Goal: Task Accomplishment & Management: Manage account settings

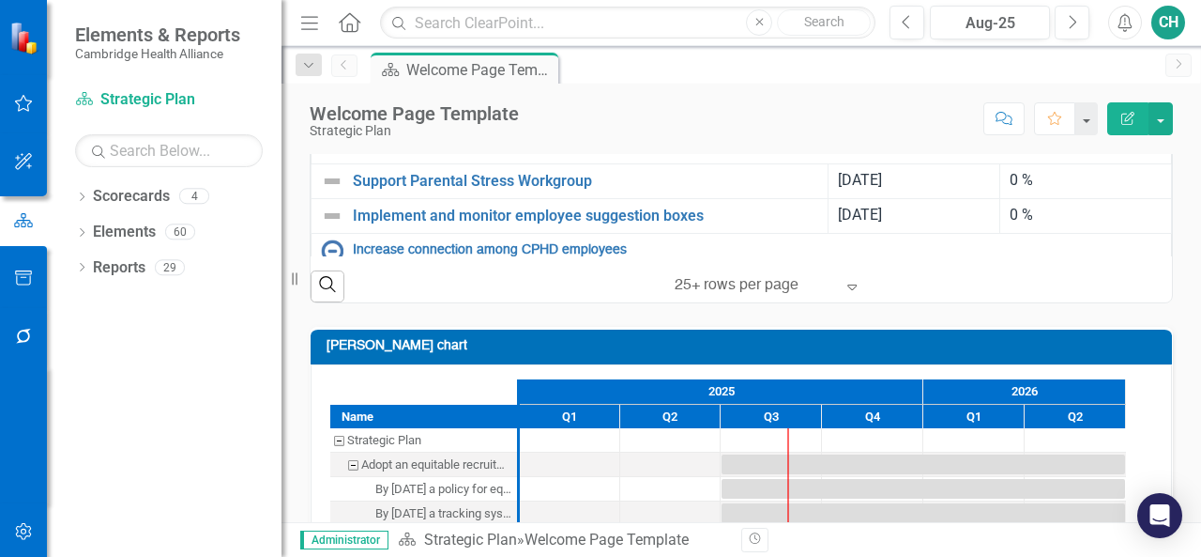
scroll to position [938, 0]
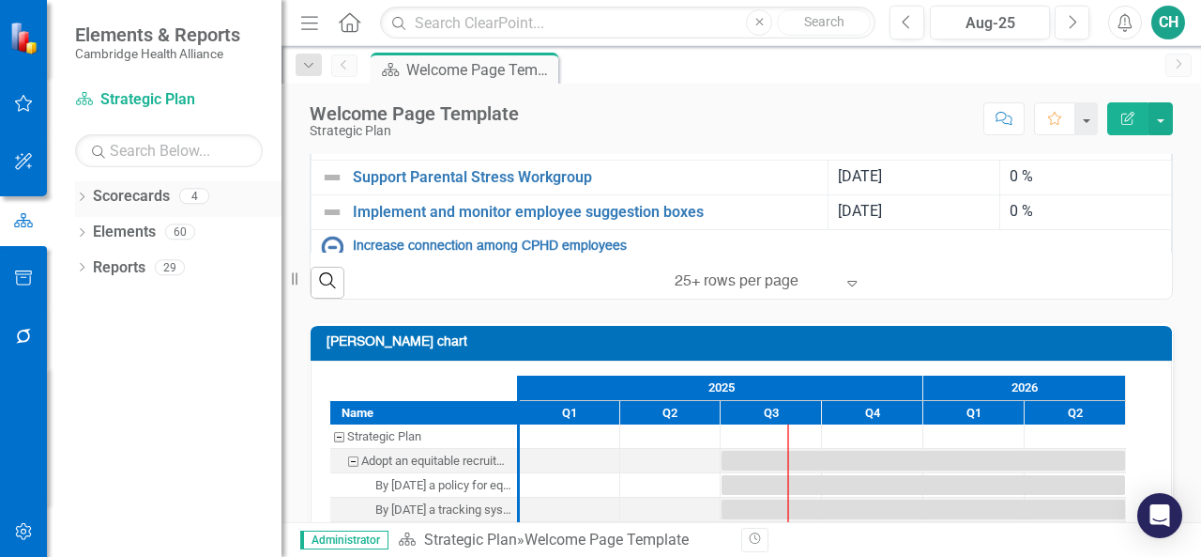
click at [84, 202] on icon "Dropdown" at bounding box center [81, 198] width 13 height 10
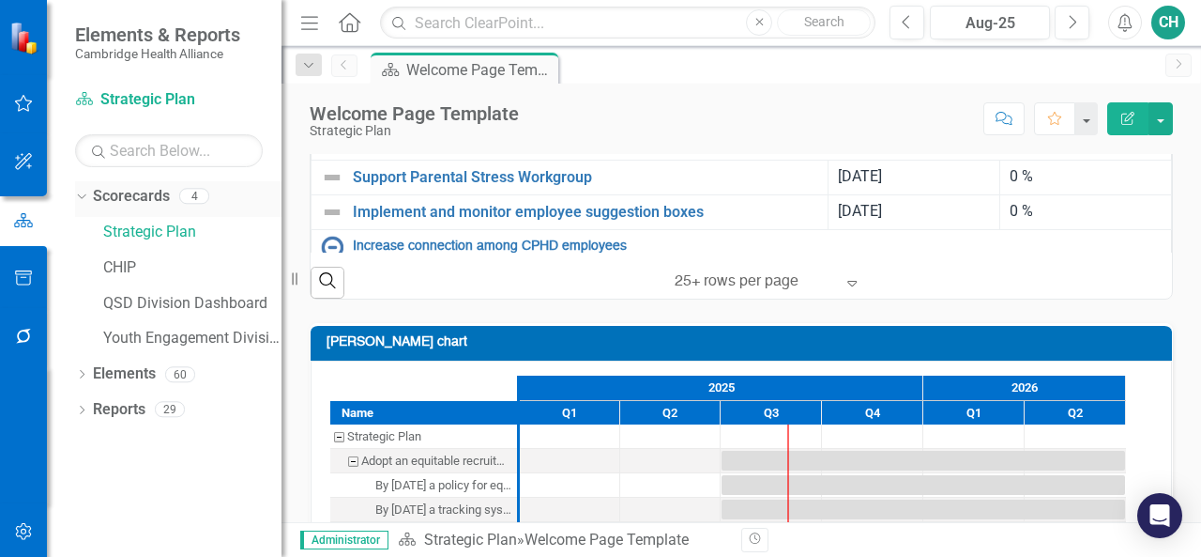
click at [120, 196] on link "Scorecards" at bounding box center [131, 197] width 77 height 22
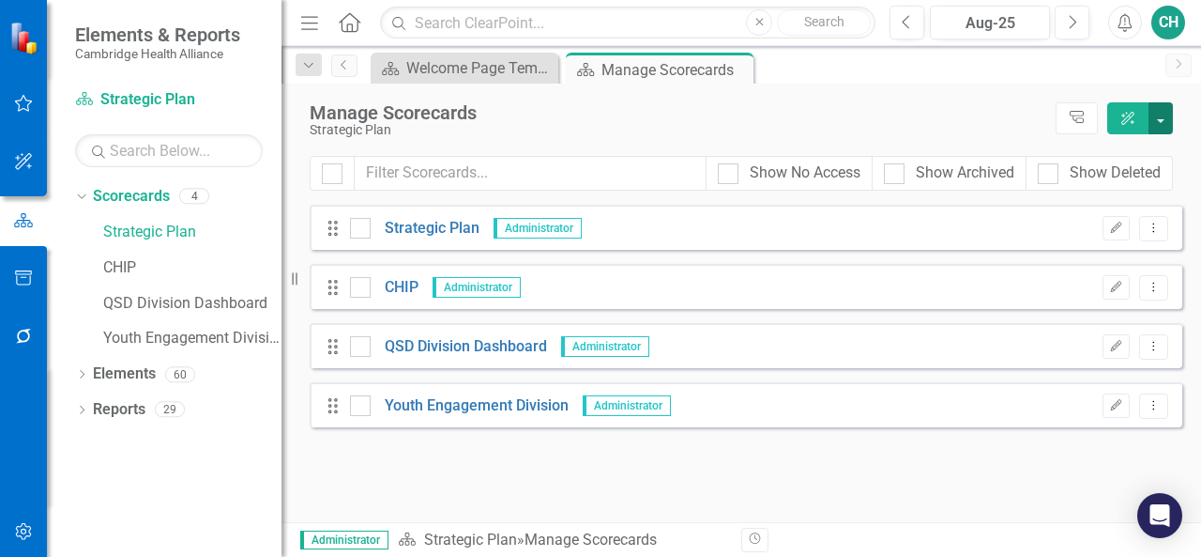
click at [1165, 126] on button "button" at bounding box center [1161, 118] width 24 height 32
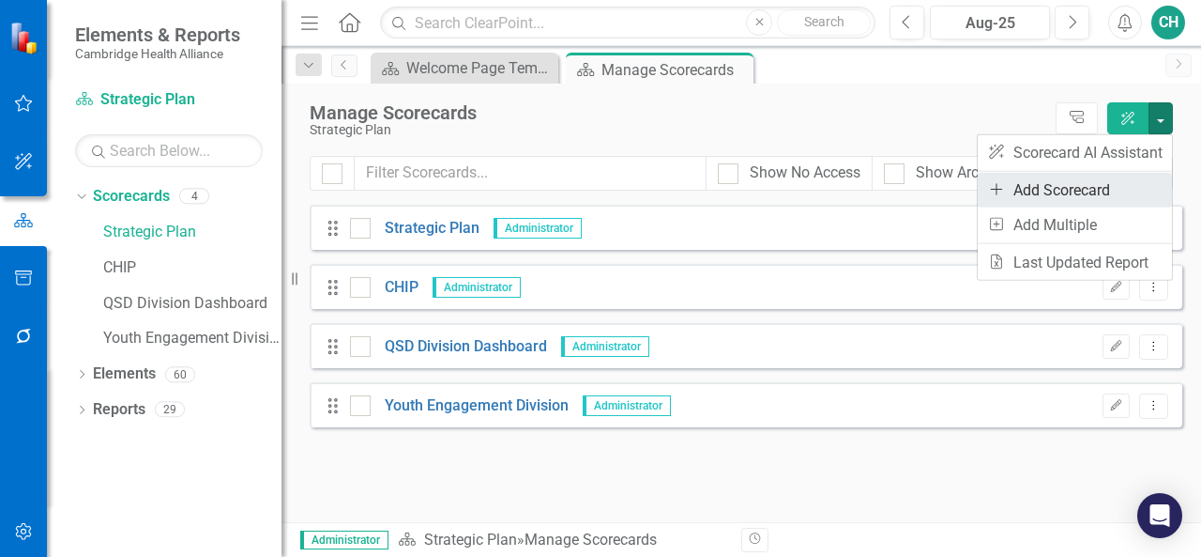
click at [1122, 182] on link "Add Add Scorecard" at bounding box center [1075, 190] width 194 height 35
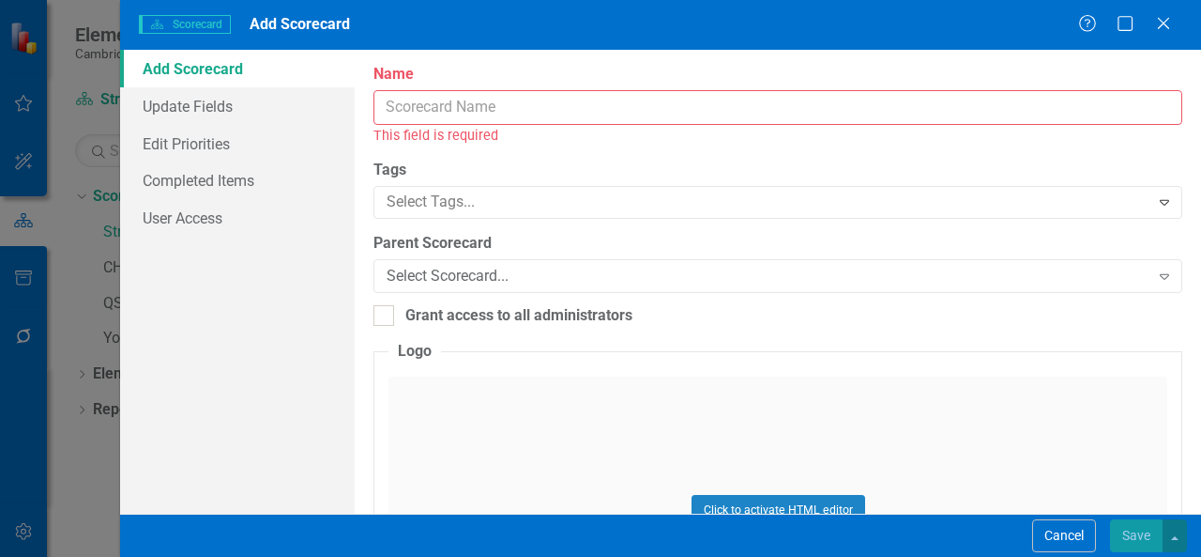
click at [516, 114] on input "Name" at bounding box center [778, 107] width 809 height 35
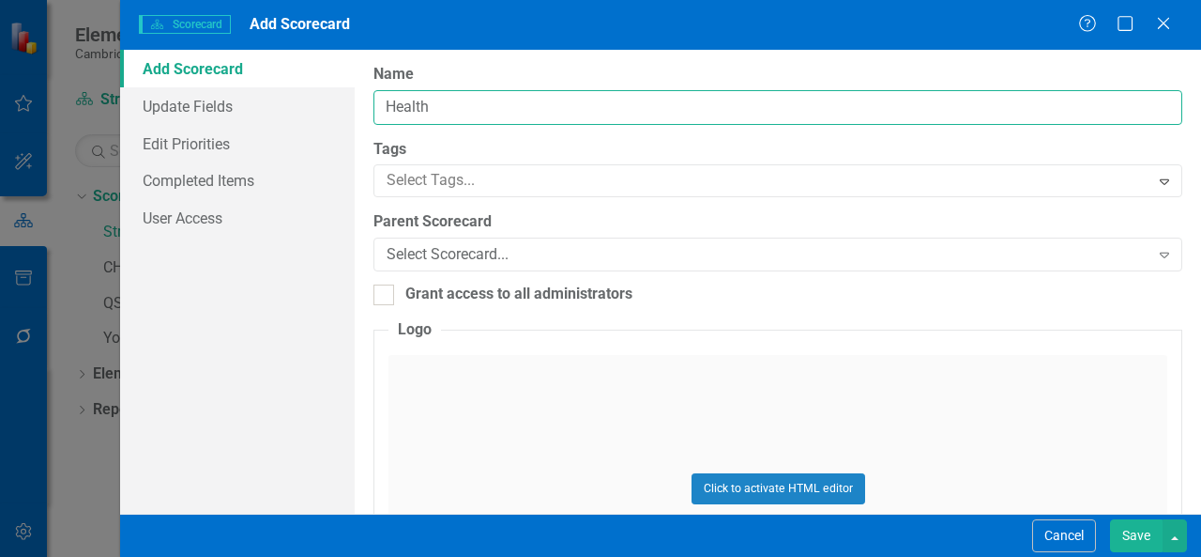
type input "Health Equity Unit Dashboard"
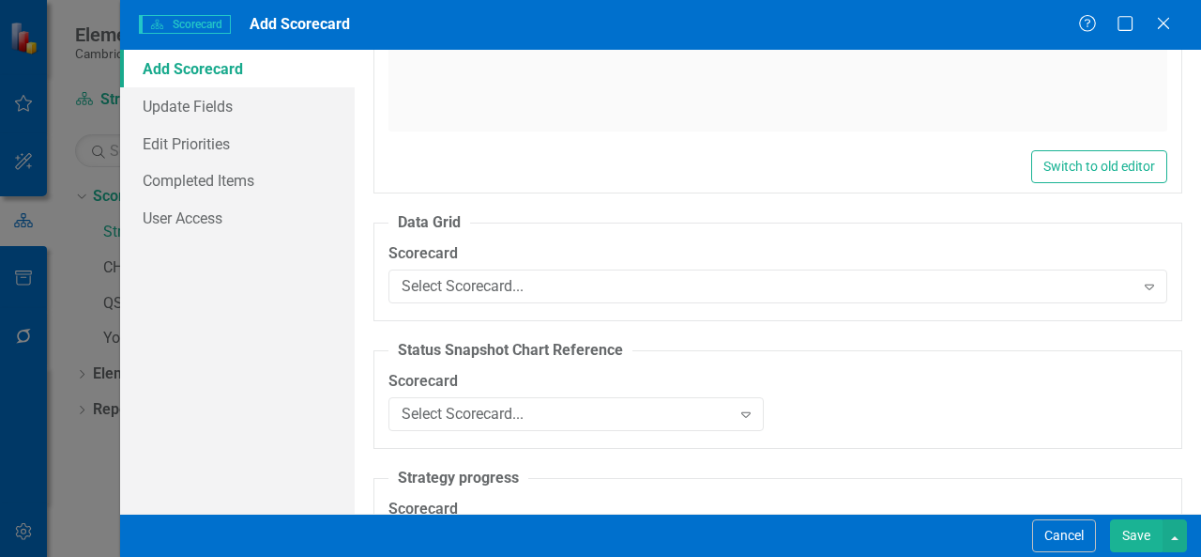
scroll to position [1625, 0]
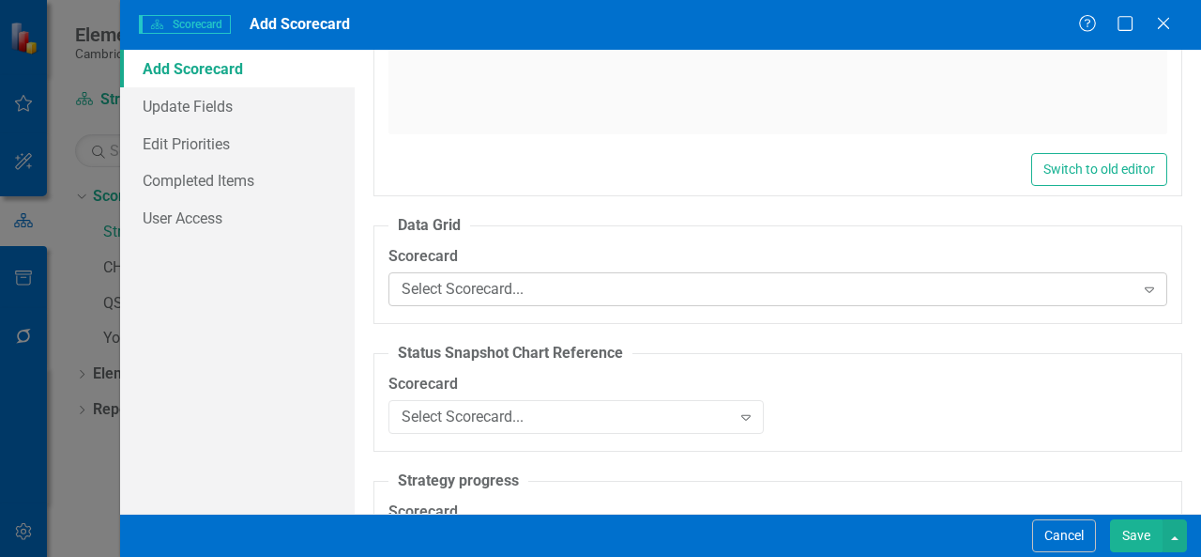
click at [525, 273] on div "Select Scorecard... Expand" at bounding box center [778, 289] width 779 height 34
click at [370, 329] on div "Name Health Equity Unit Dashboard Tags Select Tags... Expand Parent Scorecard S…" at bounding box center [778, 282] width 847 height 464
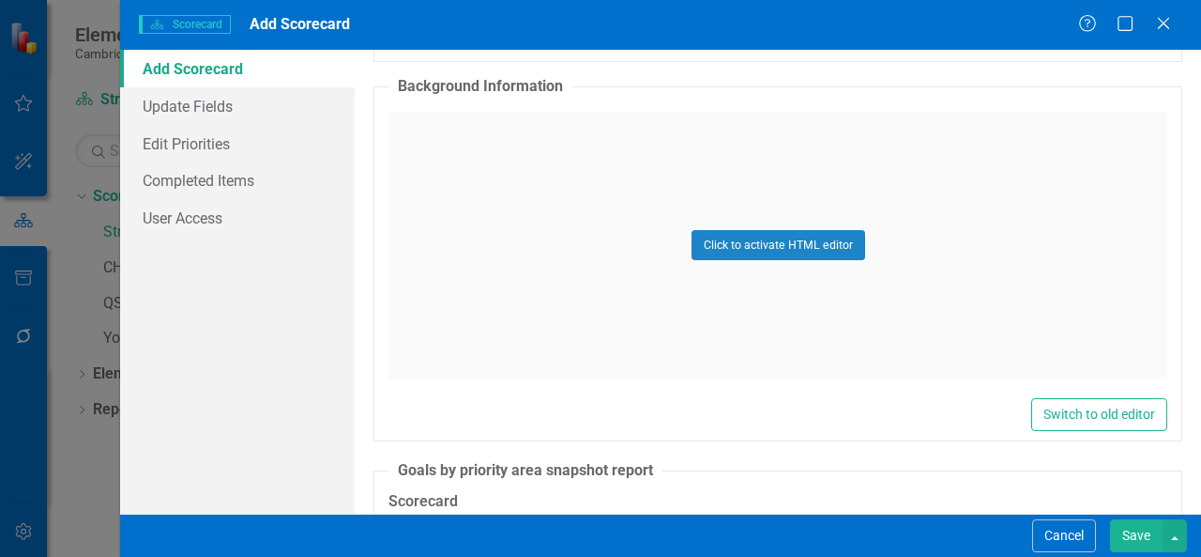
scroll to position [2397, 0]
click at [1068, 540] on button "Cancel" at bounding box center [1065, 535] width 64 height 33
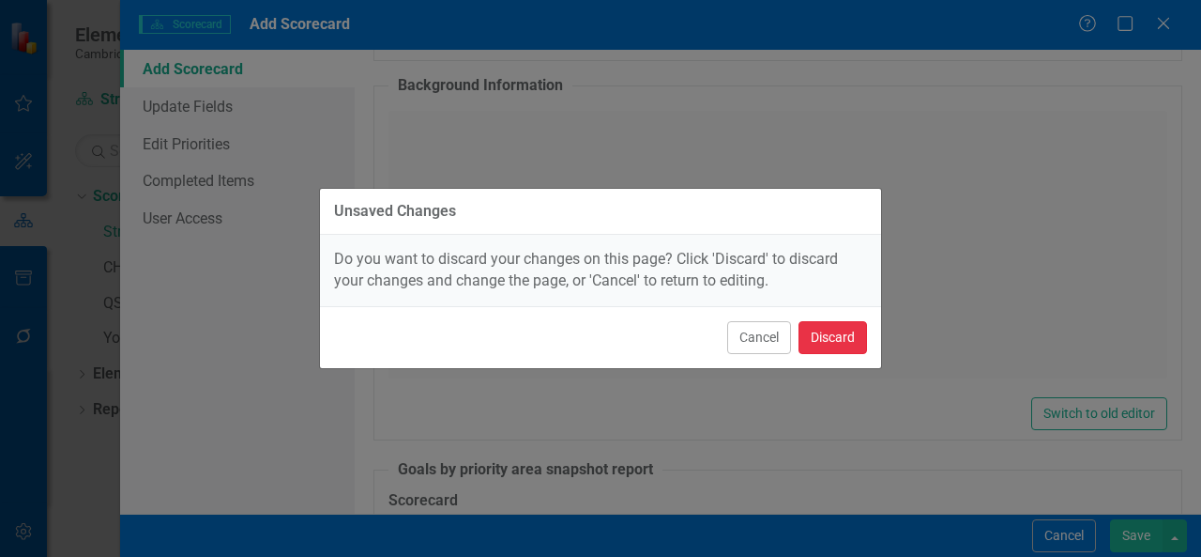
click at [846, 341] on button "Discard" at bounding box center [833, 337] width 69 height 33
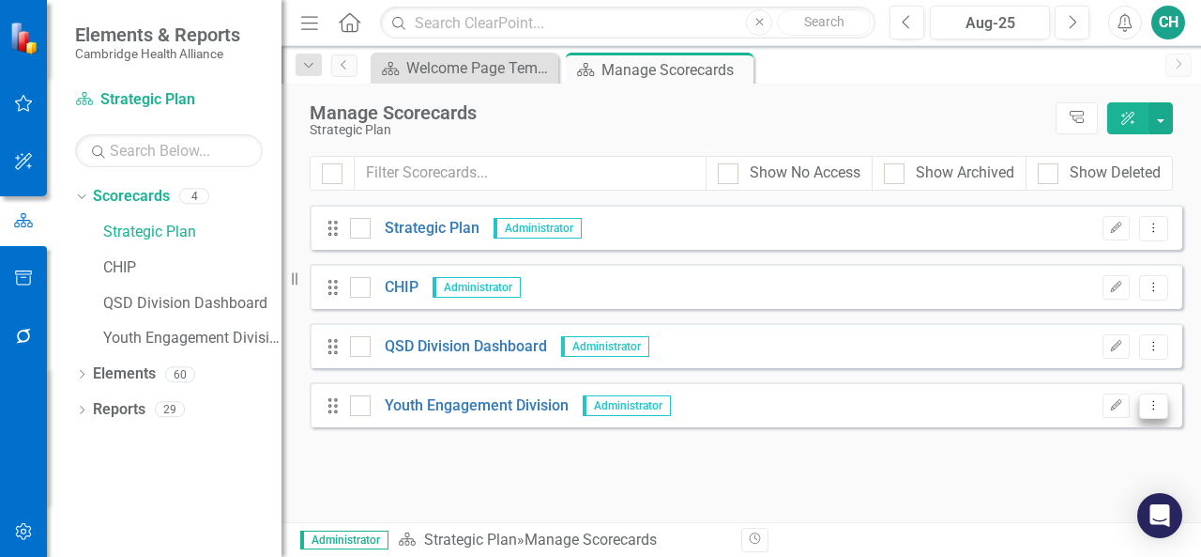
click at [1156, 408] on icon "Dropdown Menu" at bounding box center [1154, 405] width 16 height 12
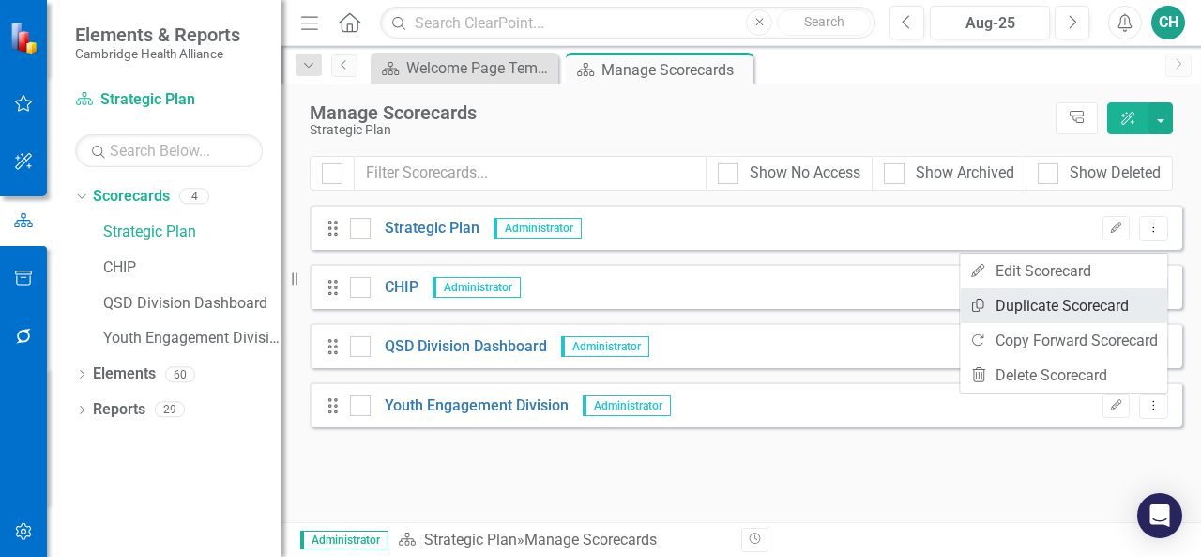
click at [1104, 307] on link "Copy Duplicate Scorecard" at bounding box center [1063, 305] width 207 height 35
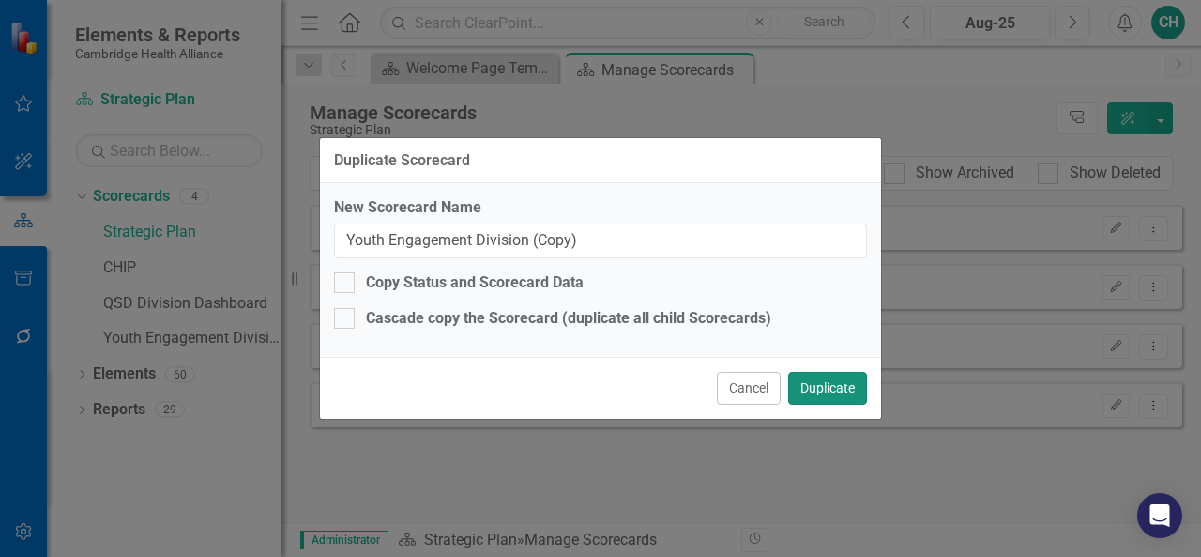
click at [856, 396] on button "Duplicate" at bounding box center [827, 388] width 79 height 33
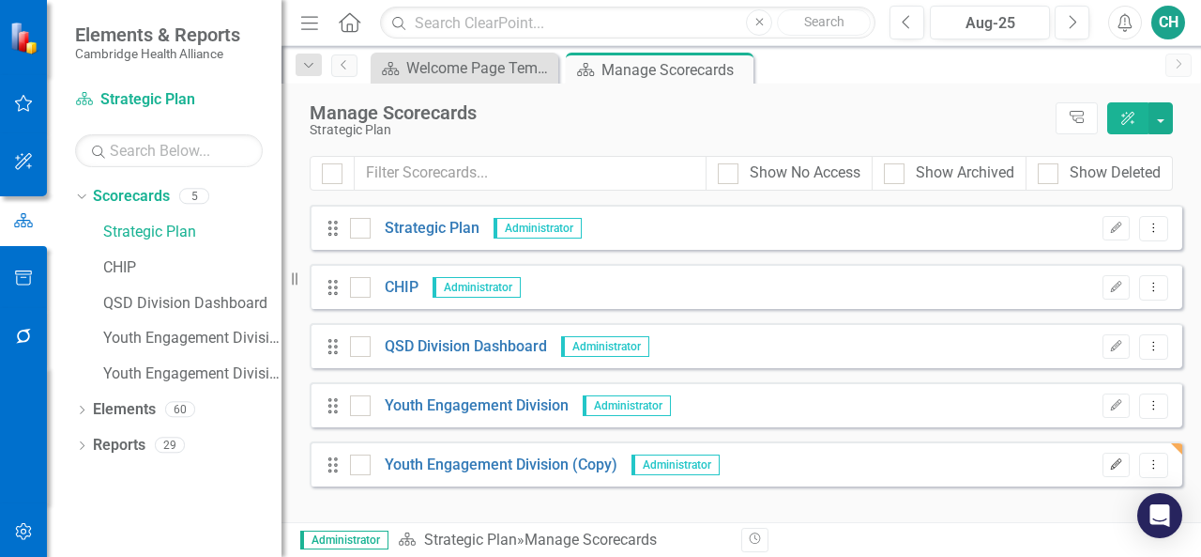
click at [1112, 473] on button "Edit" at bounding box center [1116, 464] width 27 height 24
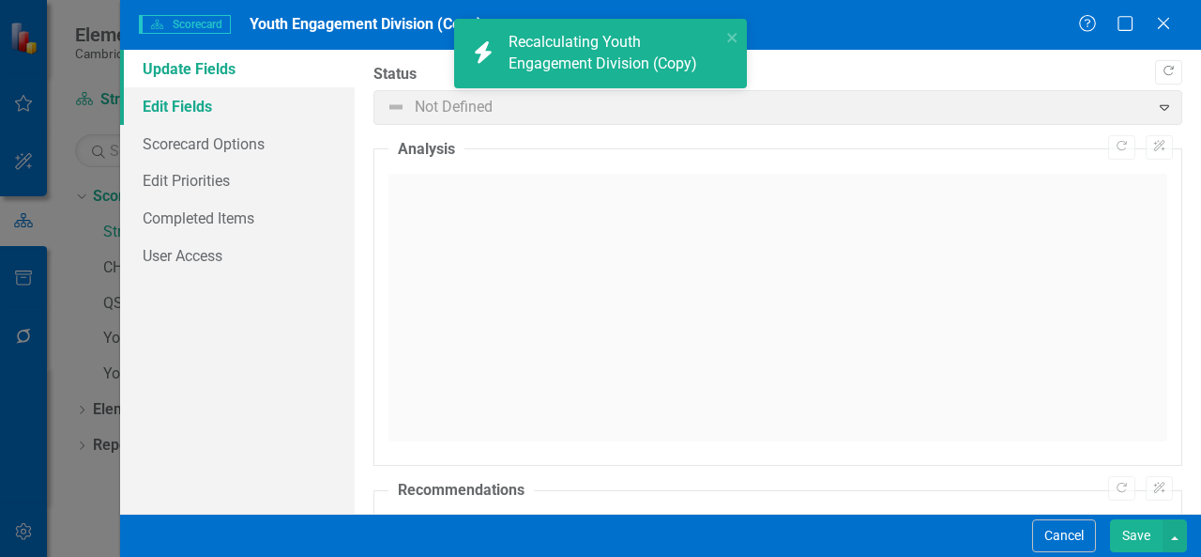
click at [275, 109] on link "Edit Fields" at bounding box center [237, 106] width 235 height 38
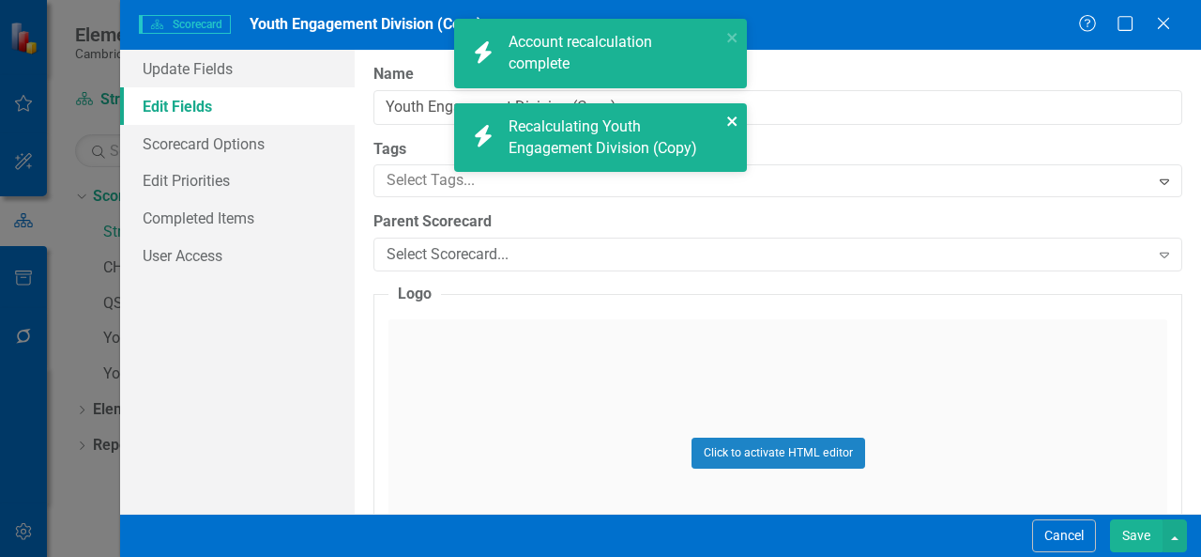
click at [733, 119] on icon "close" at bounding box center [733, 121] width 13 height 15
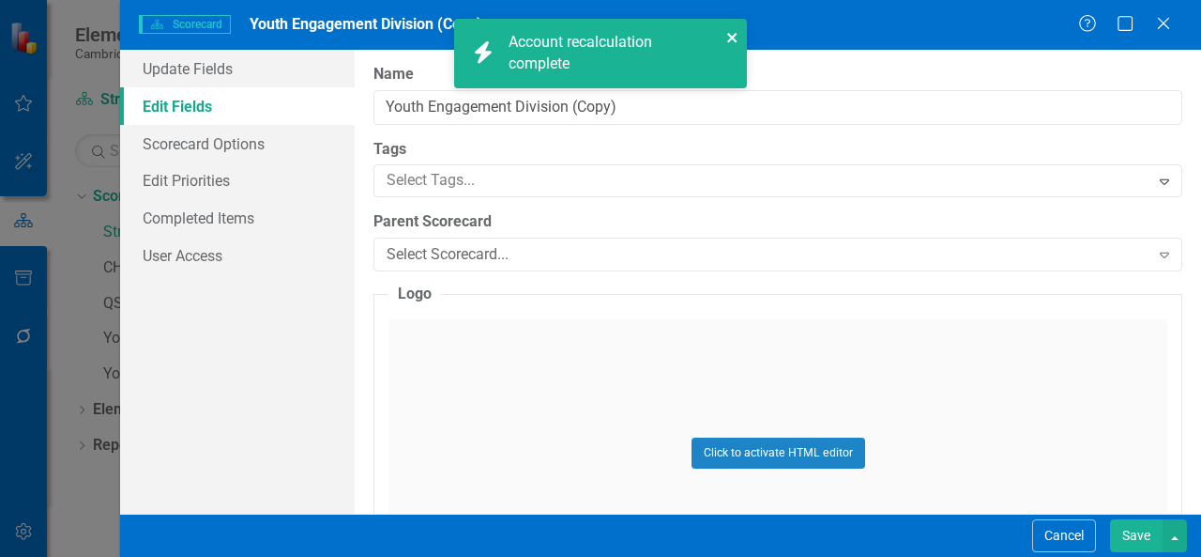
click at [732, 38] on icon "close" at bounding box center [731, 37] width 9 height 9
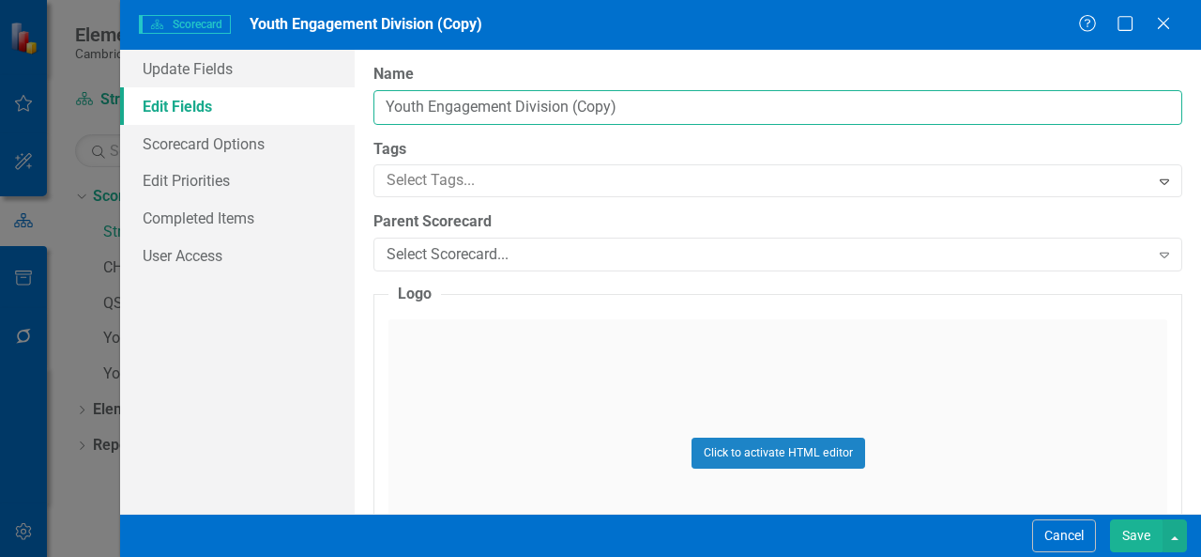
drag, startPoint x: 674, startPoint y: 102, endPoint x: 298, endPoint y: 113, distance: 375.6
click at [298, 113] on div "Update Fields Edit Fields Scorecard Options Edit Priorities Completed Items Use…" at bounding box center [660, 282] width 1081 height 464
type input "Health Equity Unit Dashboard"
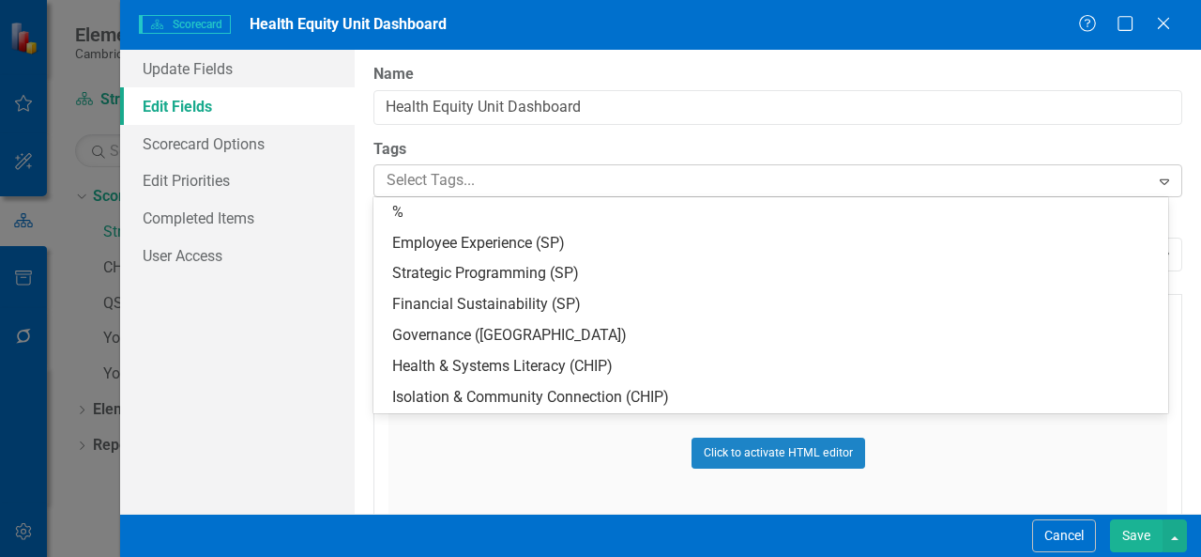
click at [430, 191] on div at bounding box center [764, 180] width 771 height 25
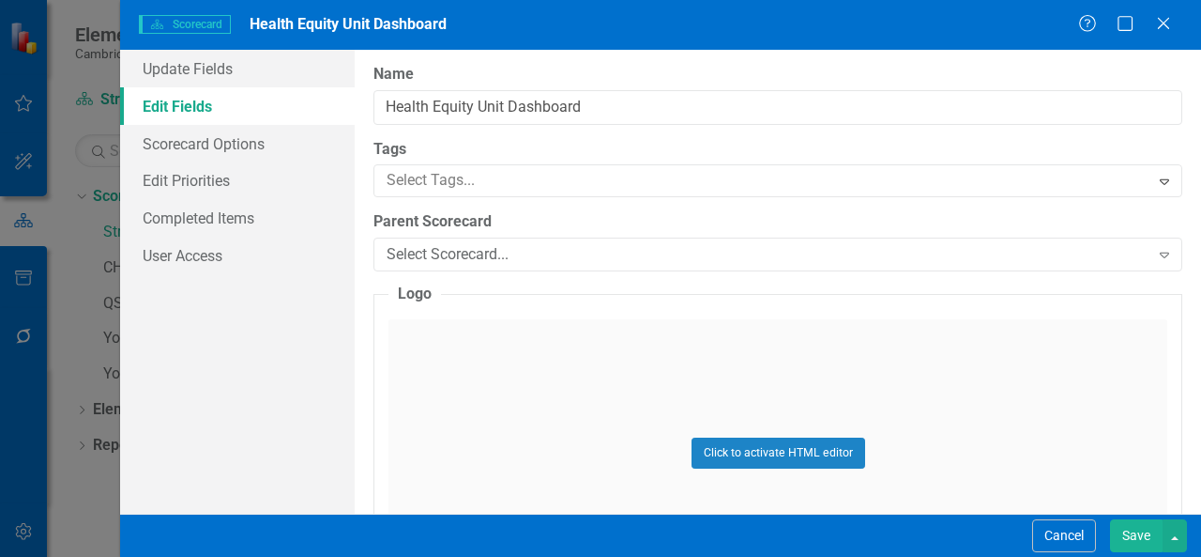
click at [287, 347] on div "Update Fields Edit Fields Scorecard Options Edit Priorities Completed Items Use…" at bounding box center [237, 282] width 235 height 464
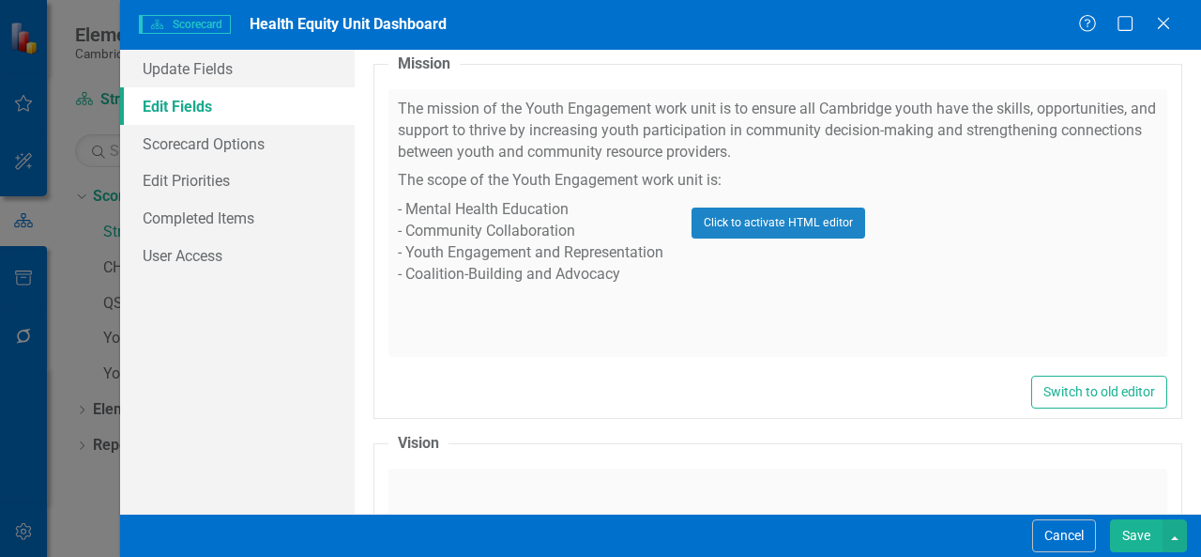
scroll to position [610, 0]
click at [740, 226] on button "Click to activate HTML editor" at bounding box center [779, 222] width 174 height 30
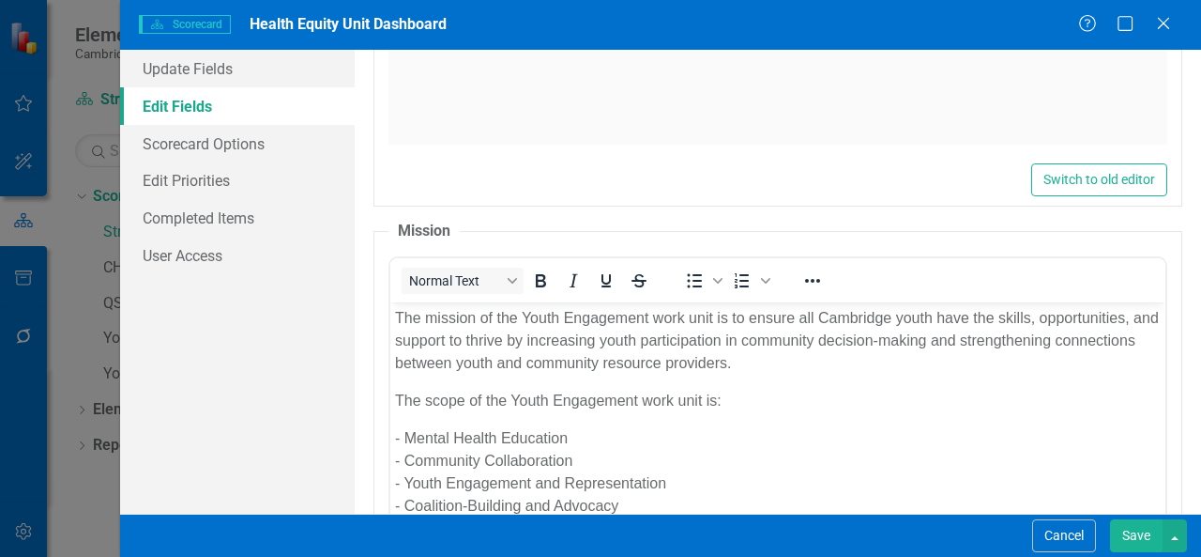
scroll to position [441, 0]
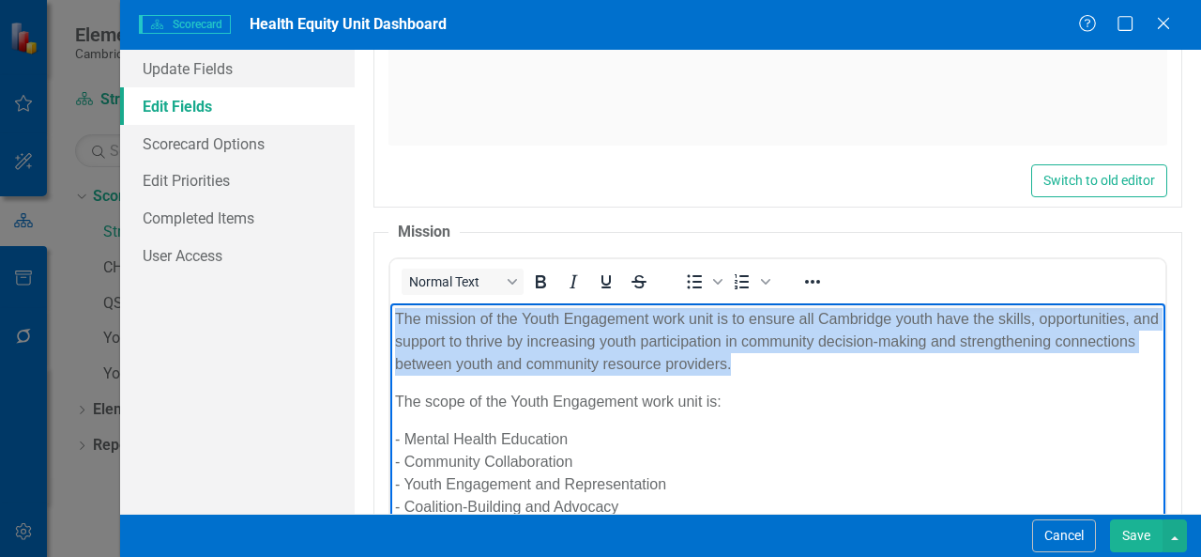
drag, startPoint x: 830, startPoint y: 365, endPoint x: 372, endPoint y: 314, distance: 460.9
click at [390, 314] on html "The mission of the Youth Engagement work unit is to ensure all Cambridge youth …" at bounding box center [777, 443] width 775 height 282
paste body "Rich Text Area. Press ALT-0 for help."
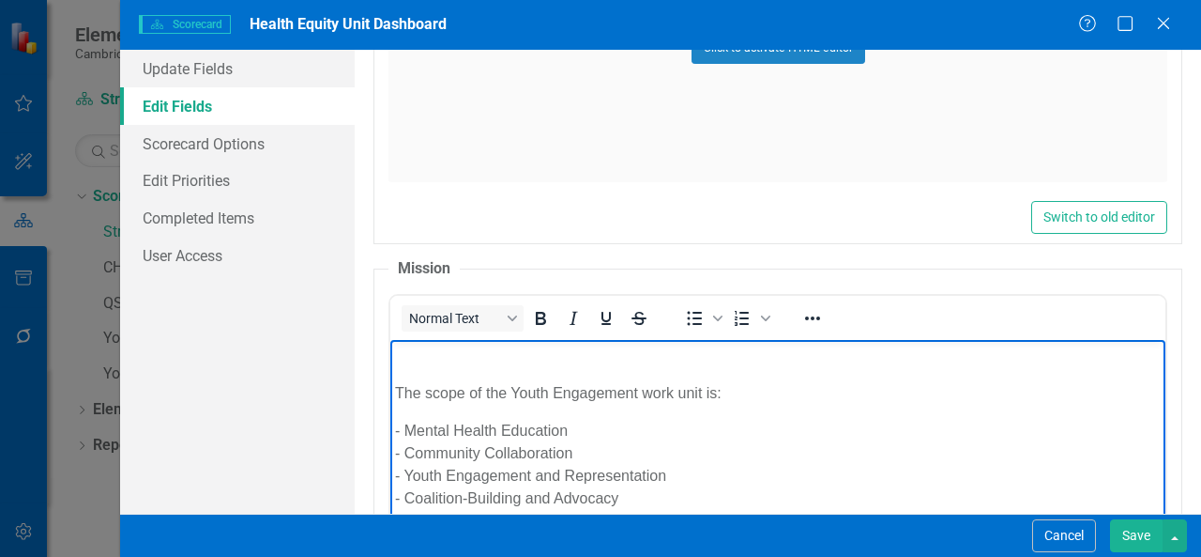
scroll to position [404, 0]
click at [476, 358] on p "Rich Text Area. Press ALT-0 for help." at bounding box center [778, 355] width 766 height 23
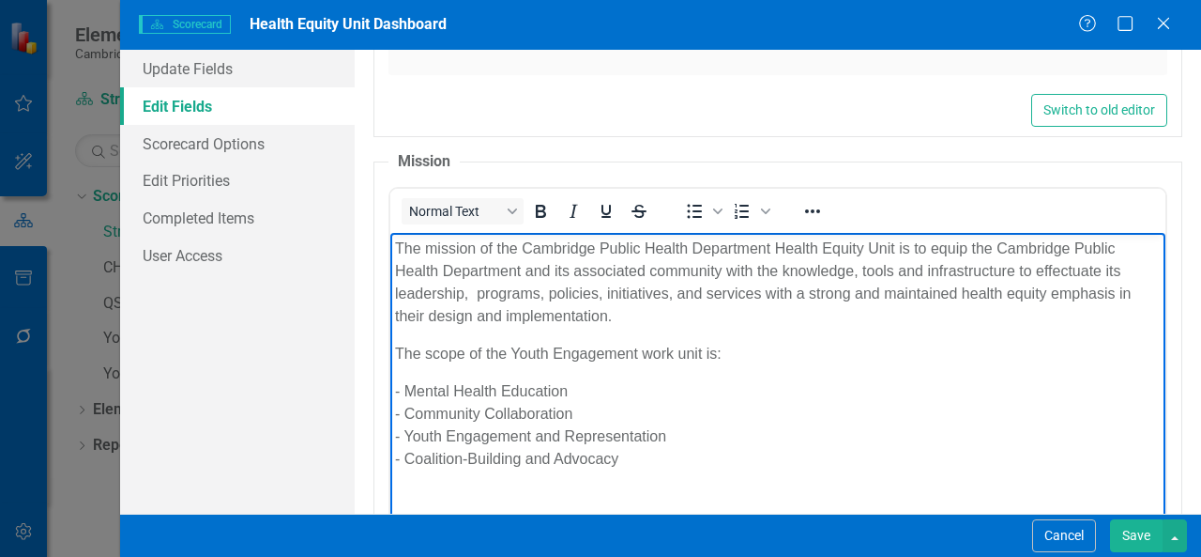
scroll to position [514, 0]
drag, startPoint x: 515, startPoint y: 350, endPoint x: 637, endPoint y: 350, distance: 122.0
click at [637, 350] on p "The scope of the Youth Engagement work unit is:" at bounding box center [778, 350] width 766 height 23
click at [877, 248] on p "The mission of the Cambridge Public Health Department Health Equity Unit is to …" at bounding box center [778, 279] width 766 height 90
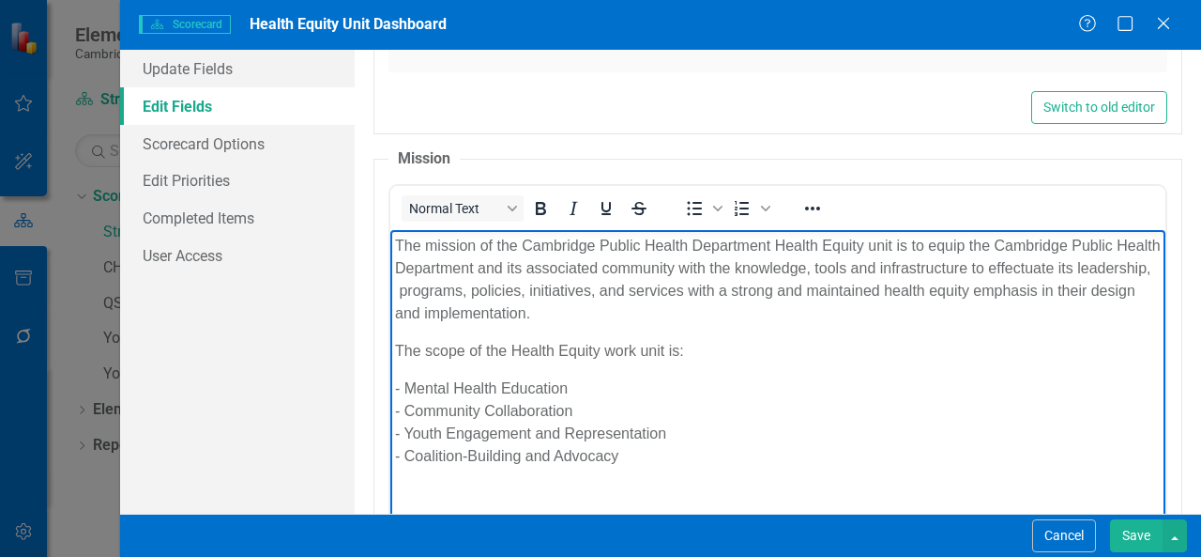
click at [868, 248] on p "The mission of the Cambridge Public Health Department Health Equity unit is to …" at bounding box center [778, 279] width 766 height 90
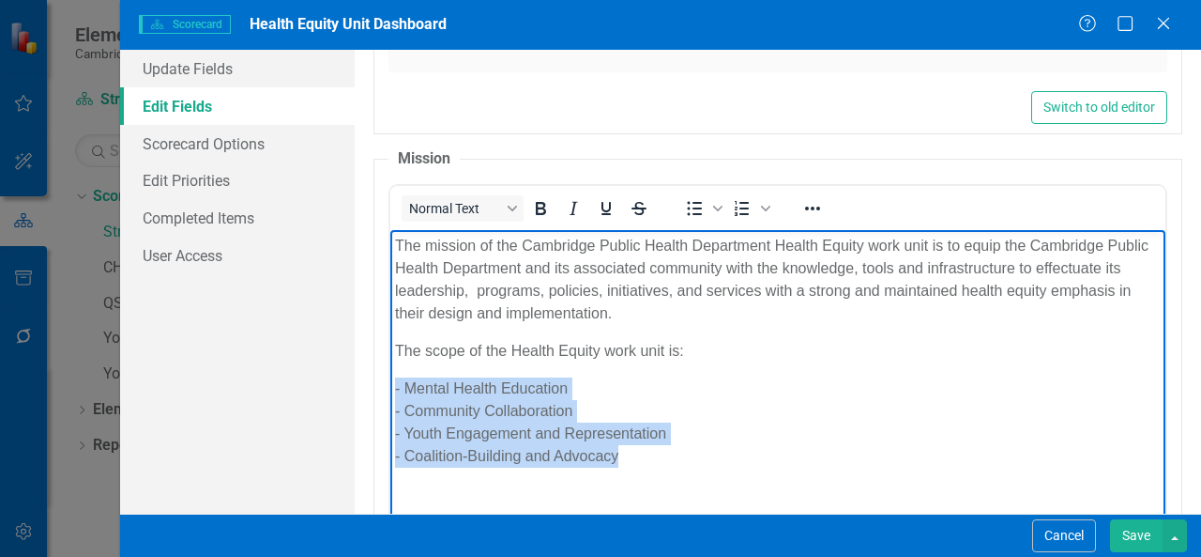
drag, startPoint x: 633, startPoint y: 460, endPoint x: 390, endPoint y: 391, distance: 252.6
click at [390, 391] on body "The mission of the Cambridge Public Health Department Health Equity work unit i…" at bounding box center [777, 370] width 775 height 282
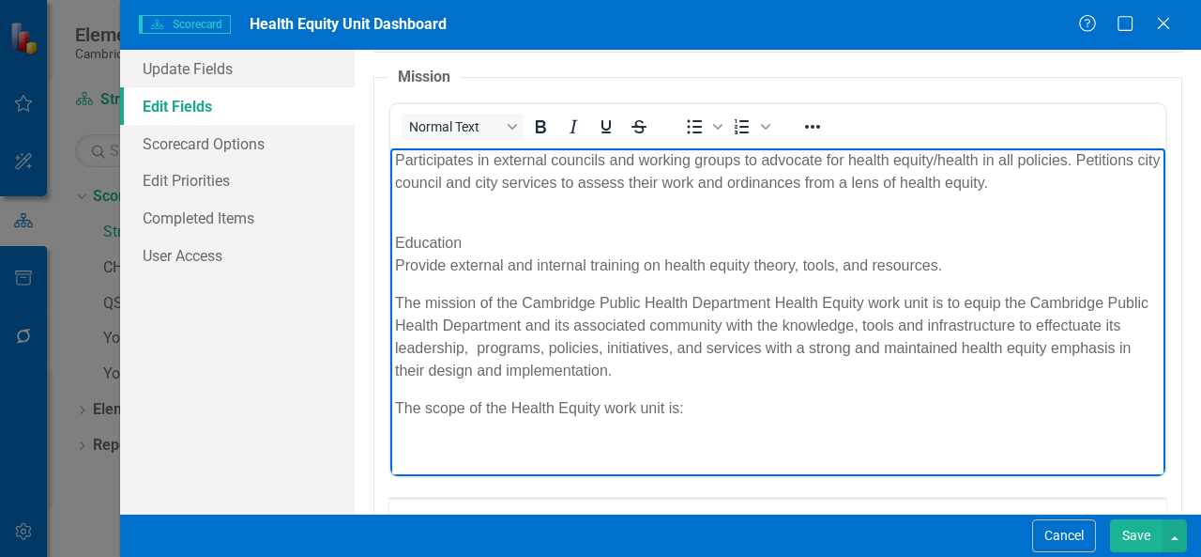
scroll to position [0, 0]
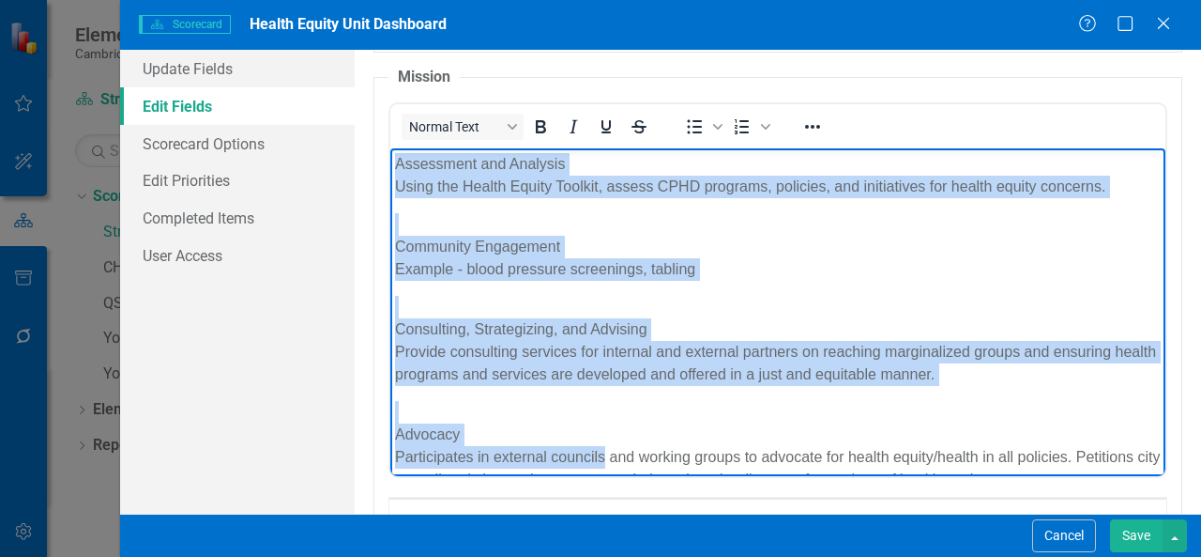
drag, startPoint x: 395, startPoint y: 161, endPoint x: 606, endPoint y: 449, distance: 356.5
click at [606, 449] on body "Assessment and Analysis Using the Health Equity Toolkit, assess CPHD programs, …" at bounding box center [777, 459] width 775 height 625
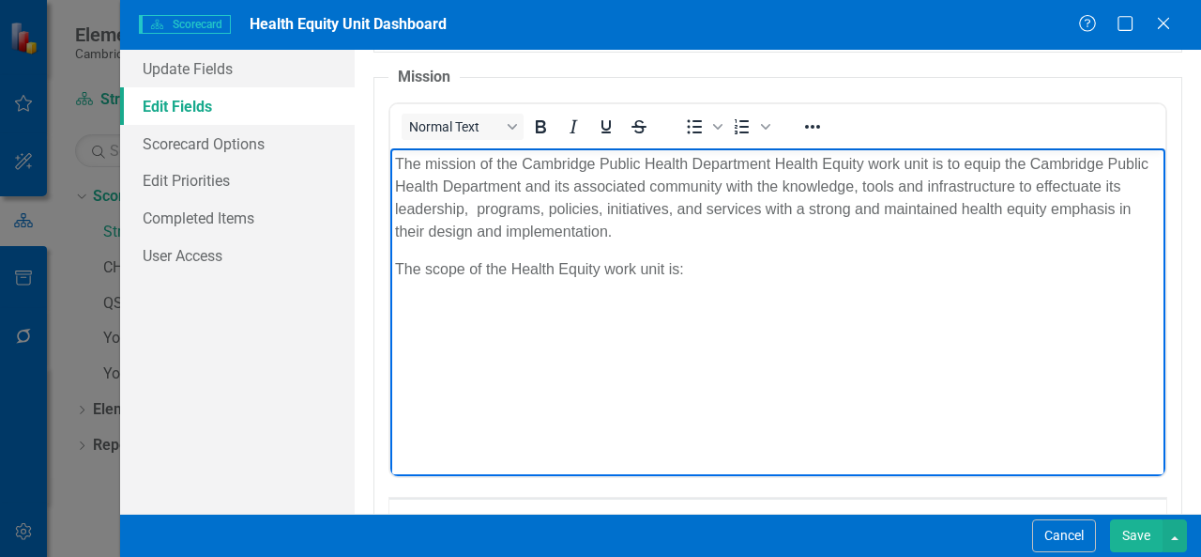
click at [695, 310] on p "Rich Text Area. Press ALT-0 for help." at bounding box center [778, 306] width 766 height 23
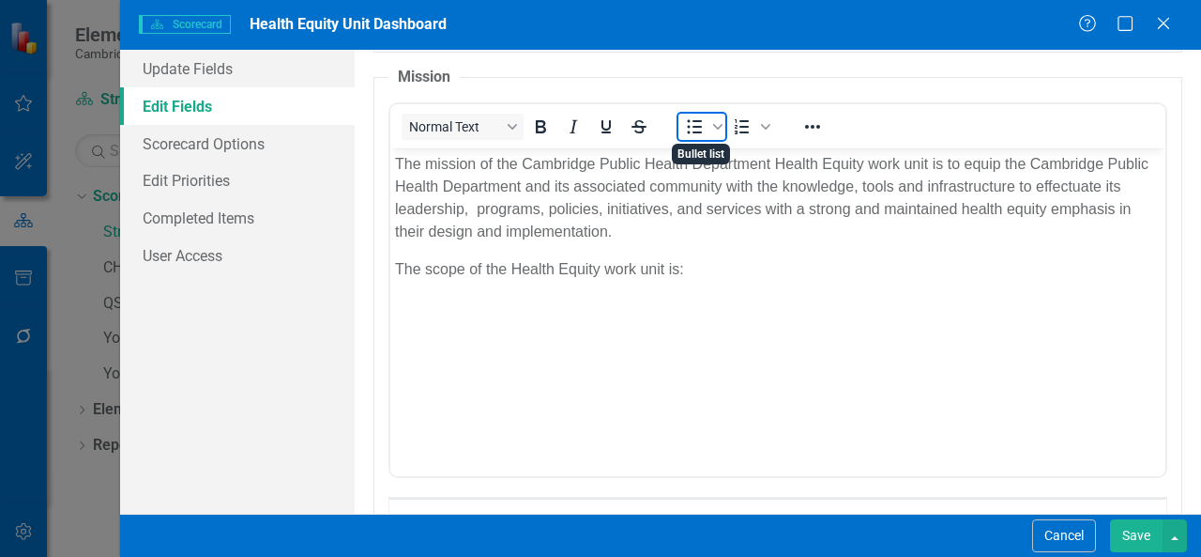
click at [699, 123] on icon "Bullet list" at bounding box center [694, 126] width 23 height 23
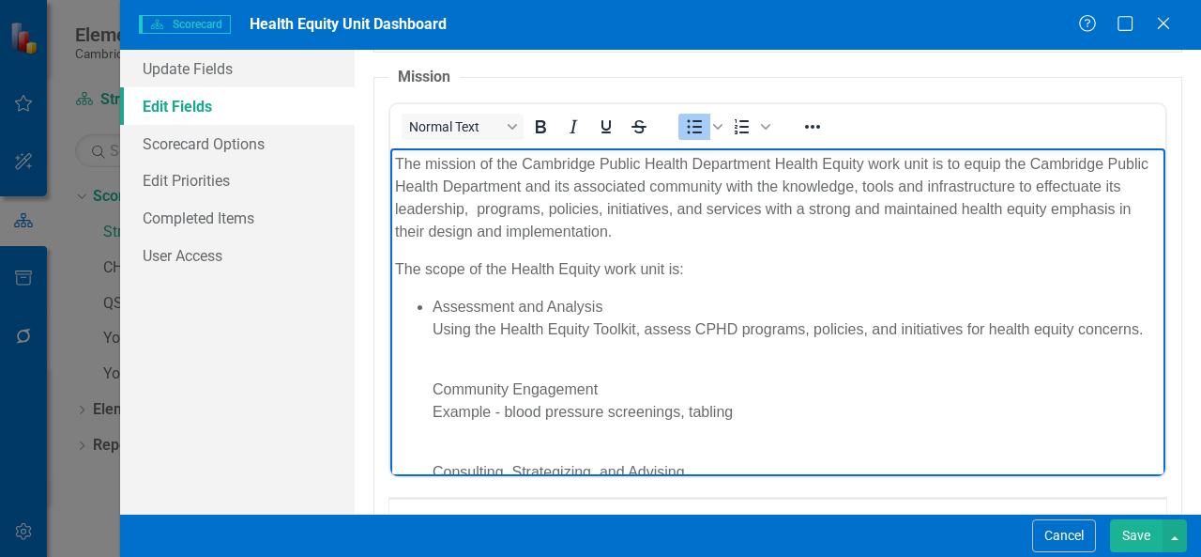
click at [433, 409] on p "Community Engagement Example - blood pressure screenings, tabling" at bounding box center [797, 389] width 728 height 68
click at [435, 329] on p "Assessment and Analysis Using the Health Equity Toolkit, assess CPHD programs, …" at bounding box center [797, 317] width 728 height 45
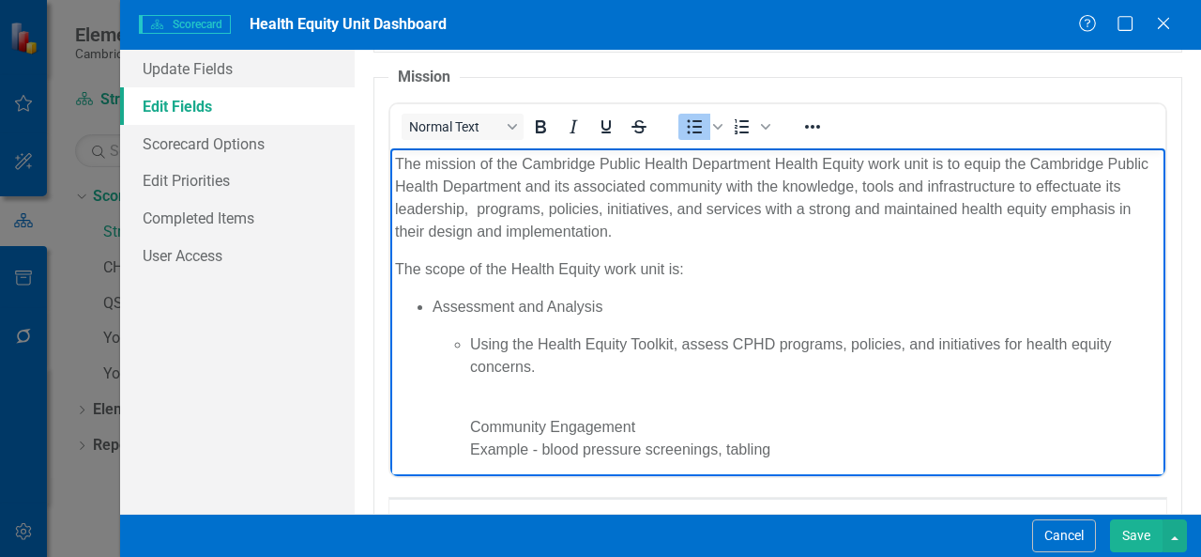
click at [472, 434] on p "Community Engagement Example - blood pressure screenings, tabling" at bounding box center [815, 426] width 691 height 68
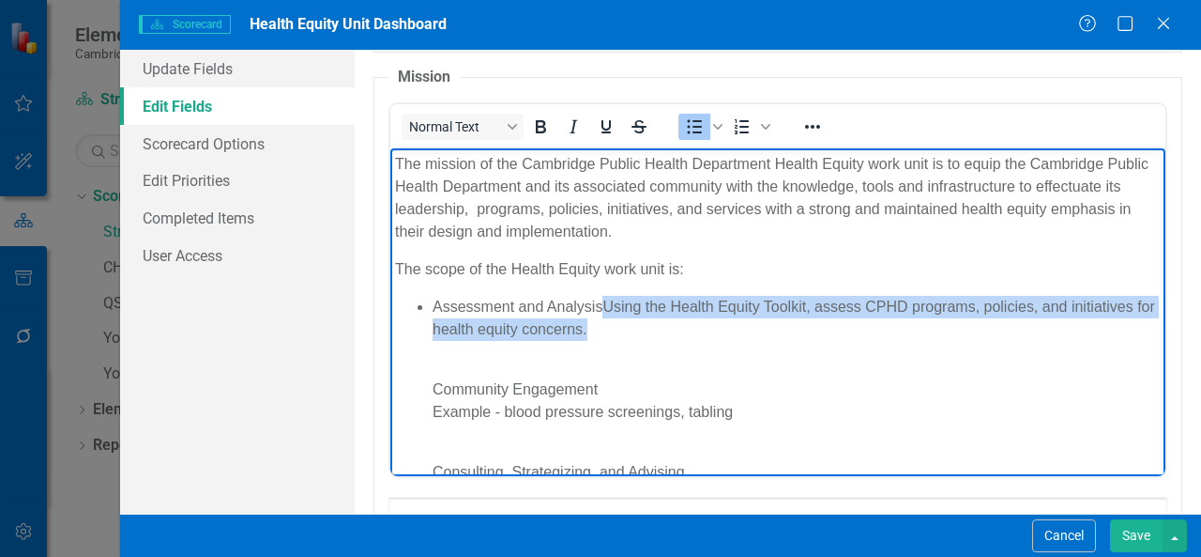
drag, startPoint x: 683, startPoint y: 331, endPoint x: 603, endPoint y: 313, distance: 82.9
click at [603, 313] on p "Assessment and AnalysisUsing the Health Equity Toolkit, assess CPHD programs, p…" at bounding box center [797, 317] width 728 height 45
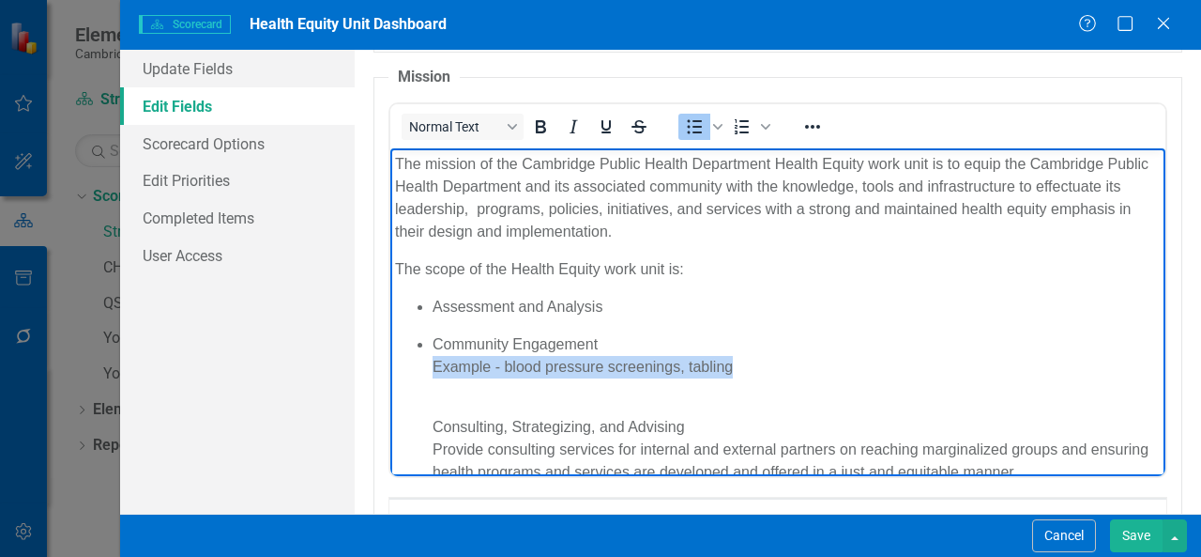
drag, startPoint x: 743, startPoint y: 370, endPoint x: 411, endPoint y: 374, distance: 332.3
click at [411, 374] on ul "Assessment and Analysis Community Engagement Example - blood pressure screening…" at bounding box center [778, 482] width 766 height 375
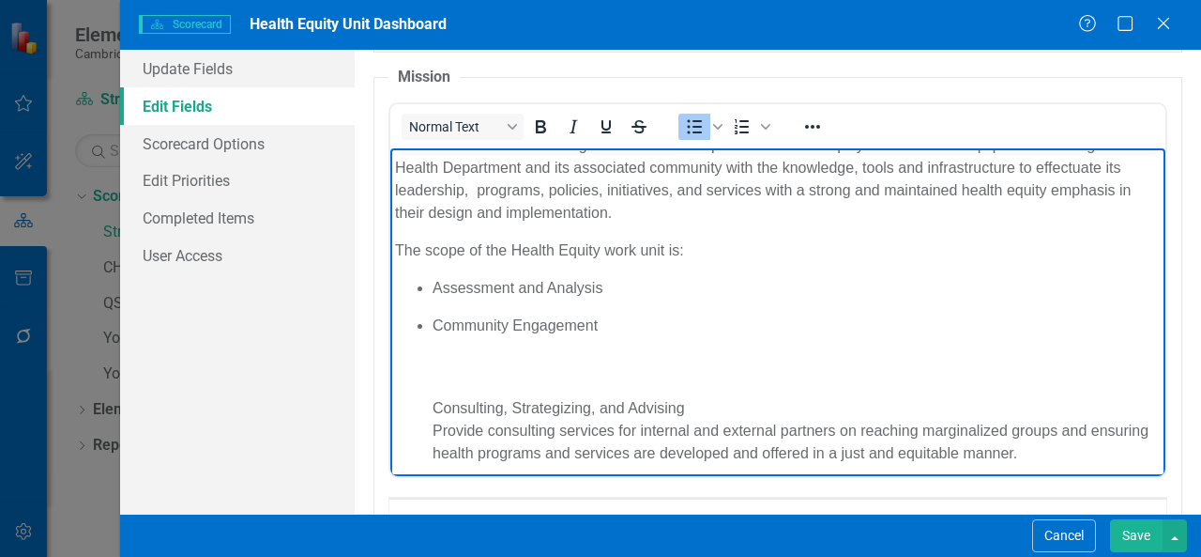
click at [435, 408] on p "Consulting, Strategizing, and Advising Provide consulting services for internal…" at bounding box center [797, 419] width 728 height 90
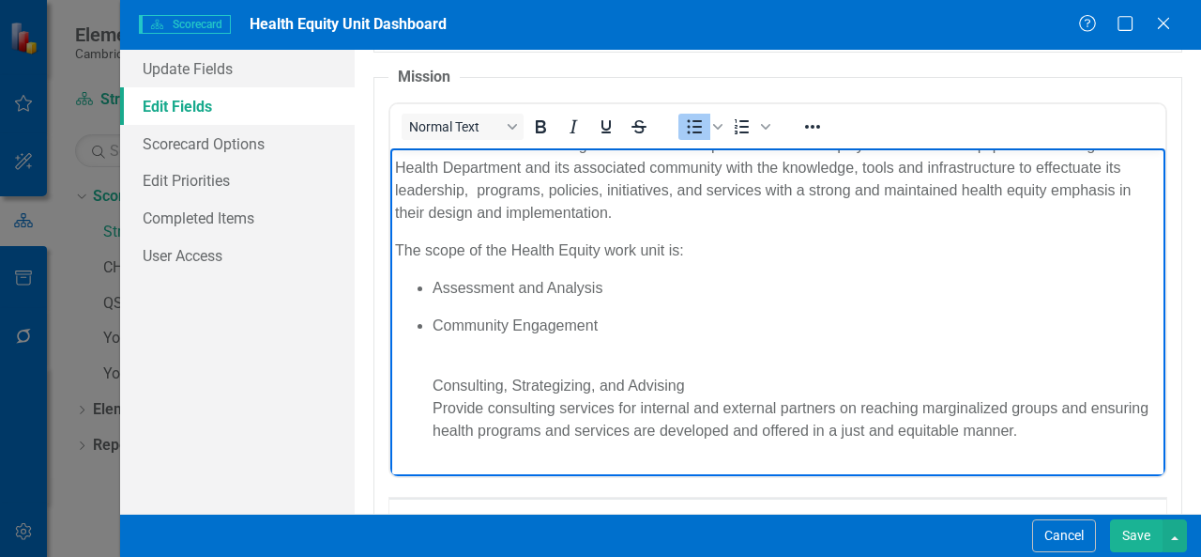
click at [637, 328] on p "Community Engagement" at bounding box center [797, 336] width 728 height 45
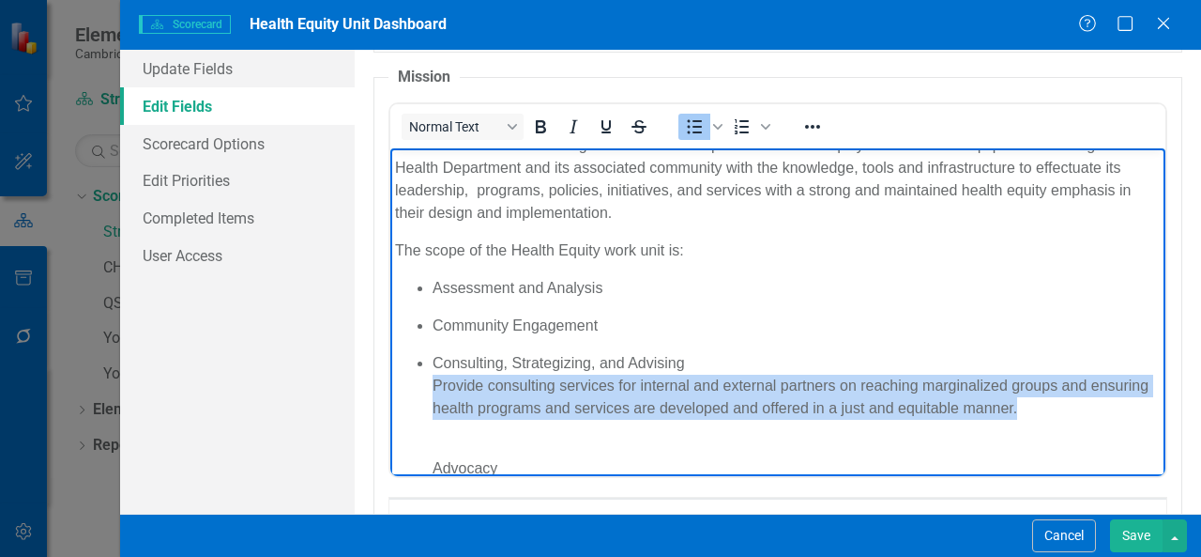
drag, startPoint x: 1079, startPoint y: 404, endPoint x: 422, endPoint y: 388, distance: 657.2
click at [422, 388] on ul "Assessment and Analysis Community Engagement Consulting, Strategizing, and Advi…" at bounding box center [778, 441] width 766 height 330
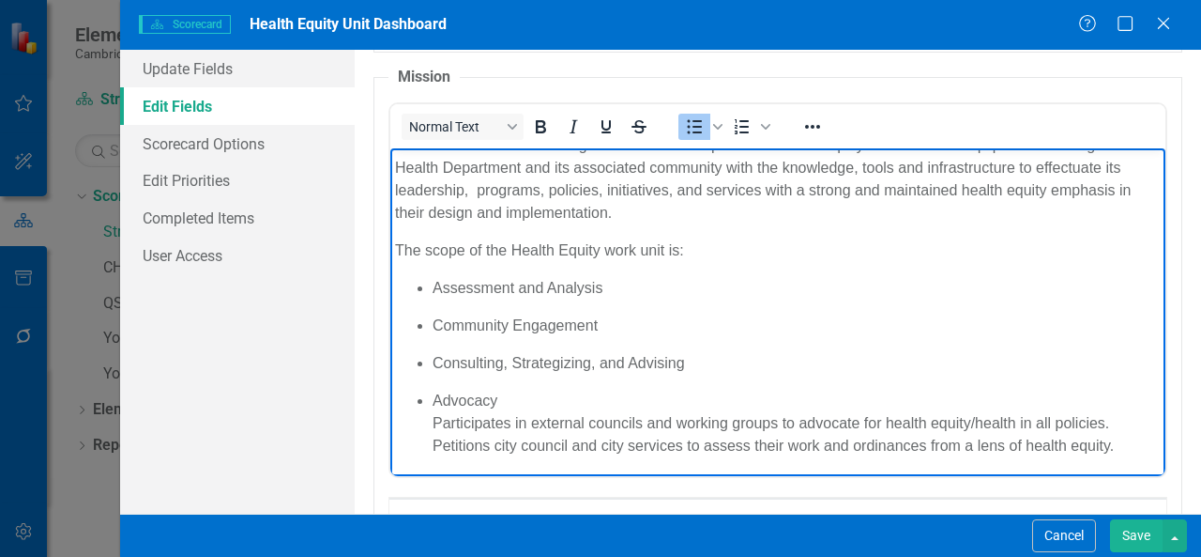
scroll to position [101, 0]
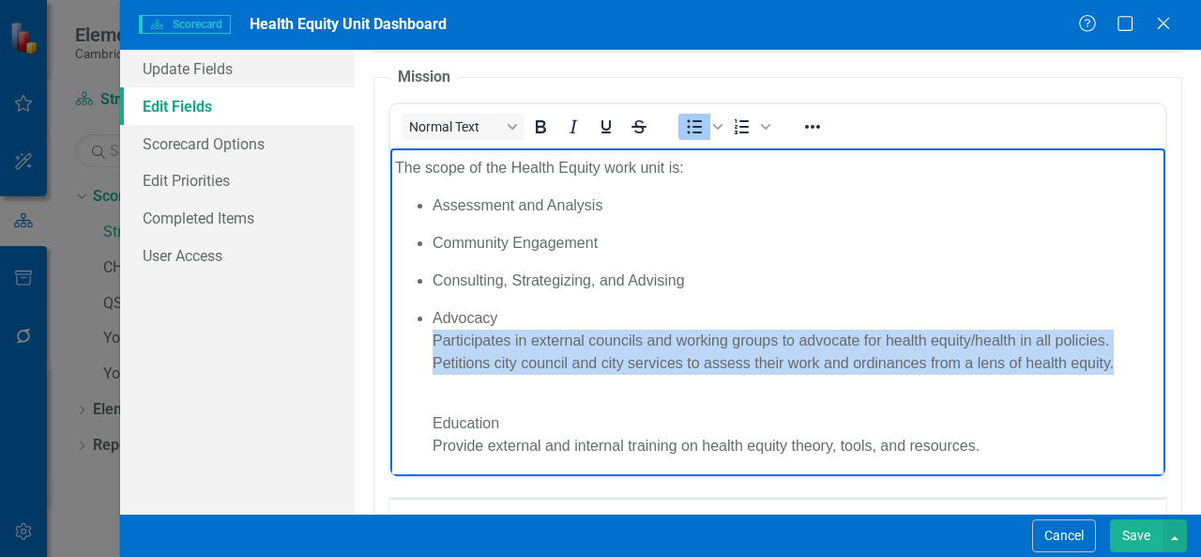
drag, startPoint x: 1121, startPoint y: 368, endPoint x: 421, endPoint y: 340, distance: 699.9
click at [421, 340] on ul "Assessment and Analysis Community Engagement Consulting, Strategizing, and Advi…" at bounding box center [778, 324] width 766 height 263
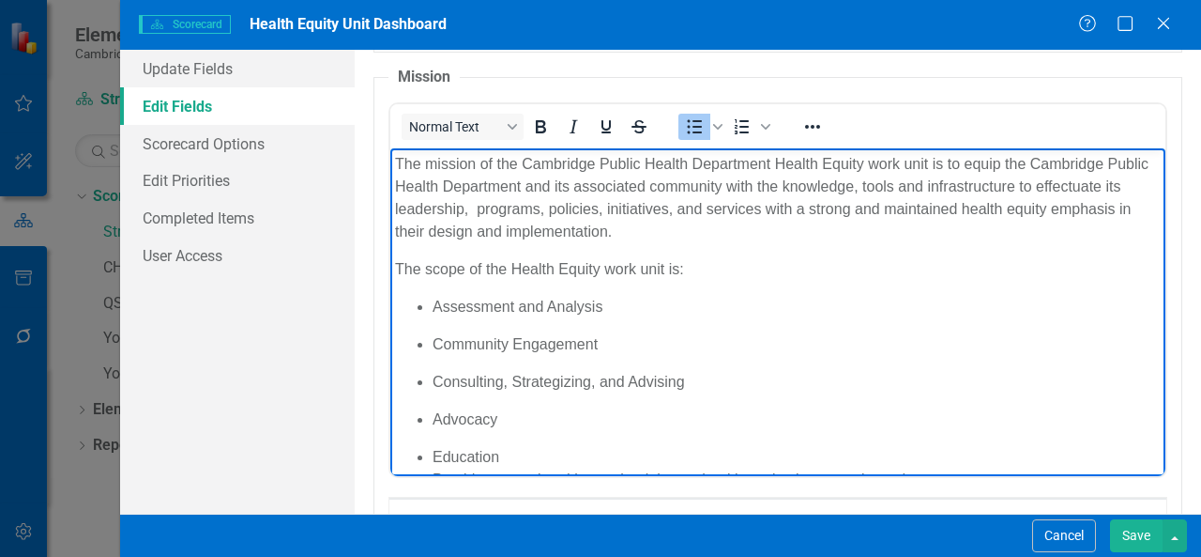
scroll to position [34, 0]
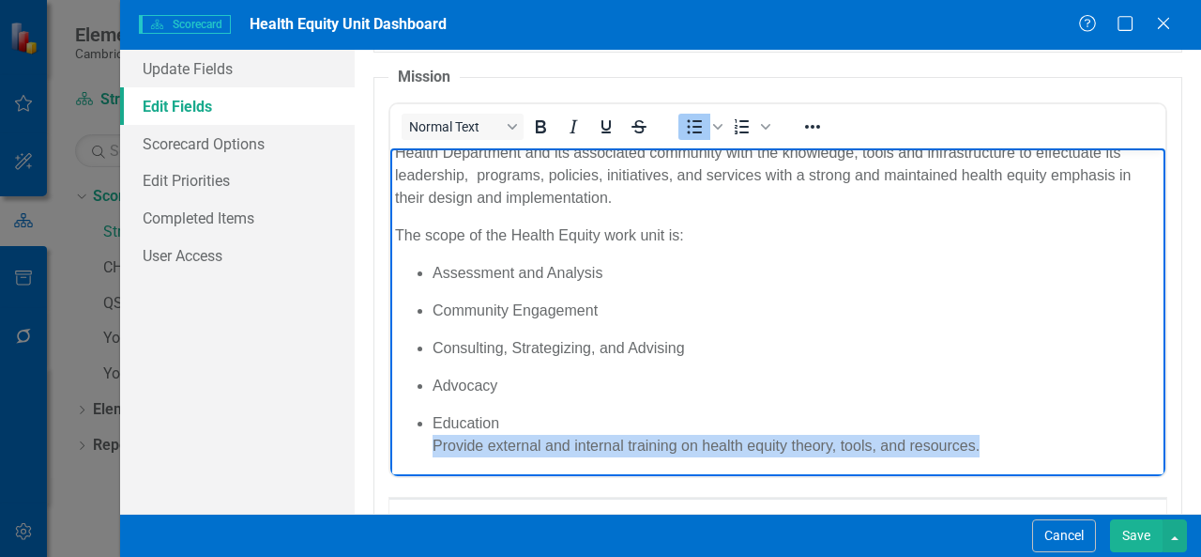
drag, startPoint x: 990, startPoint y: 445, endPoint x: 727, endPoint y: 596, distance: 304.0
click at [390, 450] on html "The mission of the Cambridge Public Health Department Health Equity work unit i…" at bounding box center [777, 295] width 775 height 362
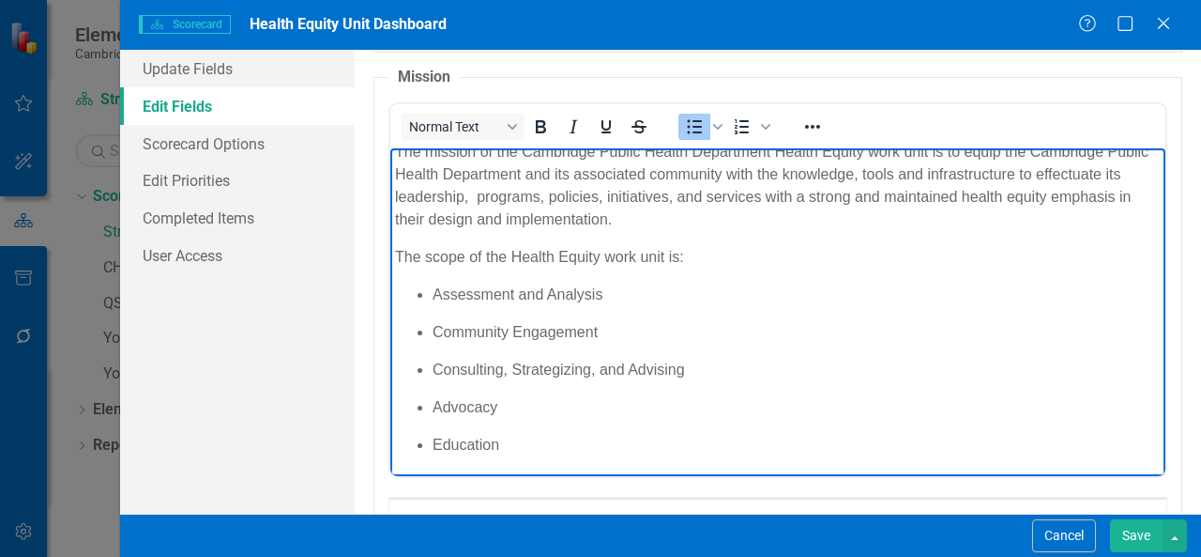
scroll to position [11, 0]
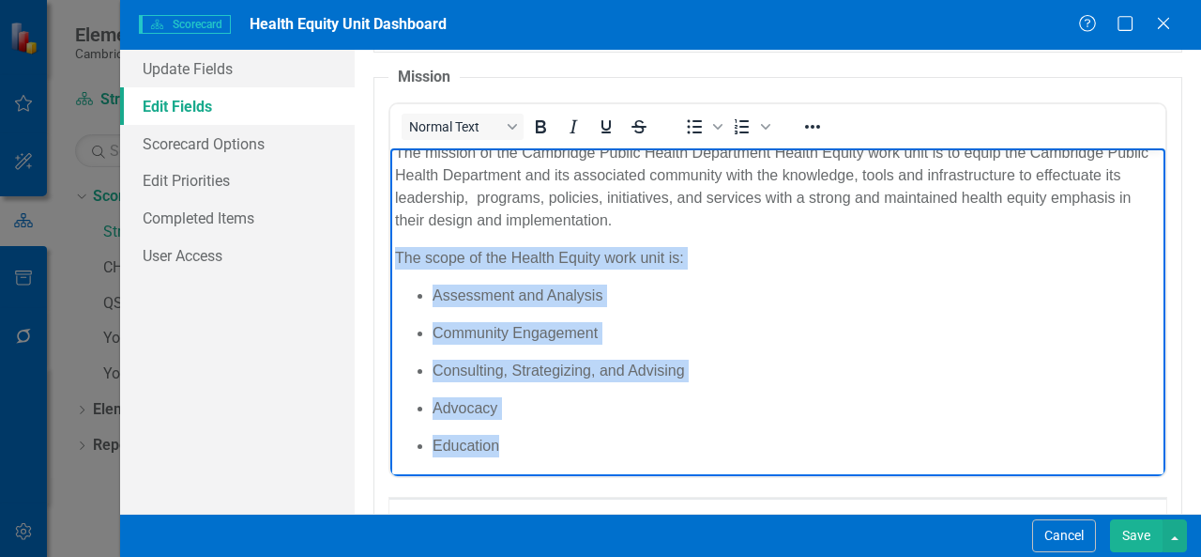
drag, startPoint x: 511, startPoint y: 447, endPoint x: 394, endPoint y: 261, distance: 219.3
click at [394, 261] on body "The mission of the Cambridge Public Health Department Health Equity work unit i…" at bounding box center [777, 306] width 775 height 340
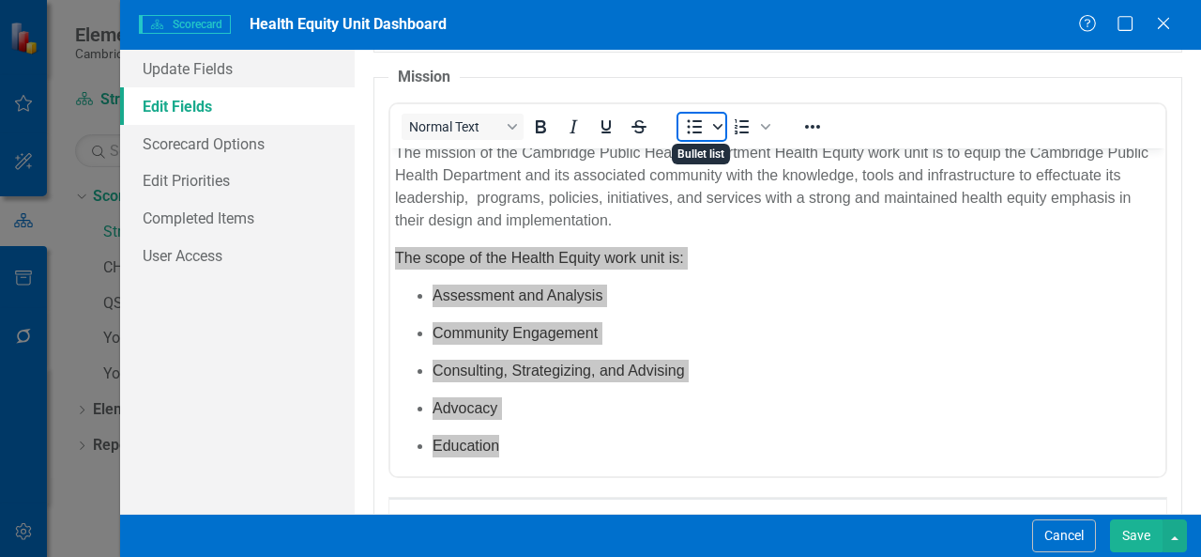
click at [720, 127] on icon "Bullet list" at bounding box center [717, 126] width 9 height 9
click at [767, 124] on icon "Numbered list" at bounding box center [765, 127] width 9 height 6
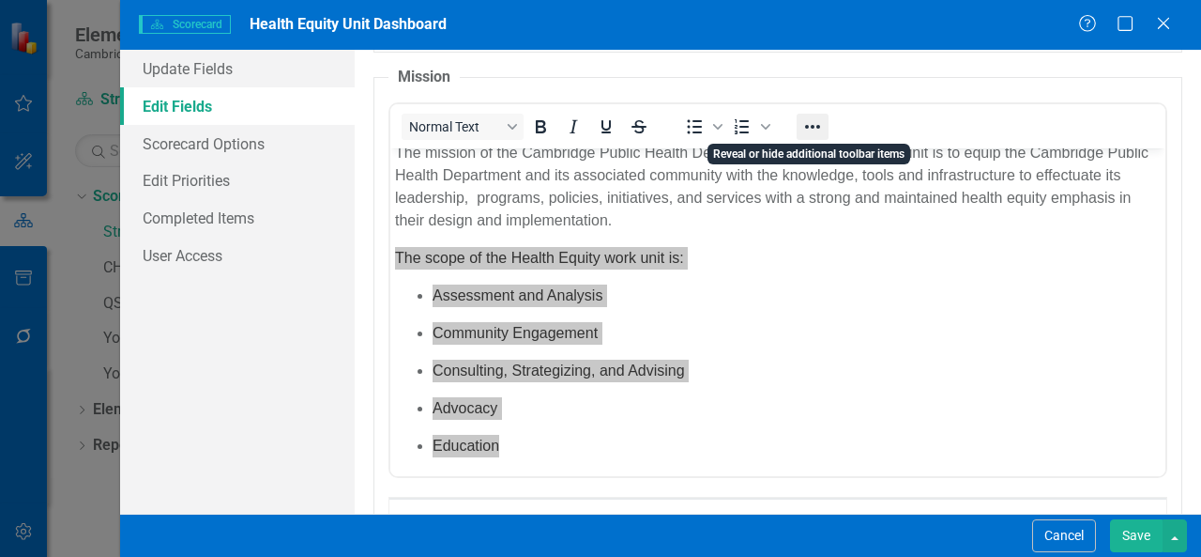
click at [821, 127] on icon "Reveal or hide additional toolbar items" at bounding box center [813, 126] width 23 height 23
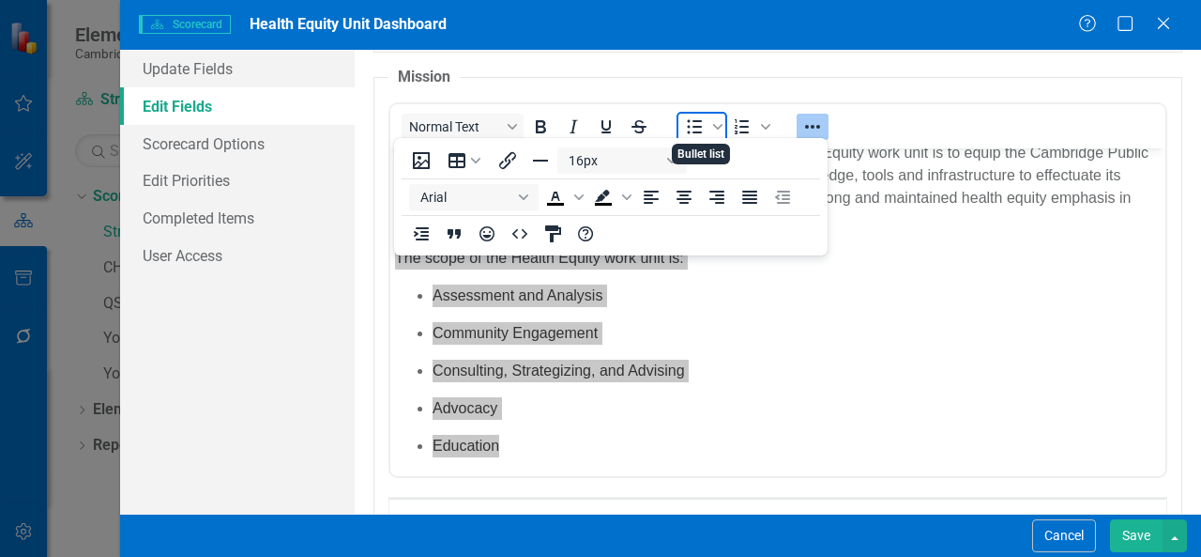
click at [690, 117] on icon "Bullet list" at bounding box center [694, 126] width 23 height 23
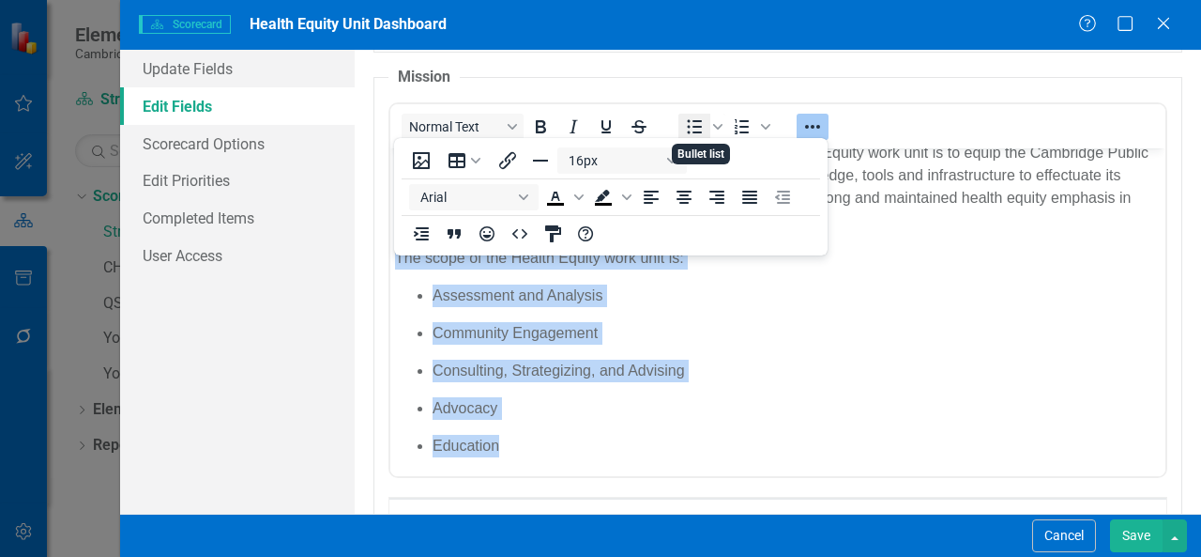
scroll to position [0, 0]
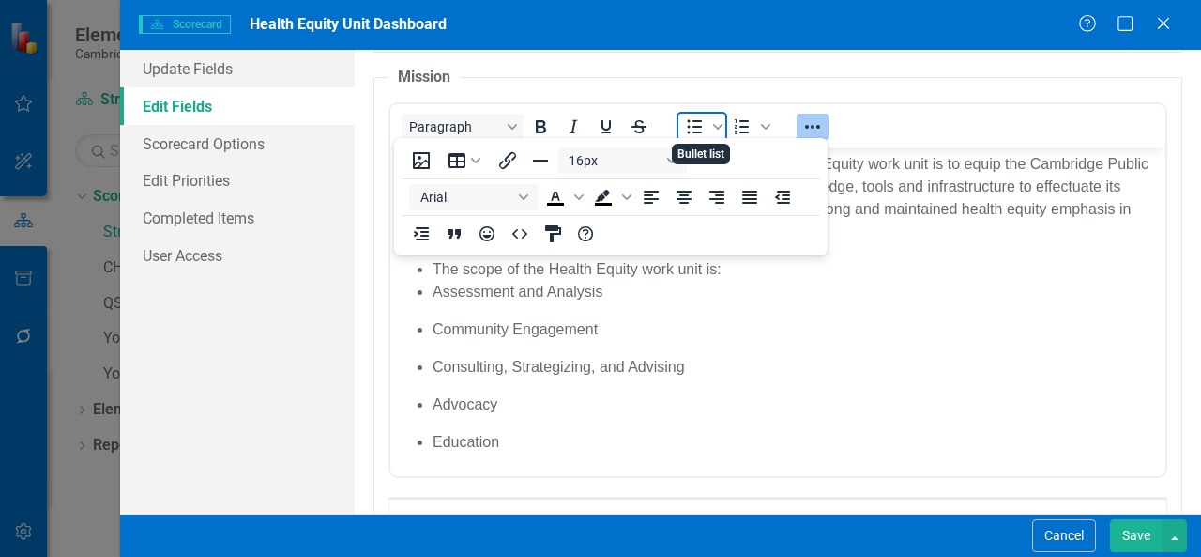
click at [690, 117] on icon "Bullet list" at bounding box center [694, 126] width 23 height 23
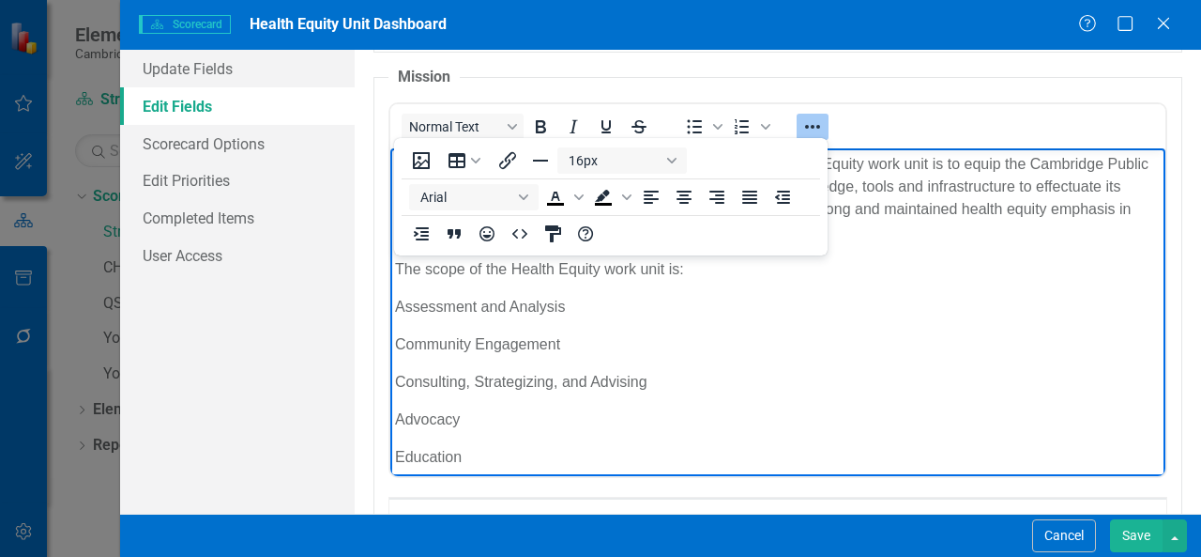
click at [692, 344] on p "Community Engagement" at bounding box center [778, 343] width 766 height 23
click at [397, 312] on p "Assessment and Analysis" at bounding box center [778, 306] width 766 height 23
click at [447, 332] on p "Community Engagement" at bounding box center [778, 343] width 766 height 23
click at [400, 345] on p "Community Engagement" at bounding box center [778, 343] width 766 height 23
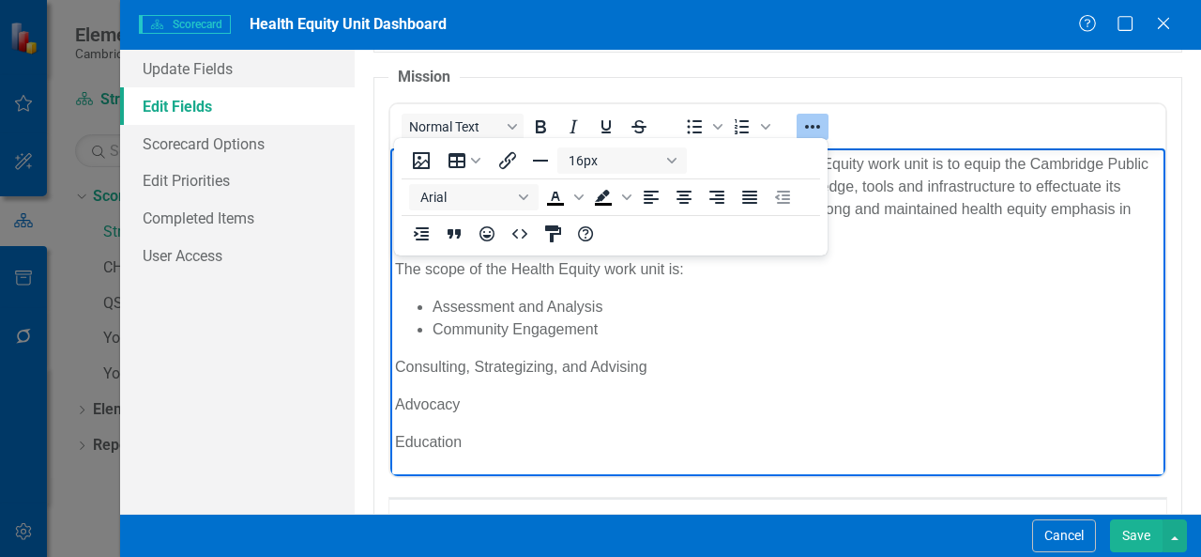
click at [396, 360] on p "Consulting, Strategizing, and Advising" at bounding box center [778, 366] width 766 height 23
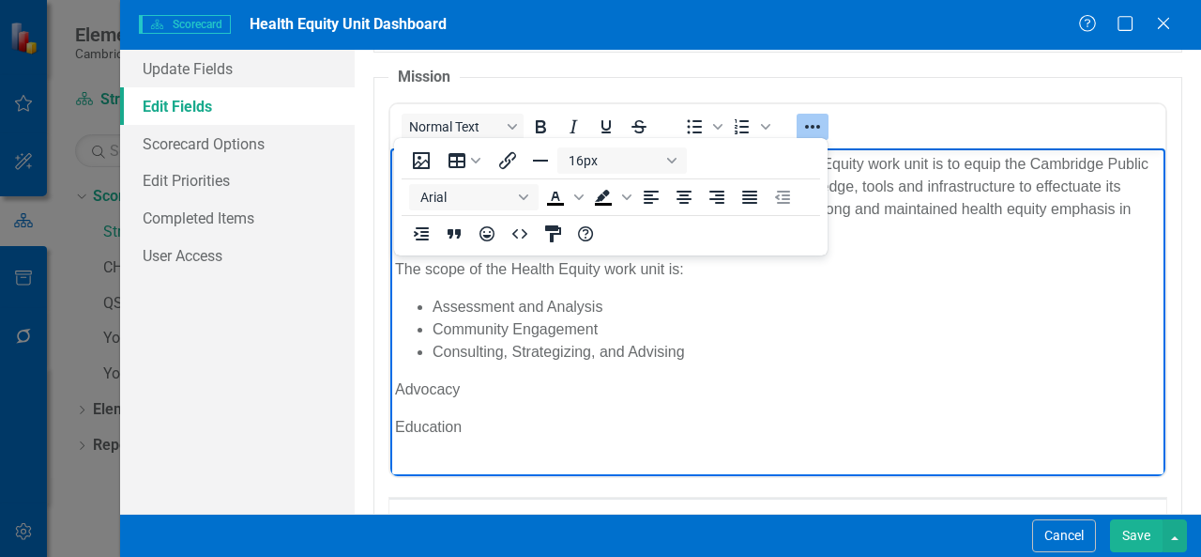
click at [396, 381] on p "Advocacy" at bounding box center [778, 388] width 766 height 23
click at [393, 406] on body "The mission of the Cambridge Public Health Department Health Equity work unit i…" at bounding box center [777, 294] width 775 height 295
click at [916, 332] on li "Community Engagement" at bounding box center [797, 328] width 728 height 23
click at [815, 124] on icon "Reveal or hide additional toolbar items" at bounding box center [813, 126] width 23 height 23
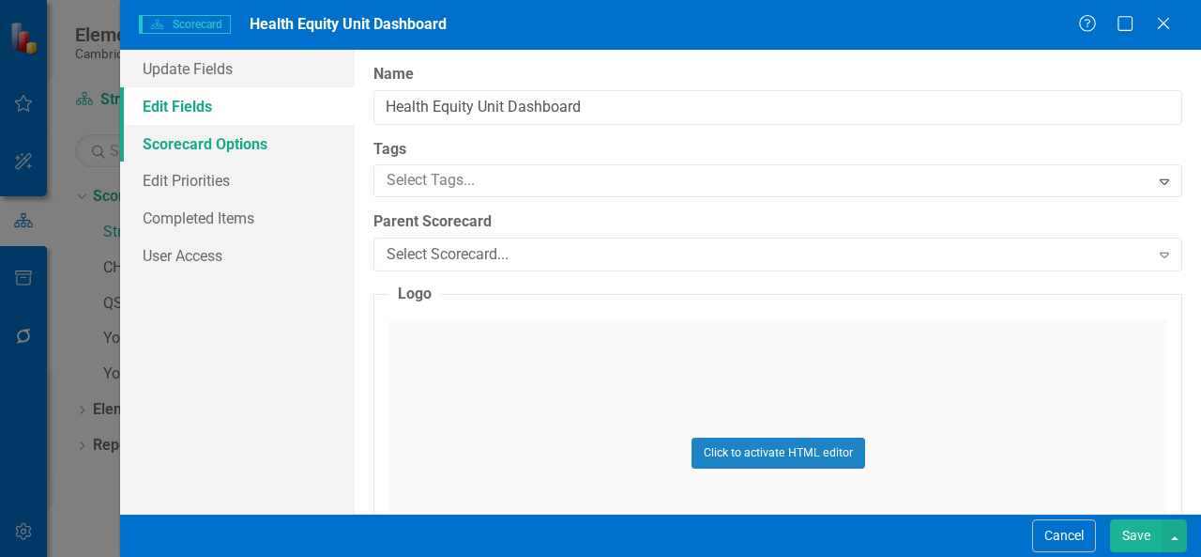
click at [291, 155] on link "Scorecard Options" at bounding box center [237, 144] width 235 height 38
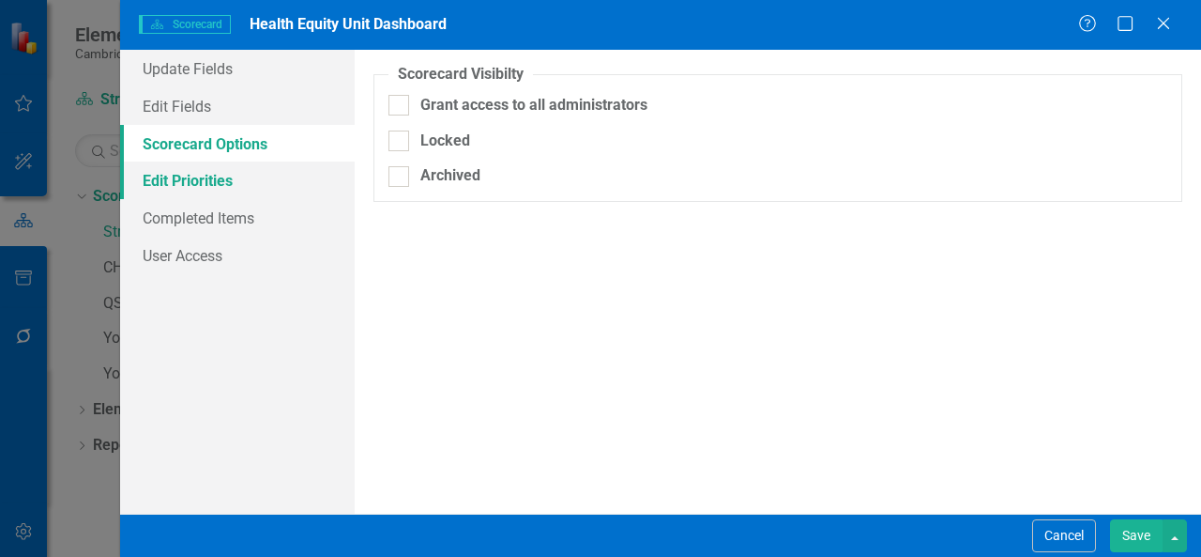
click at [261, 187] on link "Edit Priorities" at bounding box center [237, 180] width 235 height 38
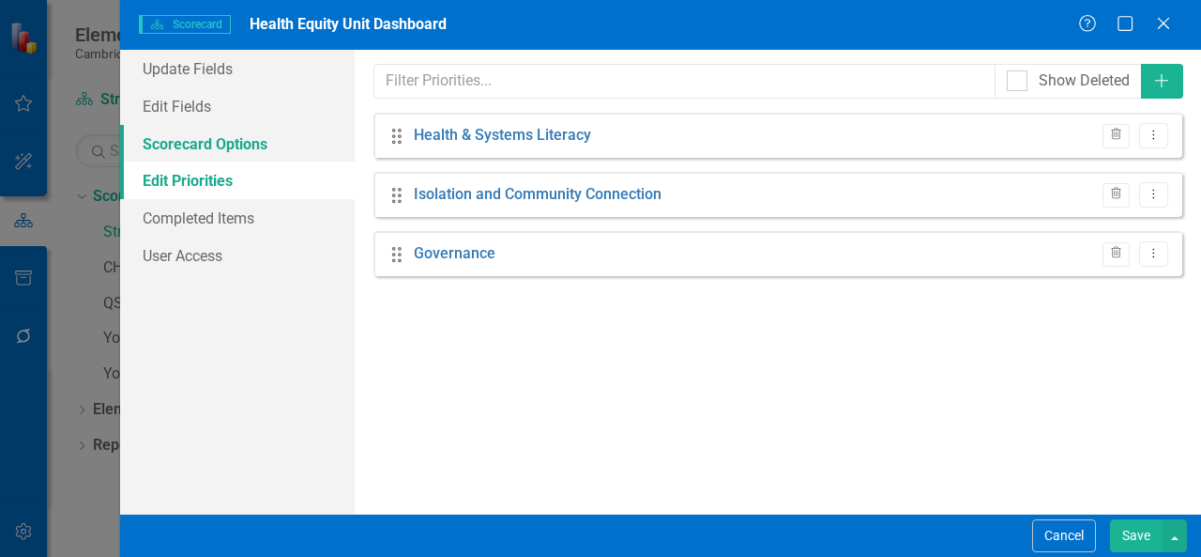
click at [261, 147] on link "Scorecard Options" at bounding box center [237, 144] width 235 height 38
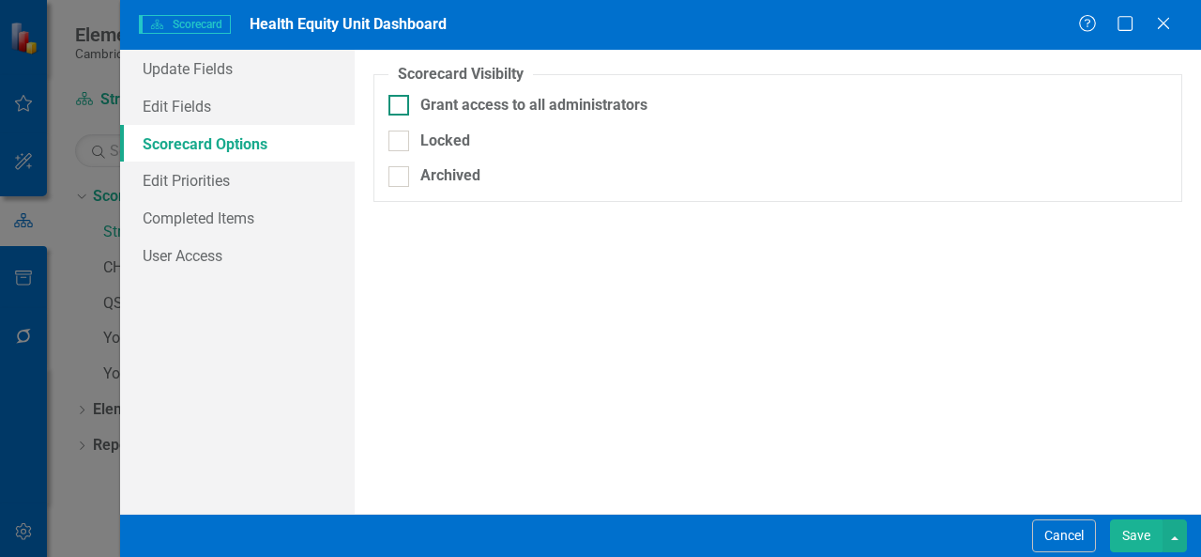
click at [403, 104] on div at bounding box center [399, 105] width 21 height 21
click at [401, 104] on input "Grant access to all administrators" at bounding box center [395, 101] width 12 height 12
checkbox input "true"
click at [274, 177] on link "Edit Priorities" at bounding box center [237, 180] width 235 height 38
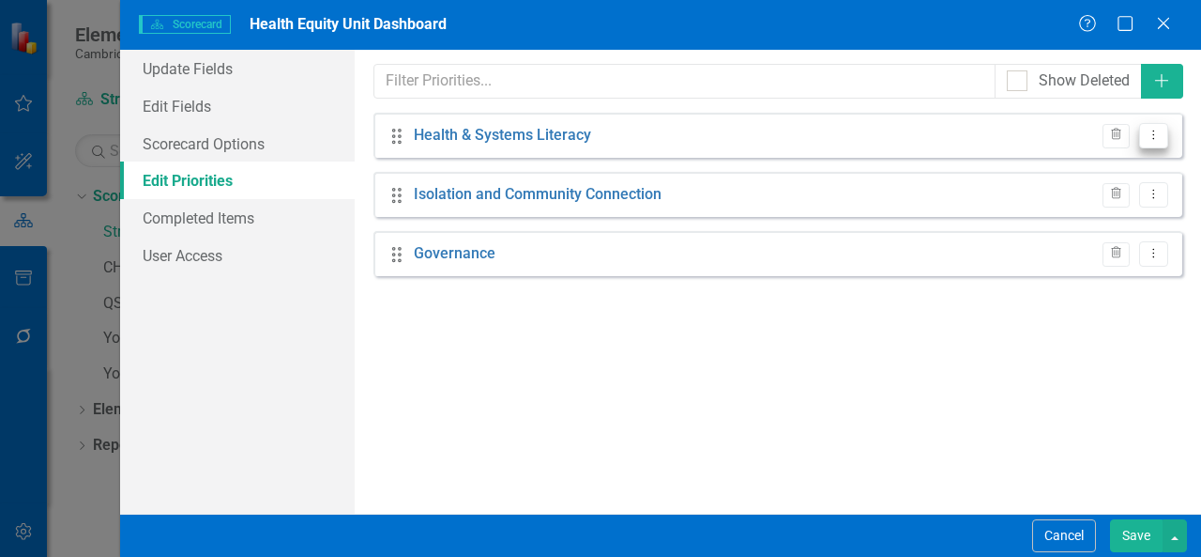
click at [1161, 140] on icon "Dropdown Menu" at bounding box center [1154, 135] width 16 height 12
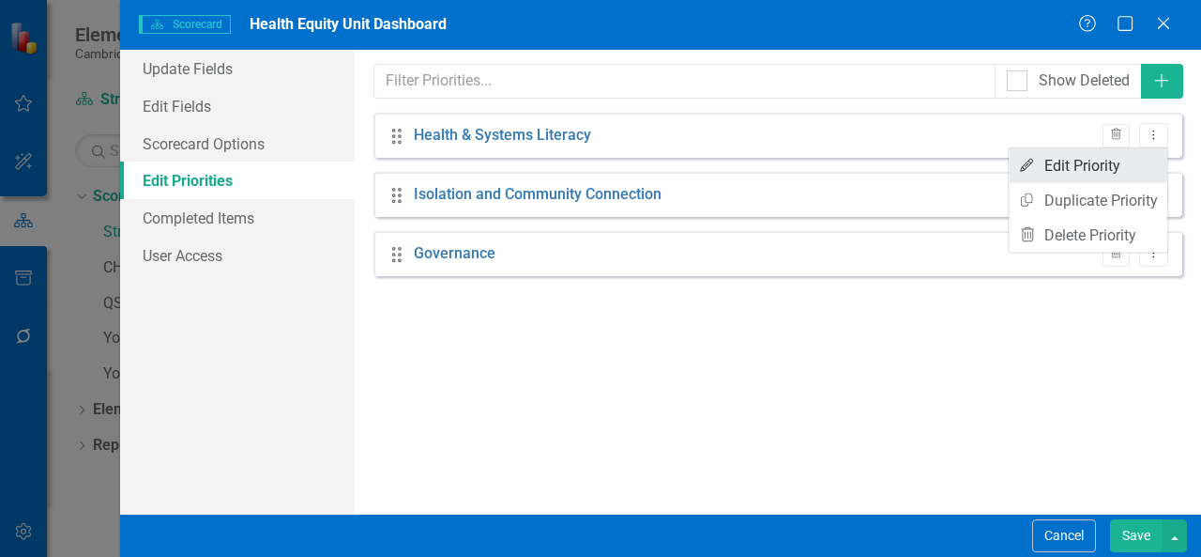
click at [1126, 162] on link "Edit Edit Priority" at bounding box center [1088, 165] width 159 height 35
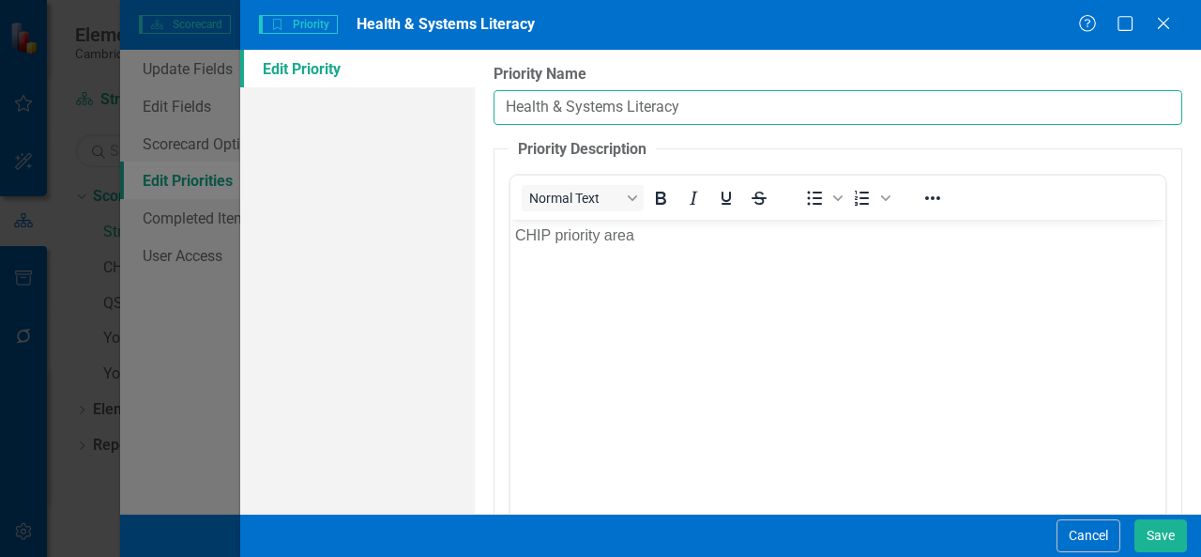
drag, startPoint x: 731, startPoint y: 115, endPoint x: 475, endPoint y: 111, distance: 256.3
click at [475, 111] on div "Priority Name Health & Systems Literacy Priority Description <p>CHIP priority a…" at bounding box center [838, 282] width 727 height 464
paste input "Workforce Development:"
type input "Workforce Development"
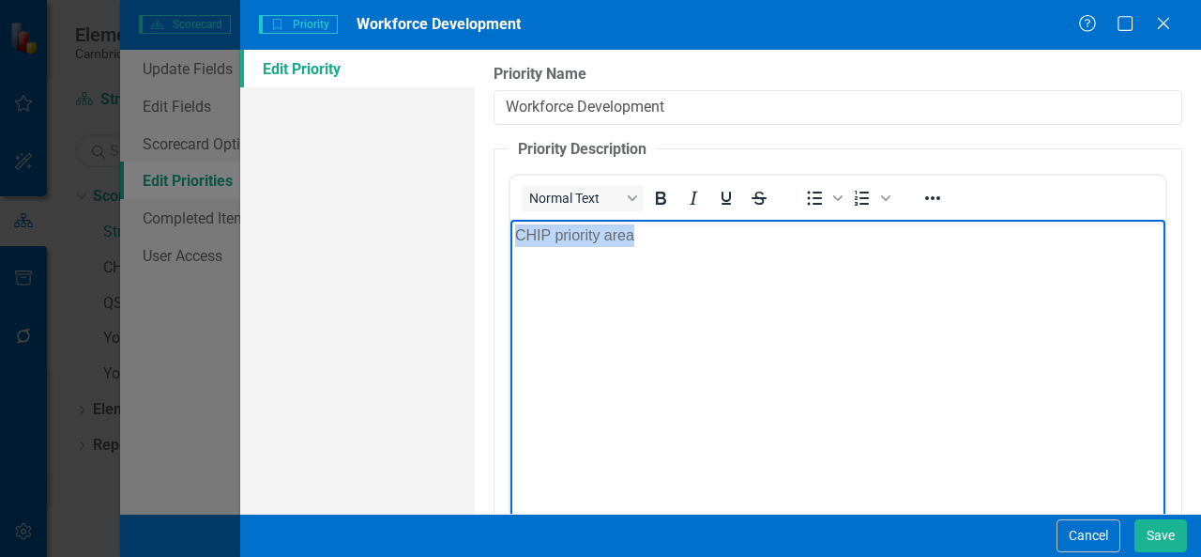
drag, startPoint x: 655, startPoint y: 243, endPoint x: 450, endPoint y: 238, distance: 205.6
click at [511, 238] on html "CHIP priority area" at bounding box center [838, 361] width 655 height 282
paste body "Rich Text Area. Press ALT-0 for help."
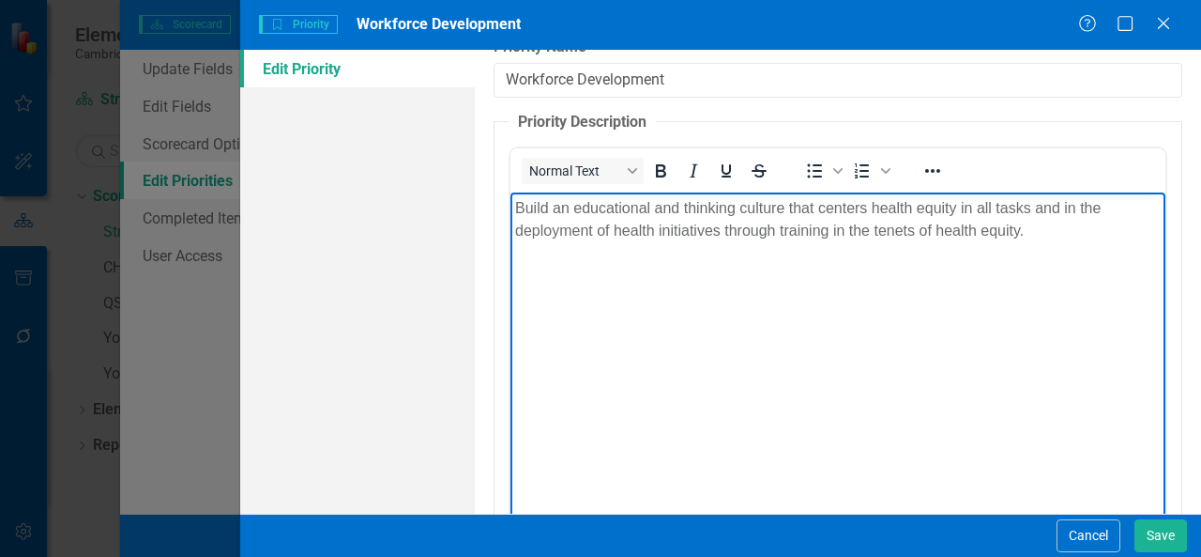
scroll to position [7, 0]
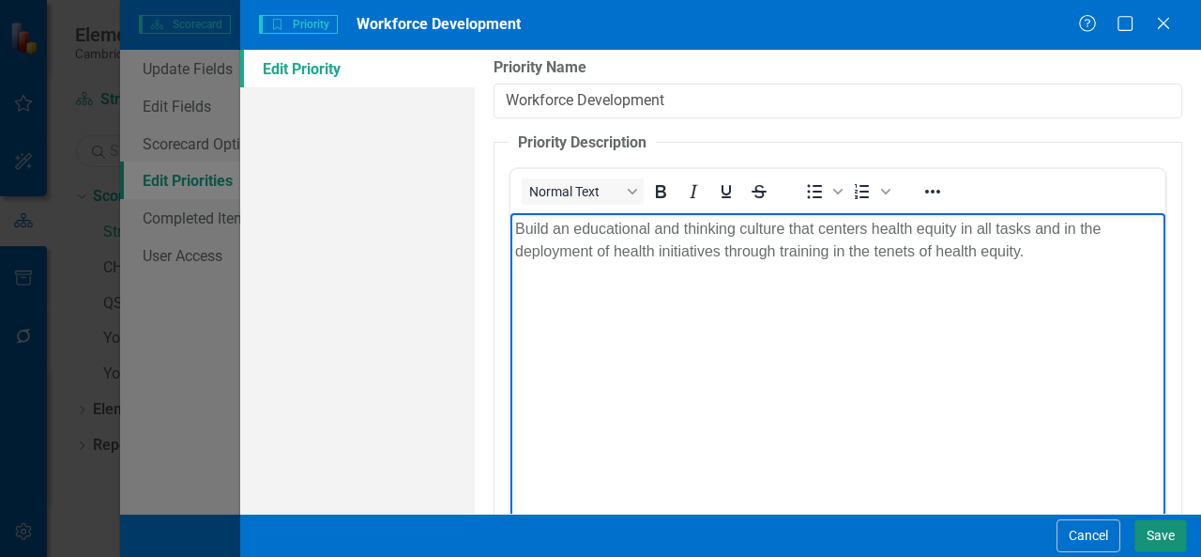
click at [1149, 528] on button "Save" at bounding box center [1161, 535] width 53 height 33
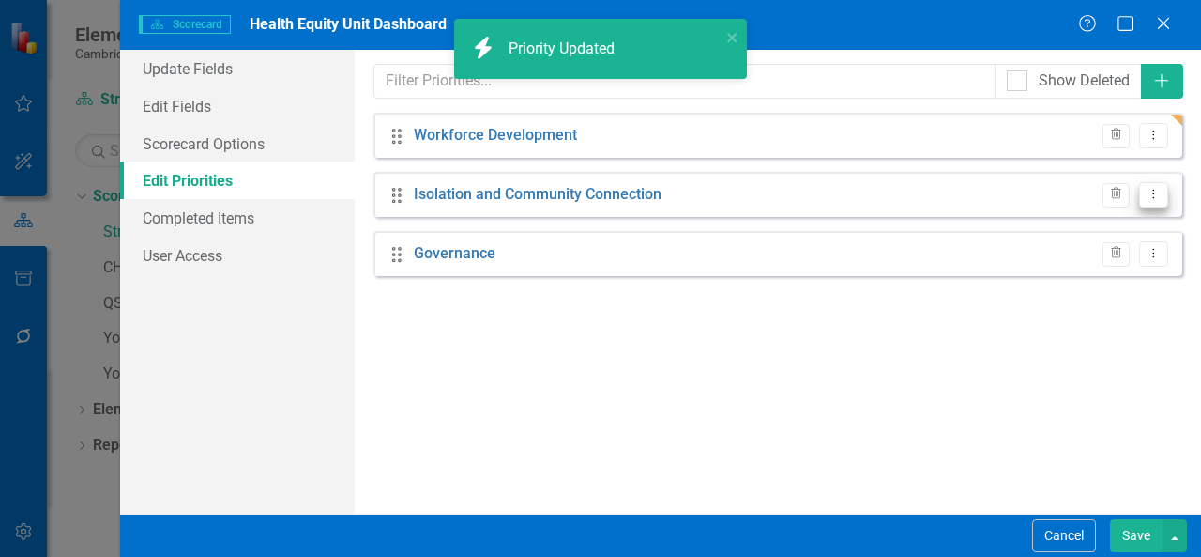
click at [1161, 200] on button "Dropdown Menu" at bounding box center [1154, 194] width 29 height 25
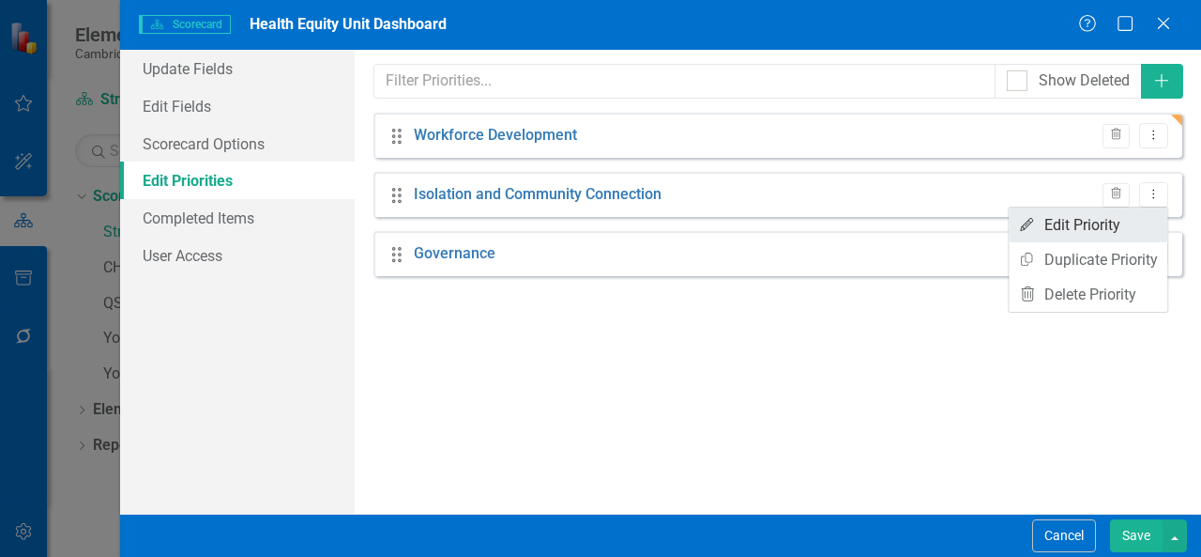
click at [1117, 221] on link "Edit Edit Priority" at bounding box center [1088, 224] width 159 height 35
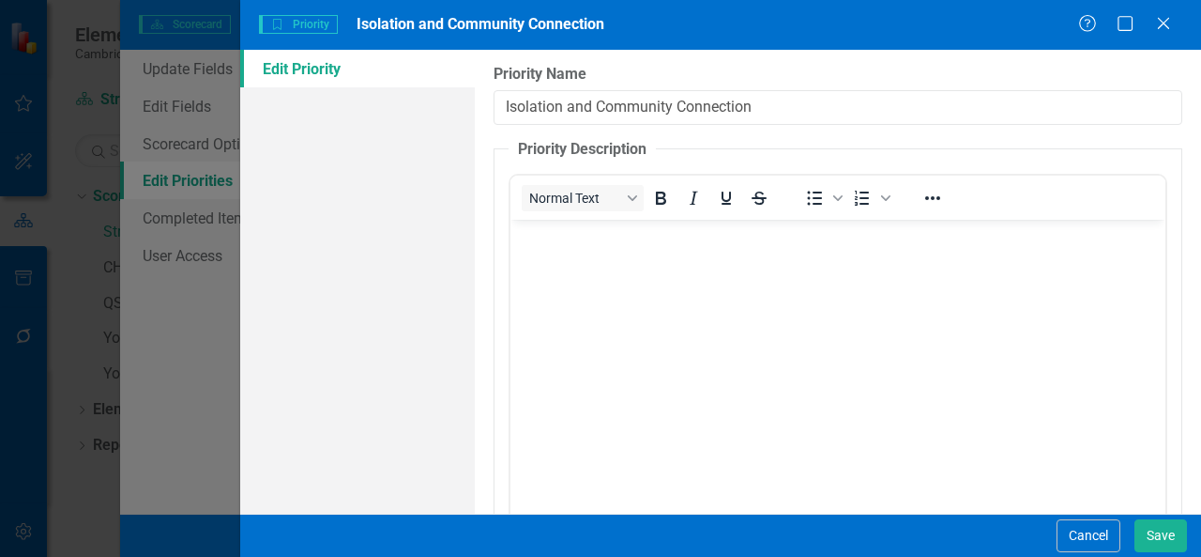
scroll to position [0, 0]
drag, startPoint x: 771, startPoint y: 115, endPoint x: 243, endPoint y: 100, distance: 527.7
click at [243, 100] on div "Edit Priority Priority Name Isolation and Community Connection Priority Descrip…" at bounding box center [720, 282] width 961 height 464
paste input "Power Sharing & Power Building"
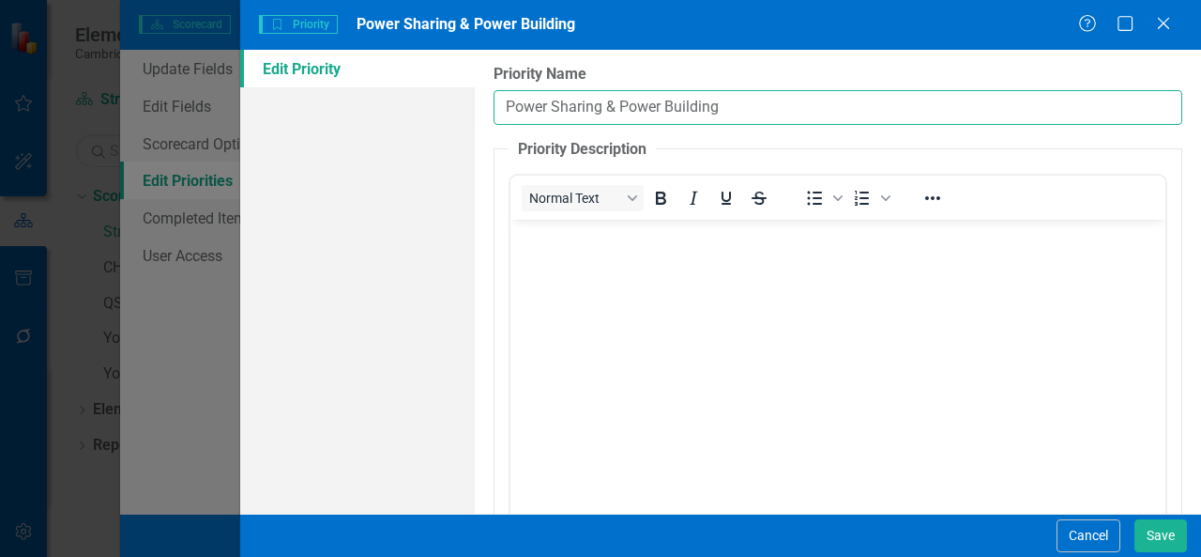
type input "Power Sharing & Power Building"
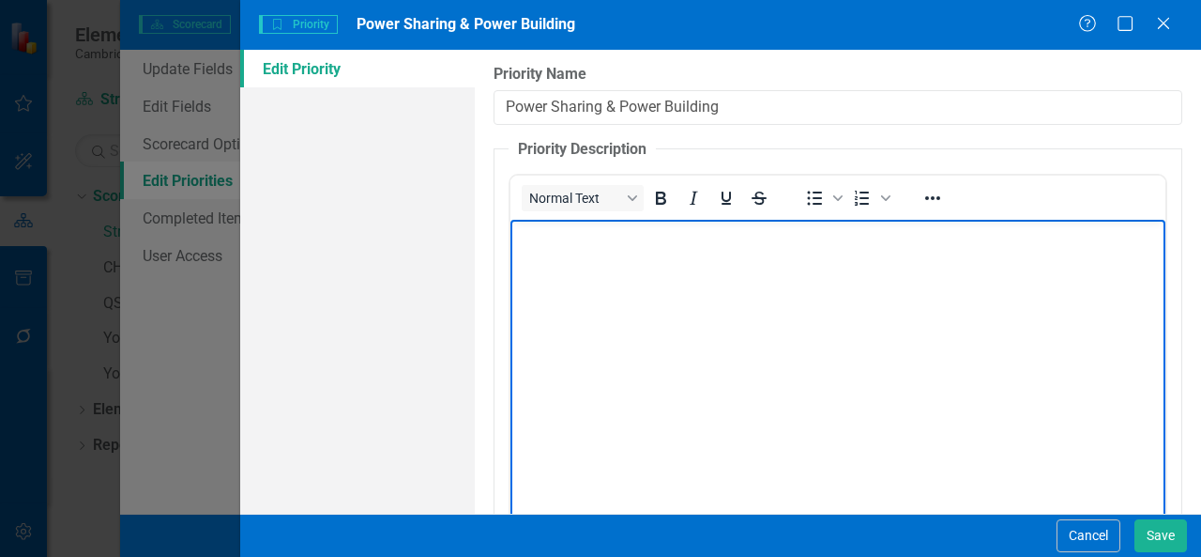
click at [725, 262] on body "Rich Text Area. Press ALT-0 for help." at bounding box center [838, 361] width 655 height 282
paste body "Rich Text Area. Press ALT-0 for help."
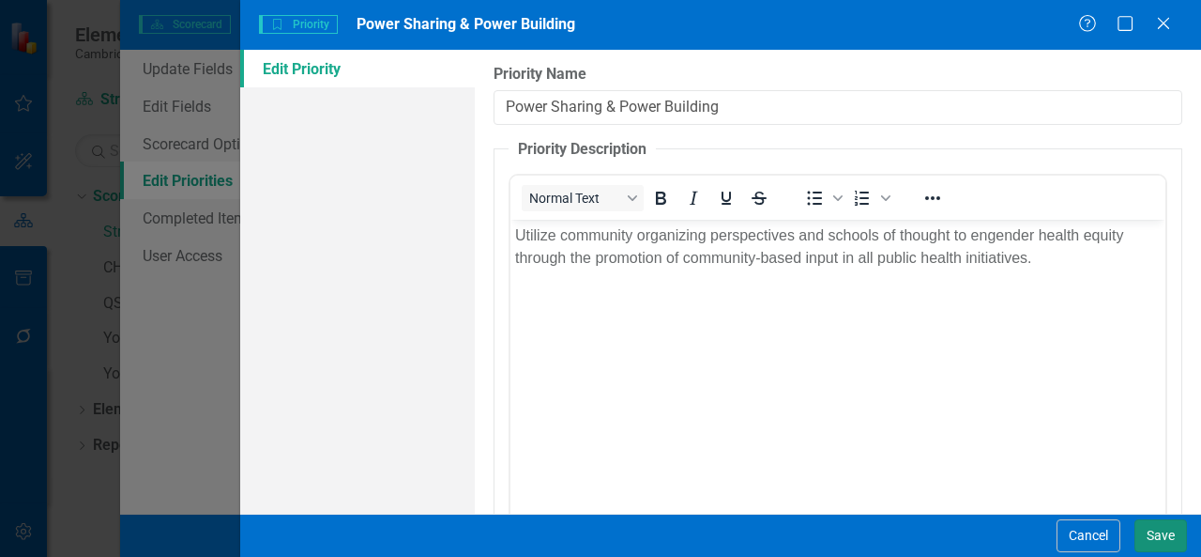
click at [1154, 530] on button "Save" at bounding box center [1161, 535] width 53 height 33
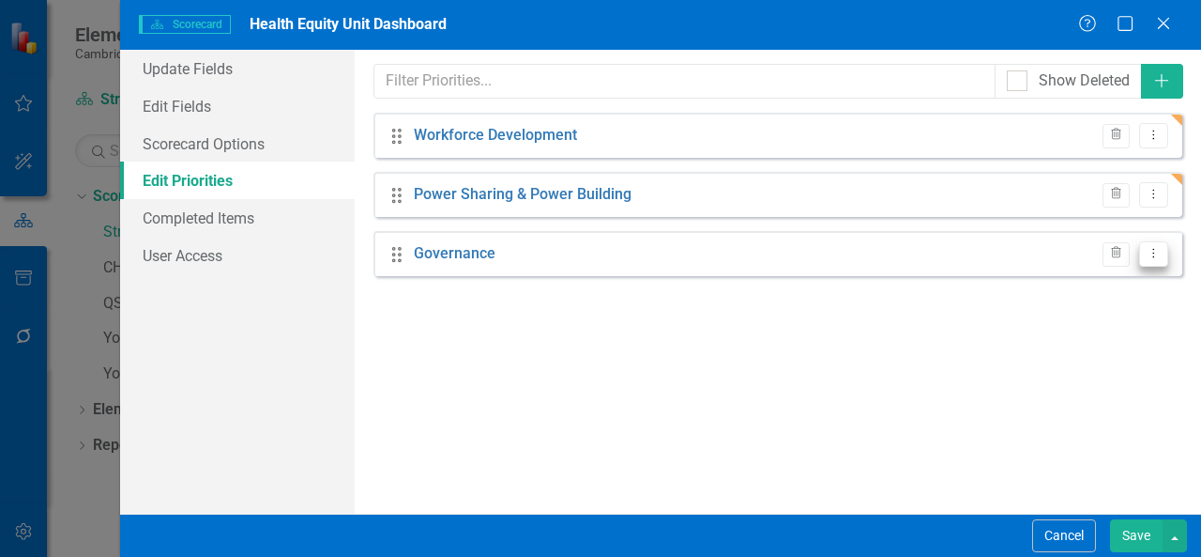
click at [1147, 247] on icon "Dropdown Menu" at bounding box center [1154, 253] width 16 height 12
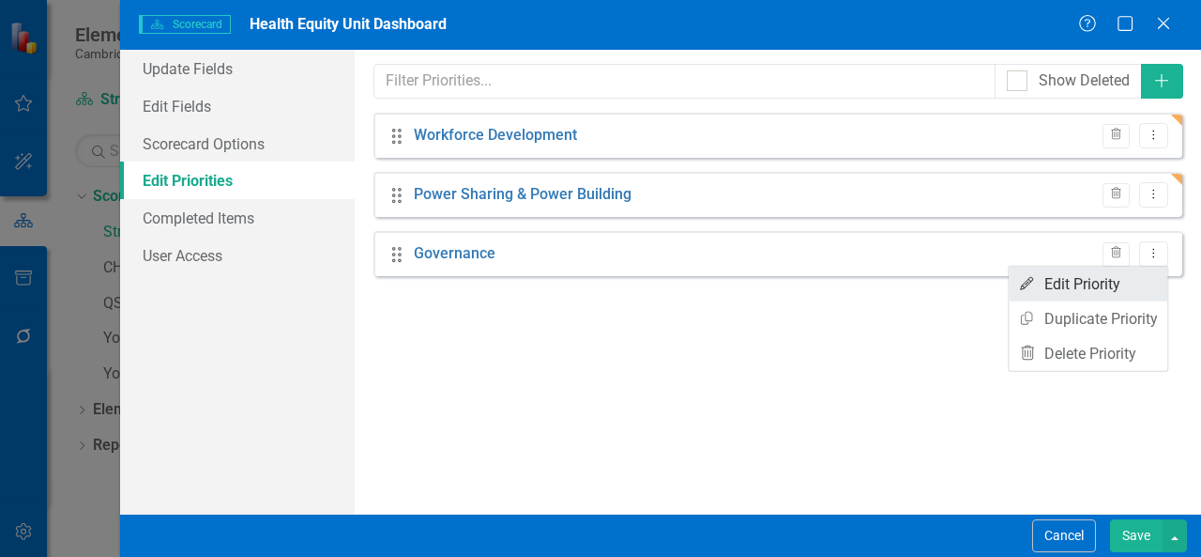
click at [1098, 283] on link "Edit Edit Priority" at bounding box center [1088, 284] width 159 height 35
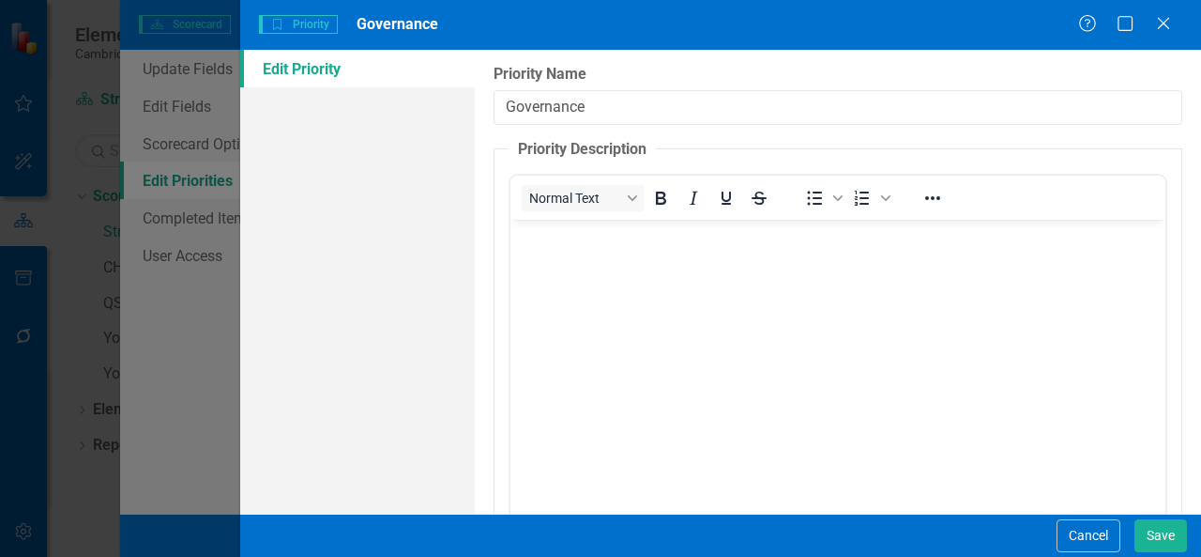
drag, startPoint x: 626, startPoint y: 110, endPoint x: 255, endPoint y: 99, distance: 370.9
click at [255, 99] on div "Edit Priority Priority Name Governance Priority Description Normal Text To open…" at bounding box center [720, 282] width 961 height 464
type input "Infrastructure & Capacity"
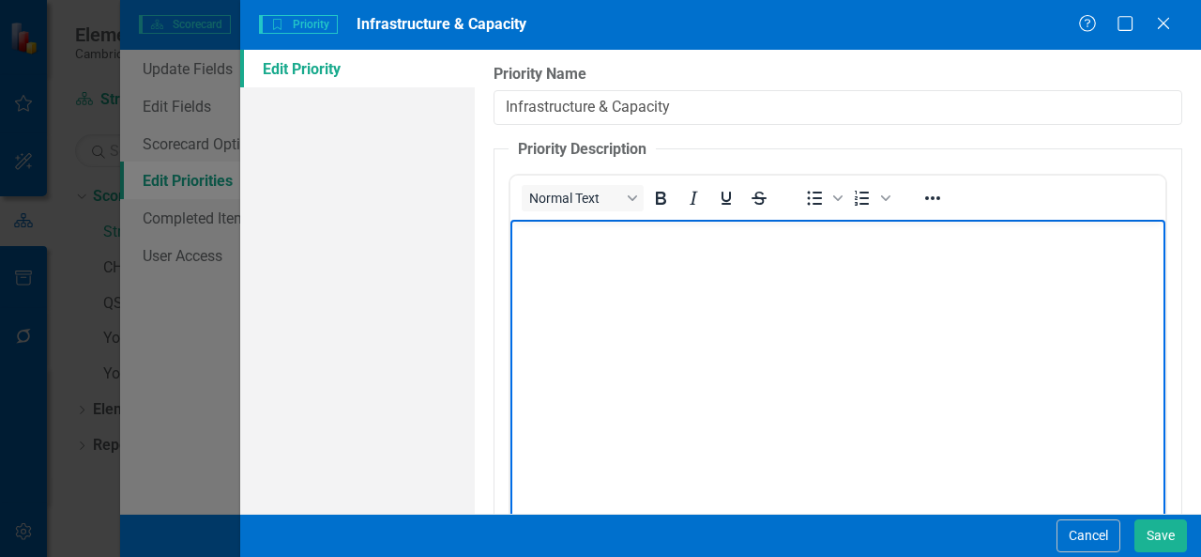
click at [566, 274] on body "Rich Text Area. Press ALT-0 for help." at bounding box center [838, 361] width 655 height 282
paste body "Rich Text Area. Press ALT-0 for help."
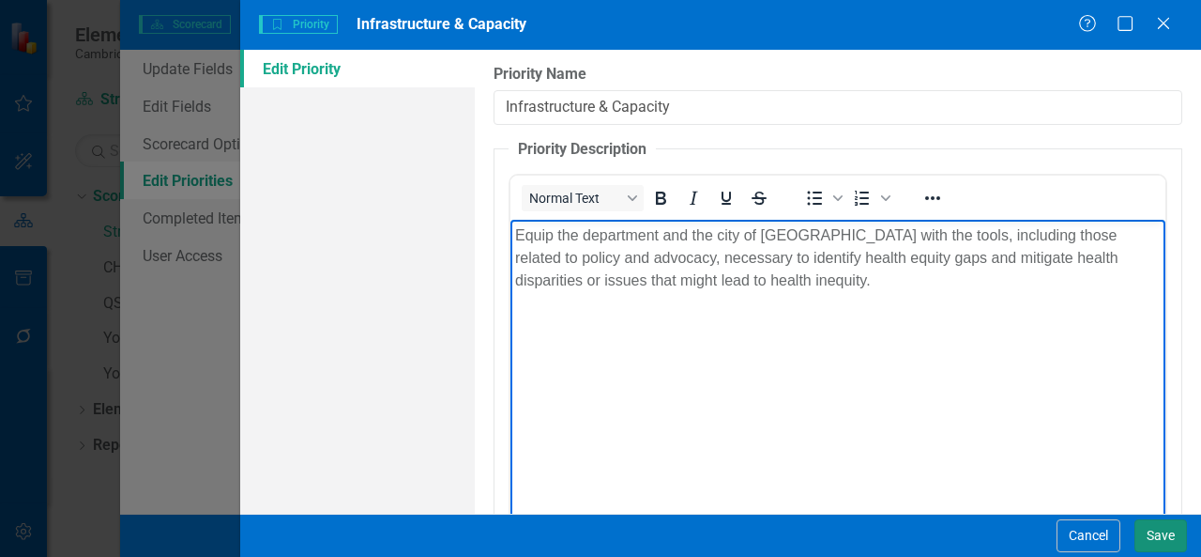
click at [1158, 540] on button "Save" at bounding box center [1161, 535] width 53 height 33
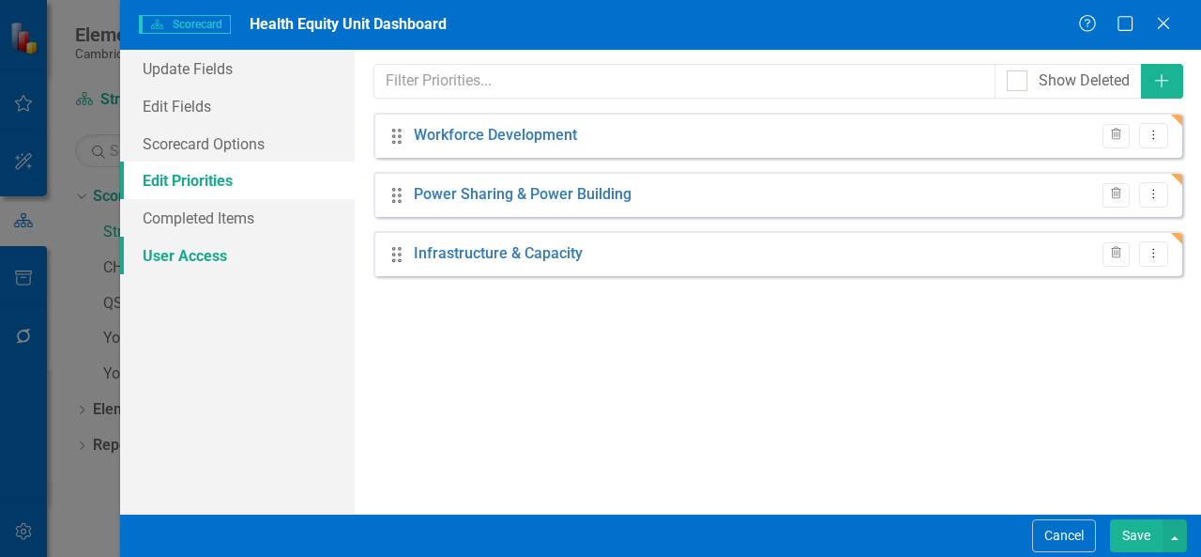
click at [227, 266] on link "User Access" at bounding box center [237, 256] width 235 height 38
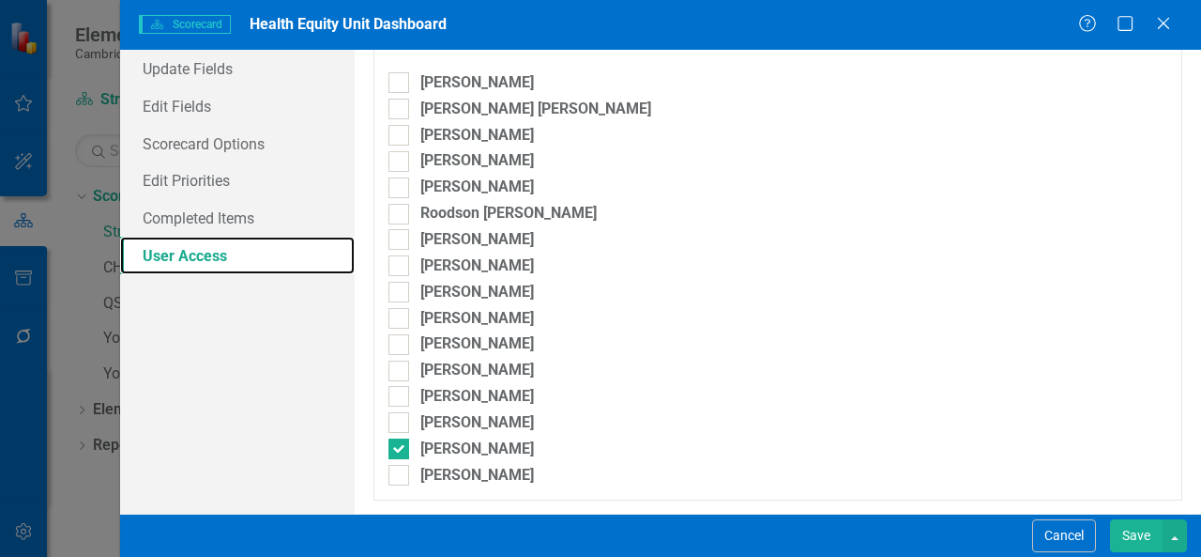
scroll to position [302, 0]
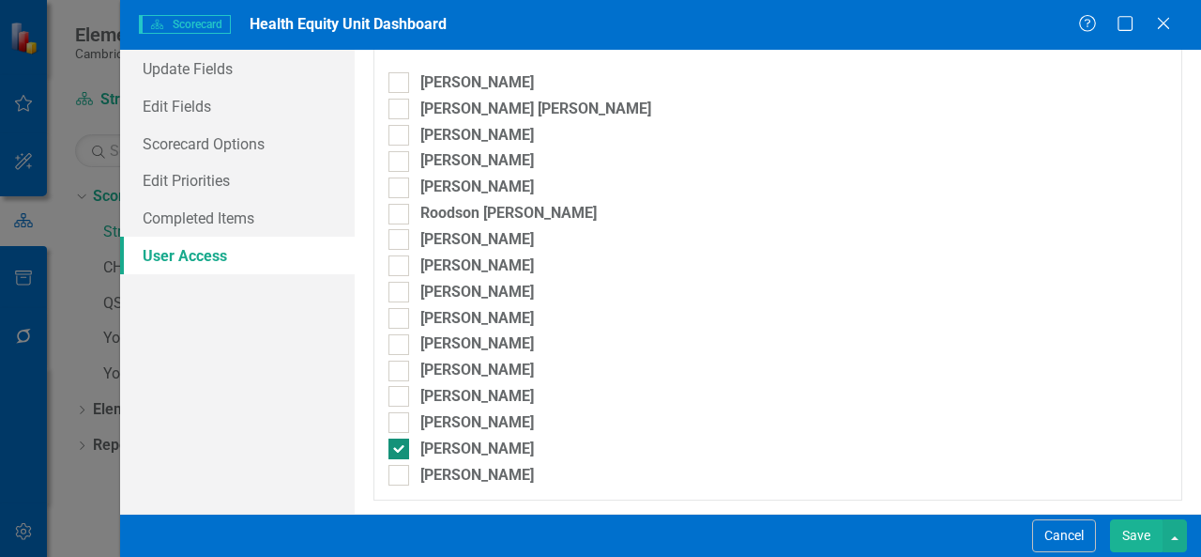
click at [395, 450] on div at bounding box center [399, 448] width 21 height 21
click at [395, 450] on input "[PERSON_NAME]" at bounding box center [395, 444] width 12 height 12
checkbox input "false"
click at [394, 471] on input "[PERSON_NAME]" at bounding box center [395, 471] width 12 height 12
checkbox input "true"
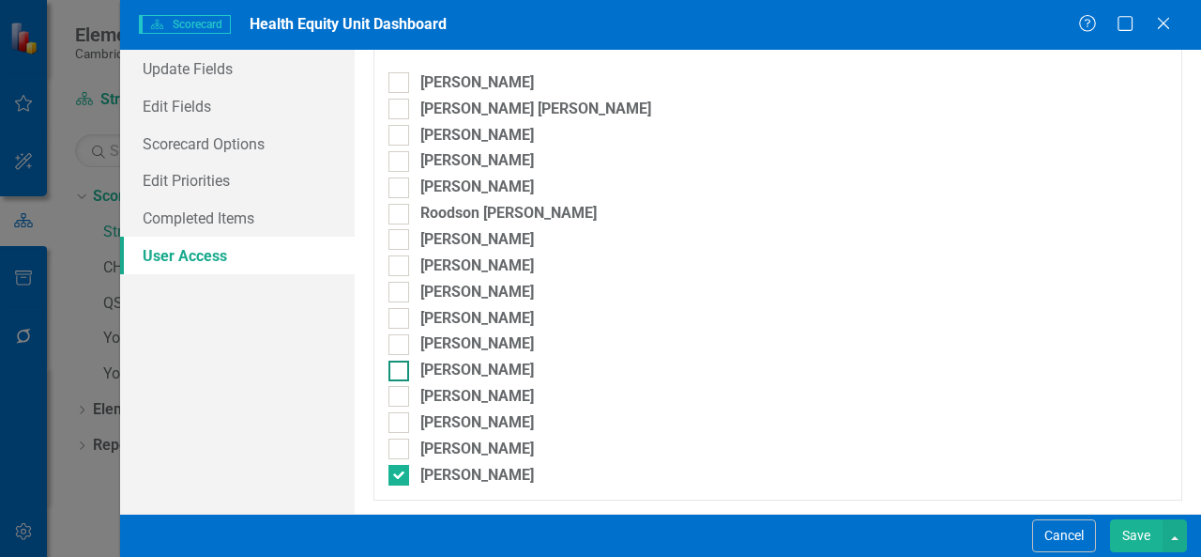
click at [408, 365] on div at bounding box center [399, 370] width 21 height 21
click at [401, 365] on input "[PERSON_NAME]" at bounding box center [395, 366] width 12 height 12
checkbox input "true"
click at [402, 132] on div at bounding box center [399, 135] width 21 height 21
click at [401, 132] on input "[PERSON_NAME]" at bounding box center [395, 131] width 12 height 12
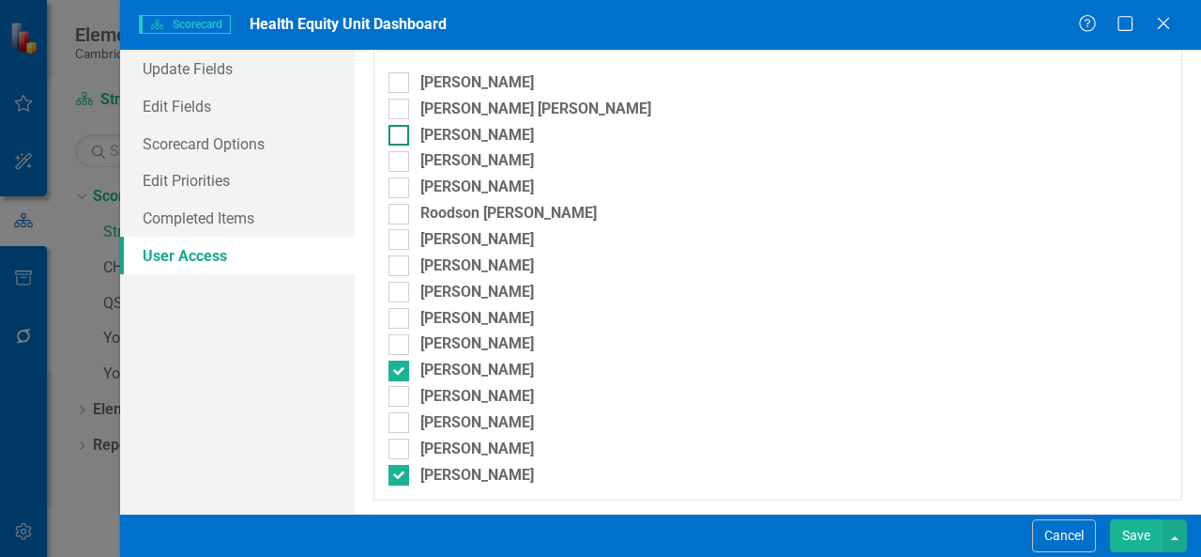
checkbox input "true"
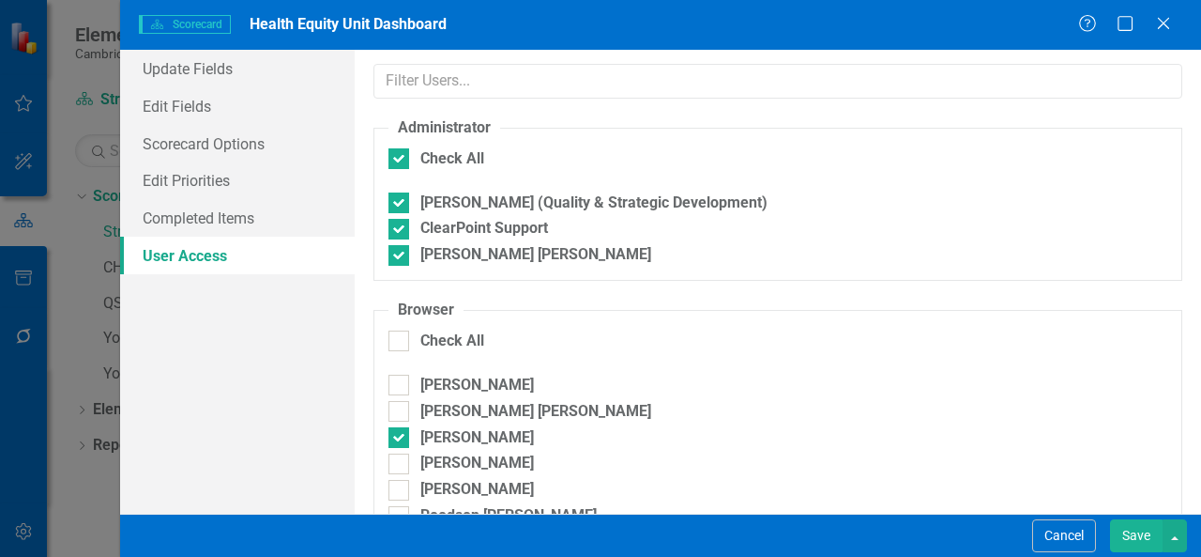
click at [1145, 536] on button "Save" at bounding box center [1136, 535] width 53 height 33
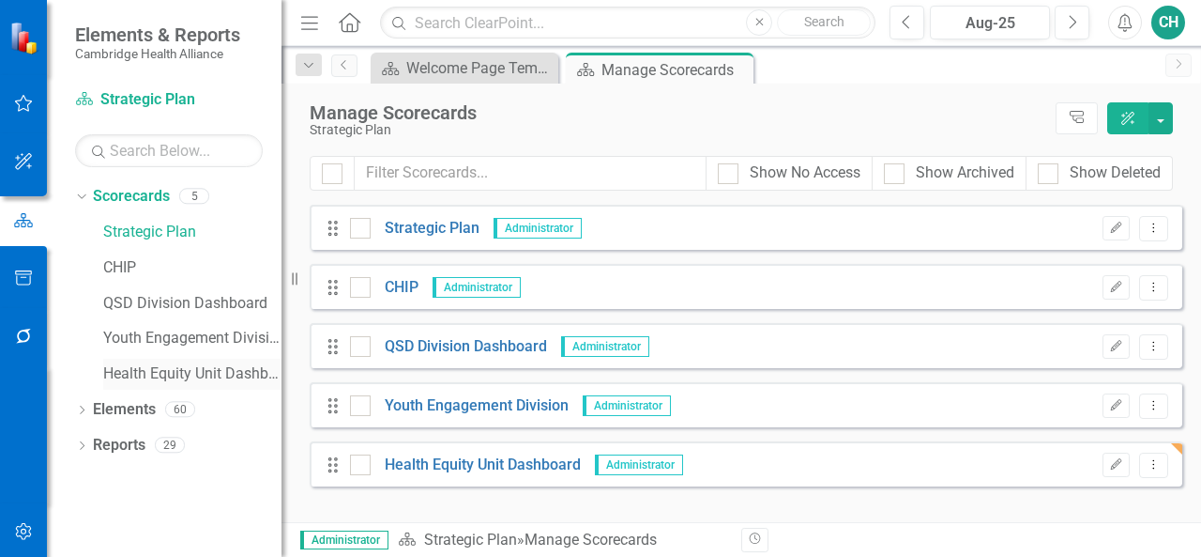
click at [186, 375] on link "Health Equity Unit Dashboard" at bounding box center [192, 374] width 178 height 22
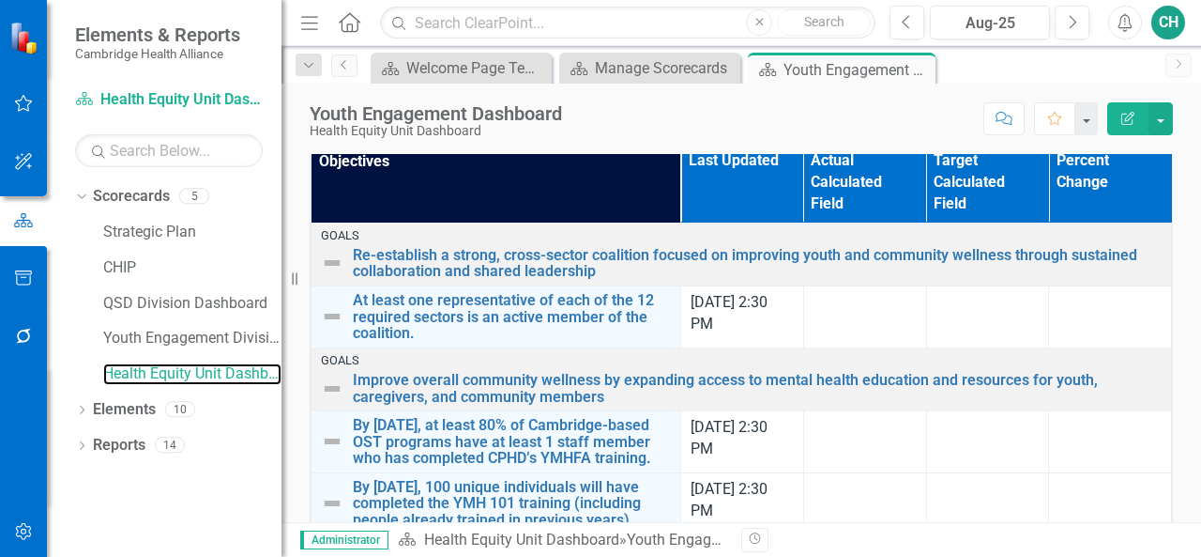
scroll to position [67, 0]
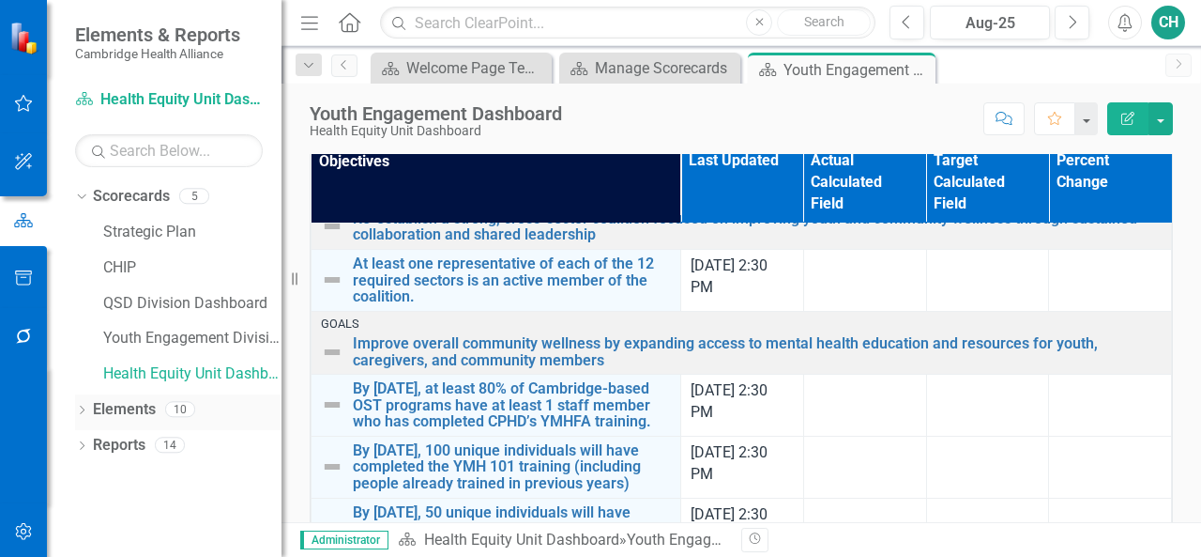
click at [82, 408] on icon "Dropdown" at bounding box center [81, 411] width 13 height 10
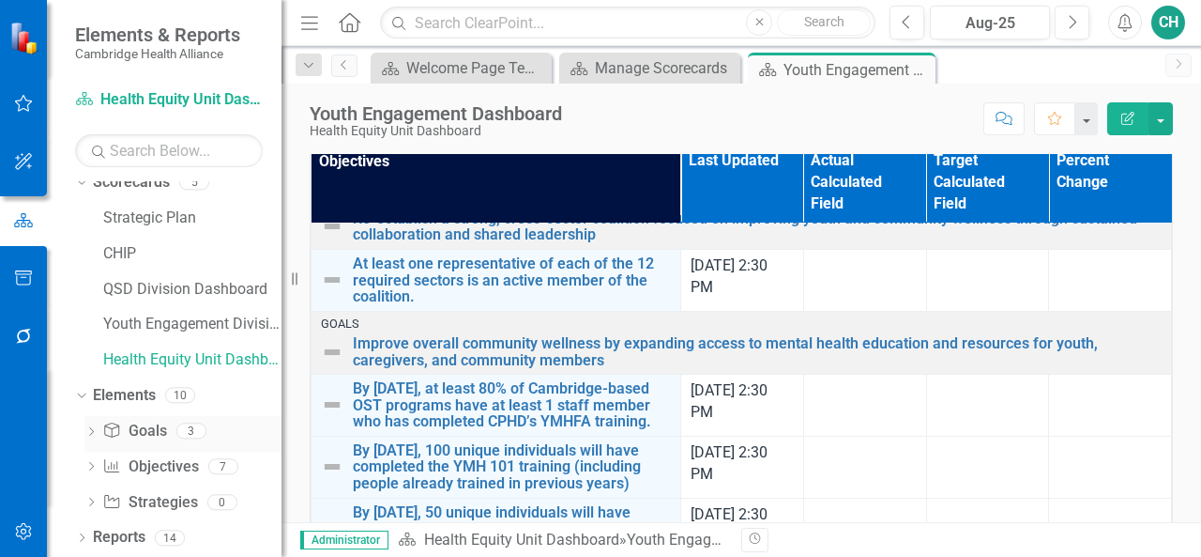
click at [90, 434] on icon at bounding box center [91, 431] width 5 height 8
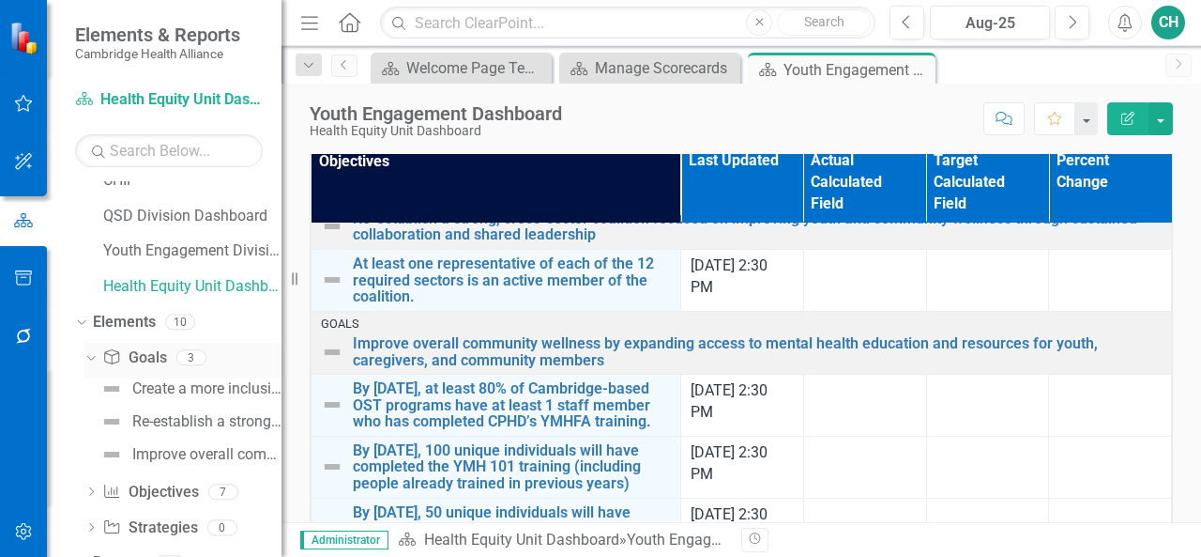
scroll to position [113, 0]
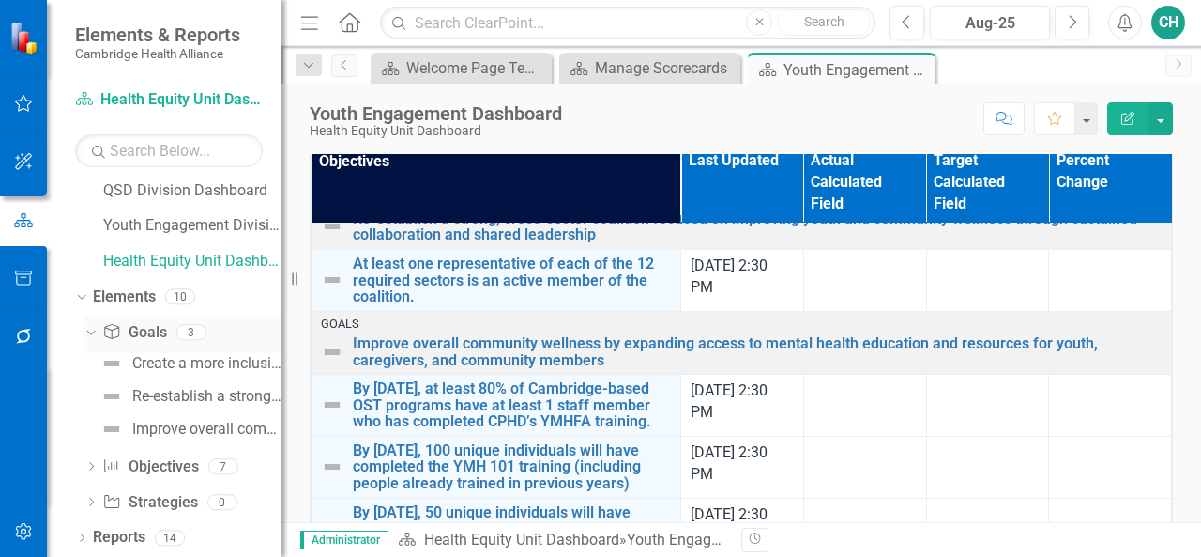
click at [143, 329] on link "Goal Goals" at bounding box center [134, 333] width 64 height 22
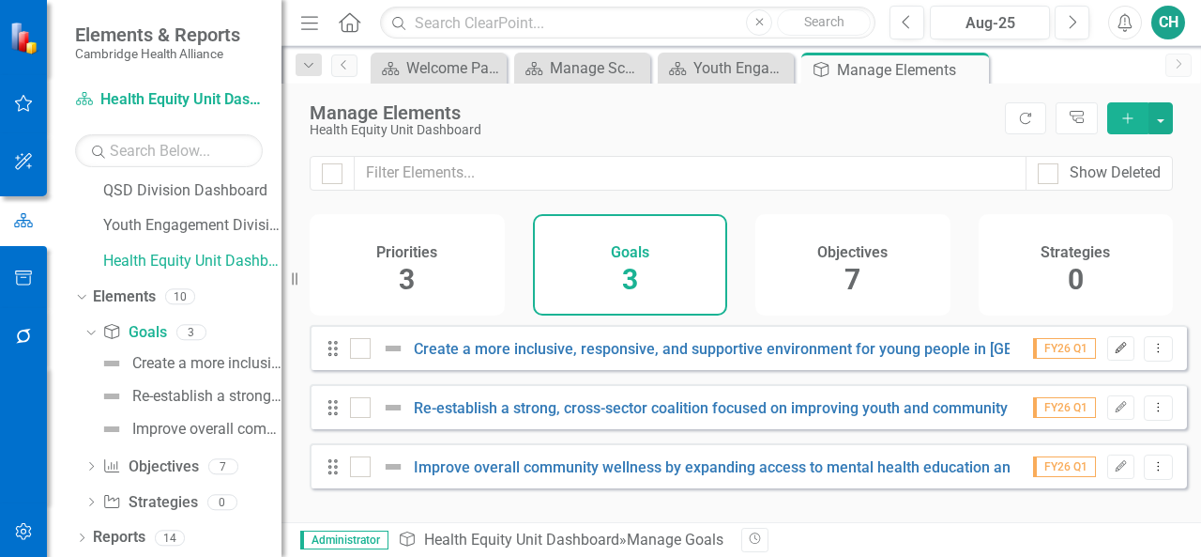
click at [1114, 354] on icon "Edit" at bounding box center [1121, 348] width 14 height 11
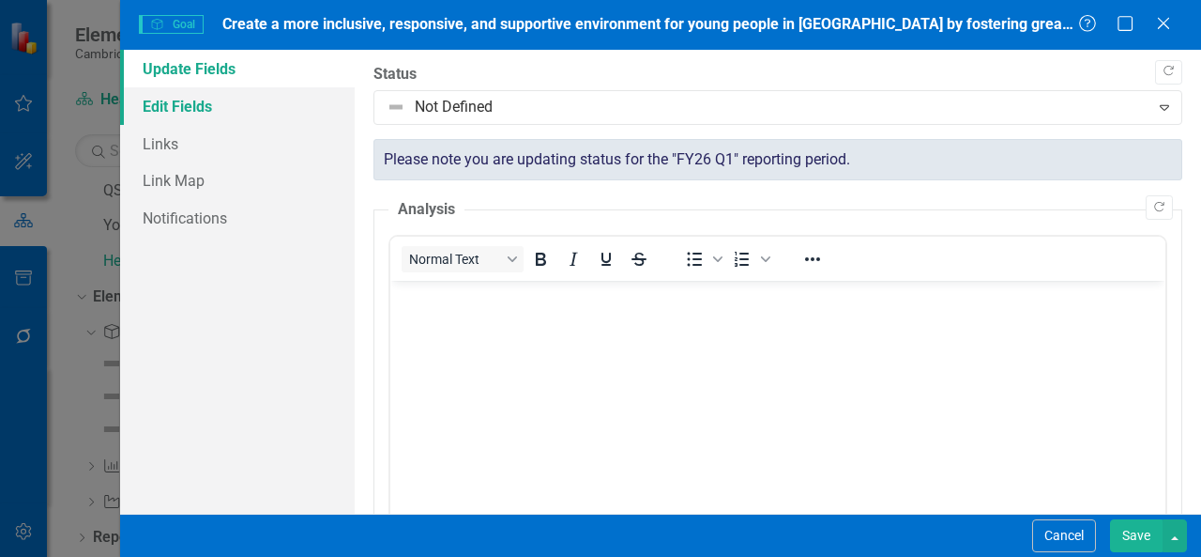
click at [227, 112] on link "Edit Fields" at bounding box center [237, 106] width 235 height 38
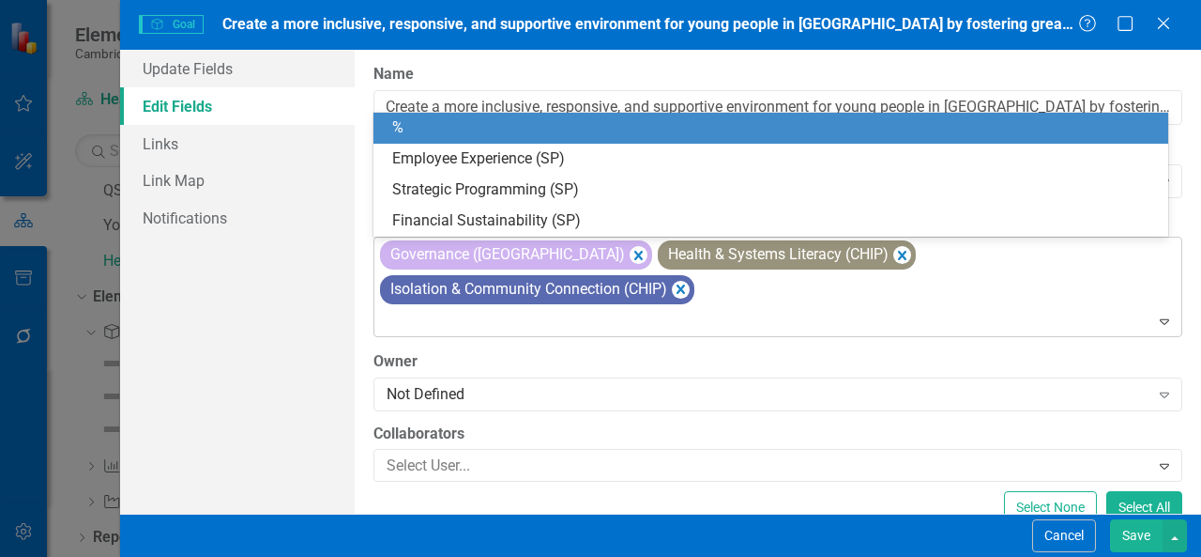
click at [525, 252] on div "Governance ([GEOGRAPHIC_DATA])" at bounding box center [516, 254] width 272 height 29
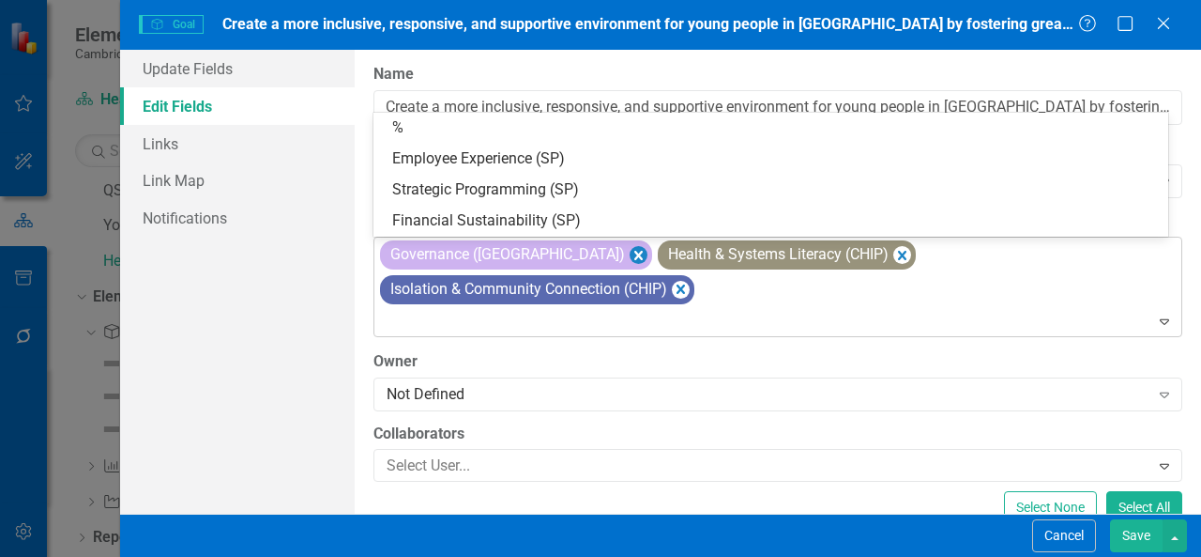
click at [635, 254] on icon "Remove [object Object]" at bounding box center [639, 255] width 8 height 9
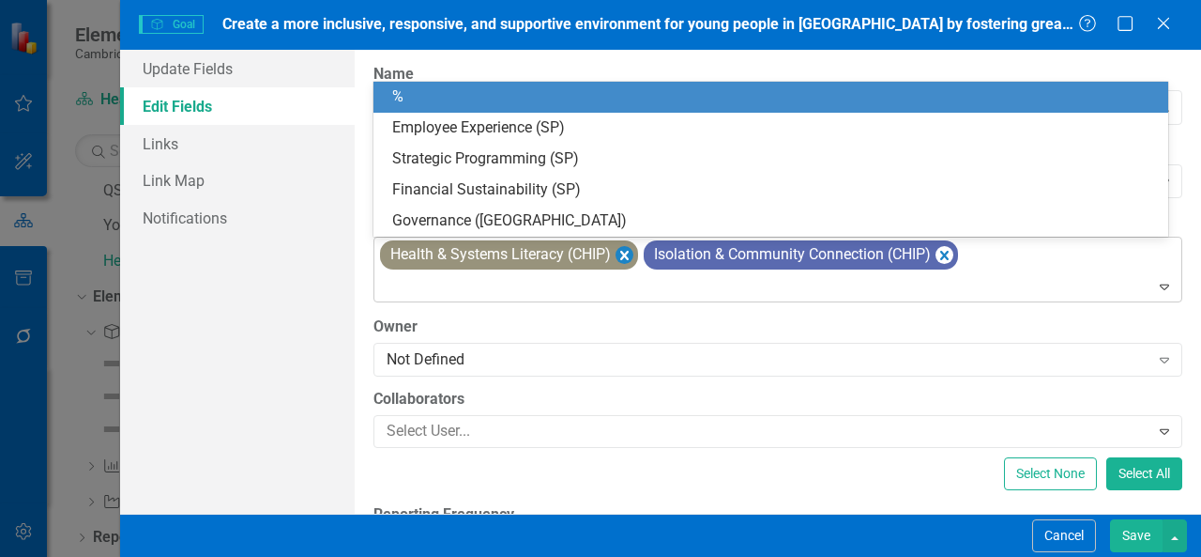
click at [629, 251] on icon "Remove [object Object]" at bounding box center [624, 255] width 8 height 9
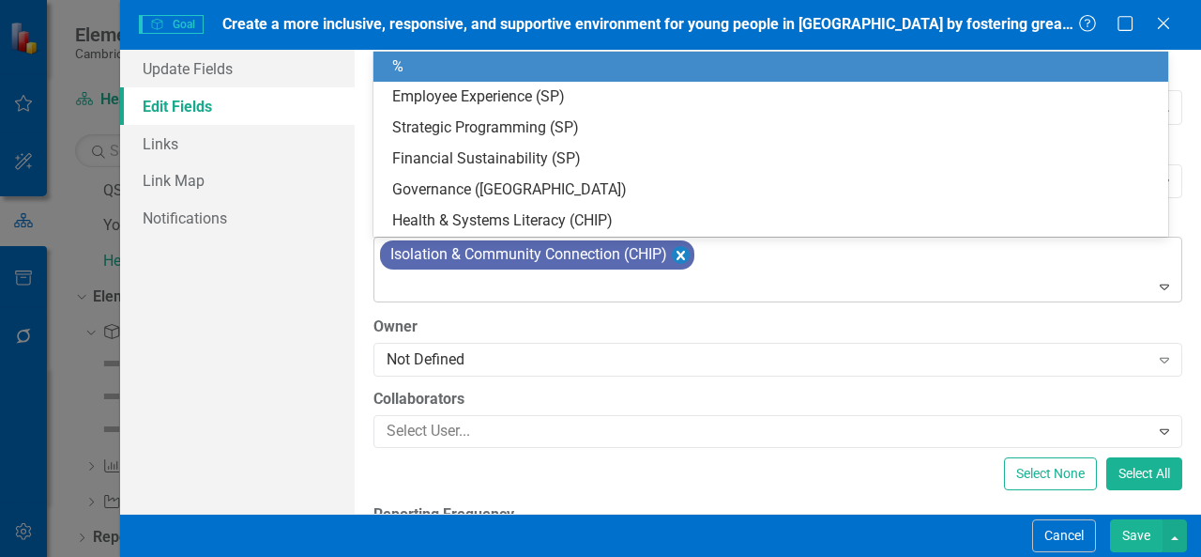
click at [681, 251] on icon "Remove [object Object]" at bounding box center [681, 255] width 8 height 9
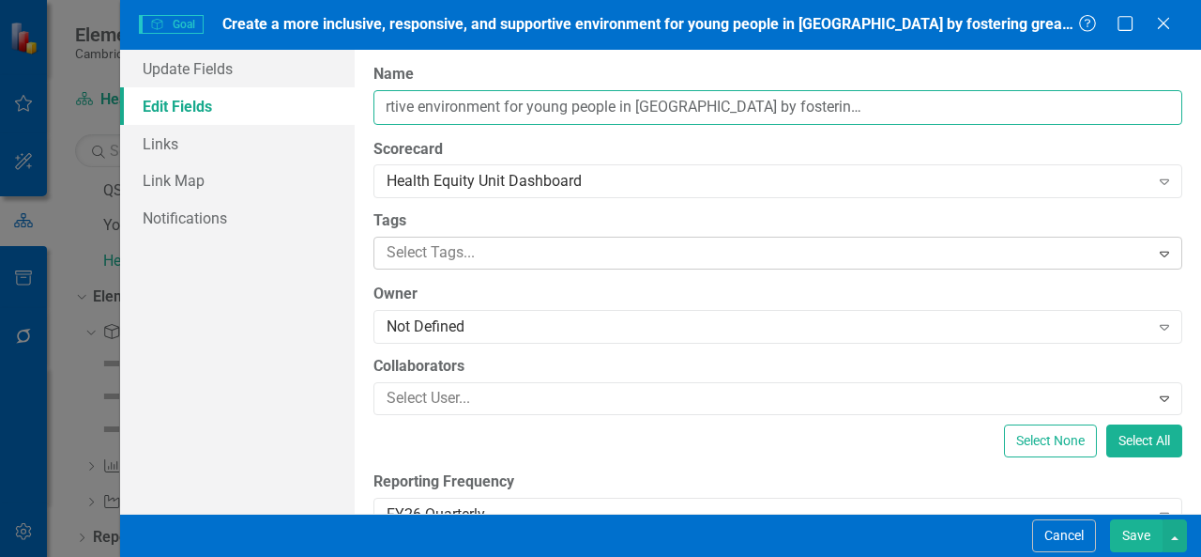
scroll to position [0, 552]
drag, startPoint x: 387, startPoint y: 106, endPoint x: 1198, endPoint y: 66, distance: 812.0
click at [1198, 66] on div "ClearPoint Can Do More! How ClearPoint Can Help Close Enterprise plans can auto…" at bounding box center [778, 282] width 847 height 464
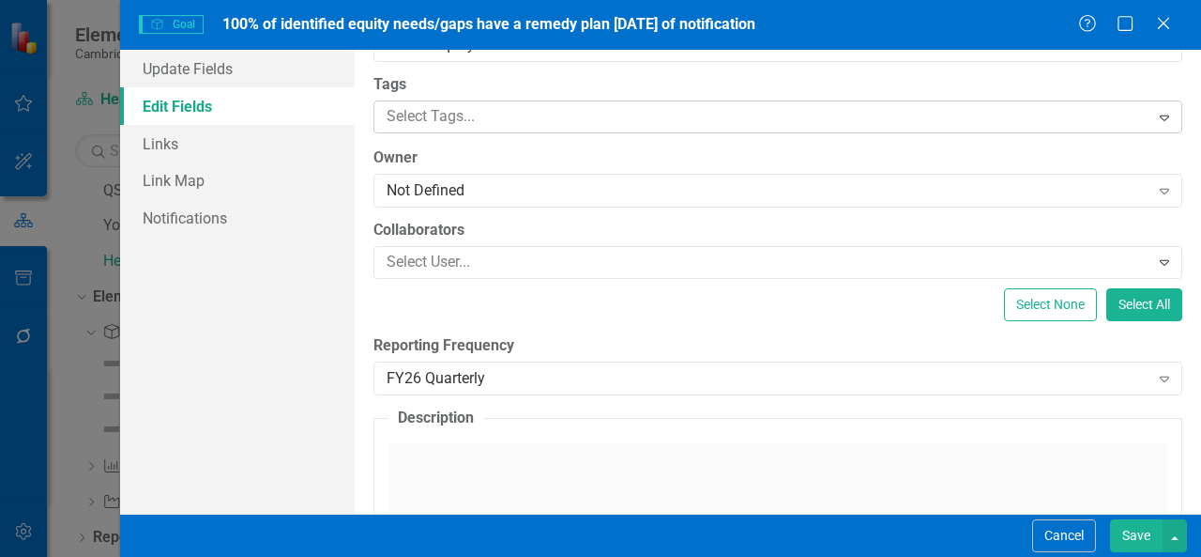
scroll to position [141, 0]
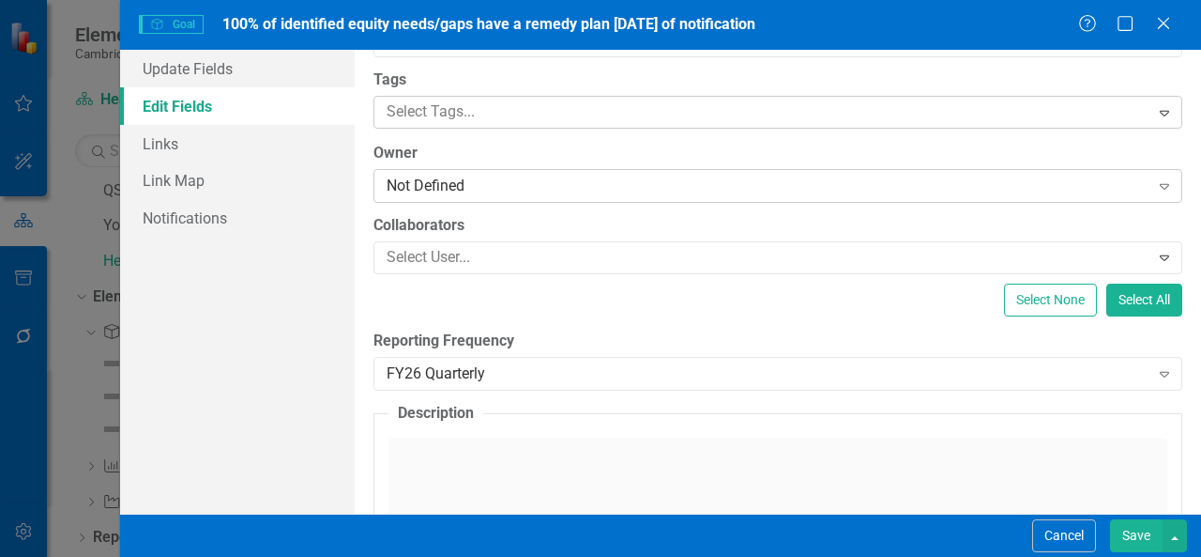
type input "100% of identified equity needs/gaps have a remedy plan [DATE] of notification"
click at [674, 193] on div "Not Defined" at bounding box center [768, 187] width 763 height 22
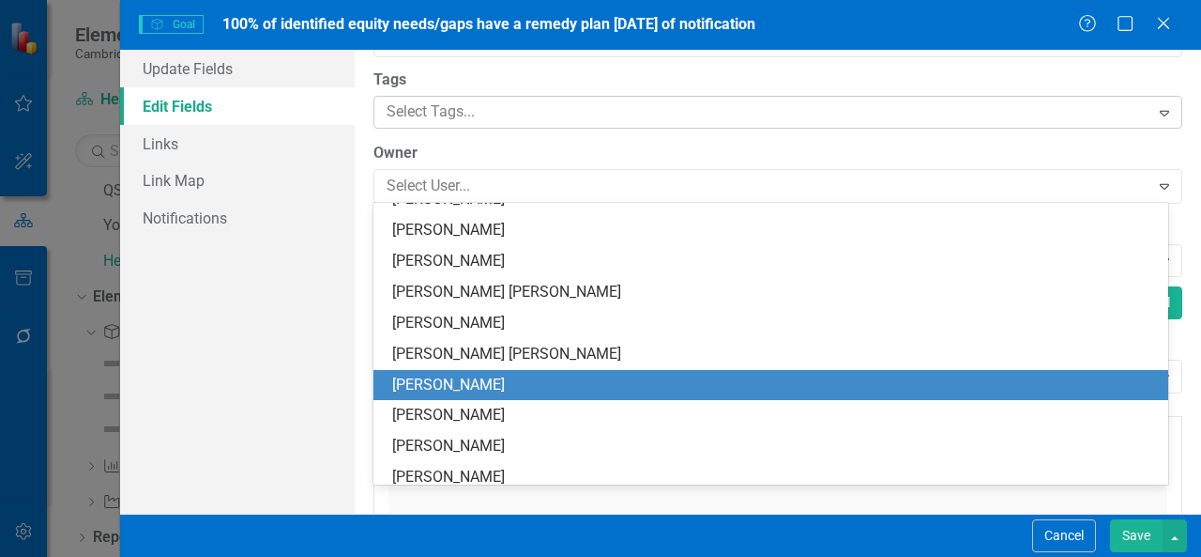
scroll to position [41, 0]
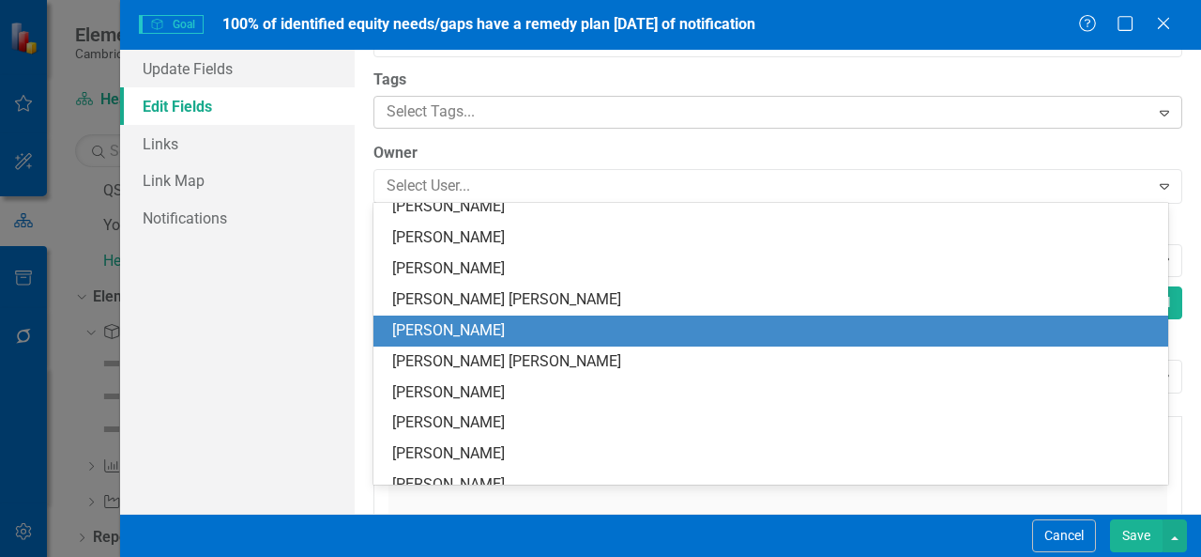
click at [610, 329] on div "[PERSON_NAME]" at bounding box center [774, 331] width 765 height 22
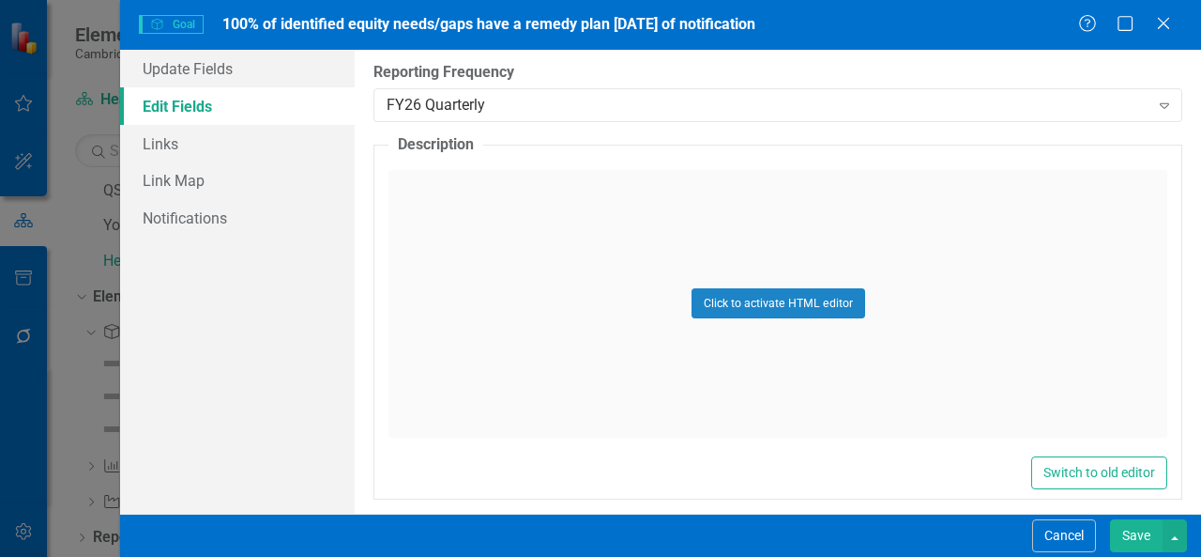
scroll to position [421, 0]
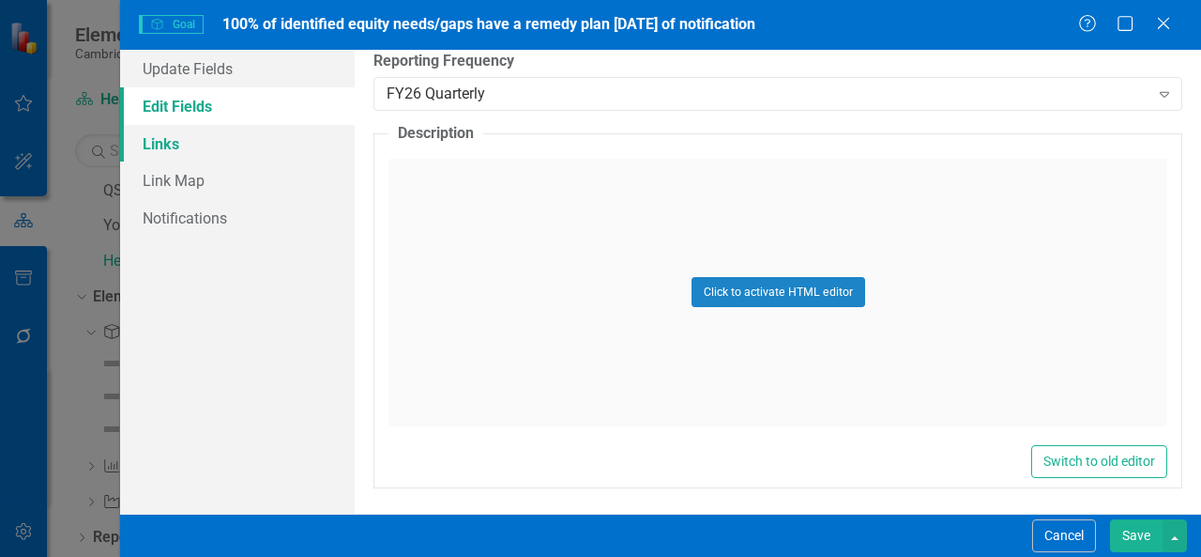
click at [257, 149] on link "Links" at bounding box center [237, 144] width 235 height 38
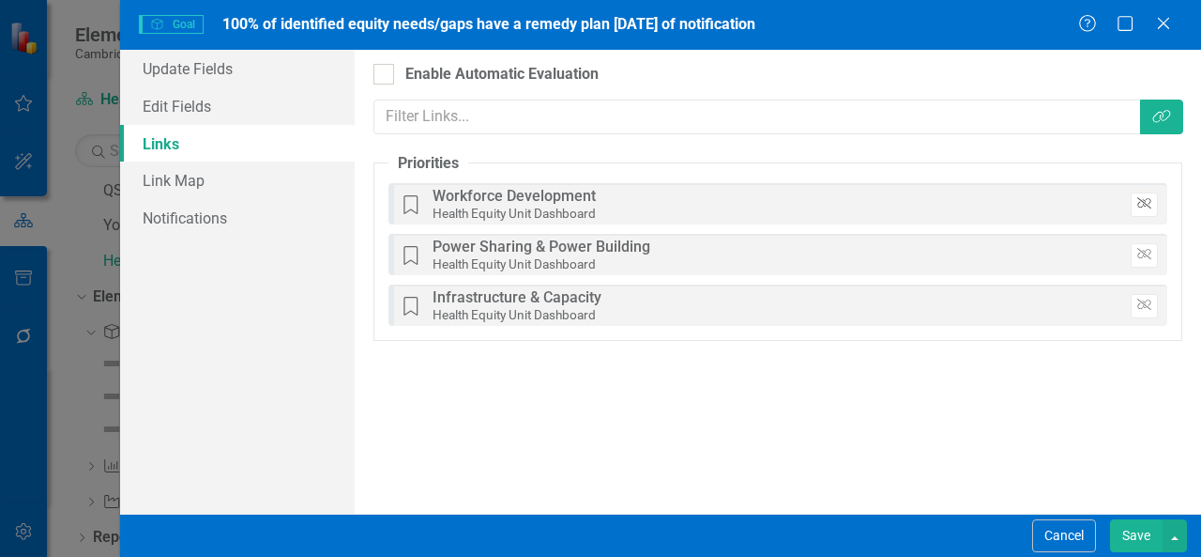
click at [1144, 199] on icon "button" at bounding box center [1145, 203] width 14 height 11
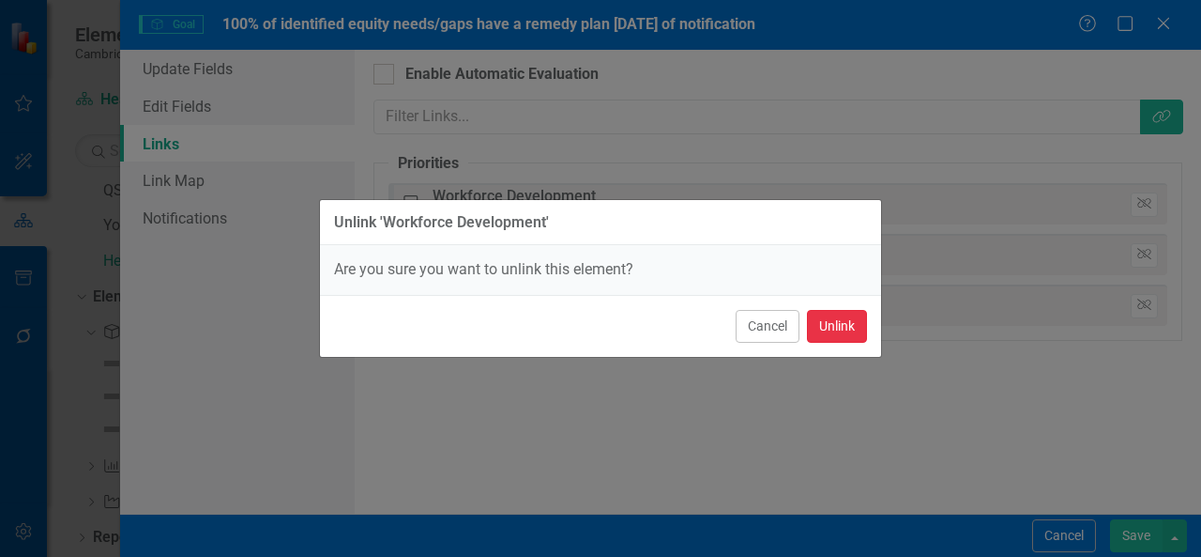
click at [856, 321] on button "Unlink" at bounding box center [837, 326] width 60 height 33
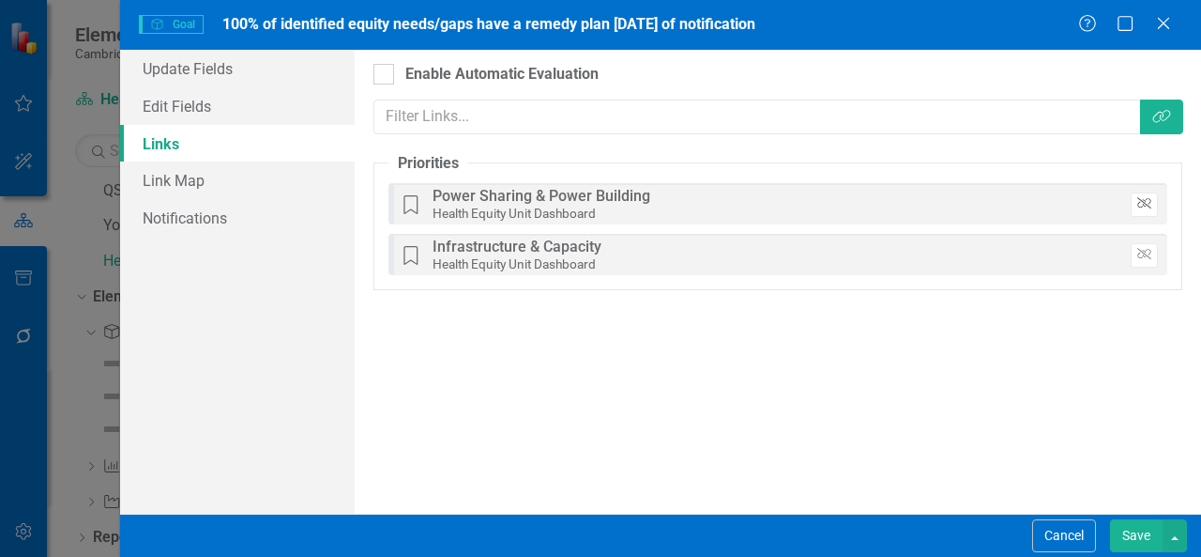
click at [1141, 200] on icon "Unlink" at bounding box center [1145, 203] width 14 height 11
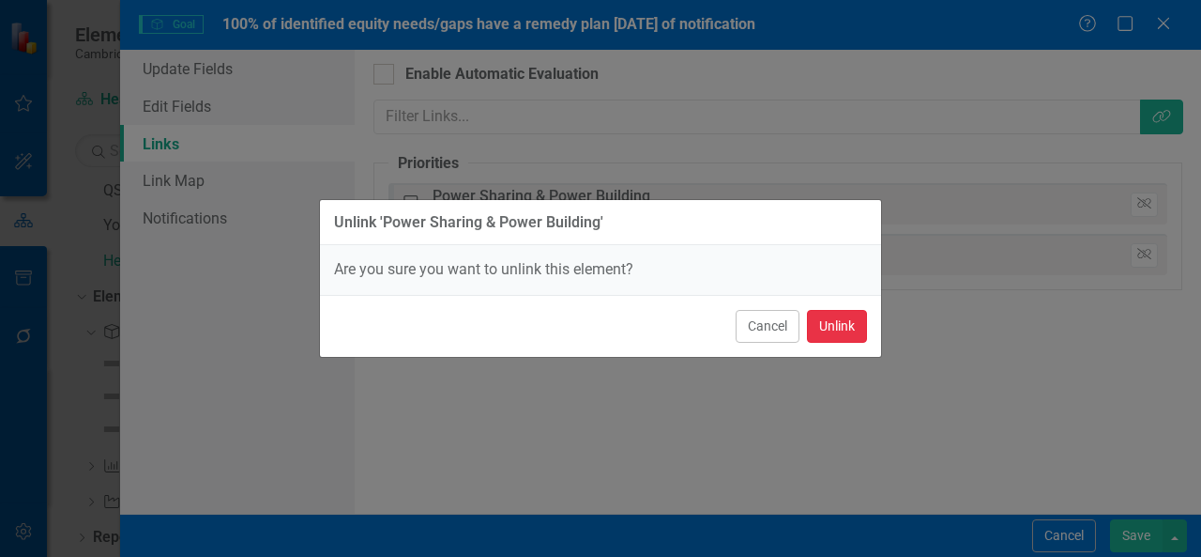
click at [860, 327] on button "Unlink" at bounding box center [837, 326] width 60 height 33
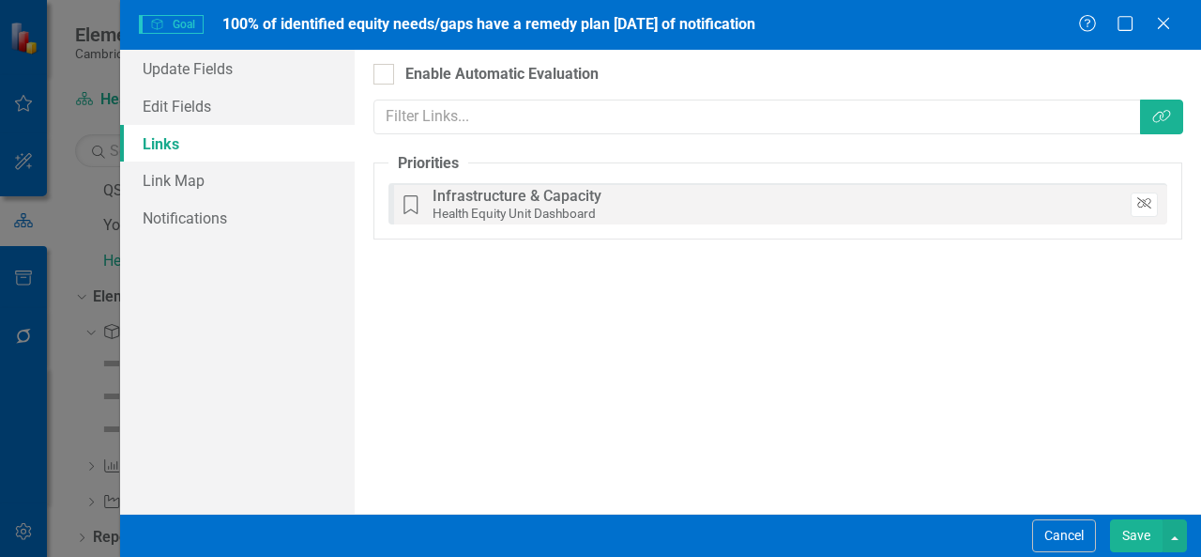
click at [1146, 203] on icon "button" at bounding box center [1145, 203] width 14 height 11
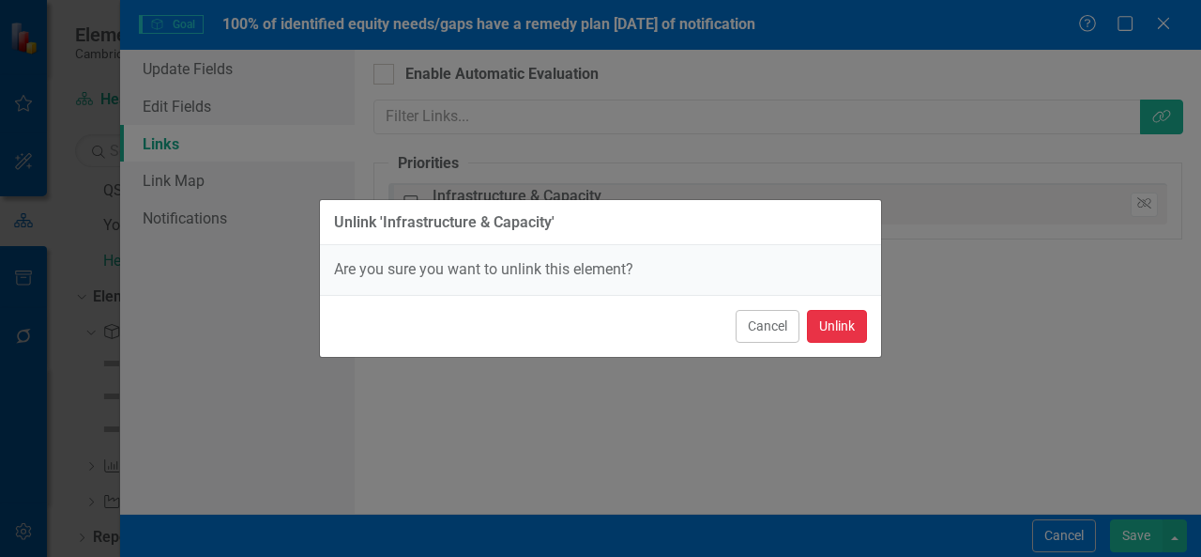
click at [842, 328] on button "Unlink" at bounding box center [837, 326] width 60 height 33
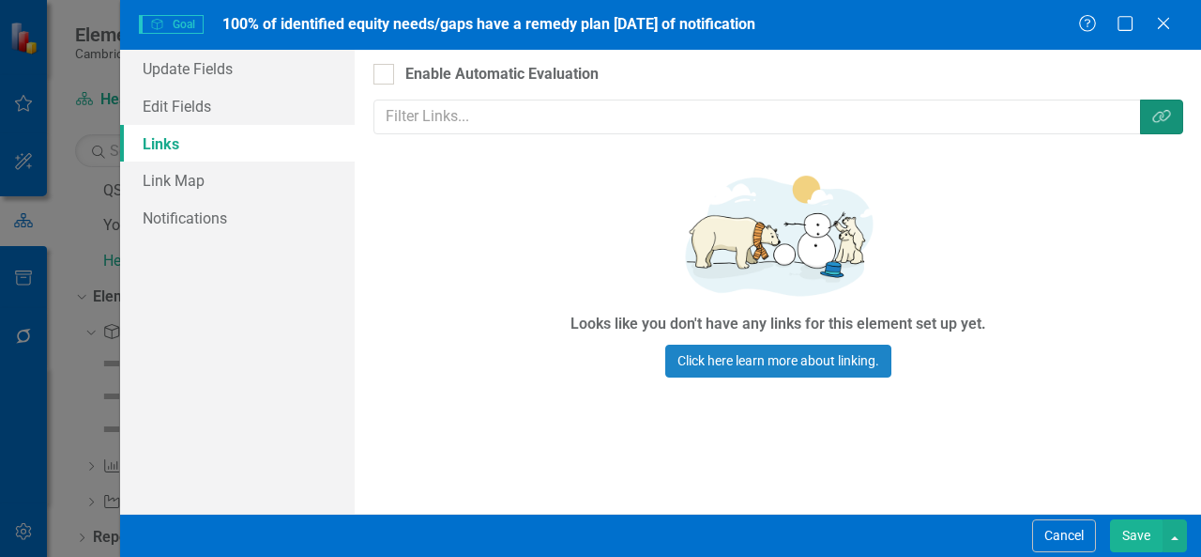
click at [1155, 123] on icon "Link Tag" at bounding box center [1162, 116] width 19 height 15
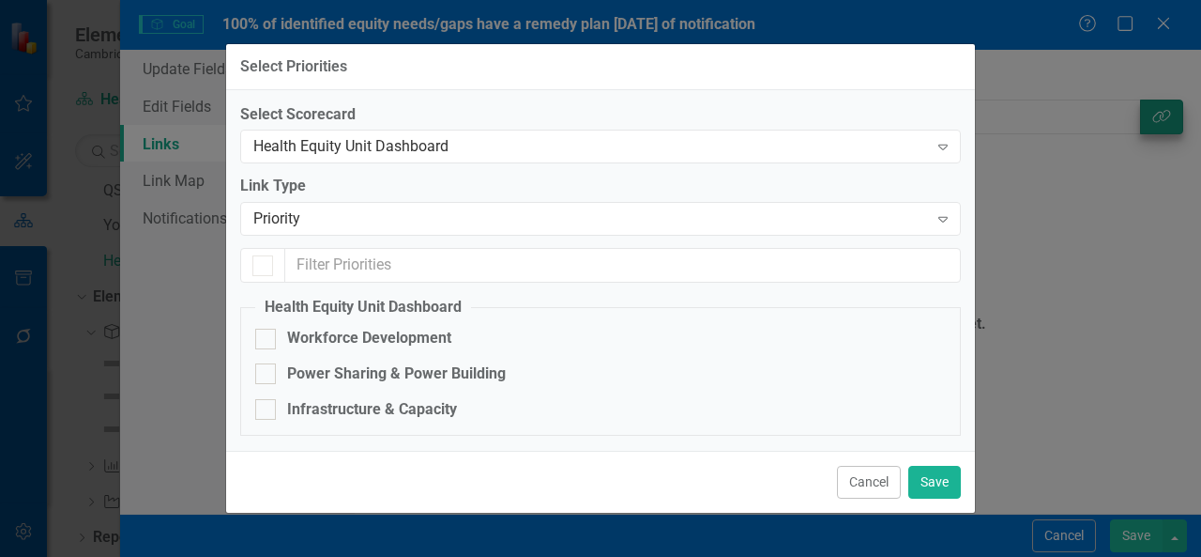
checkbox input "false"
click at [265, 403] on input "Infrastructure & Capacity" at bounding box center [261, 405] width 12 height 12
checkbox input "true"
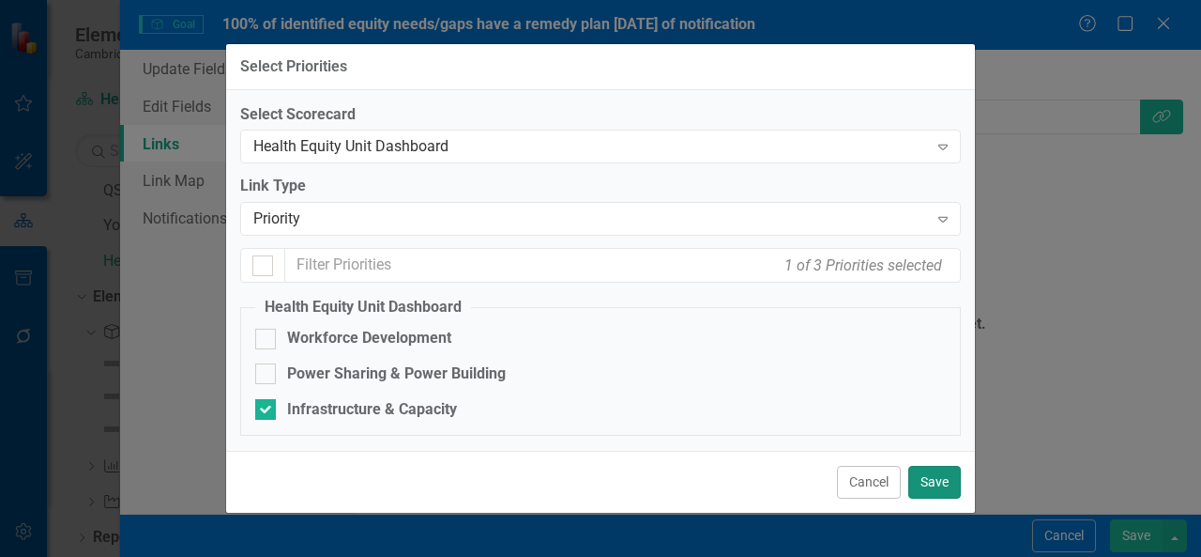
click at [929, 477] on button "Save" at bounding box center [935, 482] width 53 height 33
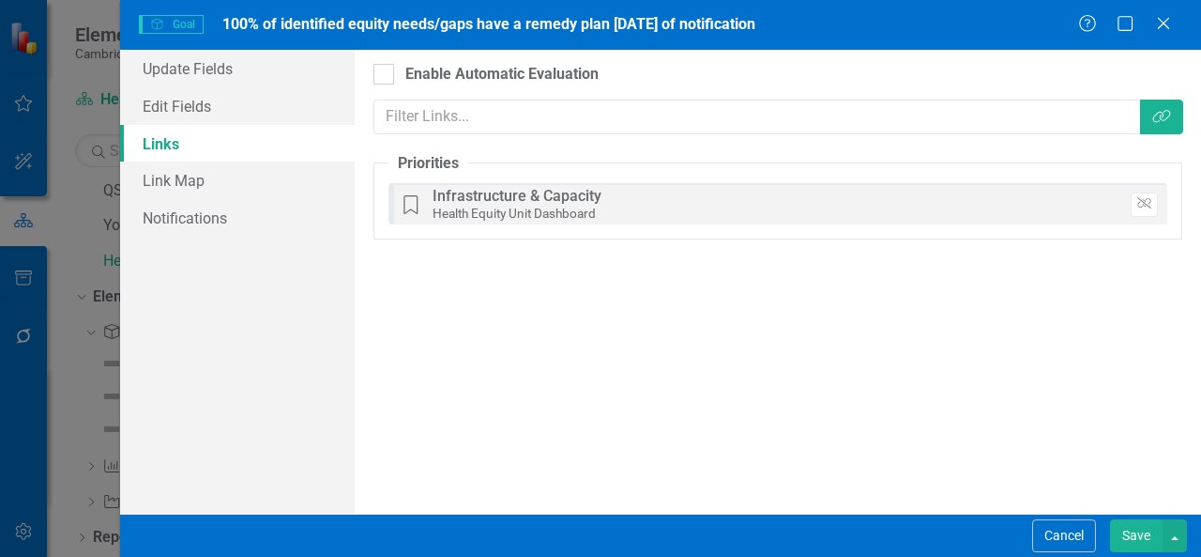
click at [1130, 543] on button "Save" at bounding box center [1136, 535] width 53 height 33
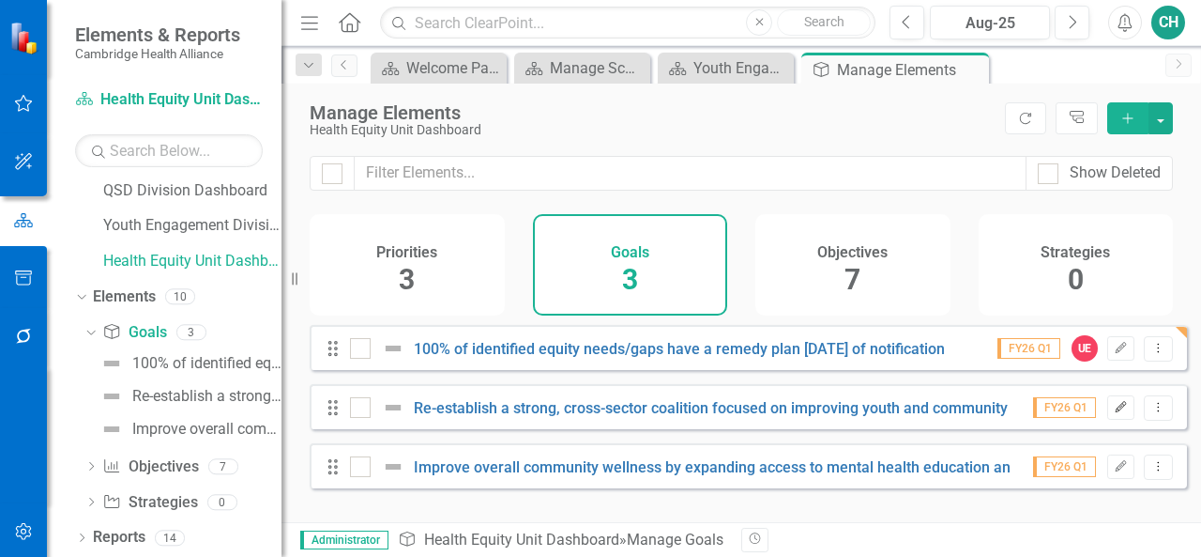
click at [1109, 420] on button "Edit" at bounding box center [1121, 407] width 27 height 24
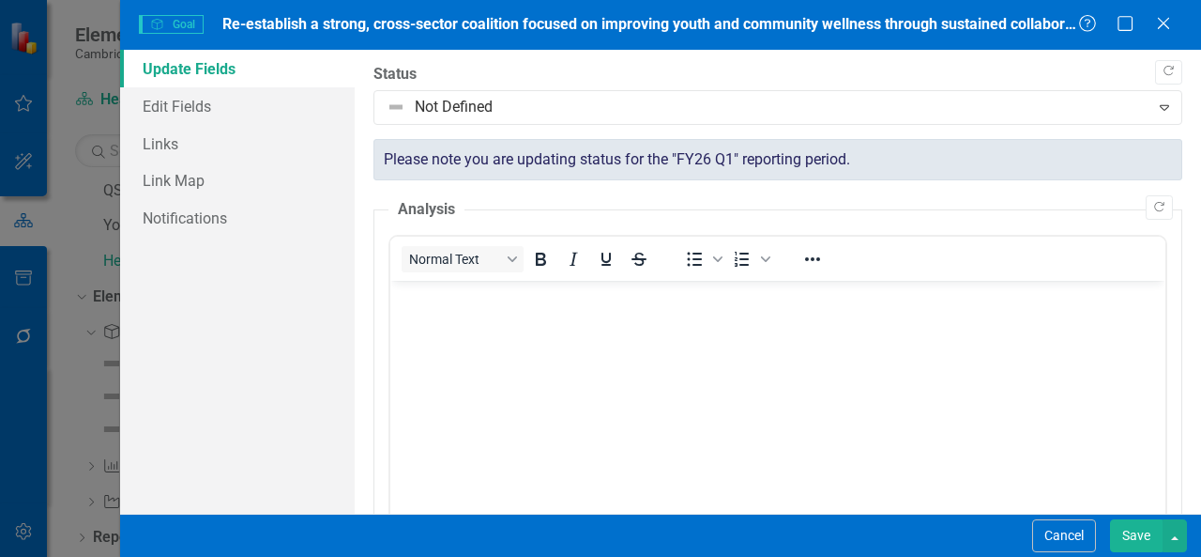
scroll to position [0, 0]
click at [200, 102] on link "Edit Fields" at bounding box center [237, 106] width 235 height 38
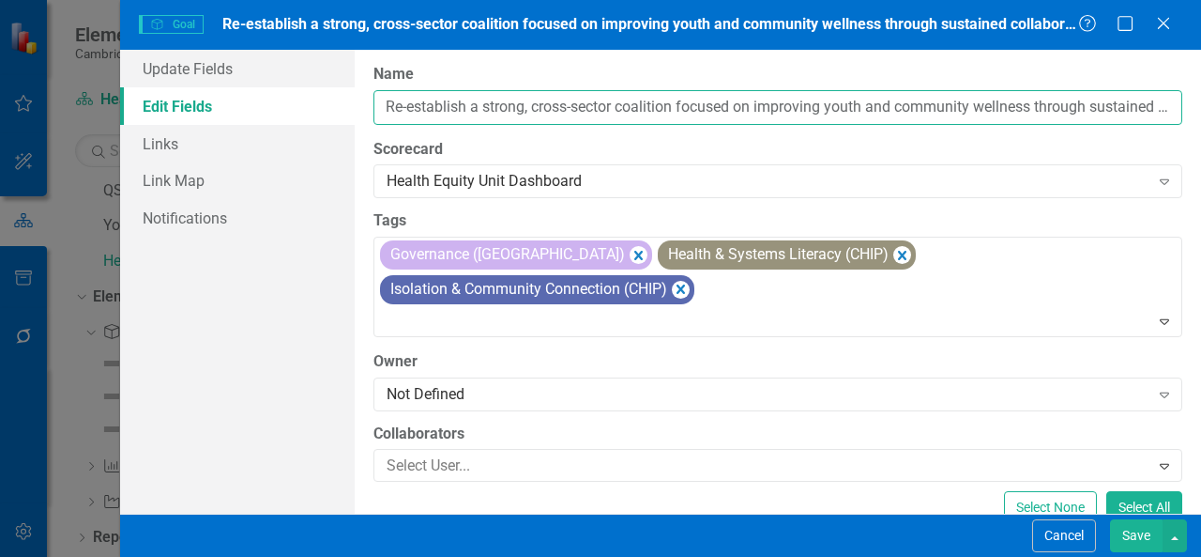
click at [385, 112] on input "Re-establish a strong, cross-sector coalition focused on improving youth and co…" at bounding box center [778, 107] width 809 height 35
click at [635, 252] on icon "Remove [object Object]" at bounding box center [639, 255] width 8 height 9
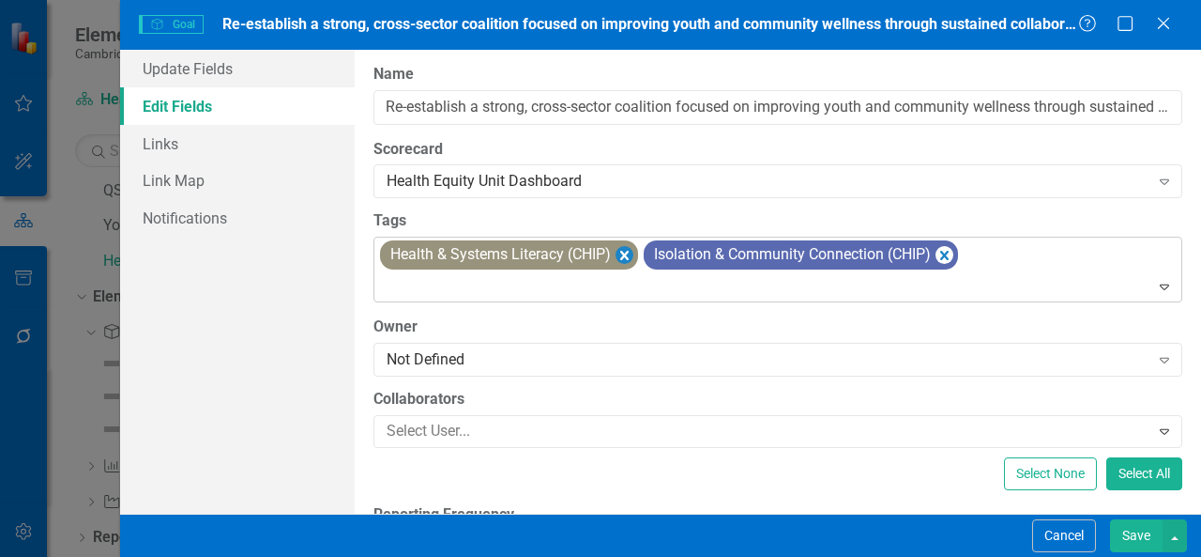
click at [624, 248] on icon "Remove [object Object]" at bounding box center [625, 254] width 18 height 23
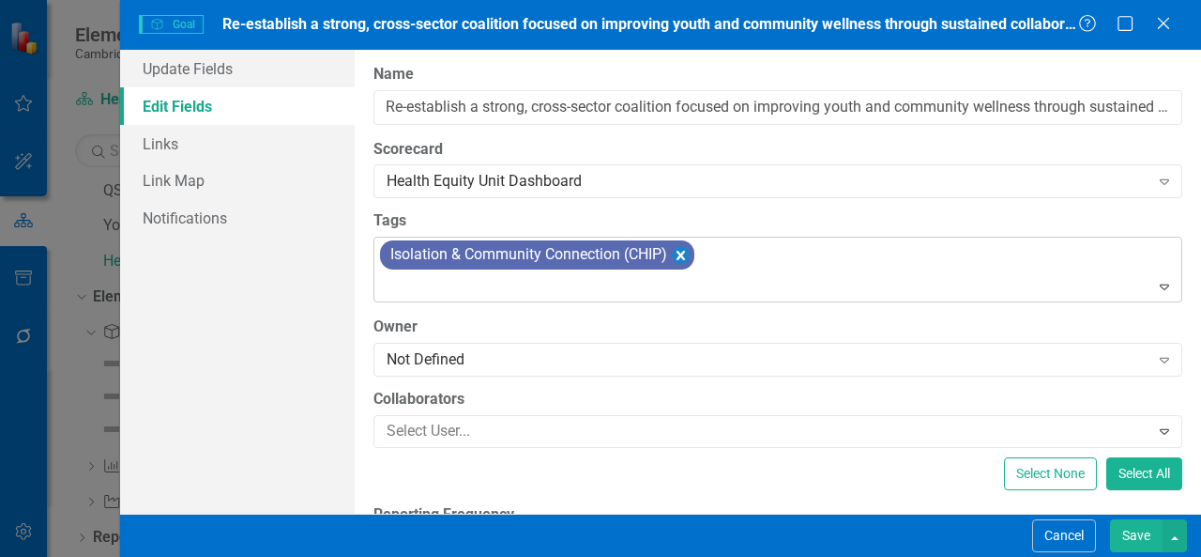
click at [688, 256] on icon "Remove [object Object]" at bounding box center [681, 254] width 18 height 23
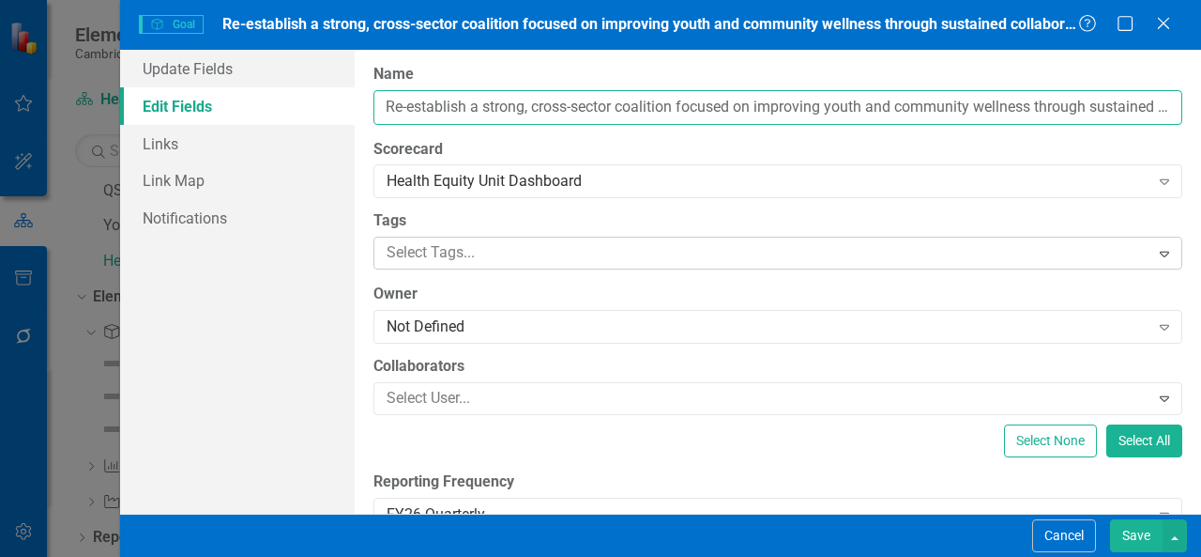
scroll to position [0, 244]
drag, startPoint x: 387, startPoint y: 104, endPoint x: 1201, endPoint y: 70, distance: 814.5
click at [1201, 70] on div "ClearPoint Can Do More! How ClearPoint Can Help Close Enterprise plans can auto…" at bounding box center [778, 282] width 847 height 464
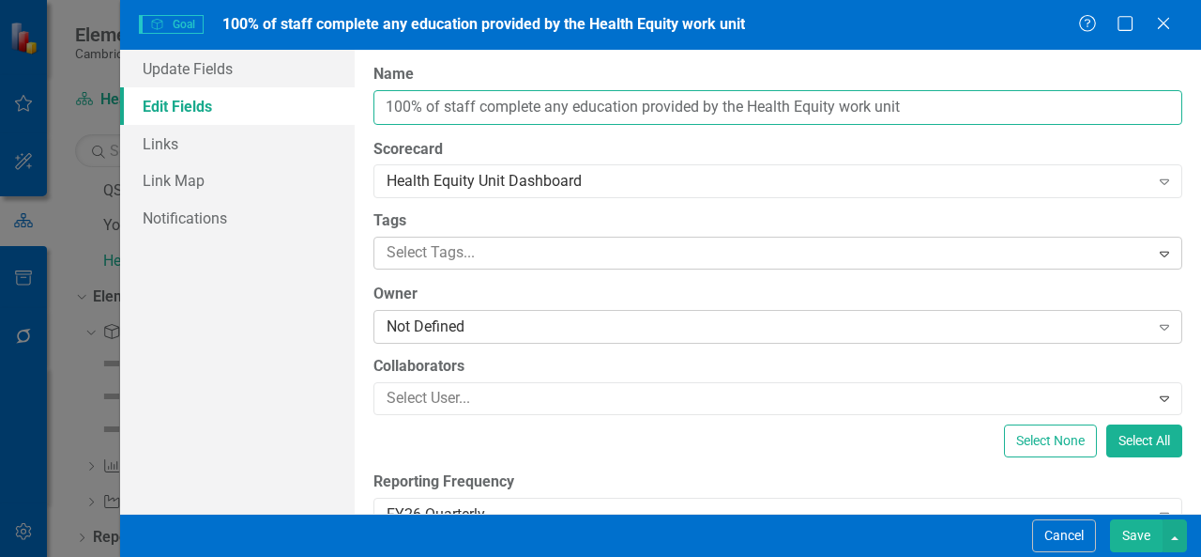
type input "100% of staff complete any education provided by the Health Equity work unit"
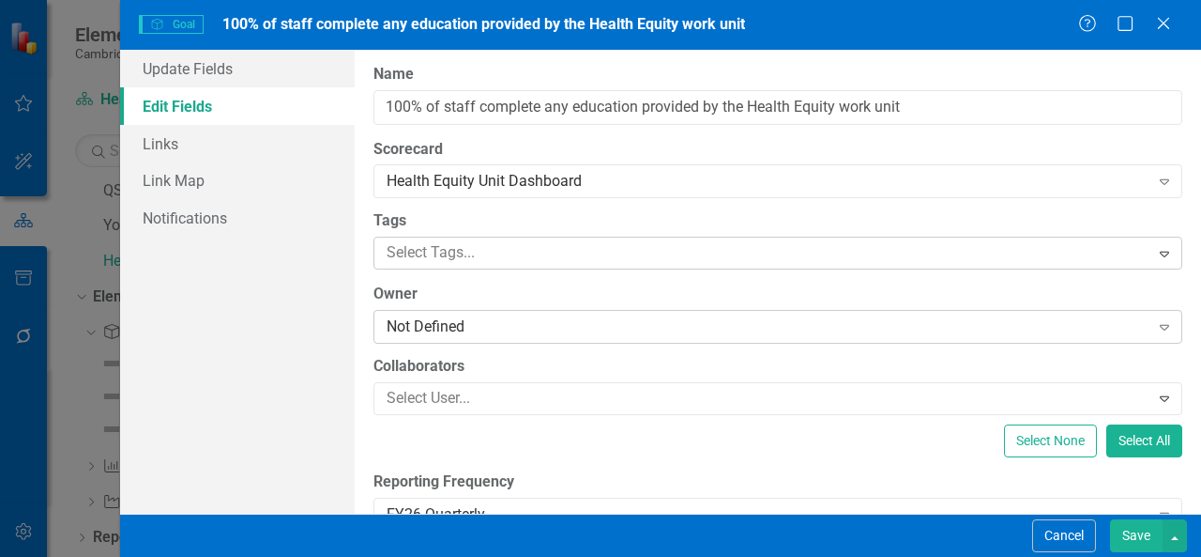
click at [445, 334] on div "Not Defined" at bounding box center [768, 327] width 763 height 22
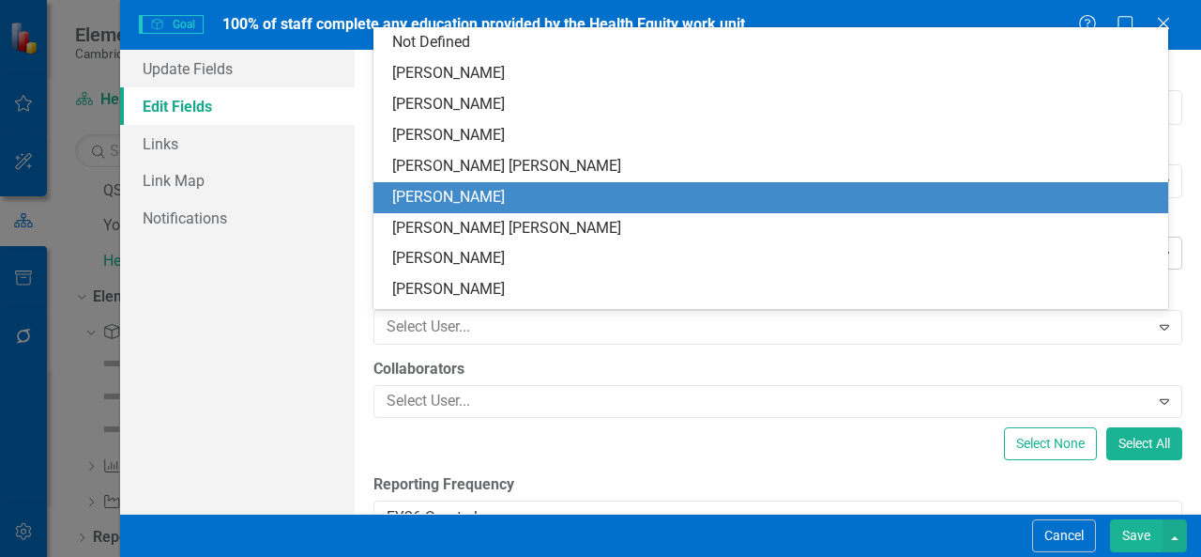
click at [471, 196] on div "[PERSON_NAME]" at bounding box center [774, 198] width 765 height 22
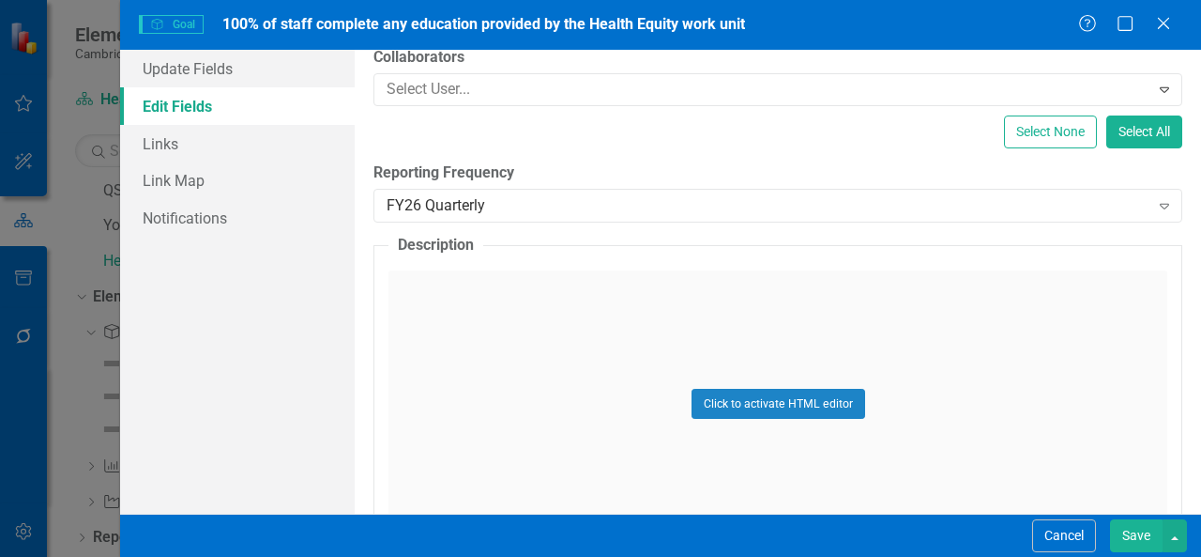
scroll to position [310, 0]
click at [199, 153] on link "Links" at bounding box center [237, 144] width 235 height 38
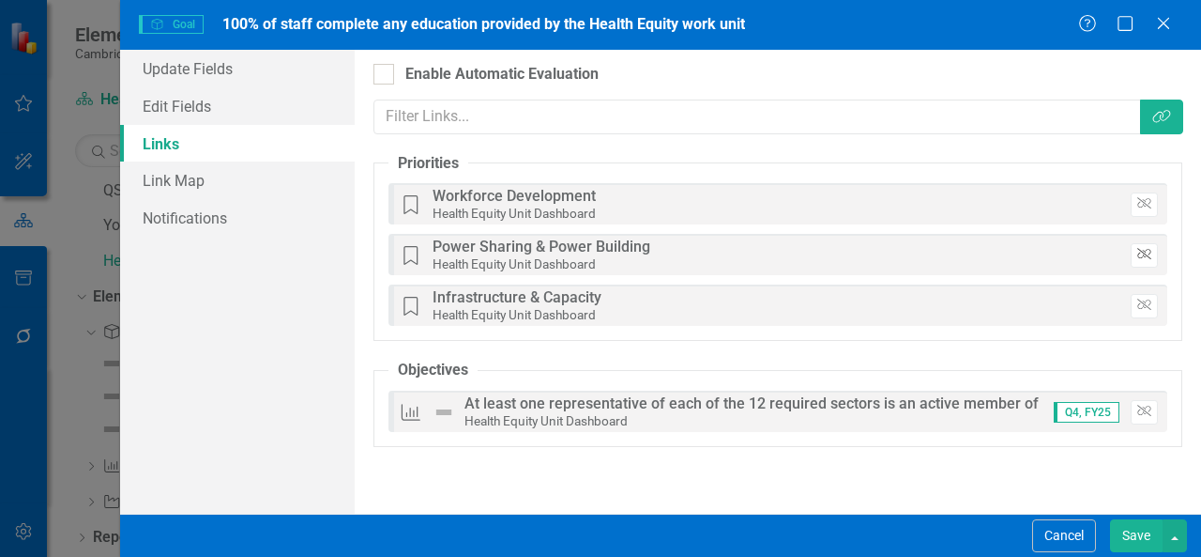
click at [1141, 250] on icon "Unlink" at bounding box center [1145, 254] width 14 height 11
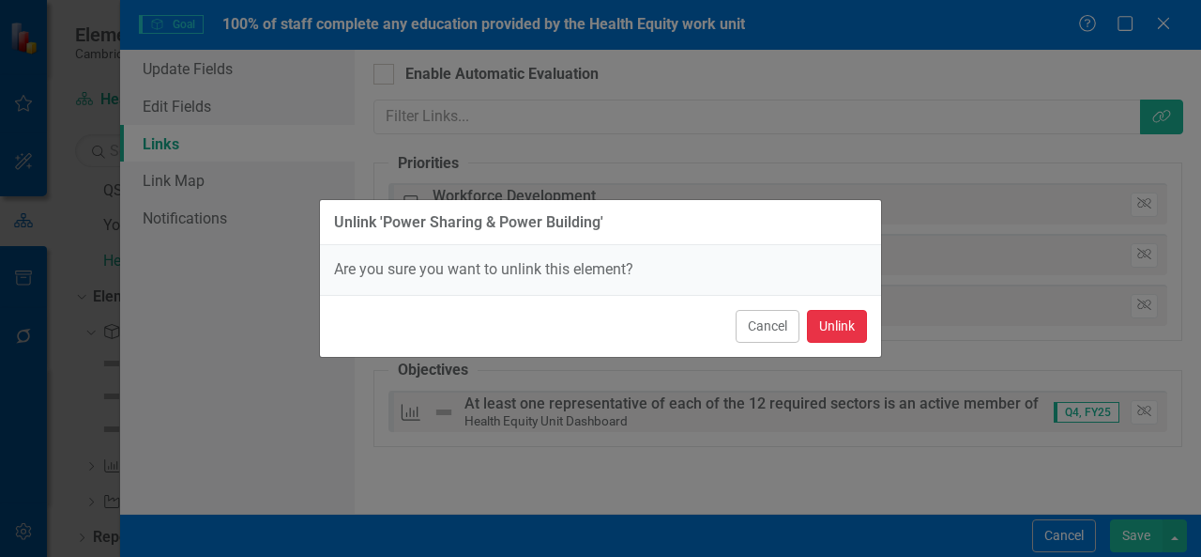
click at [854, 329] on button "Unlink" at bounding box center [837, 326] width 60 height 33
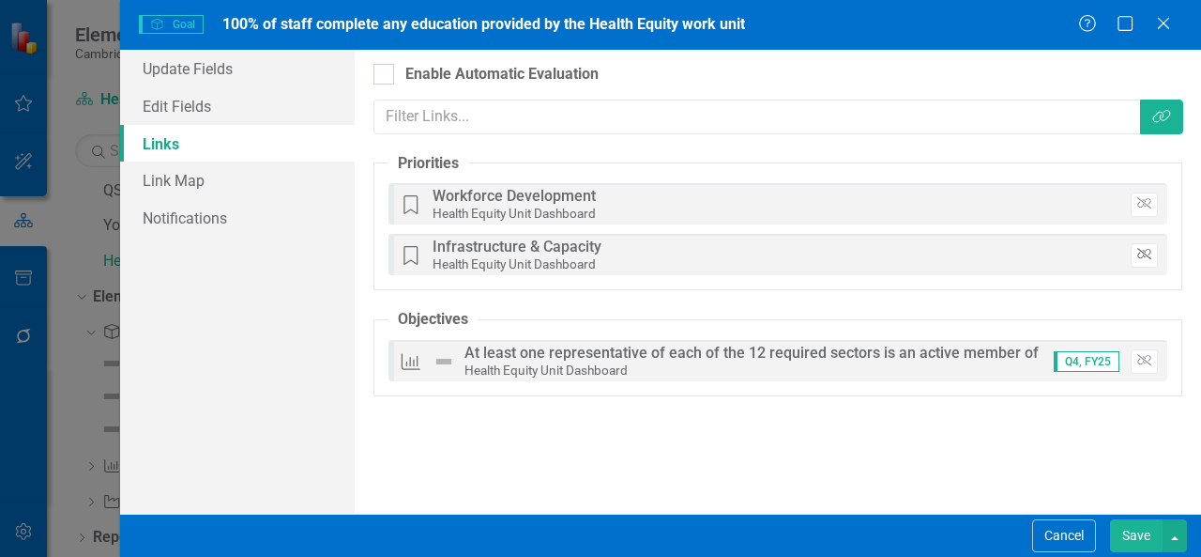
click at [1141, 252] on icon "Unlink" at bounding box center [1145, 254] width 14 height 11
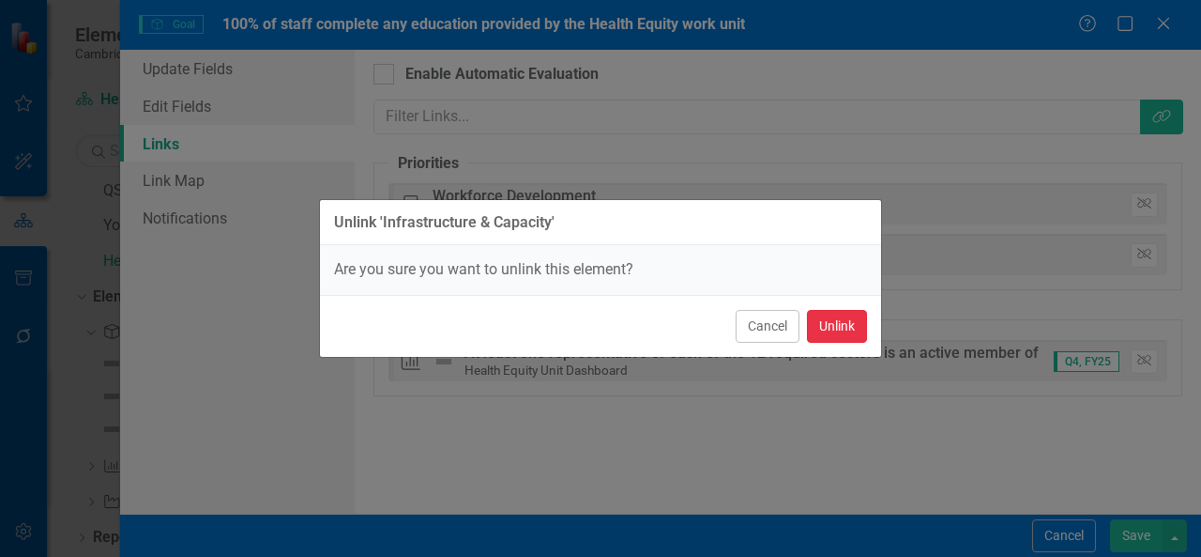
click at [843, 328] on button "Unlink" at bounding box center [837, 326] width 60 height 33
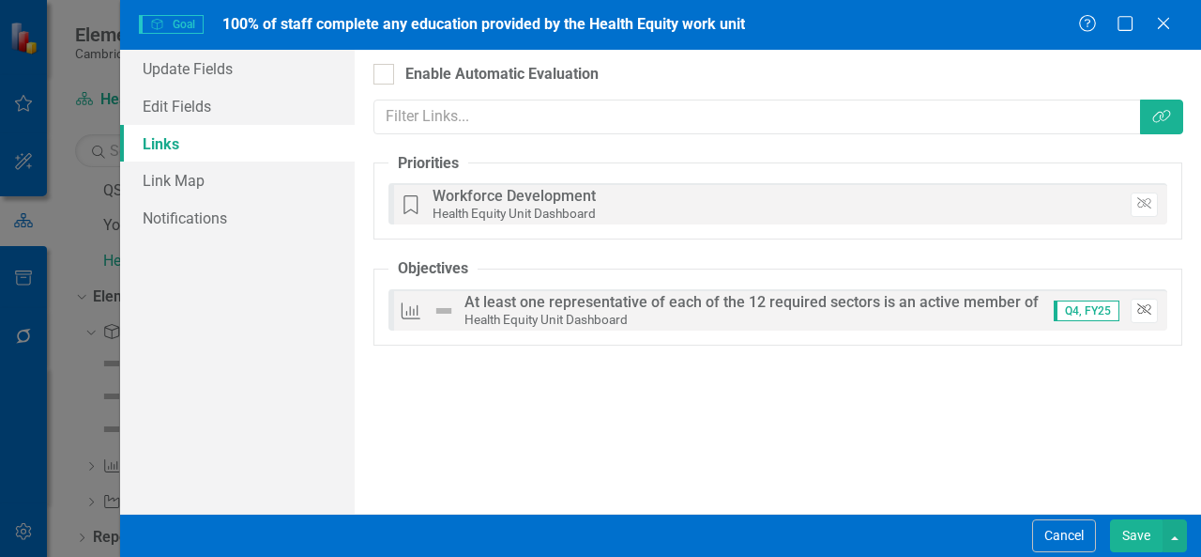
click at [1158, 314] on button "Unlink" at bounding box center [1144, 310] width 27 height 24
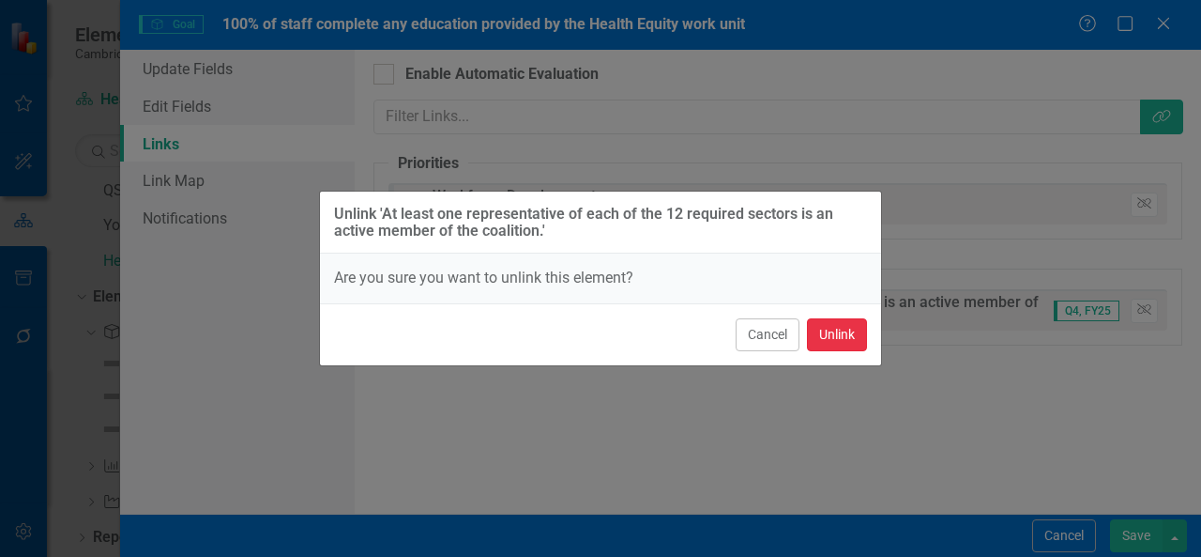
click at [839, 339] on button "Unlink" at bounding box center [837, 334] width 60 height 33
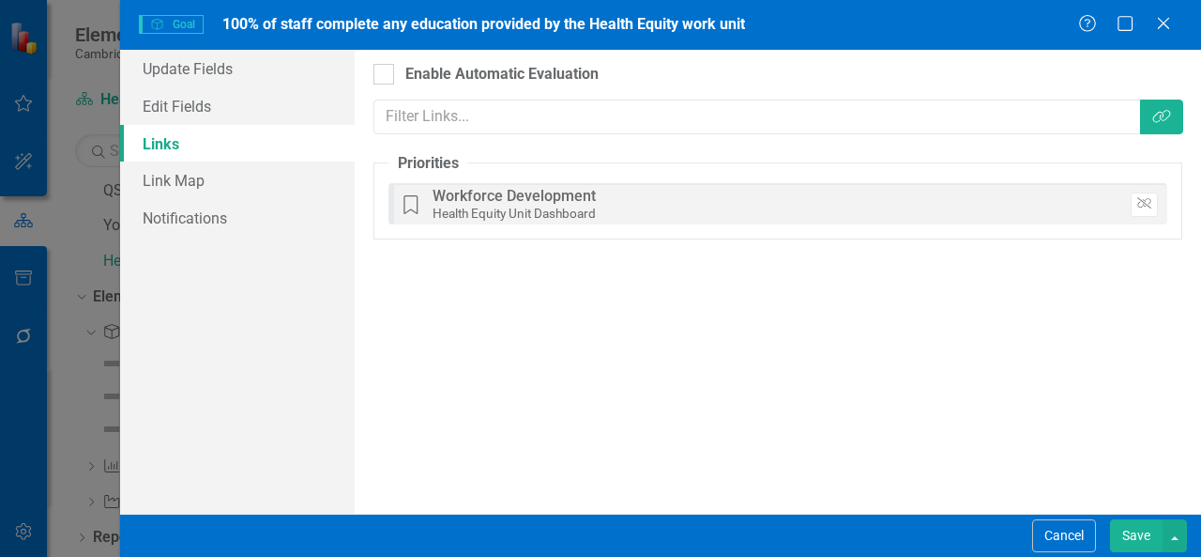
click at [1125, 533] on button "Save" at bounding box center [1136, 535] width 53 height 33
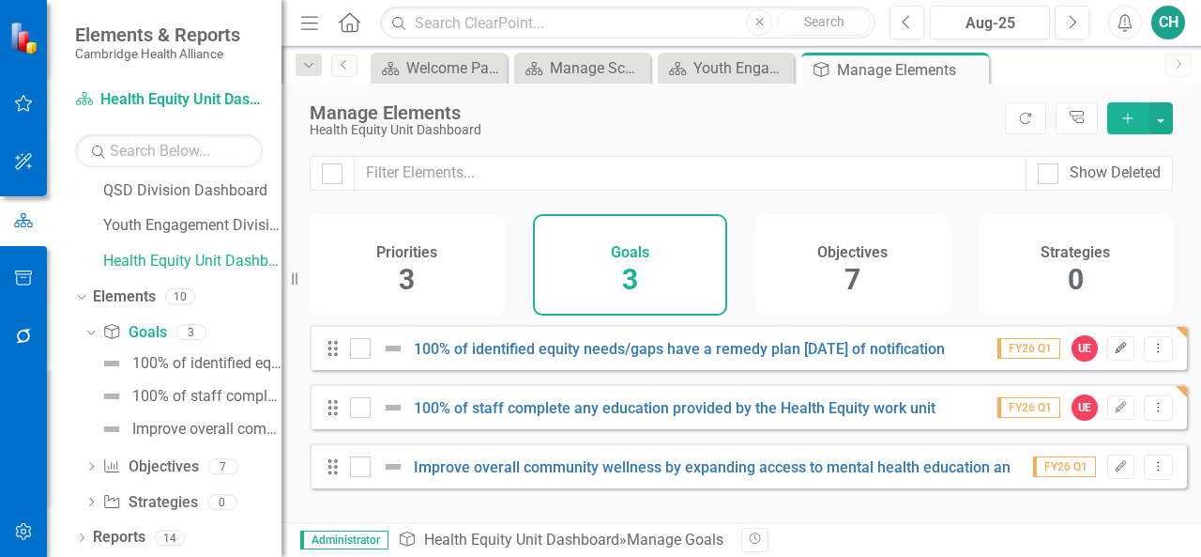
click at [1114, 354] on icon "Edit" at bounding box center [1121, 348] width 14 height 11
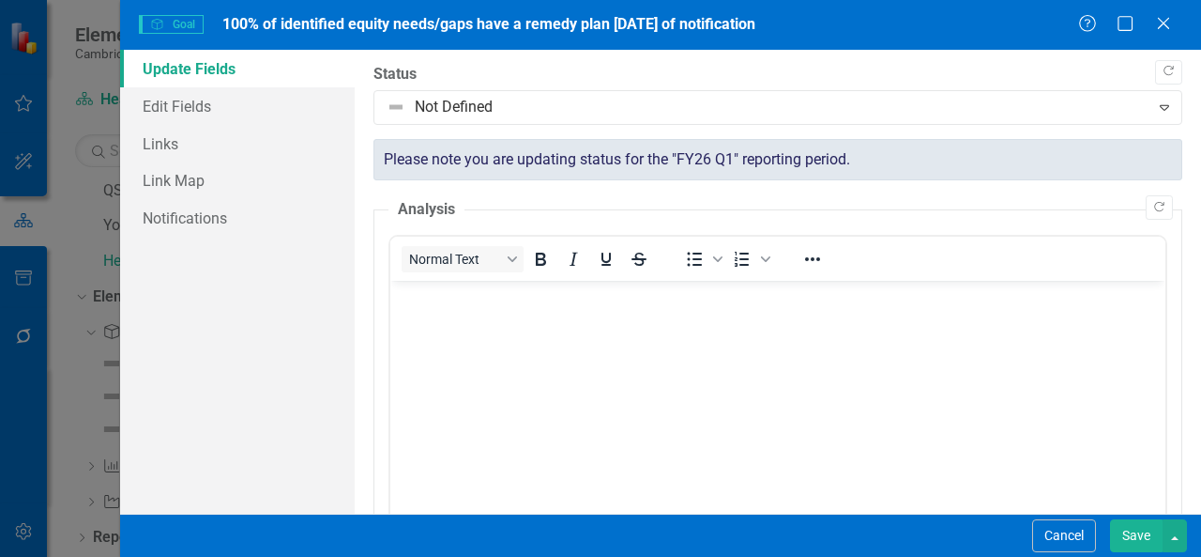
scroll to position [0, 0]
click at [246, 106] on link "Edit Fields" at bounding box center [237, 106] width 235 height 38
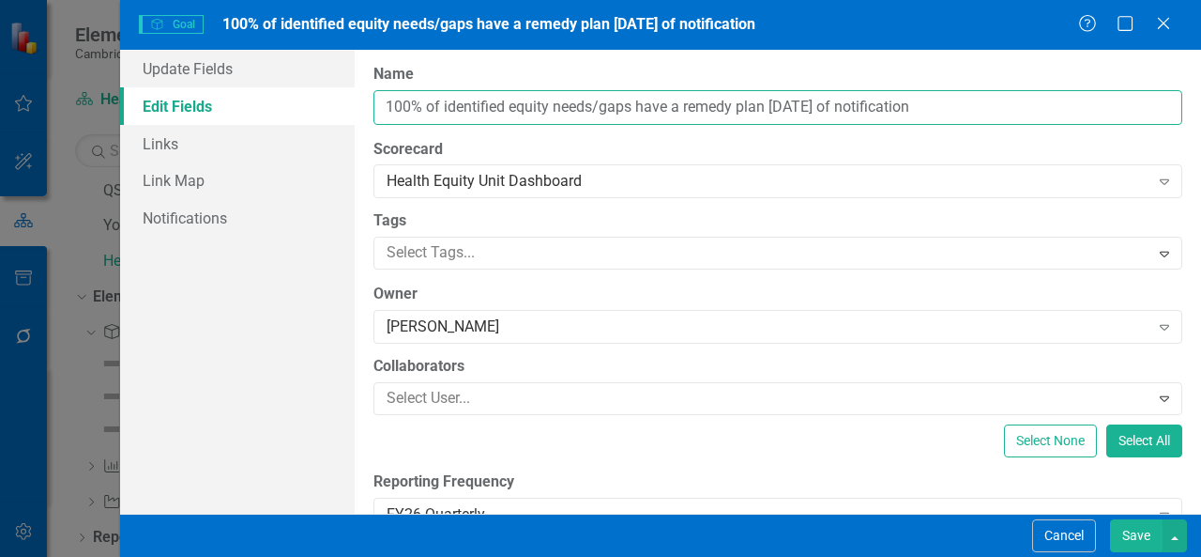
drag, startPoint x: 972, startPoint y: 112, endPoint x: 155, endPoint y: 116, distance: 817.6
click at [155, 116] on div "Update Fields Edit Fields Links Link Map Notifications "Update" fields in Clear…" at bounding box center [660, 282] width 1081 height 464
paste input "Increase available health equity infrastructure to identify and address health …"
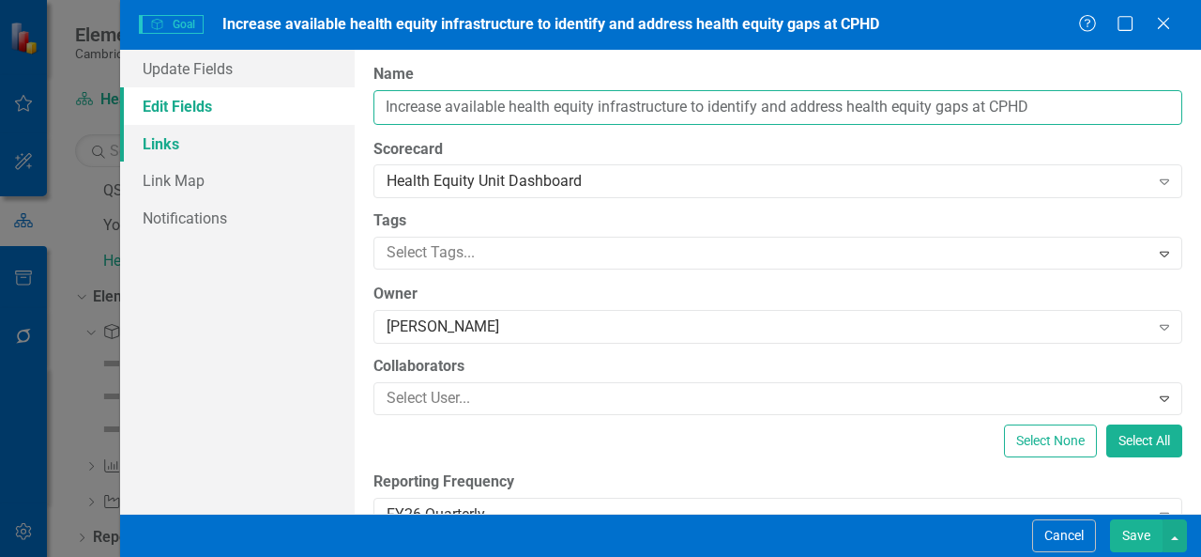
type input "Increase available health equity infrastructure to identify and address health …"
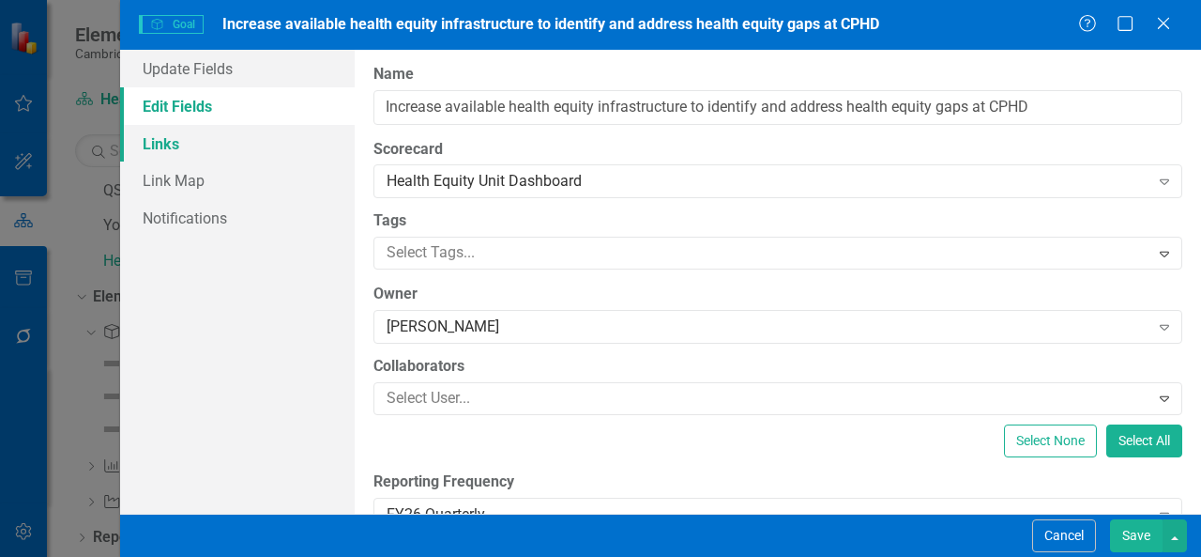
click at [189, 146] on link "Links" at bounding box center [237, 144] width 235 height 38
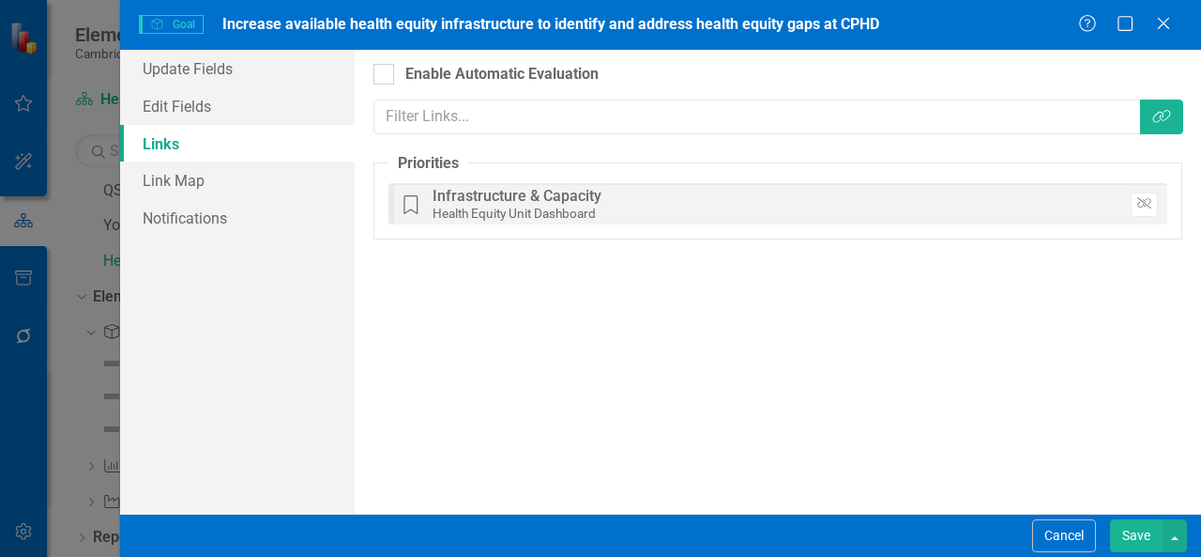
click at [1138, 535] on button "Save" at bounding box center [1136, 535] width 53 height 33
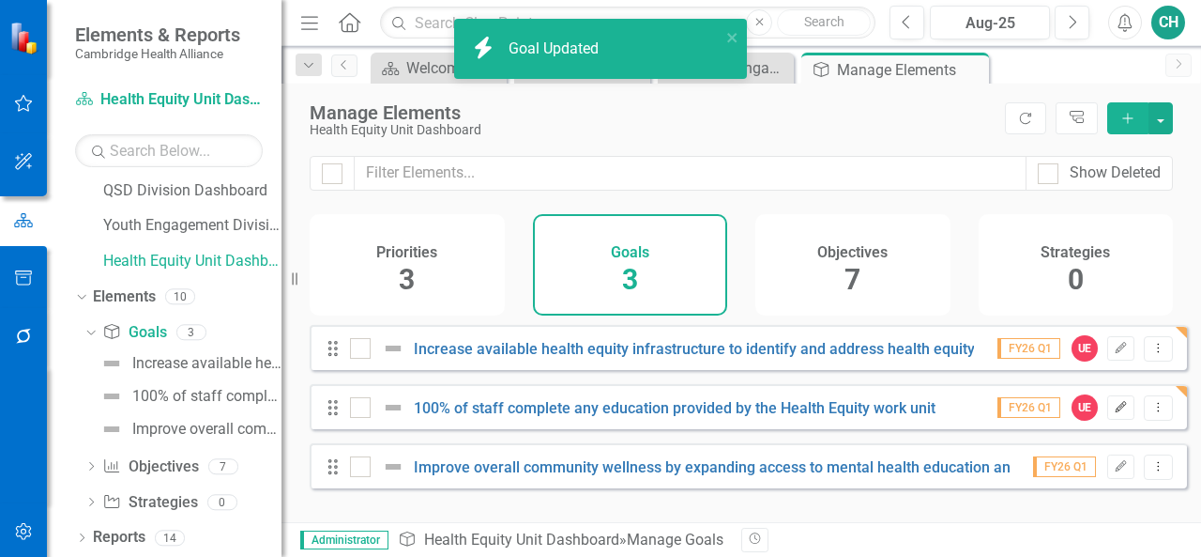
click at [1114, 413] on icon "Edit" at bounding box center [1121, 407] width 14 height 11
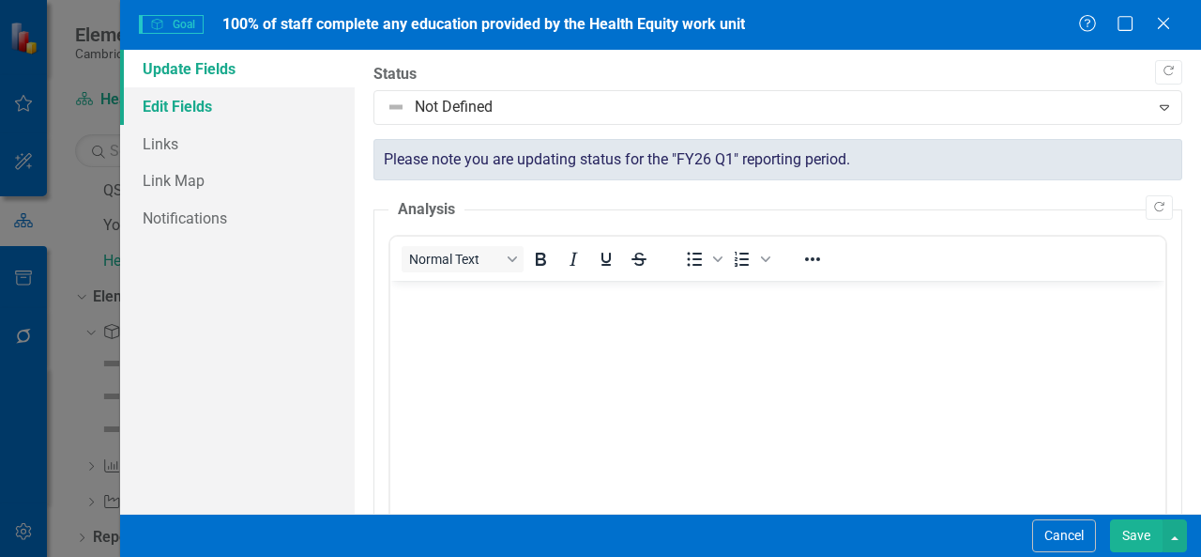
click at [283, 100] on link "Edit Fields" at bounding box center [237, 106] width 235 height 38
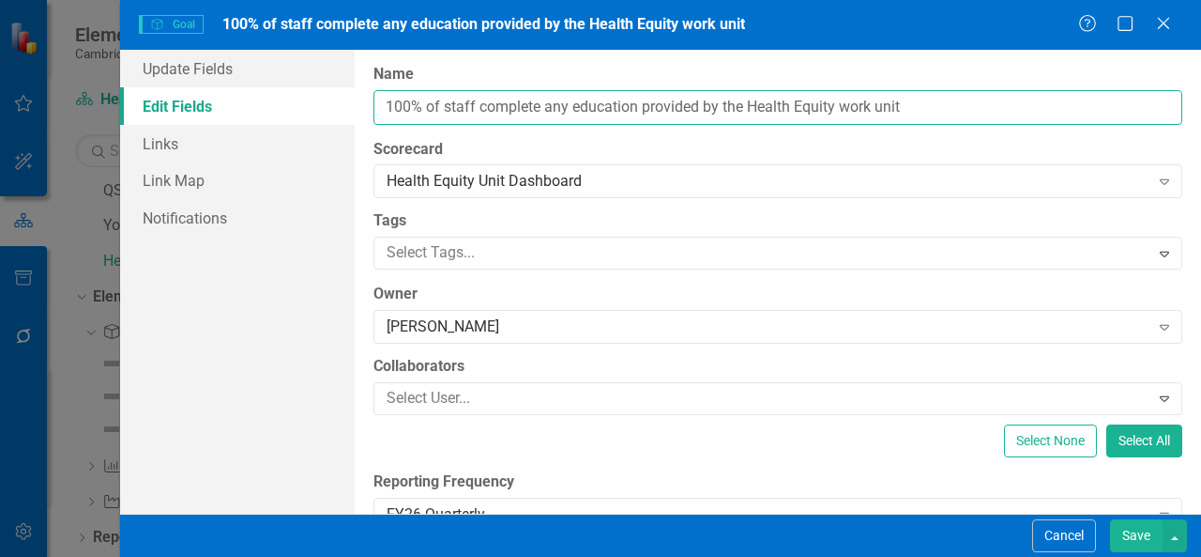
drag, startPoint x: 916, startPoint y: 109, endPoint x: 182, endPoint y: 114, distance: 734.0
click at [182, 114] on div "Update Fields Edit Fields Links Link Map Notifications "Update" fields in Clear…" at bounding box center [660, 282] width 1081 height 464
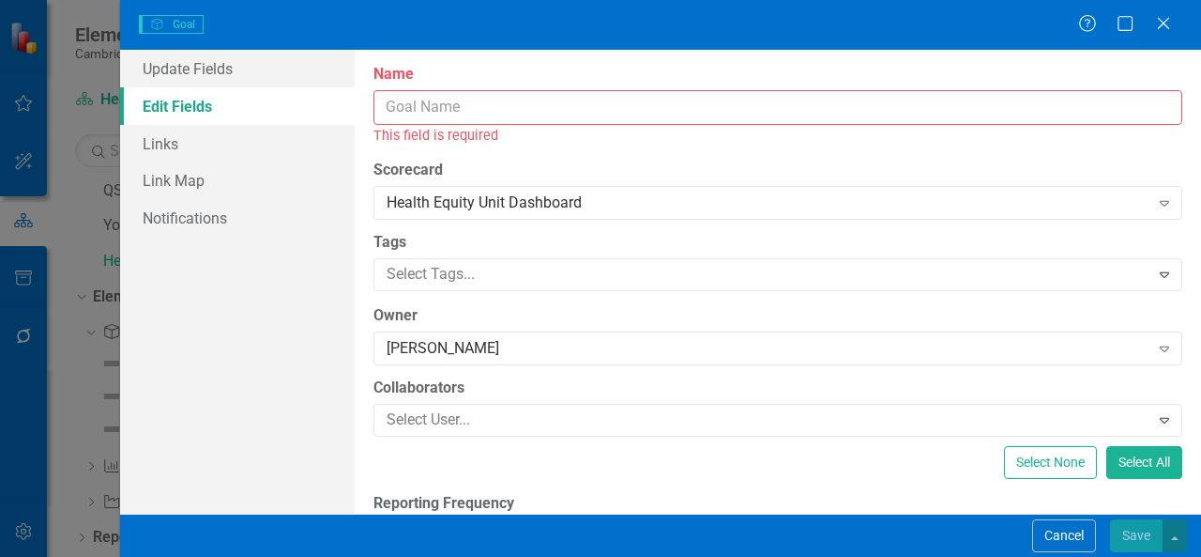
paste input "promotion of community-based input in all public health initiatives."
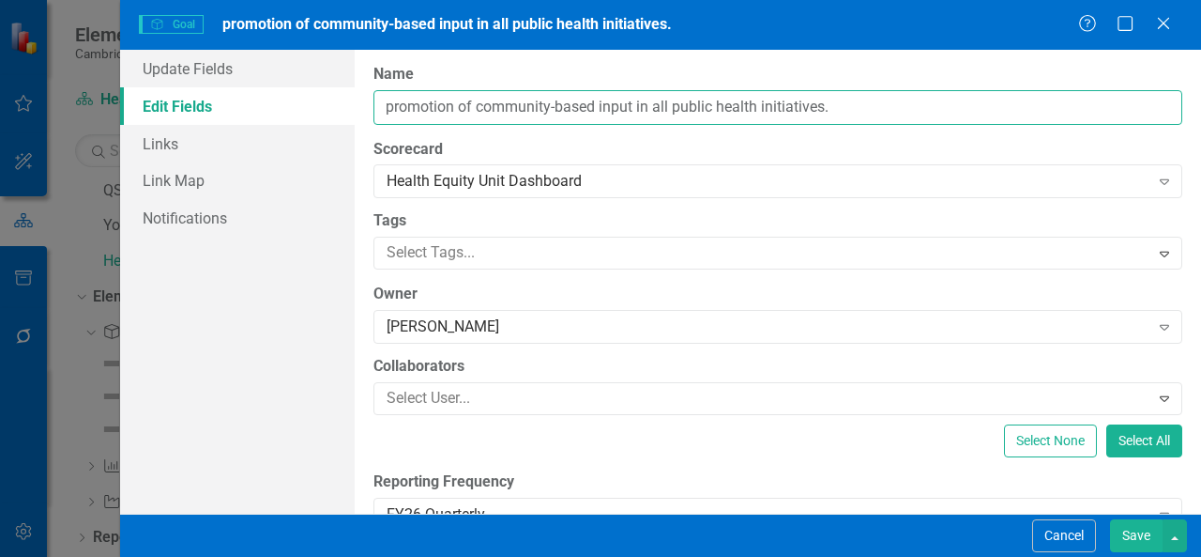
click at [390, 112] on input "promotion of community-based input in all public health initiatives." at bounding box center [778, 107] width 809 height 35
click at [457, 109] on input "Promotion of community-based input in all public health initiatives." at bounding box center [778, 107] width 809 height 35
click at [460, 103] on input "Promote of community-based input in all public health initiatives." at bounding box center [778, 107] width 809 height 35
type input "Promote community-based input in all public health initiatives."
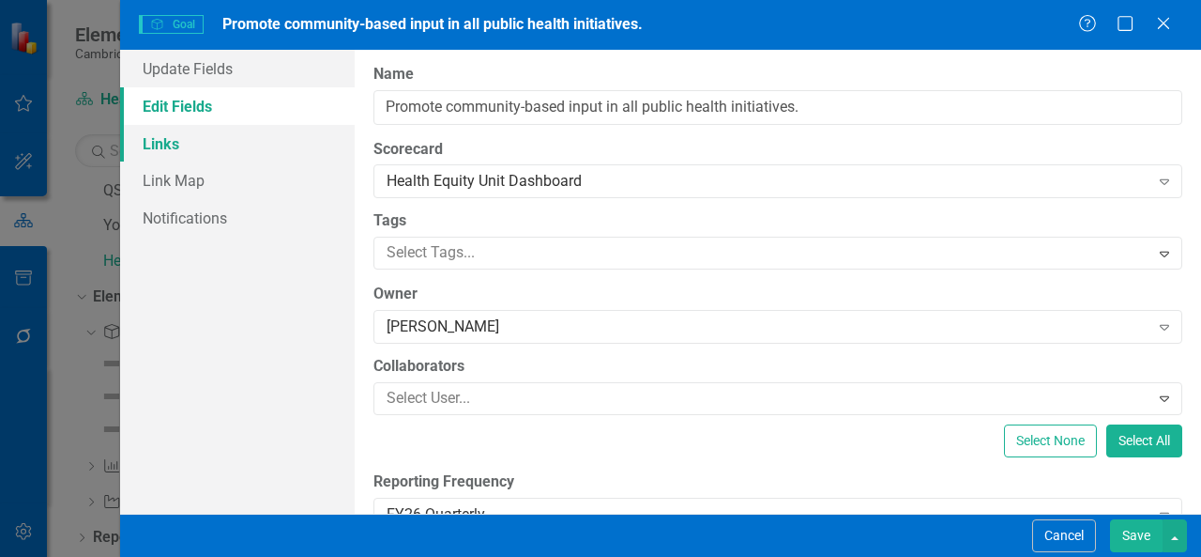
click at [256, 147] on link "Links" at bounding box center [237, 144] width 235 height 38
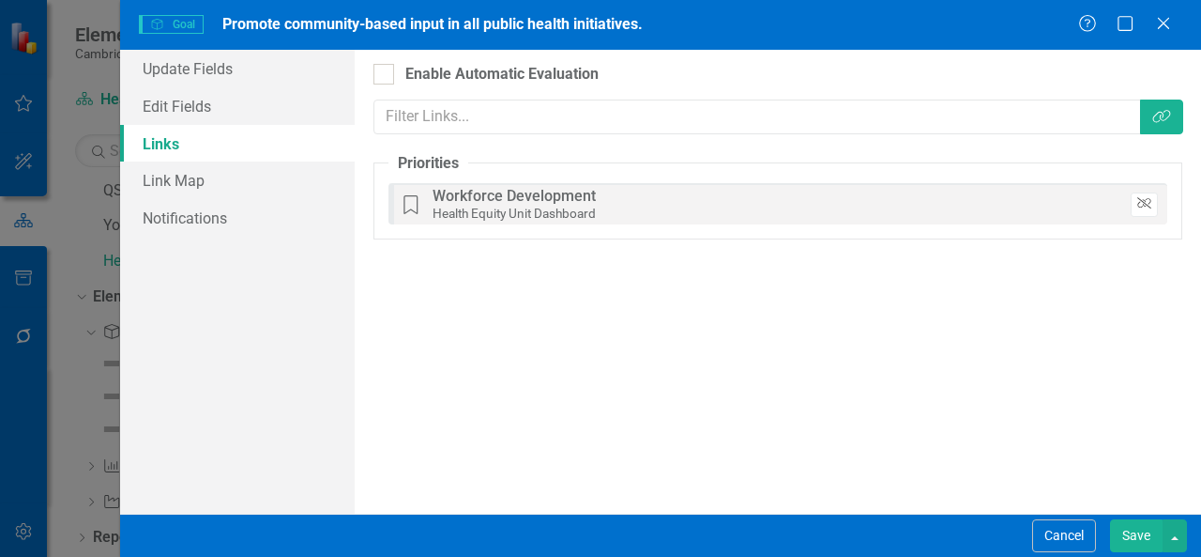
click at [1143, 198] on icon "Unlink" at bounding box center [1145, 203] width 14 height 11
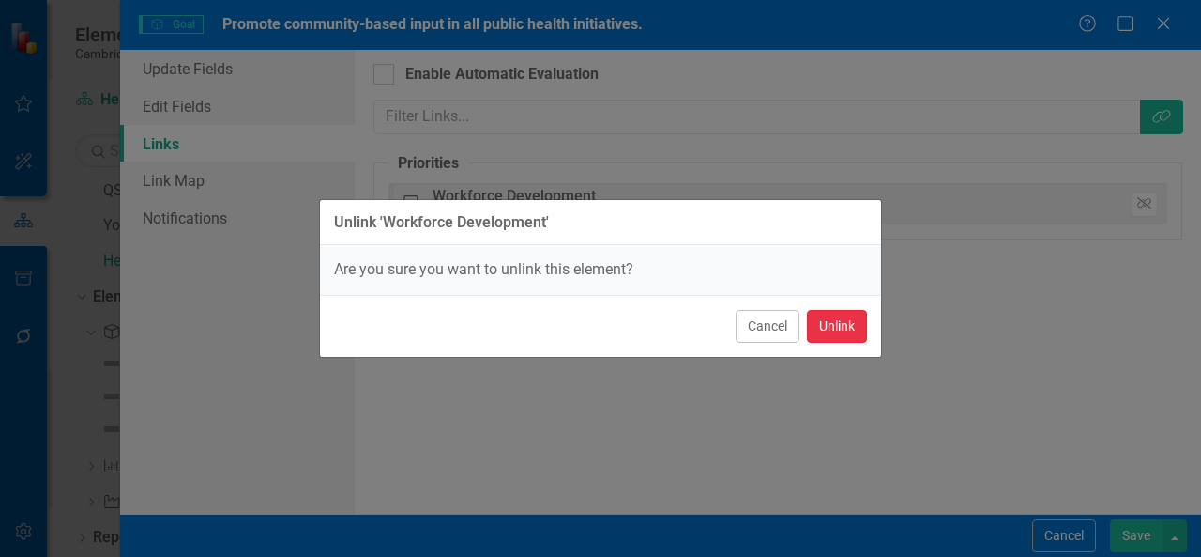
click at [851, 324] on button "Unlink" at bounding box center [837, 326] width 60 height 33
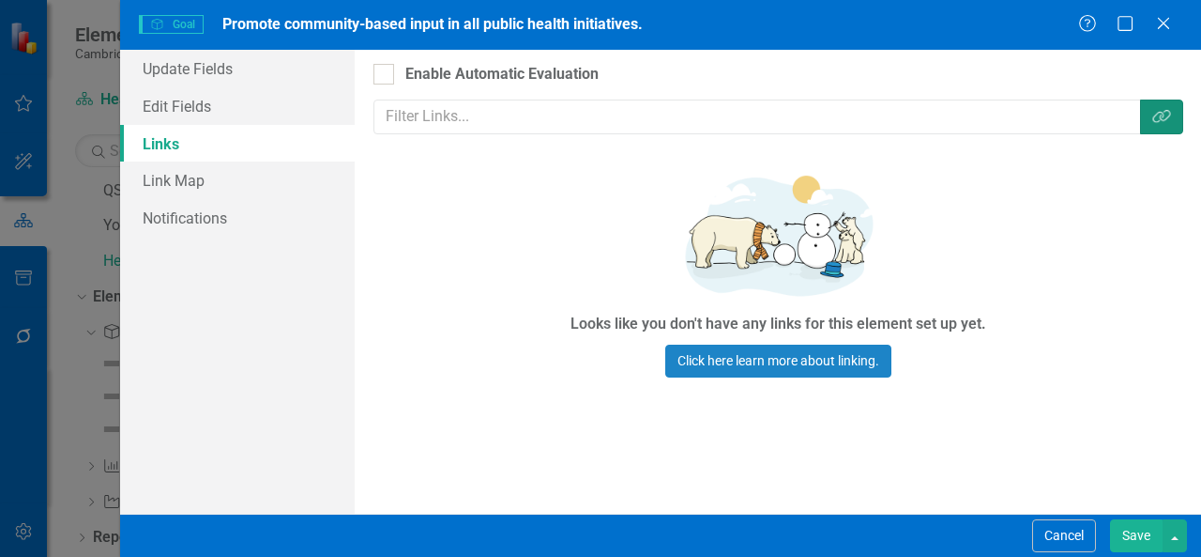
click at [1151, 122] on button "Link Tag" at bounding box center [1161, 116] width 43 height 35
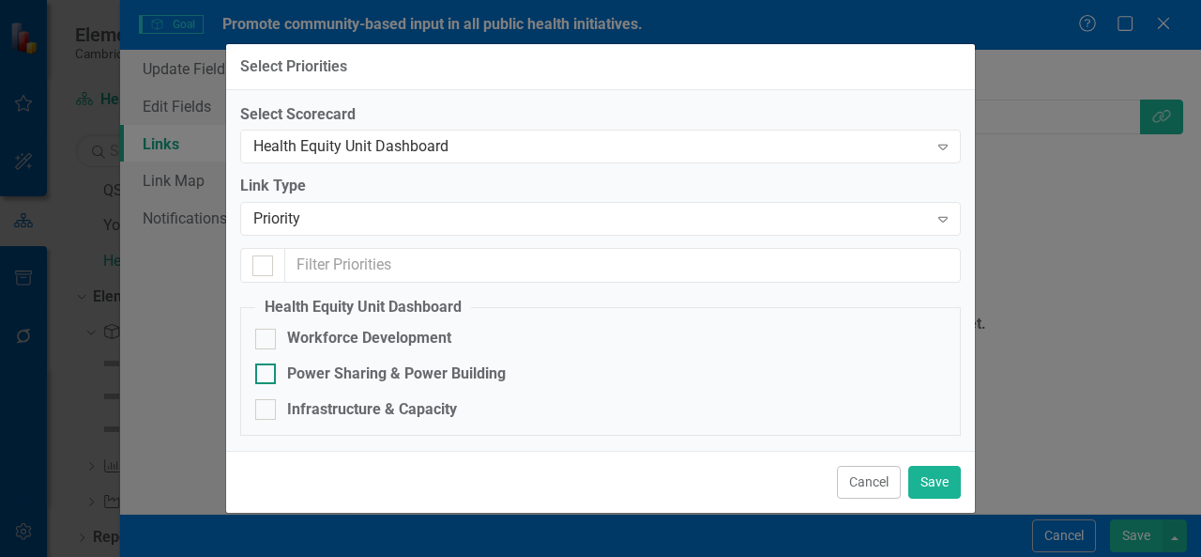
click at [494, 378] on div "Power Sharing & Power Building" at bounding box center [396, 374] width 219 height 22
click at [268, 375] on input "Power Sharing & Power Building" at bounding box center [261, 369] width 12 height 12
checkbox input "true"
click at [933, 483] on button "Save" at bounding box center [935, 482] width 53 height 33
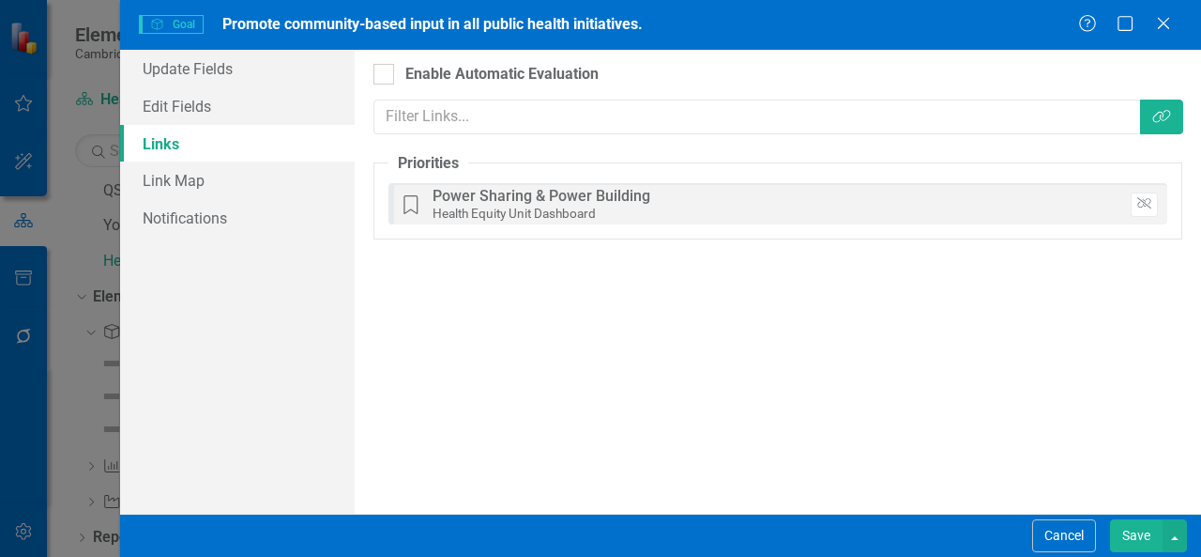
click at [1143, 541] on button "Save" at bounding box center [1136, 535] width 53 height 33
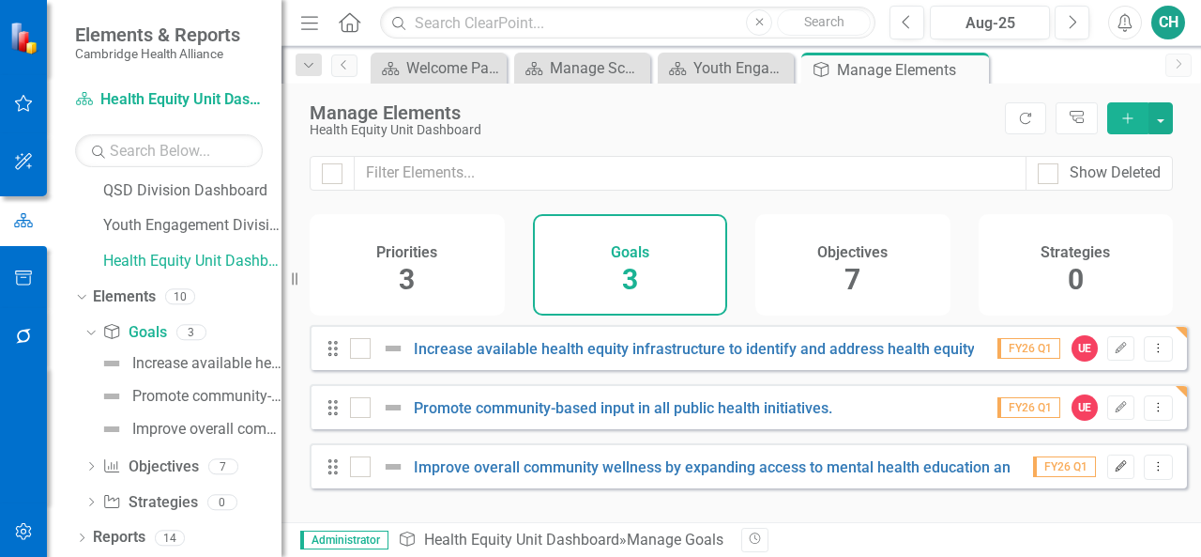
click at [1114, 472] on icon "Edit" at bounding box center [1121, 466] width 14 height 11
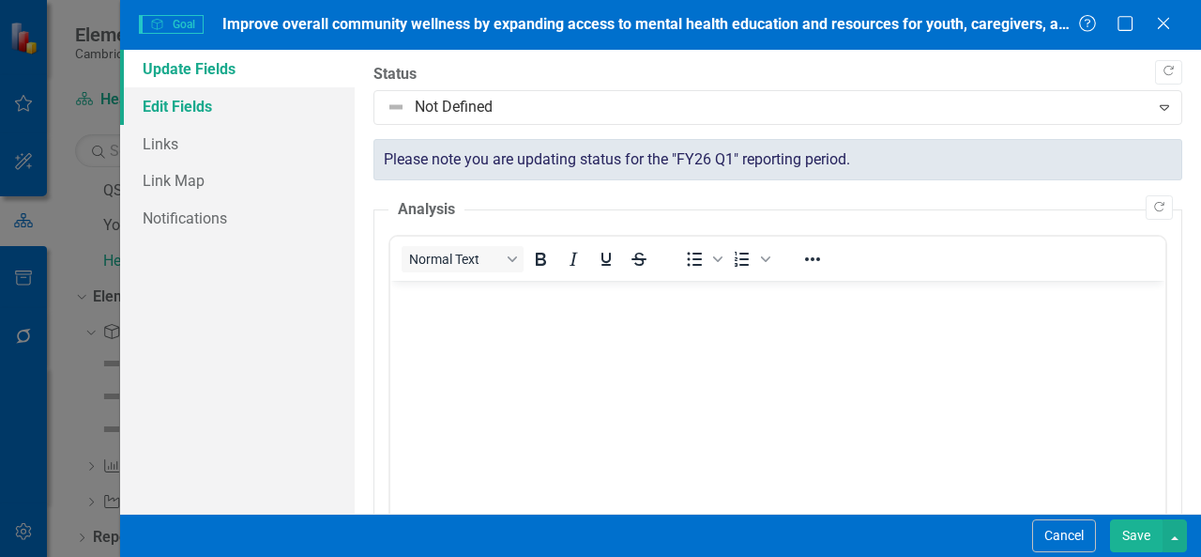
click at [233, 110] on link "Edit Fields" at bounding box center [237, 106] width 235 height 38
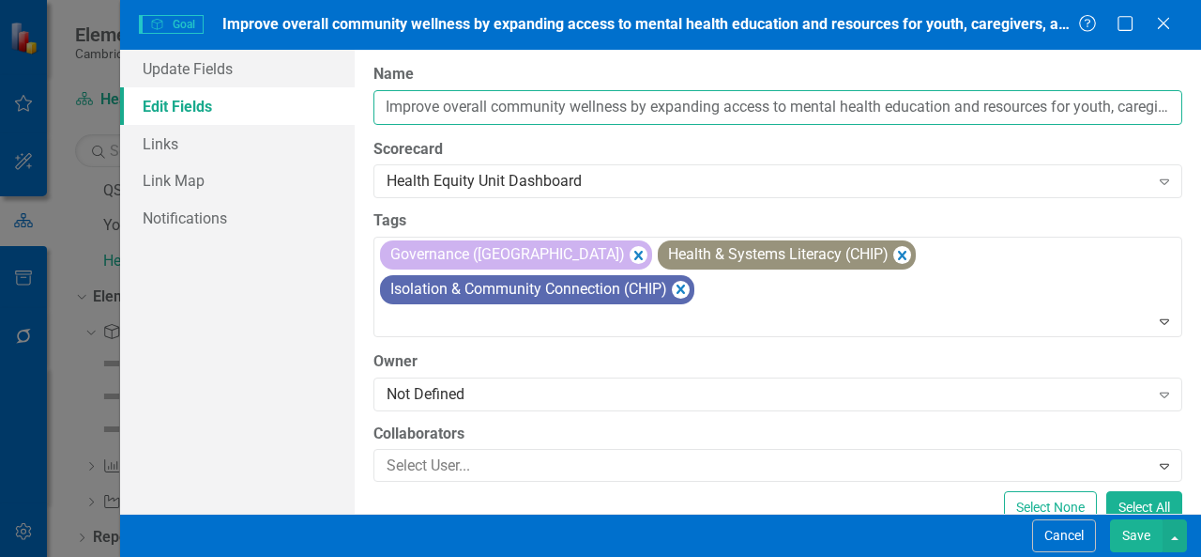
scroll to position [0, 210]
drag, startPoint x: 387, startPoint y: 112, endPoint x: 1201, endPoint y: 11, distance: 820.0
click at [1201, 11] on form "Goal Goal Improve overall community wellness by expanding access to mental heal…" at bounding box center [660, 278] width 1081 height 557
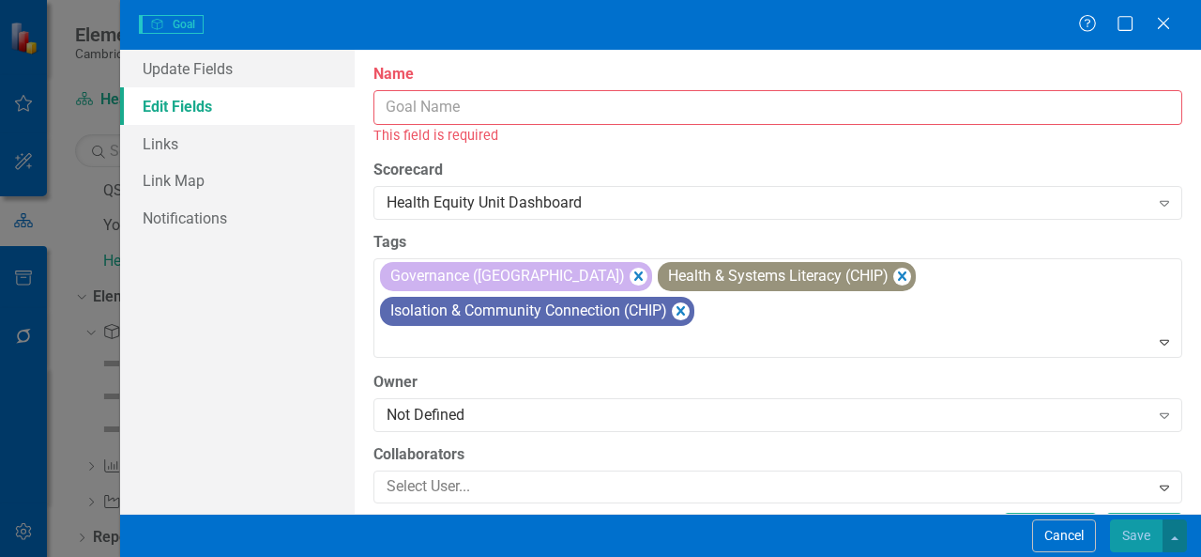
scroll to position [0, 0]
paste input "Equip the department and the city of Cambridge with the tools"
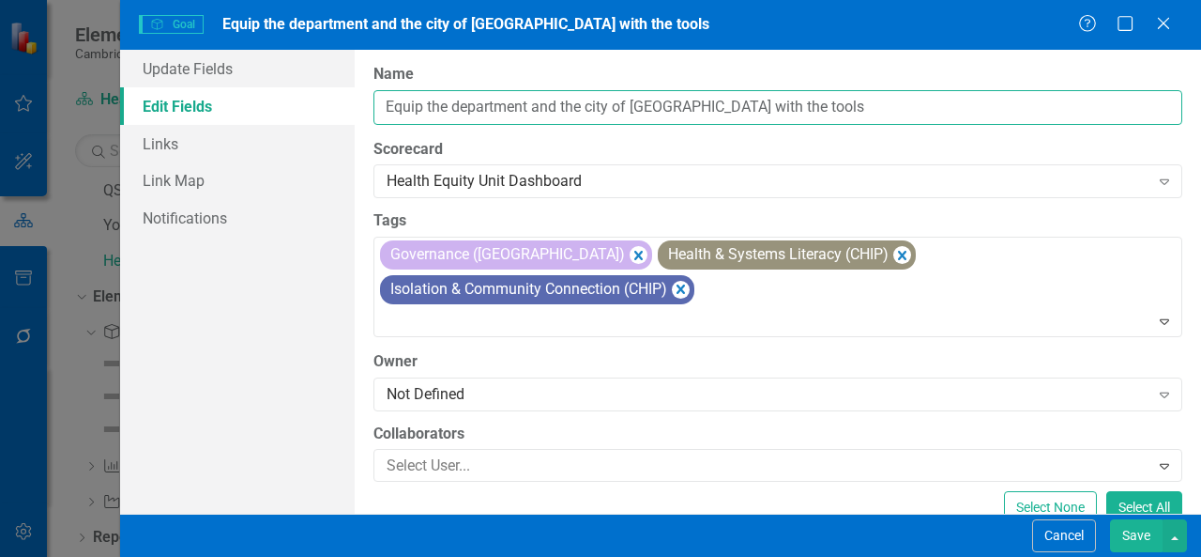
paste input "necessary to identify health equity gaps and mitigate health disparities or iss…"
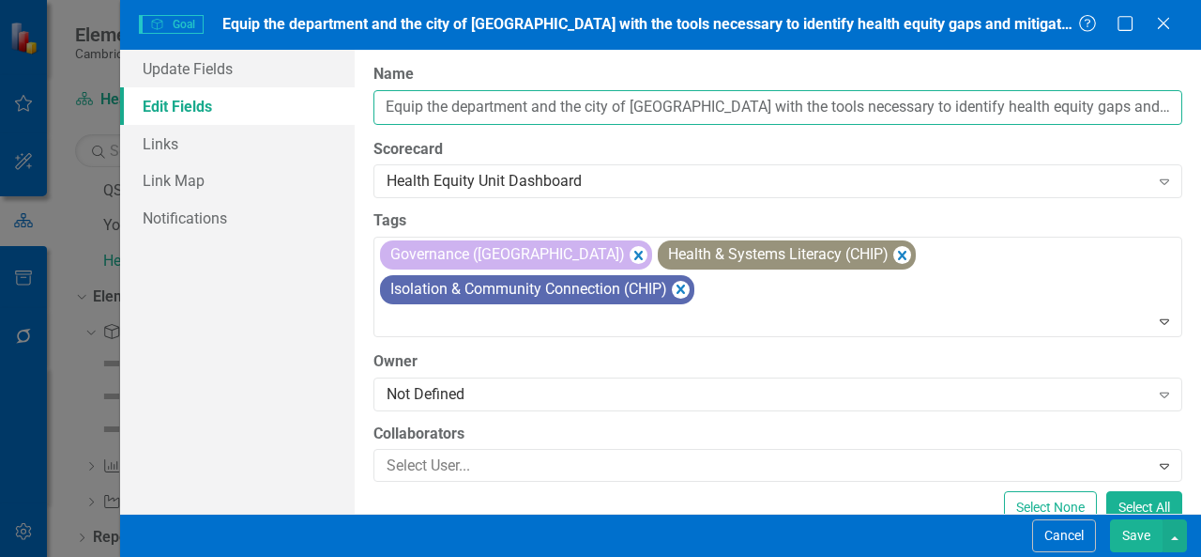
scroll to position [0, 404]
click at [630, 252] on icon "Remove [object Object]" at bounding box center [639, 254] width 18 height 23
type input "Equip the department and the city of [GEOGRAPHIC_DATA] with the tools necessary…"
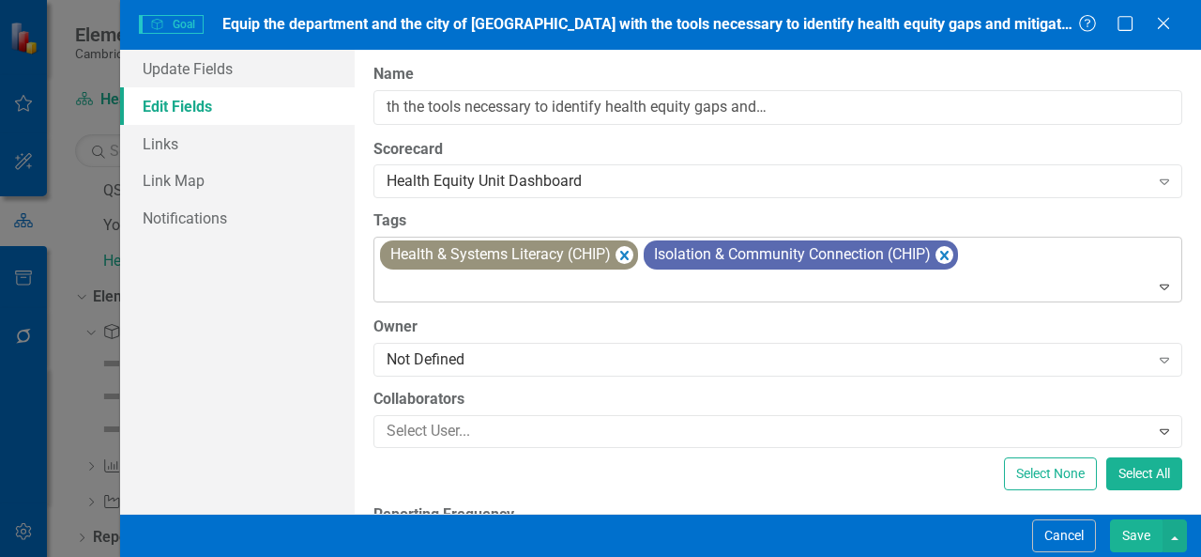
scroll to position [0, 0]
click at [625, 255] on icon "Remove [object Object]" at bounding box center [624, 255] width 8 height 9
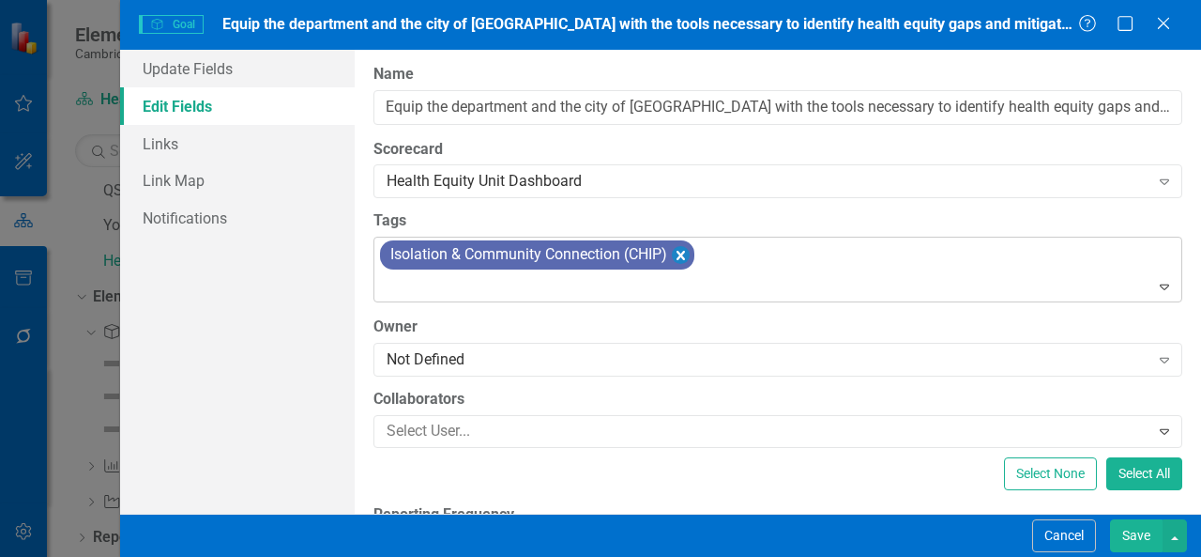
click at [681, 256] on icon "Remove [object Object]" at bounding box center [681, 255] width 8 height 9
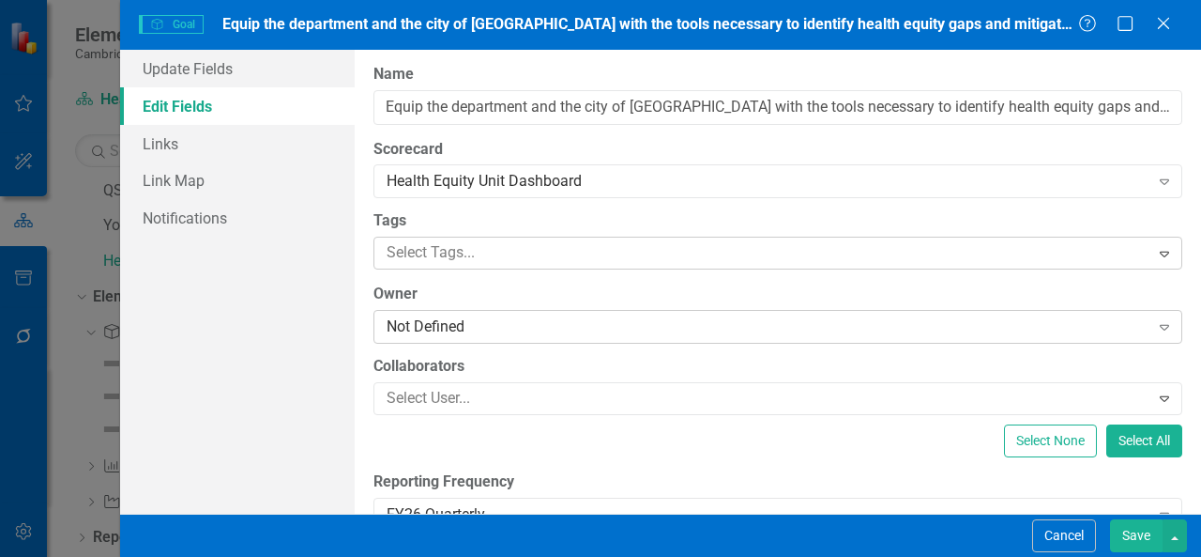
click at [414, 327] on div "Not Defined" at bounding box center [768, 327] width 763 height 22
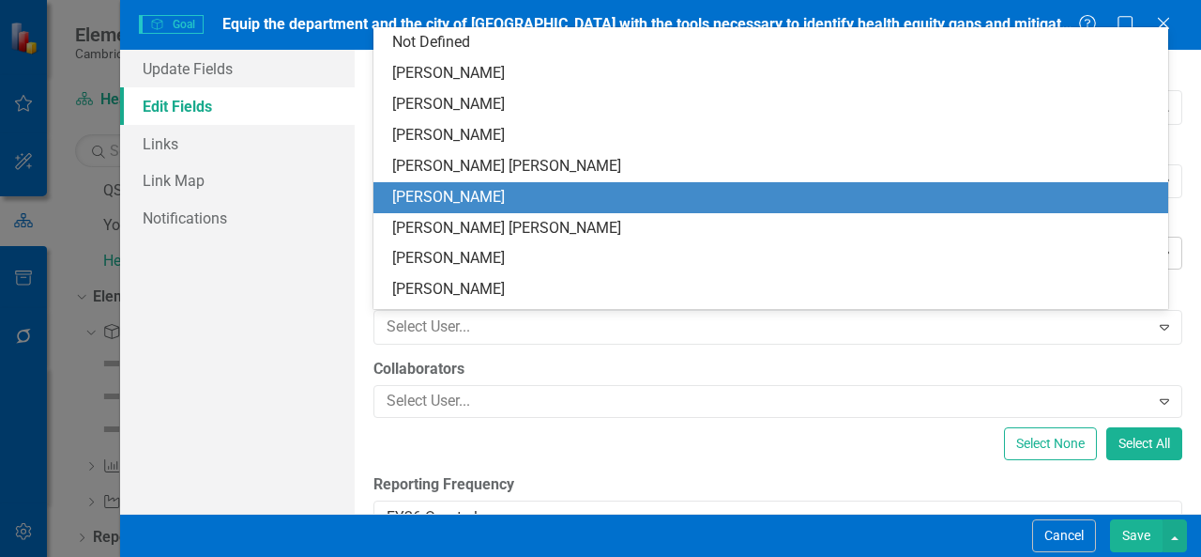
click at [495, 202] on div "[PERSON_NAME]" at bounding box center [774, 198] width 765 height 22
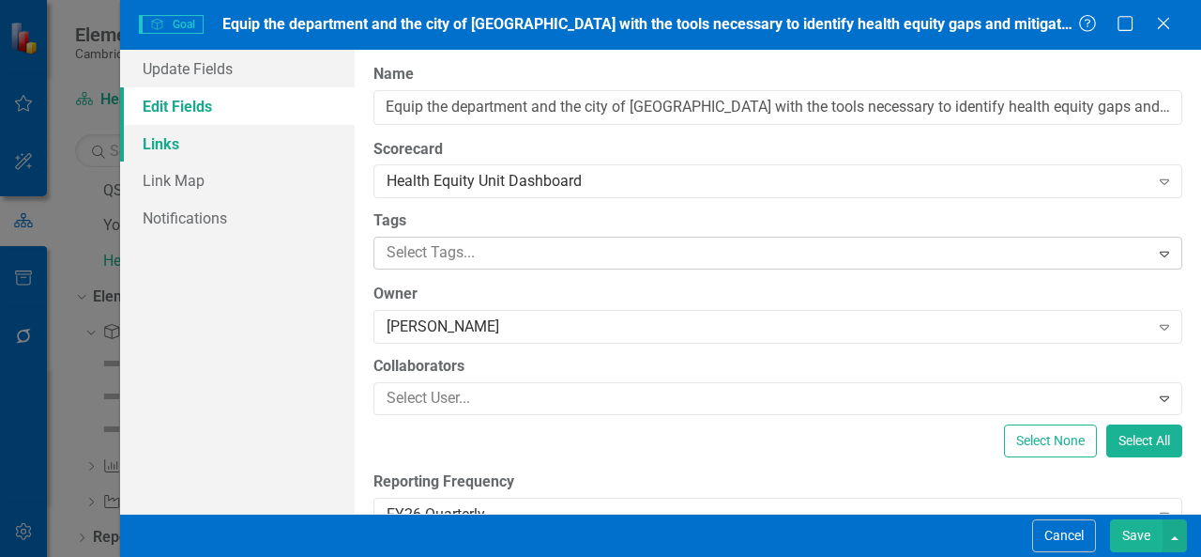
click at [283, 148] on link "Links" at bounding box center [237, 144] width 235 height 38
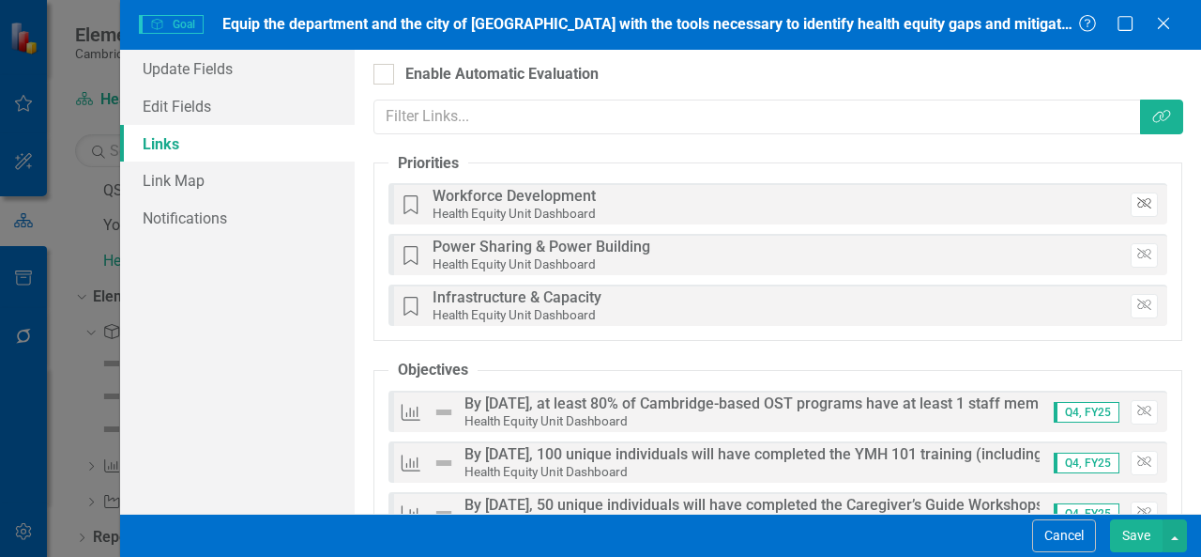
click at [1138, 204] on icon "Unlink" at bounding box center [1145, 203] width 14 height 11
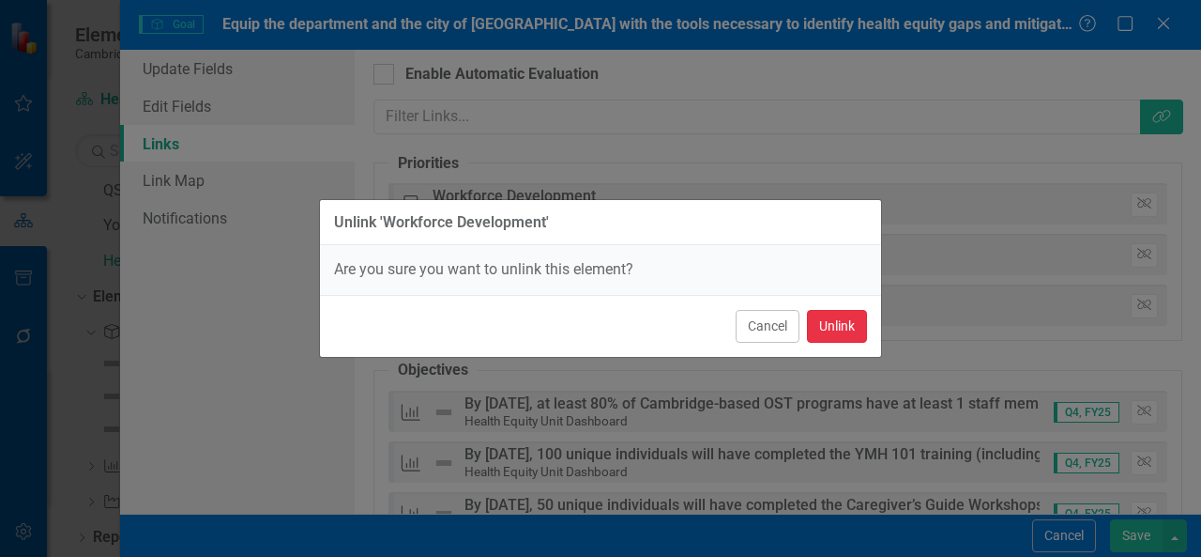
click at [847, 324] on button "Unlink" at bounding box center [837, 326] width 60 height 33
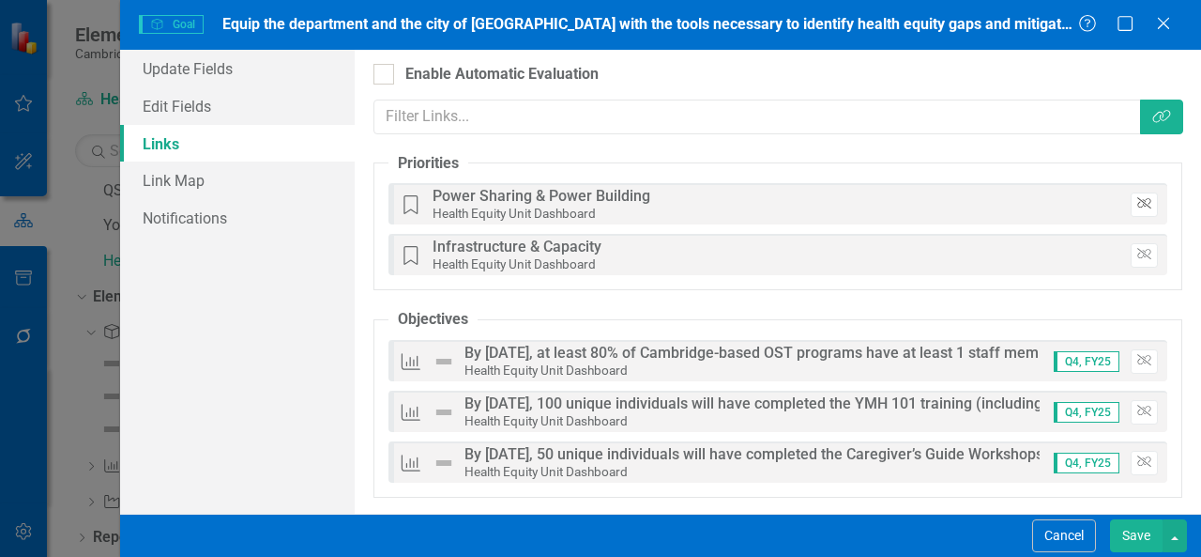
click at [1138, 205] on icon "Unlink" at bounding box center [1145, 203] width 14 height 11
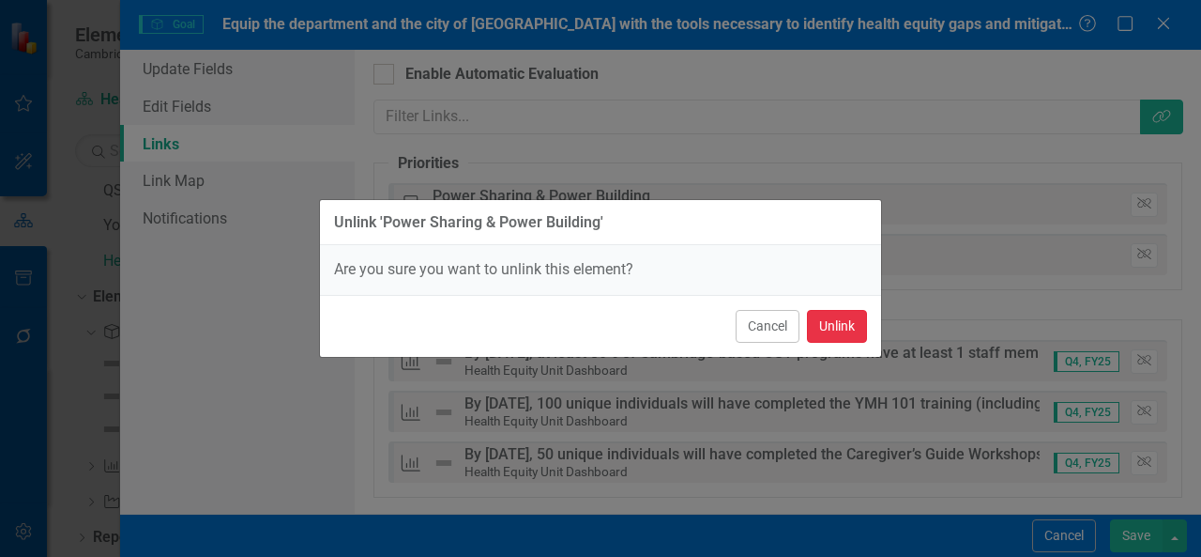
click at [836, 322] on button "Unlink" at bounding box center [837, 326] width 60 height 33
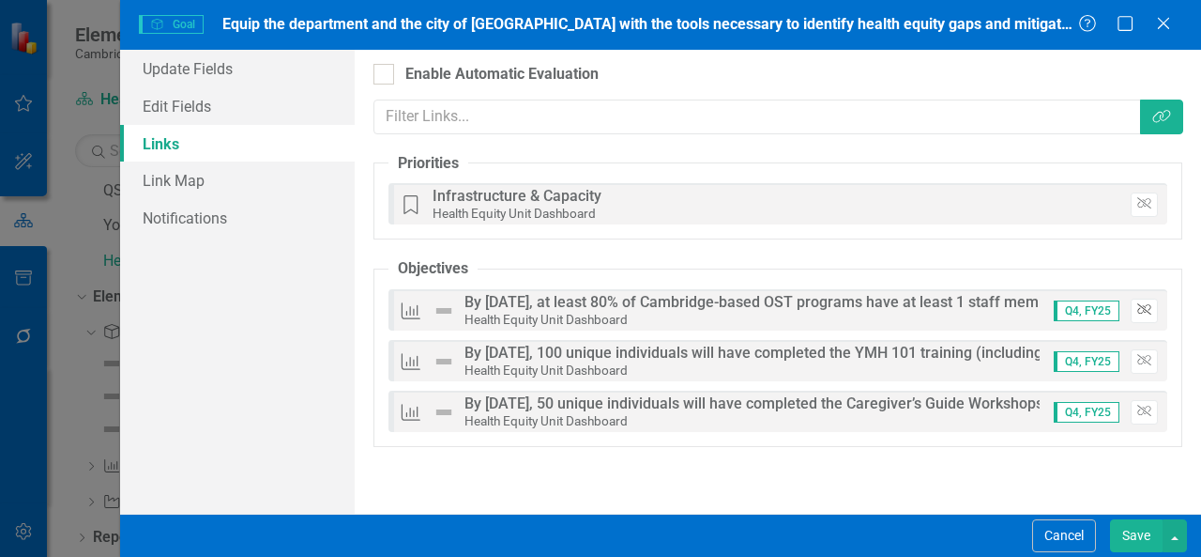
click at [1153, 308] on button "Unlink" at bounding box center [1144, 310] width 27 height 24
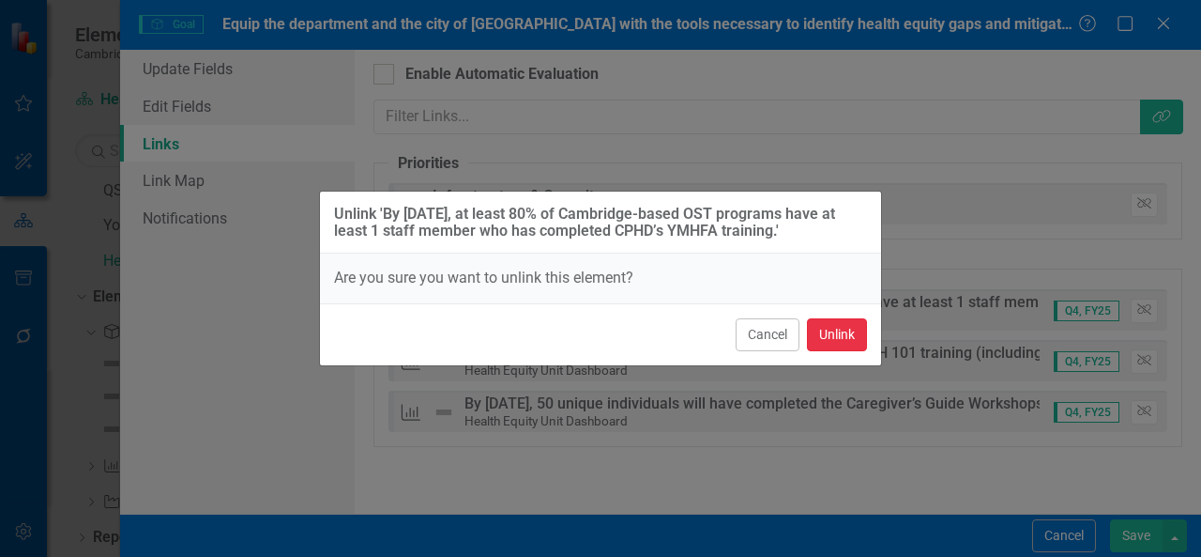
click at [849, 339] on button "Unlink" at bounding box center [837, 334] width 60 height 33
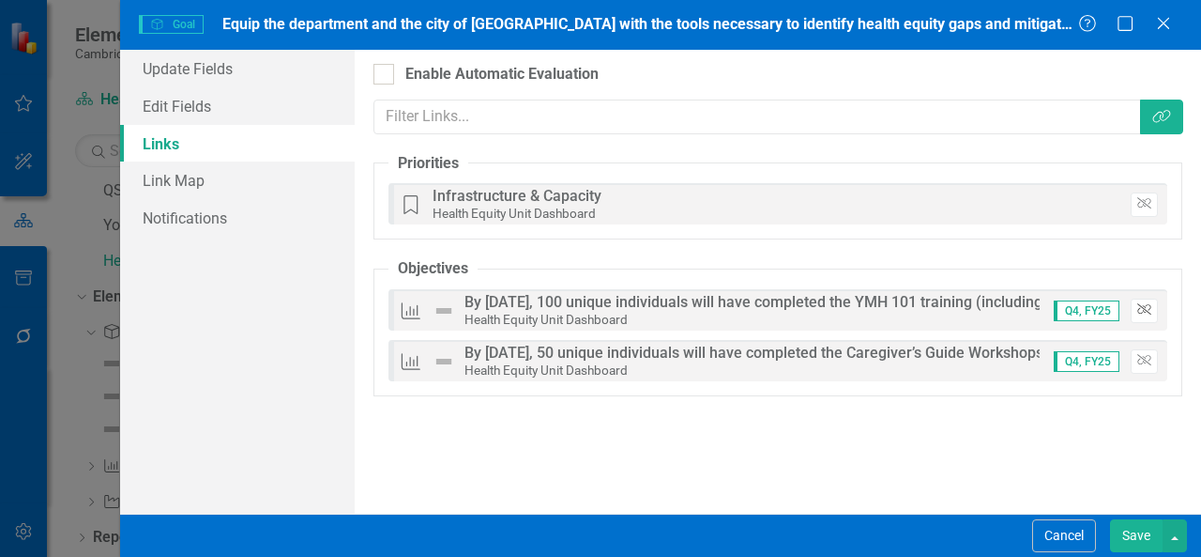
click at [1142, 314] on button "Unlink" at bounding box center [1144, 310] width 27 height 24
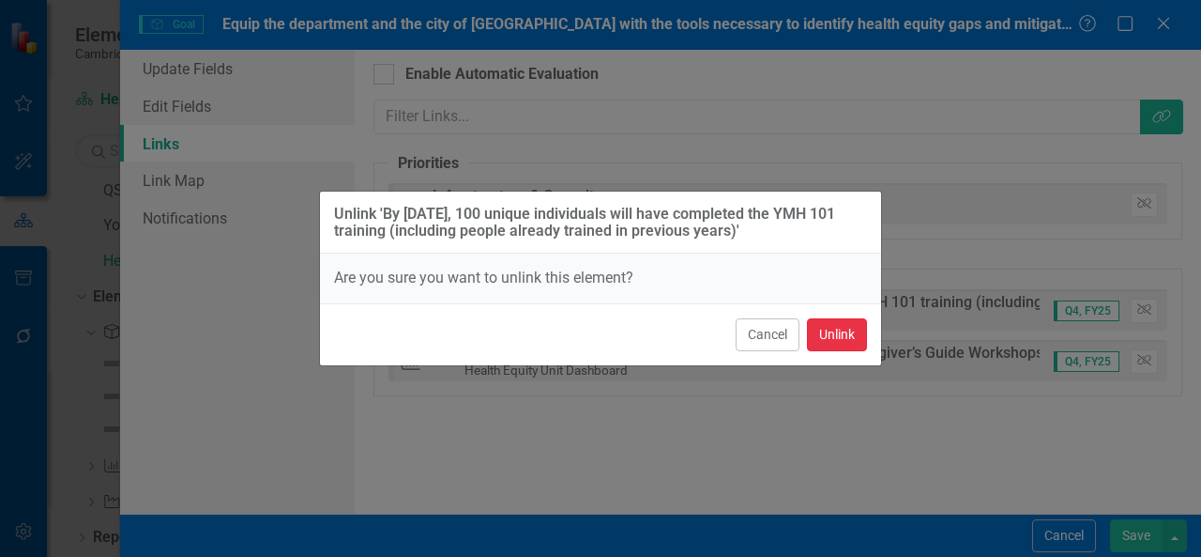
click at [841, 337] on button "Unlink" at bounding box center [837, 334] width 60 height 33
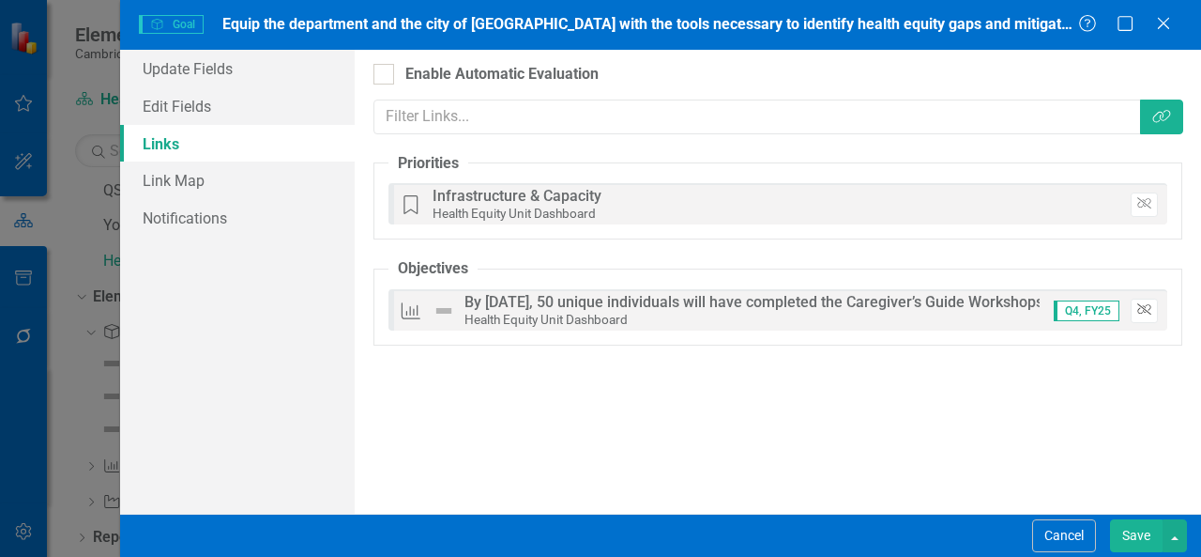
click at [1141, 316] on button "Unlink" at bounding box center [1144, 310] width 27 height 24
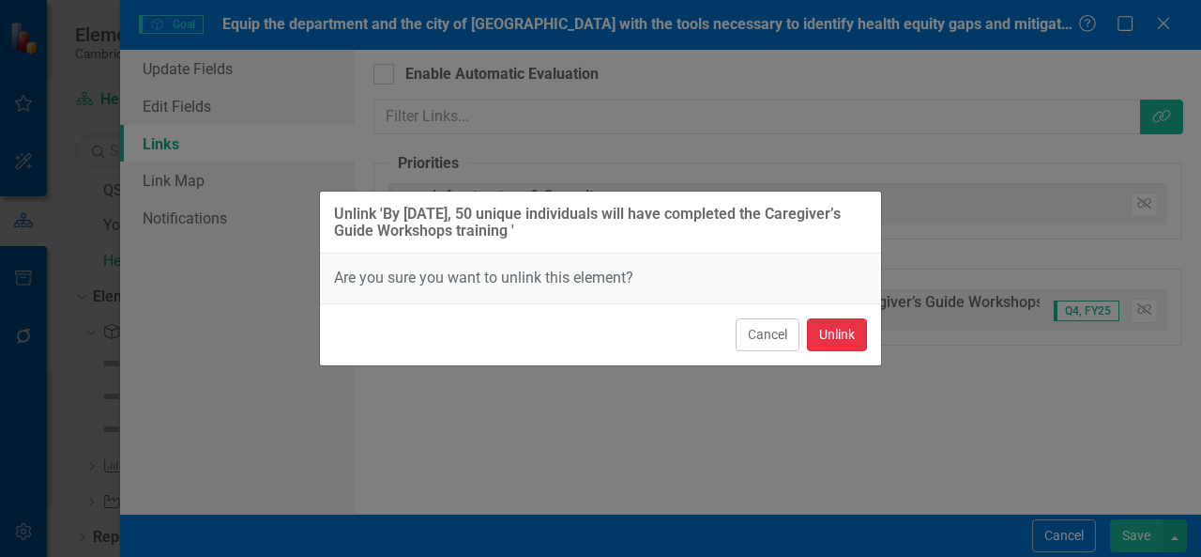
click at [831, 343] on button "Unlink" at bounding box center [837, 334] width 60 height 33
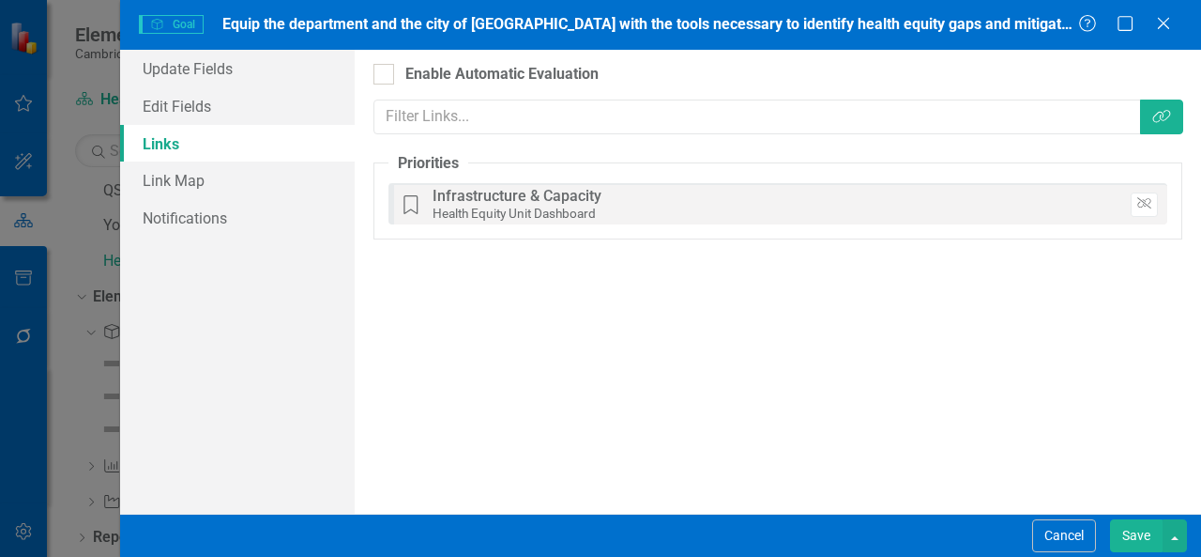
click at [1137, 536] on button "Save" at bounding box center [1136, 535] width 53 height 33
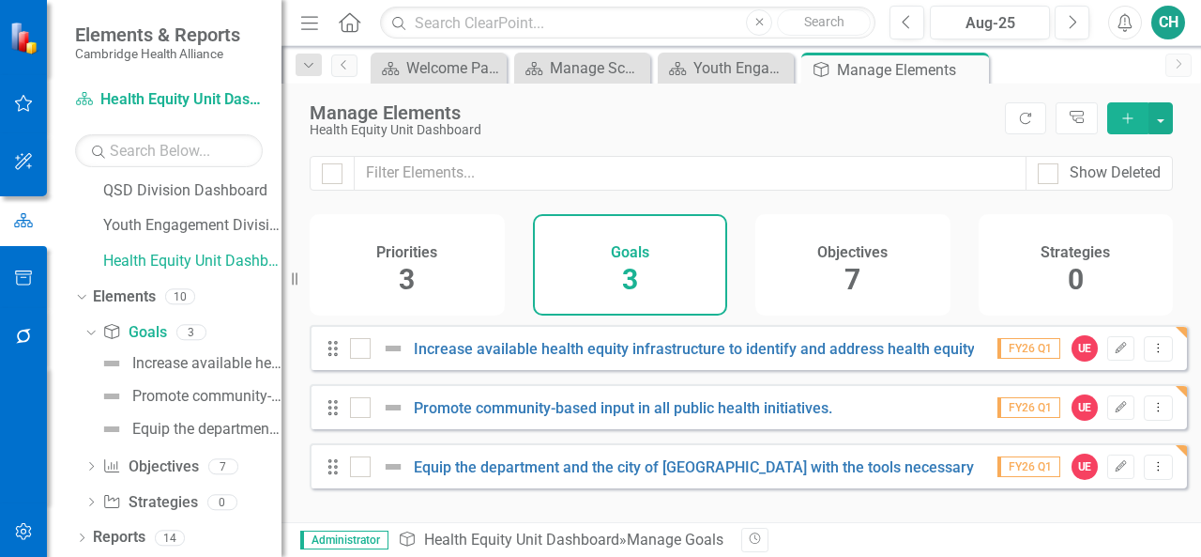
click at [845, 284] on span "7" at bounding box center [853, 279] width 16 height 33
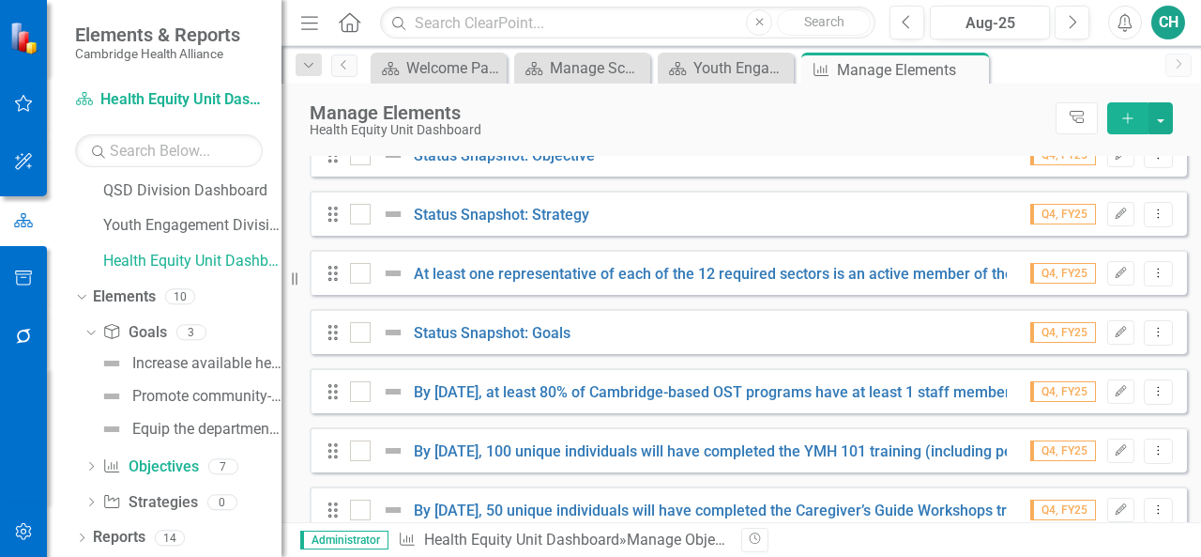
scroll to position [229, 0]
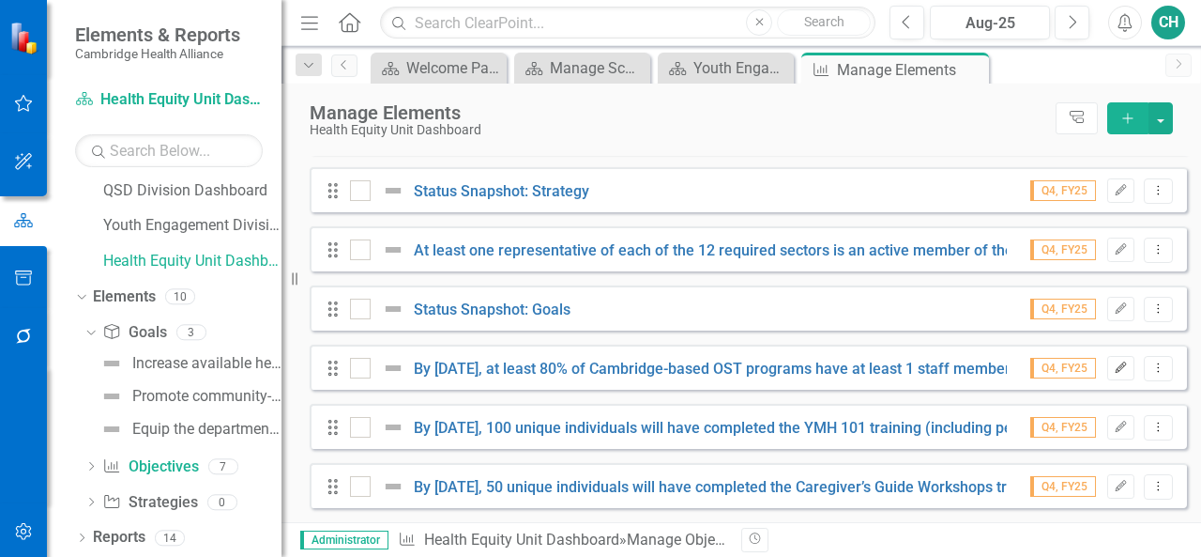
click at [1110, 374] on button "Edit" at bounding box center [1121, 368] width 27 height 24
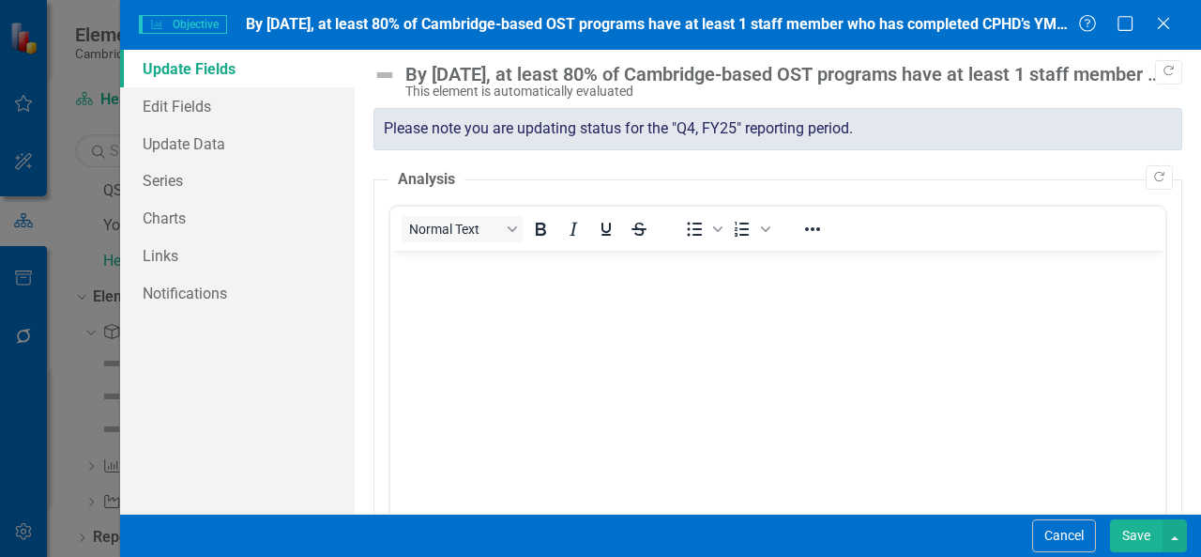
scroll to position [0, 0]
click at [229, 105] on link "Edit Fields" at bounding box center [237, 106] width 235 height 38
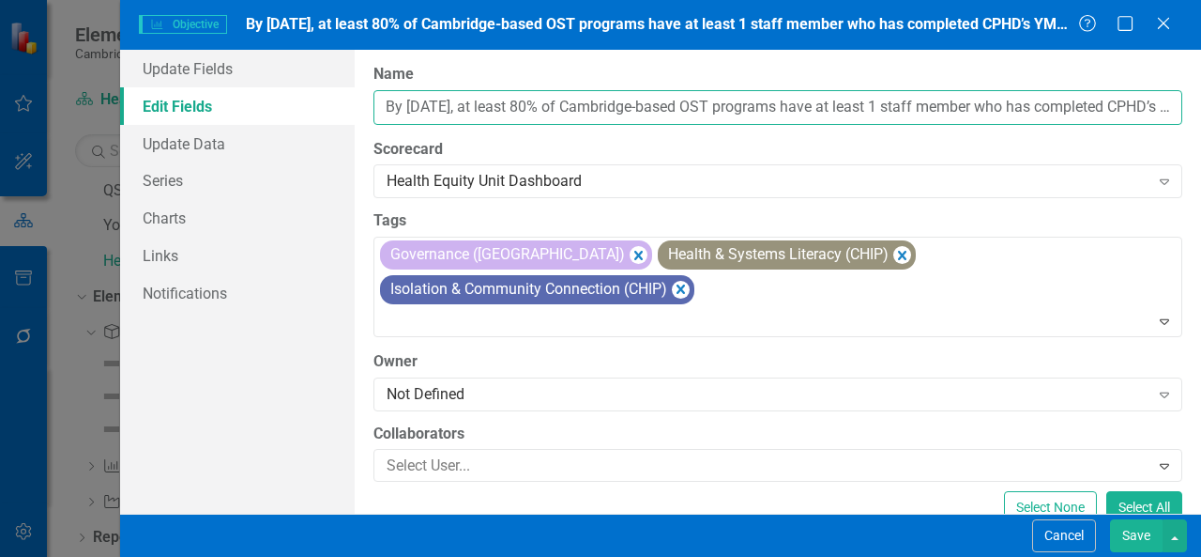
scroll to position [0, 163]
drag, startPoint x: 382, startPoint y: 104, endPoint x: 1201, endPoint y: 55, distance: 820.0
click at [1201, 55] on div "ClearPoint Can Do More! How ClearPoint Can Help Close Enterprise plans can auto…" at bounding box center [778, 282] width 847 height 464
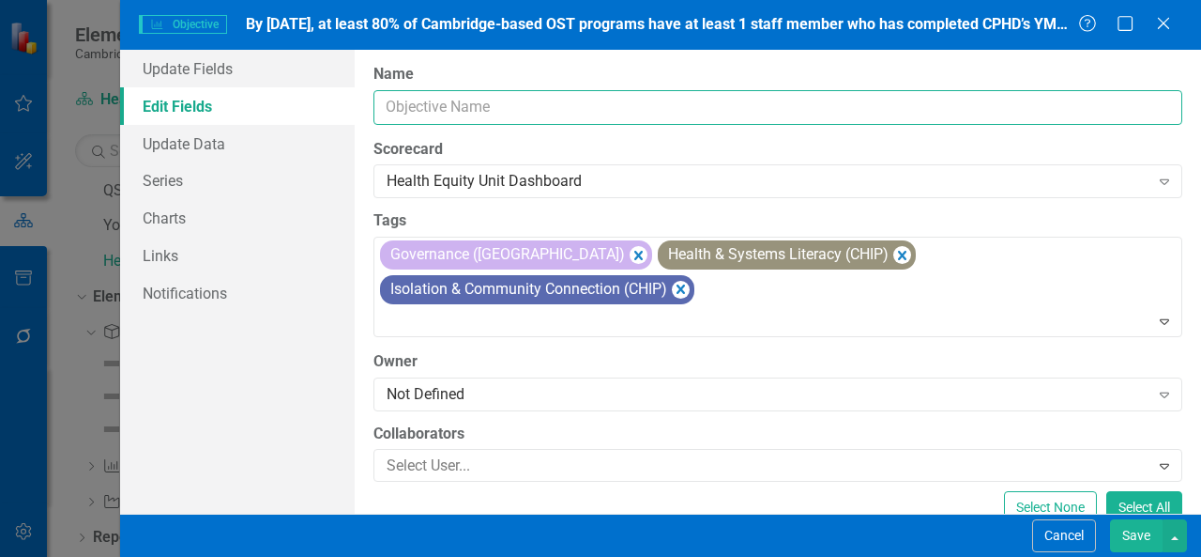
scroll to position [0, 0]
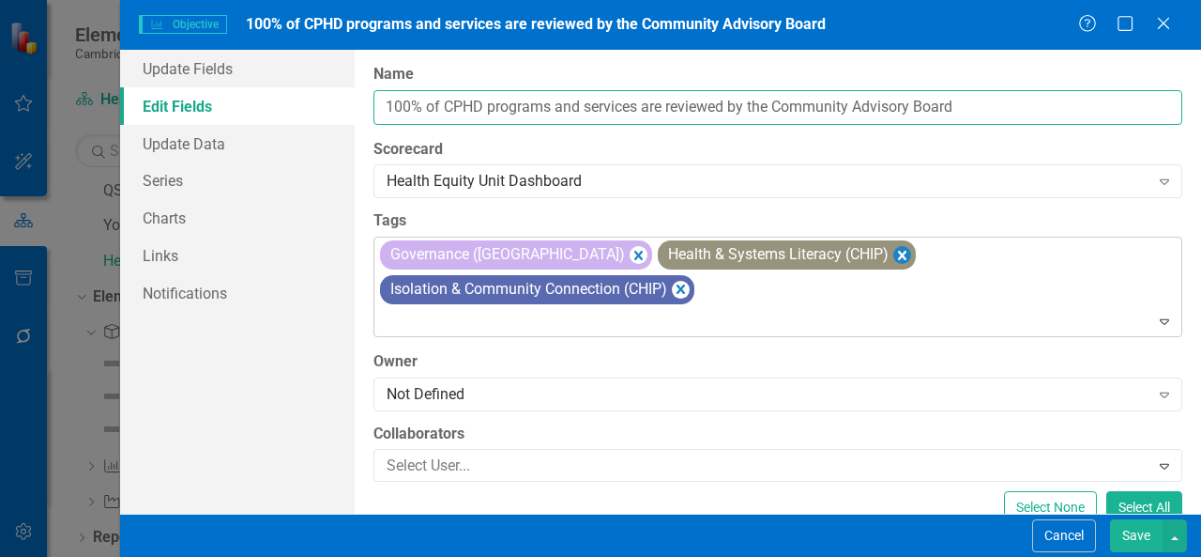
click at [894, 256] on icon "Remove [object Object]" at bounding box center [903, 254] width 18 height 23
type input "100% of CPHD programs and services are reviewed by the Community Advisory Board"
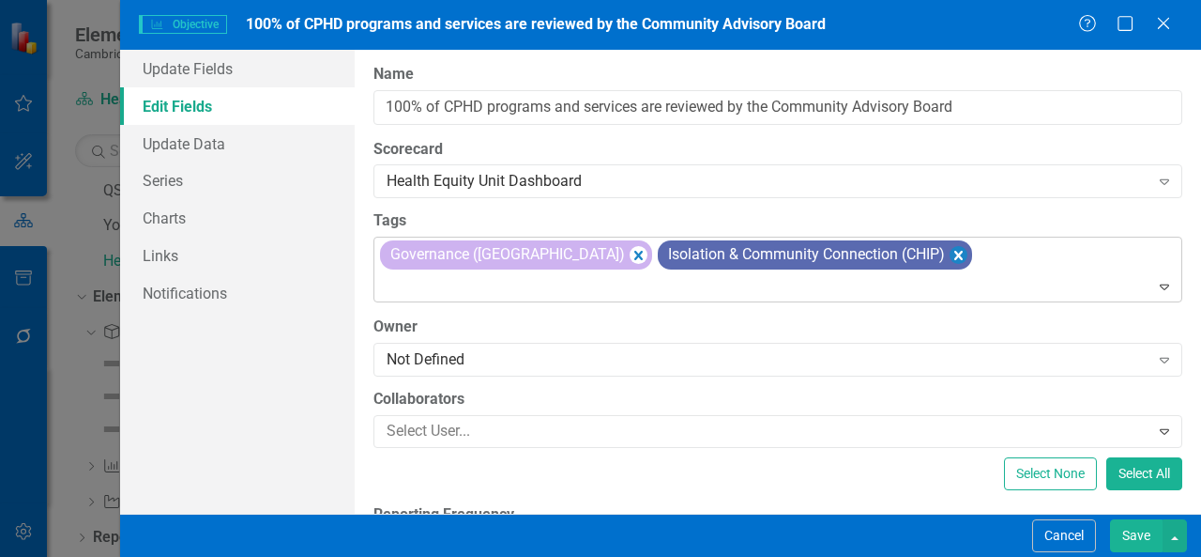
click at [950, 257] on icon "Remove [object Object]" at bounding box center [959, 254] width 18 height 23
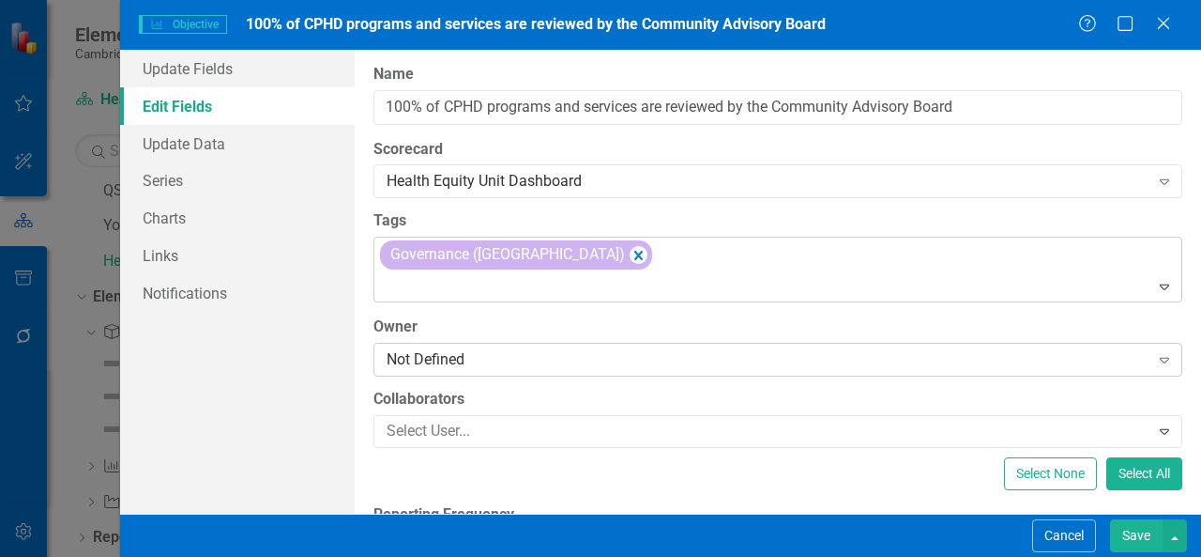
click at [728, 356] on div "Not Defined" at bounding box center [768, 359] width 763 height 22
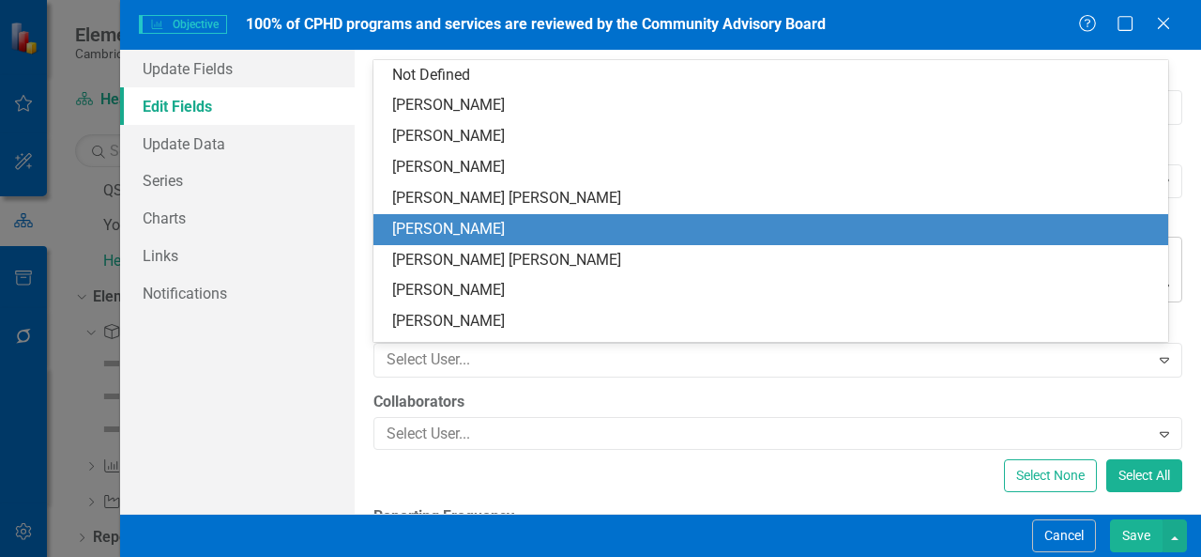
click at [570, 225] on div "[PERSON_NAME]" at bounding box center [774, 230] width 765 height 22
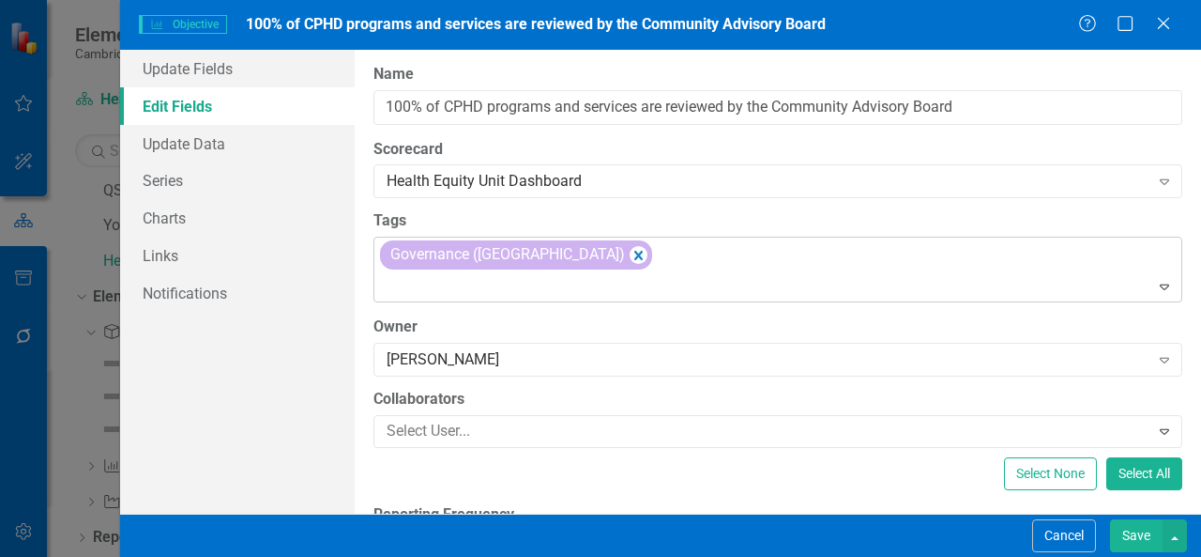
scroll to position [57, 0]
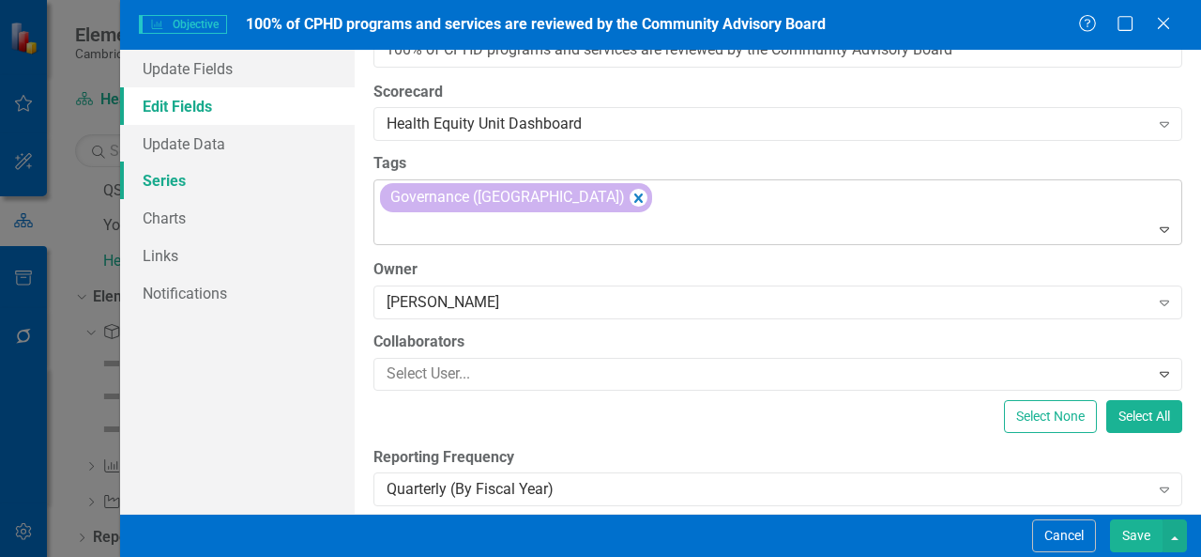
click at [253, 179] on link "Series" at bounding box center [237, 180] width 235 height 38
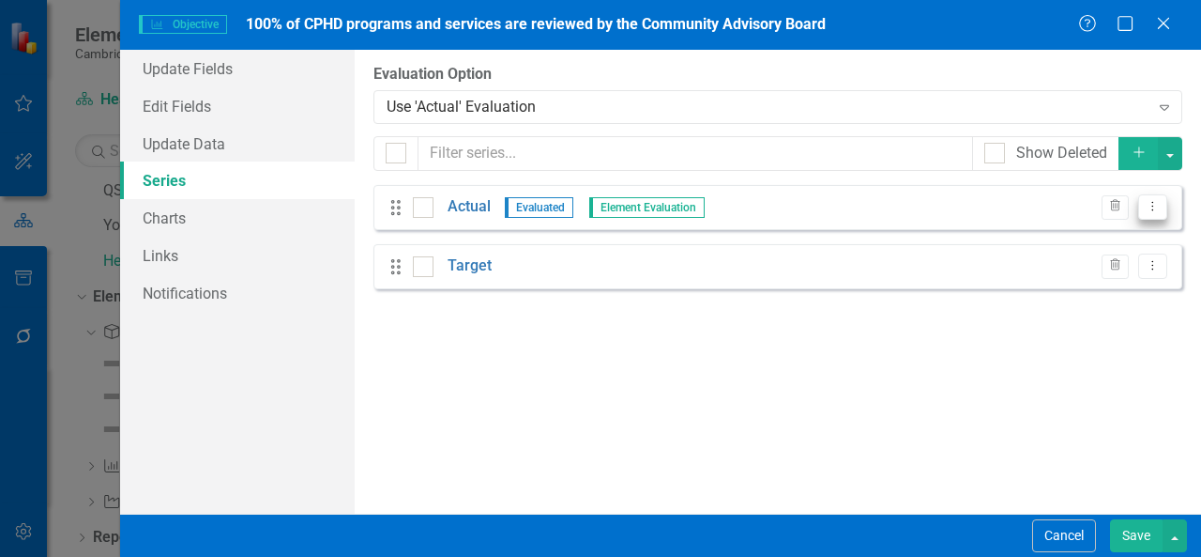
click at [1157, 207] on icon "Dropdown Menu" at bounding box center [1153, 206] width 16 height 12
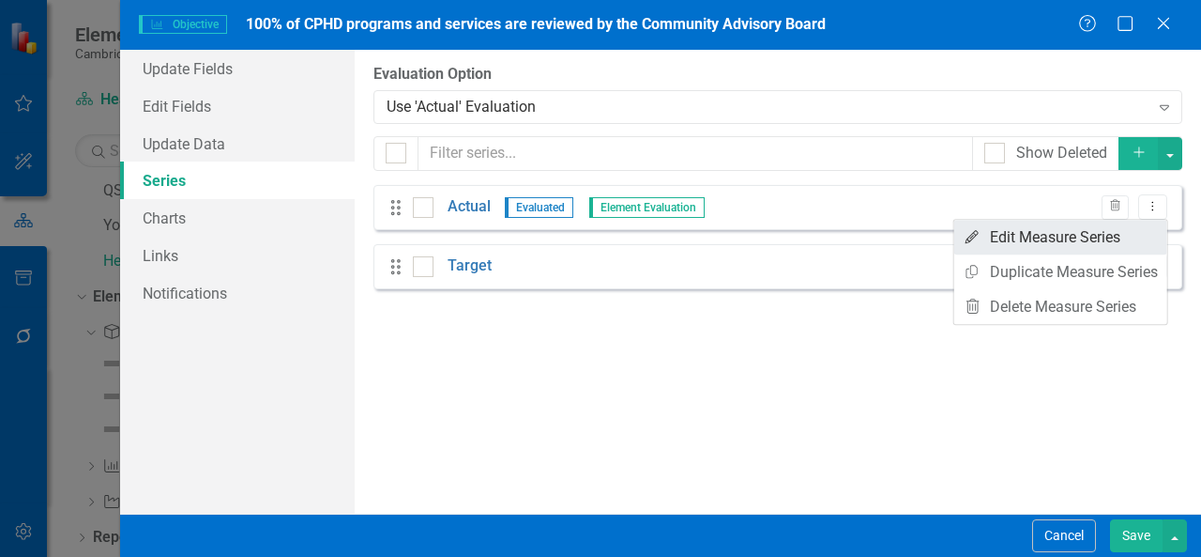
click at [1108, 234] on link "Edit Edit Measure Series" at bounding box center [1061, 237] width 213 height 35
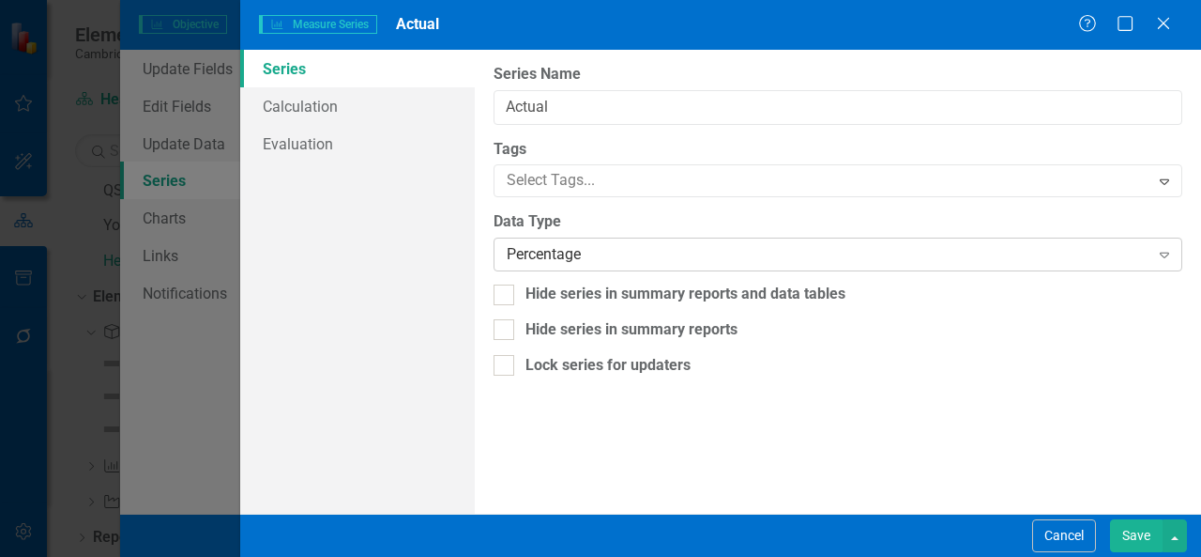
click at [869, 265] on div "Percentage Expand" at bounding box center [838, 254] width 689 height 34
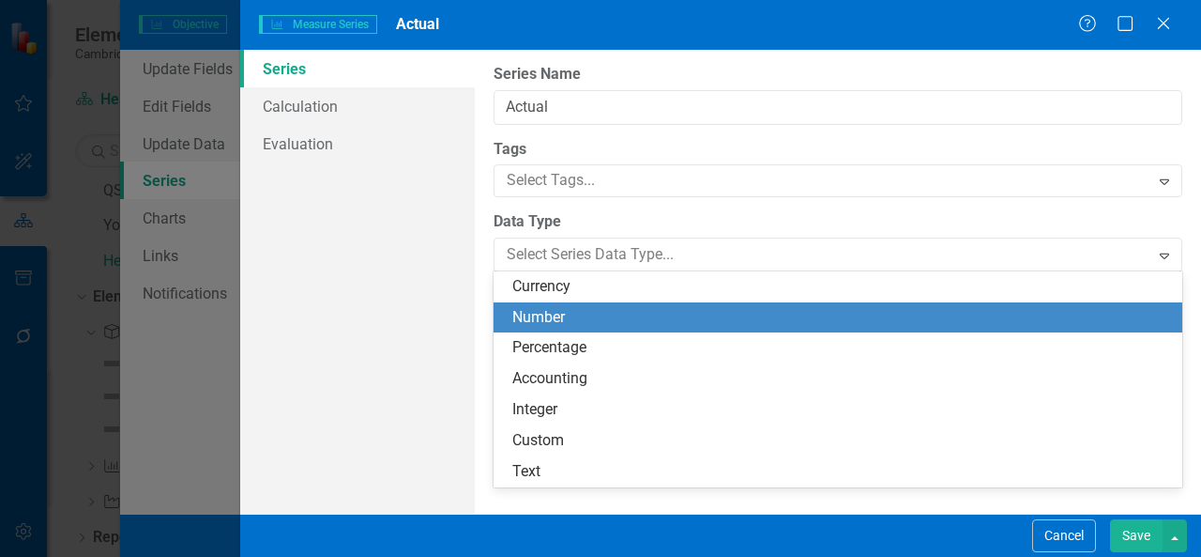
click at [706, 326] on div "Number" at bounding box center [842, 318] width 659 height 22
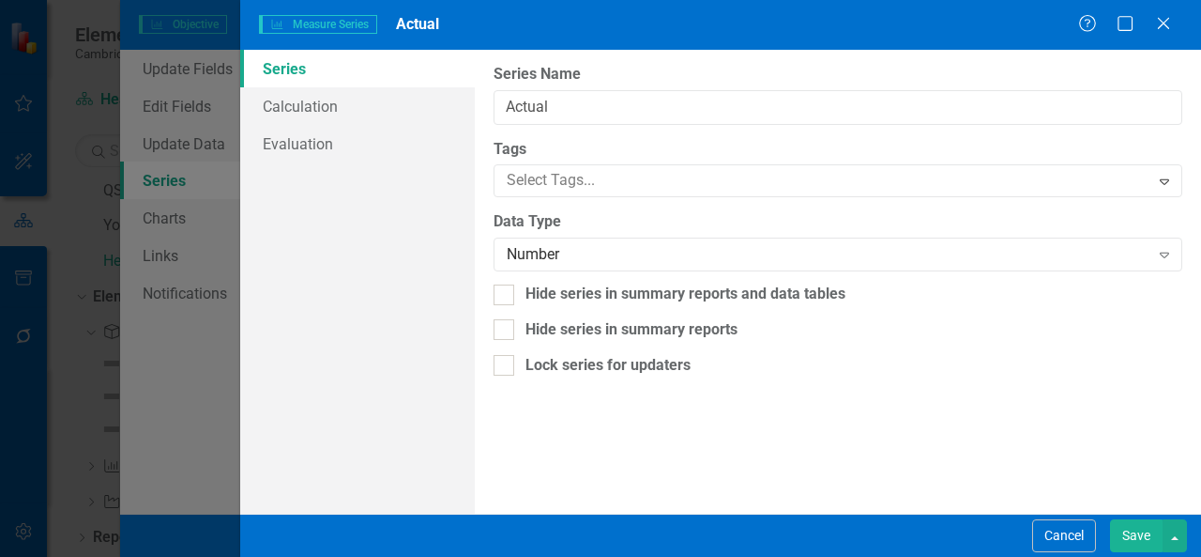
click at [1138, 536] on button "Save" at bounding box center [1136, 535] width 53 height 33
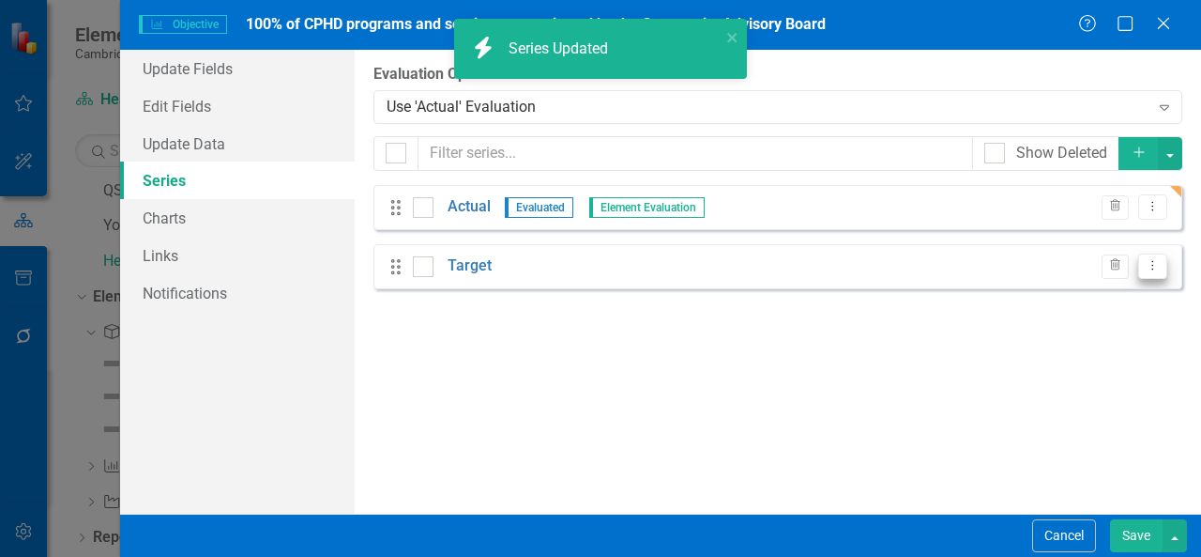
click at [1160, 264] on icon "Dropdown Menu" at bounding box center [1153, 265] width 16 height 12
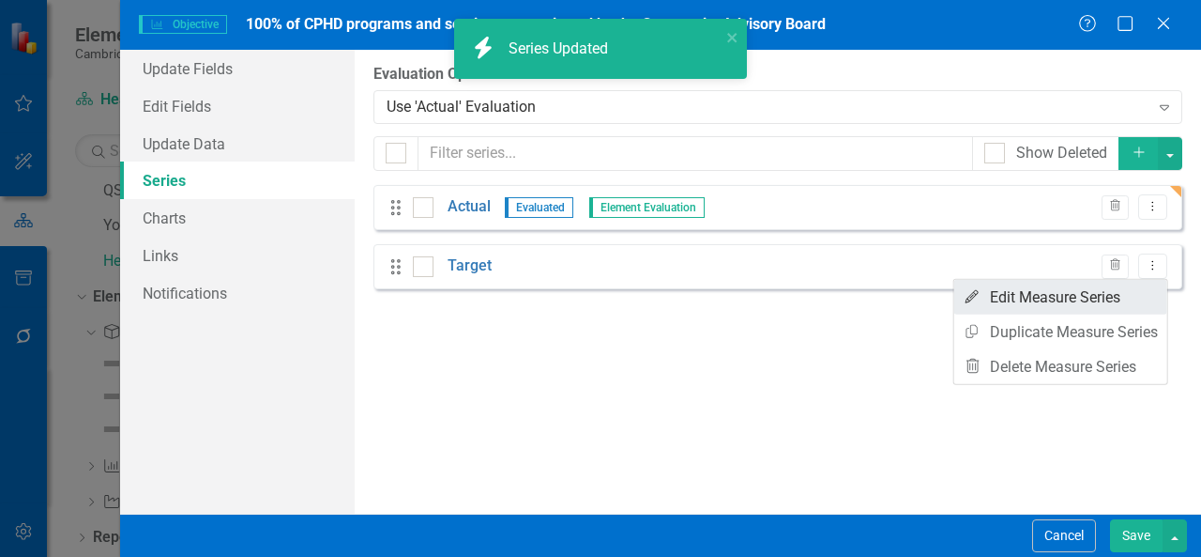
click at [1113, 286] on link "Edit Edit Measure Series" at bounding box center [1061, 297] width 213 height 35
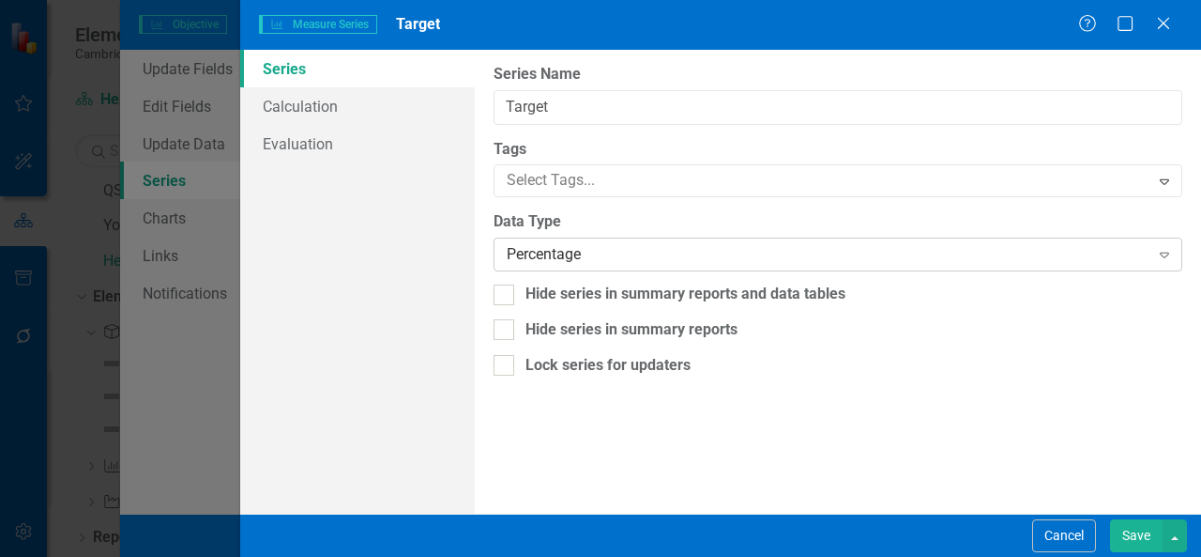
click at [903, 266] on div "Percentage Expand" at bounding box center [838, 254] width 689 height 34
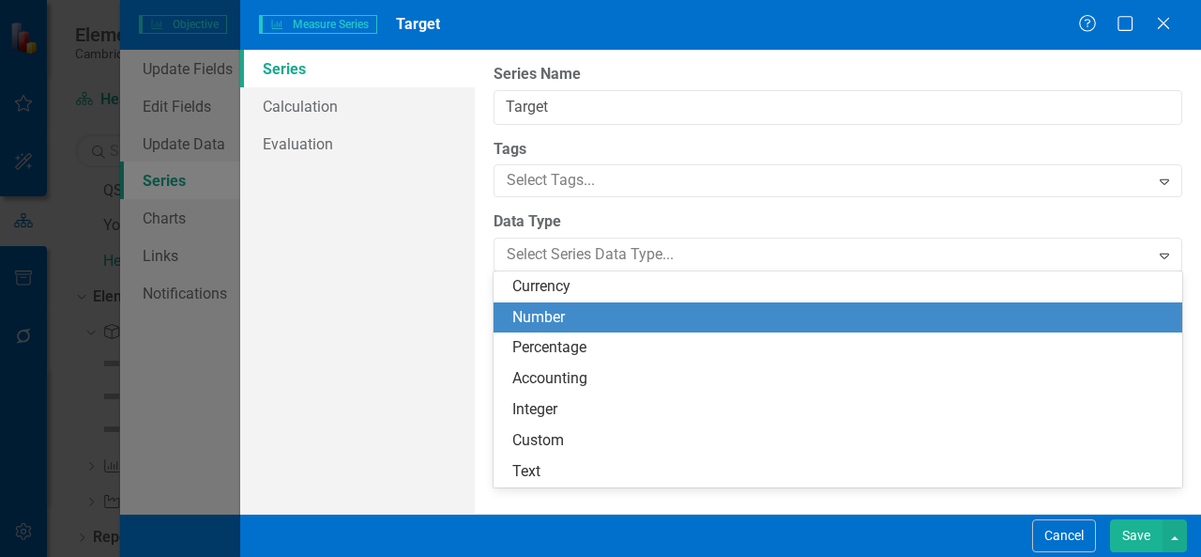
click at [666, 316] on div "Number" at bounding box center [842, 318] width 659 height 22
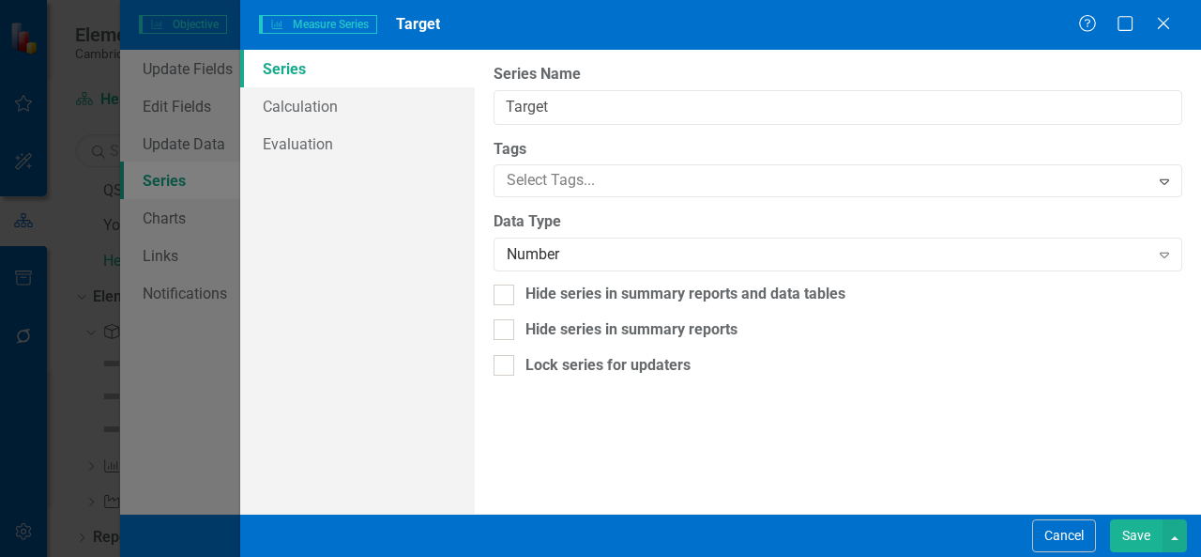
click at [1135, 538] on button "Save" at bounding box center [1136, 535] width 53 height 33
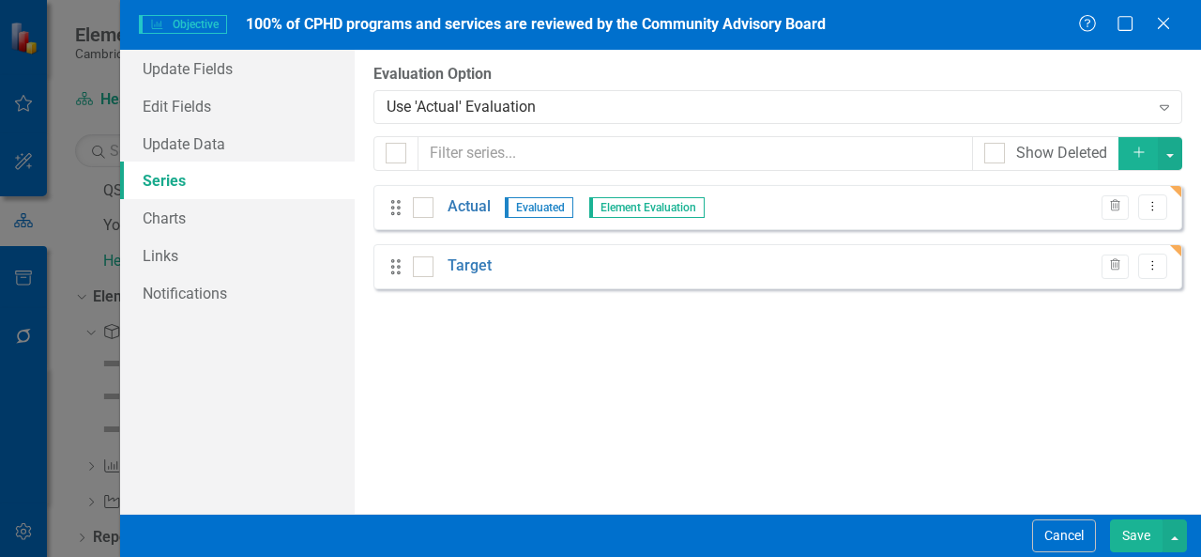
click at [1138, 535] on button "Save" at bounding box center [1136, 535] width 53 height 33
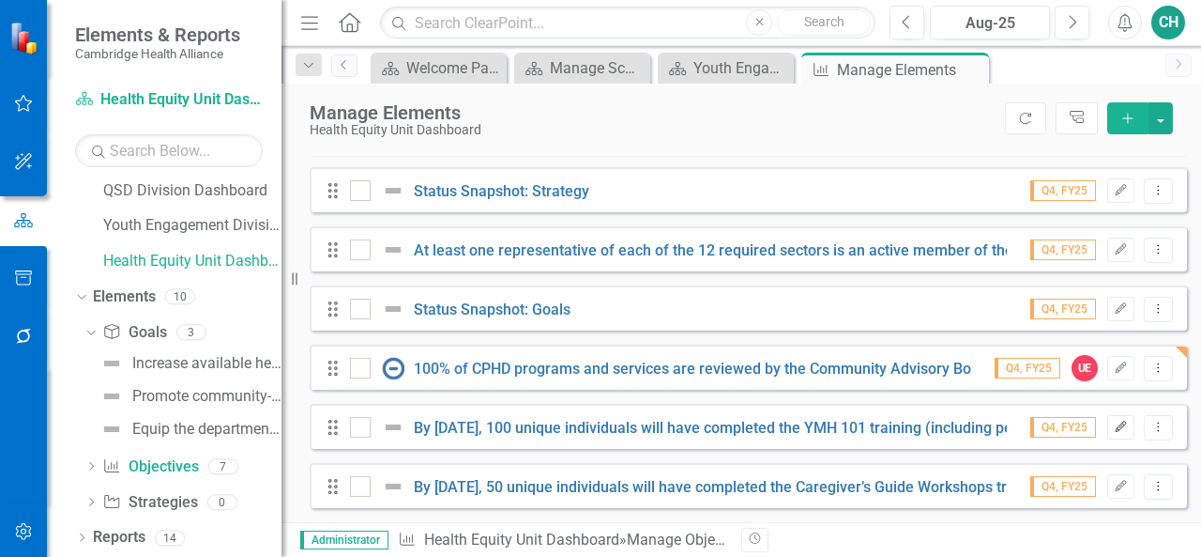
click at [1114, 433] on icon "Edit" at bounding box center [1121, 426] width 14 height 11
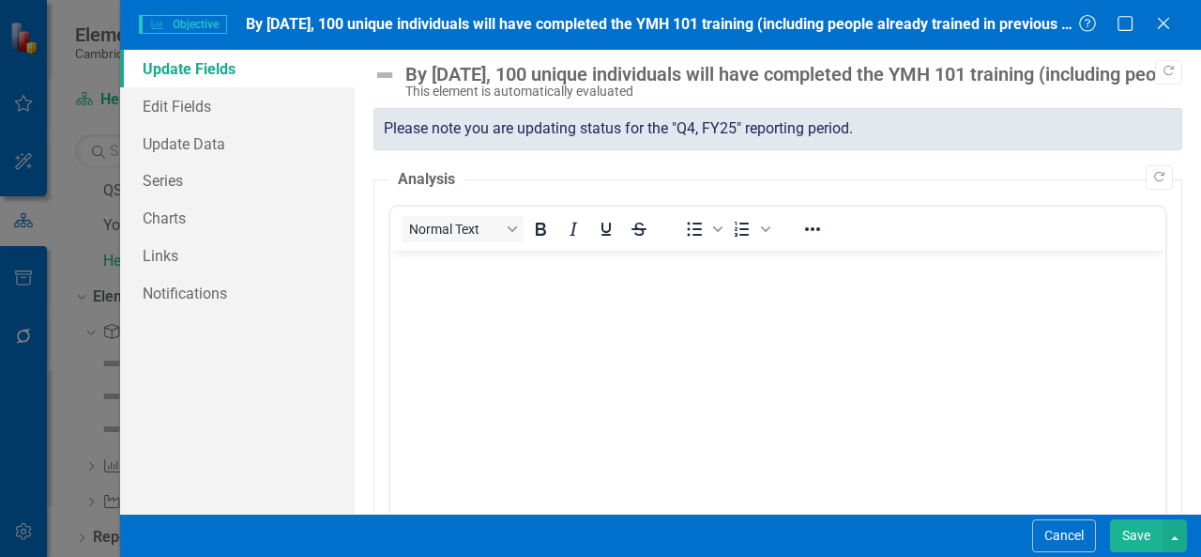
scroll to position [0, 0]
click at [1070, 533] on button "Cancel" at bounding box center [1065, 535] width 64 height 33
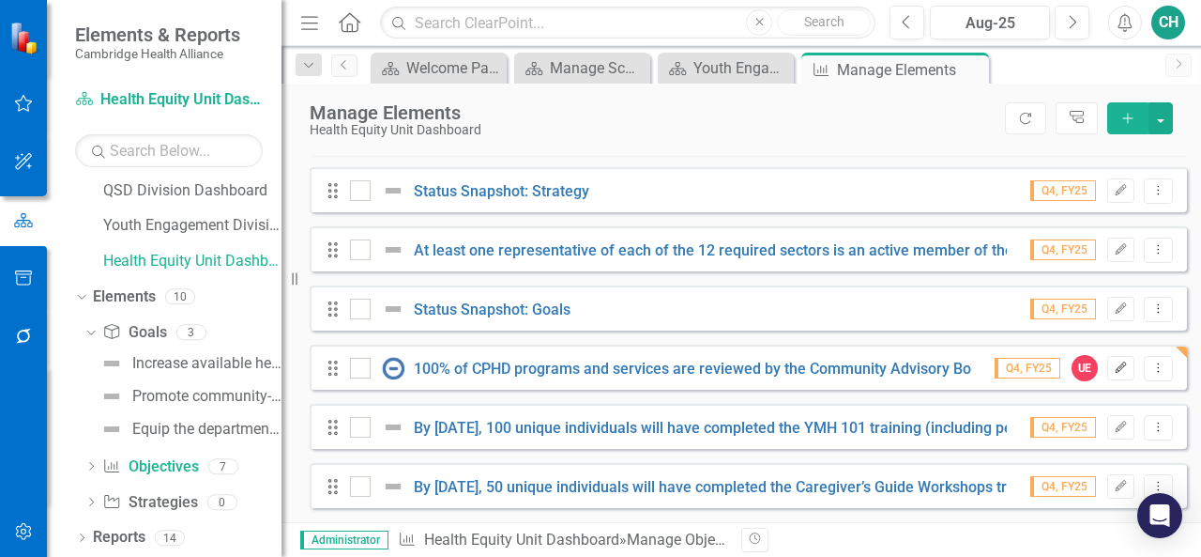
click at [1112, 375] on button "Edit" at bounding box center [1121, 368] width 27 height 24
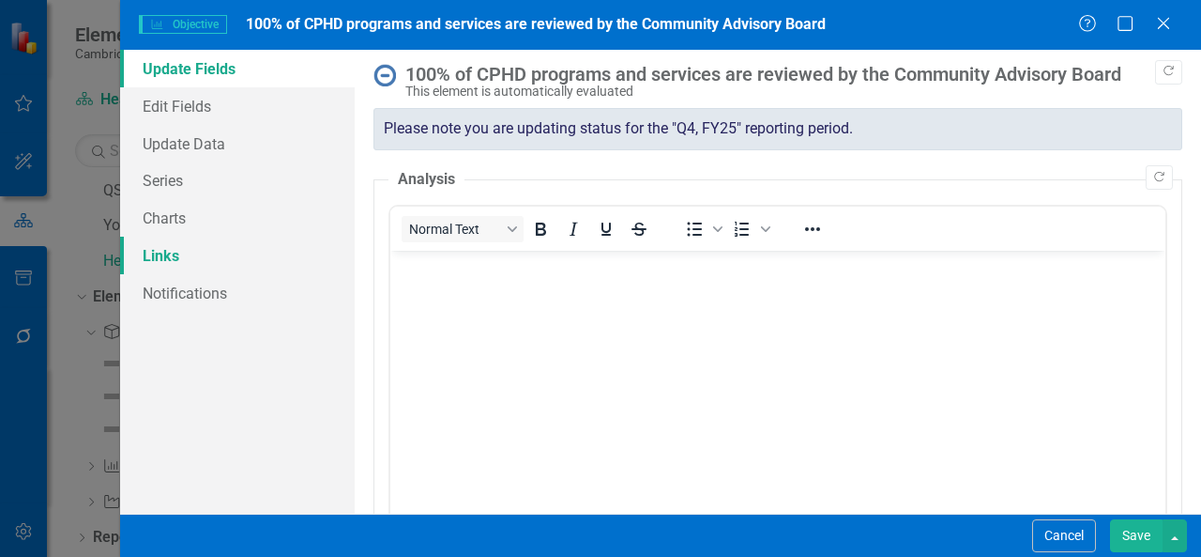
click at [201, 256] on link "Links" at bounding box center [237, 256] width 235 height 38
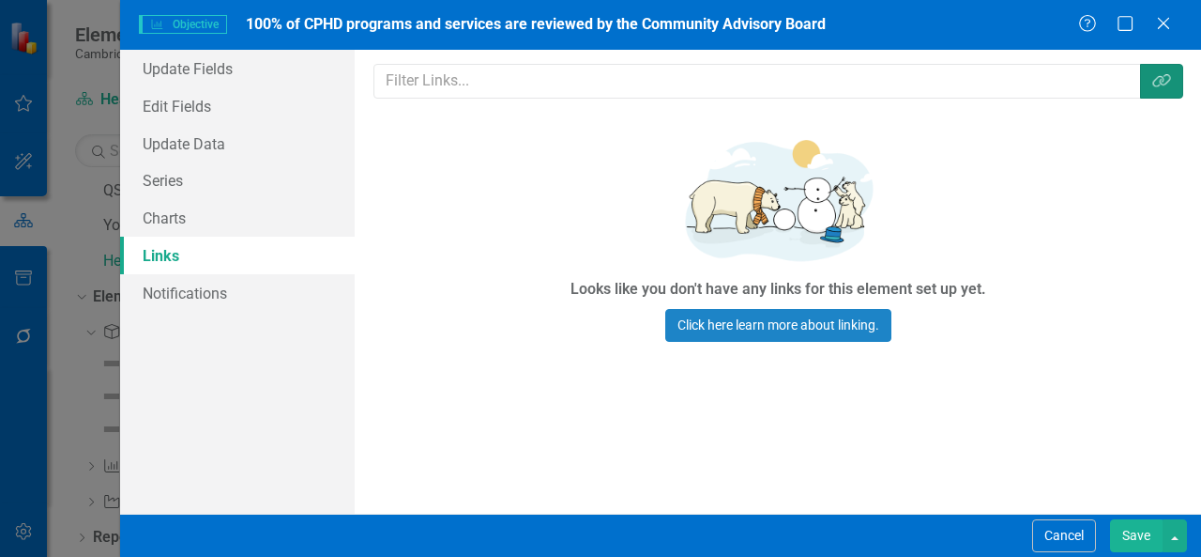
click at [1145, 82] on button "Link Tag" at bounding box center [1161, 81] width 43 height 35
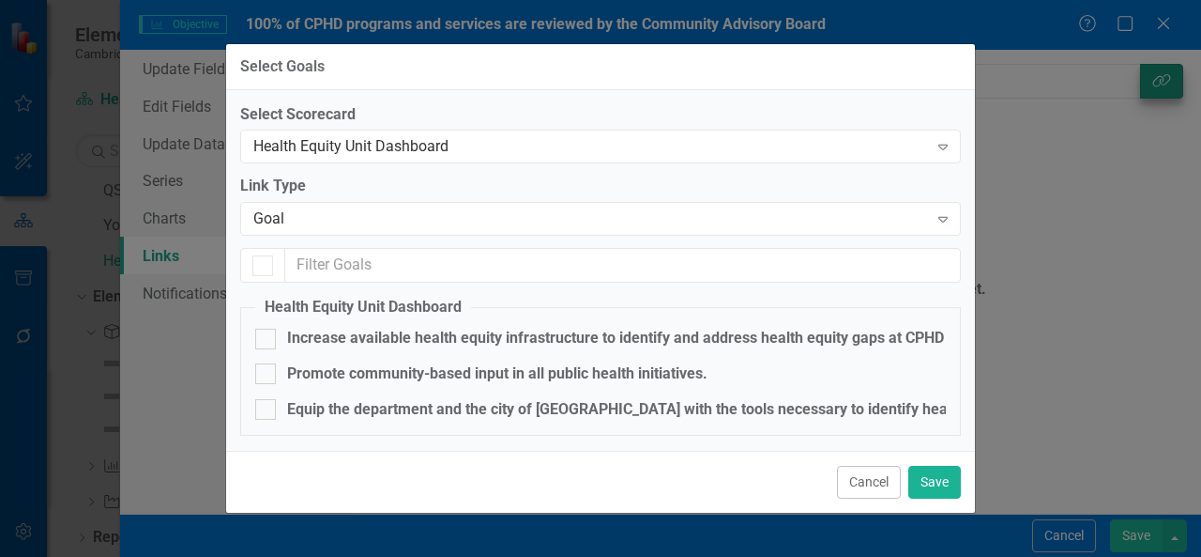
checkbox input "false"
click at [297, 375] on div "Promote community-based input in all public health initiatives." at bounding box center [497, 374] width 421 height 22
click at [268, 375] on input "Promote community-based input in all public health initiatives." at bounding box center [261, 369] width 12 height 12
checkbox input "true"
click at [925, 480] on button "Save" at bounding box center [935, 482] width 53 height 33
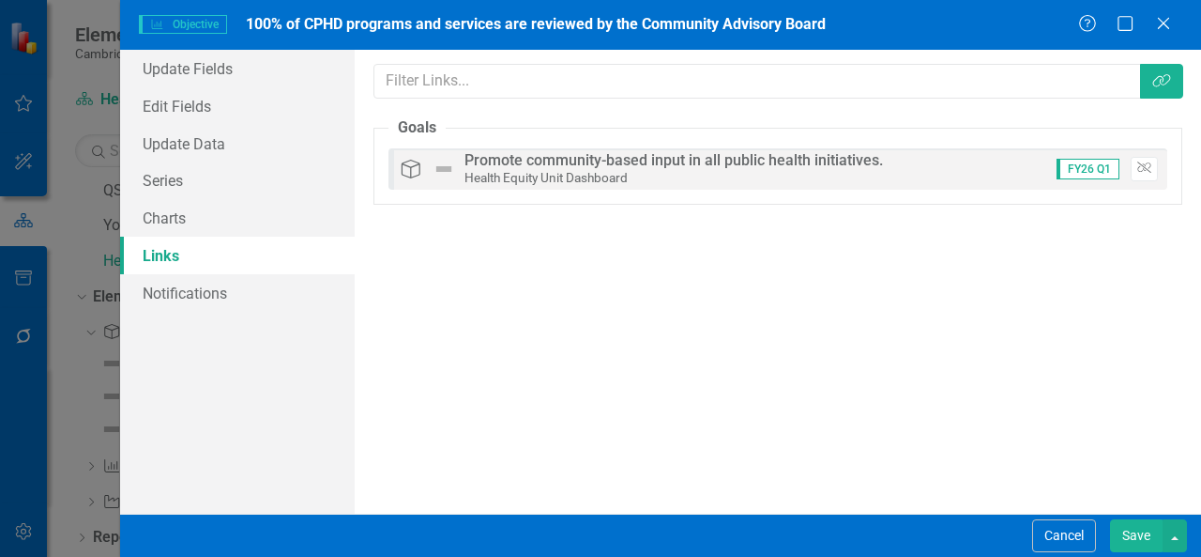
click at [1133, 540] on button "Save" at bounding box center [1136, 535] width 53 height 33
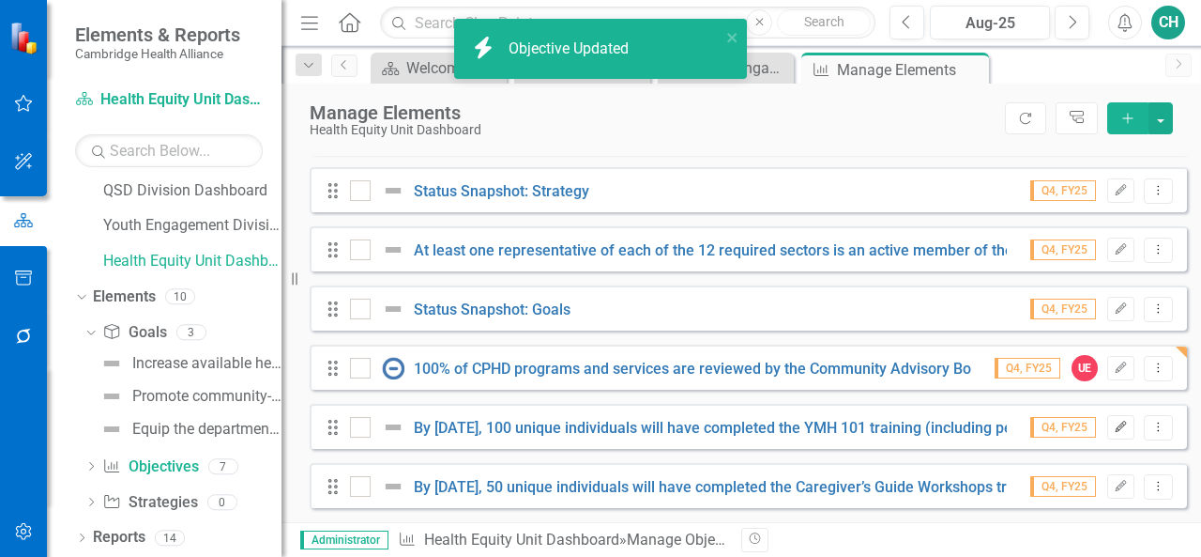
click at [1114, 422] on icon "Edit" at bounding box center [1121, 426] width 14 height 11
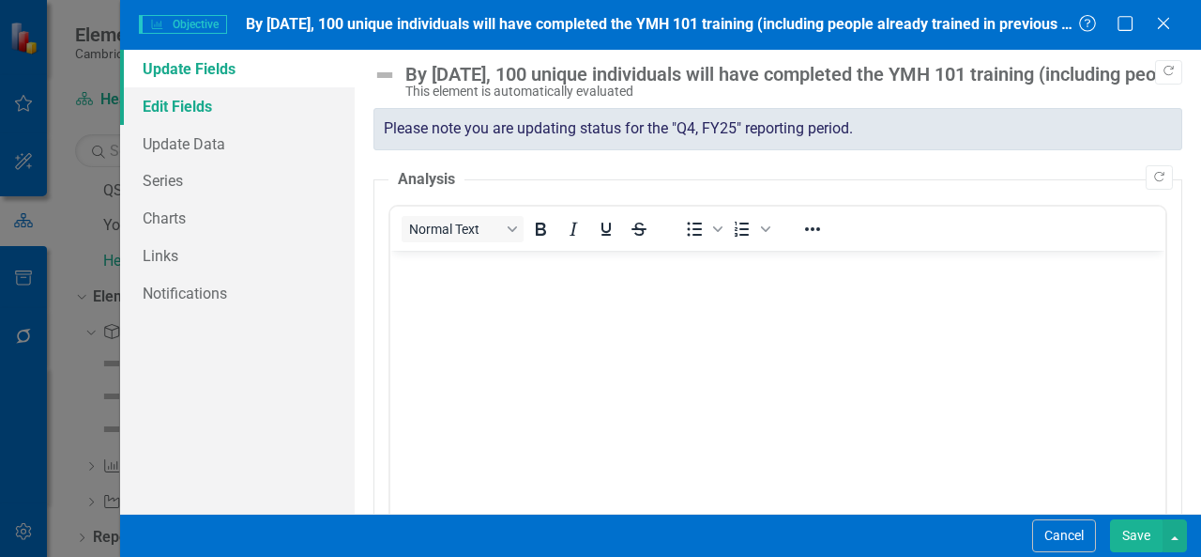
click at [265, 111] on link "Edit Fields" at bounding box center [237, 106] width 235 height 38
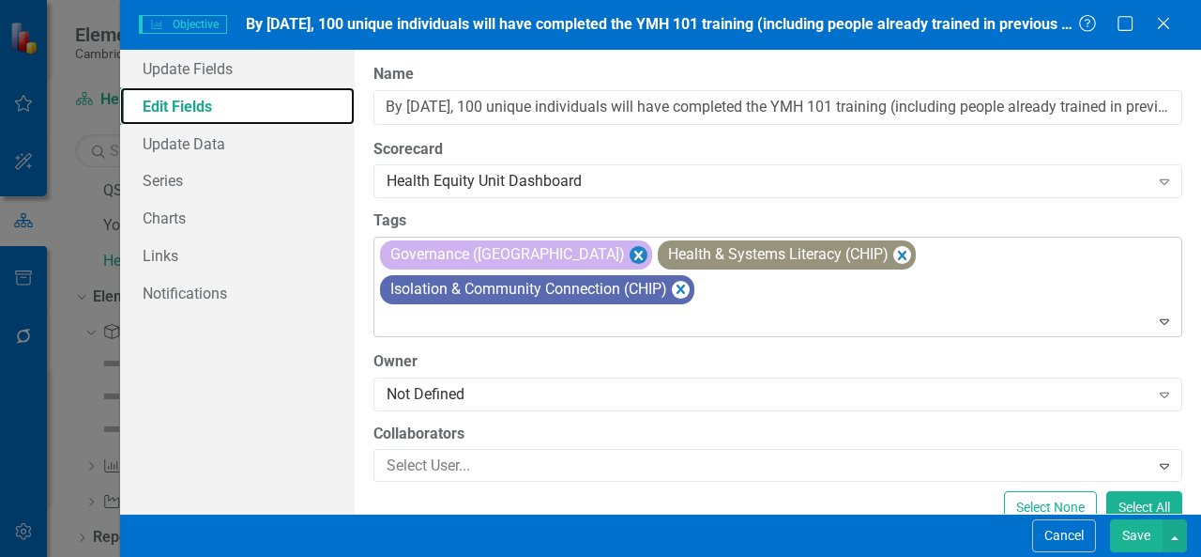
click at [630, 260] on icon "Remove [object Object]" at bounding box center [639, 254] width 18 height 23
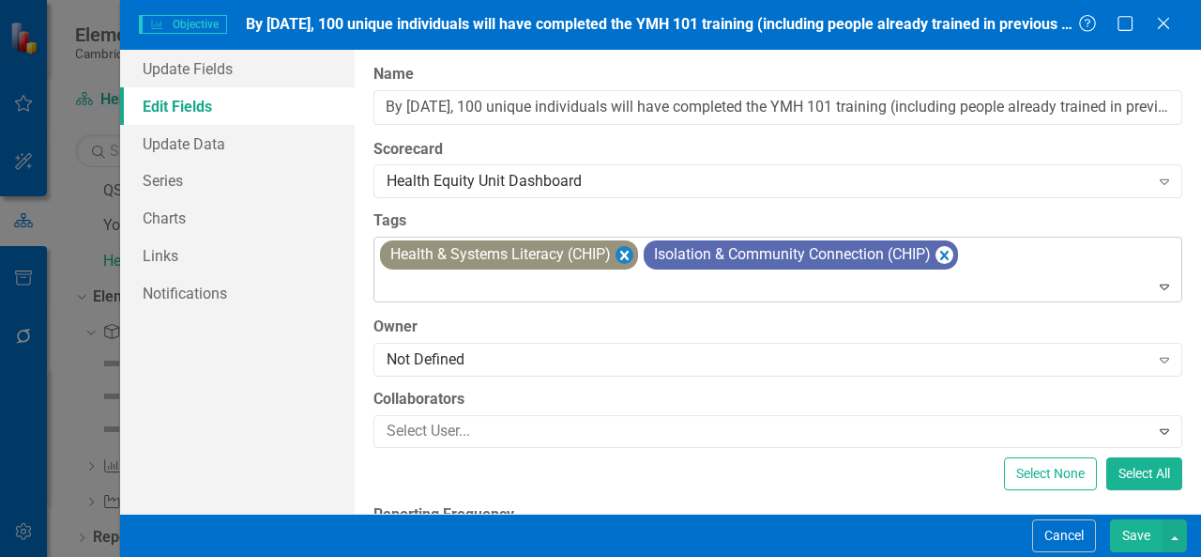
click at [631, 260] on icon "Remove [object Object]" at bounding box center [625, 254] width 18 height 23
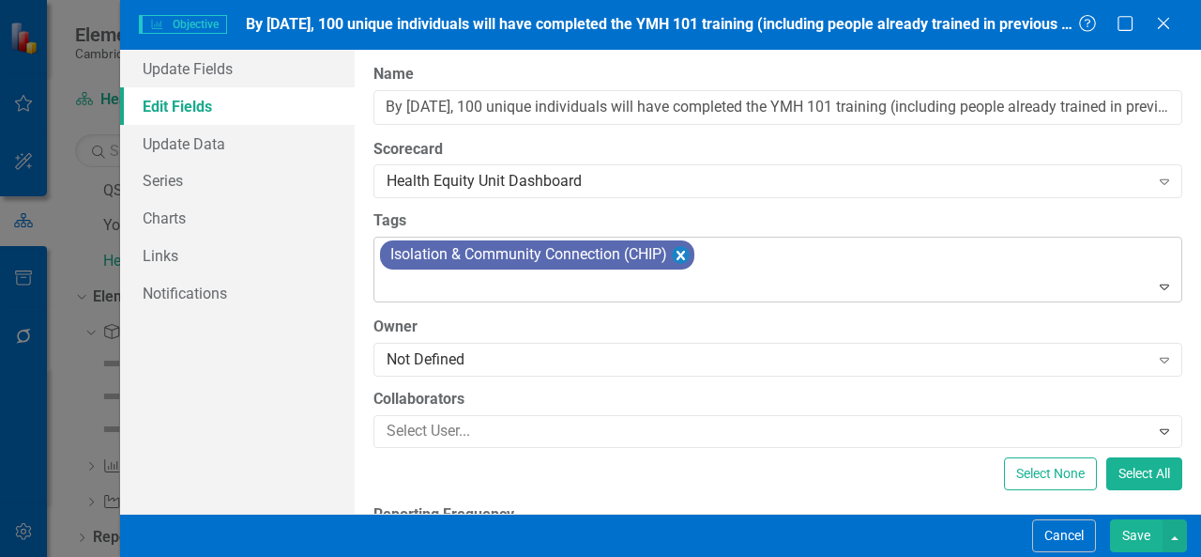
click at [689, 252] on icon "Remove [object Object]" at bounding box center [681, 254] width 18 height 23
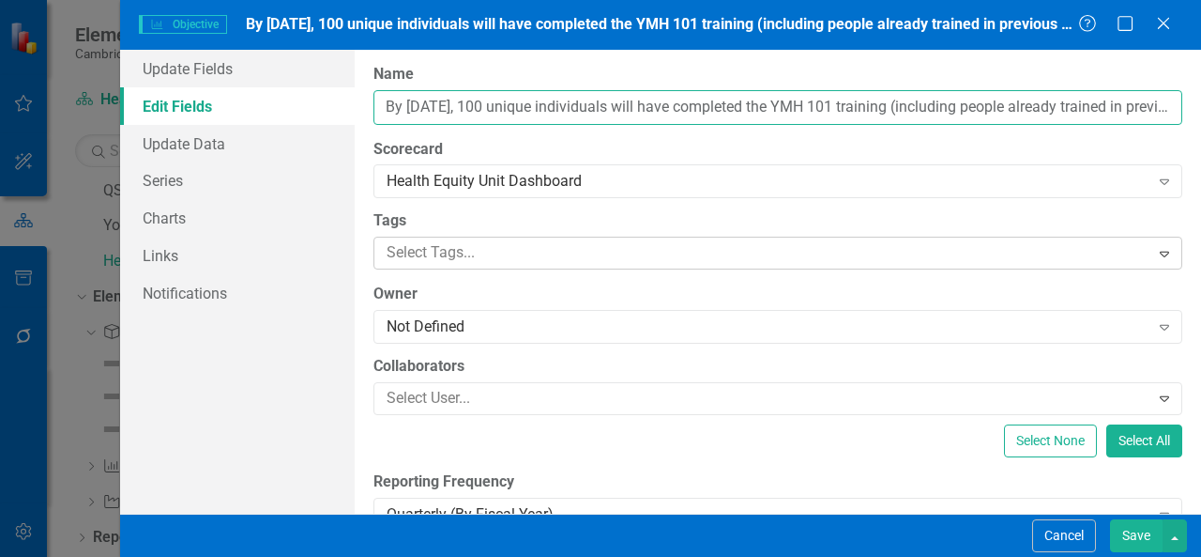
click at [383, 108] on input "By [DATE], 100 unique individuals will have completed the YMH 101 training (inc…" at bounding box center [778, 107] width 809 height 35
drag, startPoint x: 1121, startPoint y: 100, endPoint x: 137, endPoint y: 79, distance: 983.9
click at [137, 79] on div "Update Fields Edit Fields Update Data Series Charts Links Notifications "Update…" at bounding box center [660, 282] width 1081 height 464
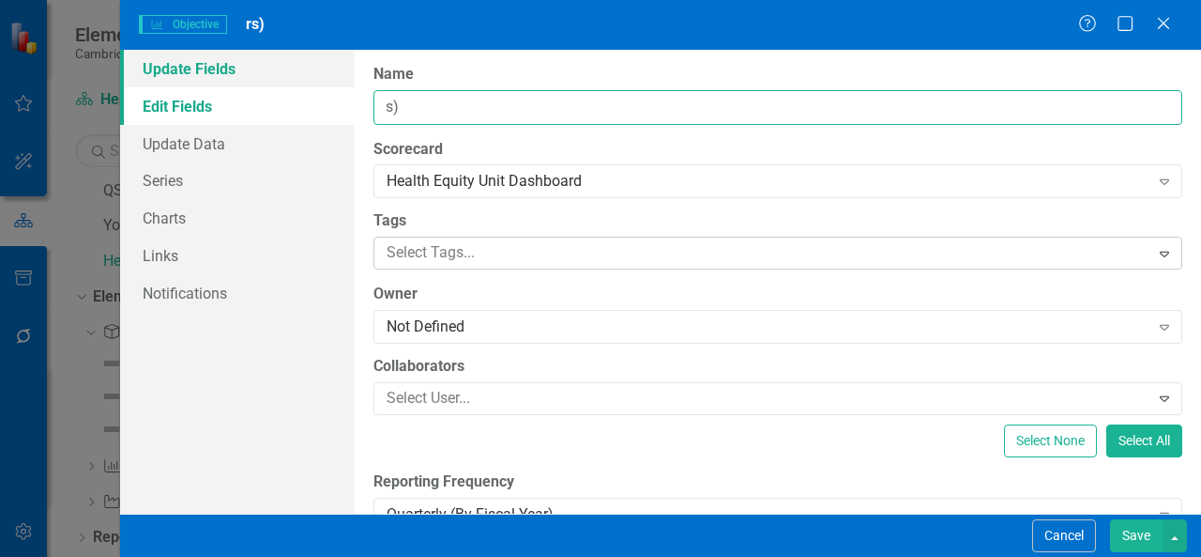
type input ")"
type input "100% of staff complete any education provided by the Health Equity work unit"
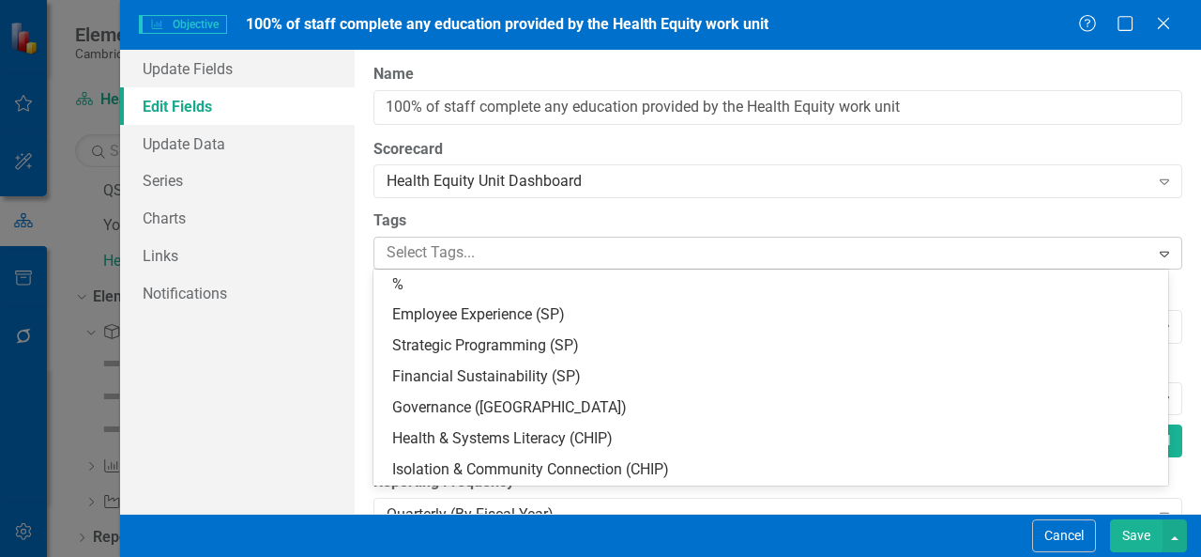
click at [496, 255] on div at bounding box center [764, 252] width 771 height 25
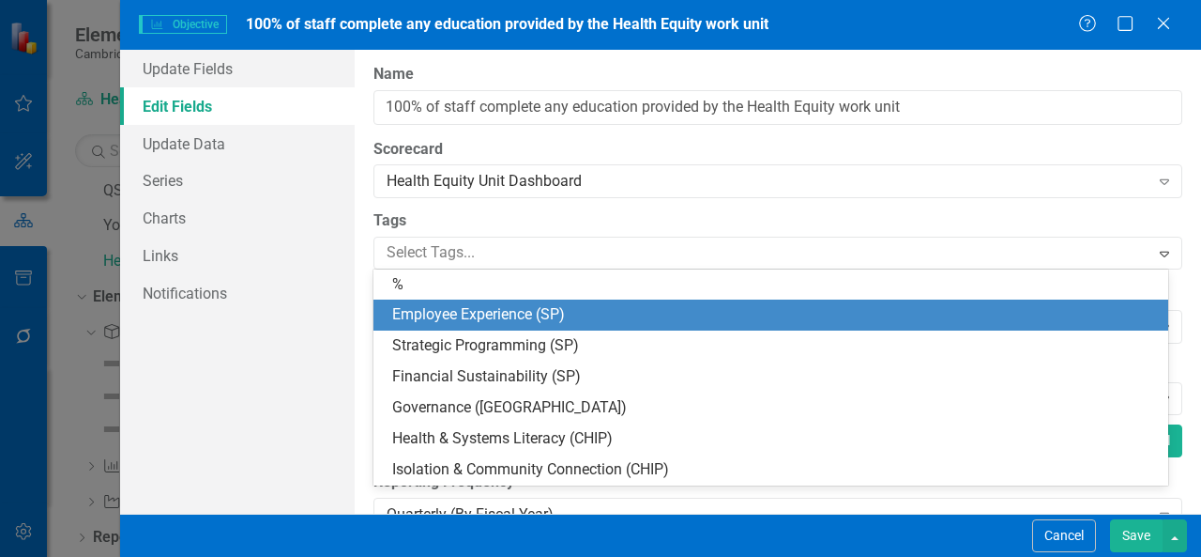
click at [503, 314] on span "Employee Experience (SP)" at bounding box center [478, 314] width 173 height 18
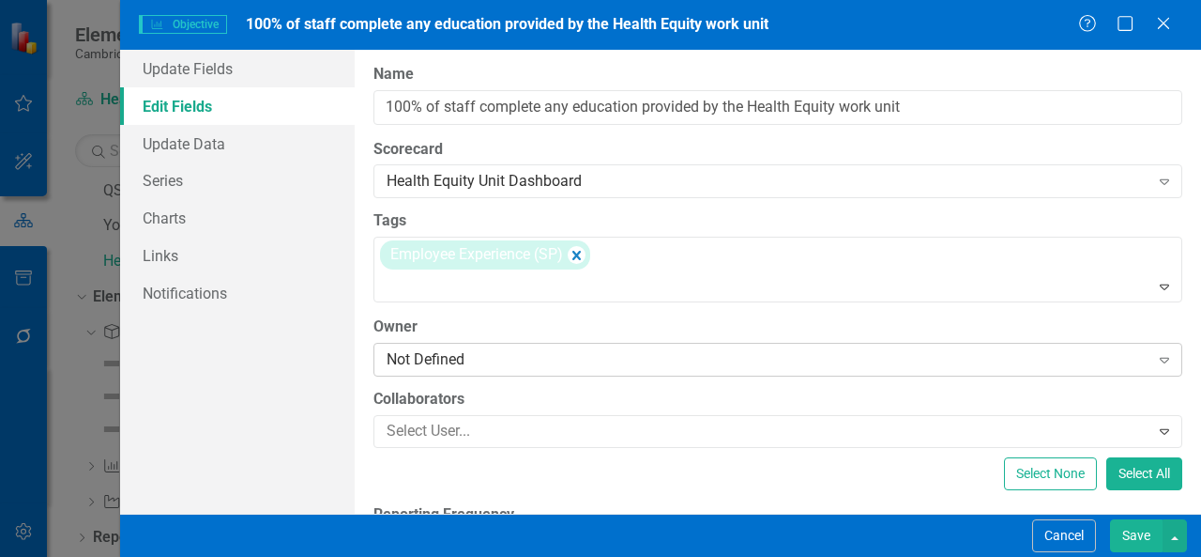
click at [497, 355] on div "Not Defined" at bounding box center [768, 359] width 763 height 22
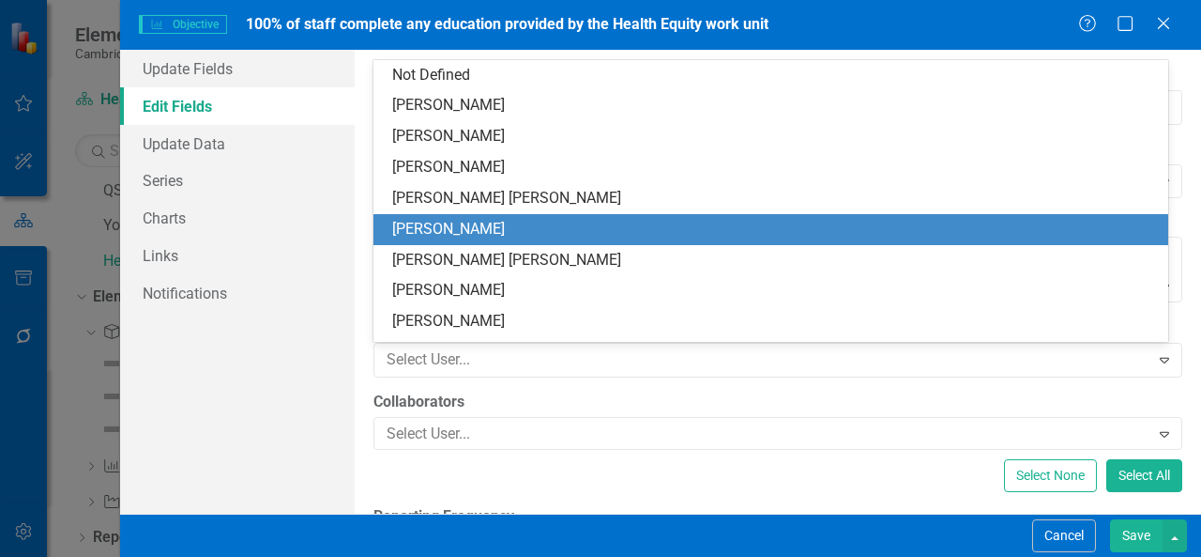
click at [465, 228] on div "[PERSON_NAME]" at bounding box center [774, 230] width 765 height 22
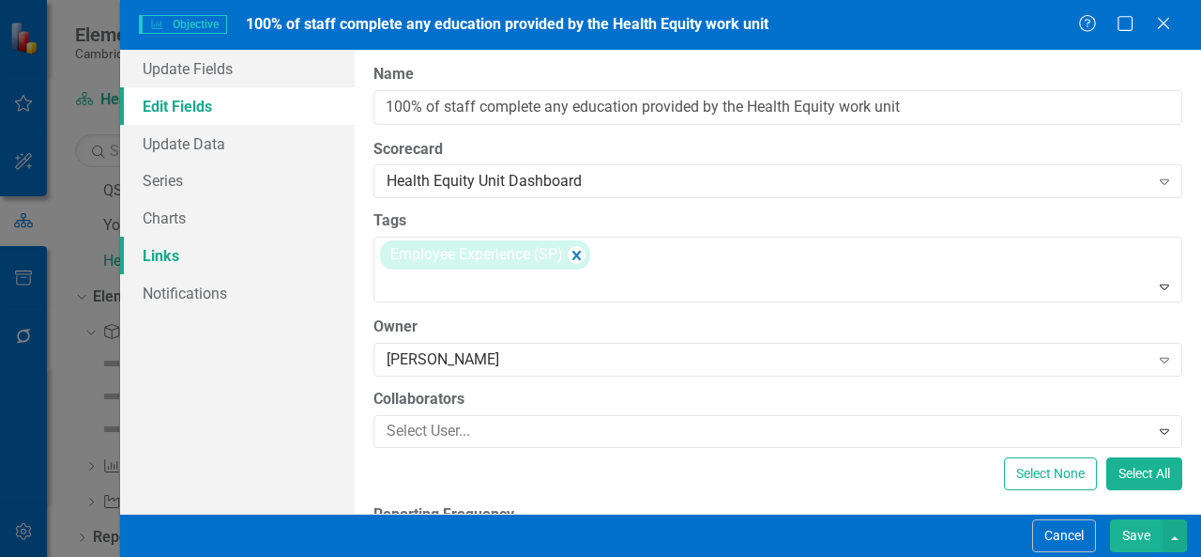
click at [236, 253] on link "Links" at bounding box center [237, 256] width 235 height 38
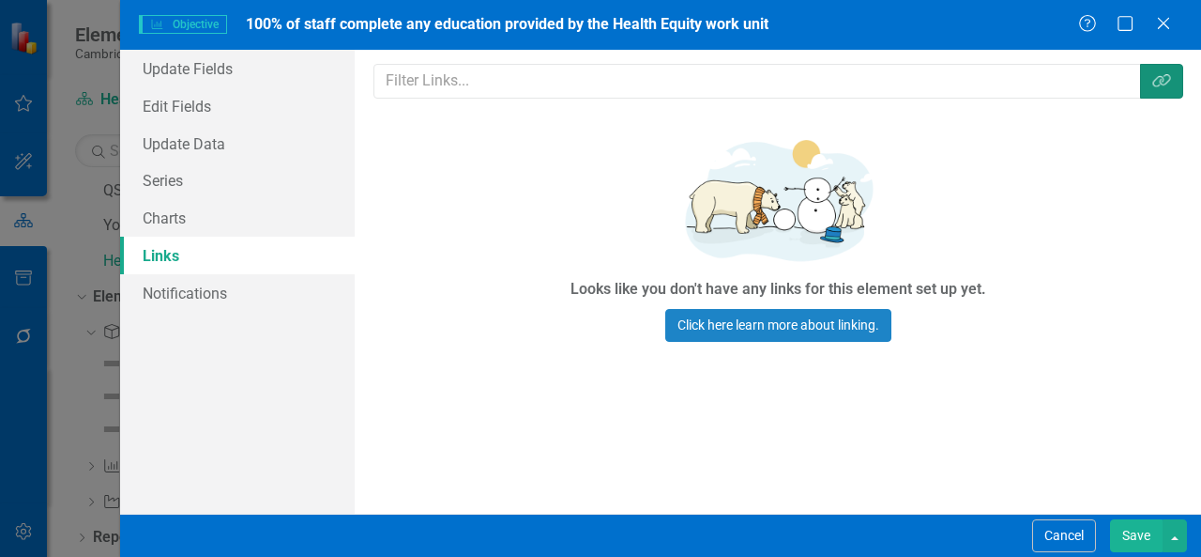
click at [1171, 90] on button "Link Tag" at bounding box center [1161, 81] width 43 height 35
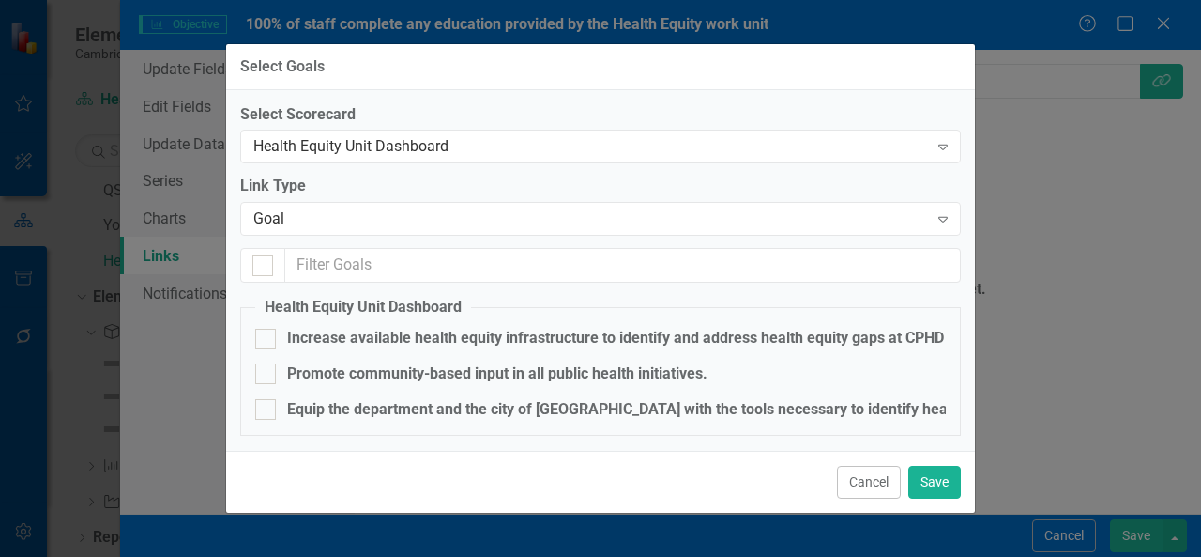
scroll to position [3, 0]
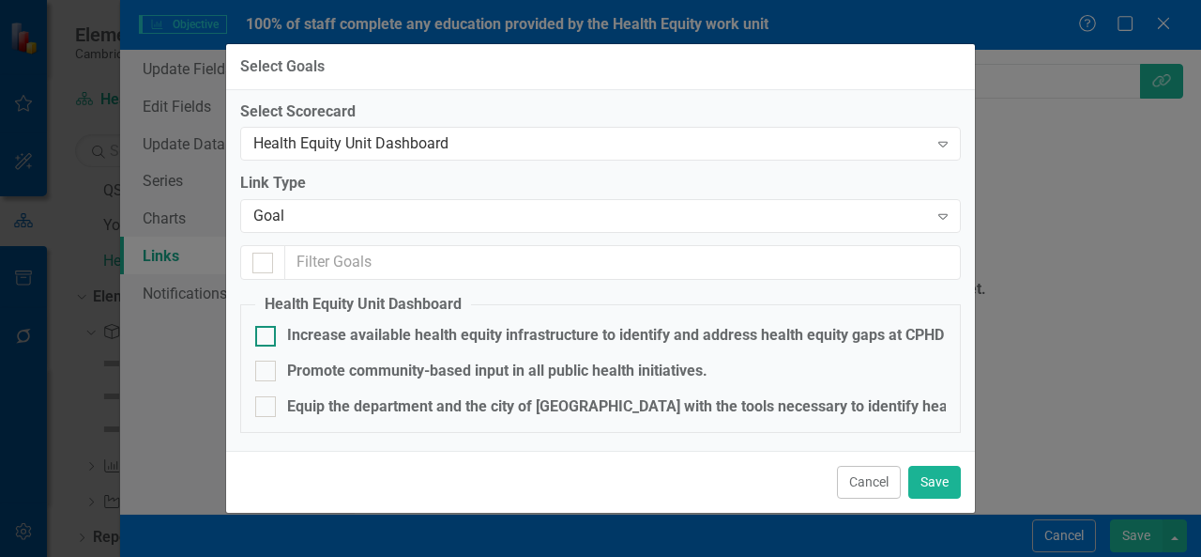
click at [544, 337] on div "Increase available health equity infrastructure to identify and address health …" at bounding box center [615, 336] width 657 height 22
click at [268, 337] on input "Increase available health equity infrastructure to identify and address health …" at bounding box center [261, 332] width 12 height 12
checkbox input "true"
click at [944, 485] on button "Save" at bounding box center [935, 482] width 53 height 33
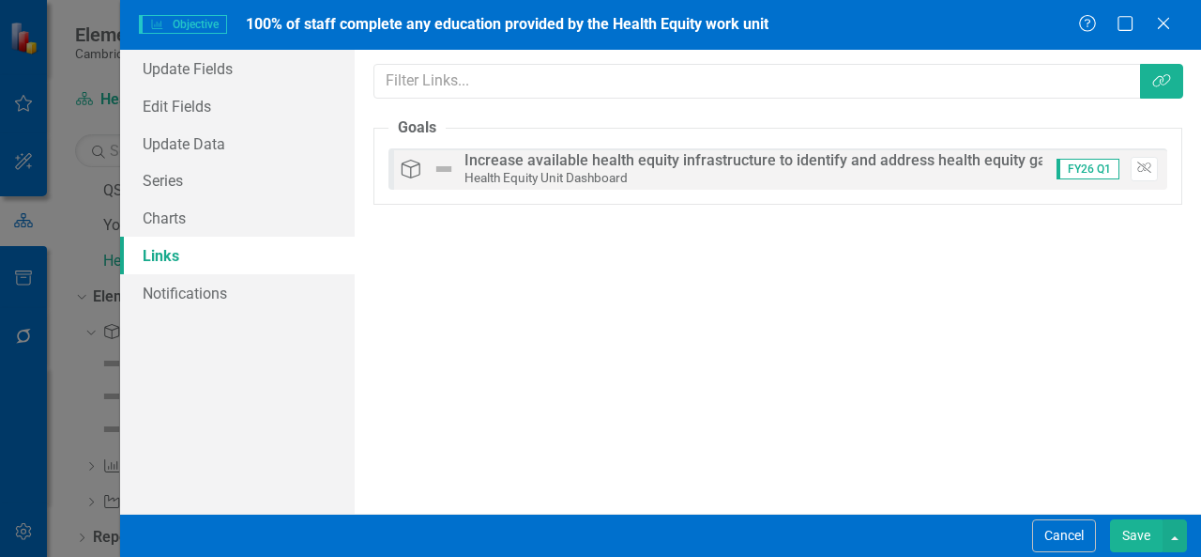
click at [1153, 536] on button "Save" at bounding box center [1136, 535] width 53 height 33
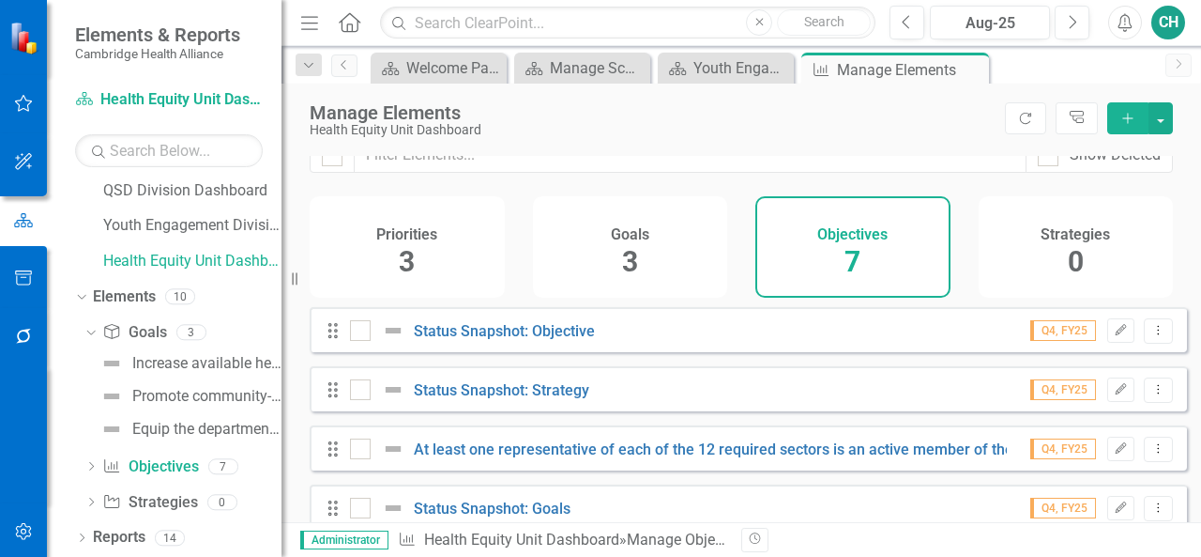
scroll to position [21, 0]
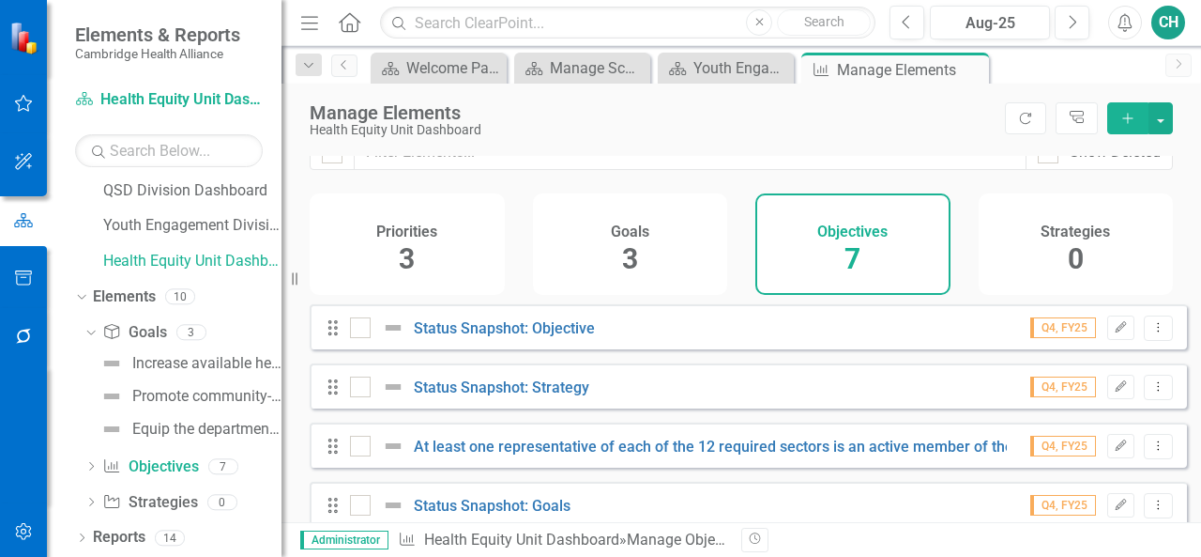
click at [596, 236] on div "Goals 3" at bounding box center [630, 243] width 195 height 101
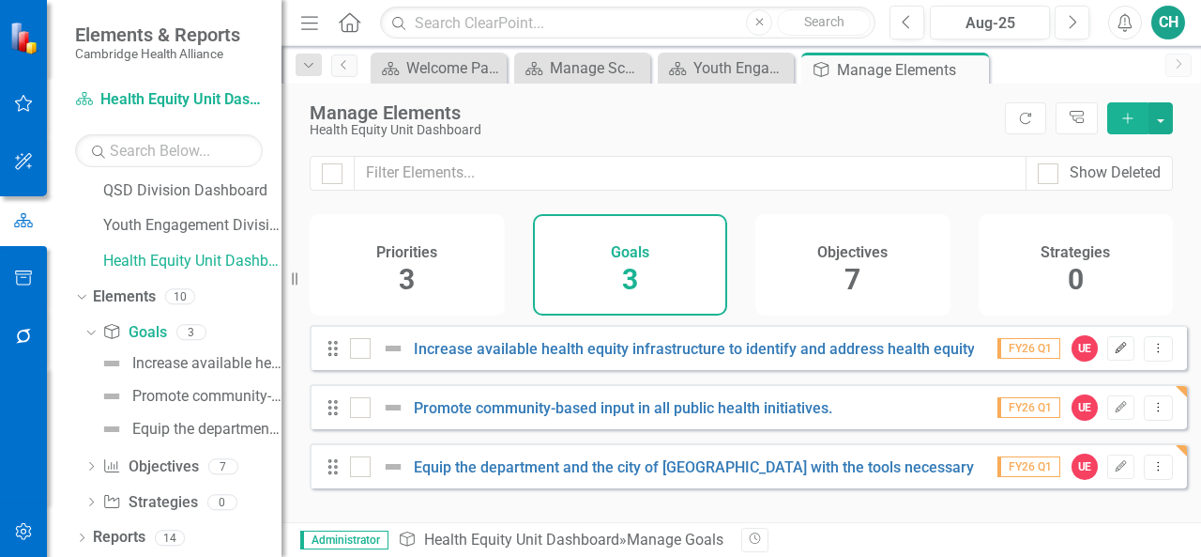
click at [1114, 354] on icon "Edit" at bounding box center [1121, 348] width 14 height 11
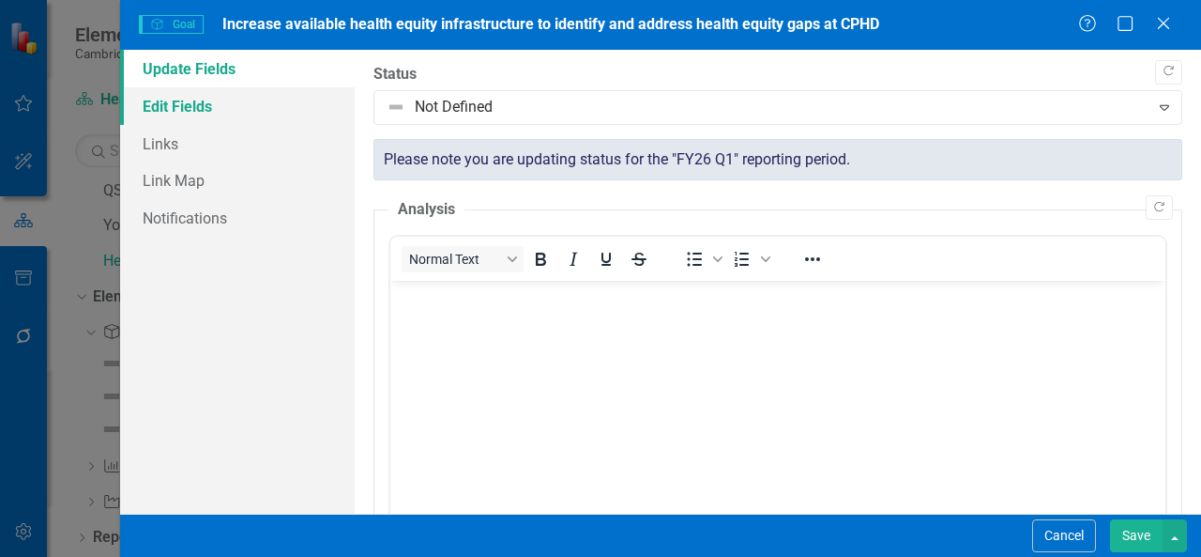
click at [302, 111] on link "Edit Fields" at bounding box center [237, 106] width 235 height 38
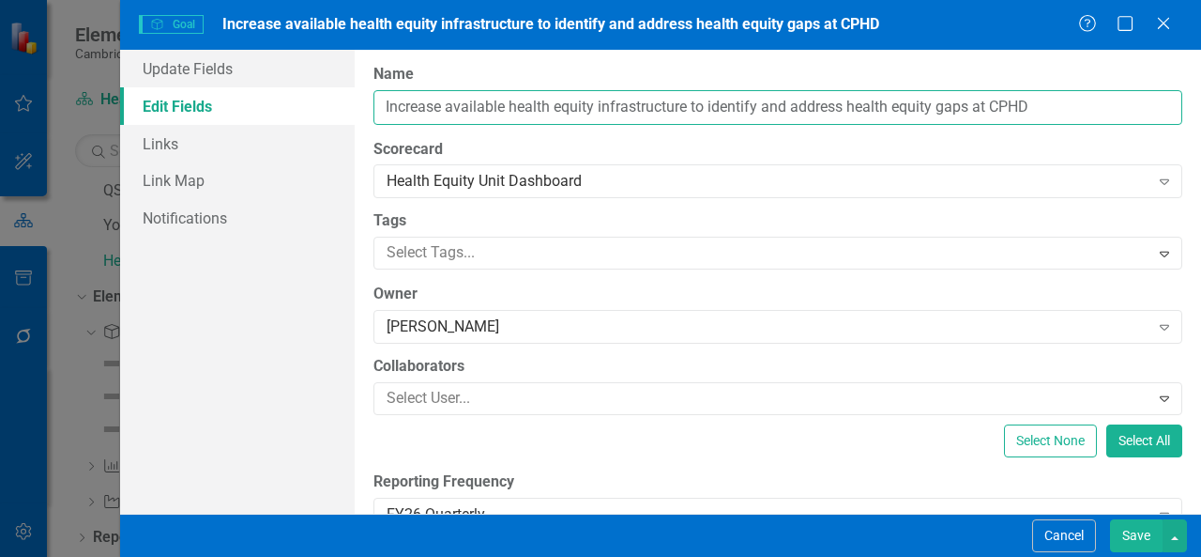
drag, startPoint x: 385, startPoint y: 110, endPoint x: 1076, endPoint y: 119, distance: 690.9
click at [1076, 119] on input "Increase available health equity infrastructure to identify and address health …" at bounding box center [778, 107] width 809 height 35
paste input "Build an educational and thinking culture that centers health equity in all tas…"
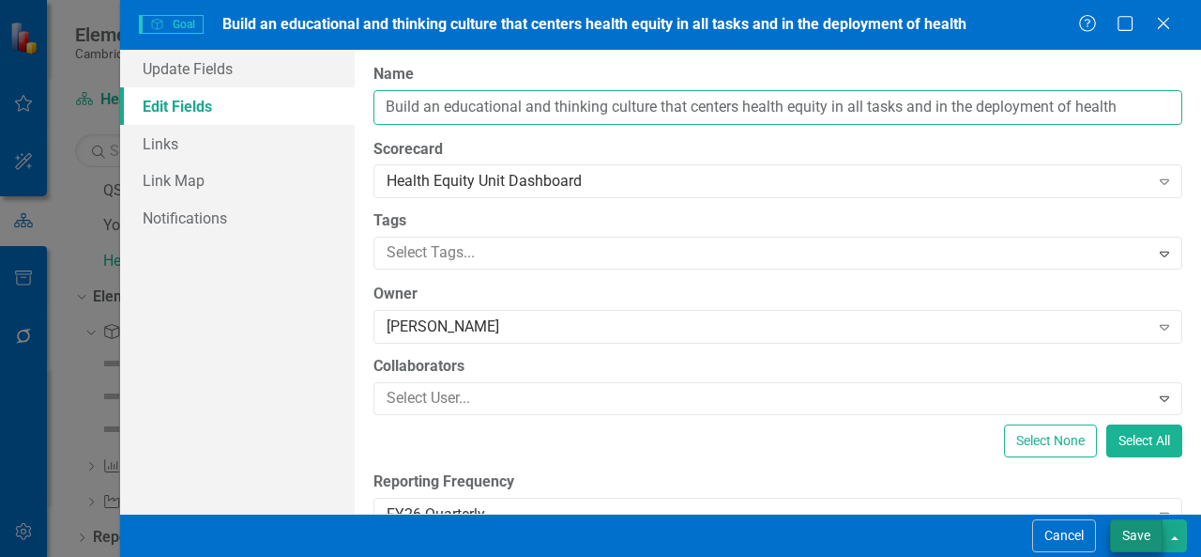
type input "Build an educational and thinking culture that centers health equity in all tas…"
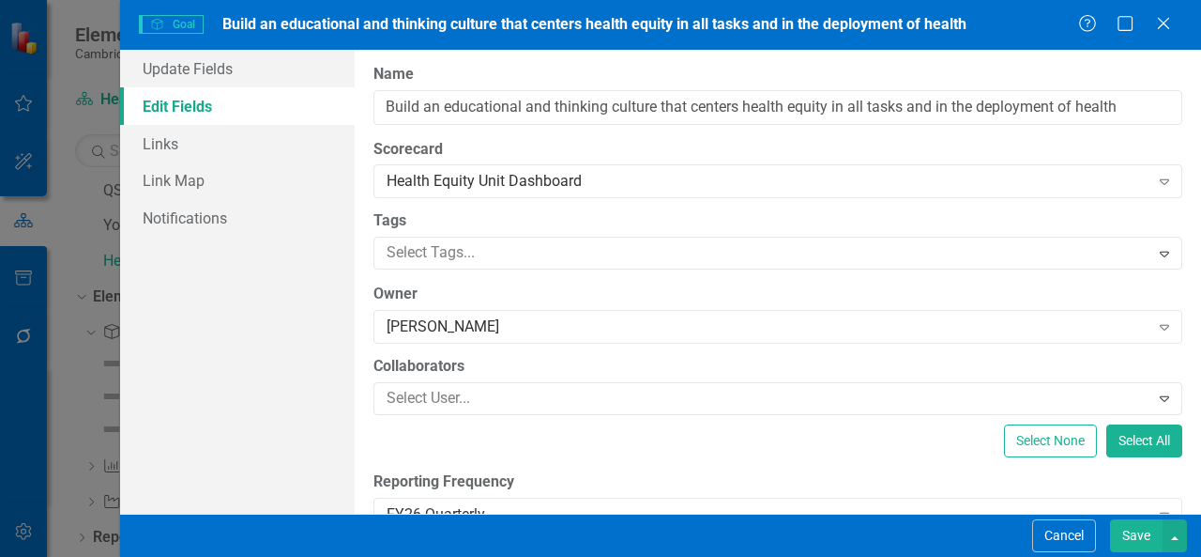
click at [1128, 532] on button "Save" at bounding box center [1136, 535] width 53 height 33
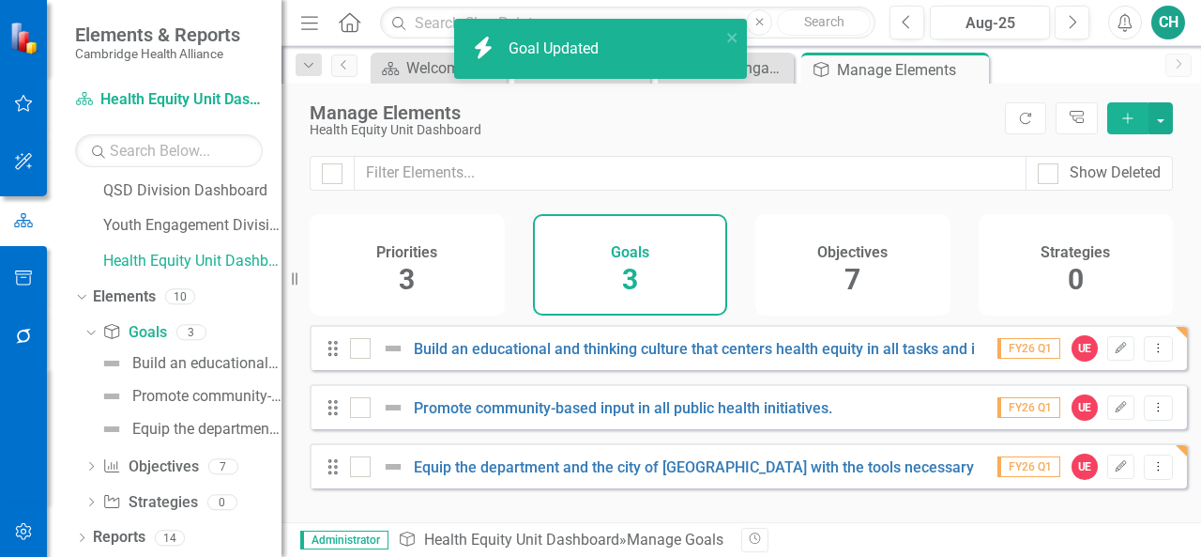
click at [849, 274] on span "7" at bounding box center [853, 279] width 16 height 33
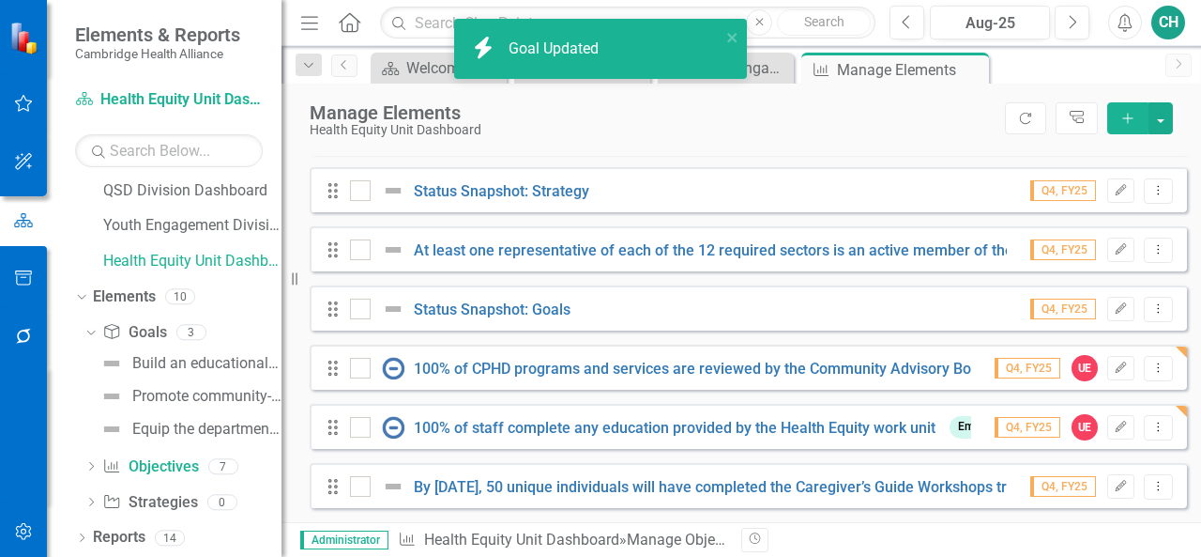
scroll to position [229, 0]
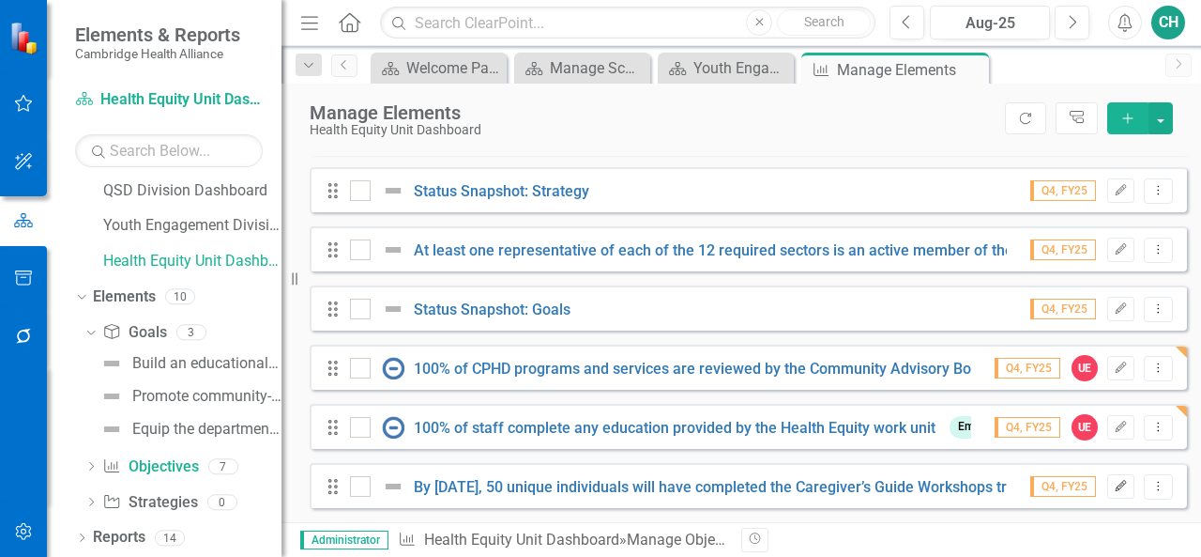
click at [1114, 487] on icon "Edit" at bounding box center [1121, 486] width 14 height 11
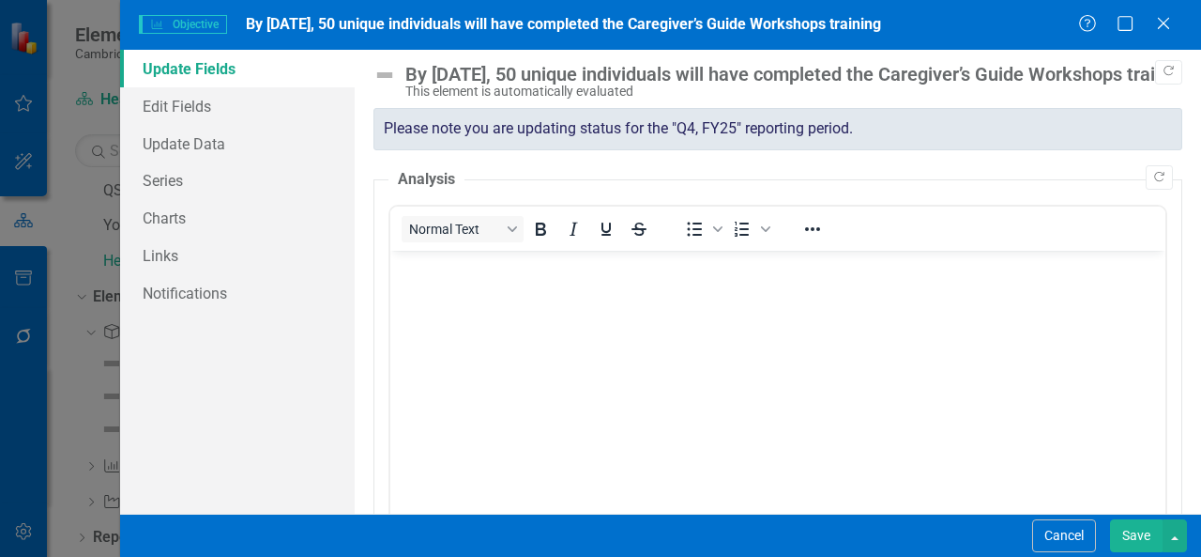
scroll to position [0, 0]
click at [291, 114] on link "Edit Fields" at bounding box center [237, 106] width 235 height 38
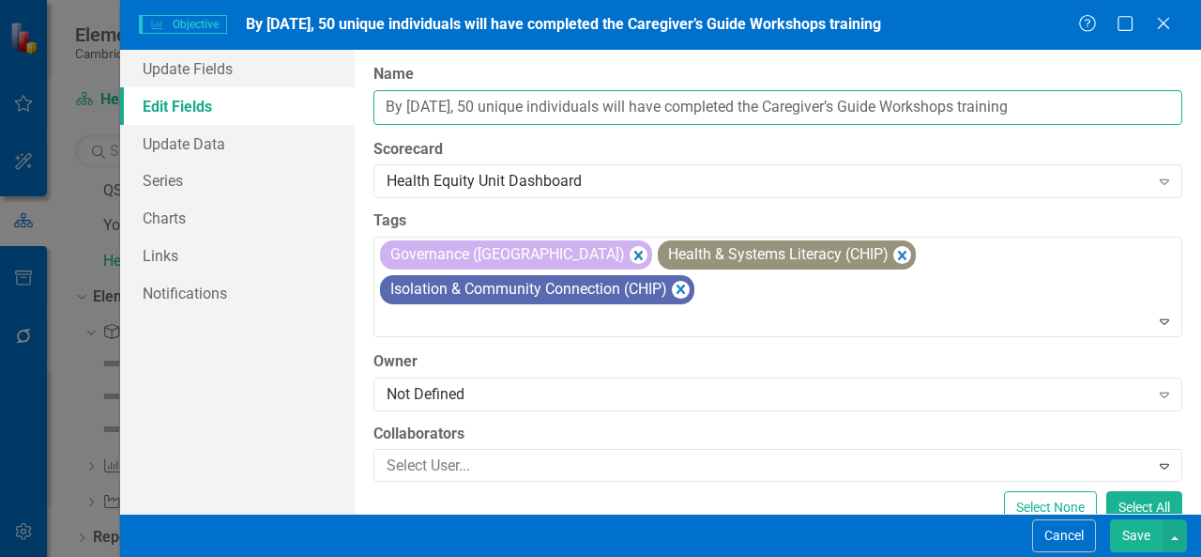
drag, startPoint x: 389, startPoint y: 109, endPoint x: 1128, endPoint y: 100, distance: 739.7
click at [1128, 100] on input "By [DATE], 50 unique individuals will have completed the Caregiver’s Guide Work…" at bounding box center [778, 107] width 809 height 35
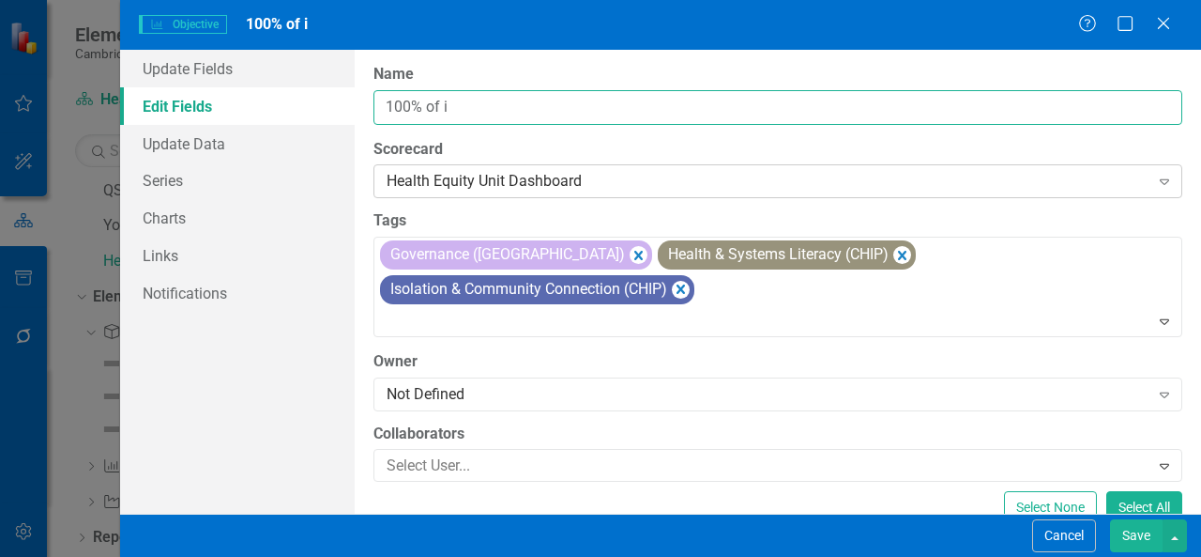
type input "100% of identified equity needs/gaps have a remedy plan [DATE] of notification"
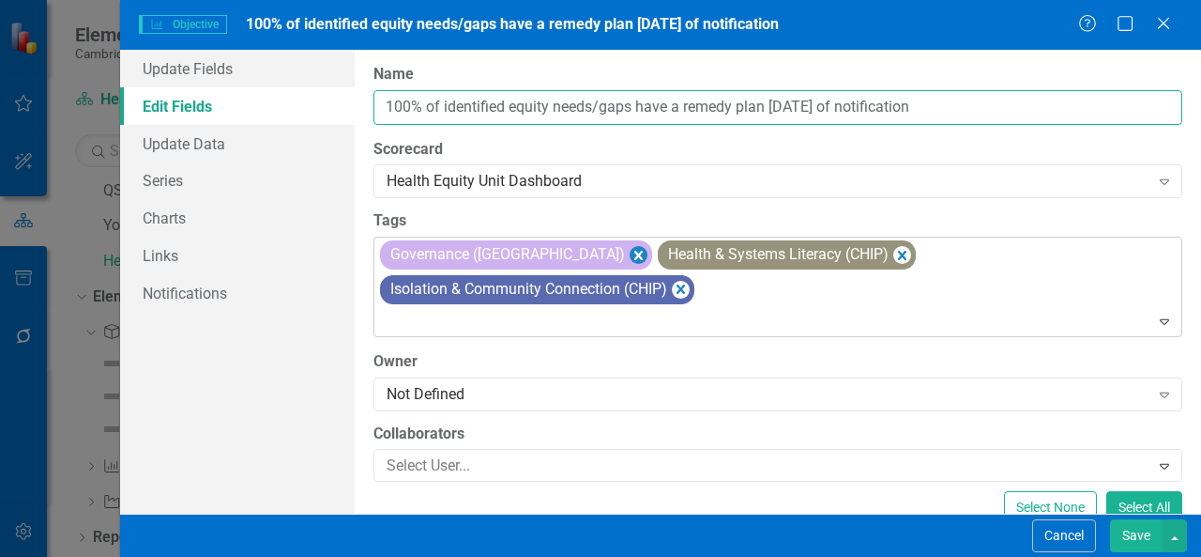
click at [635, 251] on icon "Remove [object Object]" at bounding box center [639, 255] width 8 height 9
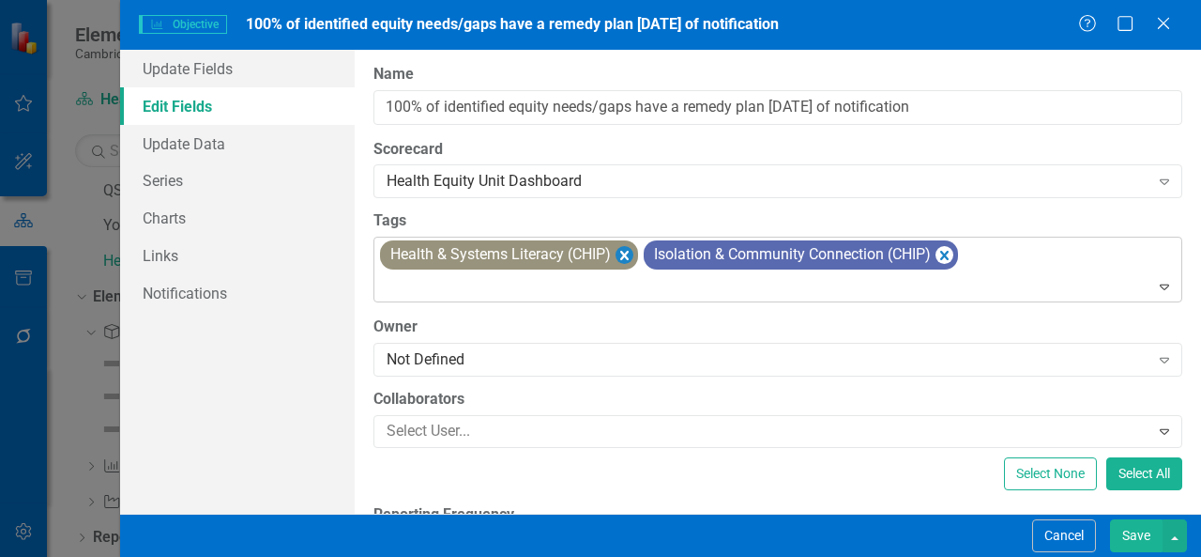
click at [629, 260] on icon "Remove [object Object]" at bounding box center [625, 254] width 18 height 23
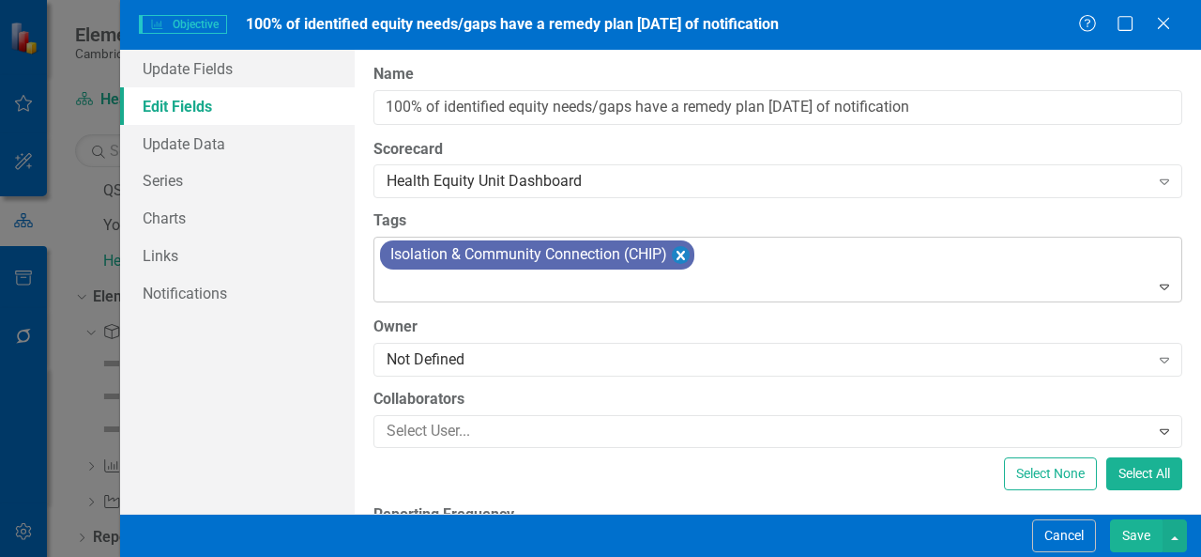
click at [684, 254] on icon "Remove [object Object]" at bounding box center [681, 255] width 8 height 9
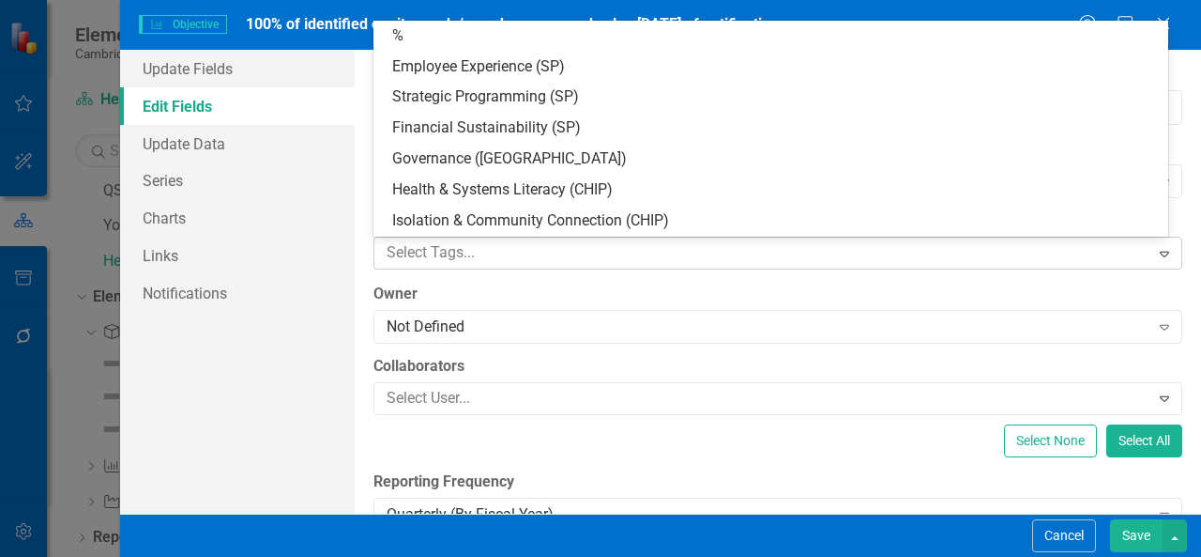
click at [684, 254] on div at bounding box center [764, 252] width 771 height 25
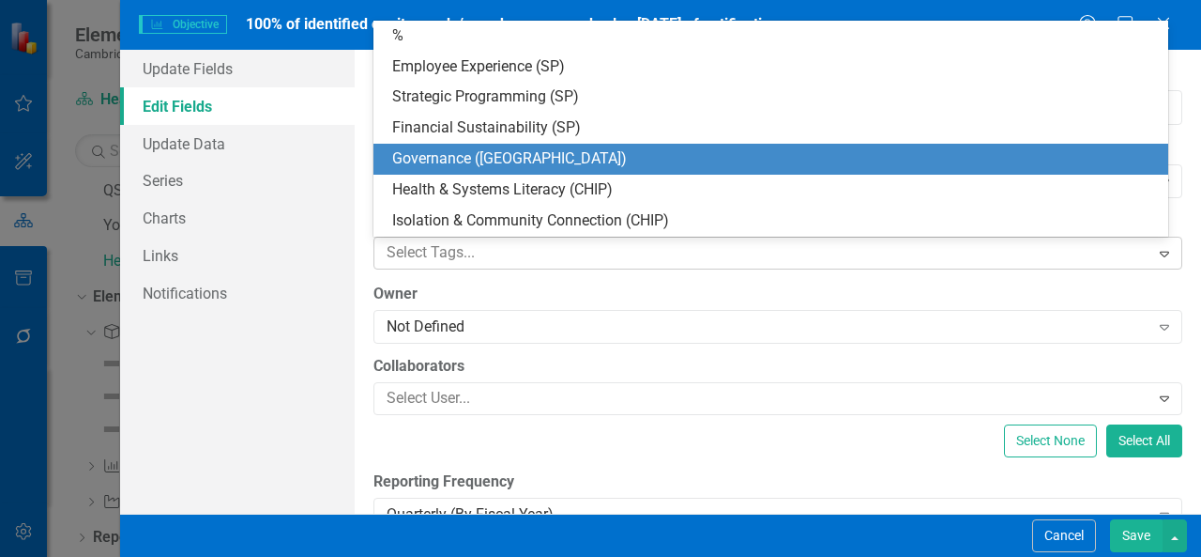
click at [617, 154] on div "Governance ([GEOGRAPHIC_DATA])" at bounding box center [774, 159] width 765 height 22
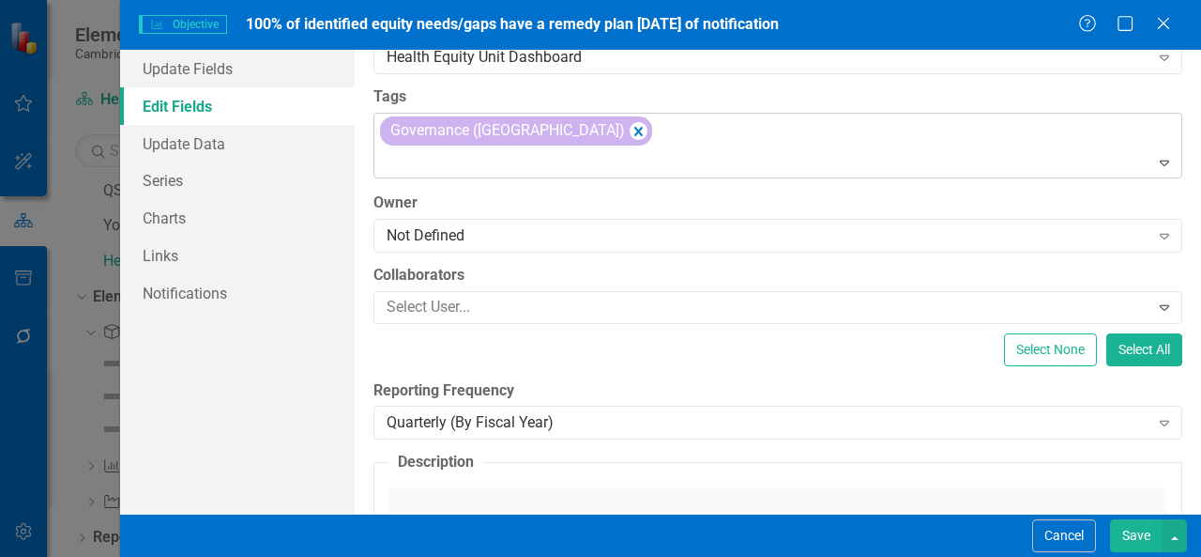
scroll to position [126, 0]
click at [591, 237] on div "Not Defined" at bounding box center [768, 233] width 763 height 22
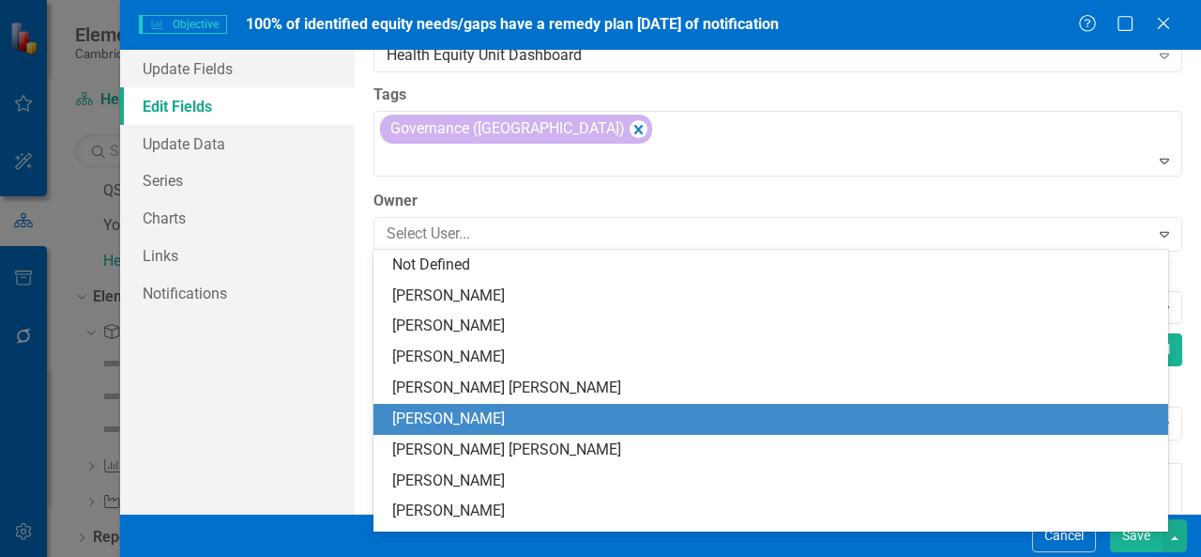
click at [558, 405] on div "[PERSON_NAME]" at bounding box center [771, 419] width 795 height 31
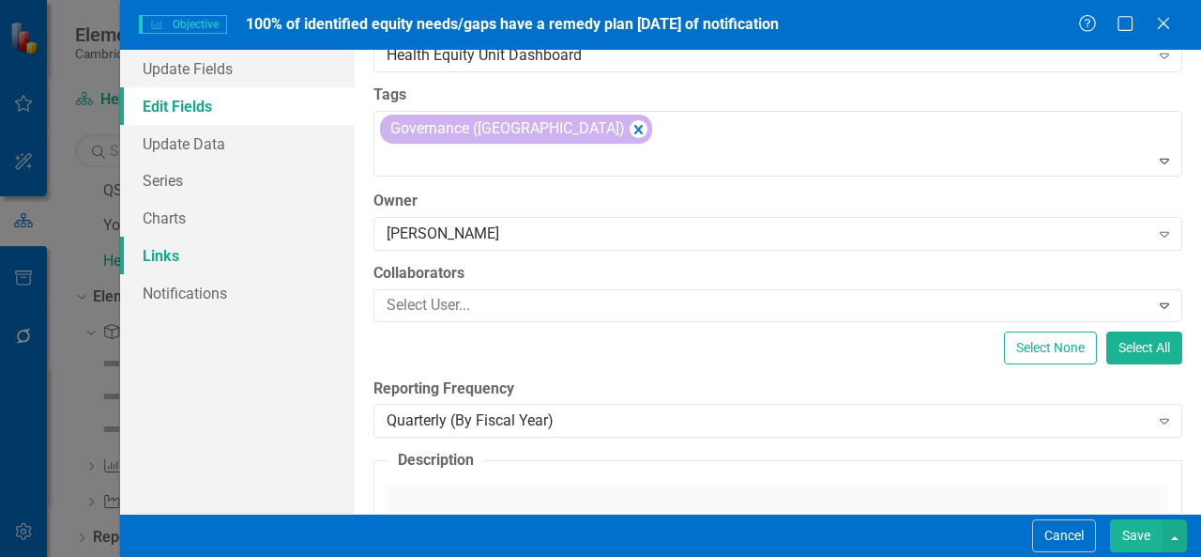
click at [252, 252] on link "Links" at bounding box center [237, 256] width 235 height 38
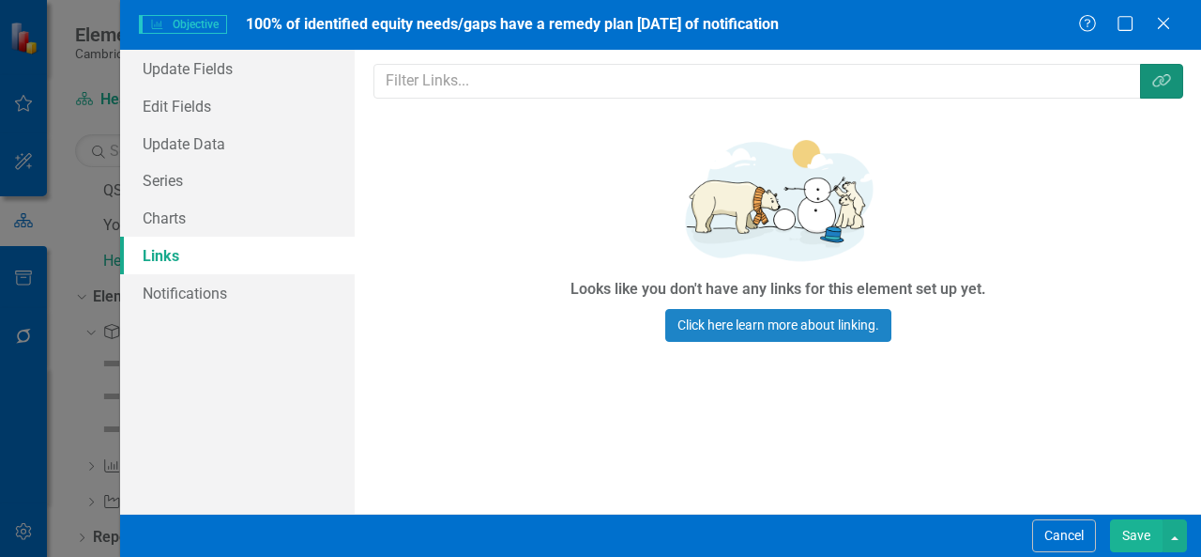
click at [1149, 79] on button "Link Tag" at bounding box center [1161, 81] width 43 height 35
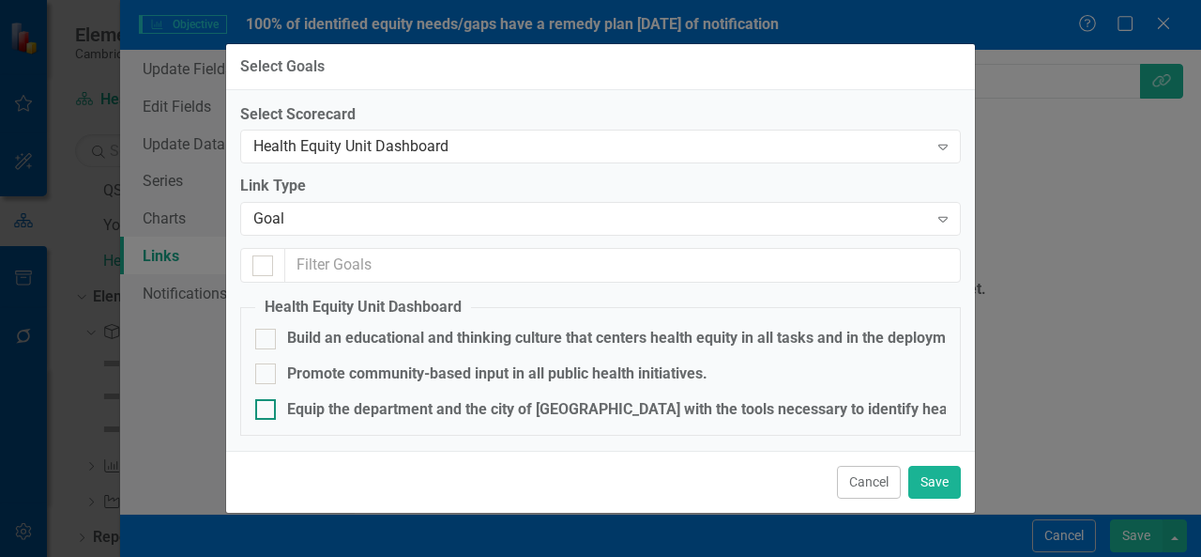
click at [782, 414] on div "Equip the department and the city of [GEOGRAPHIC_DATA] with the tools necessary…" at bounding box center [918, 410] width 1262 height 22
click at [268, 411] on input "Equip the department and the city of [GEOGRAPHIC_DATA] with the tools necessary…" at bounding box center [261, 405] width 12 height 12
checkbox input "true"
click at [929, 478] on button "Save" at bounding box center [935, 482] width 53 height 33
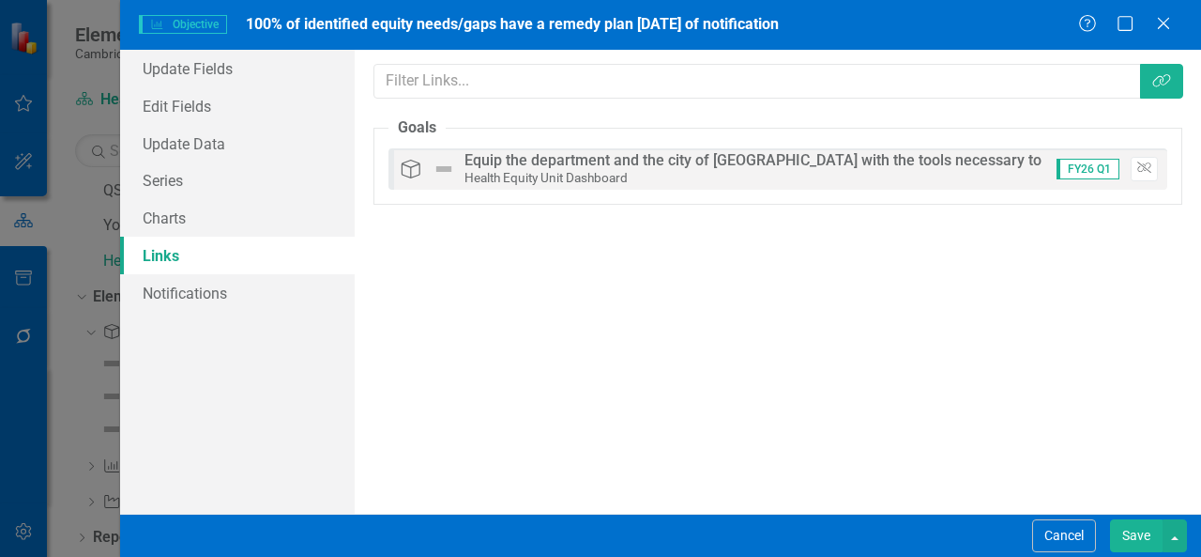
click at [1151, 536] on button "Save" at bounding box center [1136, 535] width 53 height 33
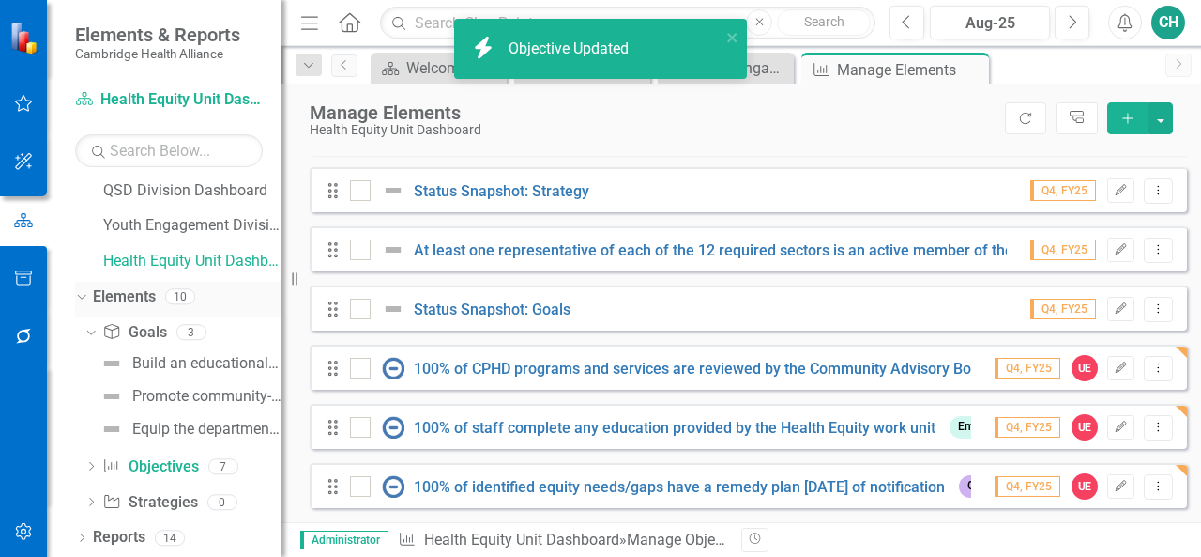
scroll to position [0, 0]
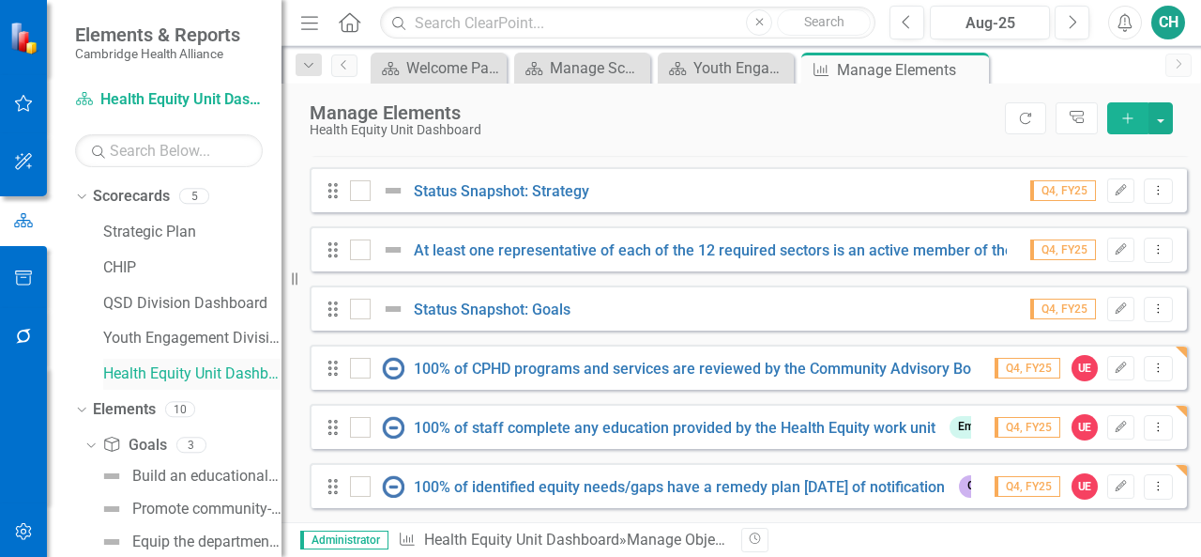
click at [200, 368] on link "Health Equity Unit Dashboard" at bounding box center [192, 374] width 178 height 22
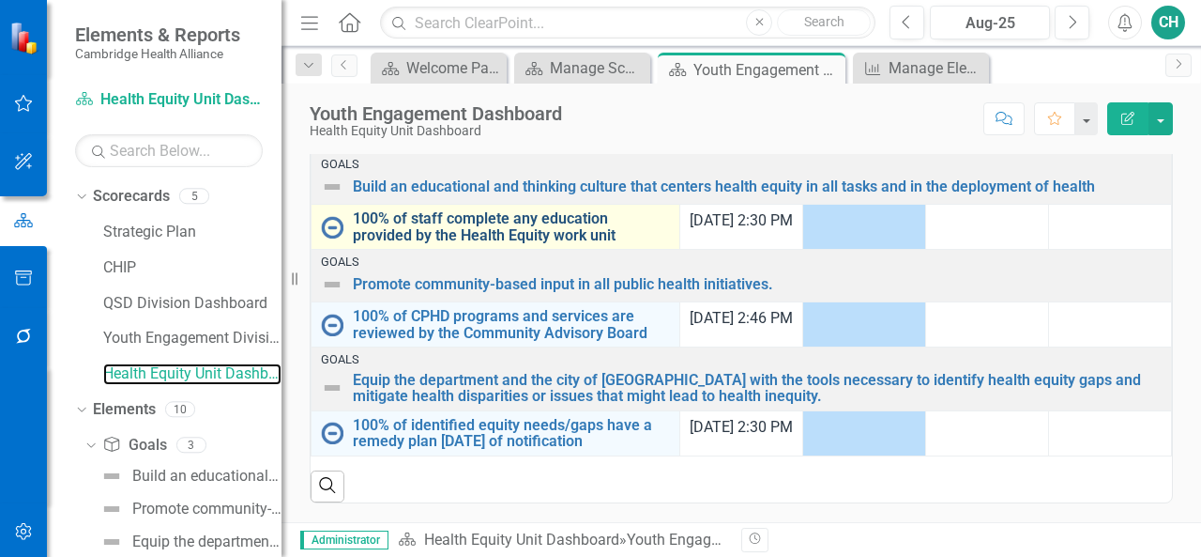
scroll to position [762, 0]
click at [566, 210] on link "100% of staff complete any education provided by the Health Equity work unit" at bounding box center [511, 226] width 317 height 33
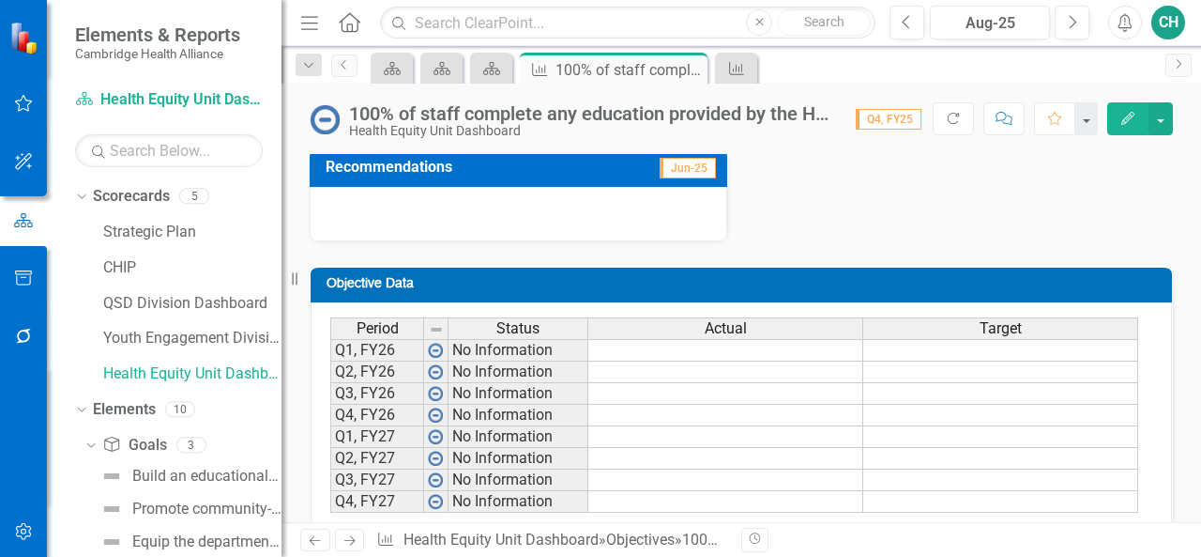
scroll to position [278, 0]
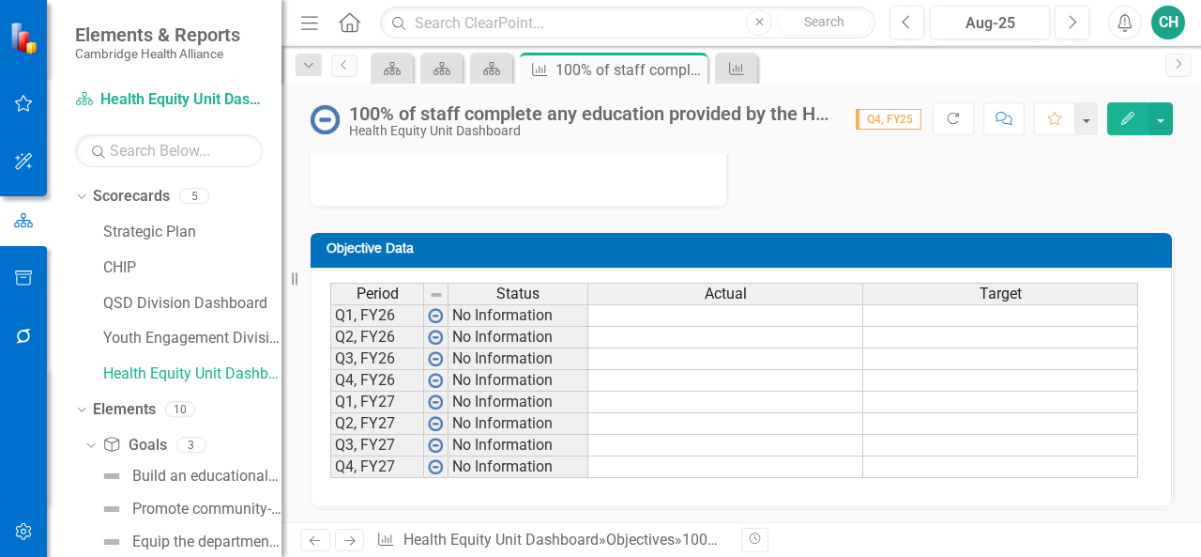
click at [1131, 118] on icon "button" at bounding box center [1128, 118] width 13 height 13
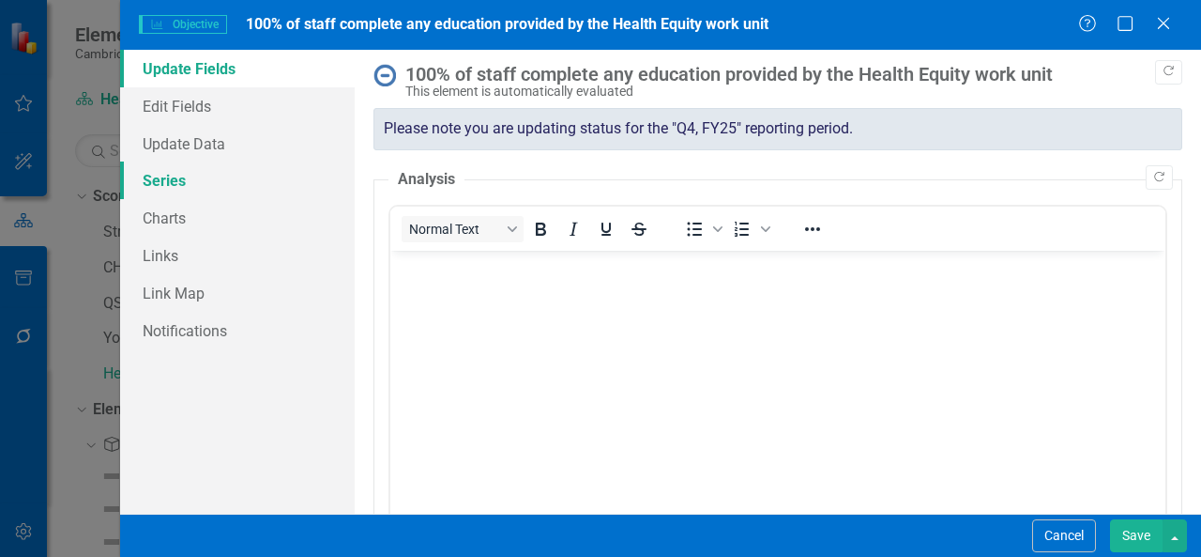
scroll to position [0, 0]
click at [263, 185] on link "Series" at bounding box center [237, 180] width 235 height 38
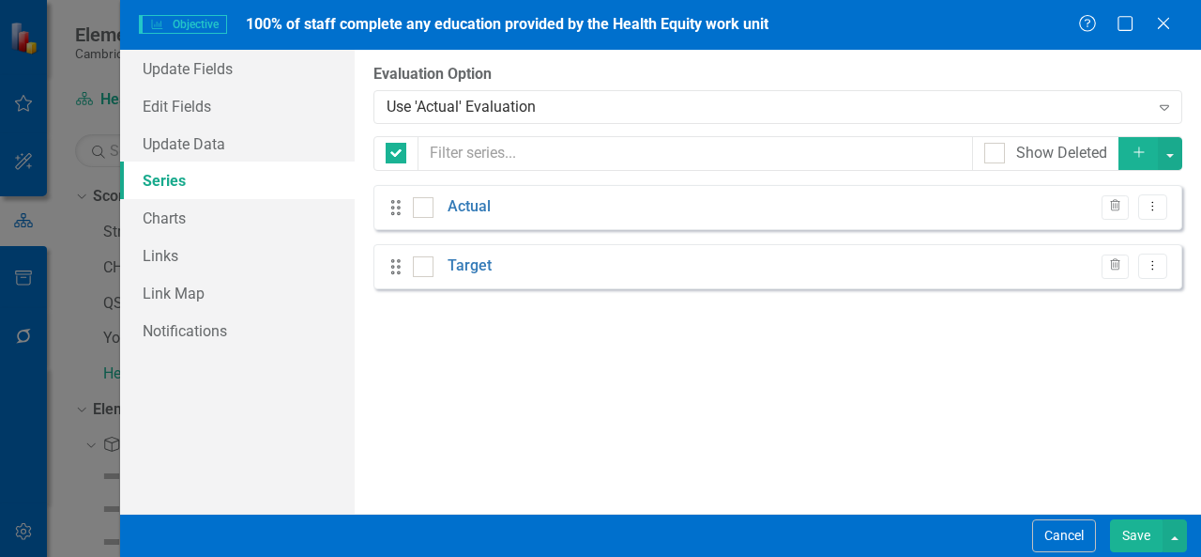
checkbox input "false"
click at [1154, 215] on button "Dropdown Menu" at bounding box center [1153, 206] width 29 height 25
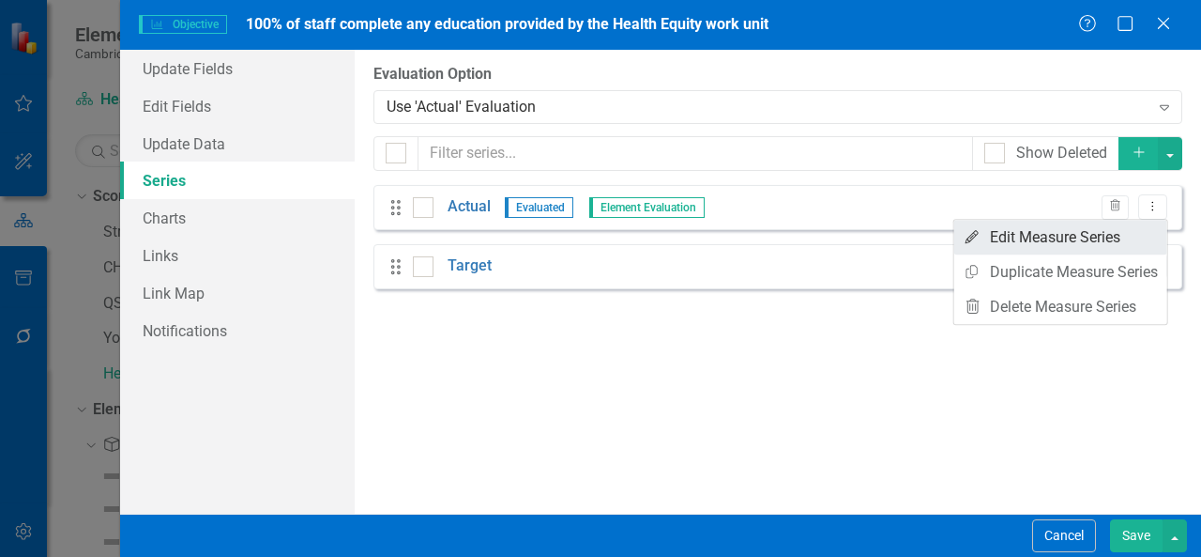
click at [1129, 237] on link "Edit Edit Measure Series" at bounding box center [1061, 237] width 213 height 35
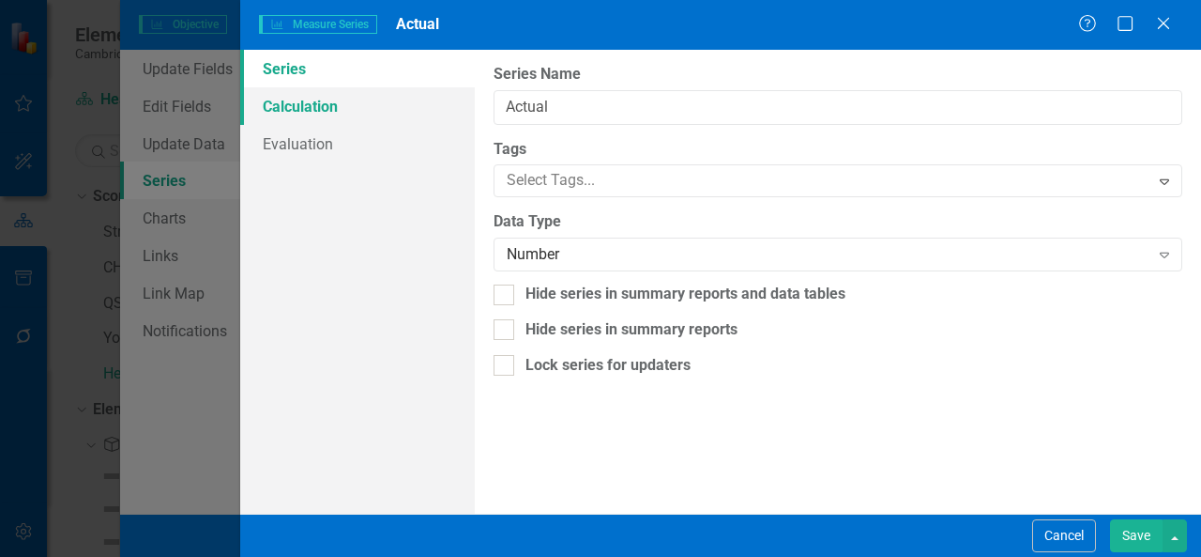
click at [327, 99] on link "Calculation" at bounding box center [357, 106] width 235 height 38
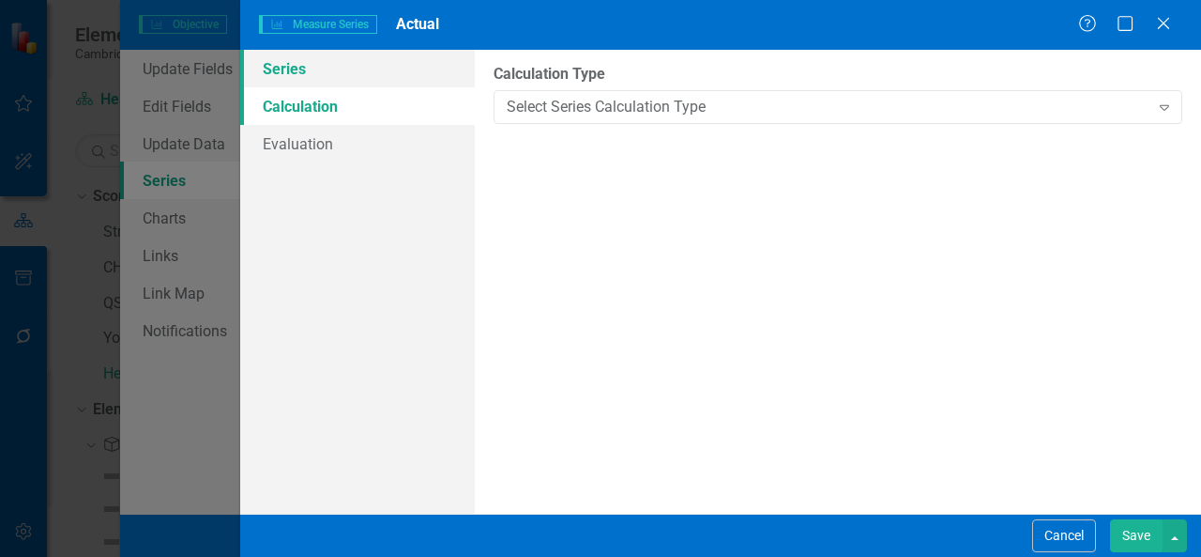
click at [376, 74] on link "Series" at bounding box center [357, 69] width 235 height 38
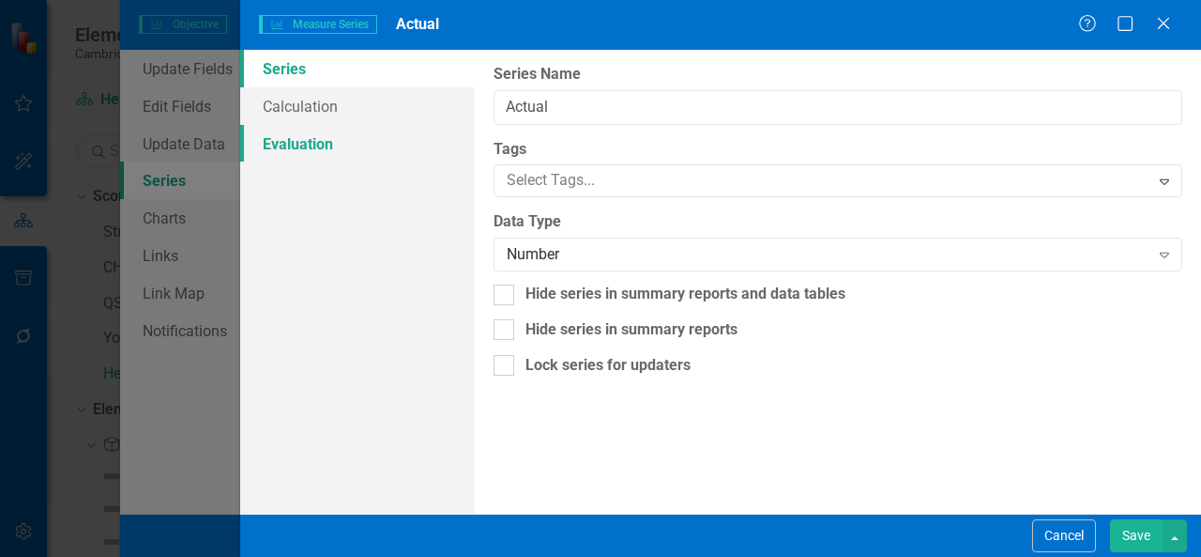
click at [374, 147] on link "Evaluation" at bounding box center [357, 144] width 235 height 38
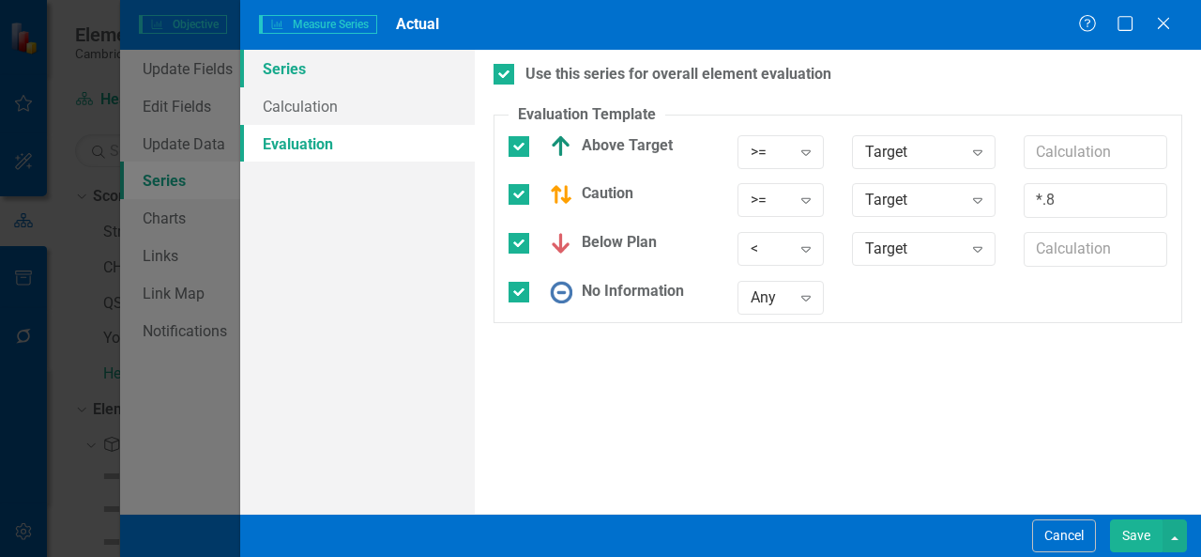
click at [359, 80] on link "Series" at bounding box center [357, 69] width 235 height 38
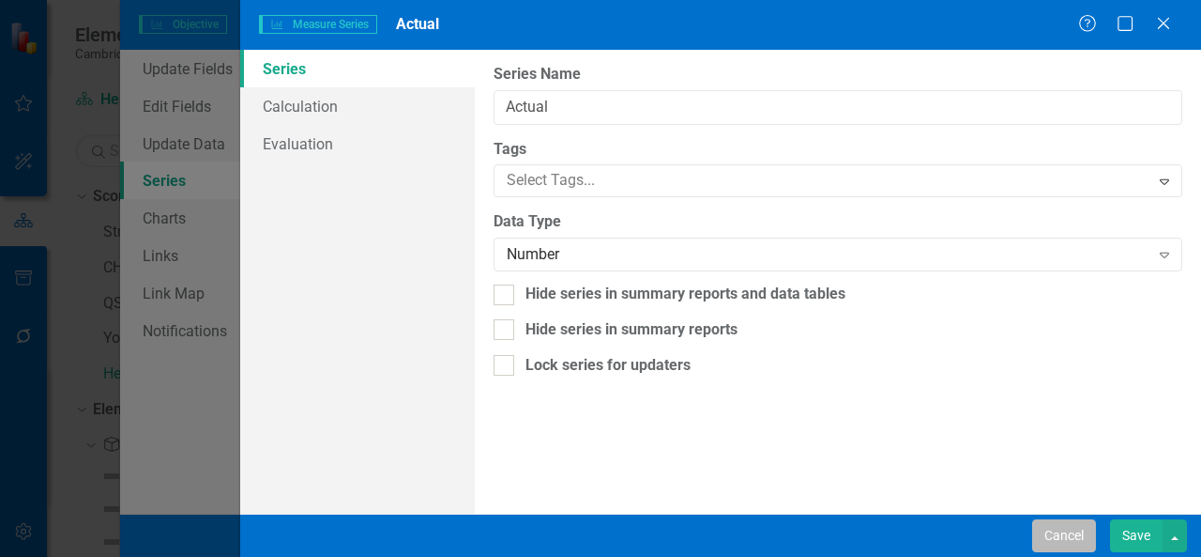
click at [1082, 540] on button "Cancel" at bounding box center [1065, 535] width 64 height 33
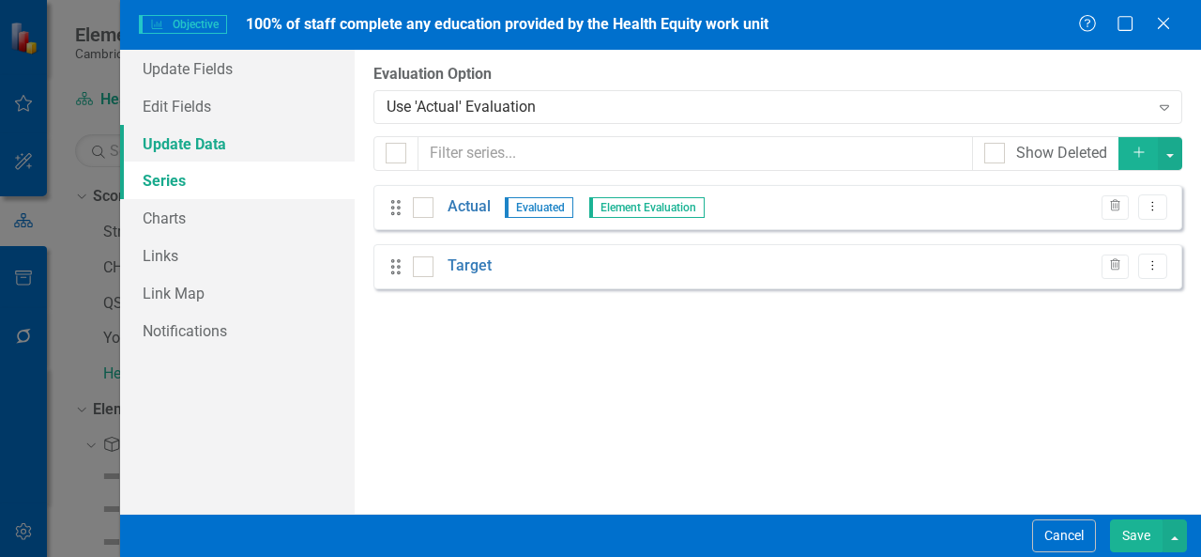
click at [276, 139] on link "Update Data" at bounding box center [237, 144] width 235 height 38
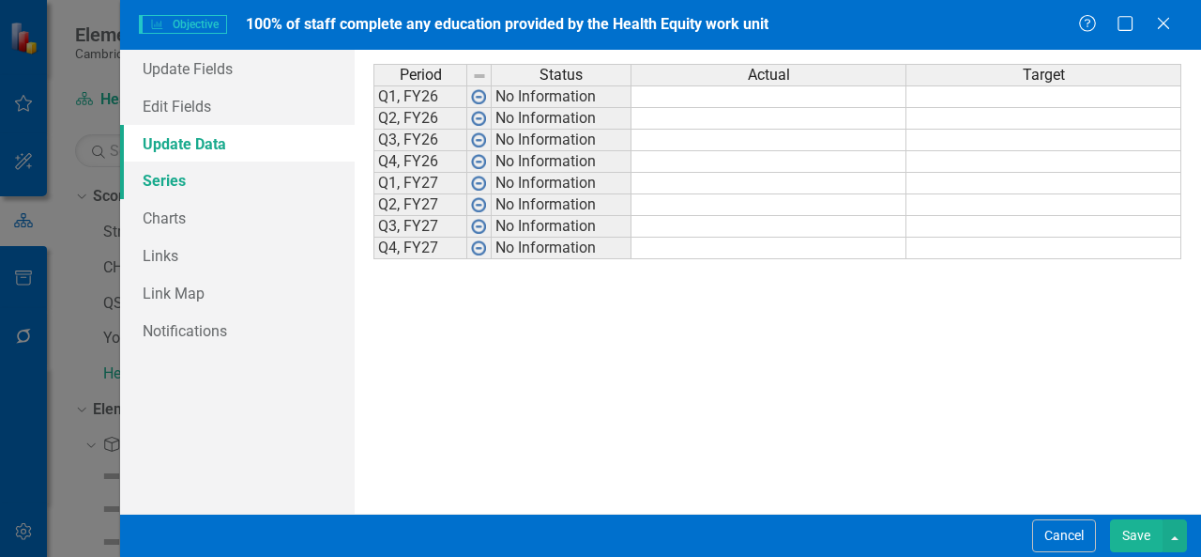
click at [242, 176] on link "Series" at bounding box center [237, 180] width 235 height 38
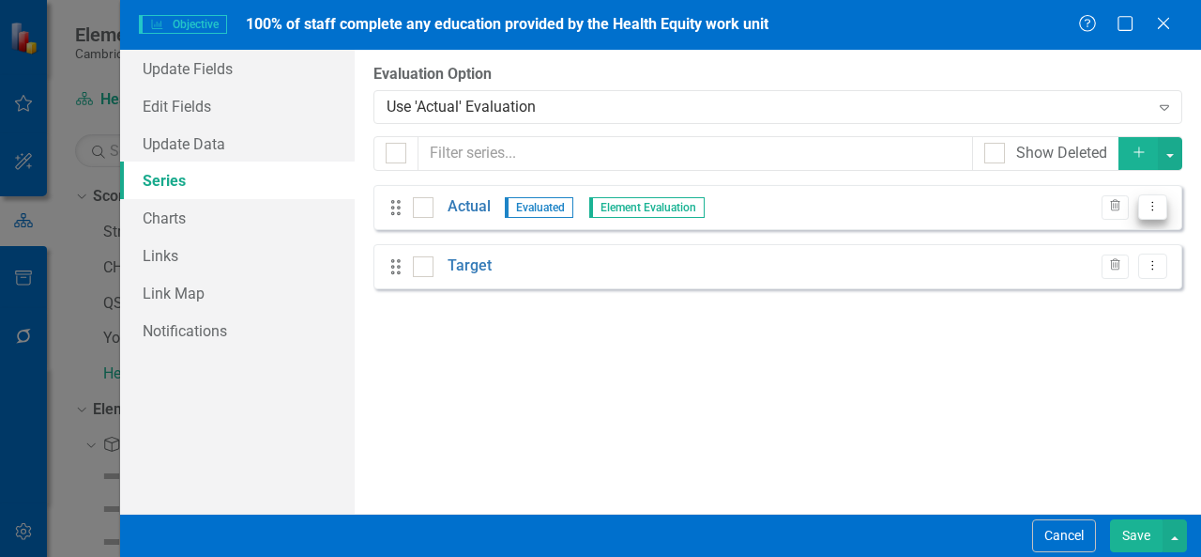
click at [1156, 215] on button "Dropdown Menu" at bounding box center [1153, 206] width 29 height 25
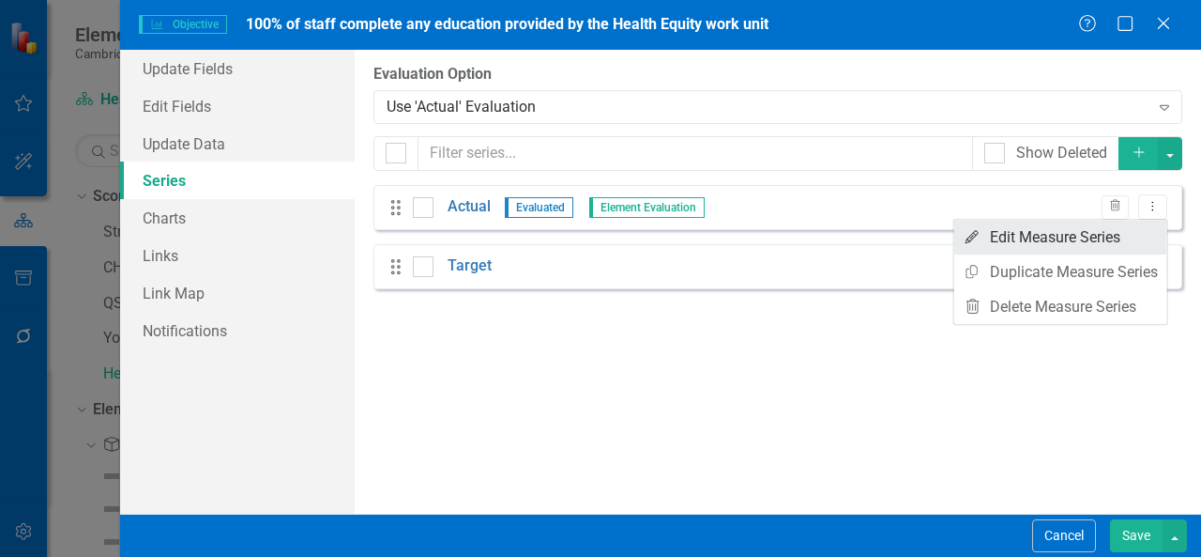
click at [1119, 232] on link "Edit Edit Measure Series" at bounding box center [1061, 237] width 213 height 35
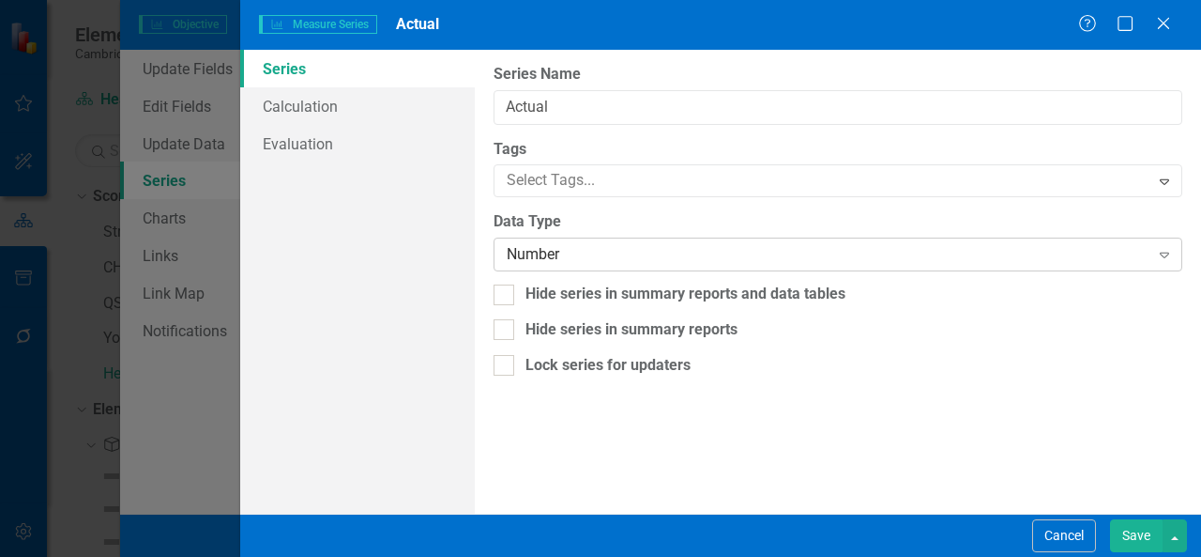
click at [627, 248] on div "Number" at bounding box center [828, 255] width 643 height 22
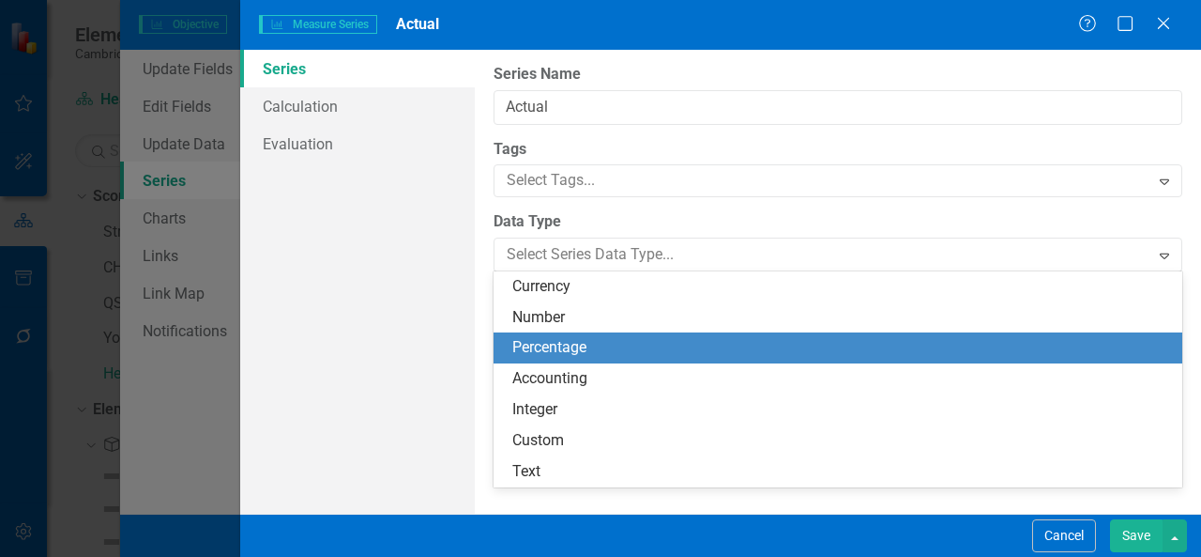
click at [598, 346] on div "Percentage" at bounding box center [842, 348] width 659 height 22
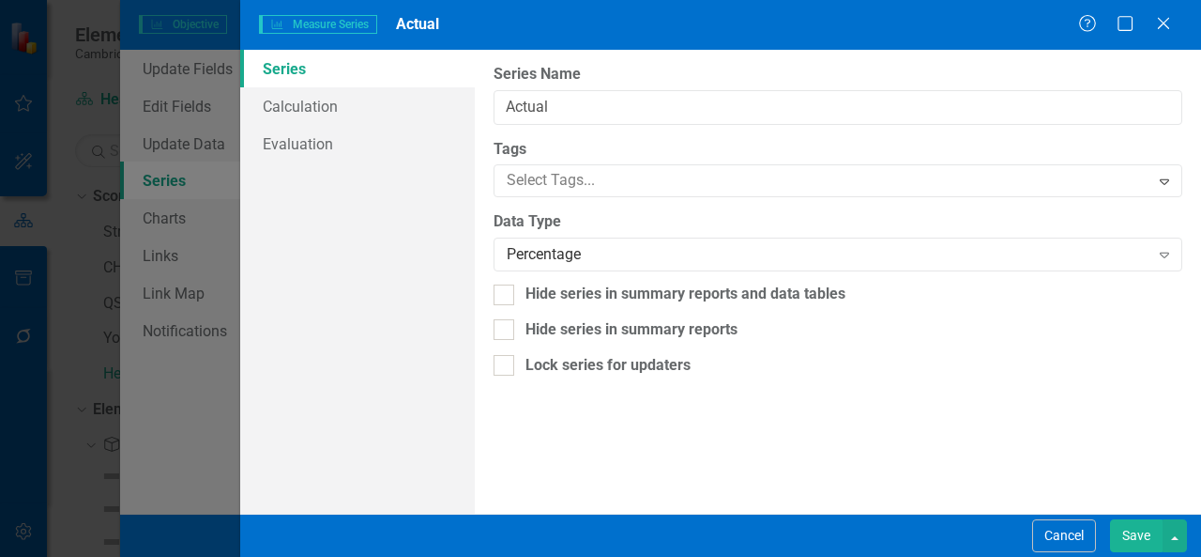
click at [1126, 527] on button "Save" at bounding box center [1136, 535] width 53 height 33
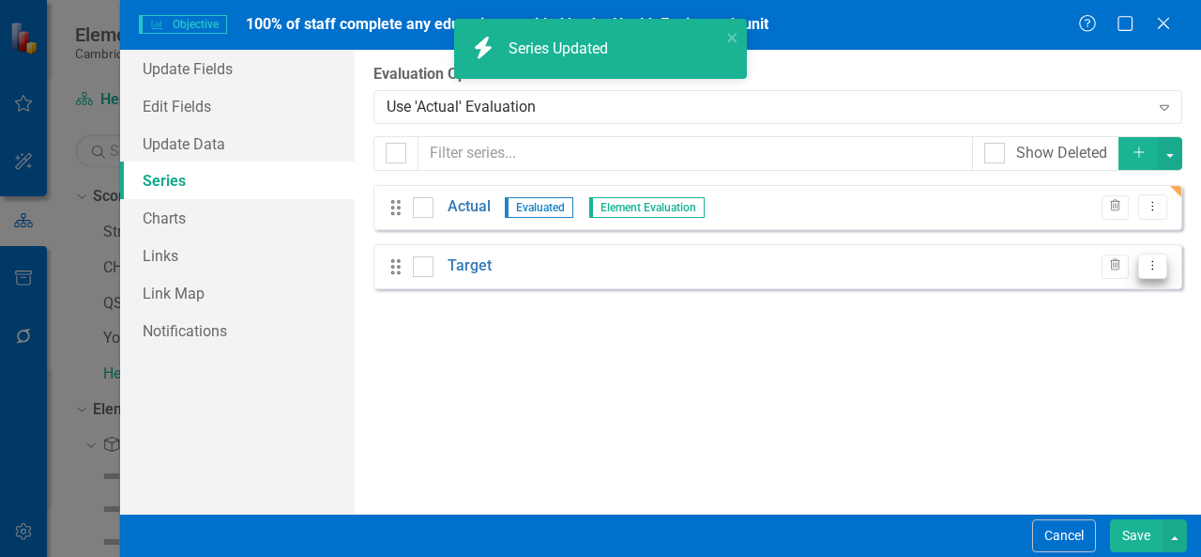
click at [1158, 271] on button "Dropdown Menu" at bounding box center [1153, 265] width 29 height 25
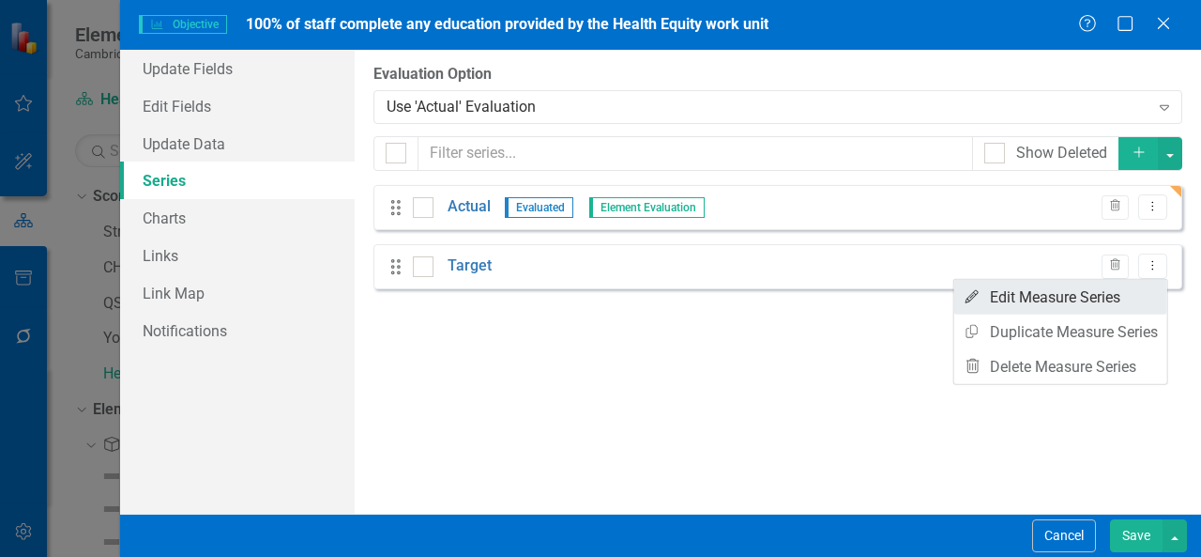
click at [1127, 307] on link "Edit Edit Measure Series" at bounding box center [1061, 297] width 213 height 35
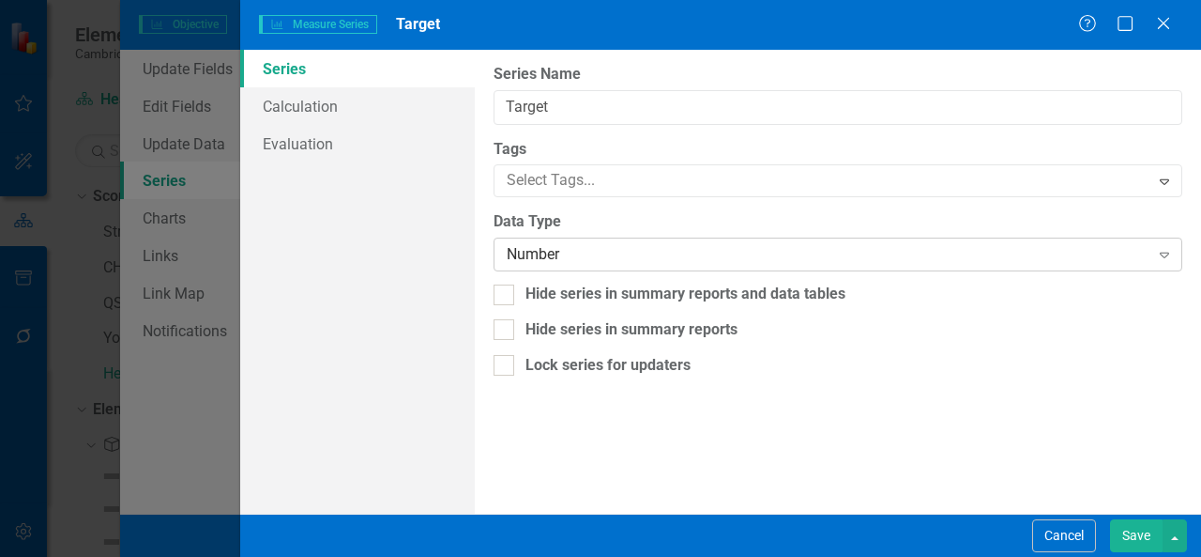
click at [729, 252] on div "Number" at bounding box center [828, 255] width 643 height 22
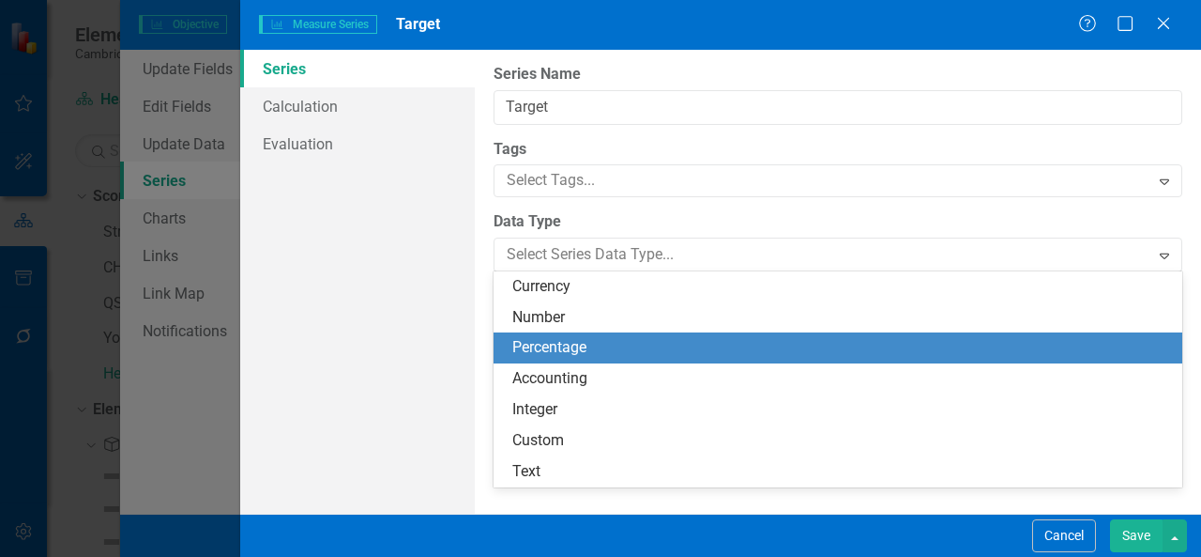
click at [608, 343] on div "Percentage" at bounding box center [842, 348] width 659 height 22
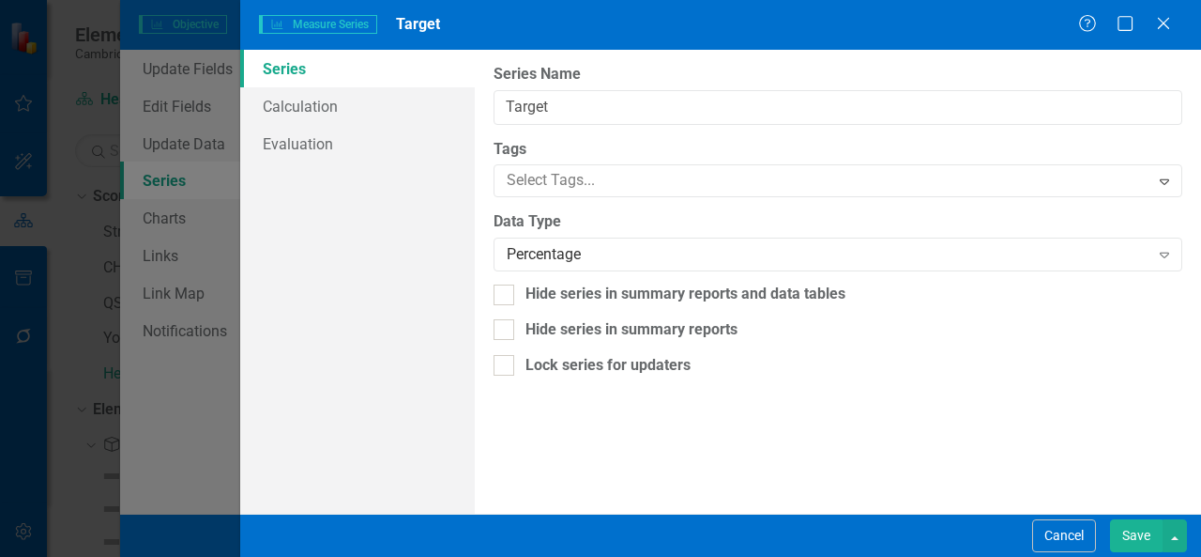
click at [1128, 530] on button "Save" at bounding box center [1136, 535] width 53 height 33
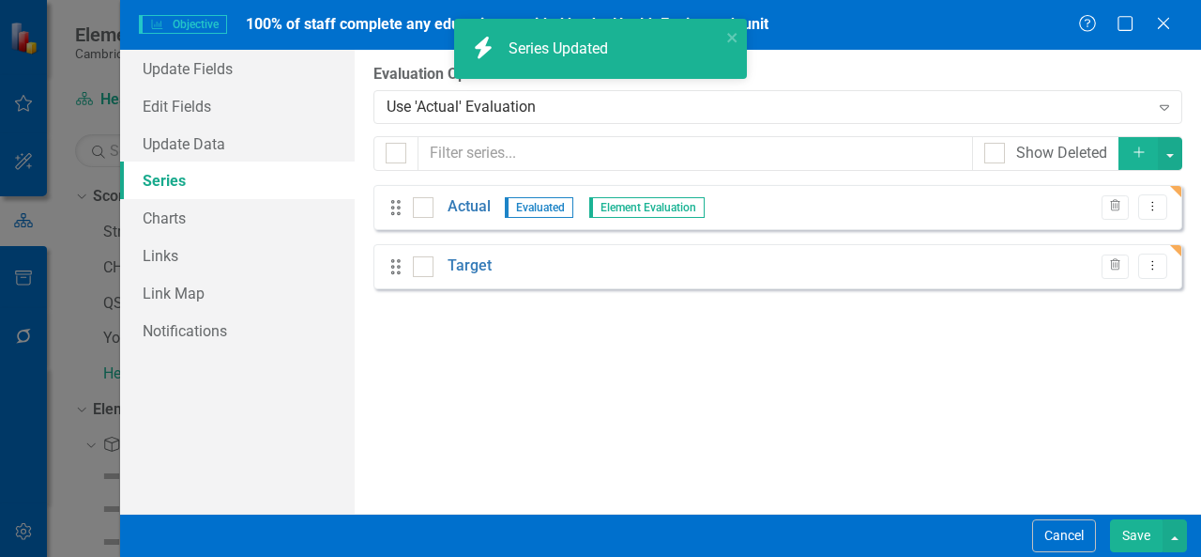
click at [1126, 527] on button "Save" at bounding box center [1136, 535] width 53 height 33
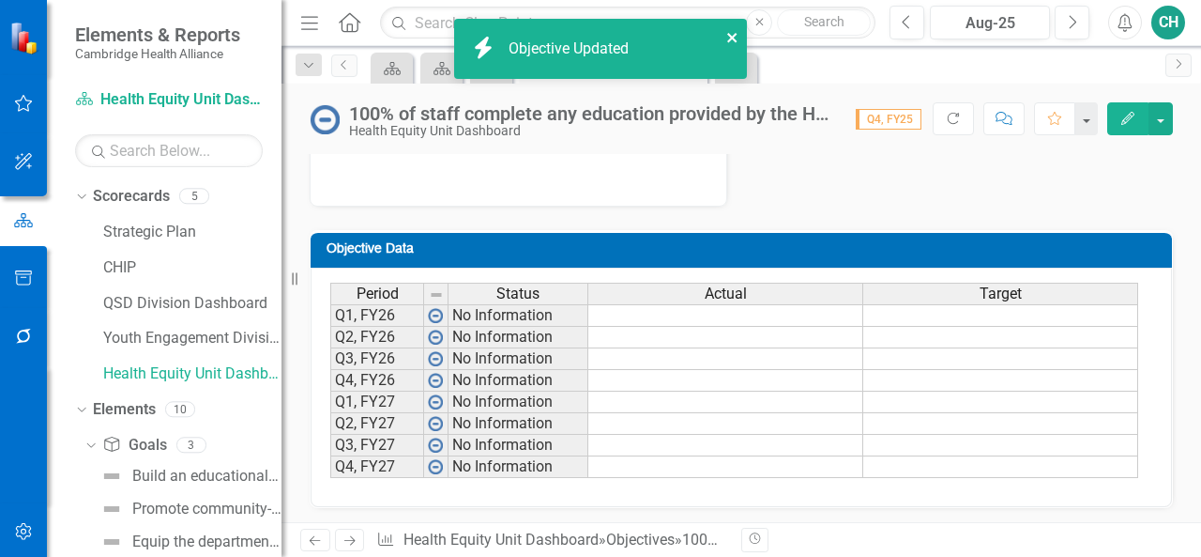
click at [736, 40] on icon "close" at bounding box center [733, 37] width 13 height 15
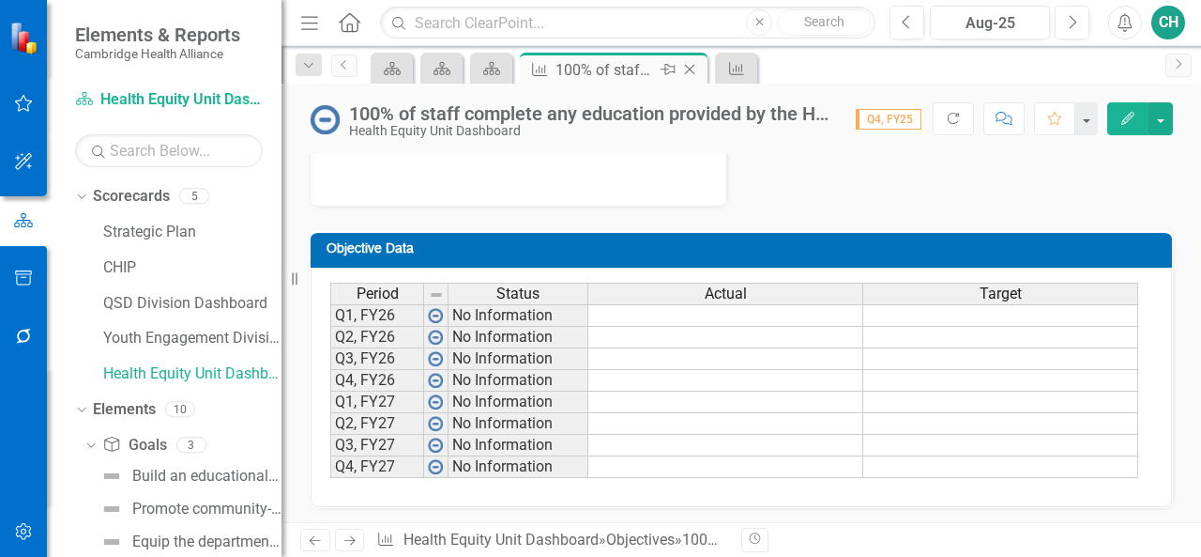
click at [695, 69] on icon "Close" at bounding box center [690, 69] width 19 height 15
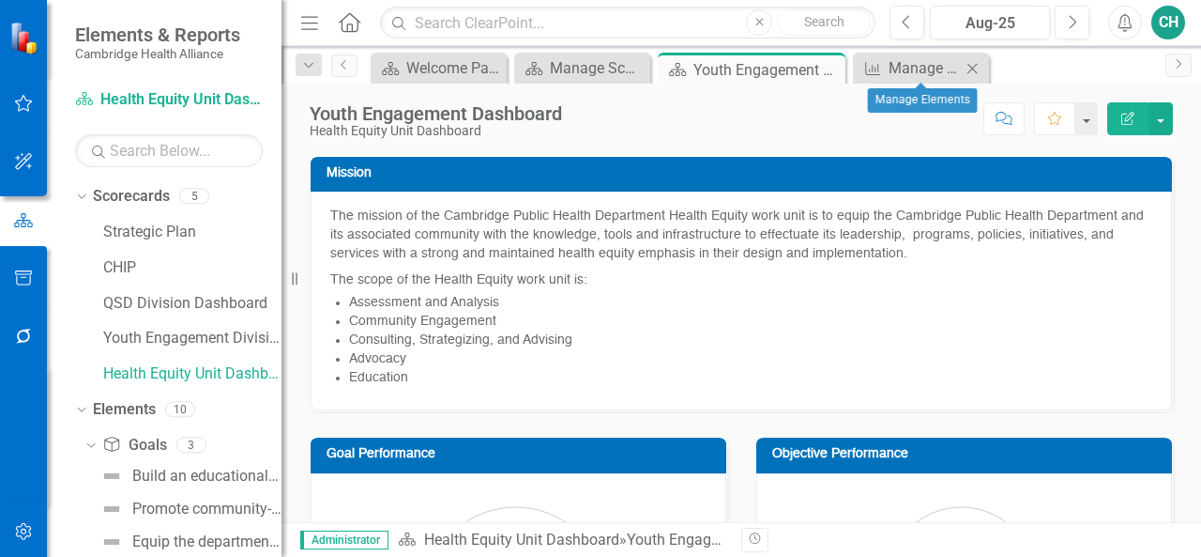
click at [976, 69] on icon "Close" at bounding box center [972, 68] width 19 height 15
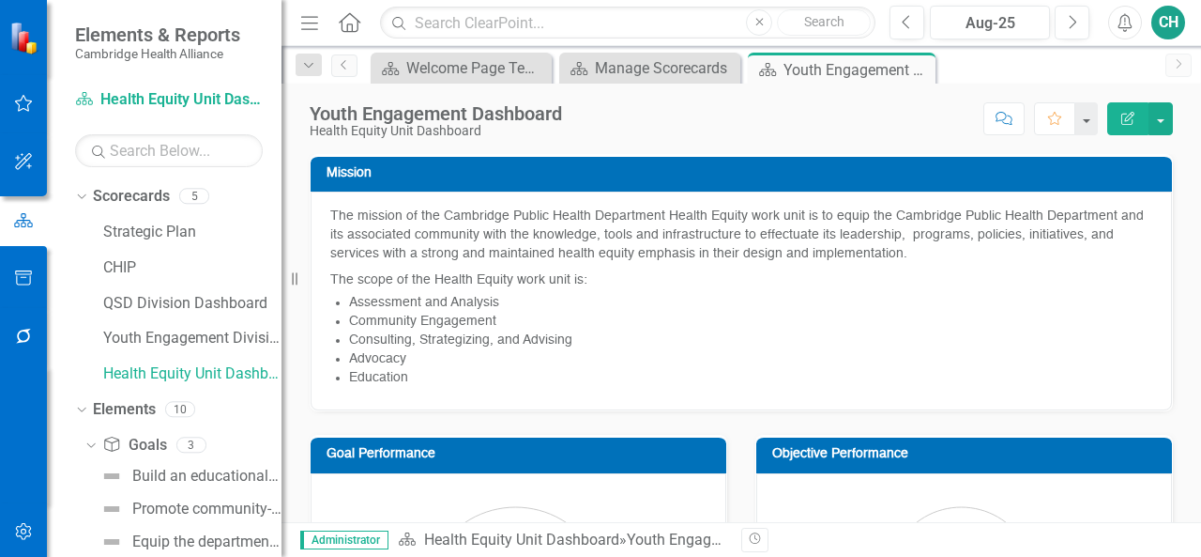
click at [1119, 112] on button "Edit Report" at bounding box center [1128, 118] width 41 height 33
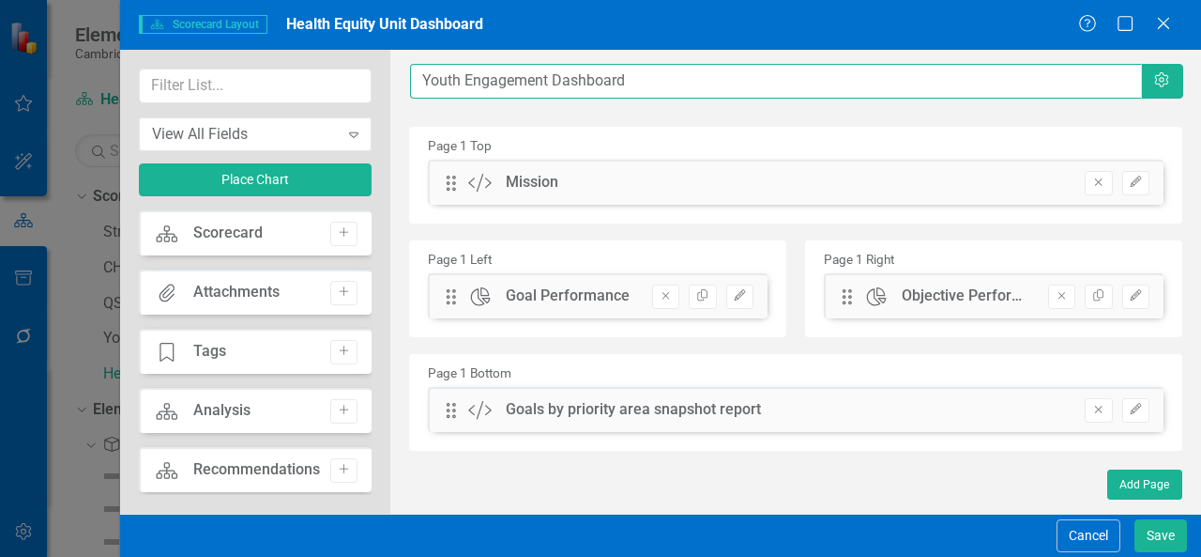
drag, startPoint x: 653, startPoint y: 87, endPoint x: 283, endPoint y: 115, distance: 370.8
click at [283, 115] on div "View All Fields Expand Place Chart Scorecard Scorecard Add Attachments Attachme…" at bounding box center [660, 282] width 1081 height 464
type input "Health Equity Dashboard"
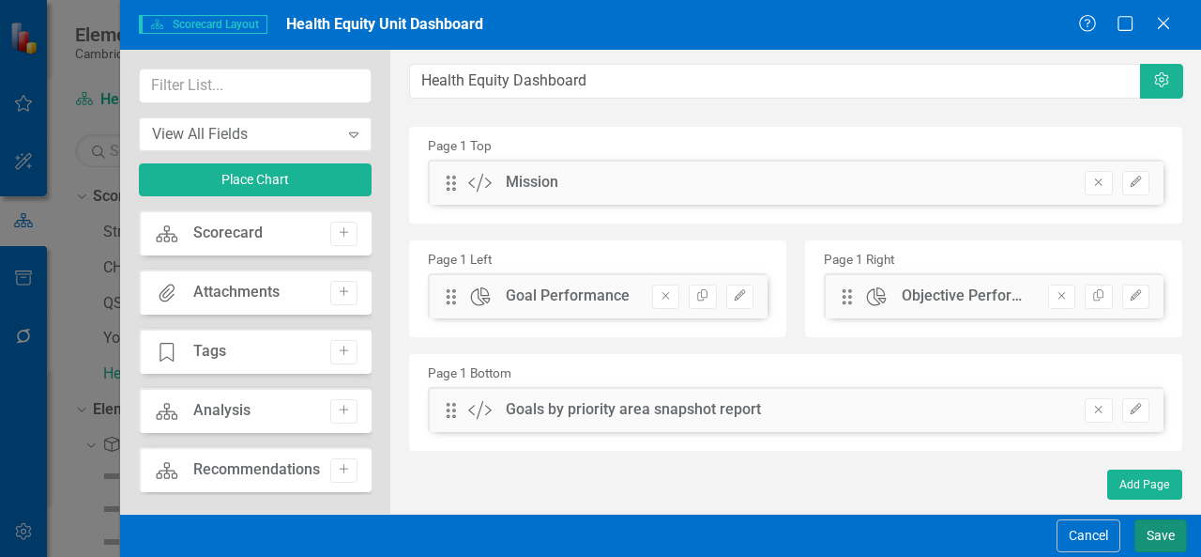
click at [1158, 536] on button "Save" at bounding box center [1161, 535] width 53 height 33
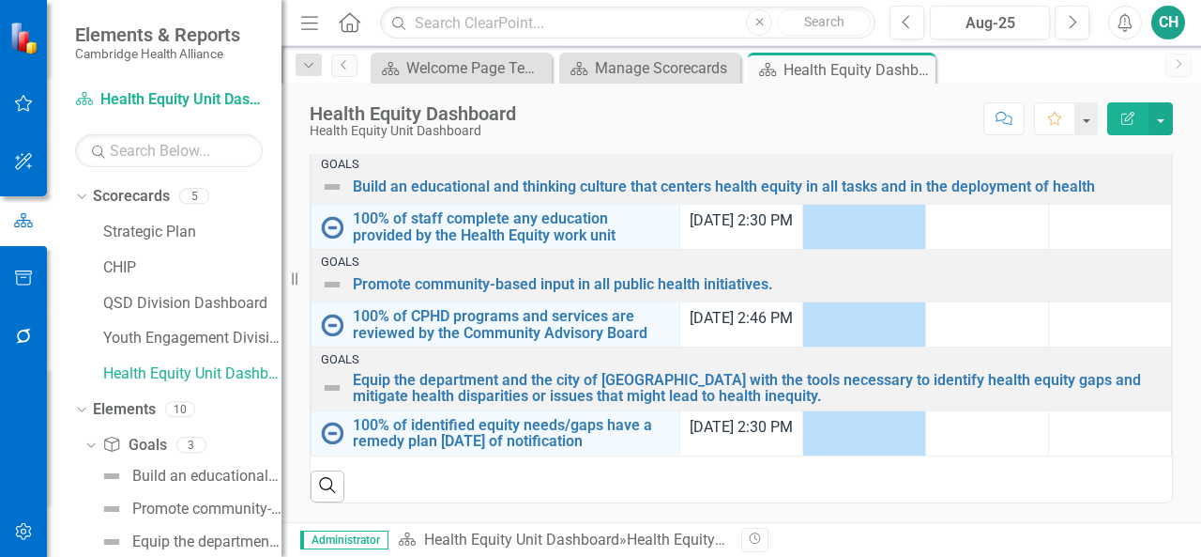
scroll to position [739, 0]
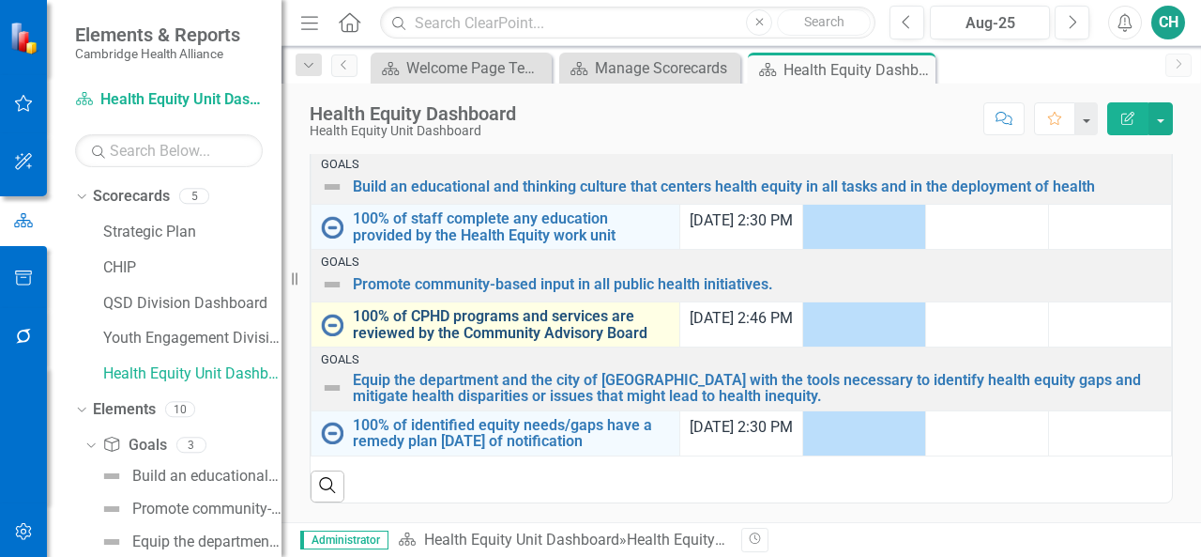
click at [541, 335] on link "100% of CPHD programs and services are reviewed by the Community Advisory Board" at bounding box center [511, 324] width 317 height 33
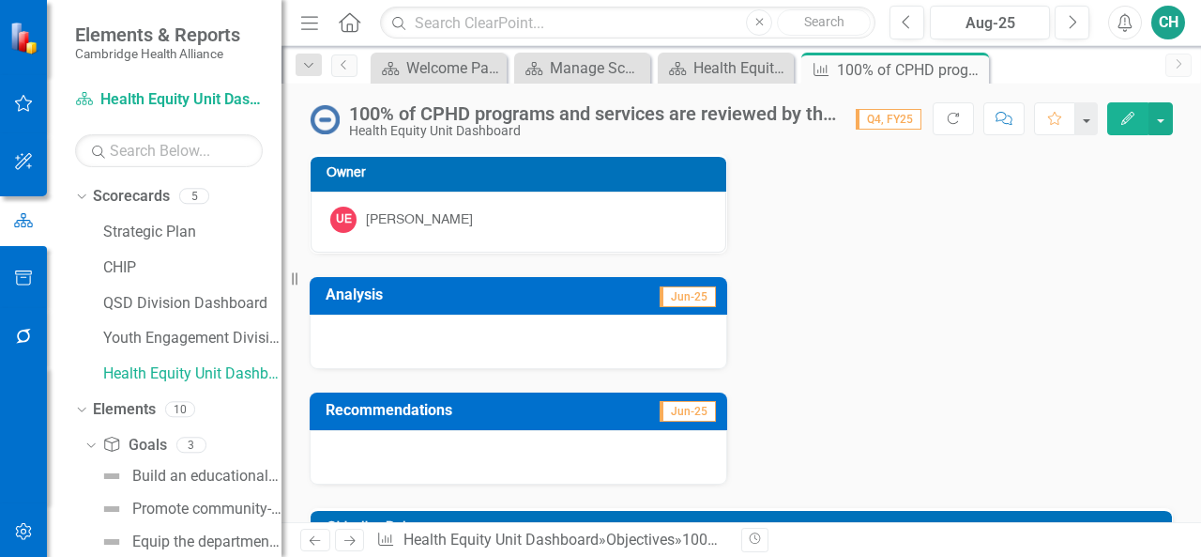
click at [1130, 115] on icon "Edit" at bounding box center [1128, 118] width 17 height 13
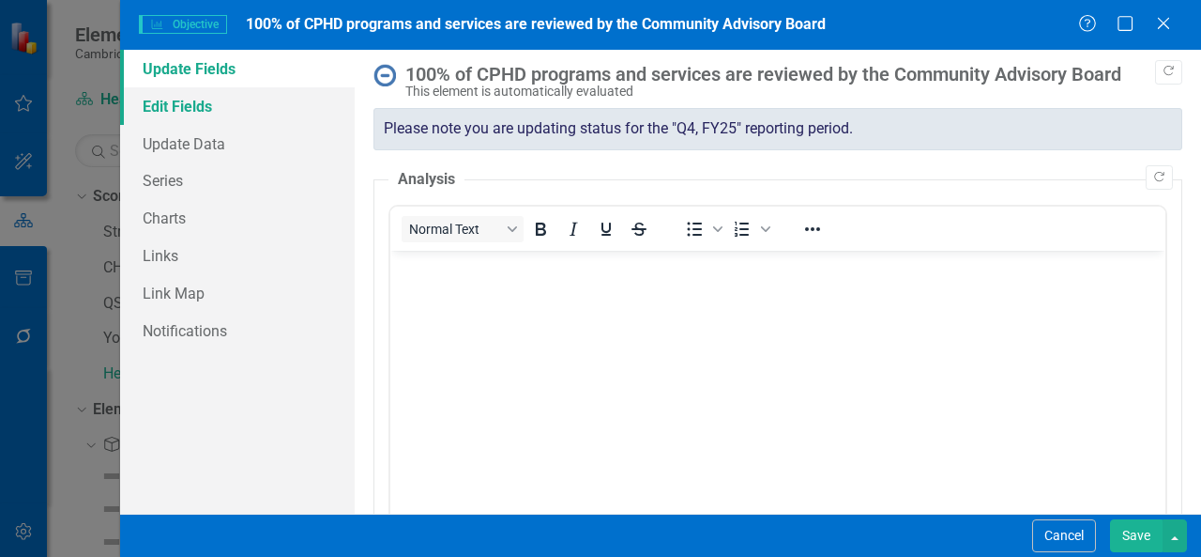
click at [220, 114] on link "Edit Fields" at bounding box center [237, 106] width 235 height 38
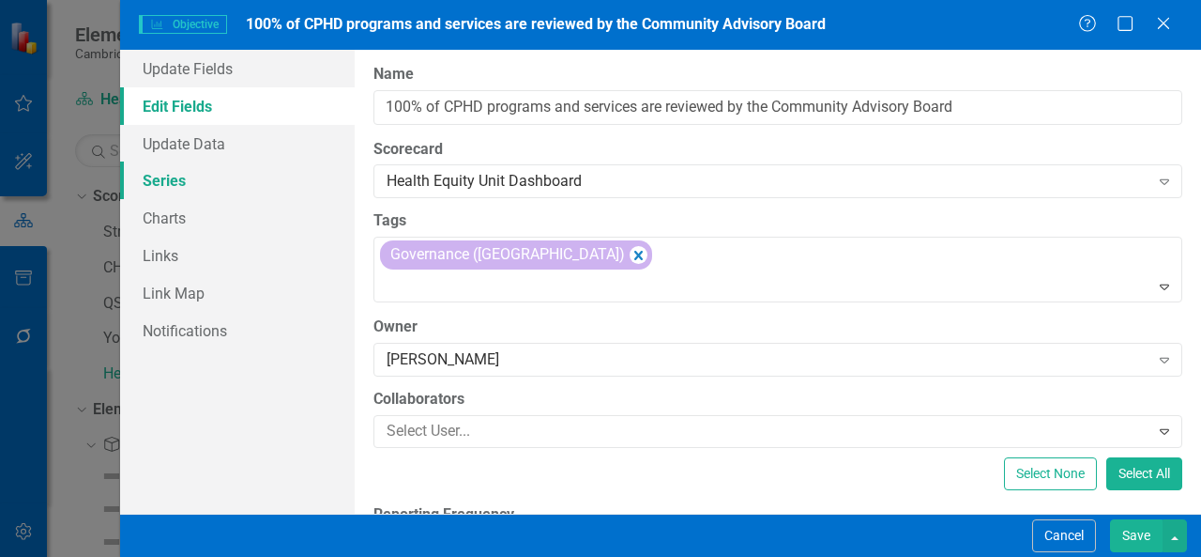
click at [183, 176] on link "Series" at bounding box center [237, 180] width 235 height 38
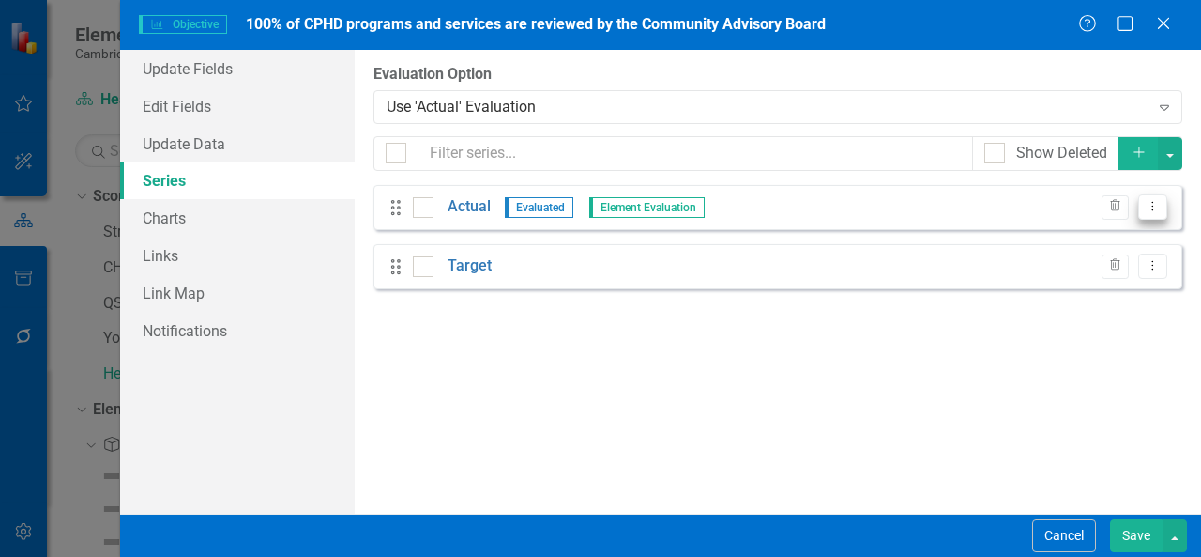
click at [1162, 211] on button "Dropdown Menu" at bounding box center [1153, 206] width 29 height 25
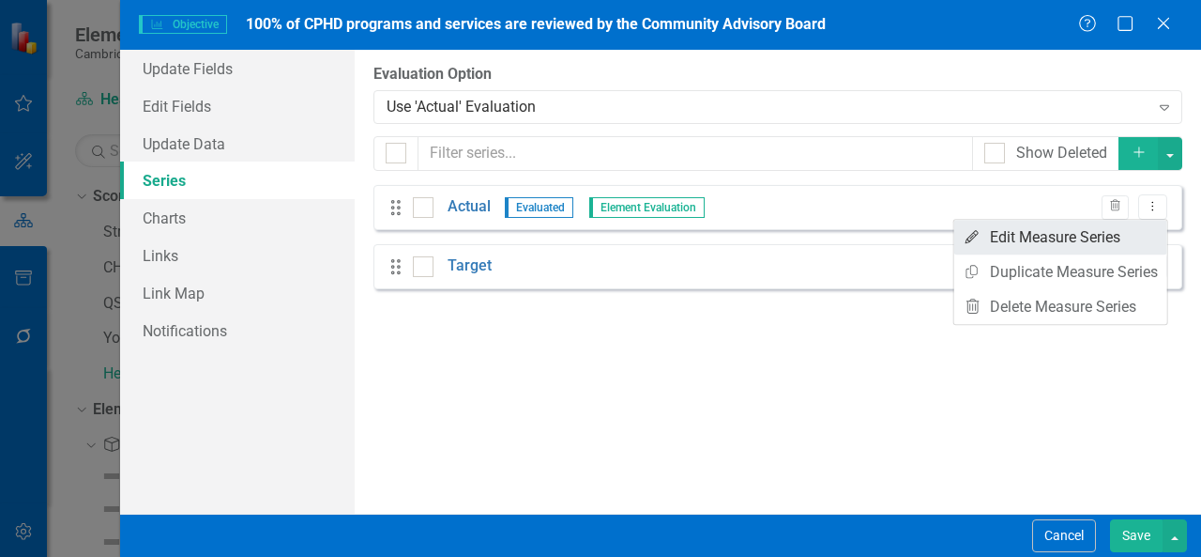
click at [1083, 243] on link "Edit Edit Measure Series" at bounding box center [1061, 237] width 213 height 35
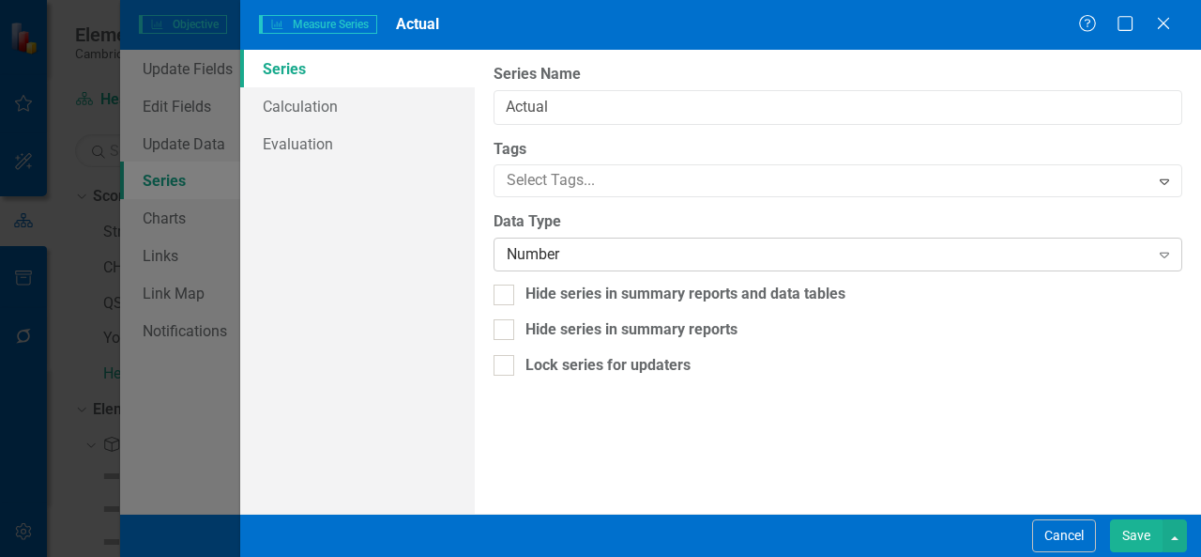
click at [1043, 259] on div "Number" at bounding box center [828, 255] width 643 height 22
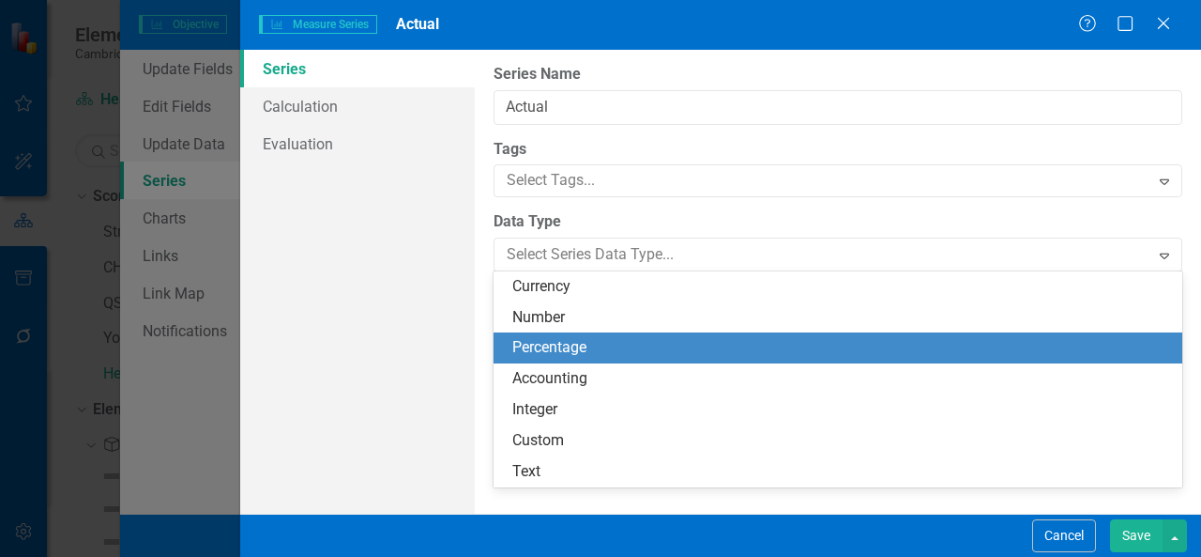
click at [917, 348] on div "Percentage" at bounding box center [842, 348] width 659 height 22
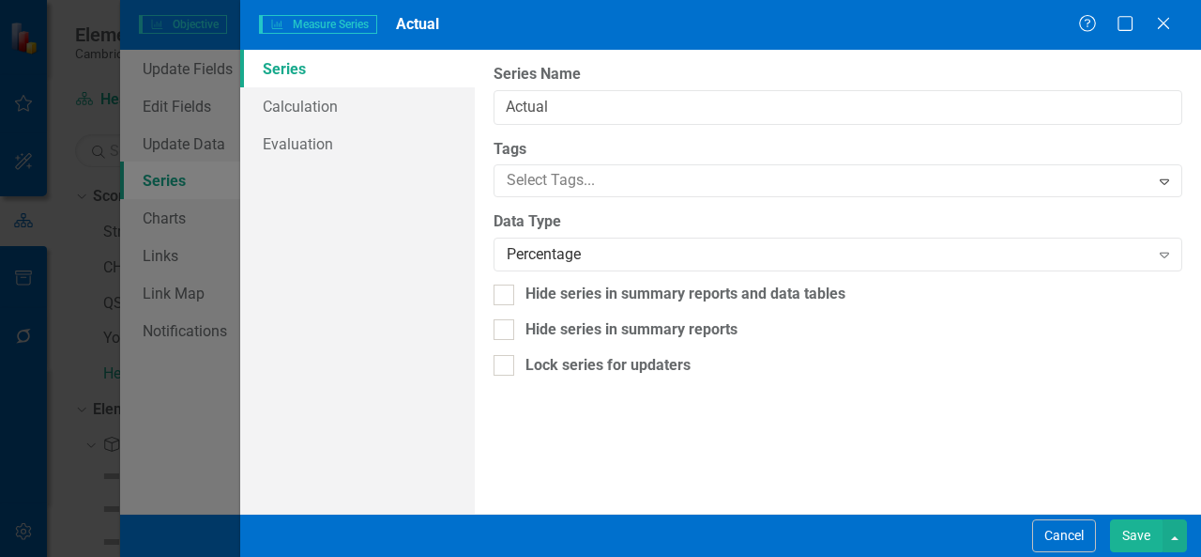
click at [1134, 535] on button "Save" at bounding box center [1136, 535] width 53 height 33
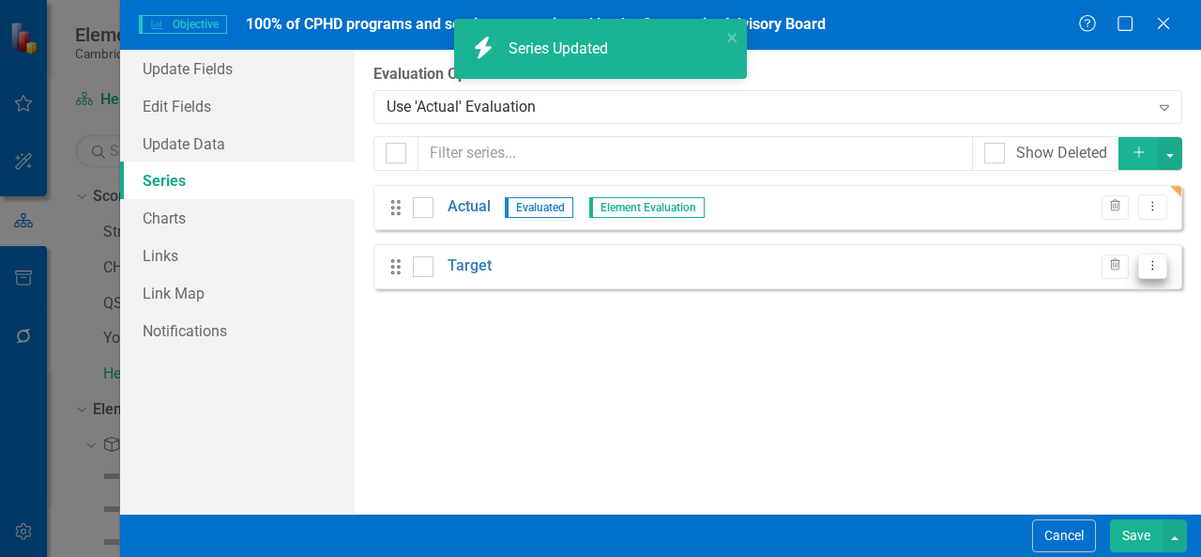
click at [1156, 268] on icon "Dropdown Menu" at bounding box center [1153, 265] width 16 height 12
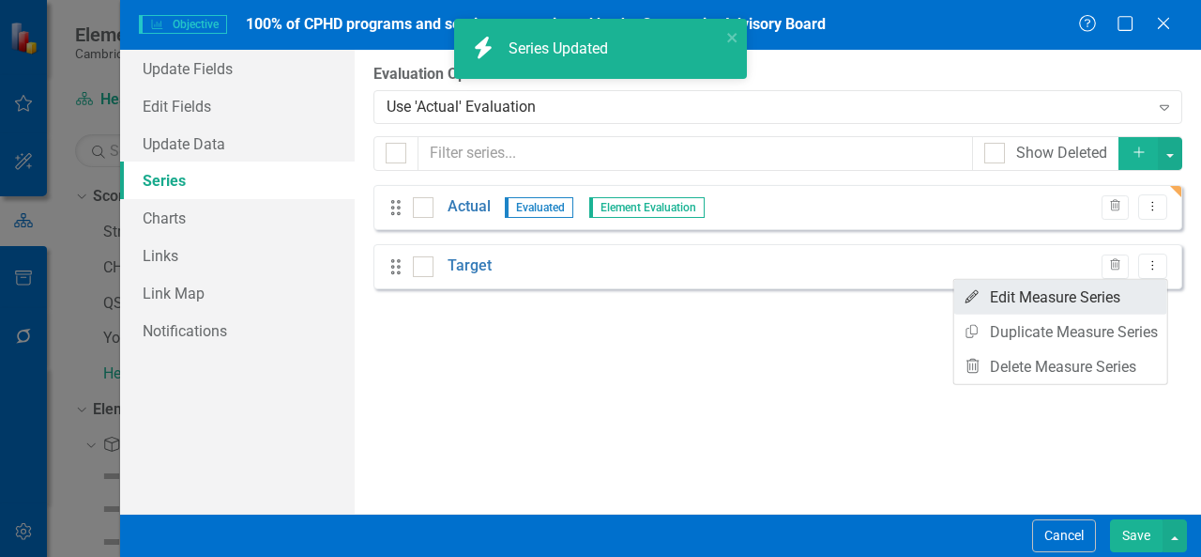
click at [1093, 296] on link "Edit Edit Measure Series" at bounding box center [1061, 297] width 213 height 35
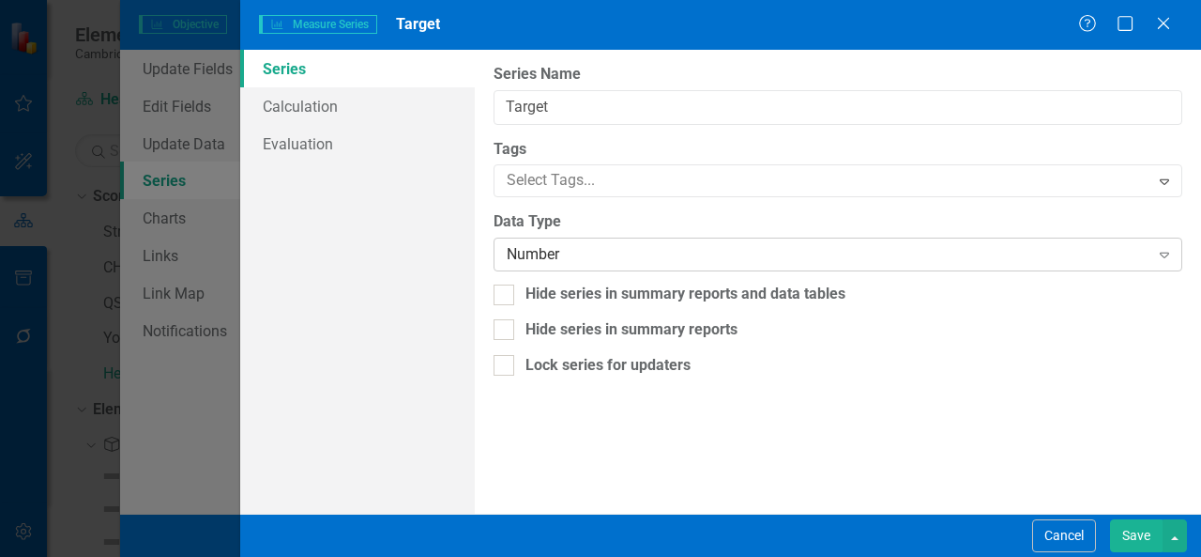
click at [819, 250] on div "Number" at bounding box center [828, 255] width 643 height 22
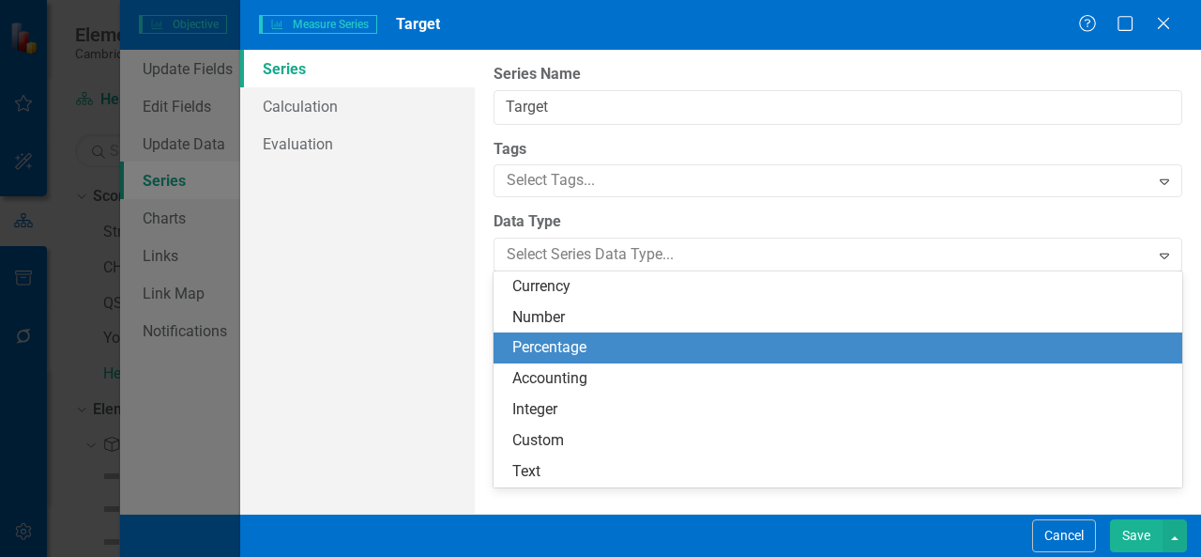
click at [689, 341] on div "Percentage" at bounding box center [842, 348] width 659 height 22
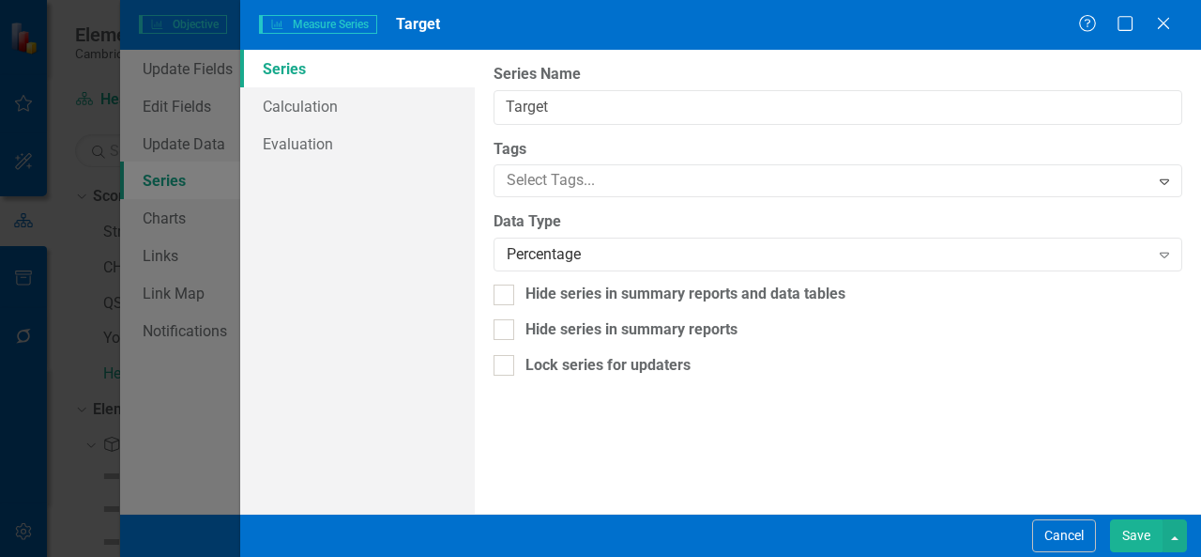
click at [1141, 534] on button "Save" at bounding box center [1136, 535] width 53 height 33
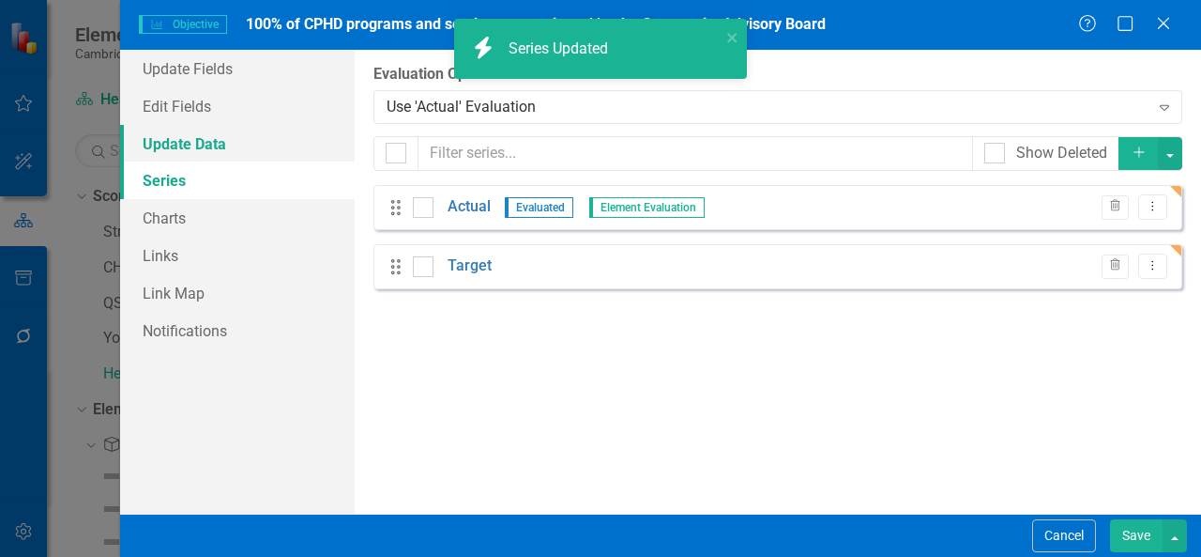
click at [173, 143] on link "Update Data" at bounding box center [237, 144] width 235 height 38
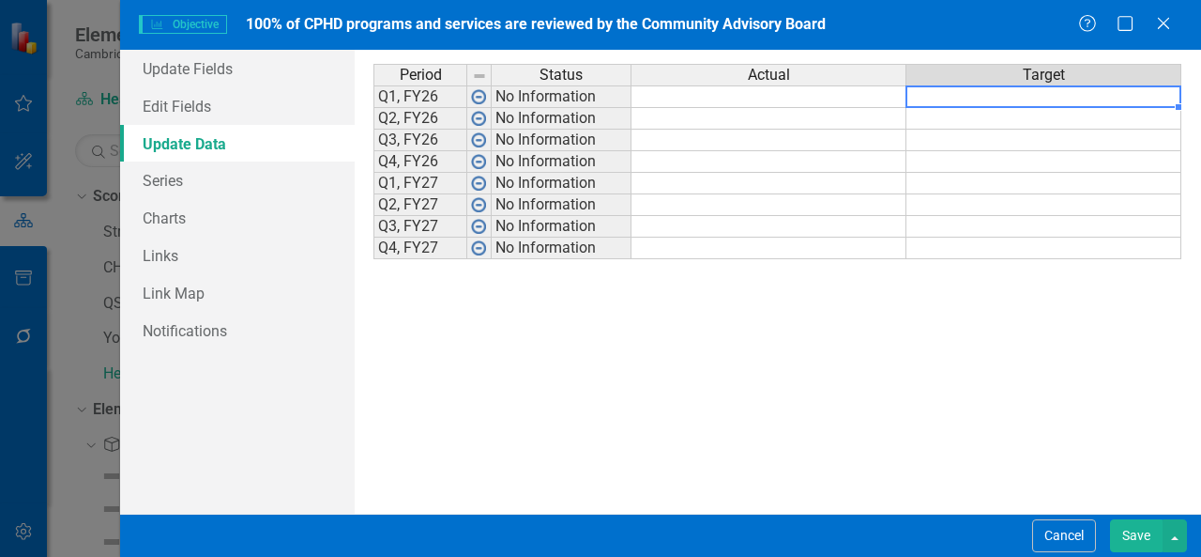
click at [1015, 97] on td at bounding box center [1044, 96] width 275 height 23
type textarea "100"
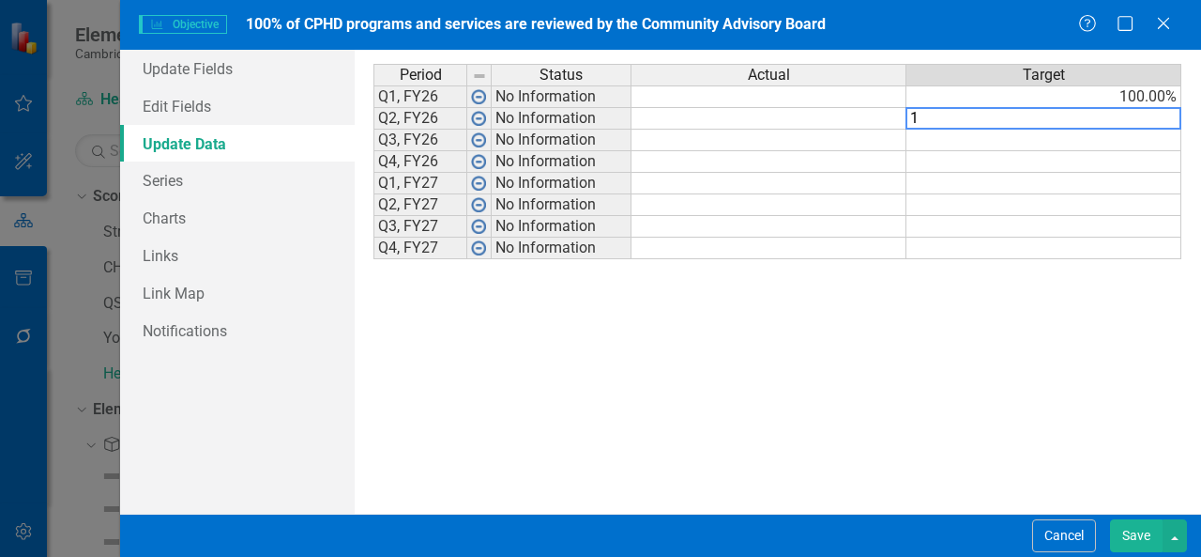
type textarea "10"
type textarea "100"
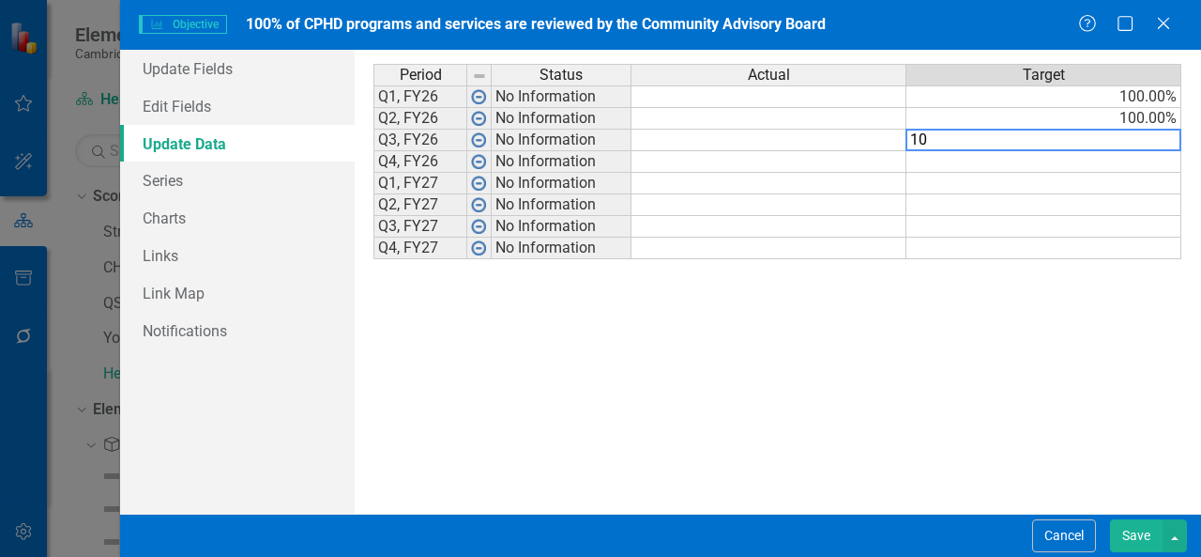
type textarea "100"
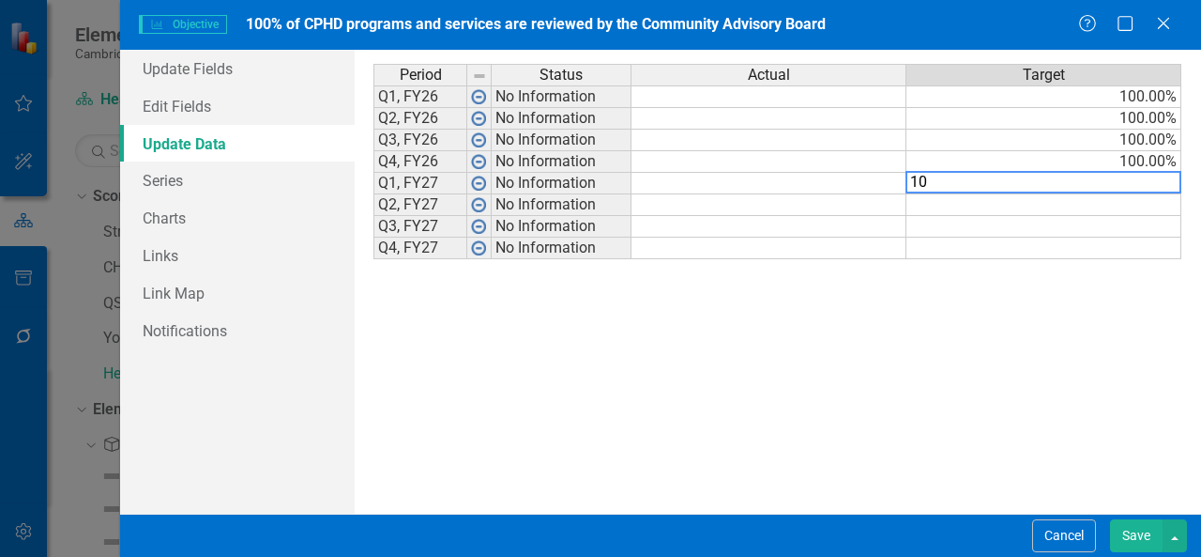
type textarea "100"
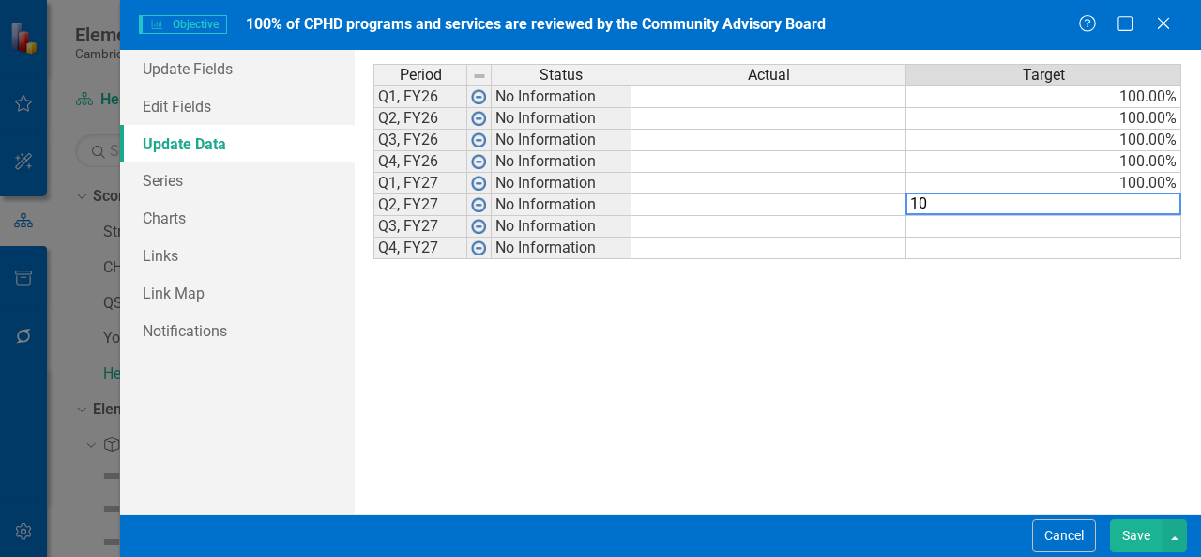
type textarea "100"
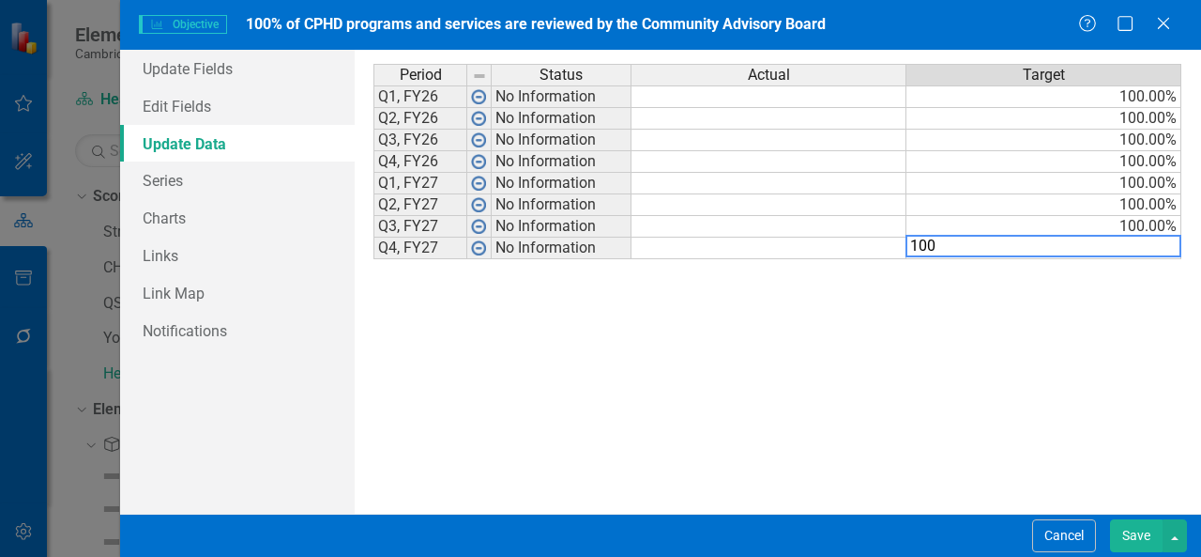
type textarea "100"
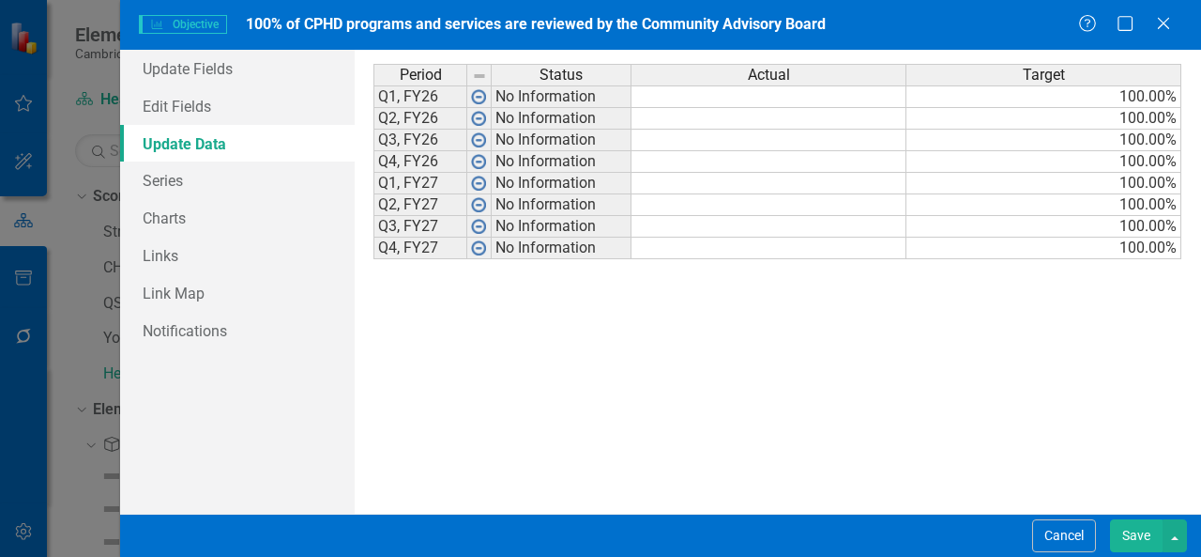
click at [871, 391] on div "Period Status Actual Target Q1, FY26 No Information 100.00% Q2, FY26 No Informa…" at bounding box center [778, 282] width 809 height 436
click at [1138, 532] on button "Save" at bounding box center [1136, 535] width 53 height 33
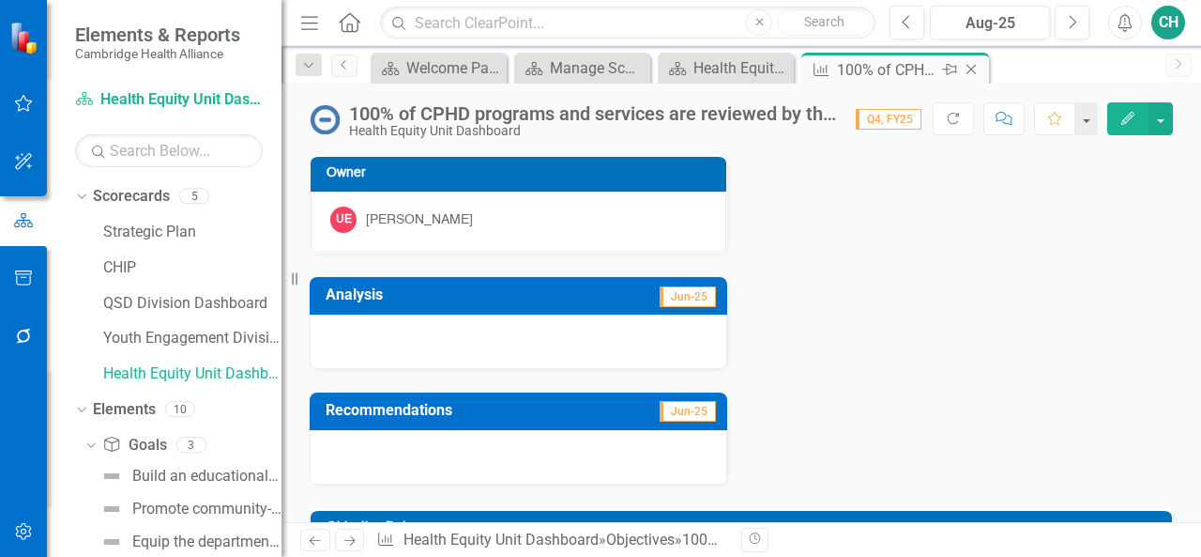
click at [969, 67] on icon at bounding box center [972, 70] width 10 height 10
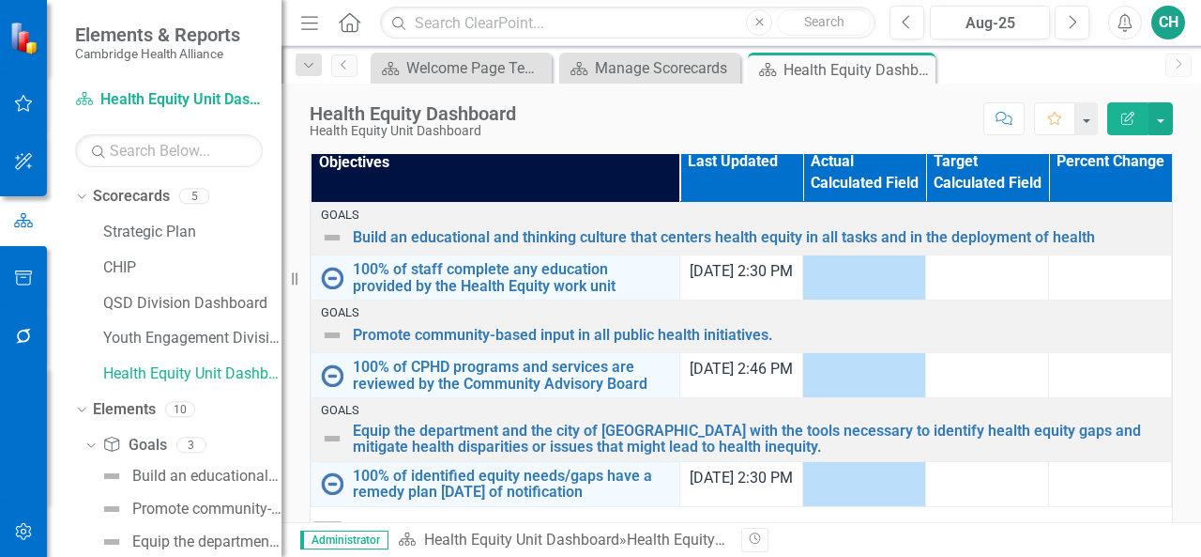
scroll to position [672, 0]
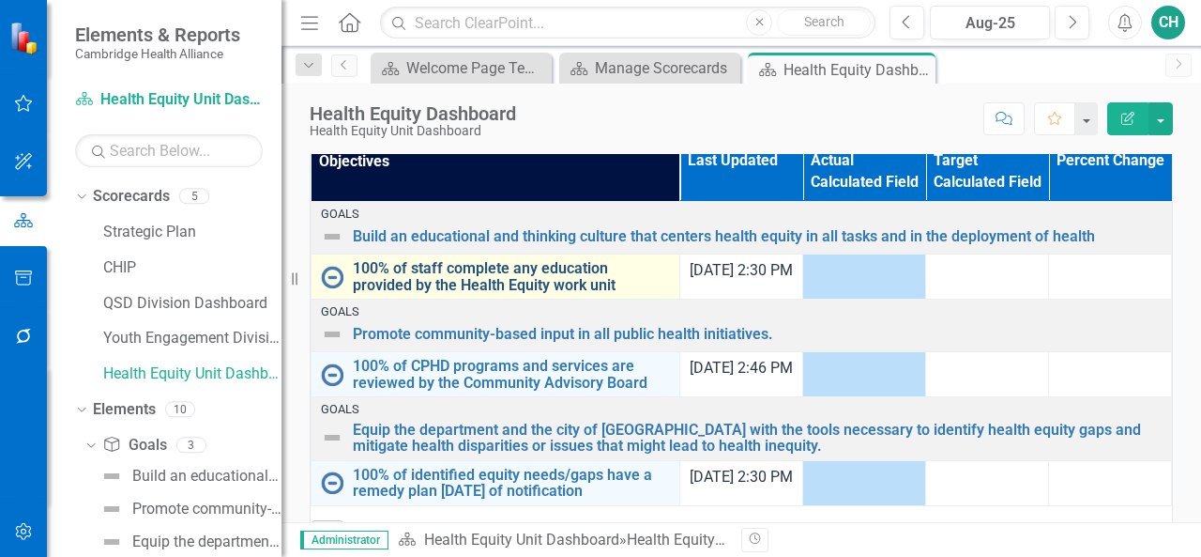
click at [510, 279] on link "100% of staff complete any education provided by the Health Equity work unit" at bounding box center [511, 276] width 317 height 33
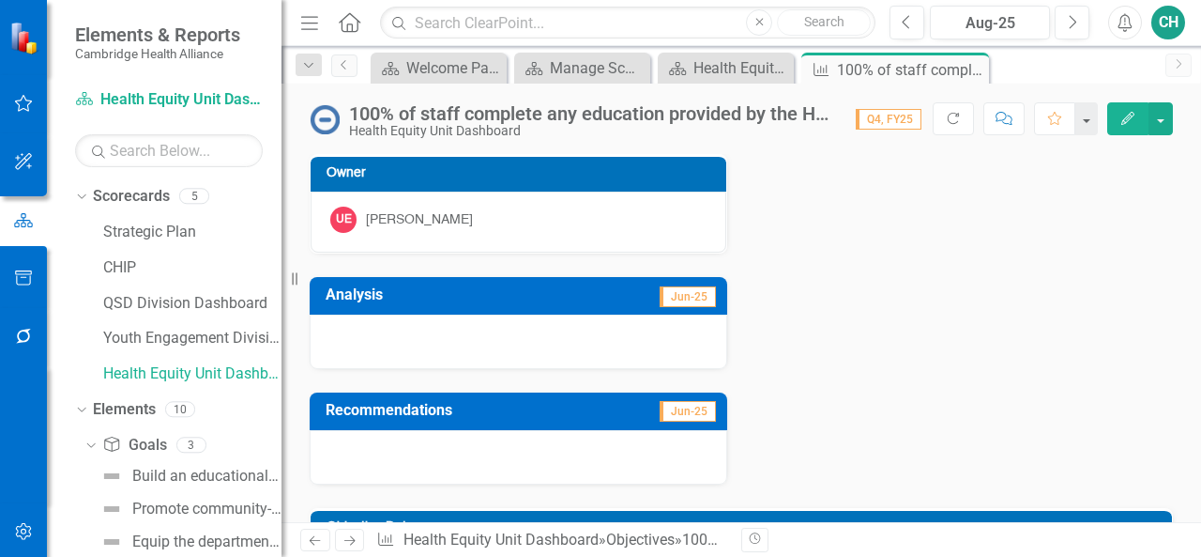
scroll to position [278, 0]
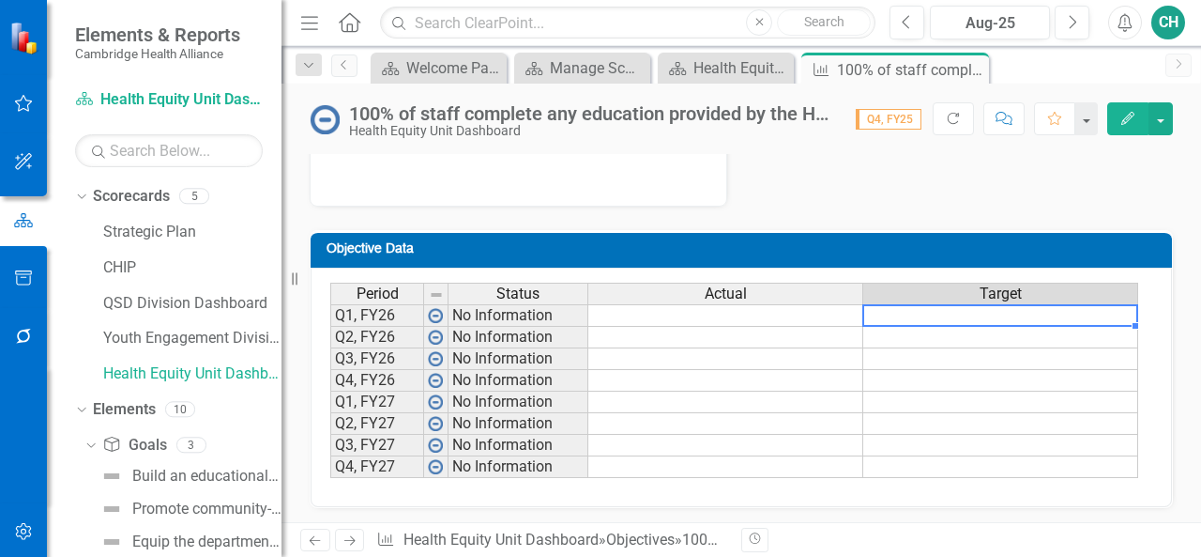
click at [952, 313] on td at bounding box center [1001, 315] width 275 height 23
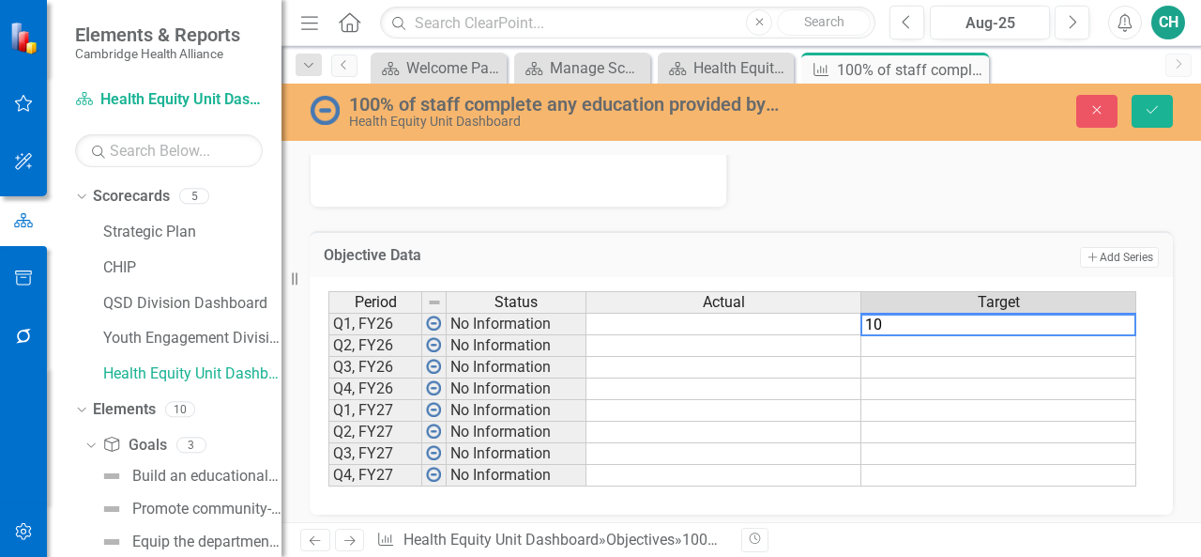
type textarea "100"
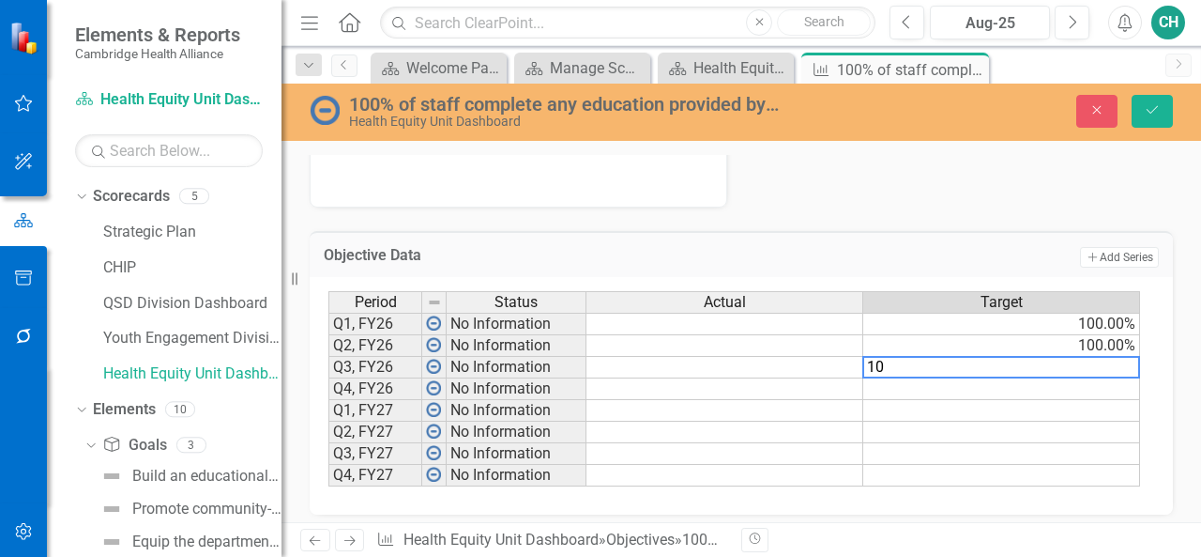
type textarea "100"
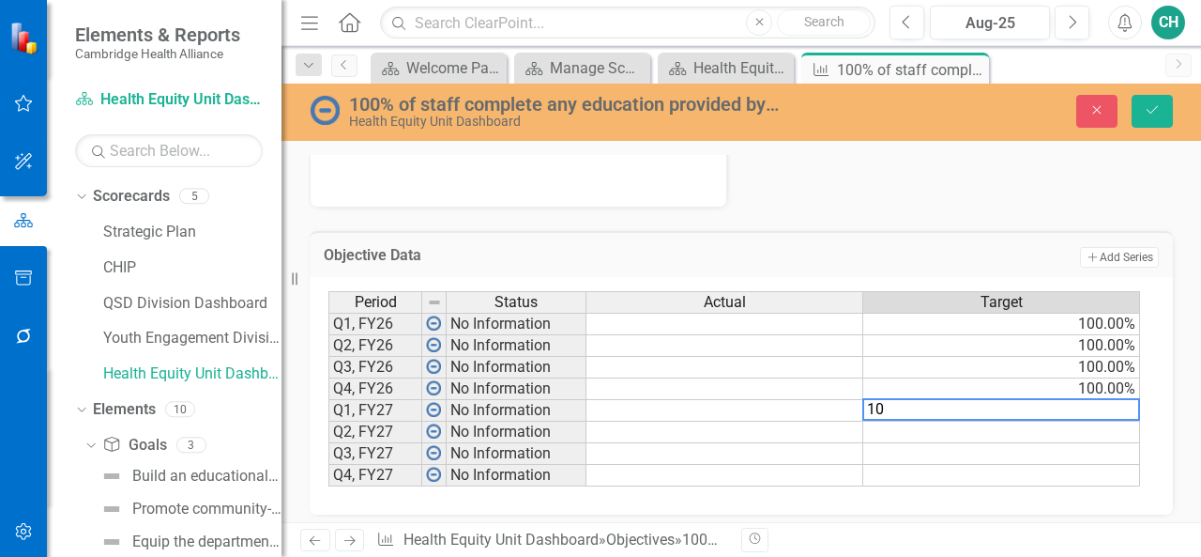
type textarea "100"
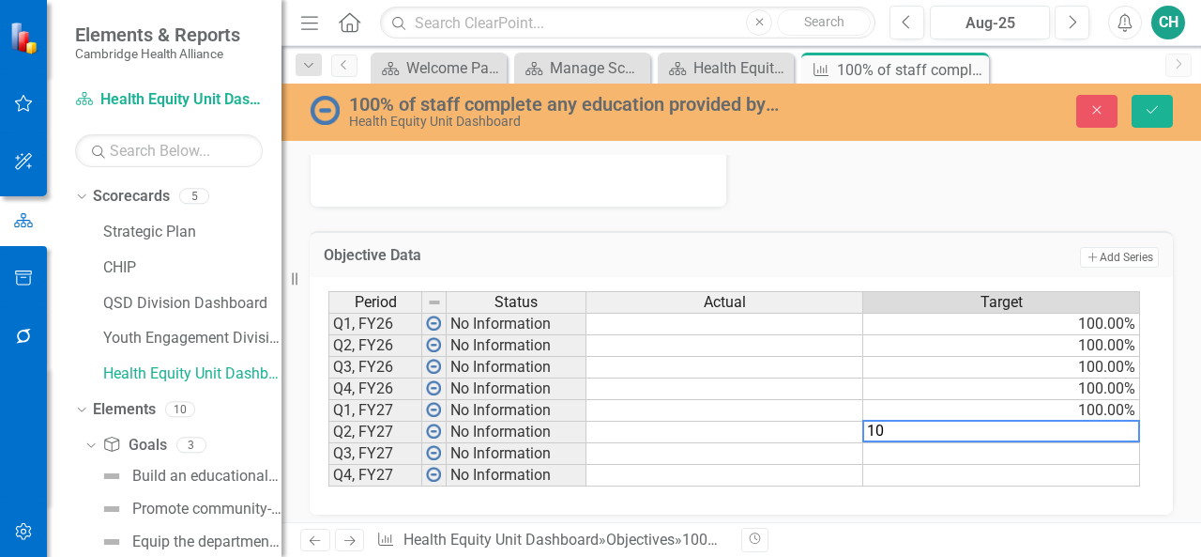
type textarea "100"
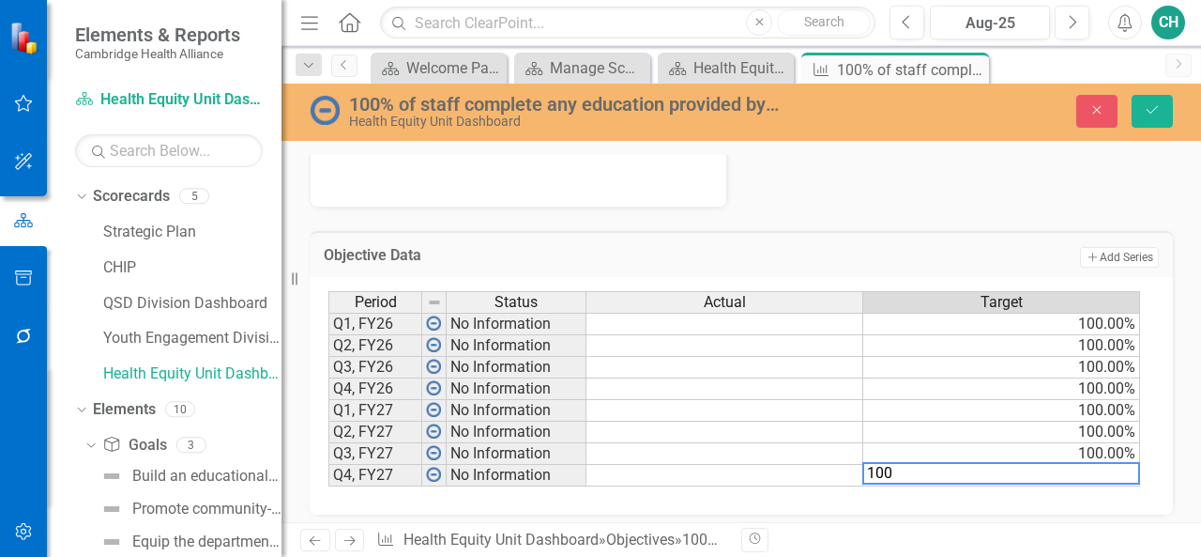
type textarea "100"
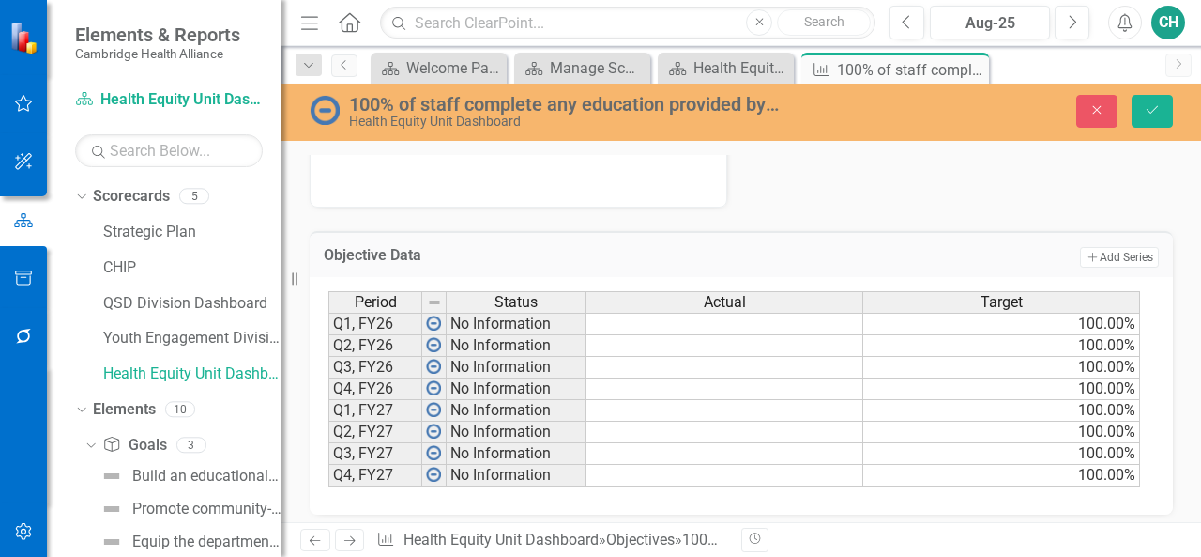
click at [805, 496] on div "Period Status Actual Target Q1, FY26 No Information 100.00% Q2, FY26 No Informa…" at bounding box center [742, 395] width 864 height 237
click at [1152, 108] on icon "Save" at bounding box center [1152, 109] width 17 height 13
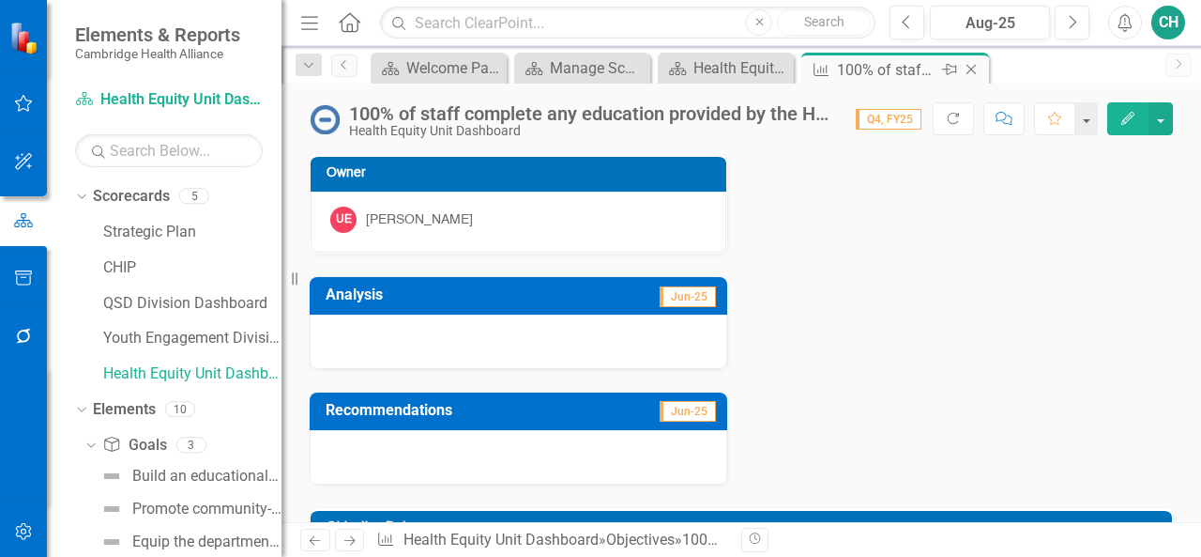
click at [976, 67] on icon "Close" at bounding box center [971, 69] width 19 height 15
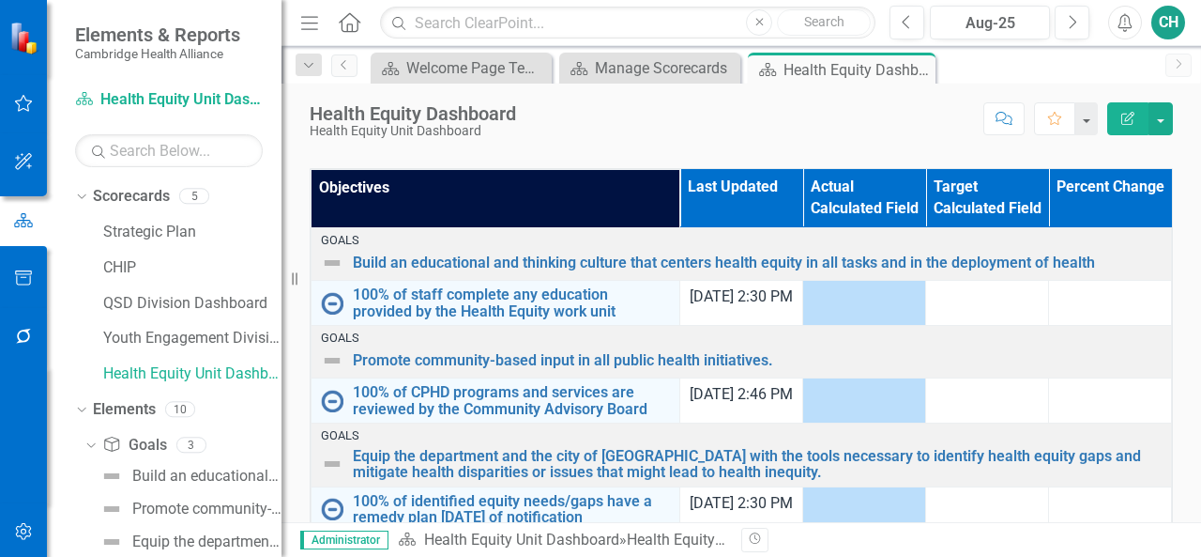
scroll to position [765, 0]
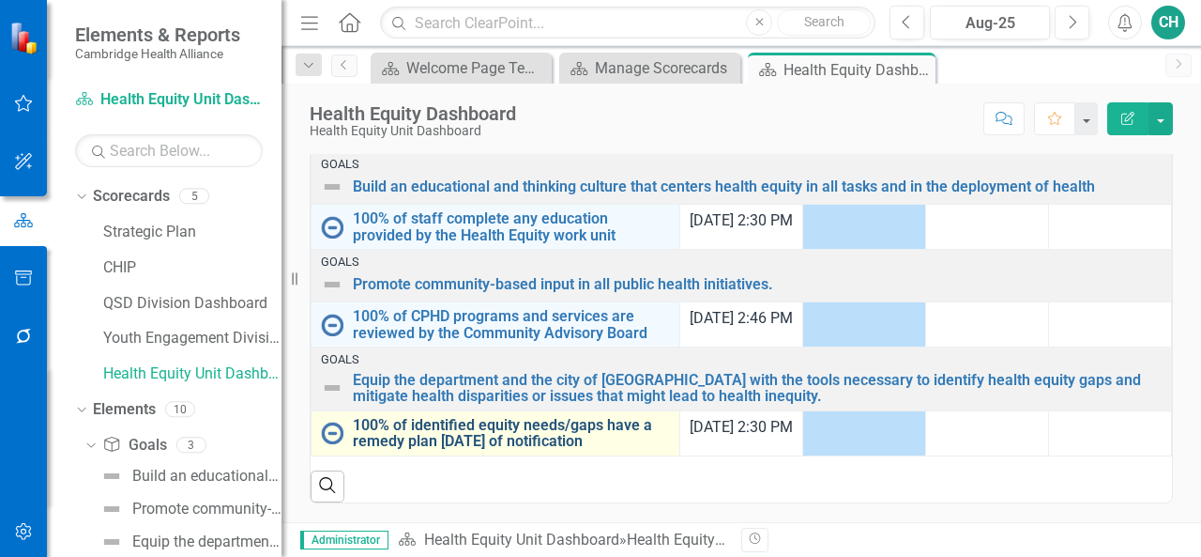
click at [520, 421] on link "100% of identified equity needs/gaps have a remedy plan [DATE] of notification" at bounding box center [511, 433] width 317 height 33
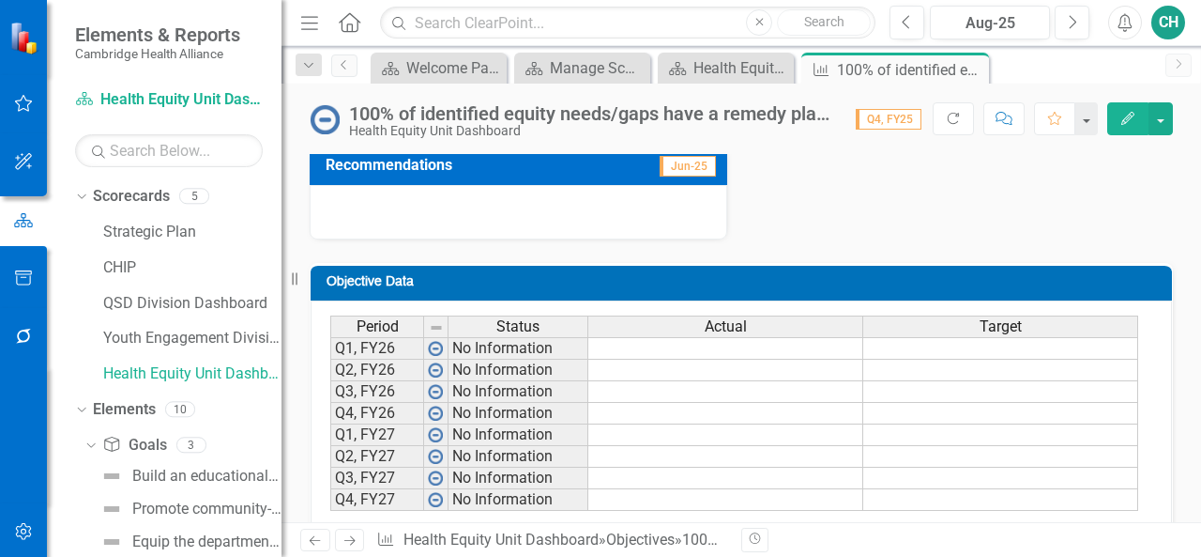
scroll to position [246, 0]
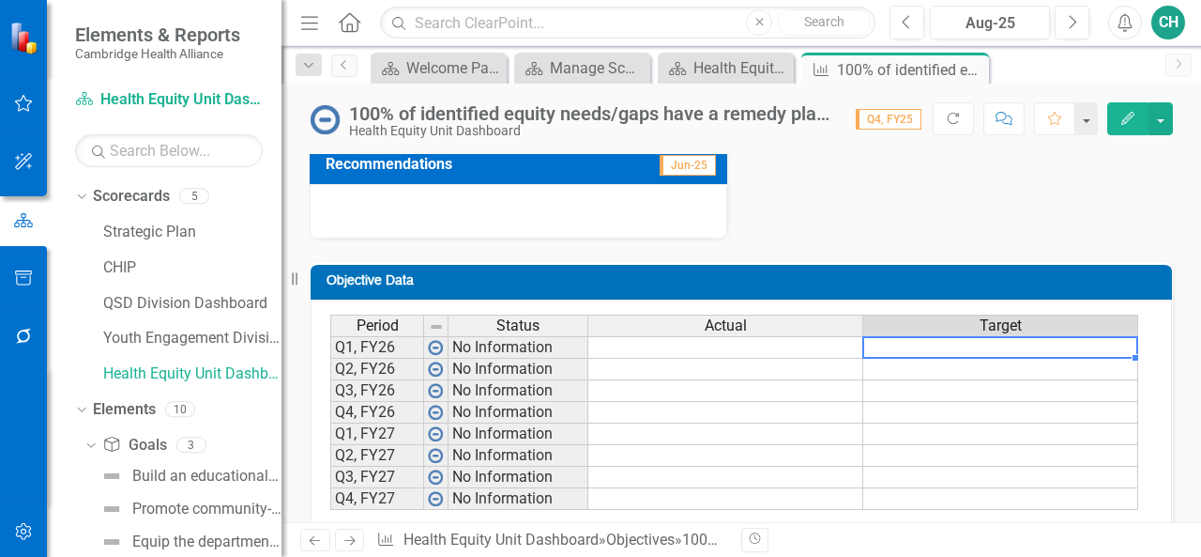
click at [1048, 351] on td at bounding box center [1001, 347] width 275 height 23
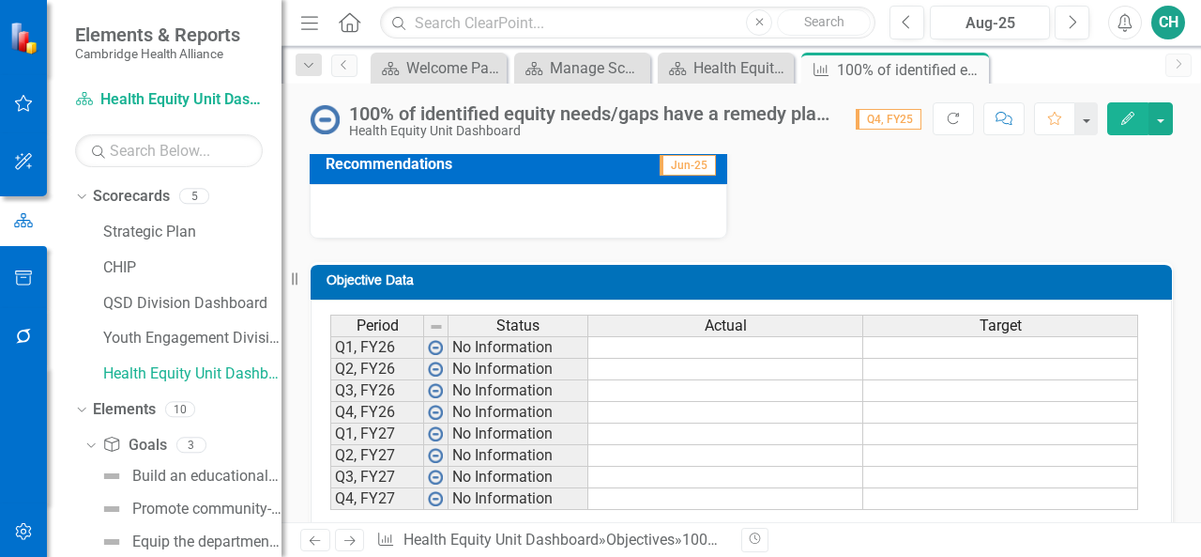
click at [1128, 126] on button "Edit" at bounding box center [1128, 118] width 41 height 33
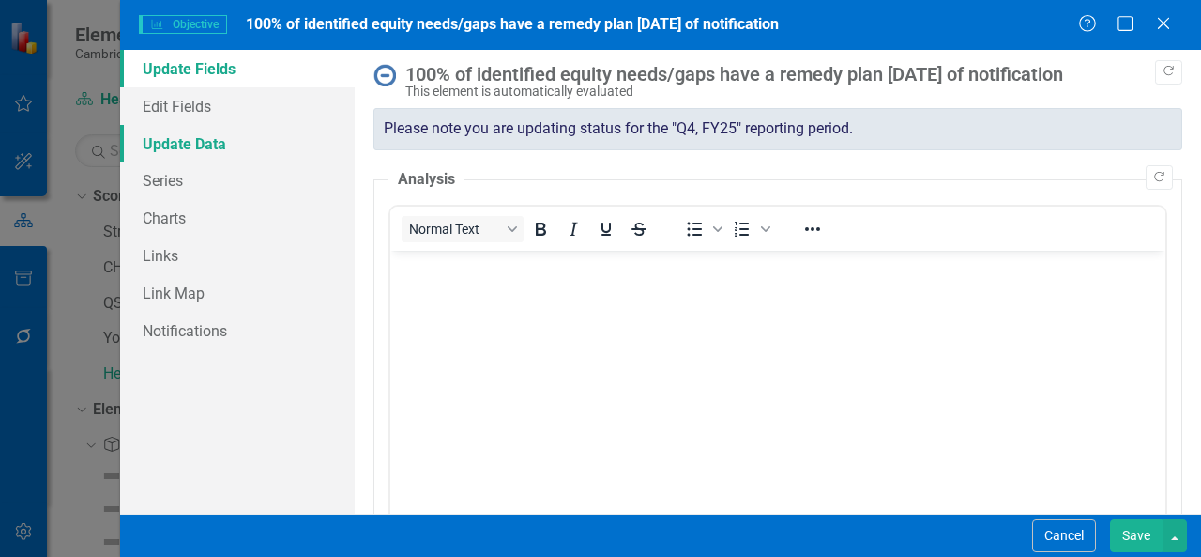
scroll to position [0, 0]
click at [188, 174] on link "Series" at bounding box center [237, 180] width 235 height 38
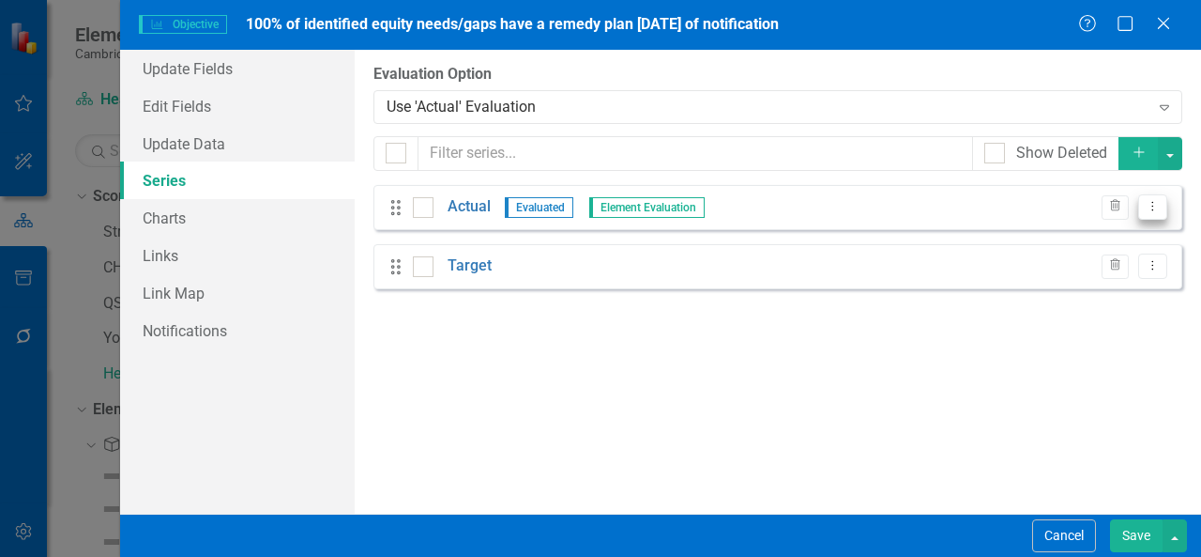
click at [1155, 216] on button "Dropdown Menu" at bounding box center [1153, 206] width 29 height 25
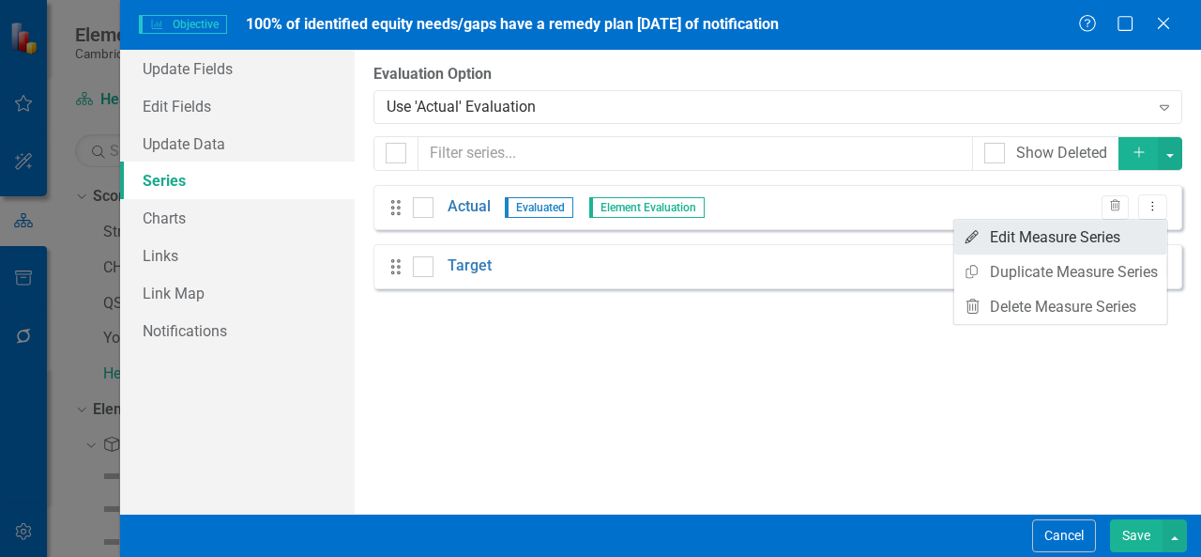
click at [1120, 232] on link "Edit Edit Measure Series" at bounding box center [1061, 237] width 213 height 35
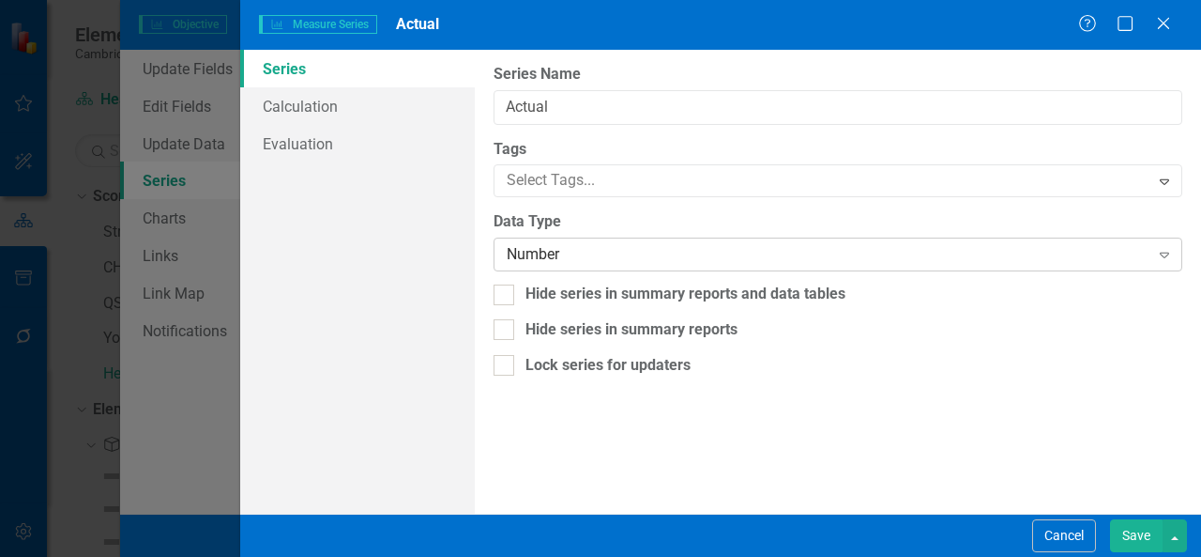
click at [681, 251] on div "Number" at bounding box center [828, 255] width 643 height 22
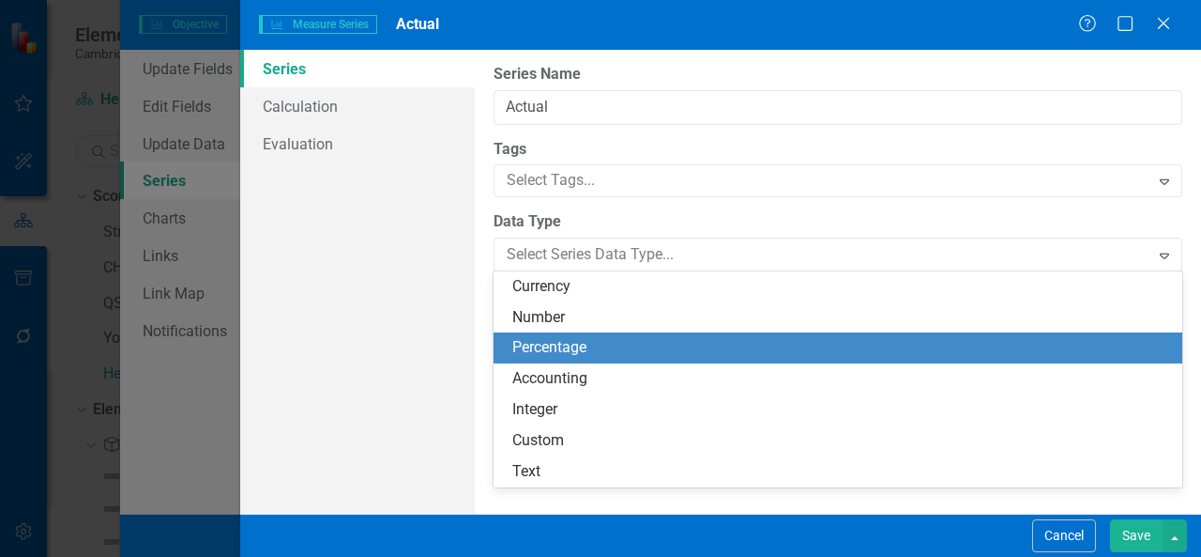
click at [589, 341] on div "Percentage" at bounding box center [842, 348] width 659 height 22
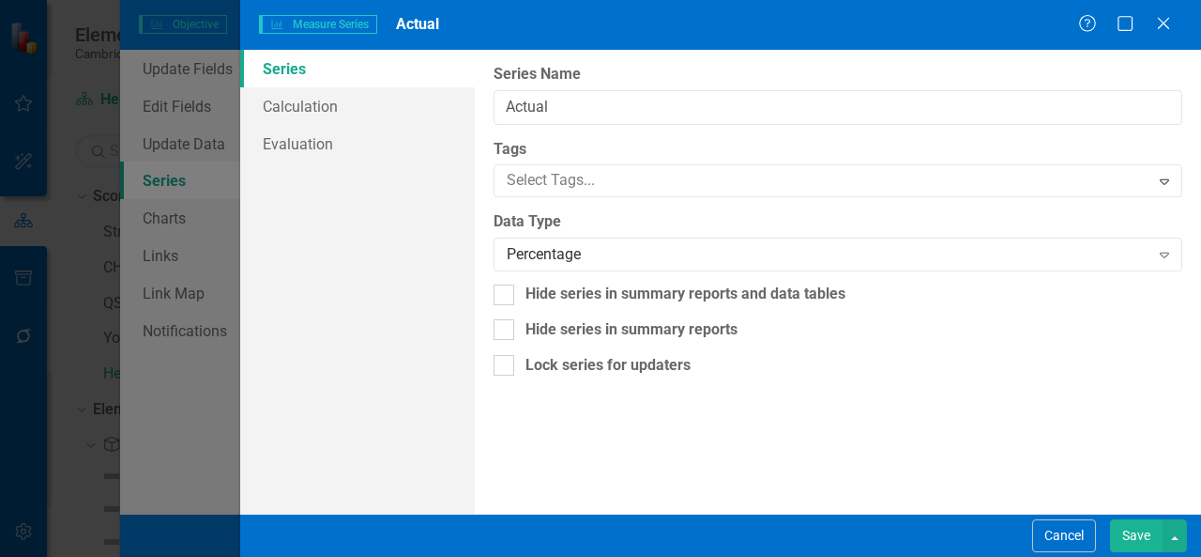
click at [1125, 526] on button "Save" at bounding box center [1136, 535] width 53 height 33
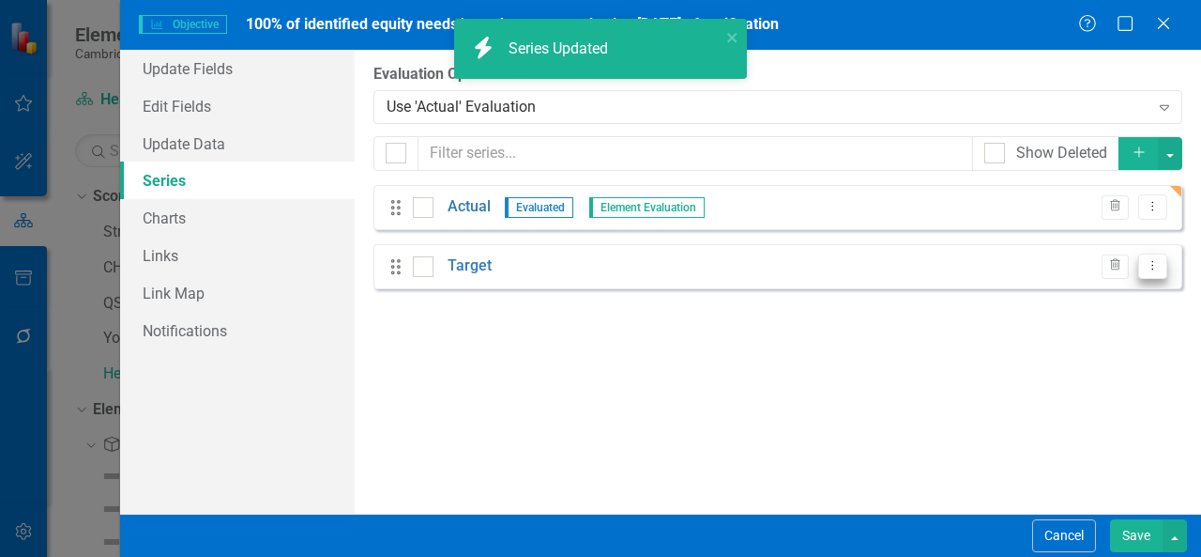
click at [1164, 262] on button "Dropdown Menu" at bounding box center [1153, 265] width 29 height 25
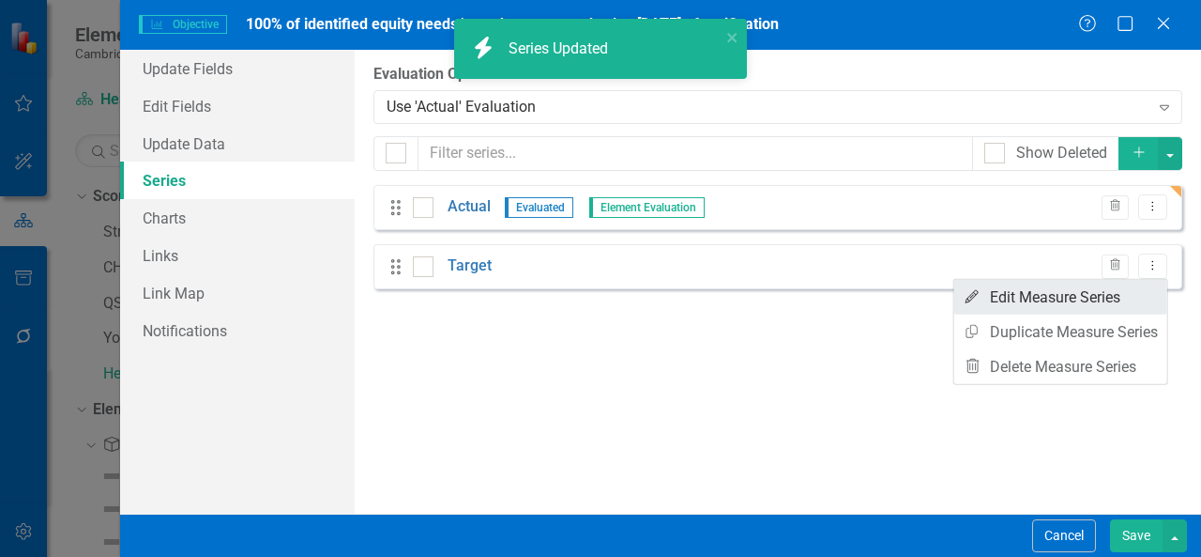
click at [1111, 303] on link "Edit Edit Measure Series" at bounding box center [1061, 297] width 213 height 35
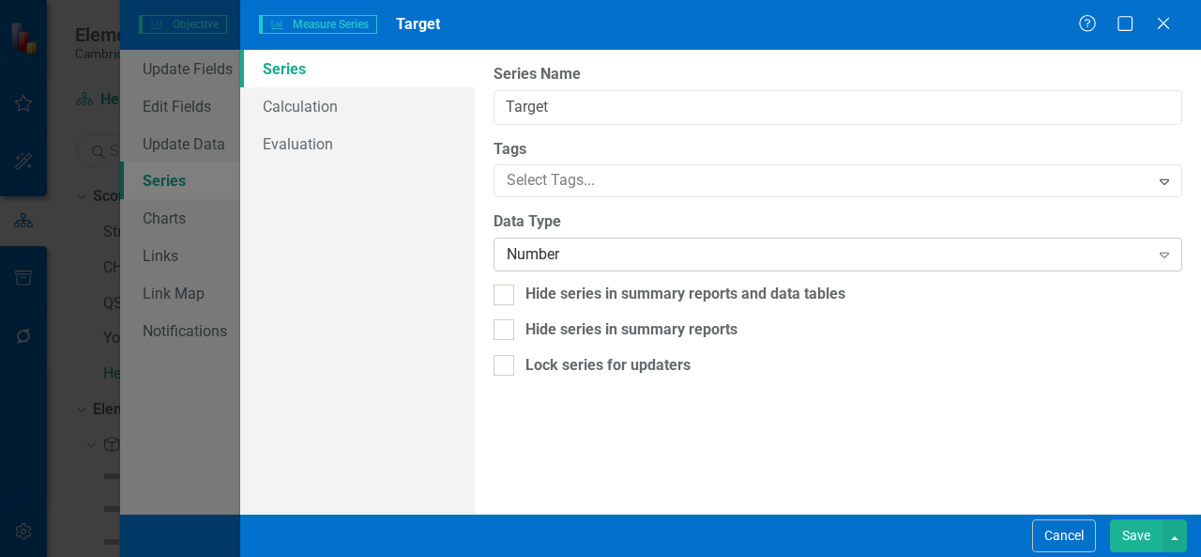
click at [852, 252] on div "Number" at bounding box center [828, 255] width 643 height 22
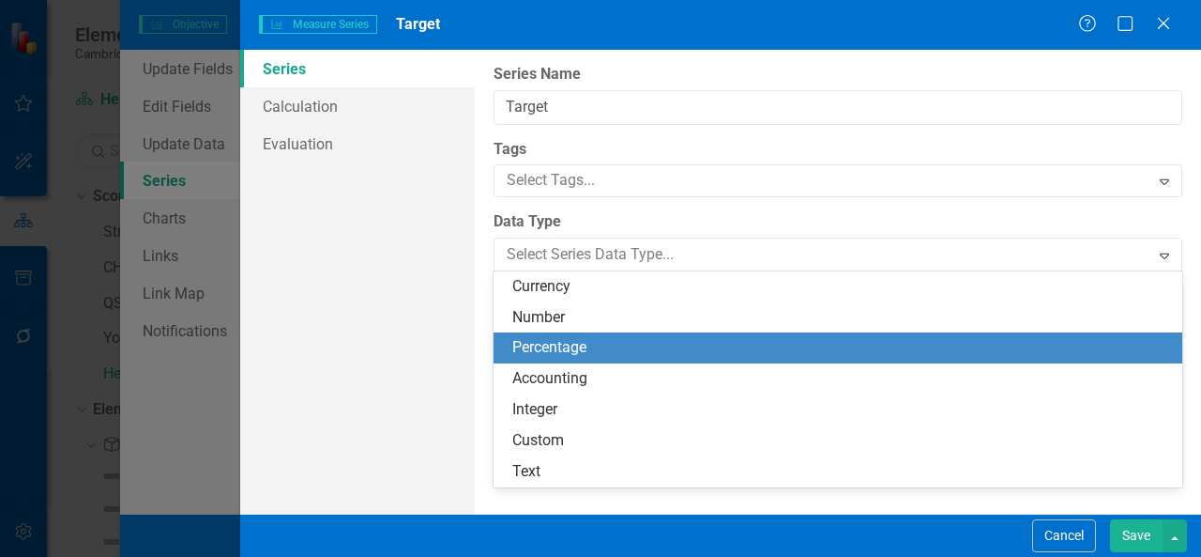
click at [710, 354] on div "Percentage" at bounding box center [842, 348] width 659 height 22
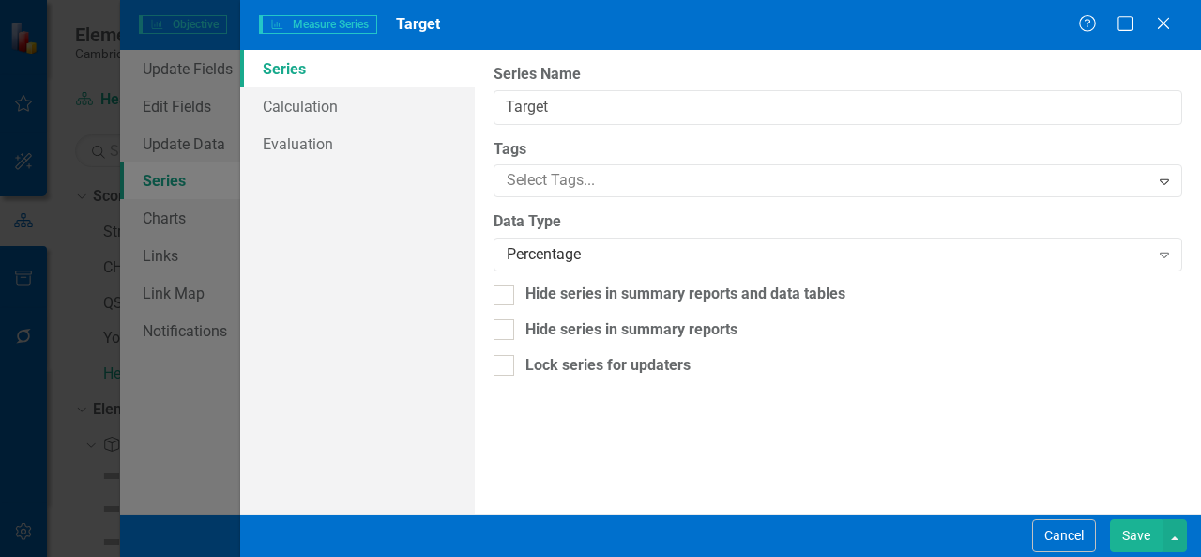
click at [1127, 538] on button "Save" at bounding box center [1136, 535] width 53 height 33
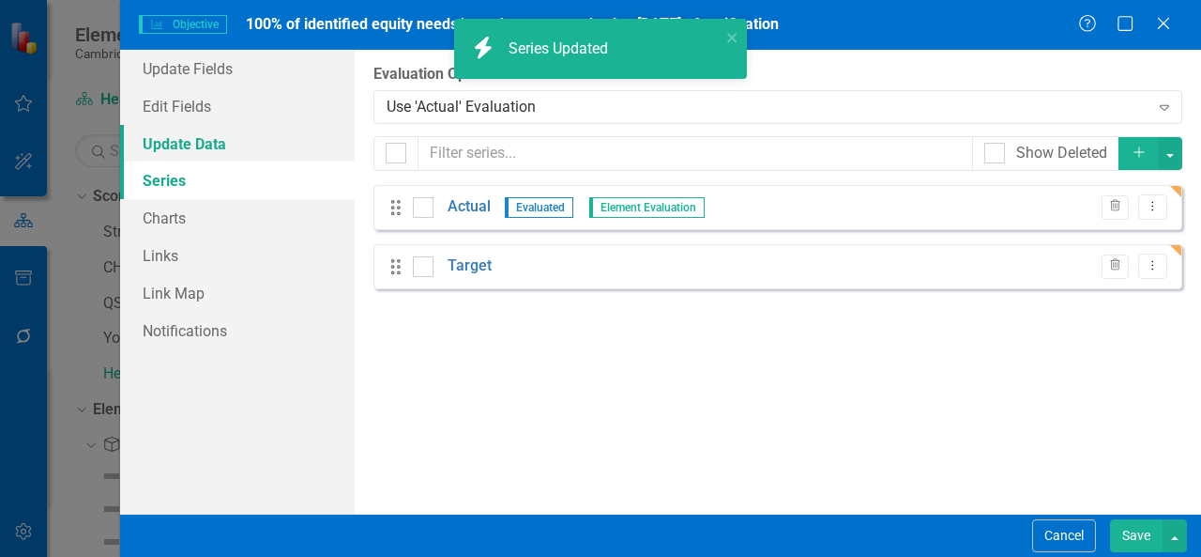
click at [191, 155] on link "Update Data" at bounding box center [237, 144] width 235 height 38
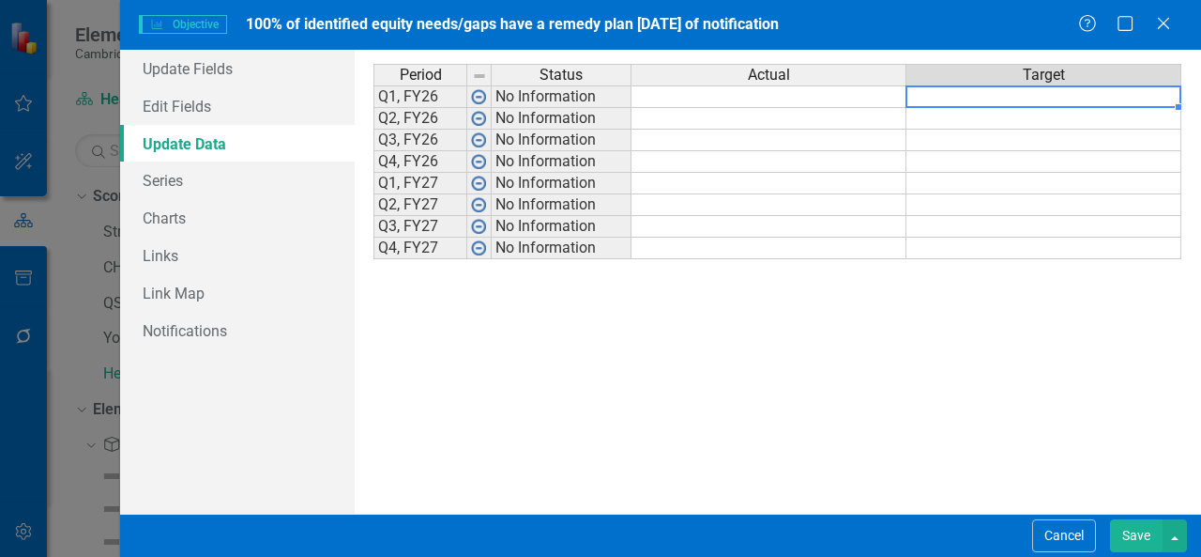
click at [987, 97] on td at bounding box center [1044, 96] width 275 height 23
type textarea "100"
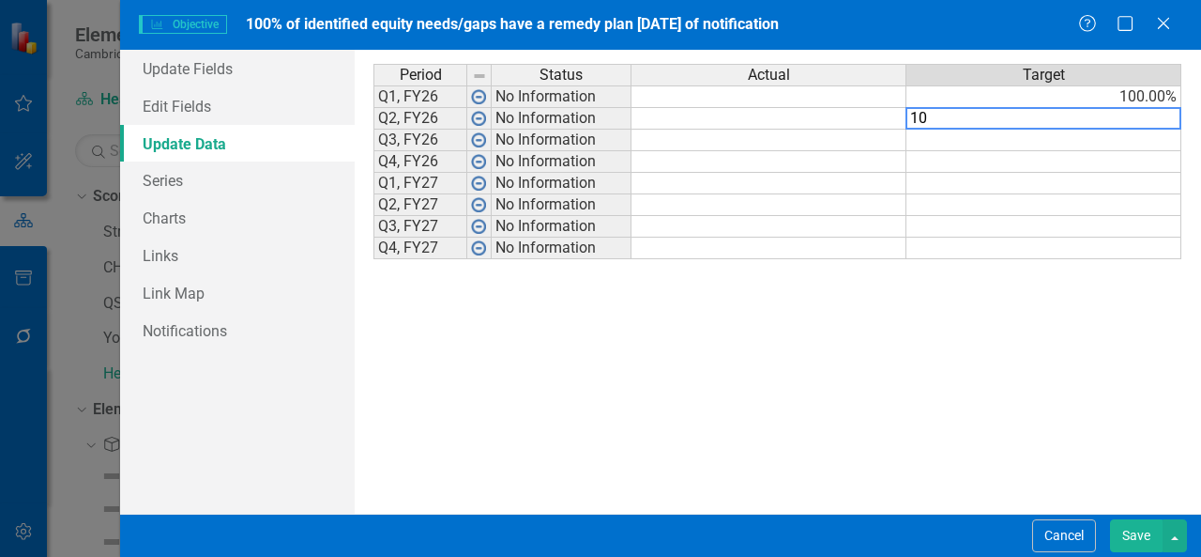
type textarea "100"
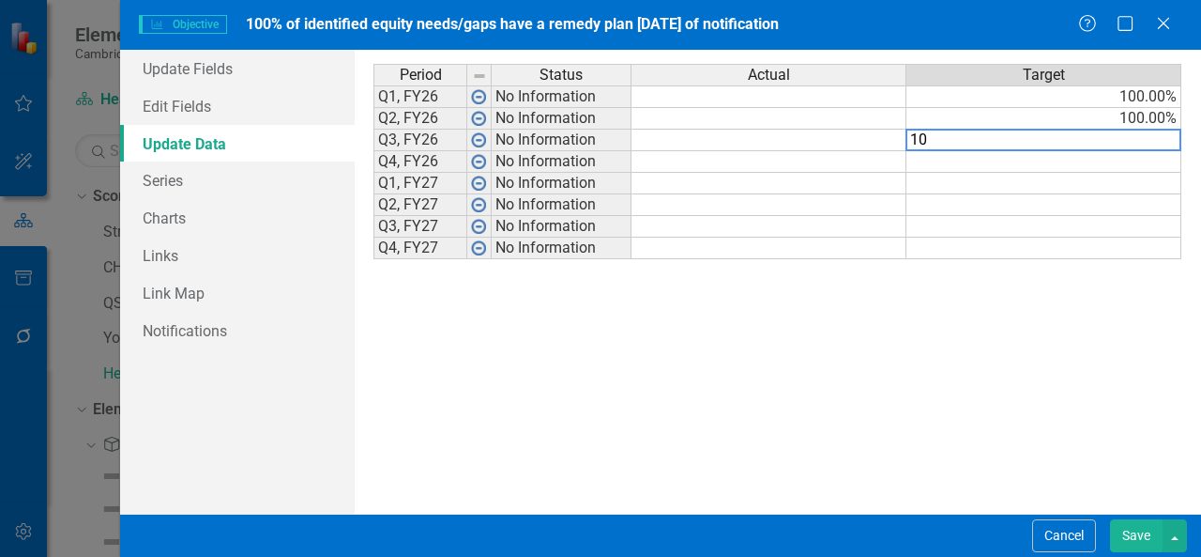
type textarea "100"
type textarea "1"
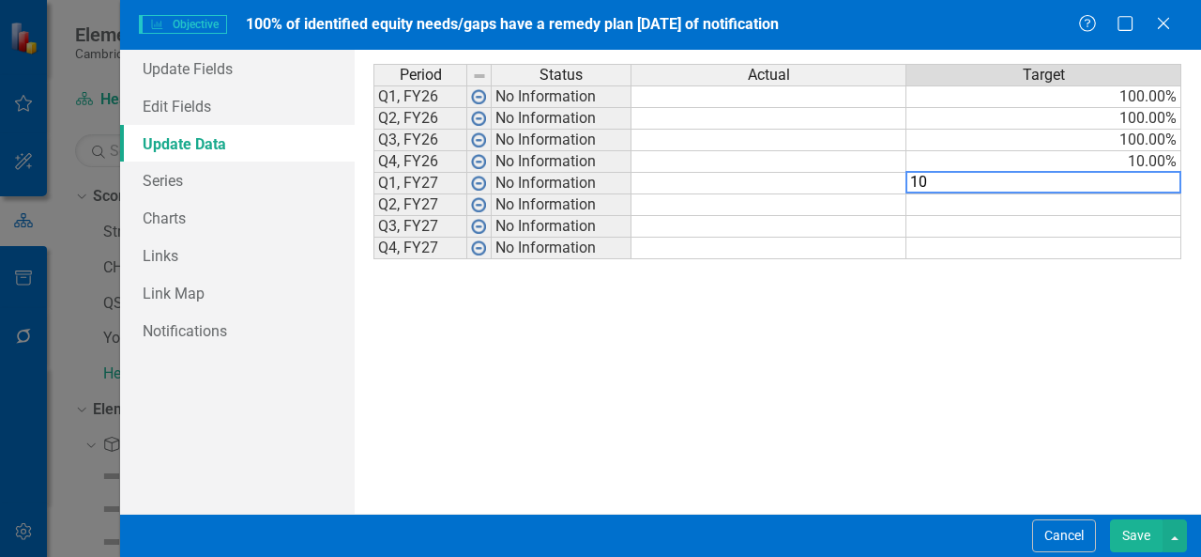
type textarea "100"
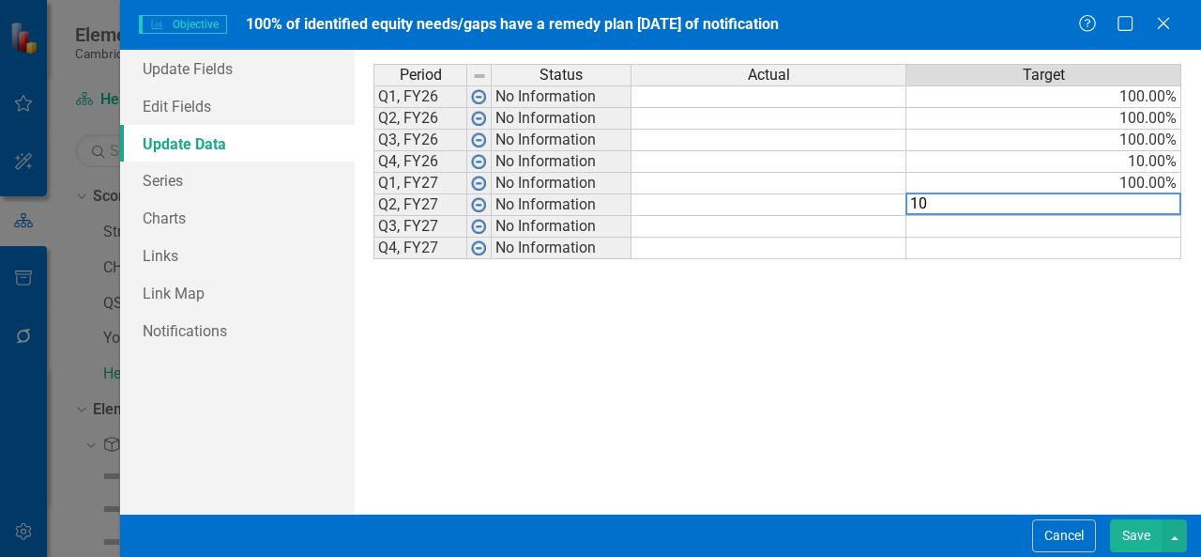
type textarea "100"
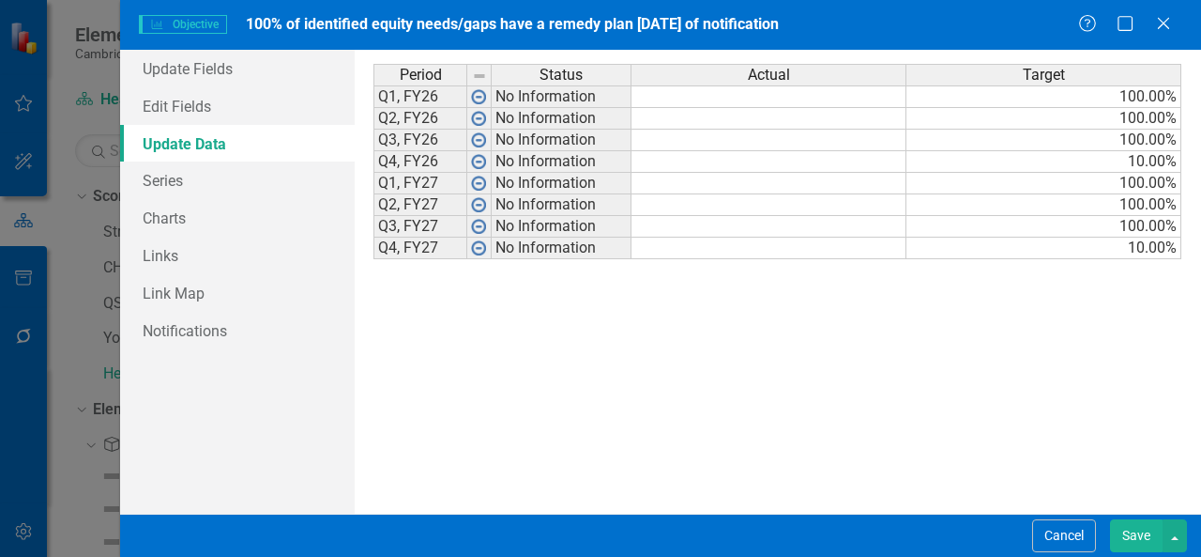
click at [913, 378] on div "Period Status Actual Target Q1, FY26 No Information 100.00% Q2, FY26 No Informa…" at bounding box center [778, 282] width 809 height 436
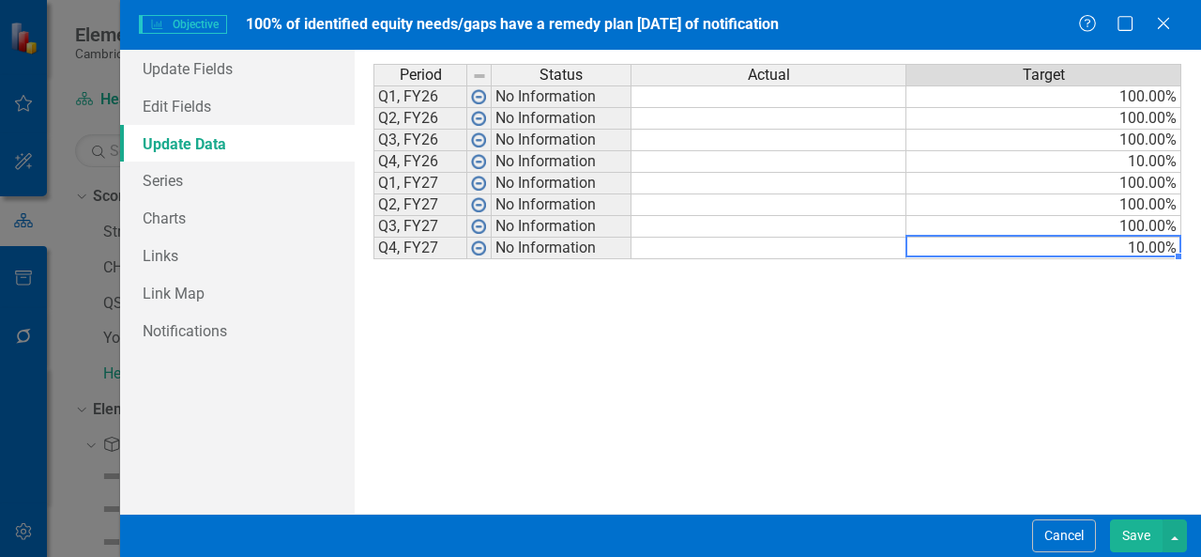
click at [1143, 244] on td "10.00%" at bounding box center [1044, 248] width 275 height 22
click at [1147, 161] on td "10.00%" at bounding box center [1044, 162] width 275 height 22
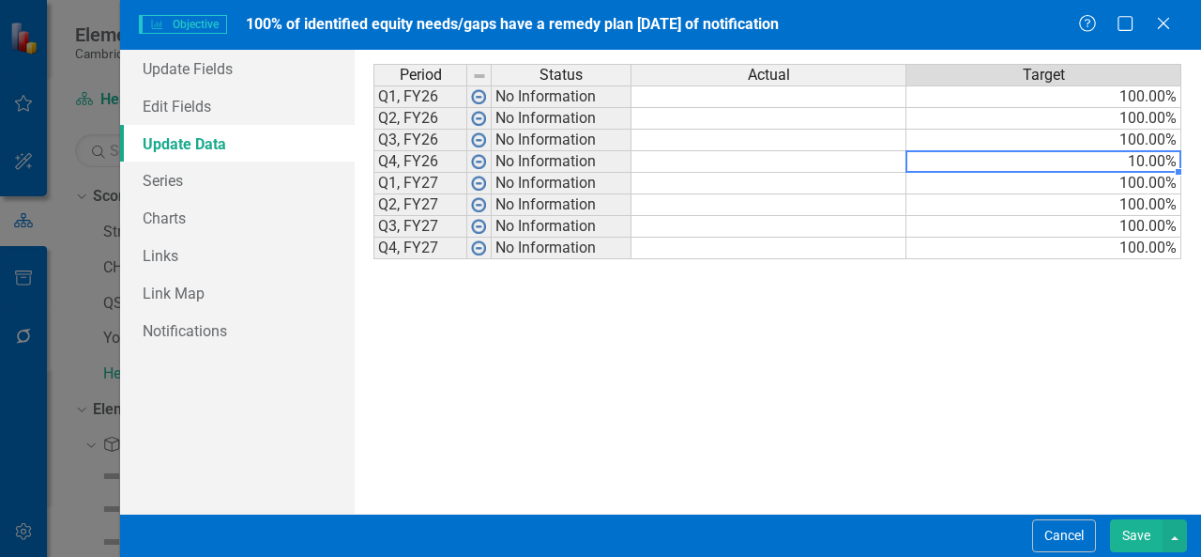
click at [1147, 161] on td "10.00%" at bounding box center [1044, 162] width 275 height 22
type textarea "100"
click at [1086, 365] on div "Period Status Actual Target Q1, FY26 No Information 100.00% Q2, FY26 No Informa…" at bounding box center [778, 282] width 809 height 436
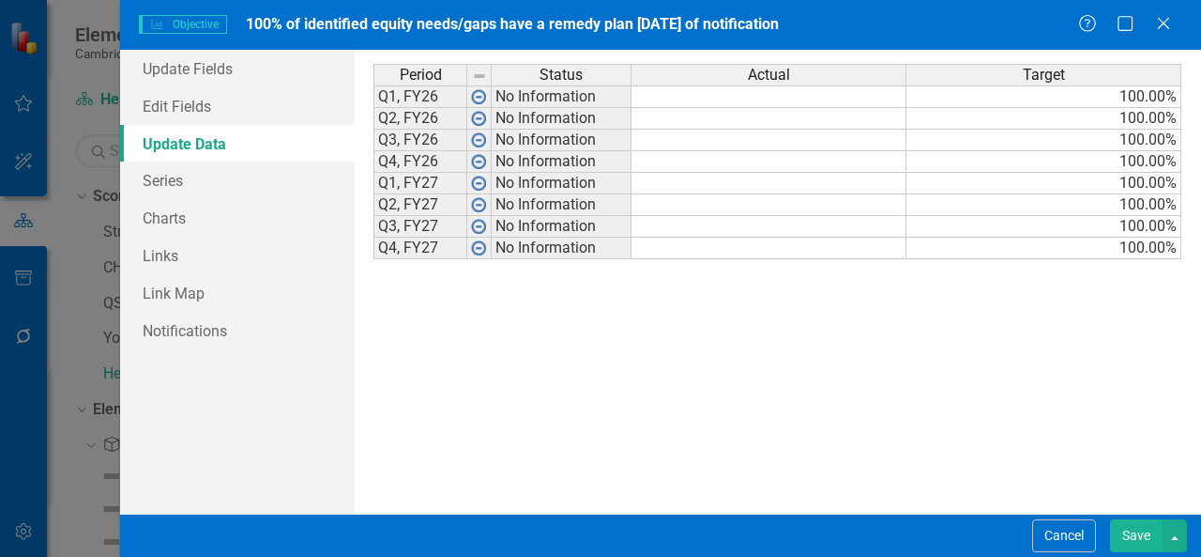
click at [1136, 542] on button "Save" at bounding box center [1136, 535] width 53 height 33
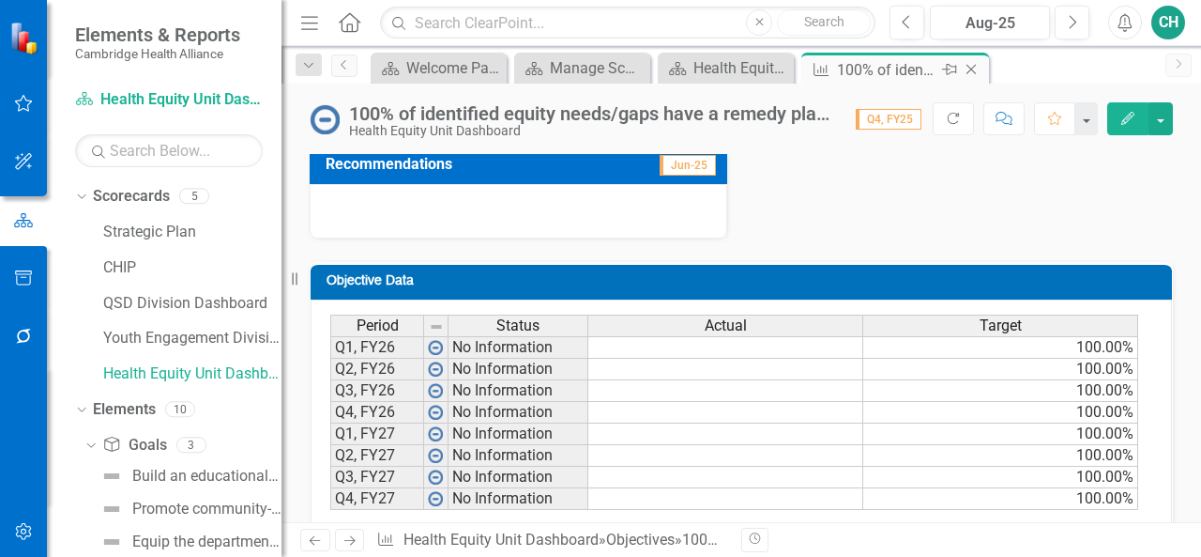
click at [972, 68] on icon at bounding box center [972, 70] width 10 height 10
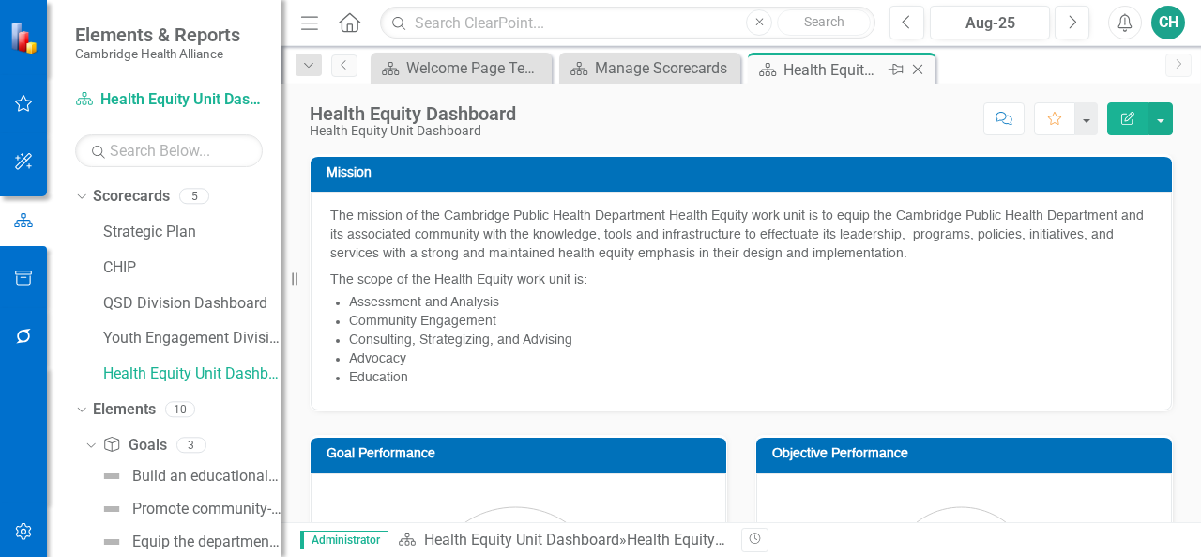
click at [922, 68] on icon "Close" at bounding box center [918, 69] width 19 height 15
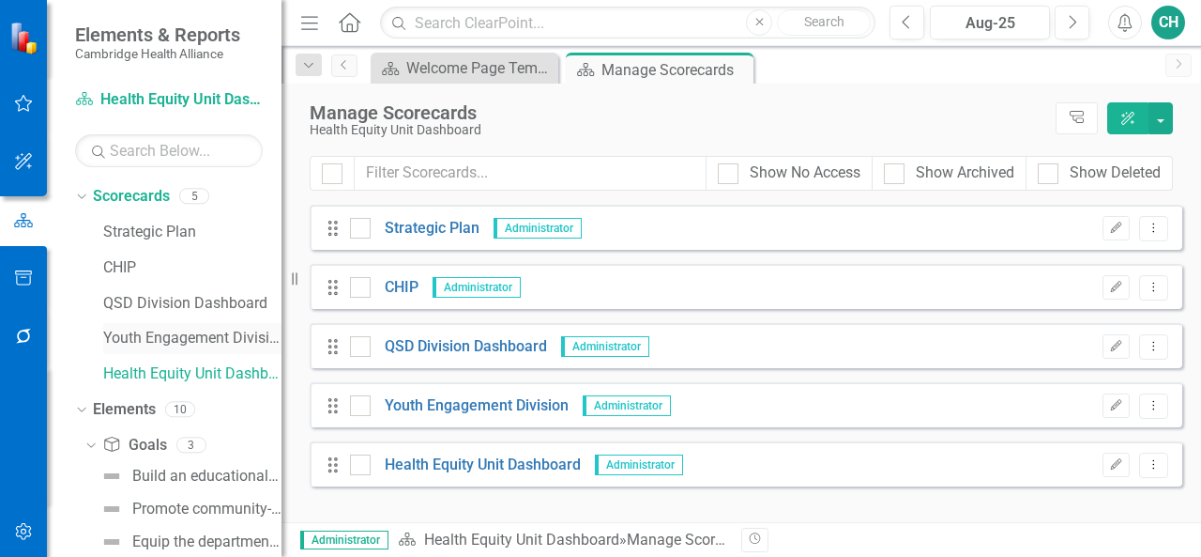
click at [191, 343] on link "Youth Engagement Division" at bounding box center [192, 339] width 178 height 22
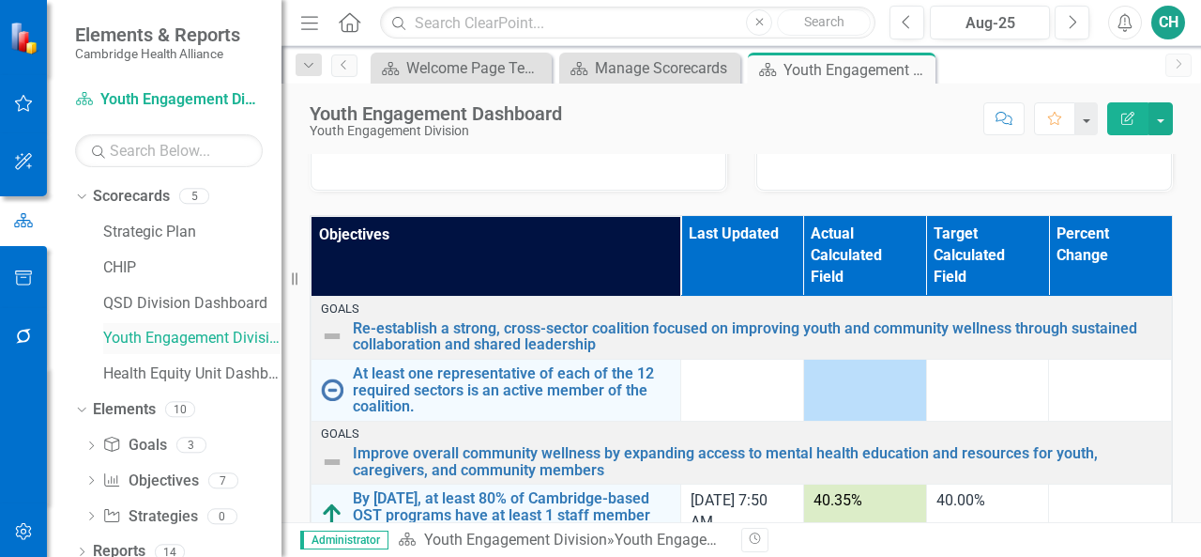
scroll to position [581, 0]
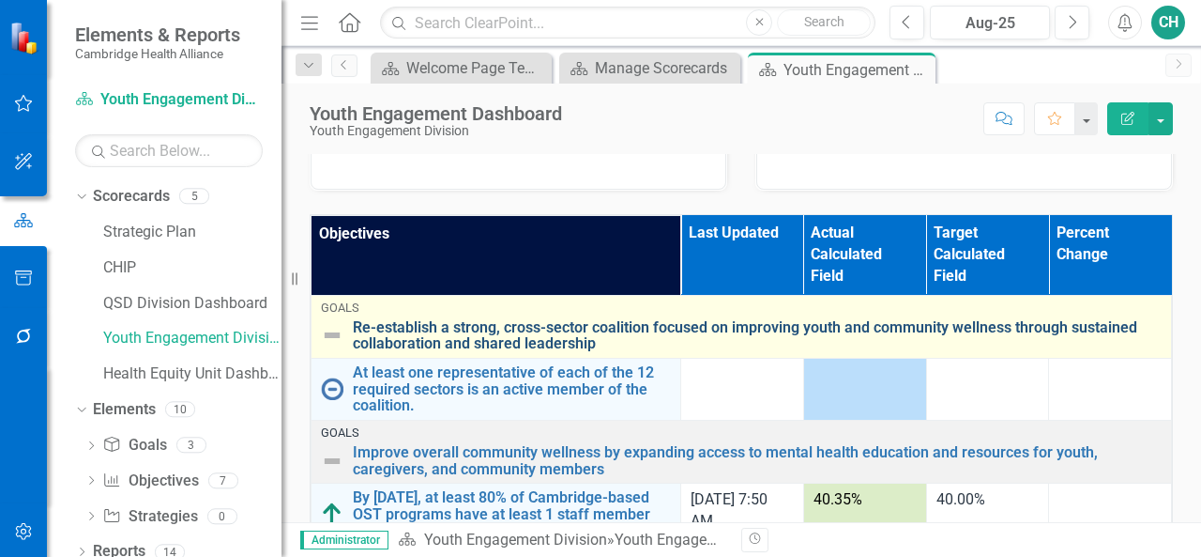
click at [579, 342] on link "Re-establish a strong, cross-sector coalition focused on improving youth and co…" at bounding box center [757, 335] width 809 height 33
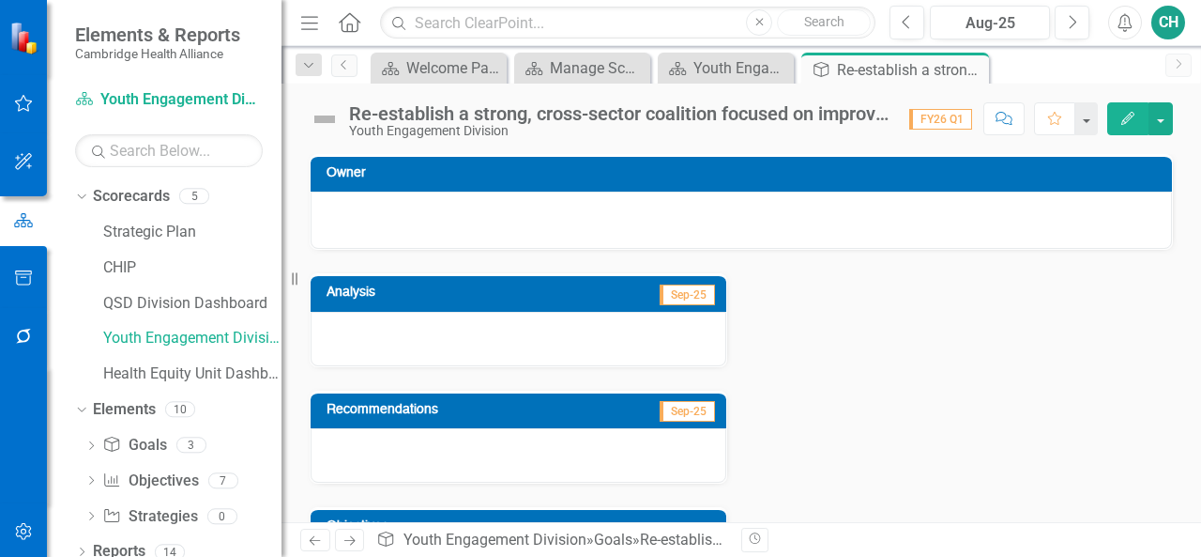
click at [1139, 123] on button "Edit" at bounding box center [1128, 118] width 41 height 33
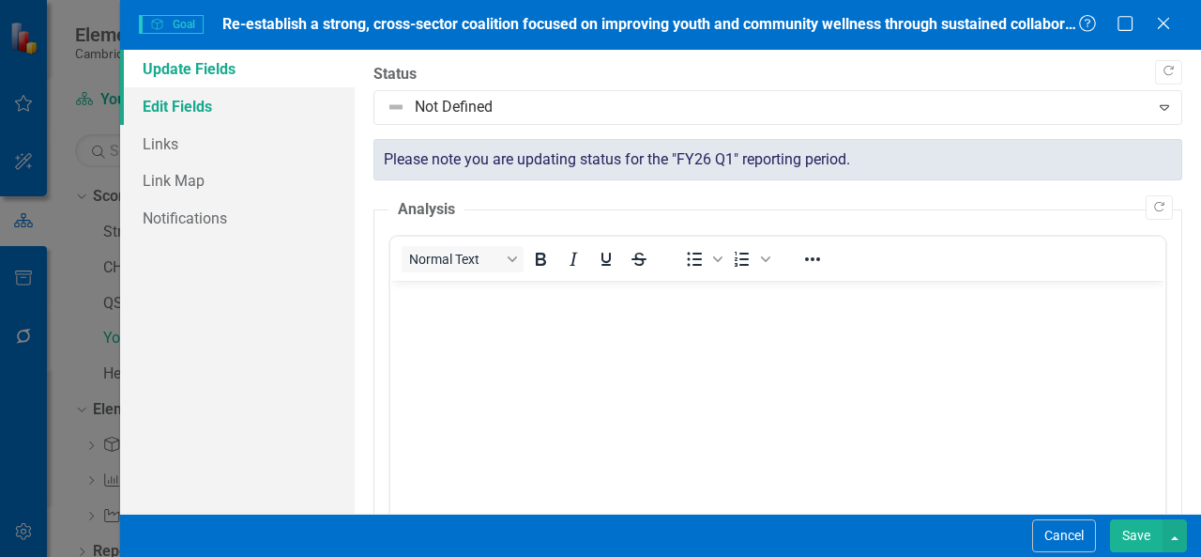
click at [247, 102] on link "Edit Fields" at bounding box center [237, 106] width 235 height 38
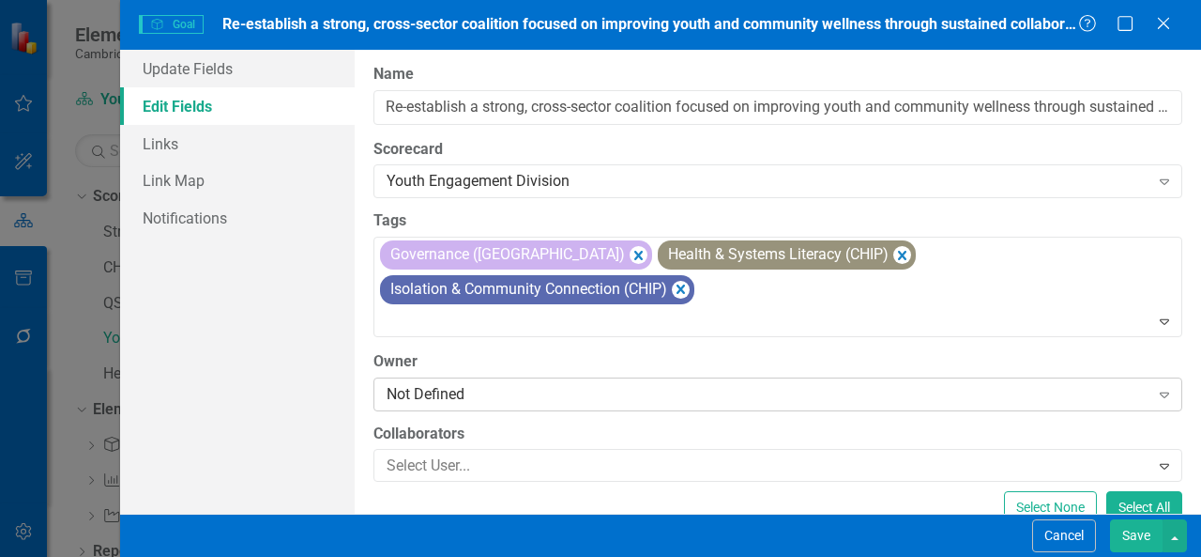
click at [470, 383] on div "Not Defined" at bounding box center [768, 394] width 763 height 22
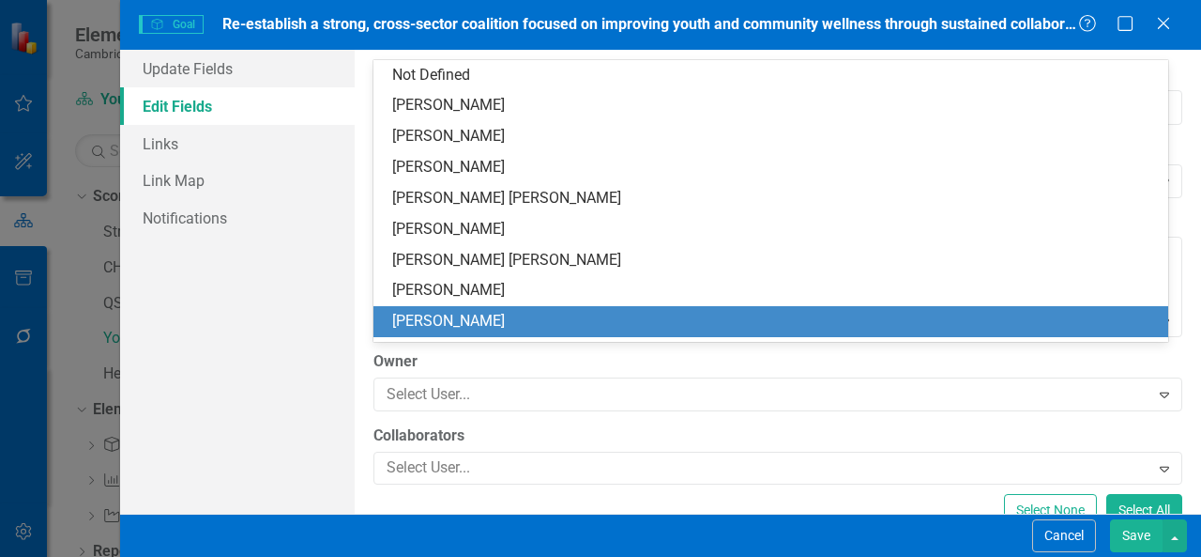
click at [451, 324] on div "[PERSON_NAME]" at bounding box center [774, 322] width 765 height 22
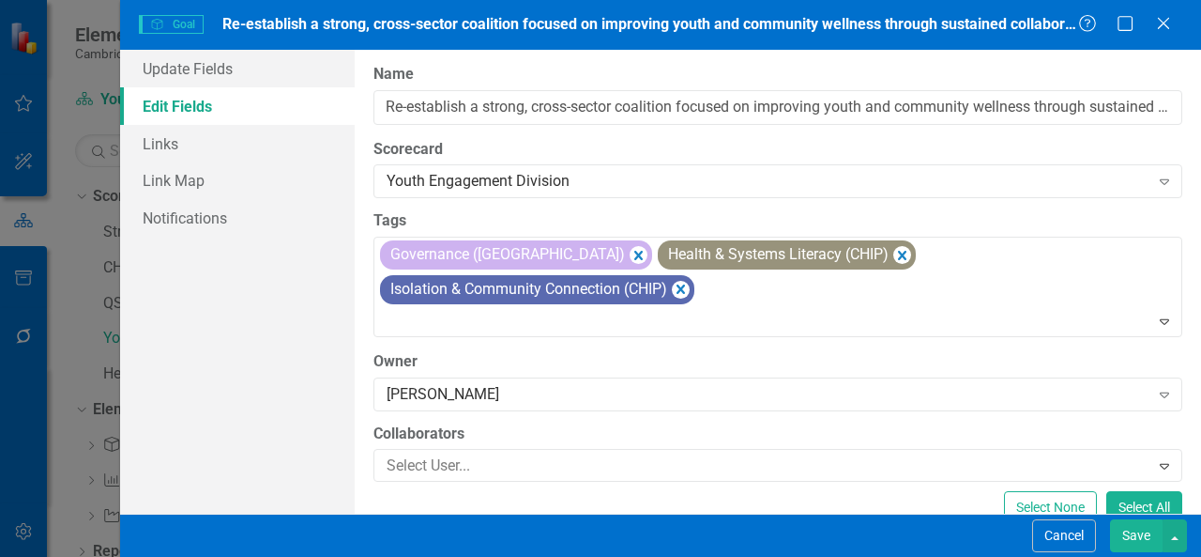
click at [1146, 538] on button "Save" at bounding box center [1136, 535] width 53 height 33
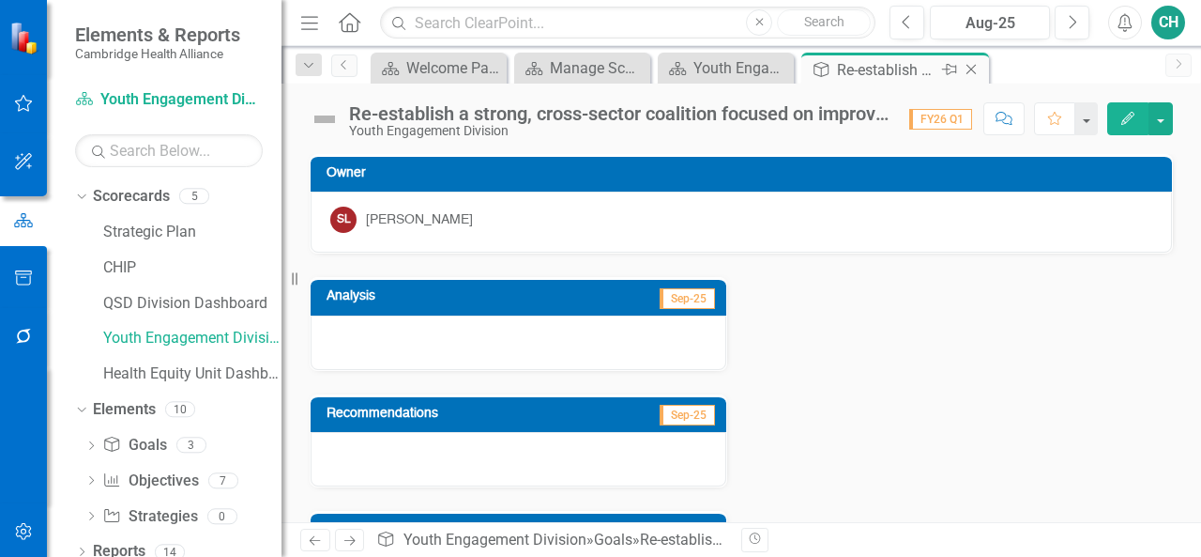
click at [974, 71] on icon at bounding box center [972, 70] width 10 height 10
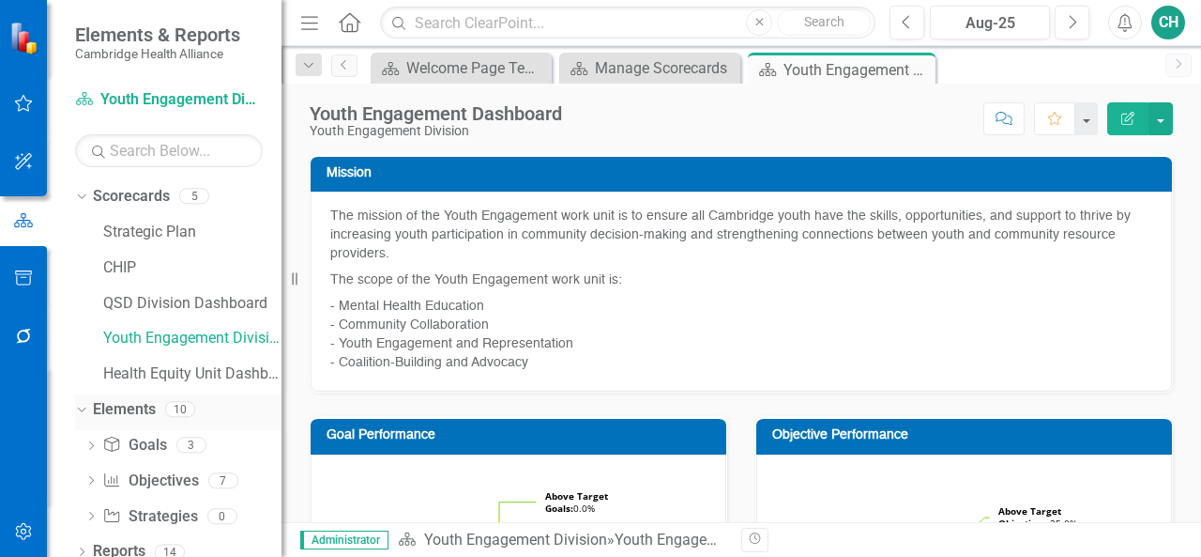
click at [148, 405] on link "Elements" at bounding box center [124, 410] width 63 height 22
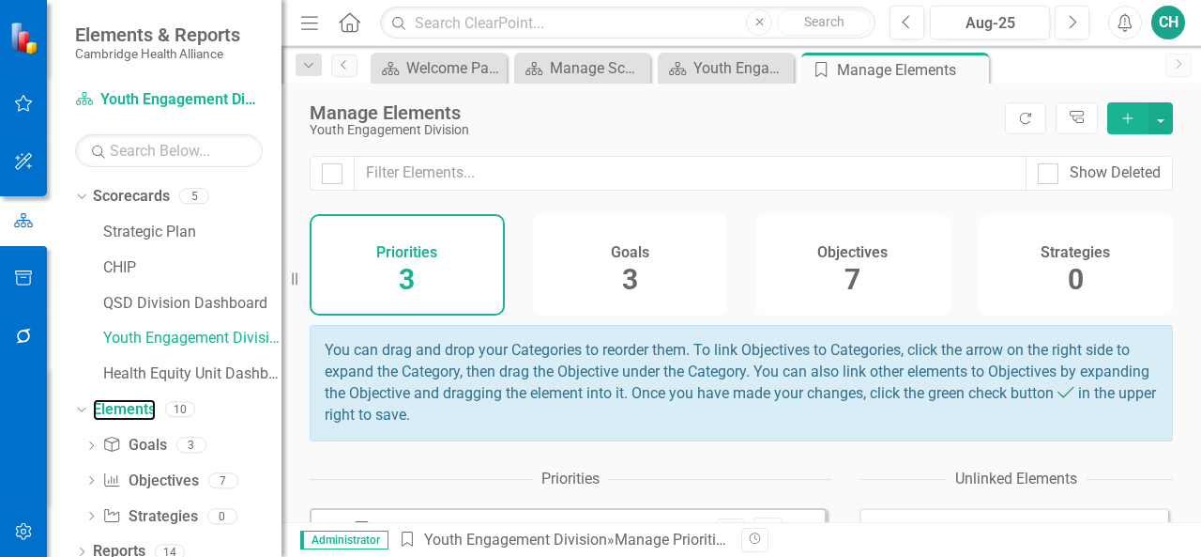
scroll to position [175, 0]
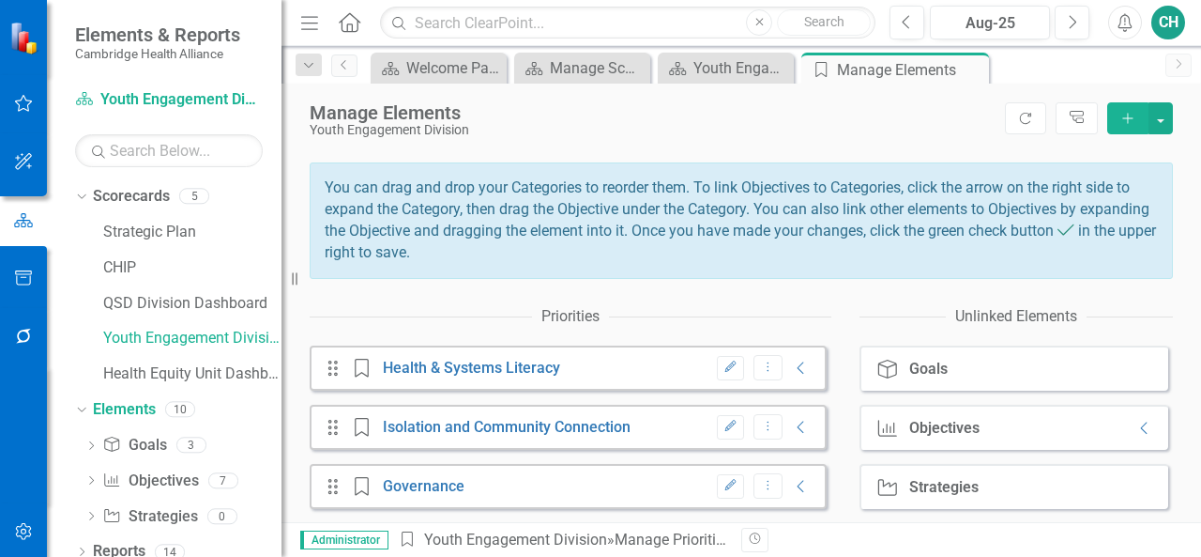
click at [724, 367] on icon "Edit" at bounding box center [731, 366] width 14 height 11
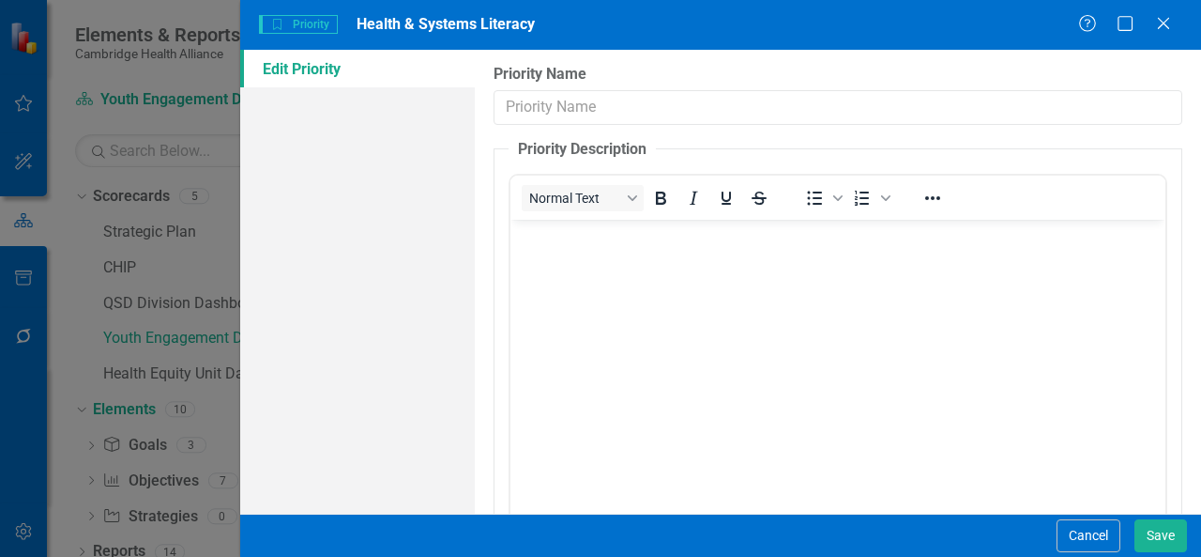
type input "Health & Systems Literacy"
click at [1081, 532] on button "Cancel" at bounding box center [1089, 535] width 64 height 33
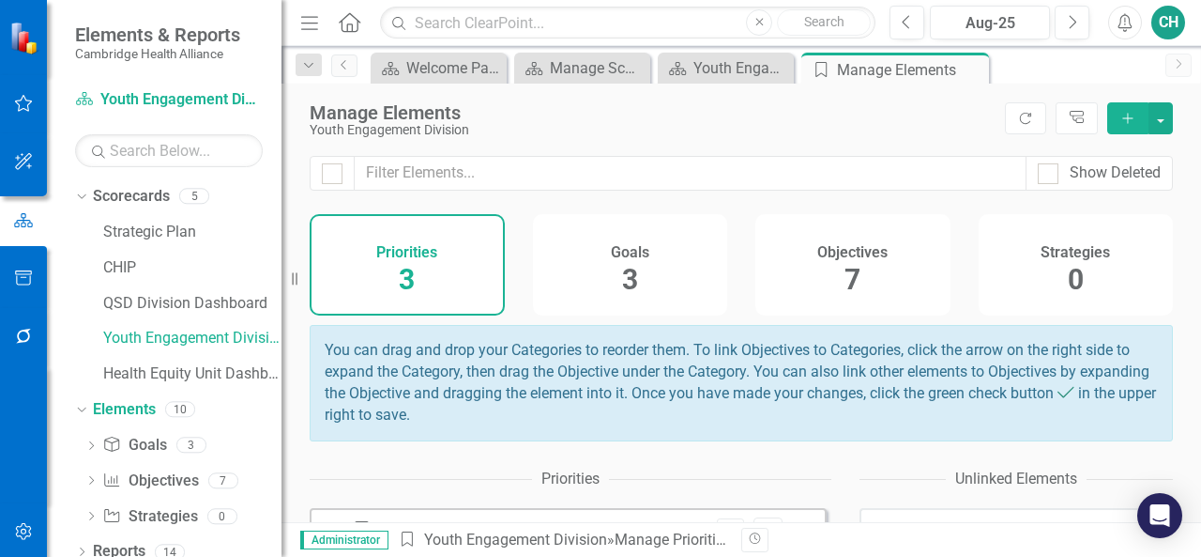
click at [666, 287] on div "Goals 3" at bounding box center [630, 264] width 195 height 101
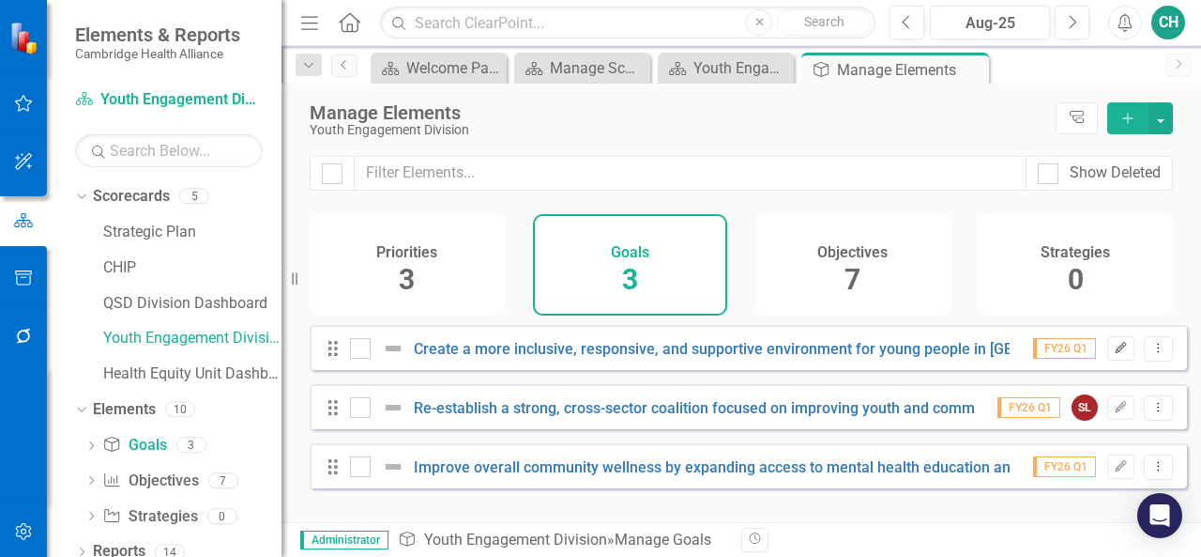
click at [1114, 354] on icon "Edit" at bounding box center [1121, 348] width 14 height 11
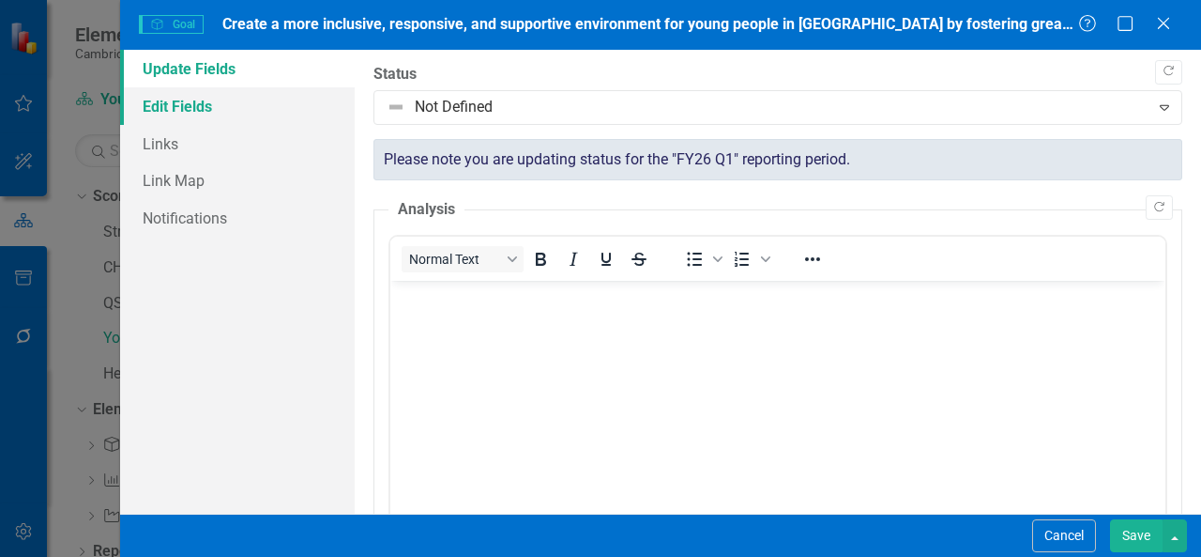
click at [171, 103] on link "Edit Fields" at bounding box center [237, 106] width 235 height 38
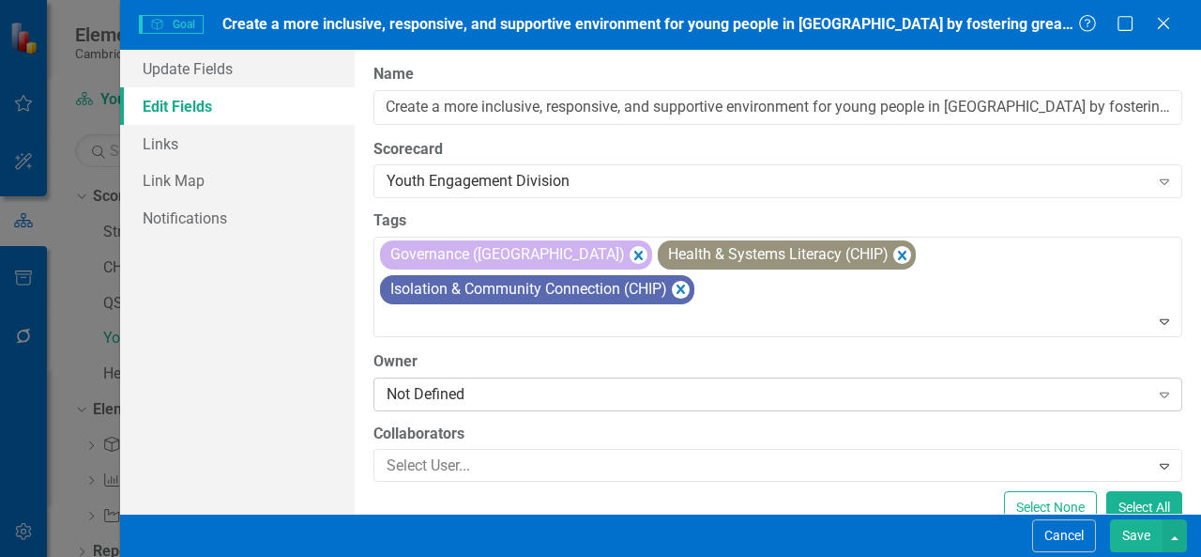
click at [458, 383] on div "Not Defined" at bounding box center [768, 394] width 763 height 22
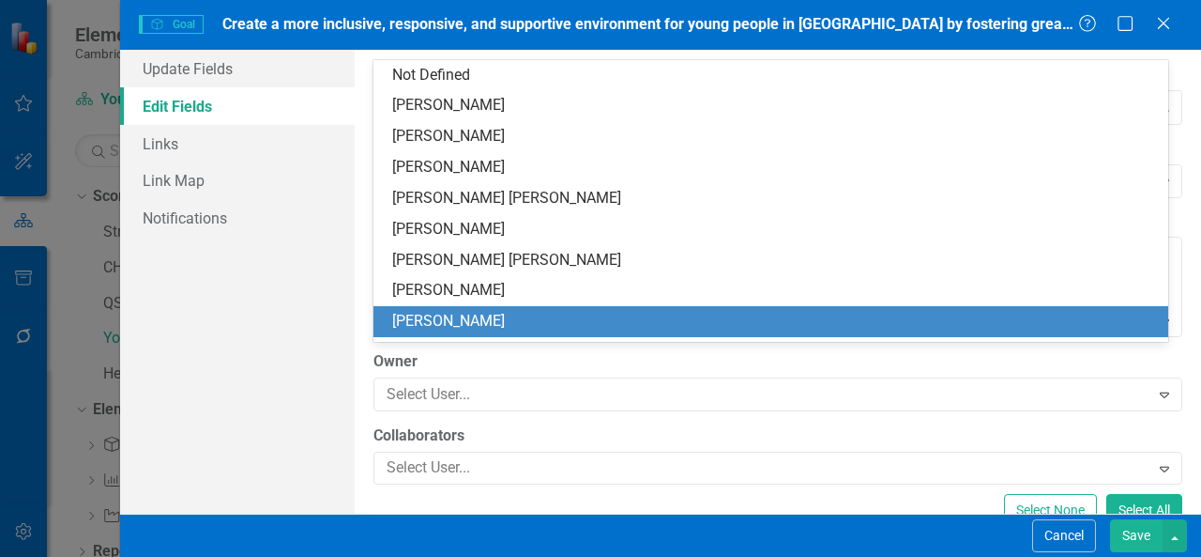
click at [447, 310] on div "[PERSON_NAME]" at bounding box center [771, 321] width 795 height 31
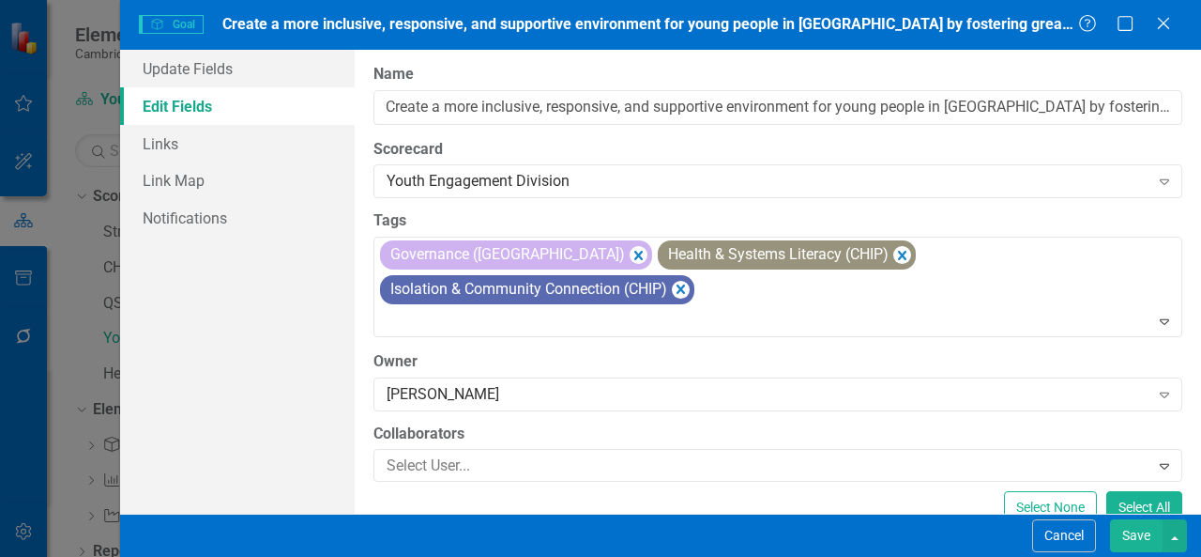
click at [1131, 538] on button "Save" at bounding box center [1136, 535] width 53 height 33
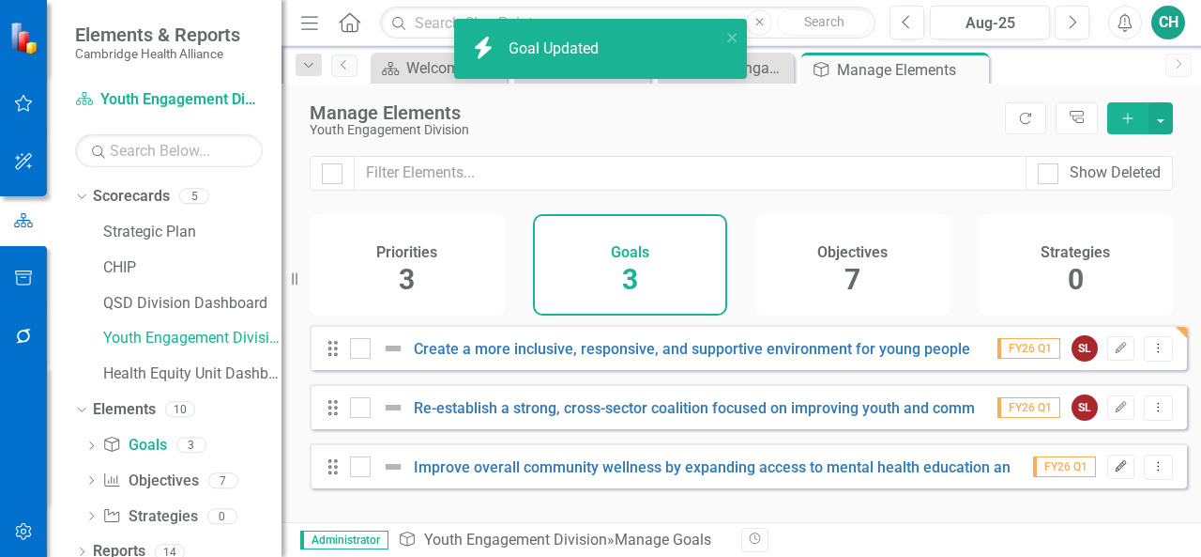
click at [1114, 472] on icon "Edit" at bounding box center [1121, 466] width 14 height 11
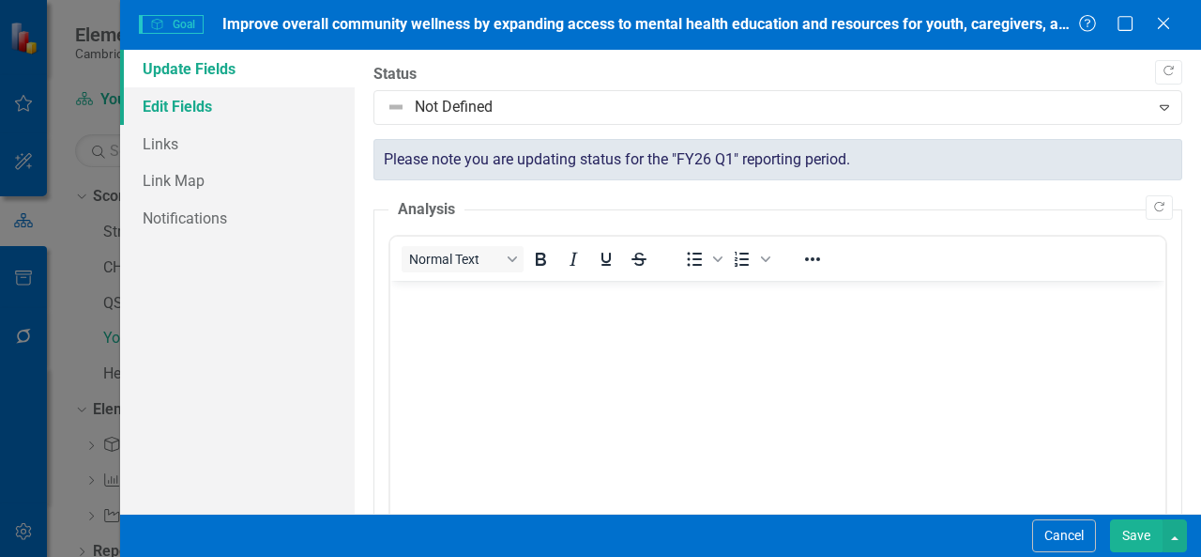
click at [242, 108] on link "Edit Fields" at bounding box center [237, 106] width 235 height 38
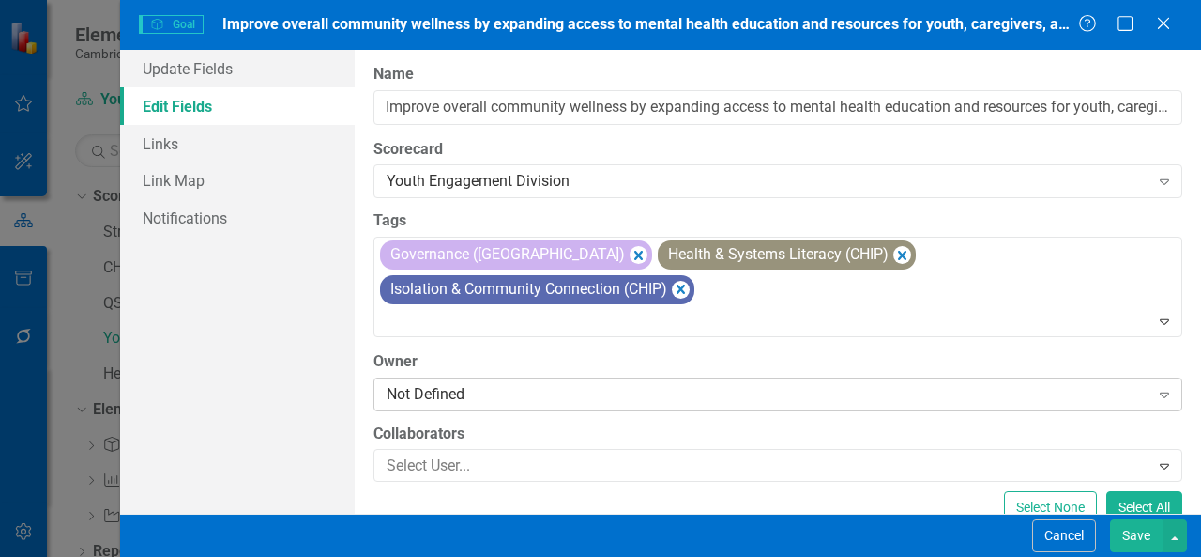
click at [462, 383] on div "Not Defined" at bounding box center [768, 394] width 763 height 22
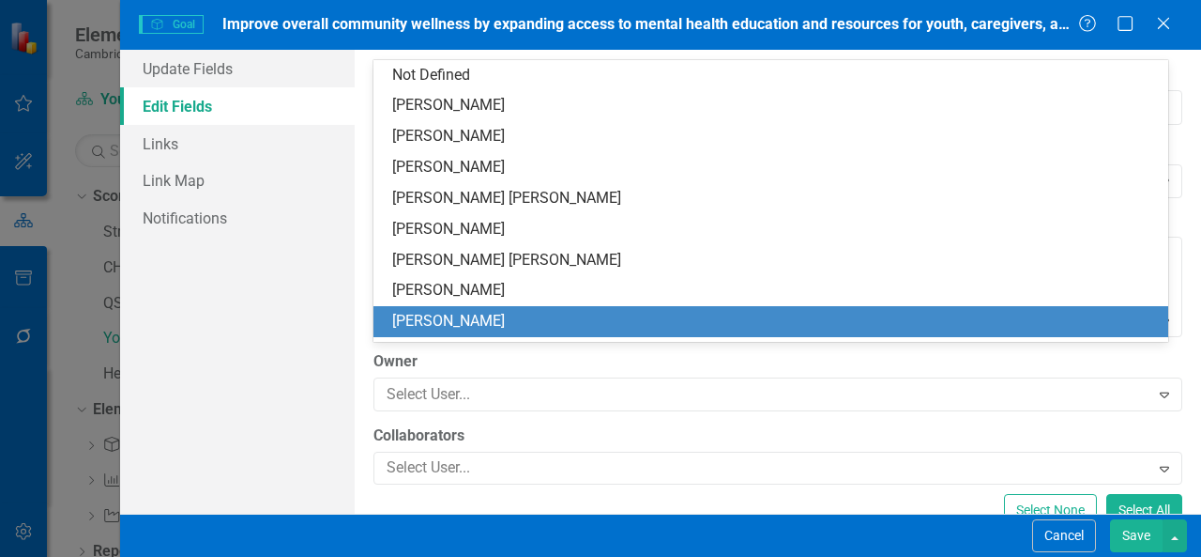
click at [472, 328] on div "[PERSON_NAME]" at bounding box center [774, 322] width 765 height 22
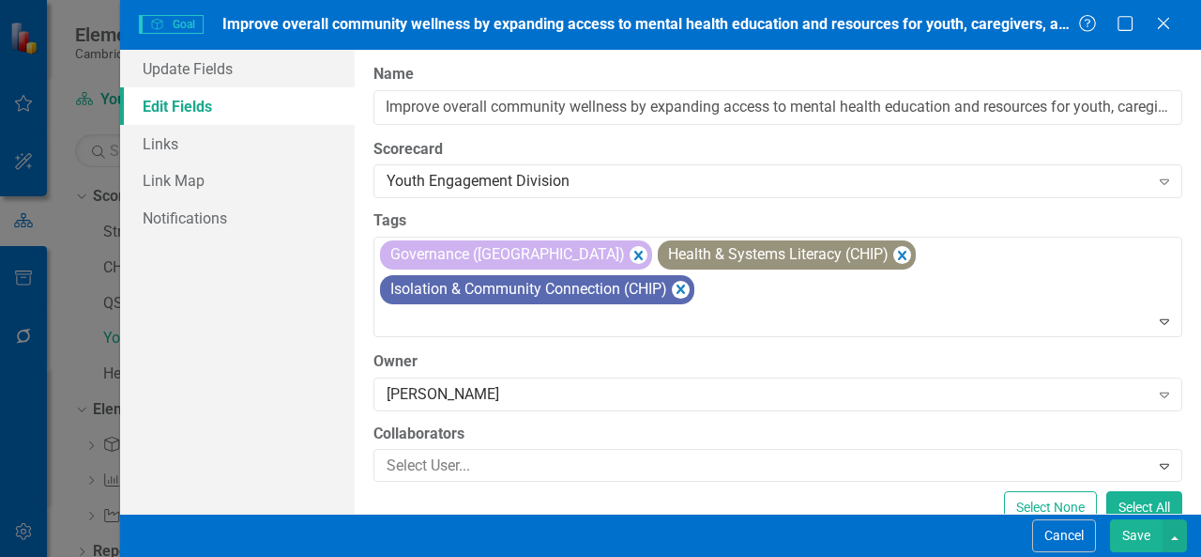
click at [1132, 529] on button "Save" at bounding box center [1136, 535] width 53 height 33
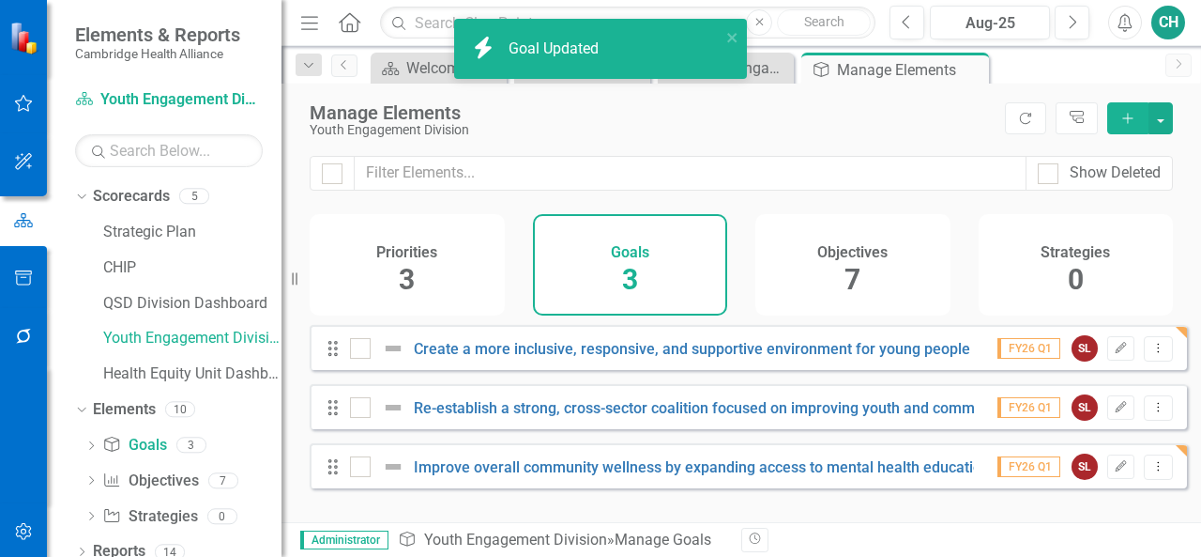
click at [814, 298] on div "Objectives 7" at bounding box center [853, 264] width 195 height 101
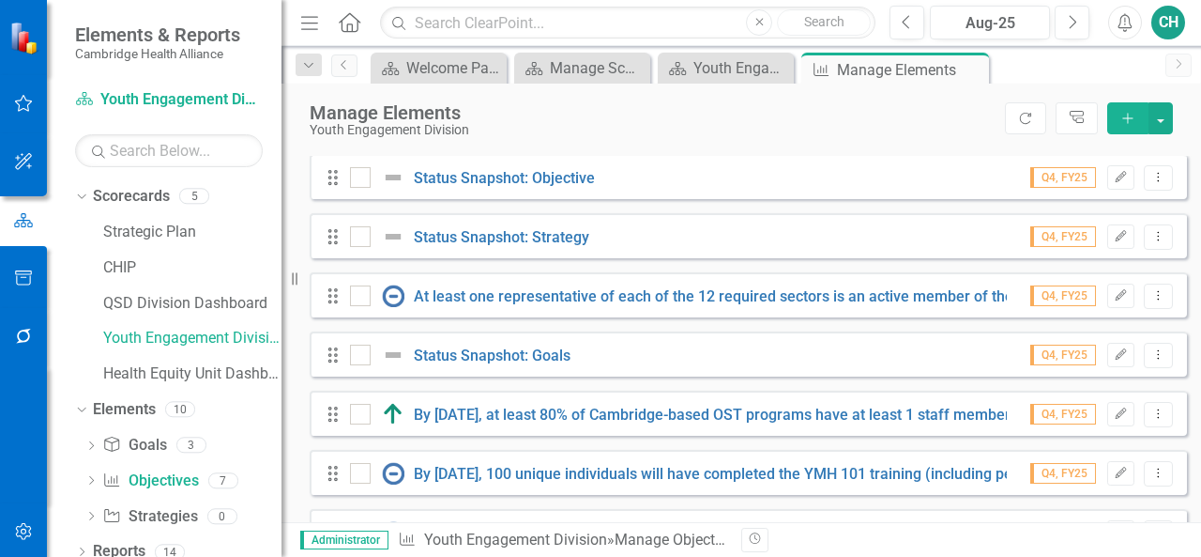
scroll to position [171, 0]
click at [1108, 308] on button "Edit" at bounding box center [1121, 295] width 27 height 24
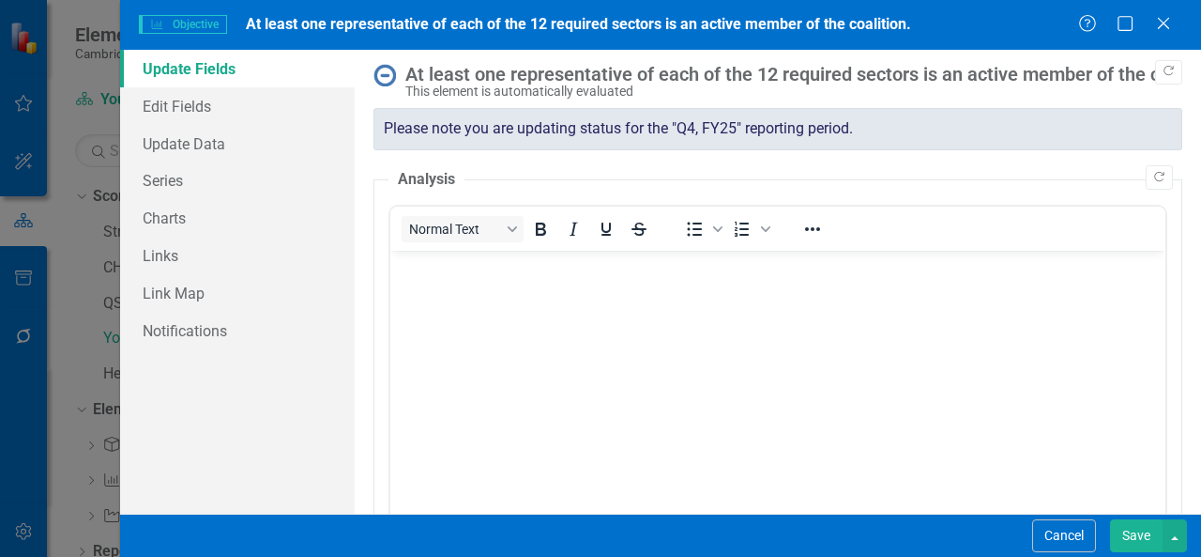
scroll to position [0, 0]
click at [237, 106] on link "Edit Fields" at bounding box center [237, 106] width 235 height 38
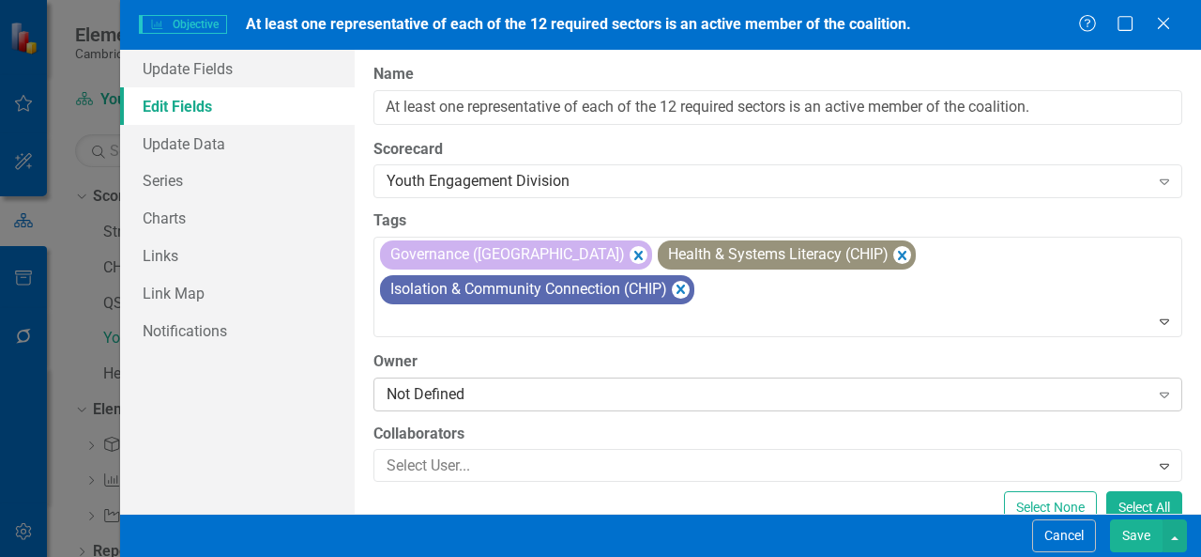
click at [488, 377] on div "Not Defined Expand" at bounding box center [778, 394] width 809 height 34
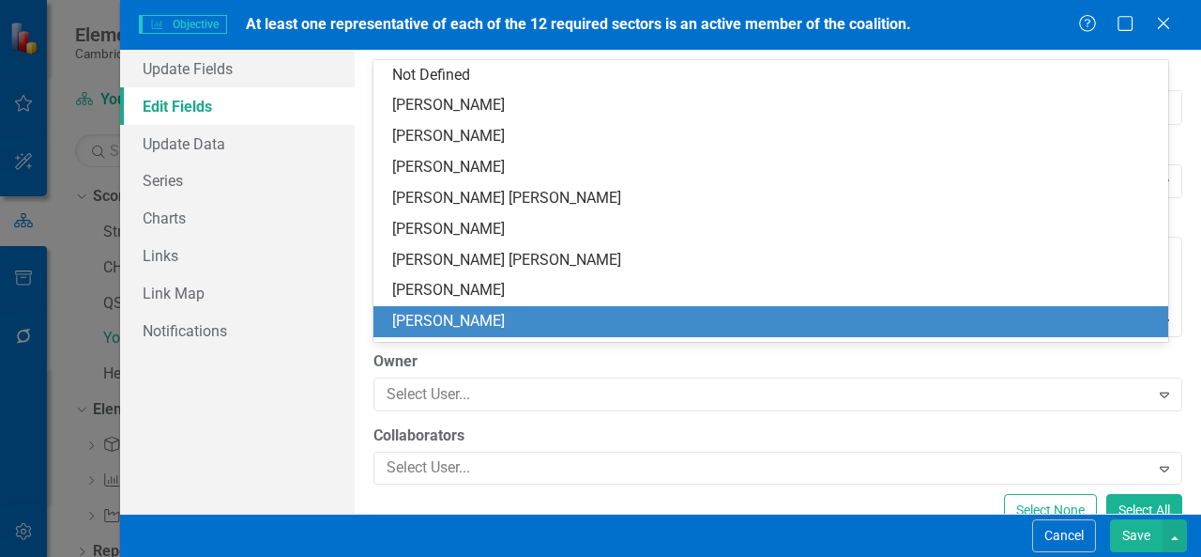
click at [475, 320] on div "[PERSON_NAME]" at bounding box center [774, 322] width 765 height 22
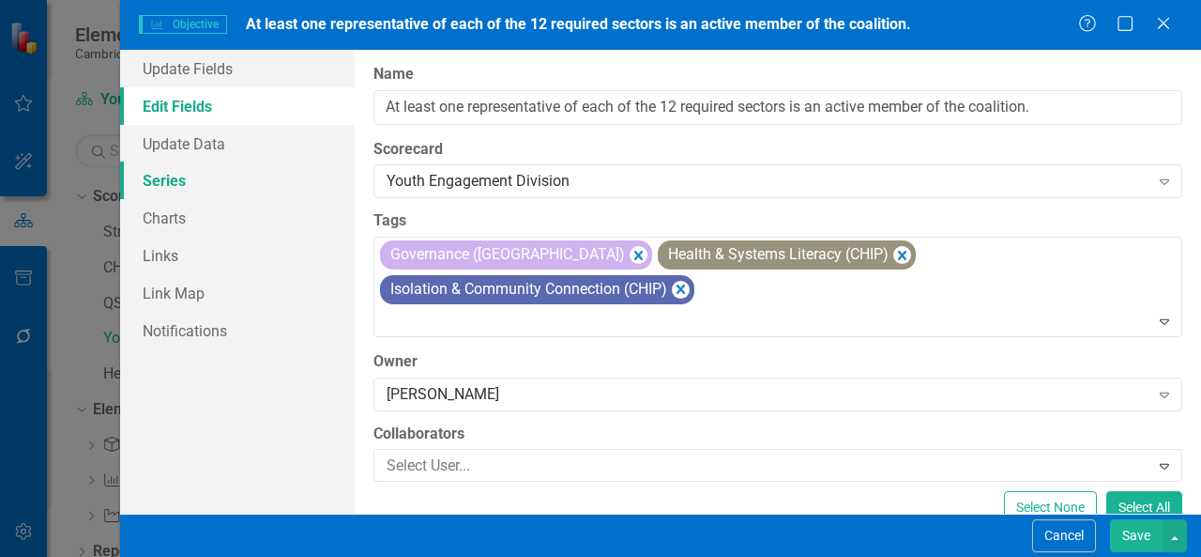
click at [211, 178] on link "Series" at bounding box center [237, 180] width 235 height 38
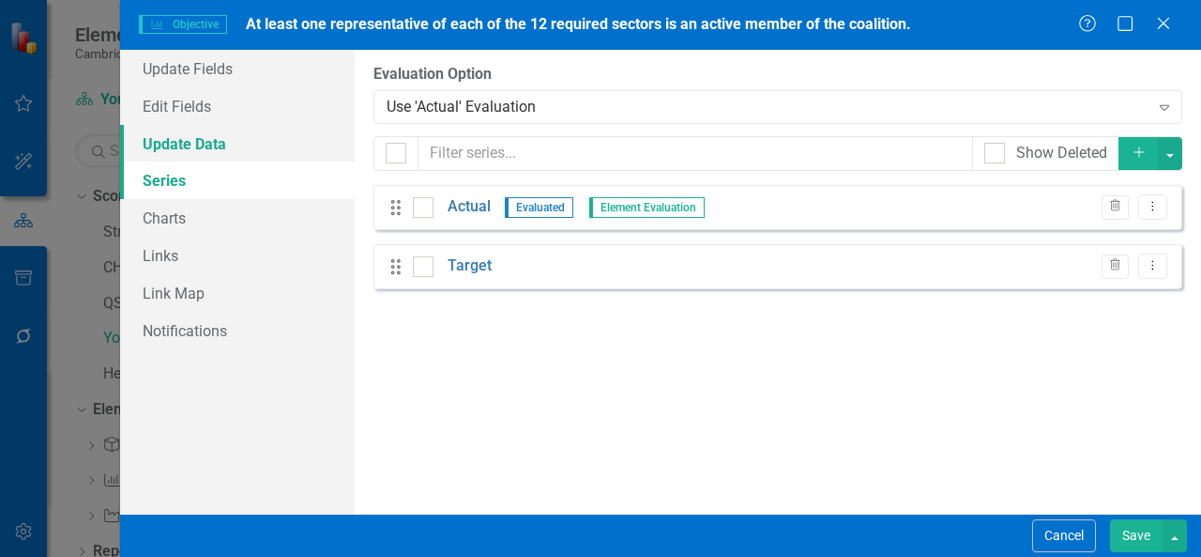
click at [222, 151] on link "Update Data" at bounding box center [237, 144] width 235 height 38
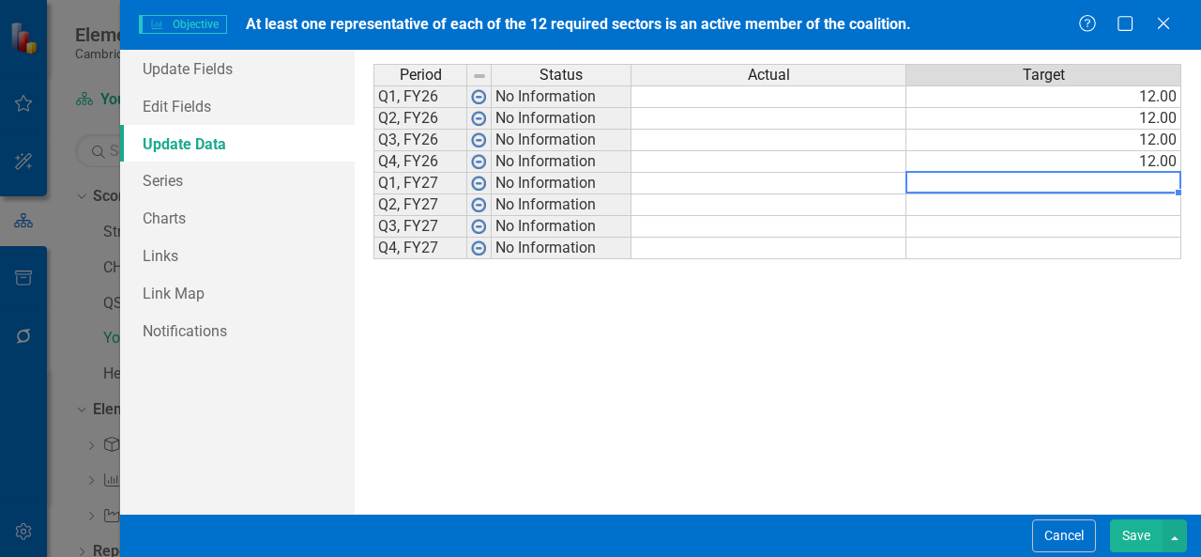
click at [1006, 183] on td at bounding box center [1044, 184] width 275 height 22
type textarea "12"
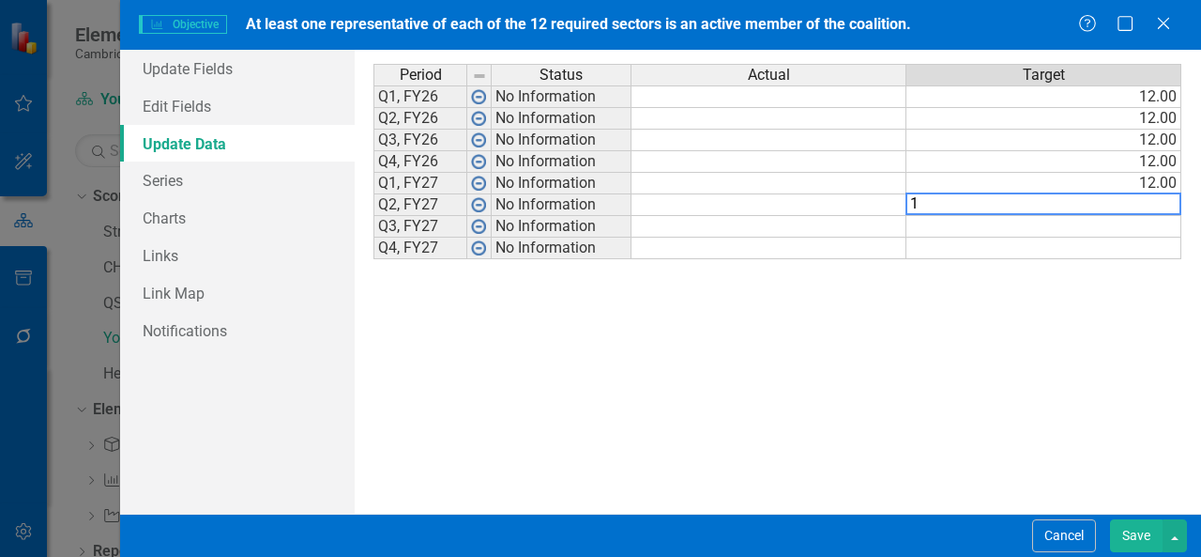
type textarea "12"
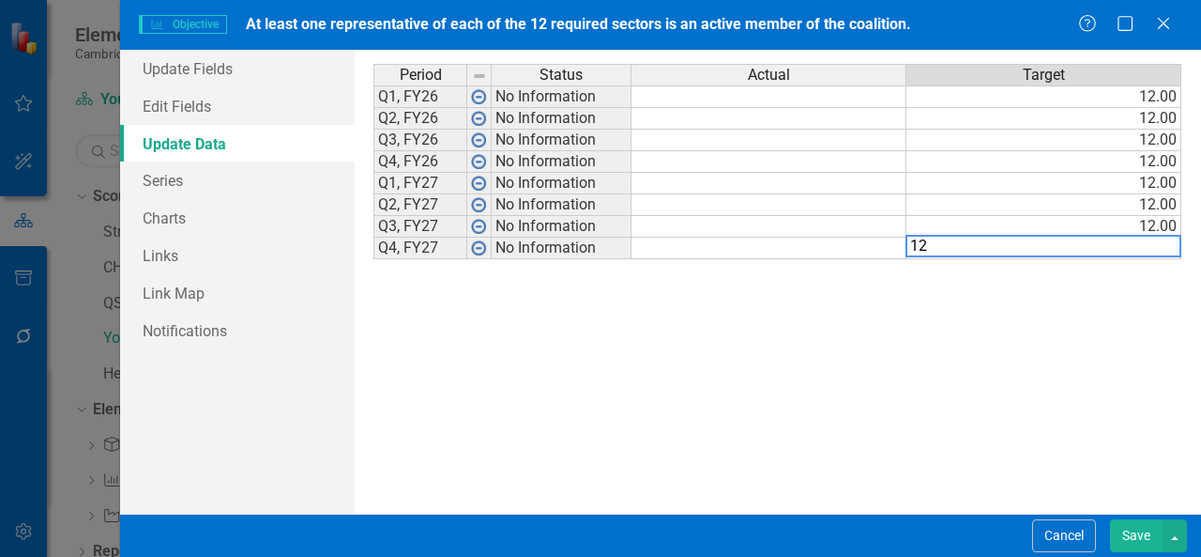
type textarea "12"
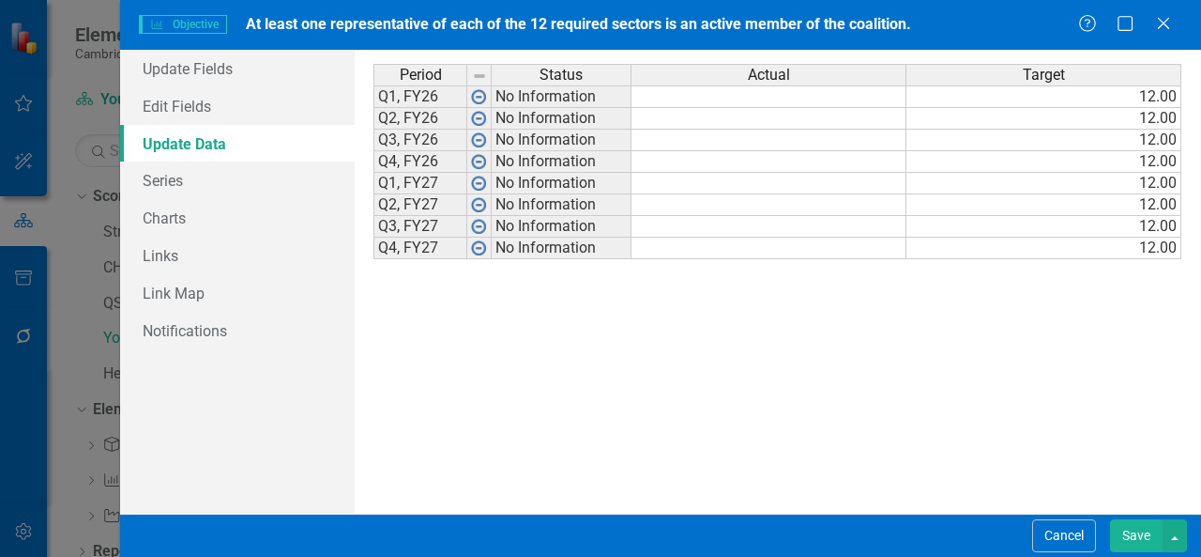
click at [860, 347] on div "Period Status Actual Target Q1, FY26 No Information 12.00 Q2, FY26 No Informati…" at bounding box center [778, 282] width 809 height 436
click at [1114, 538] on button "Save" at bounding box center [1136, 535] width 53 height 33
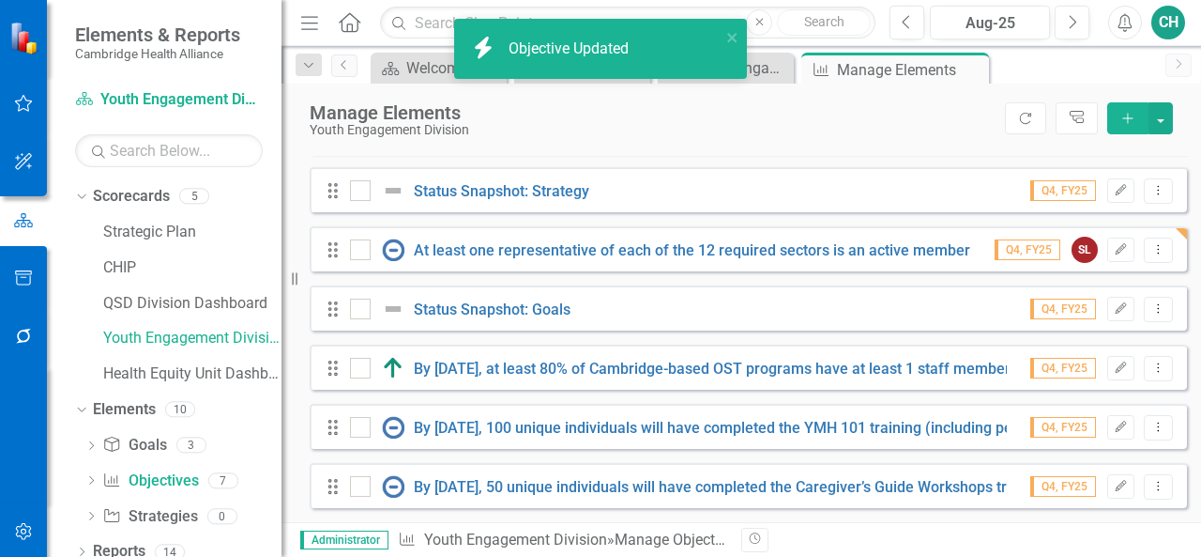
scroll to position [229, 0]
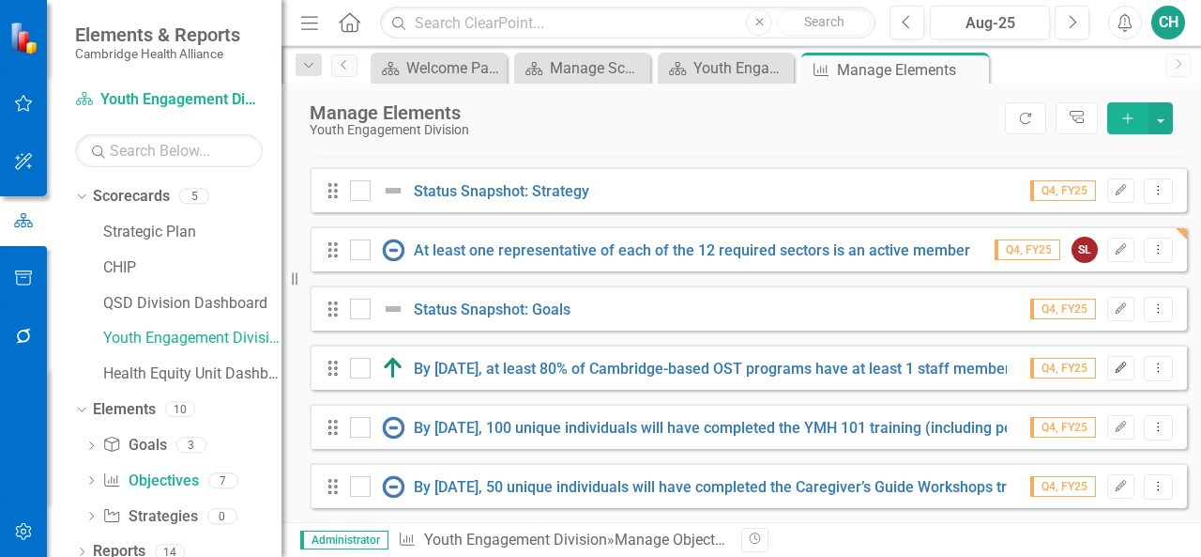
click at [1114, 366] on icon "Edit" at bounding box center [1121, 367] width 14 height 11
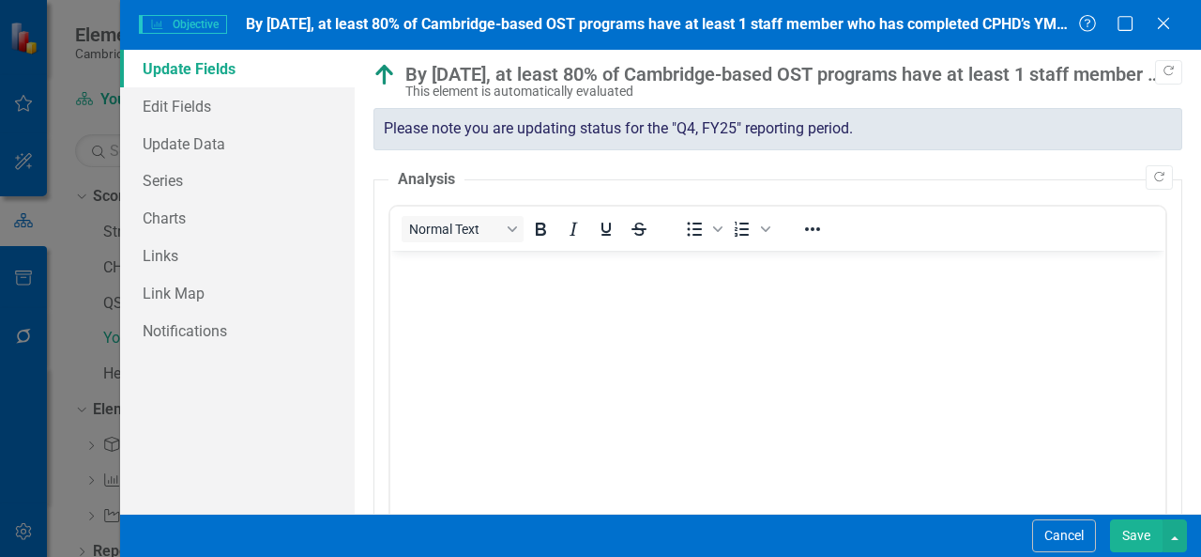
scroll to position [0, 0]
click at [233, 106] on link "Edit Fields" at bounding box center [237, 106] width 235 height 38
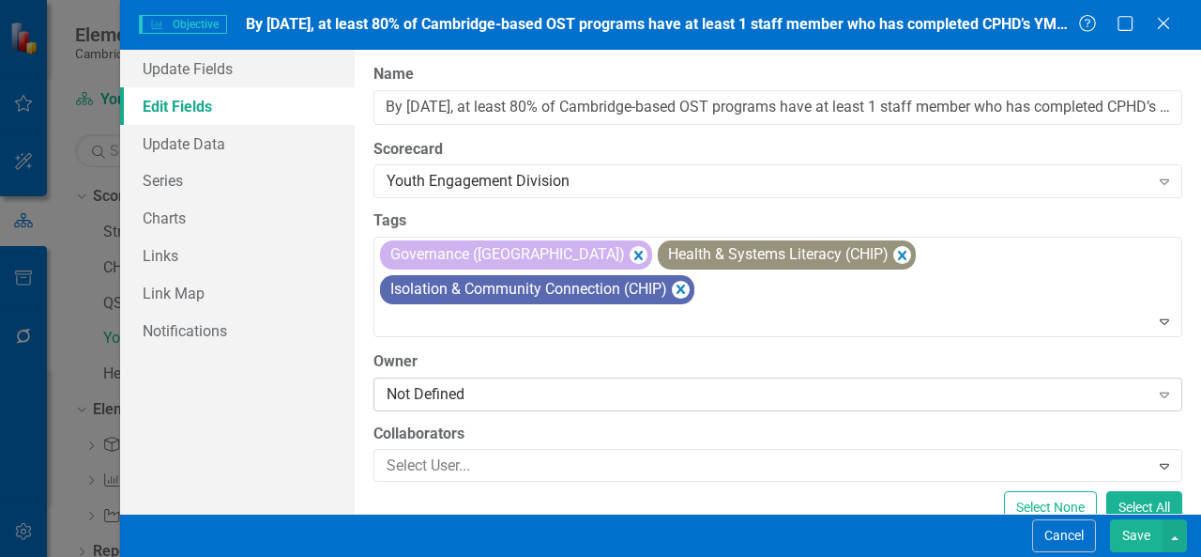
click at [422, 383] on div "Not Defined" at bounding box center [768, 394] width 763 height 22
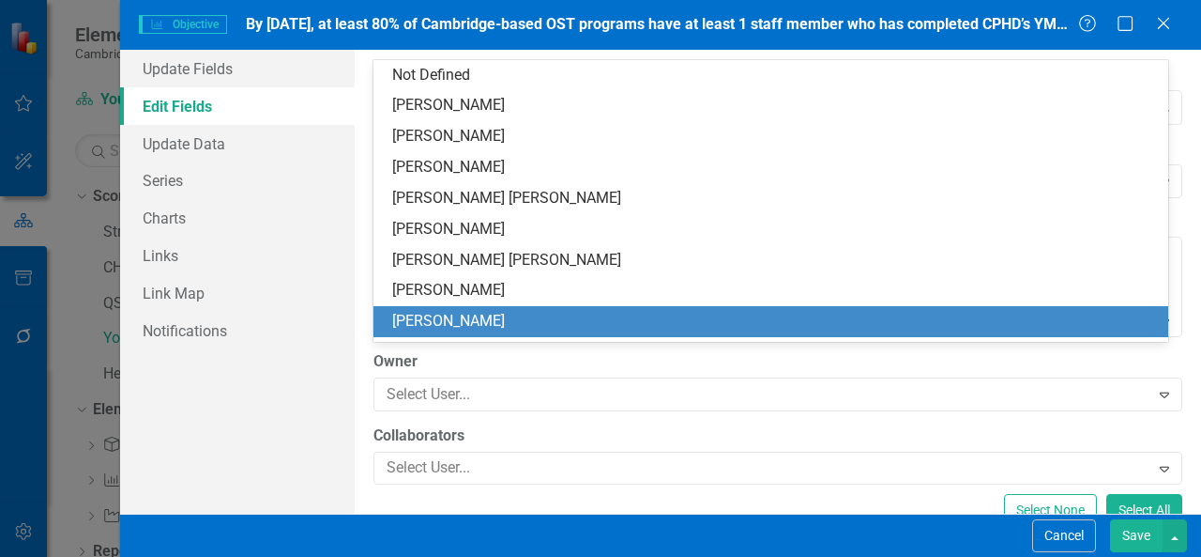
click at [441, 324] on div "[PERSON_NAME]" at bounding box center [774, 322] width 765 height 22
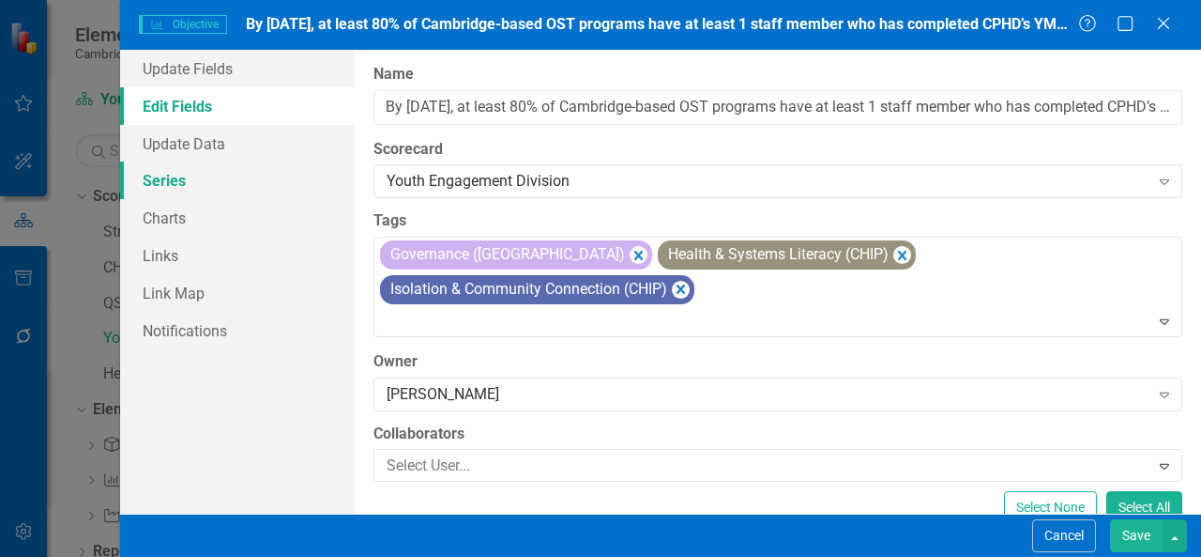
click at [253, 174] on link "Series" at bounding box center [237, 180] width 235 height 38
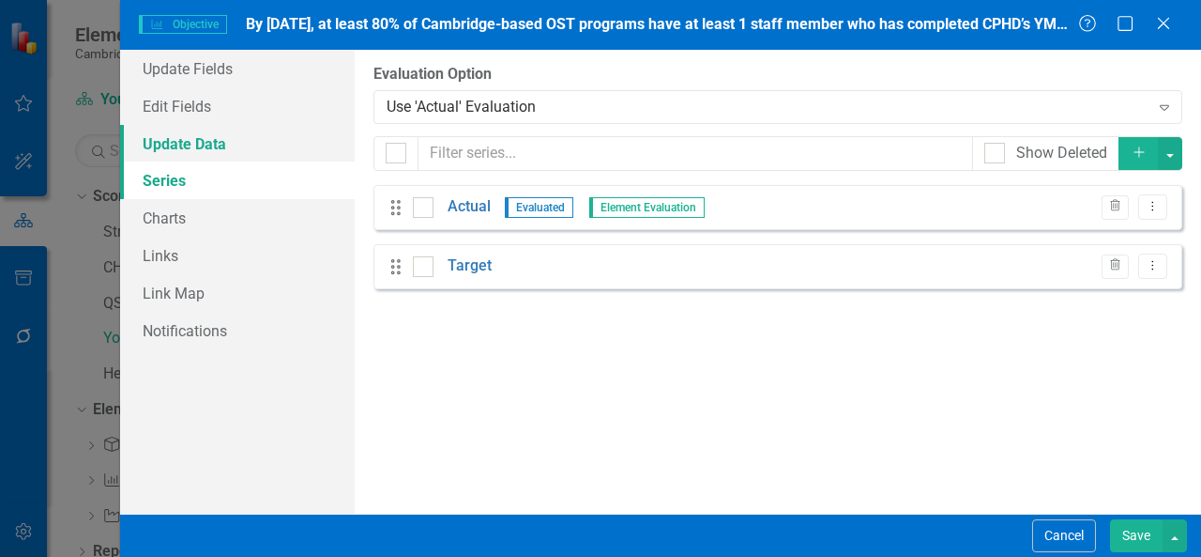
click at [248, 142] on link "Update Data" at bounding box center [237, 144] width 235 height 38
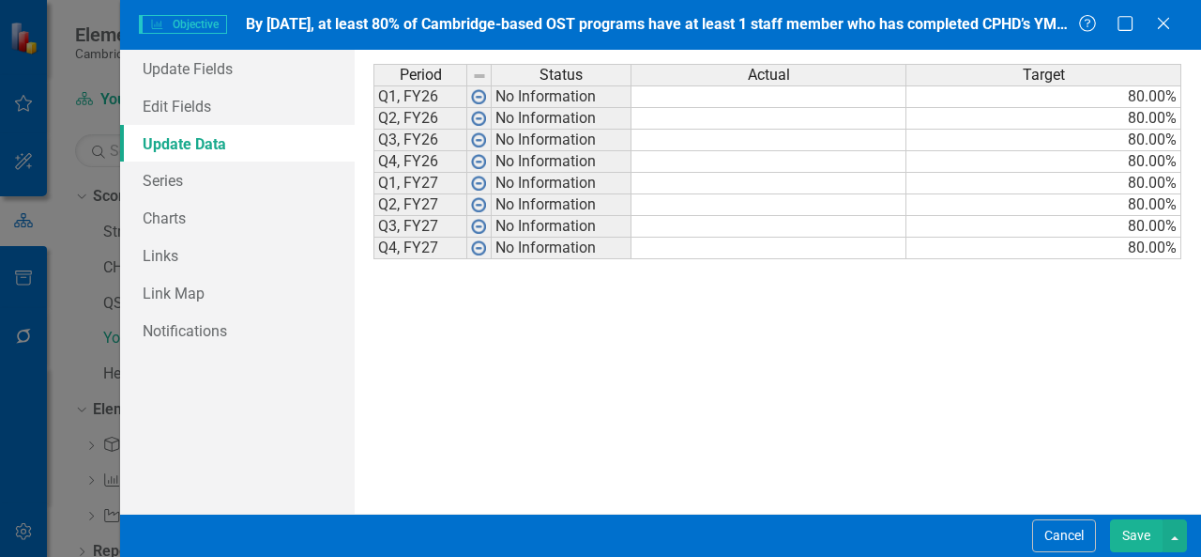
click at [1132, 538] on button "Save" at bounding box center [1136, 535] width 53 height 33
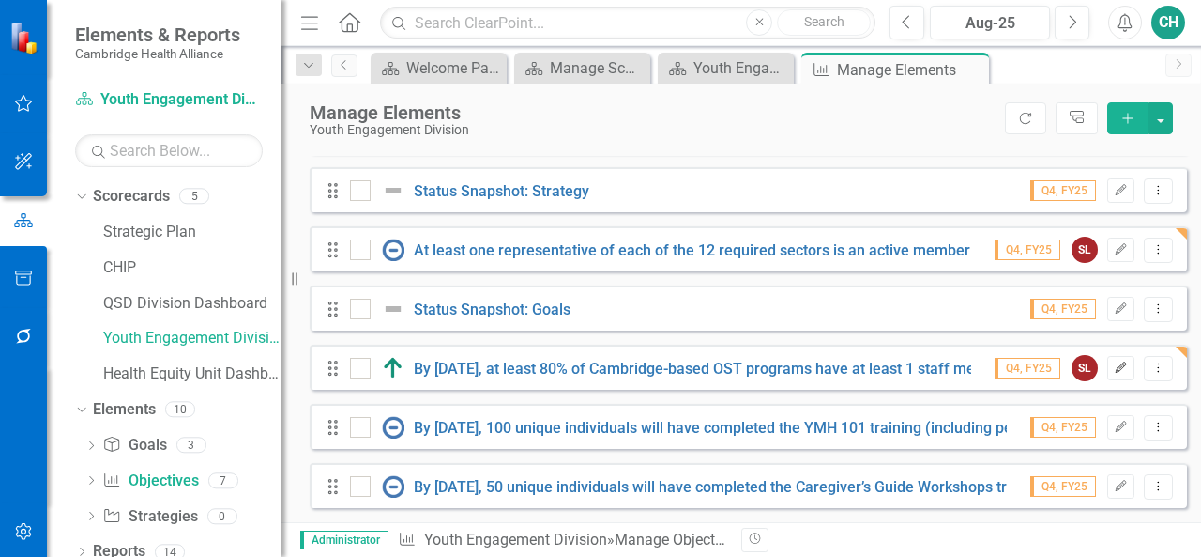
click at [1116, 363] on icon "button" at bounding box center [1121, 366] width 11 height 11
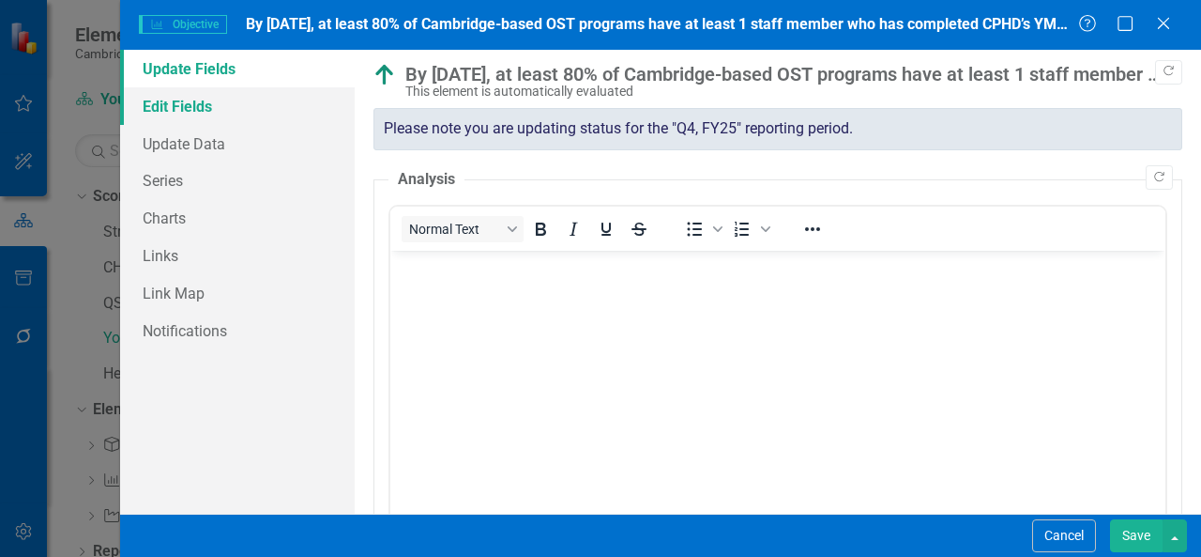
click at [299, 91] on link "Edit Fields" at bounding box center [237, 106] width 235 height 38
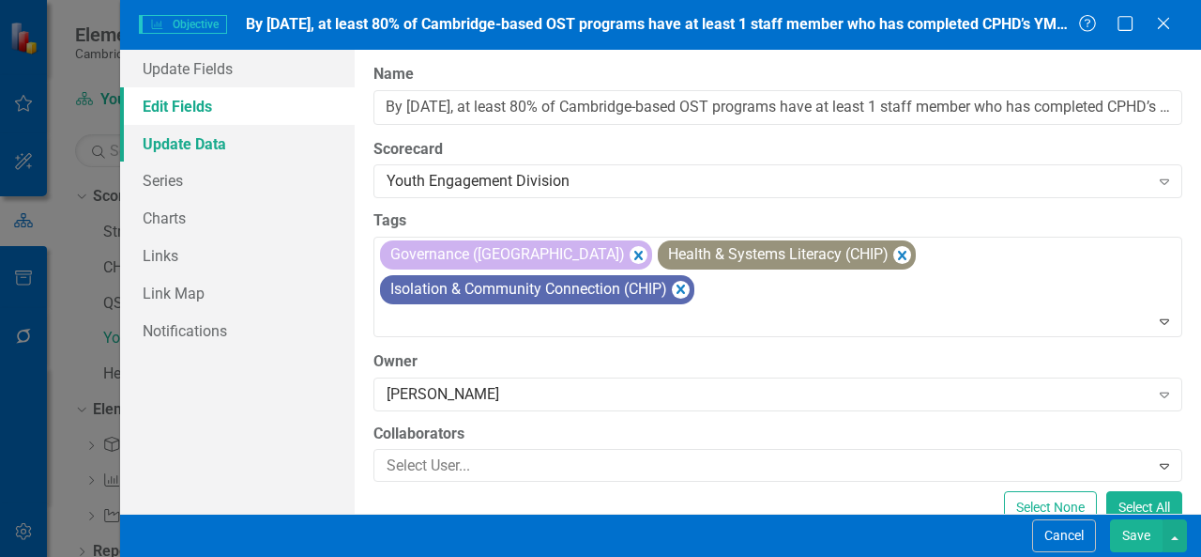
click at [283, 132] on link "Update Data" at bounding box center [237, 144] width 235 height 38
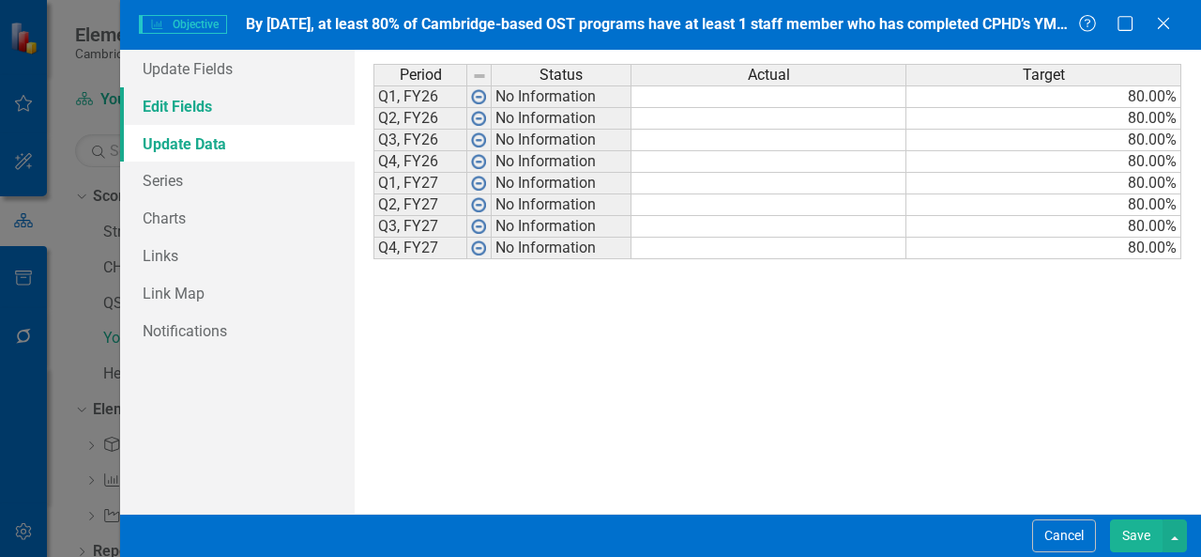
click at [268, 113] on link "Edit Fields" at bounding box center [237, 106] width 235 height 38
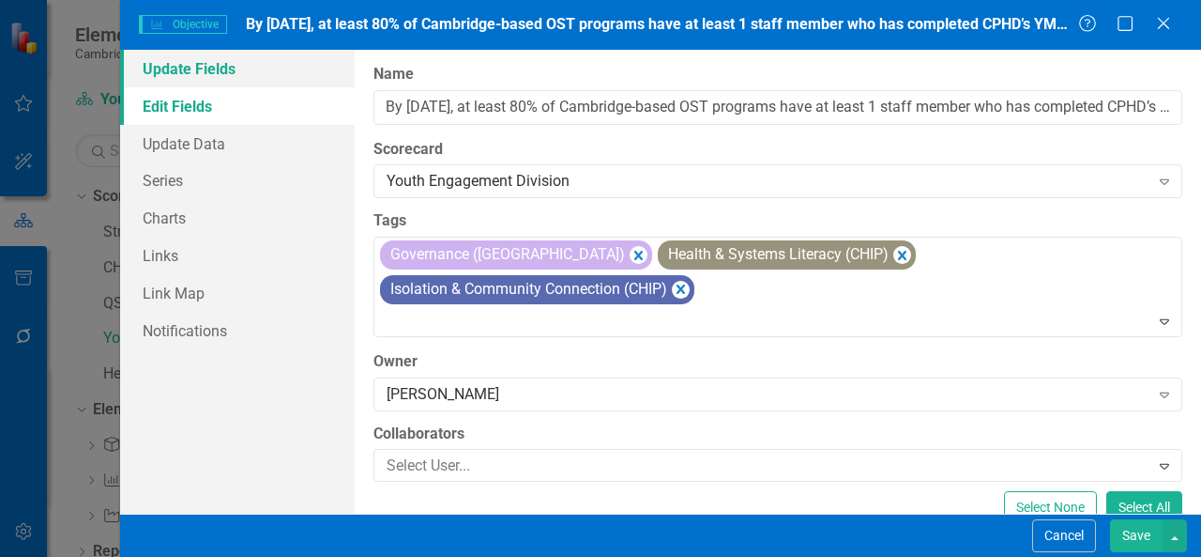
click at [288, 73] on link "Update Fields" at bounding box center [237, 69] width 235 height 38
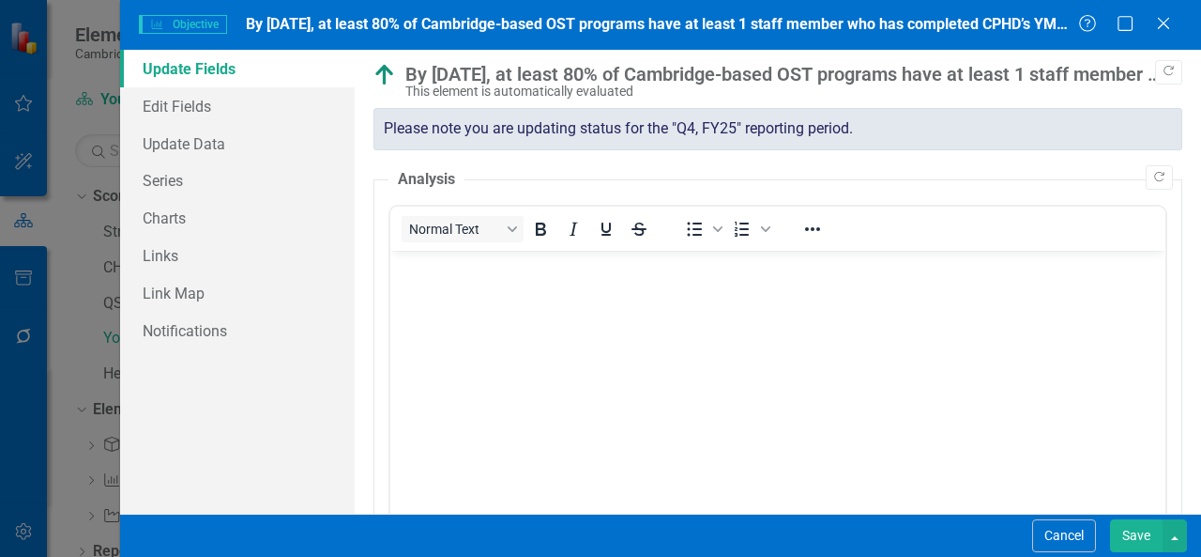
click at [385, 78] on img at bounding box center [385, 75] width 23 height 23
click at [1122, 537] on button "Save" at bounding box center [1136, 535] width 53 height 33
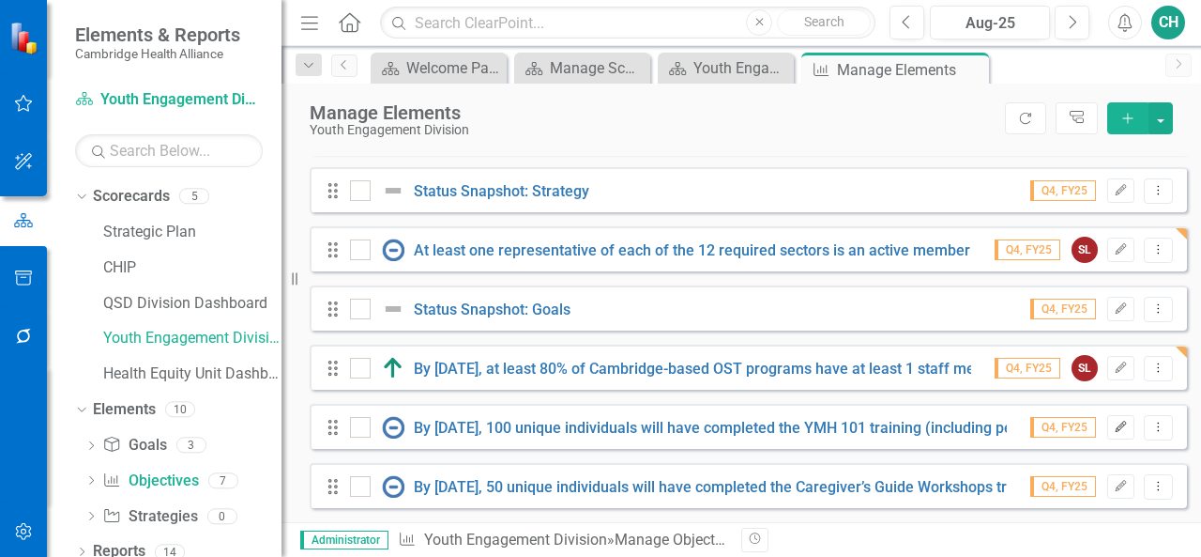
click at [1114, 425] on icon "Edit" at bounding box center [1121, 426] width 14 height 11
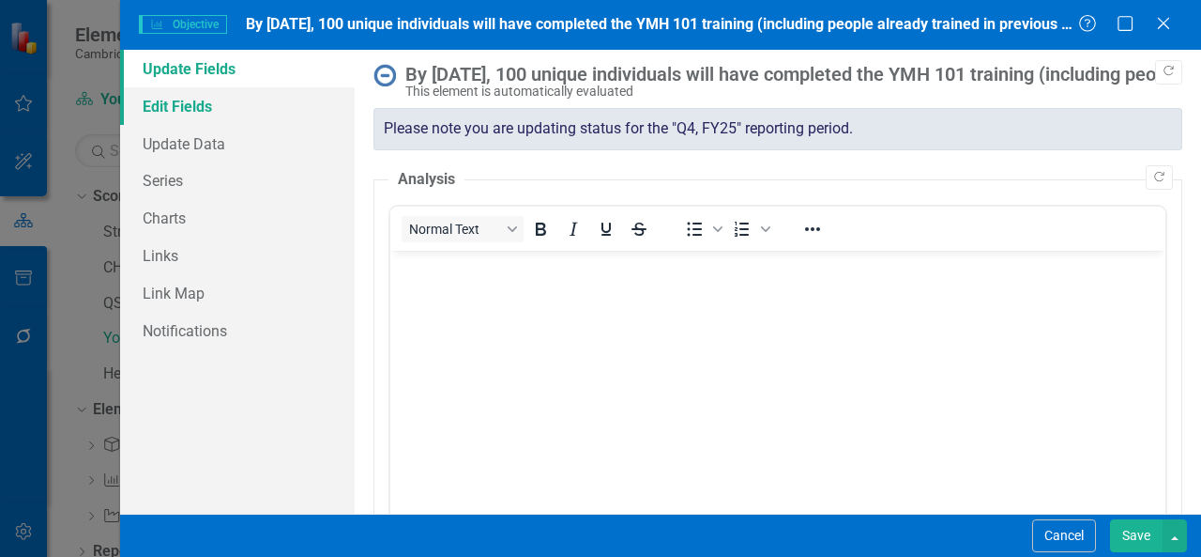
click at [285, 114] on link "Edit Fields" at bounding box center [237, 106] width 235 height 38
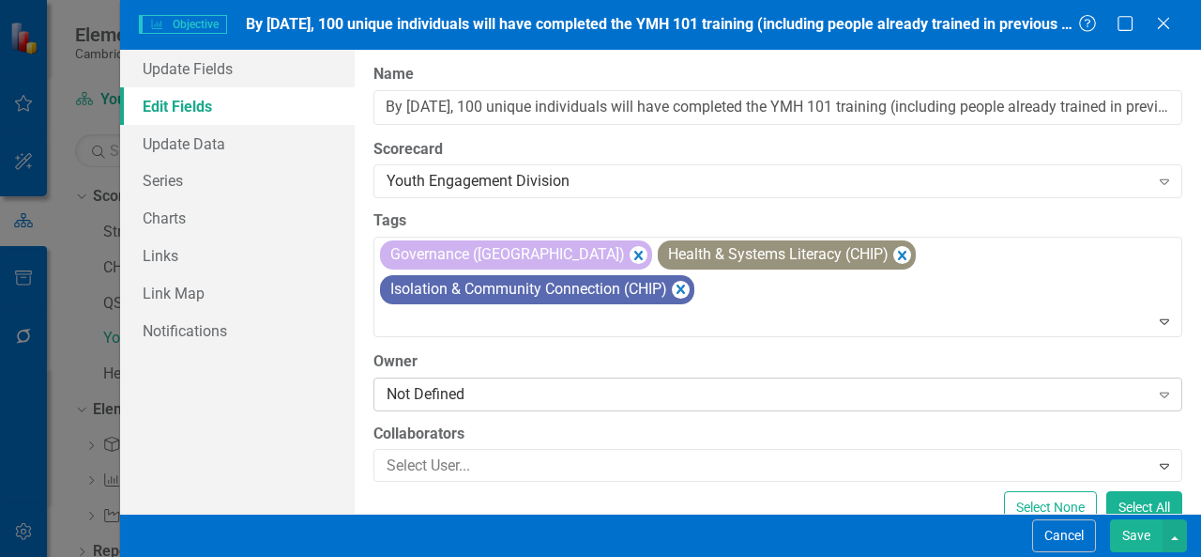
click at [449, 383] on div "Not Defined" at bounding box center [768, 394] width 763 height 22
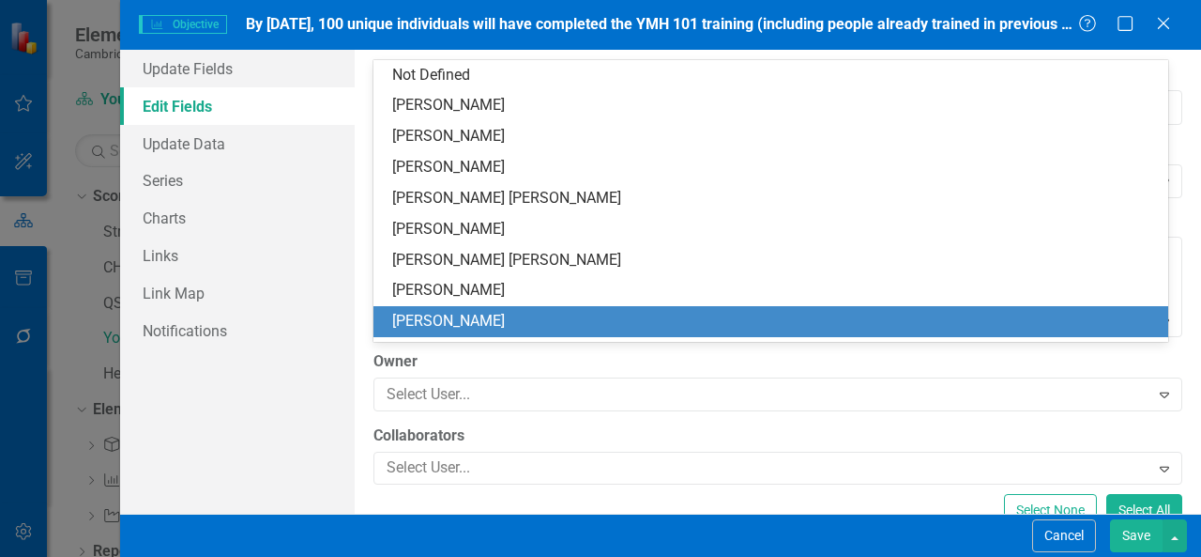
click at [458, 330] on div "[PERSON_NAME]" at bounding box center [774, 322] width 765 height 22
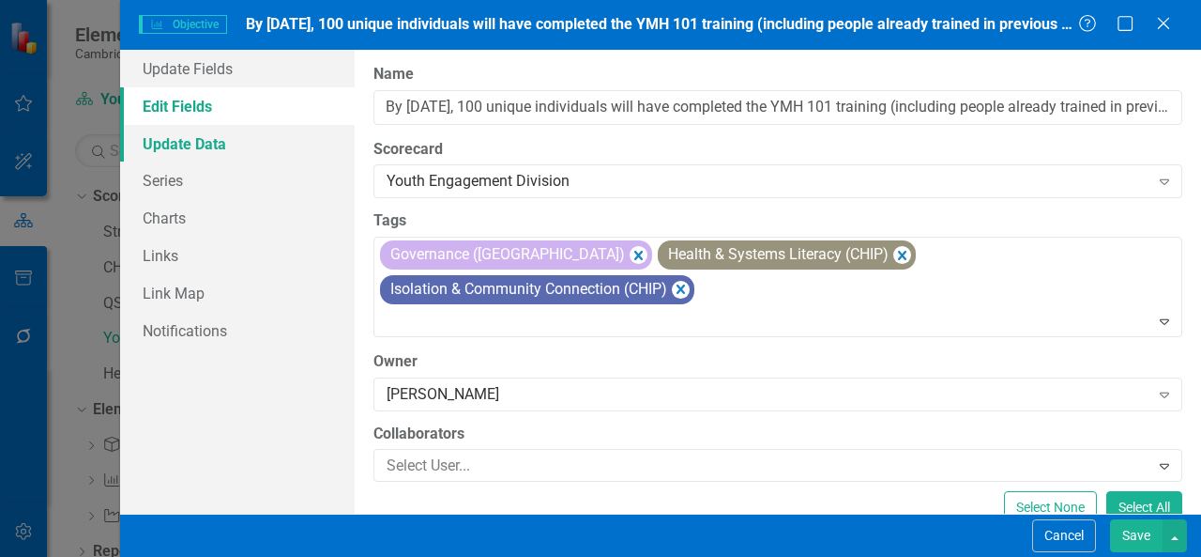
click at [242, 153] on link "Update Data" at bounding box center [237, 144] width 235 height 38
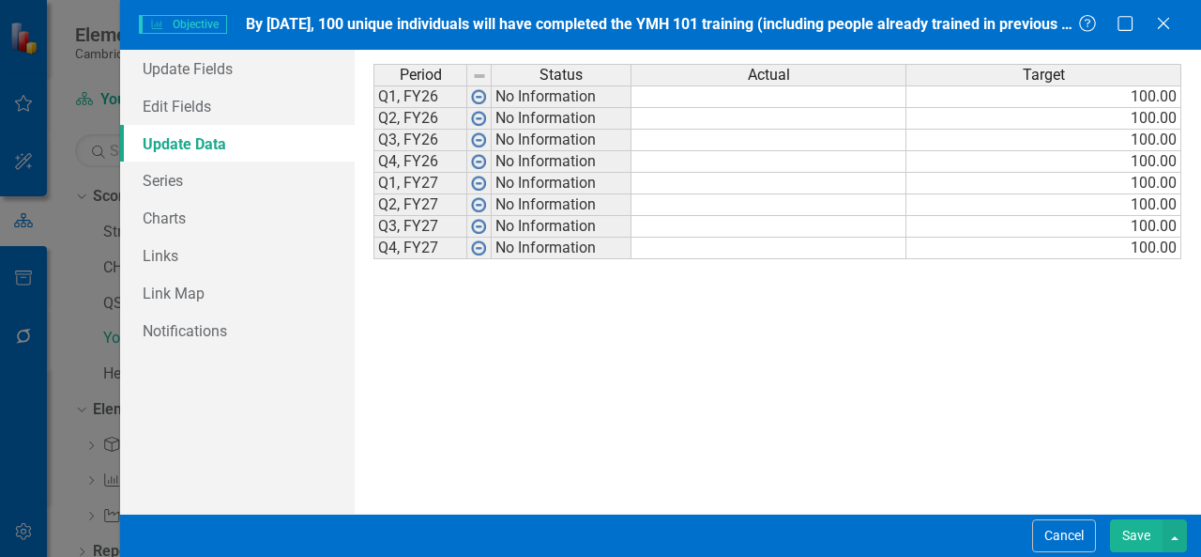
click at [1131, 545] on button "Save" at bounding box center [1136, 535] width 53 height 33
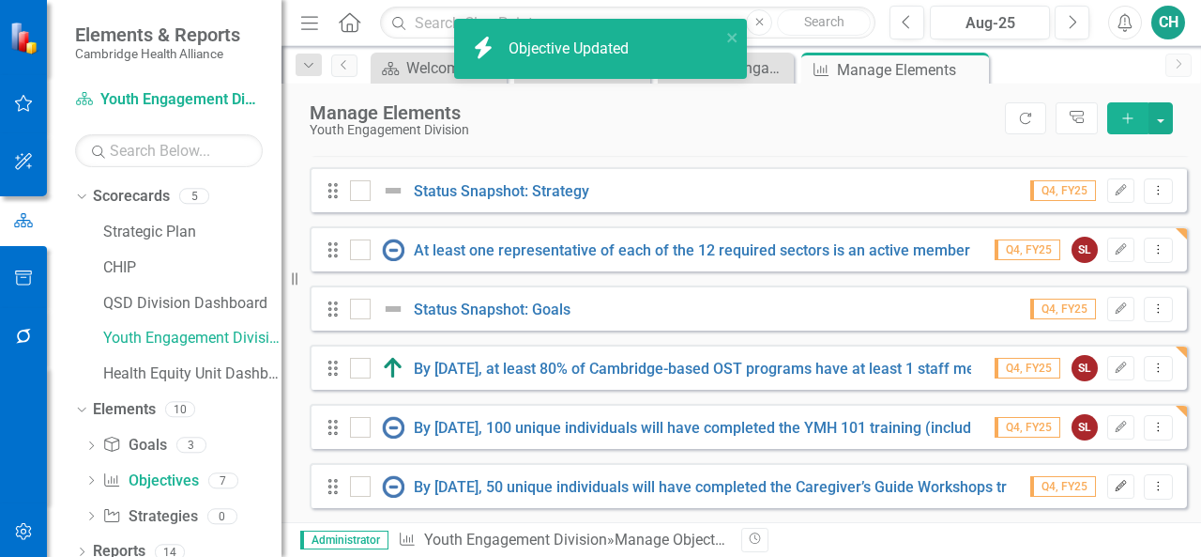
click at [1114, 491] on icon "Edit" at bounding box center [1121, 486] width 14 height 11
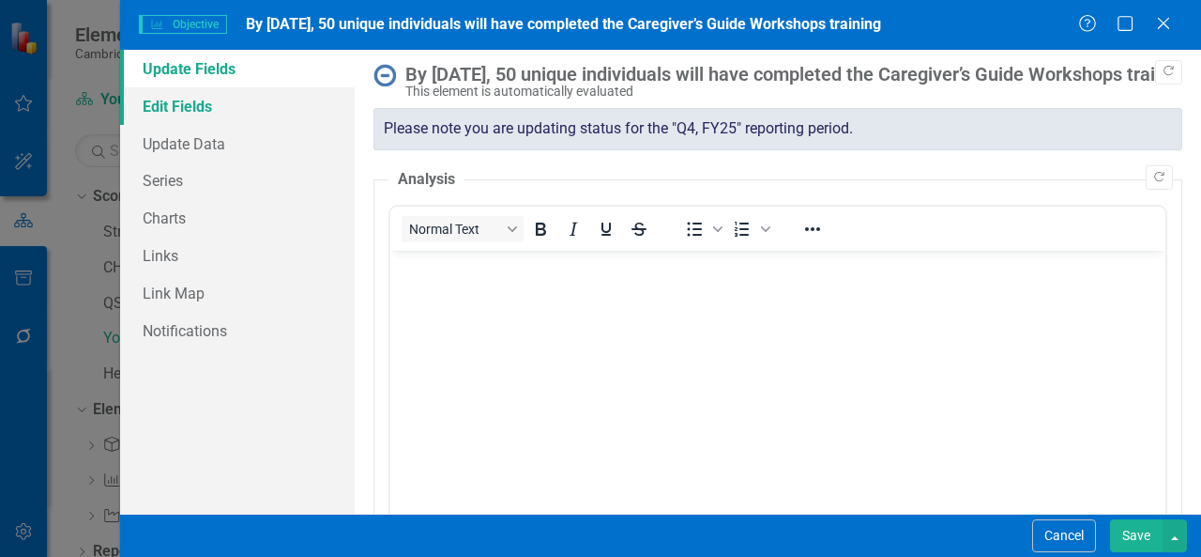
click at [200, 112] on link "Edit Fields" at bounding box center [237, 106] width 235 height 38
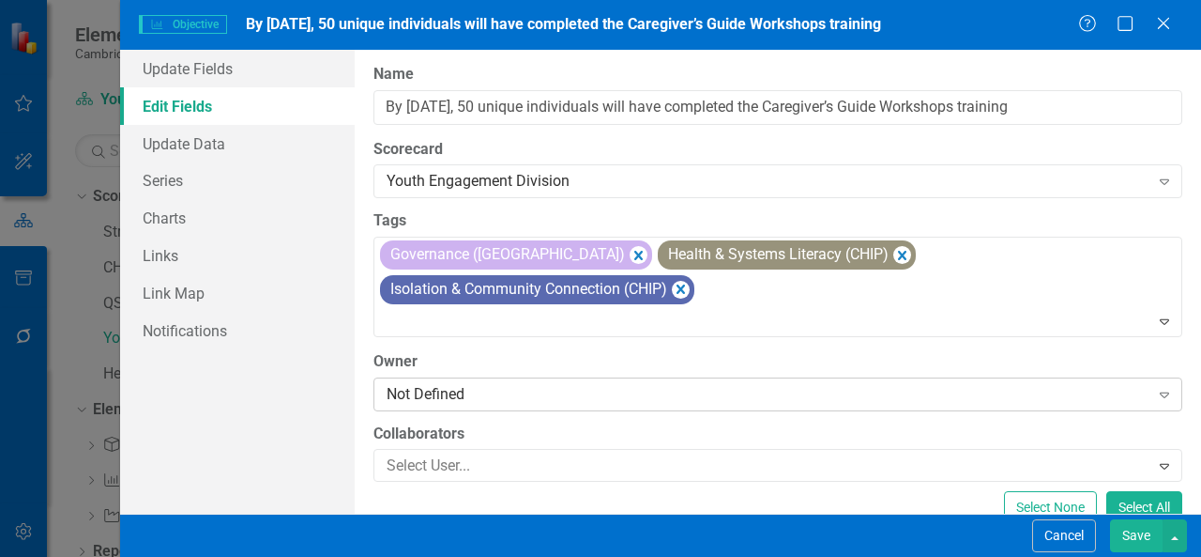
click at [402, 383] on div "Not Defined" at bounding box center [768, 394] width 763 height 22
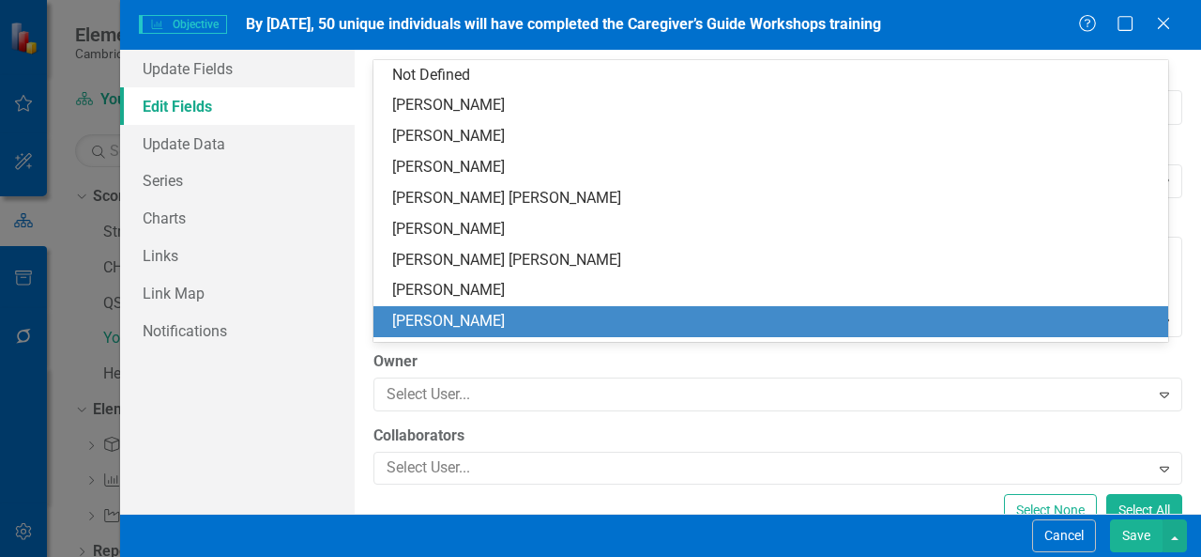
click at [439, 327] on div "[PERSON_NAME]" at bounding box center [774, 322] width 765 height 22
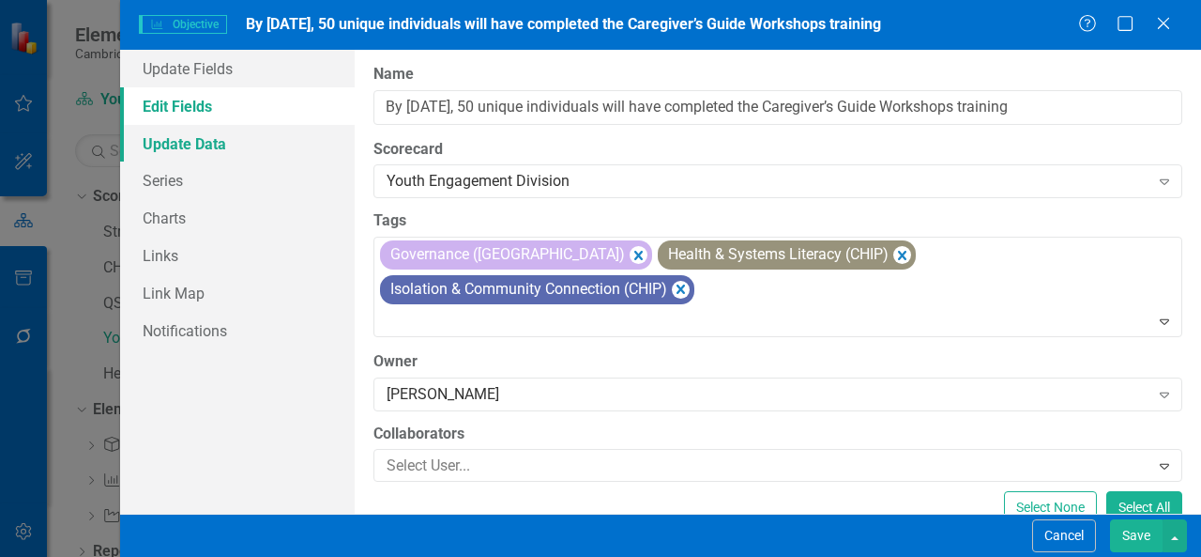
click at [256, 148] on link "Update Data" at bounding box center [237, 144] width 235 height 38
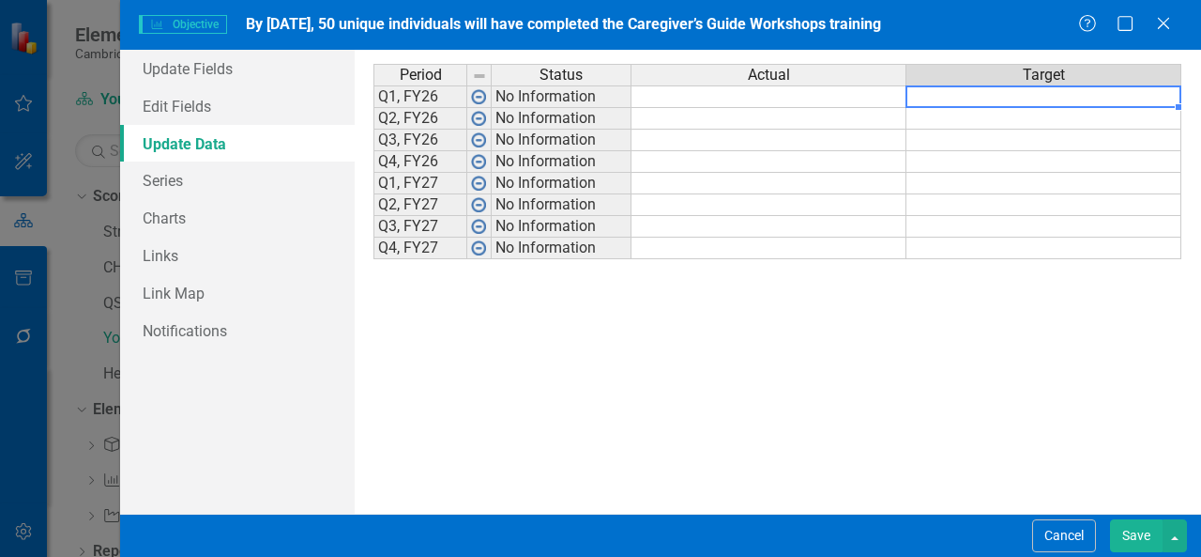
click at [1025, 104] on td at bounding box center [1044, 96] width 275 height 23
type textarea "50"
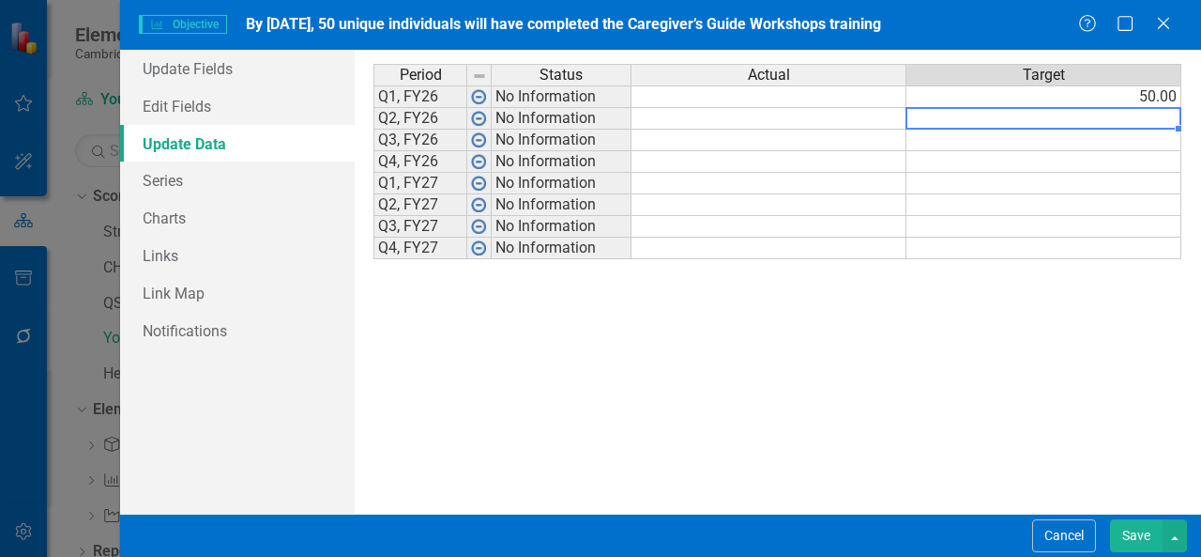
type textarea "50"
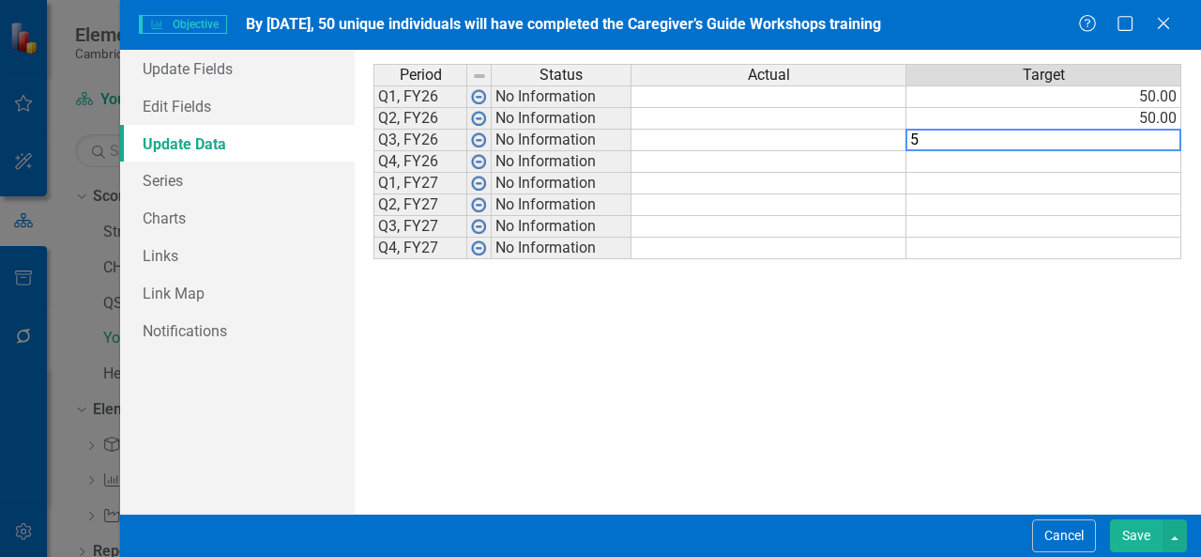
type textarea "50"
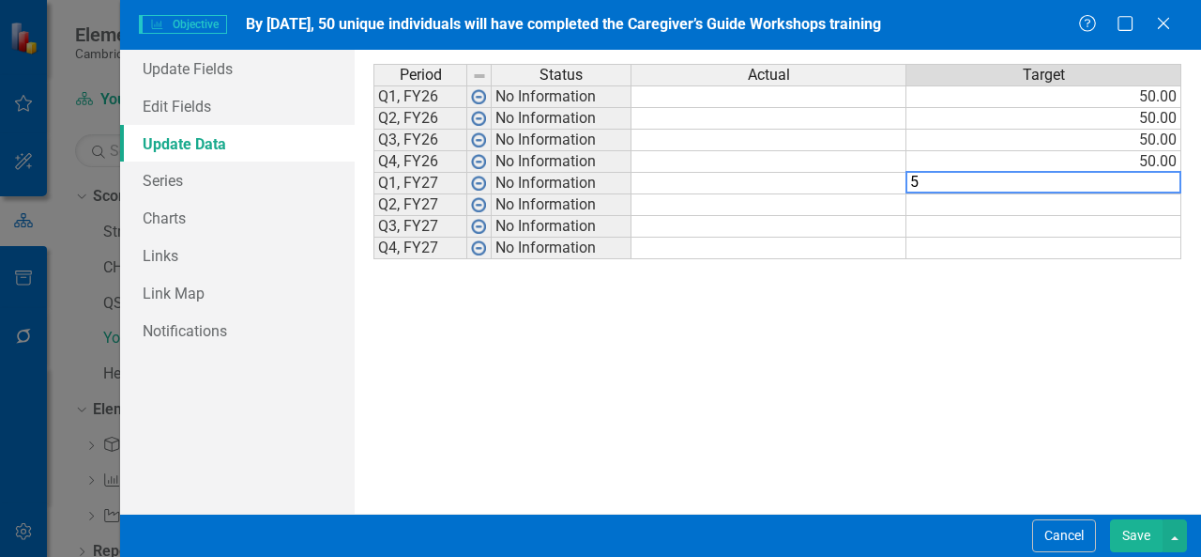
type textarea "50"
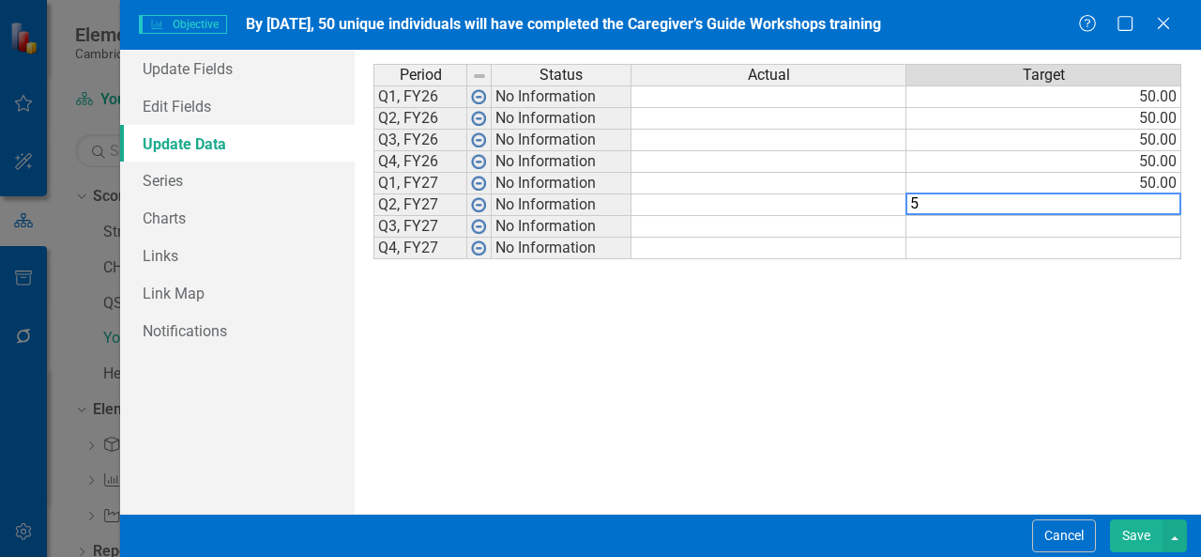
type textarea "50"
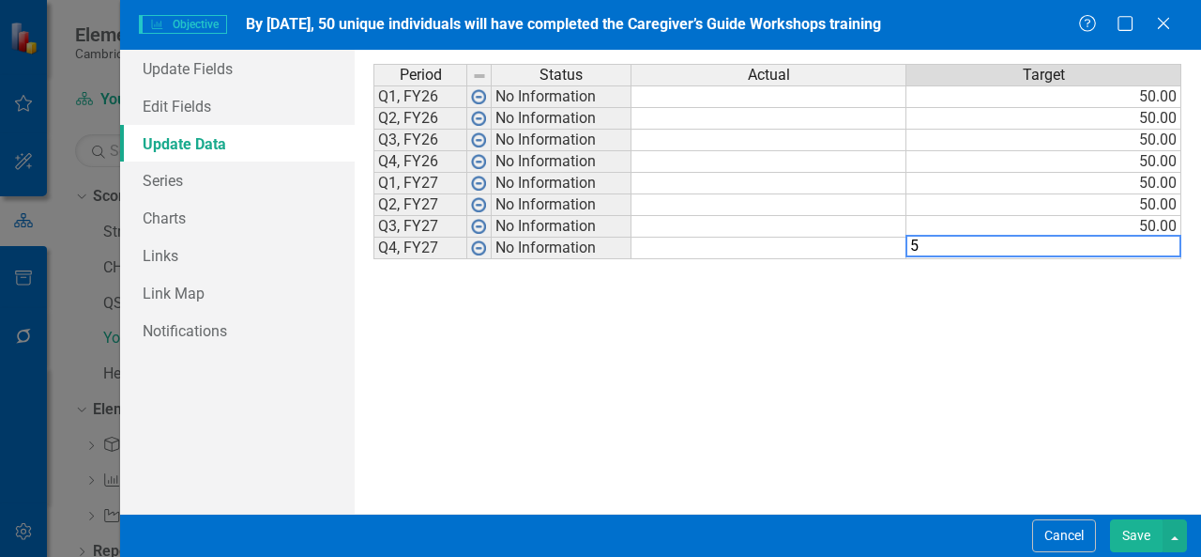
type textarea "50"
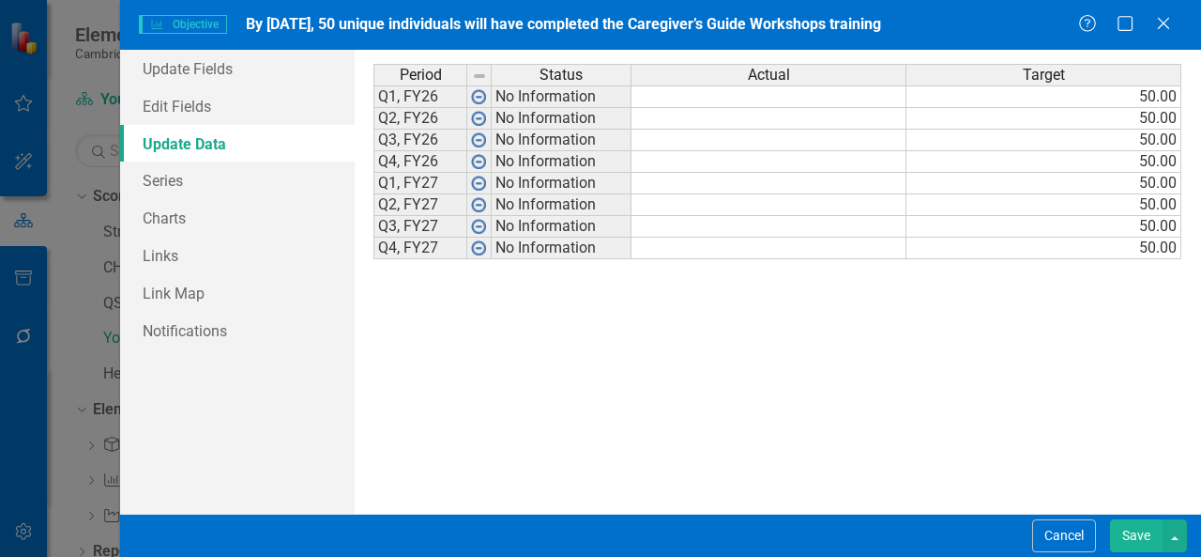
click at [1155, 532] on button "Save" at bounding box center [1136, 535] width 53 height 33
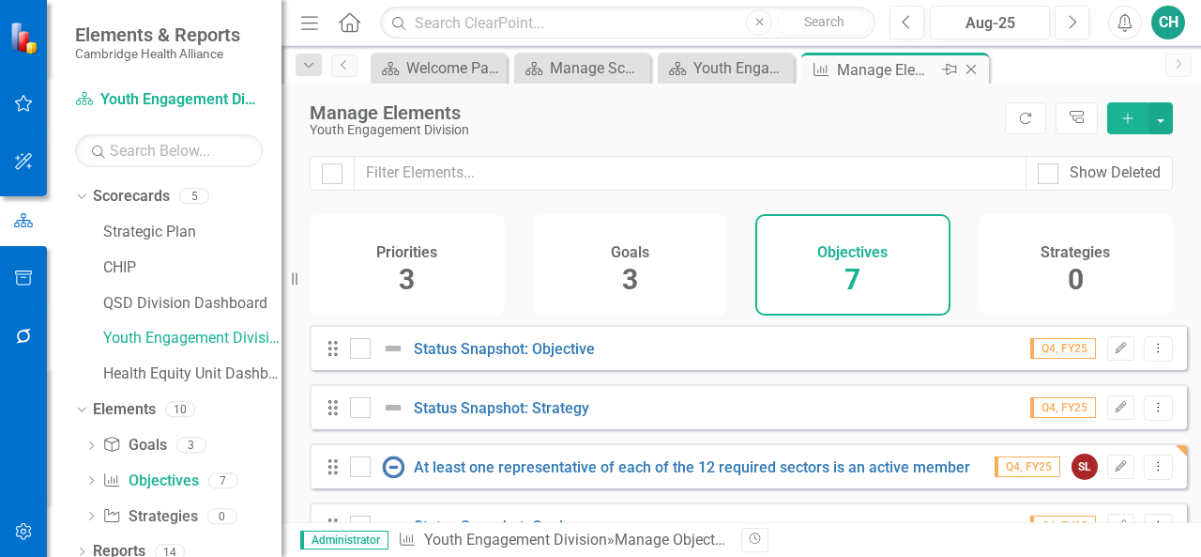
click at [973, 69] on icon "Close" at bounding box center [971, 69] width 19 height 15
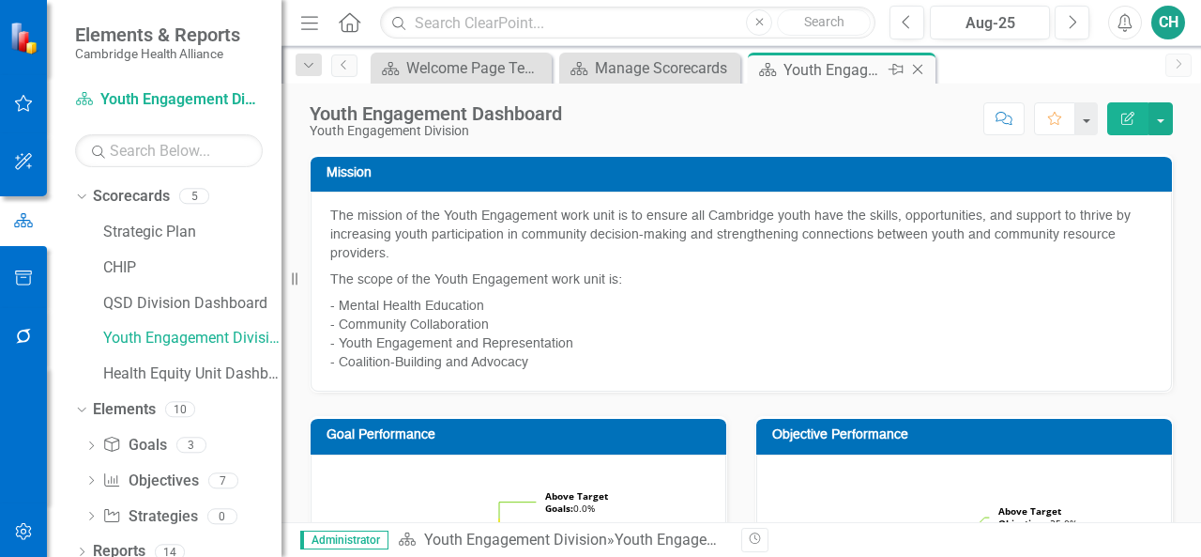
click at [922, 67] on icon "Close" at bounding box center [918, 69] width 19 height 15
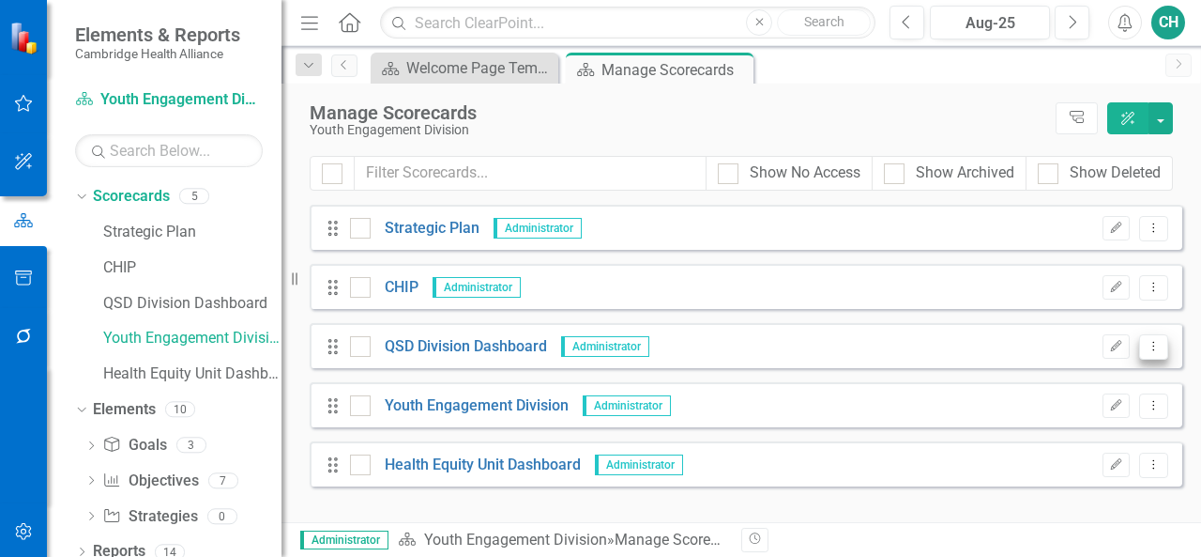
click at [1150, 350] on icon "Dropdown Menu" at bounding box center [1154, 346] width 16 height 12
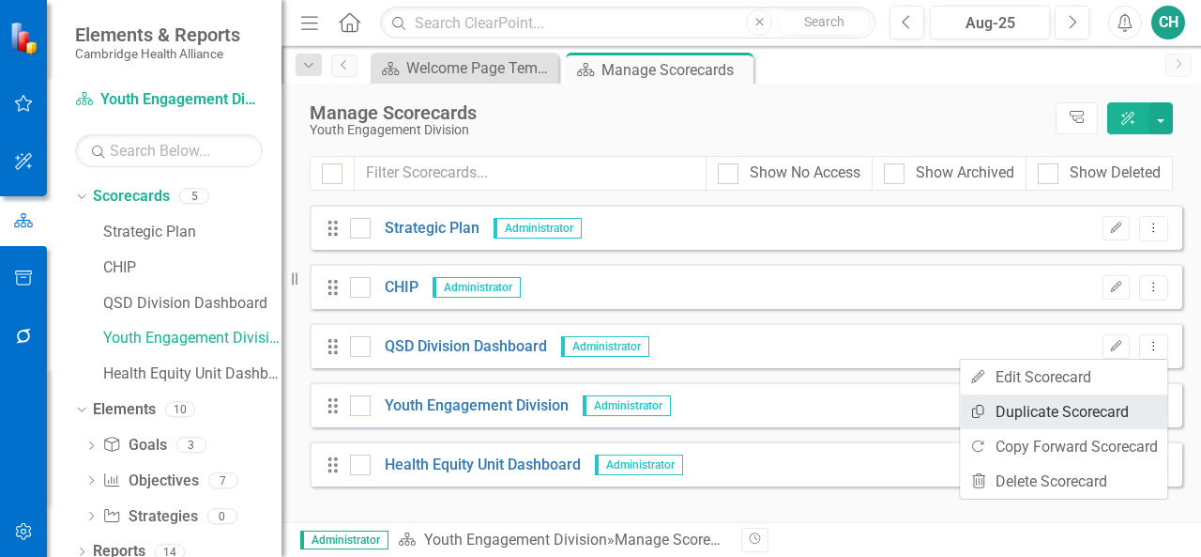
click at [1106, 412] on link "Copy Duplicate Scorecard" at bounding box center [1063, 411] width 207 height 35
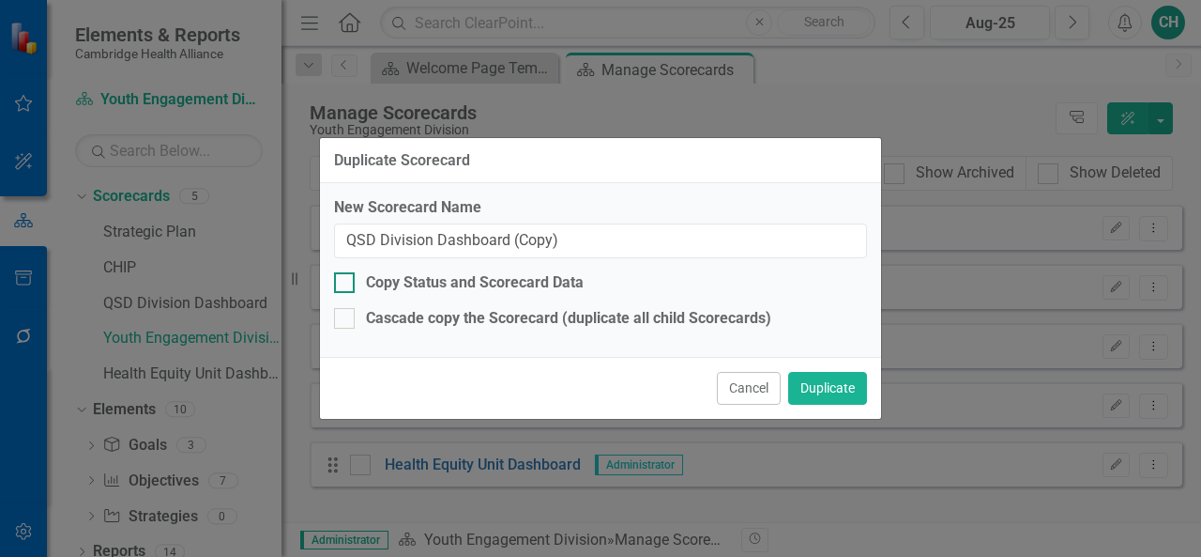
click at [437, 286] on div "Copy Status and Scorecard Data" at bounding box center [475, 283] width 218 height 22
click at [346, 284] on input "Copy Status and Scorecard Data" at bounding box center [340, 278] width 12 height 12
checkbox input "true"
click at [501, 317] on div "Cascade copy the Scorecard (duplicate all child Scorecards)" at bounding box center [568, 319] width 405 height 22
click at [346, 317] on input "Cascade copy the Scorecard (duplicate all child Scorecards)" at bounding box center [340, 314] width 12 height 12
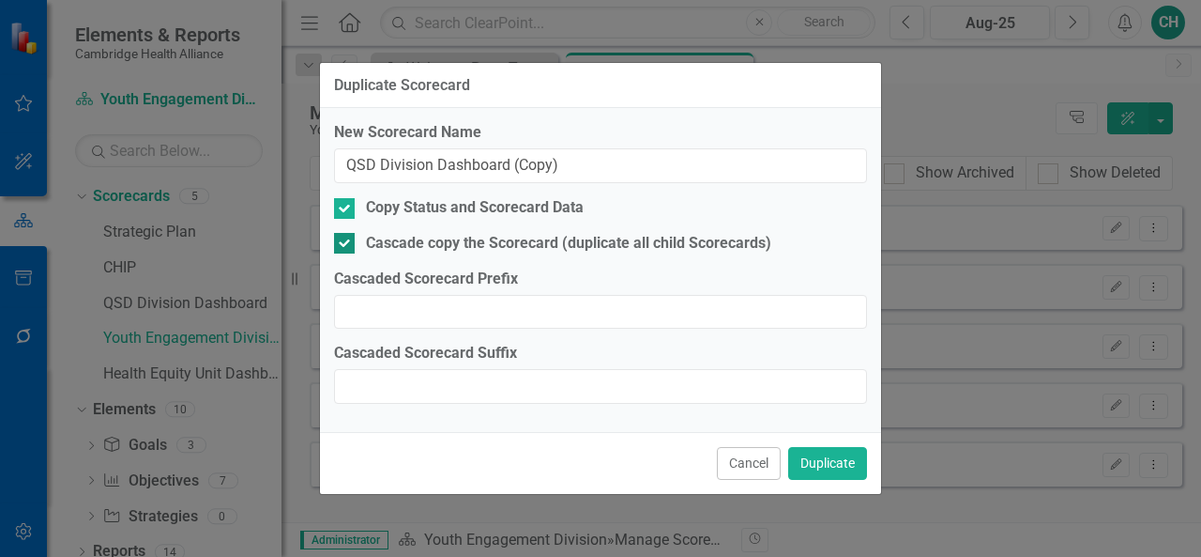
click at [353, 237] on div at bounding box center [344, 243] width 21 height 21
click at [346, 237] on input "Cascade copy the Scorecard (duplicate all child Scorecards)" at bounding box center [340, 239] width 12 height 12
checkbox input "false"
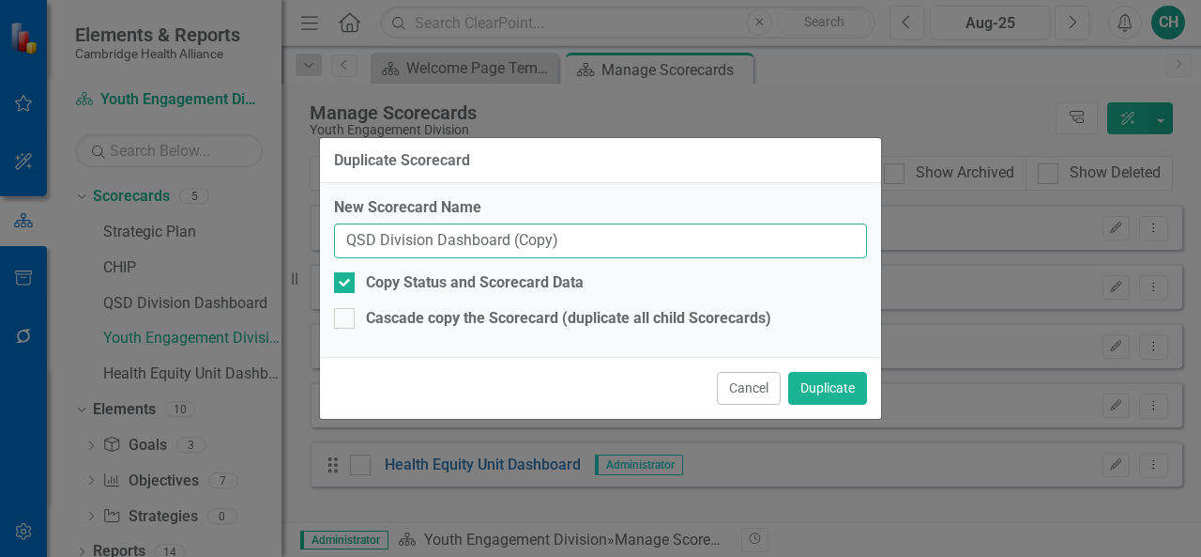
click at [342, 237] on input "QSD Division Dashboard (Copy)" at bounding box center [600, 240] width 533 height 35
click at [620, 237] on input "TEST QSD Division Dashboard (Copy)" at bounding box center [600, 240] width 533 height 35
type input "TEST QSD Division Dashboard"
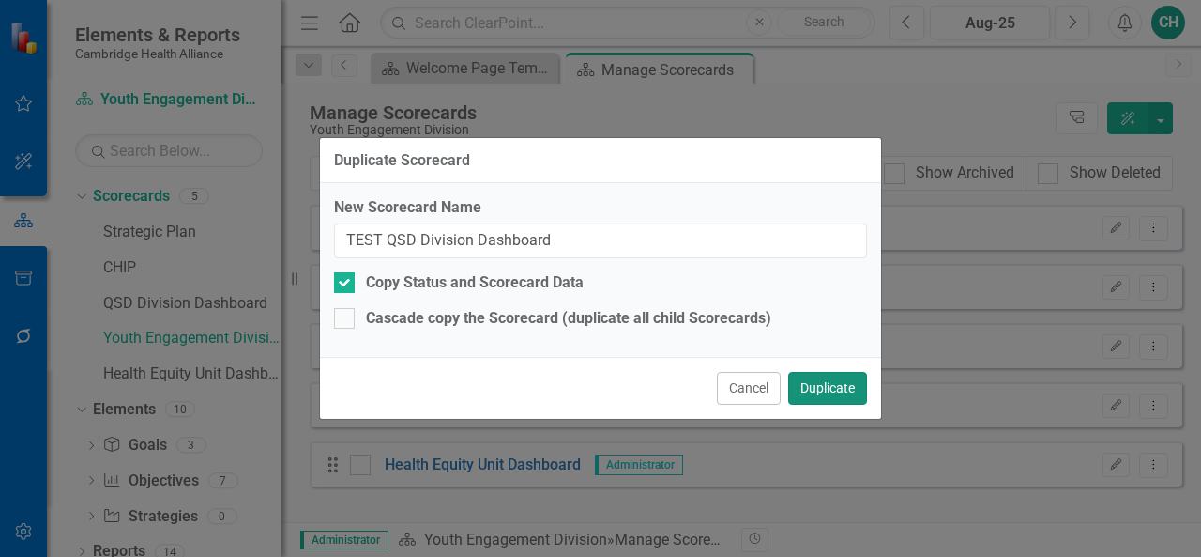
click at [817, 378] on button "Duplicate" at bounding box center [827, 388] width 79 height 33
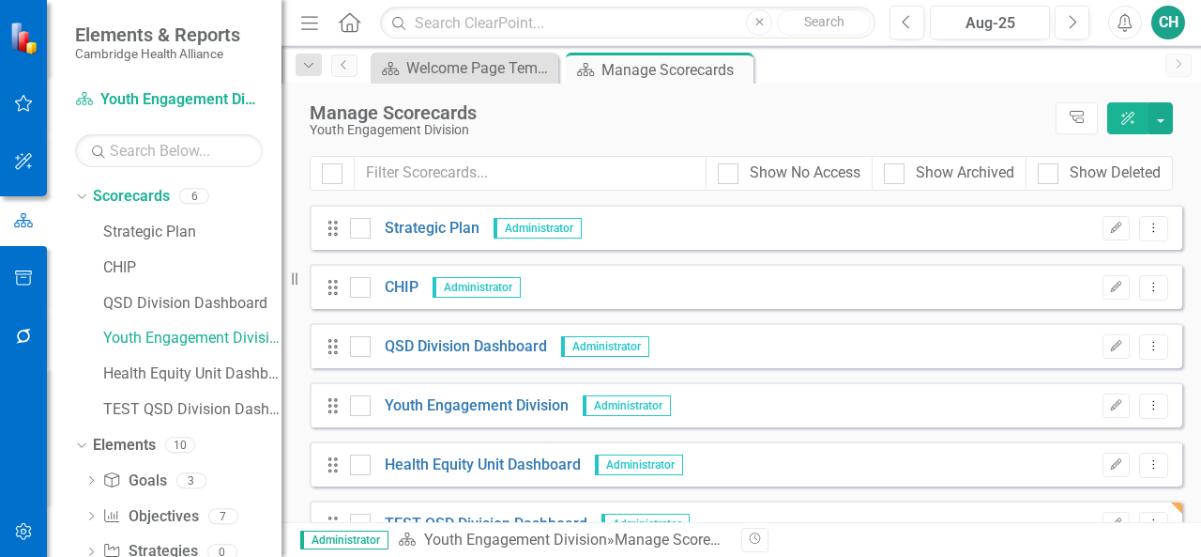
scroll to position [36, 0]
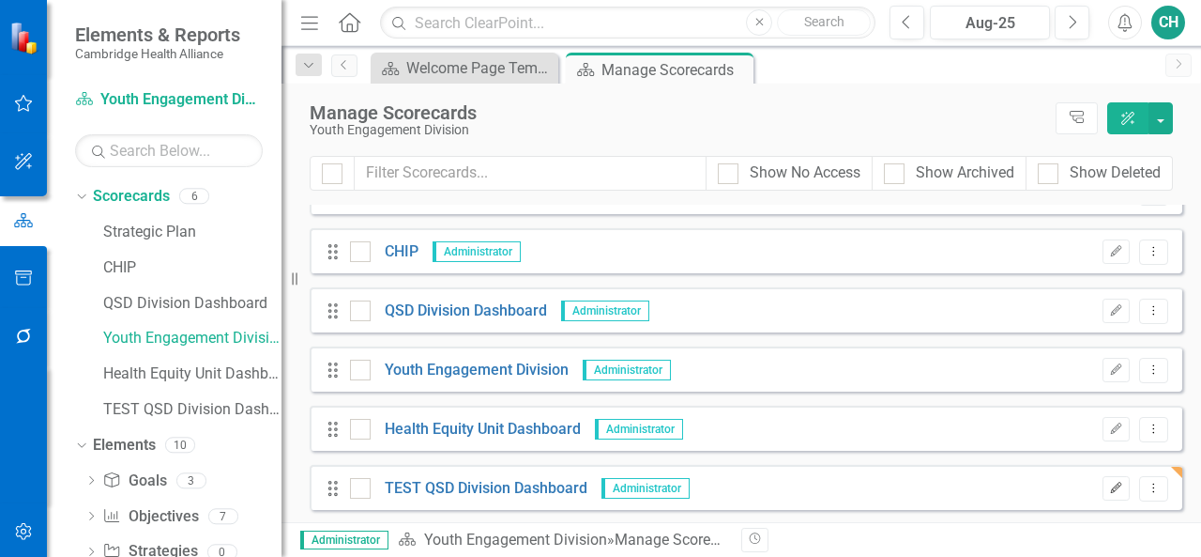
click at [1109, 484] on icon "Edit" at bounding box center [1116, 487] width 14 height 11
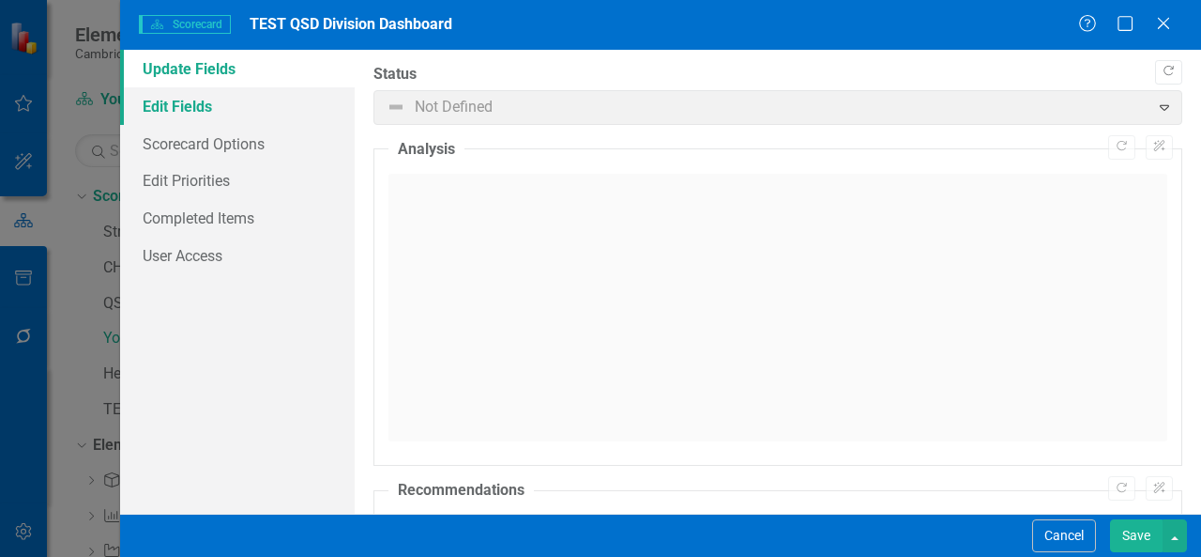
click at [252, 112] on link "Edit Fields" at bounding box center [237, 106] width 235 height 38
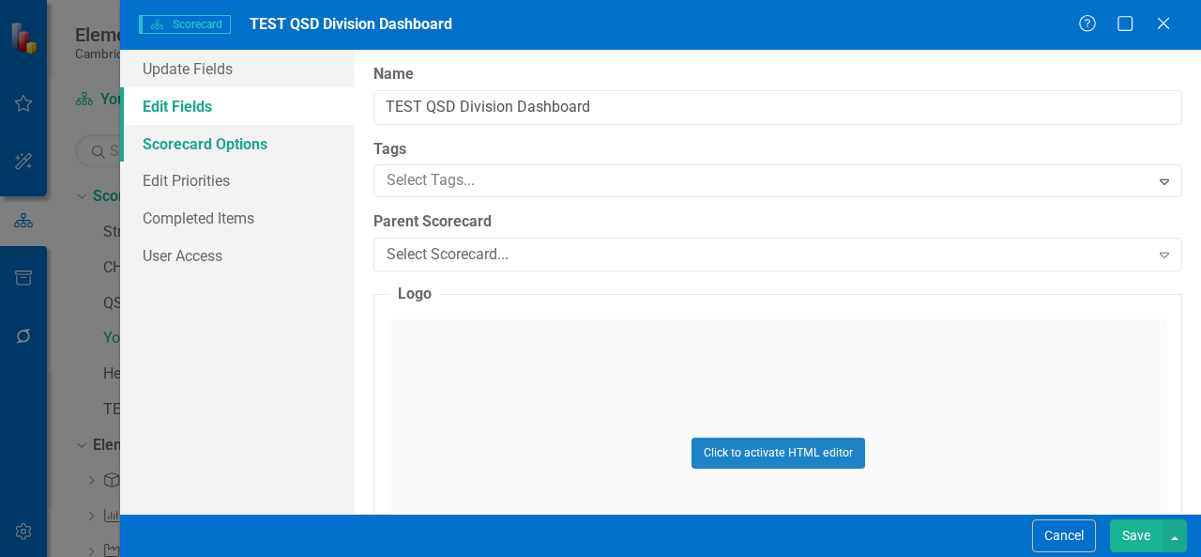
click at [250, 150] on link "Scorecard Options" at bounding box center [237, 144] width 235 height 38
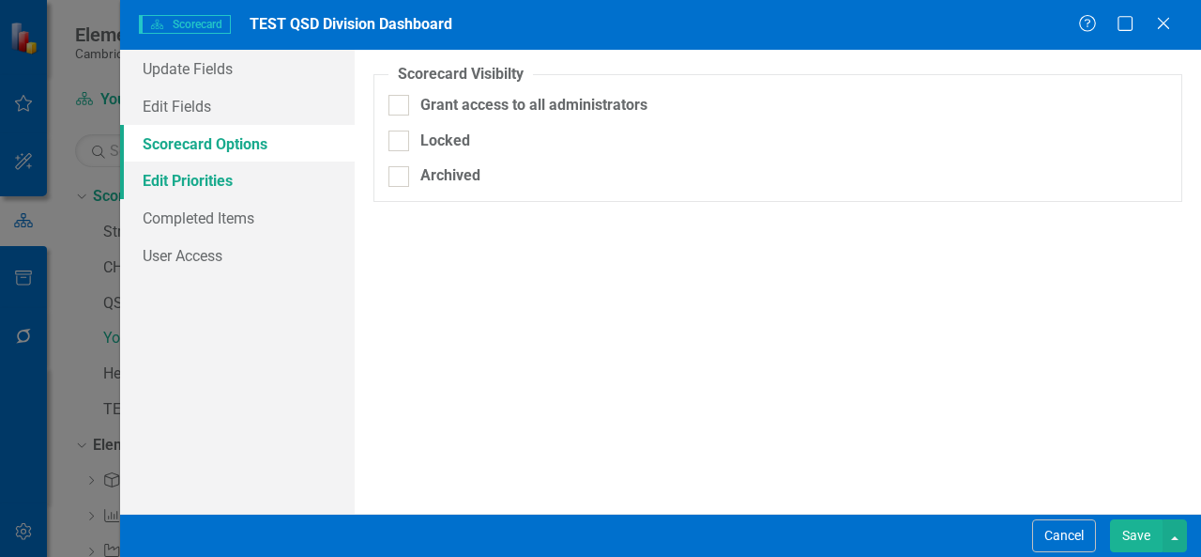
click at [240, 183] on link "Edit Priorities" at bounding box center [237, 180] width 235 height 38
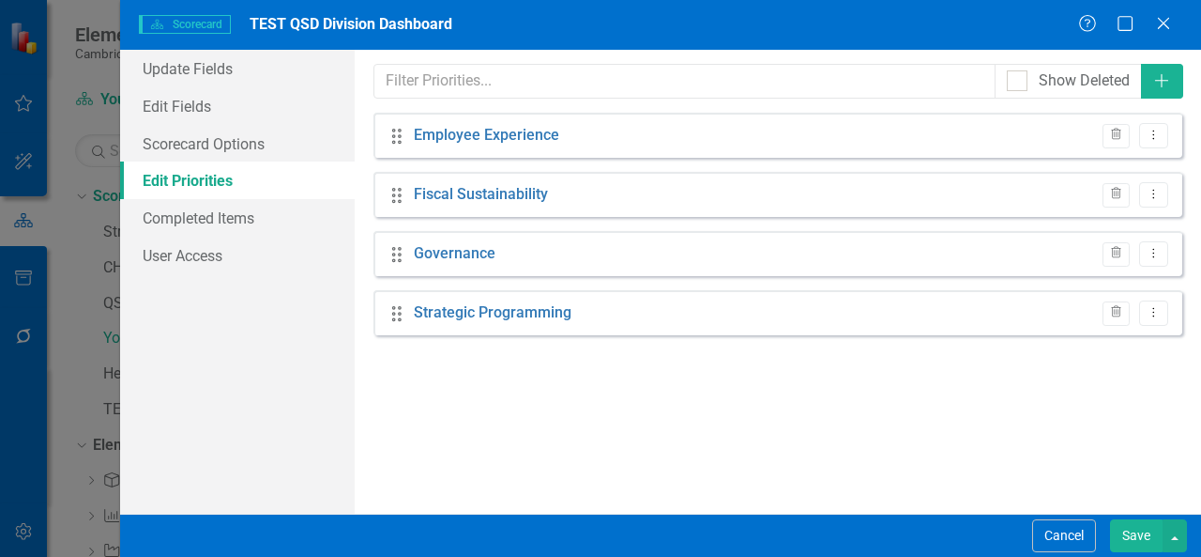
click at [1132, 534] on button "Save" at bounding box center [1136, 535] width 53 height 33
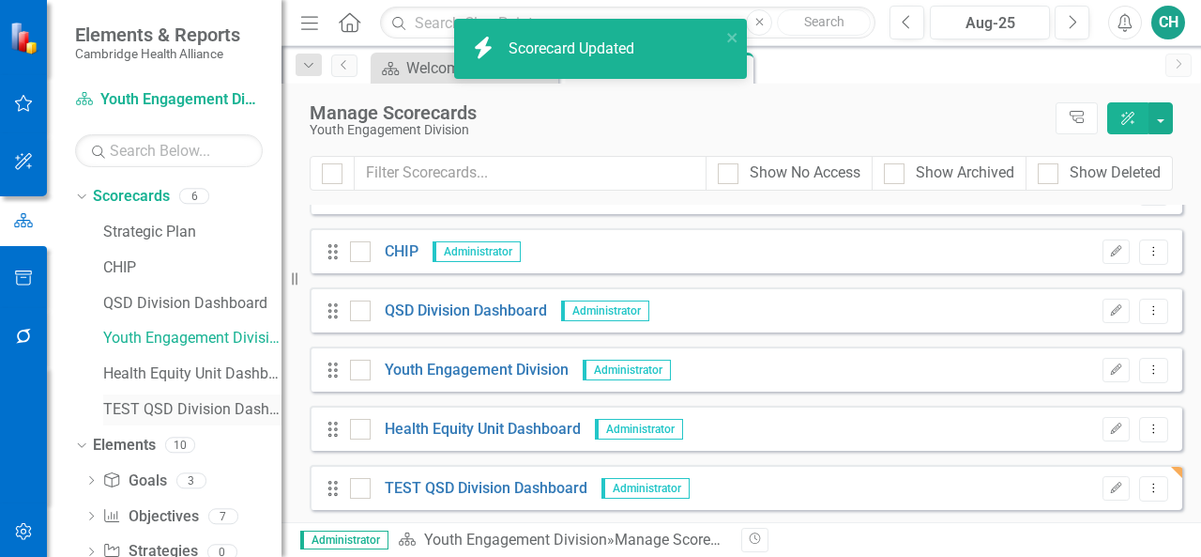
click at [205, 413] on link "TEST QSD Division Dashboard" at bounding box center [192, 410] width 178 height 22
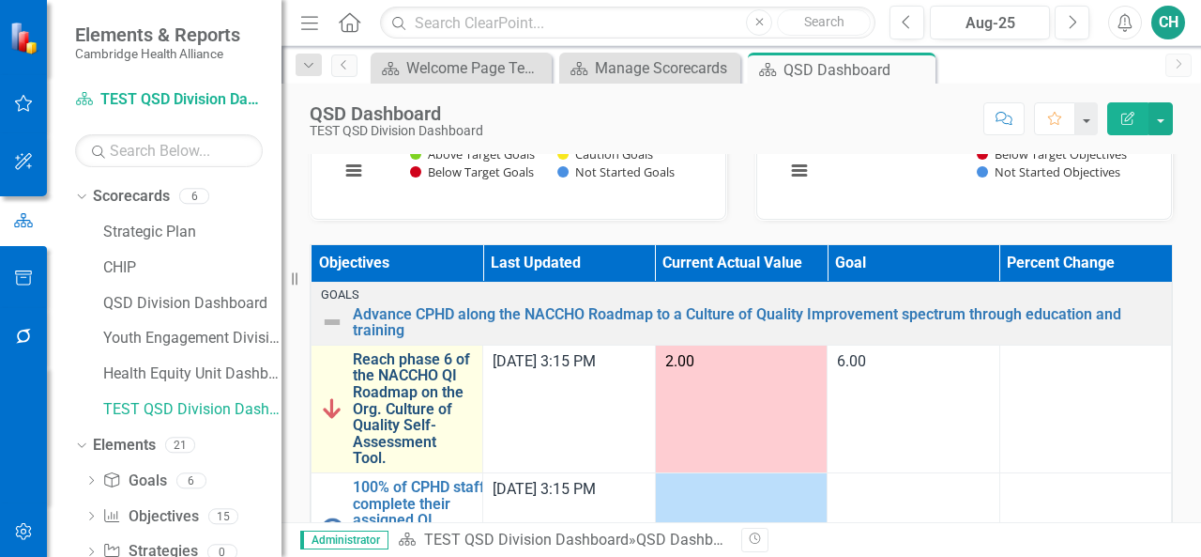
click at [436, 369] on link "Reach phase 6 of the NACCHO QI Roadmap on the Org. Culture of Quality Self-Asse…" at bounding box center [413, 408] width 120 height 115
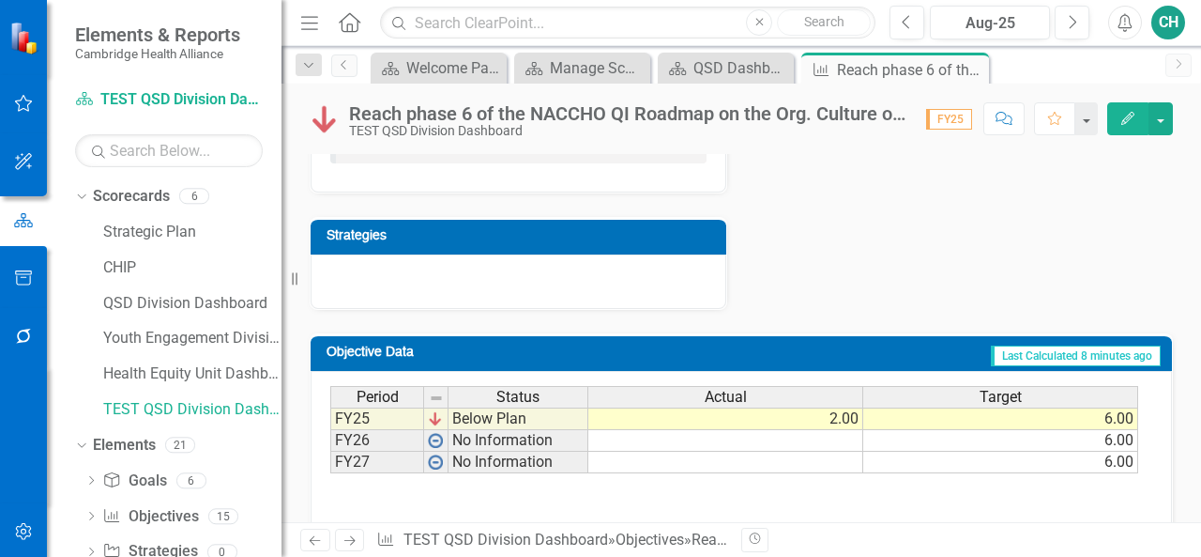
scroll to position [534, 0]
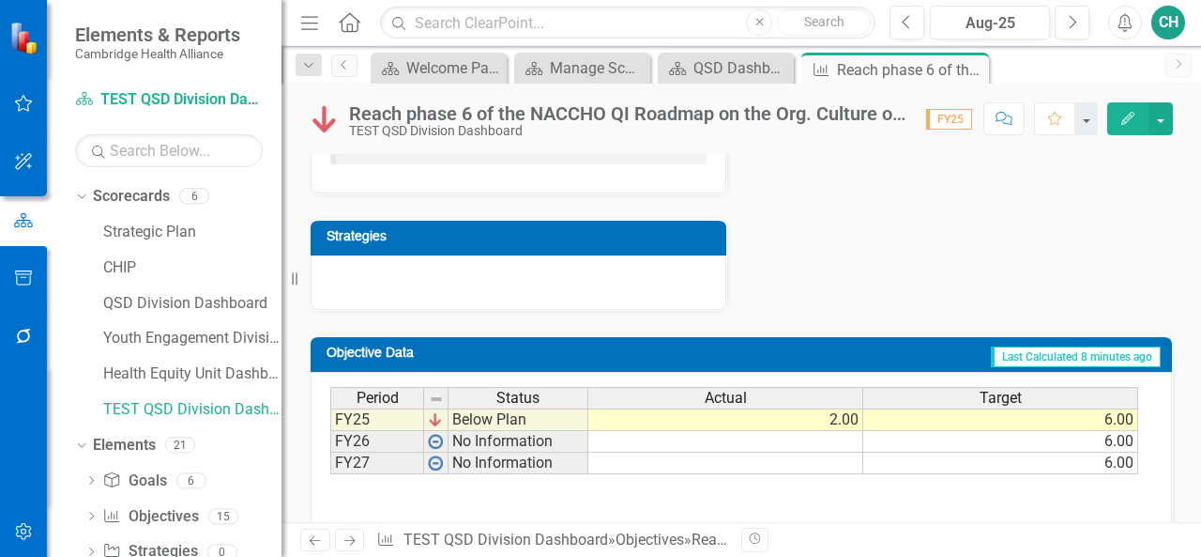
click at [1121, 126] on button "Edit" at bounding box center [1128, 118] width 41 height 33
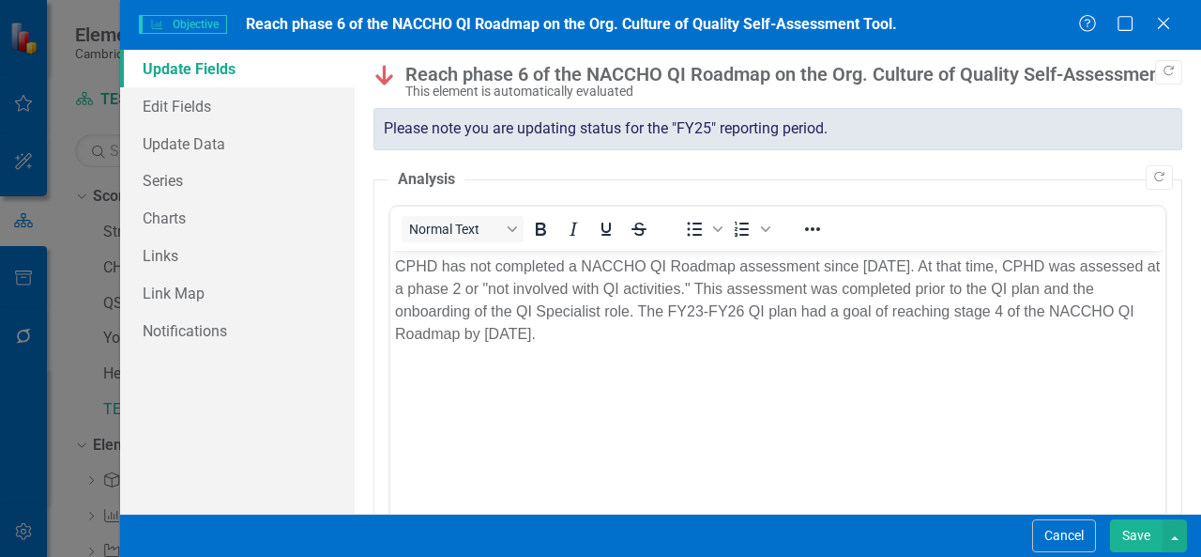
scroll to position [0, 0]
click at [242, 112] on link "Edit Fields" at bounding box center [237, 106] width 235 height 38
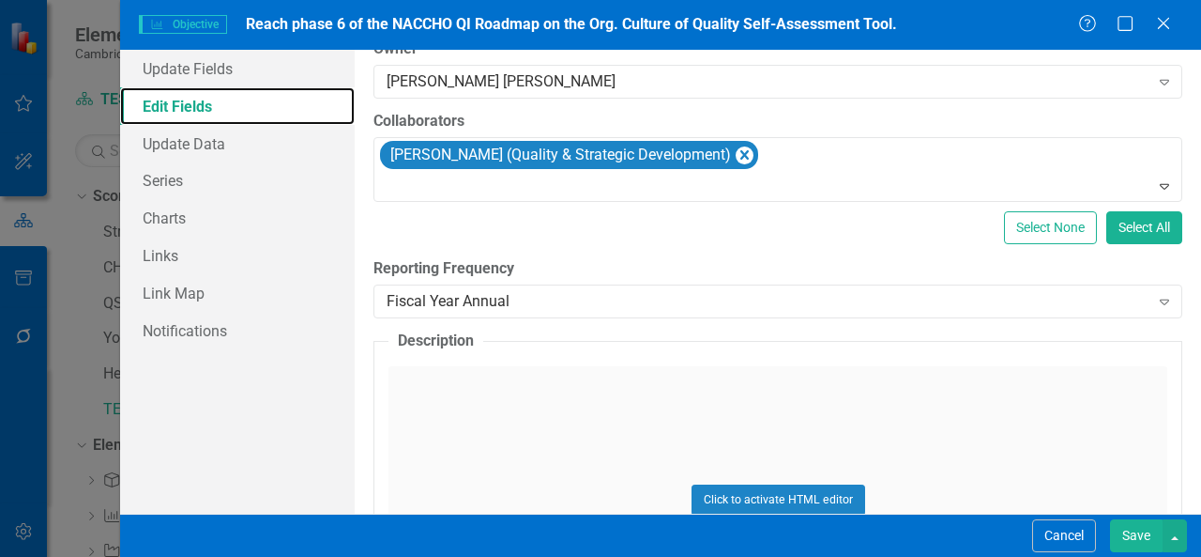
scroll to position [283, 0]
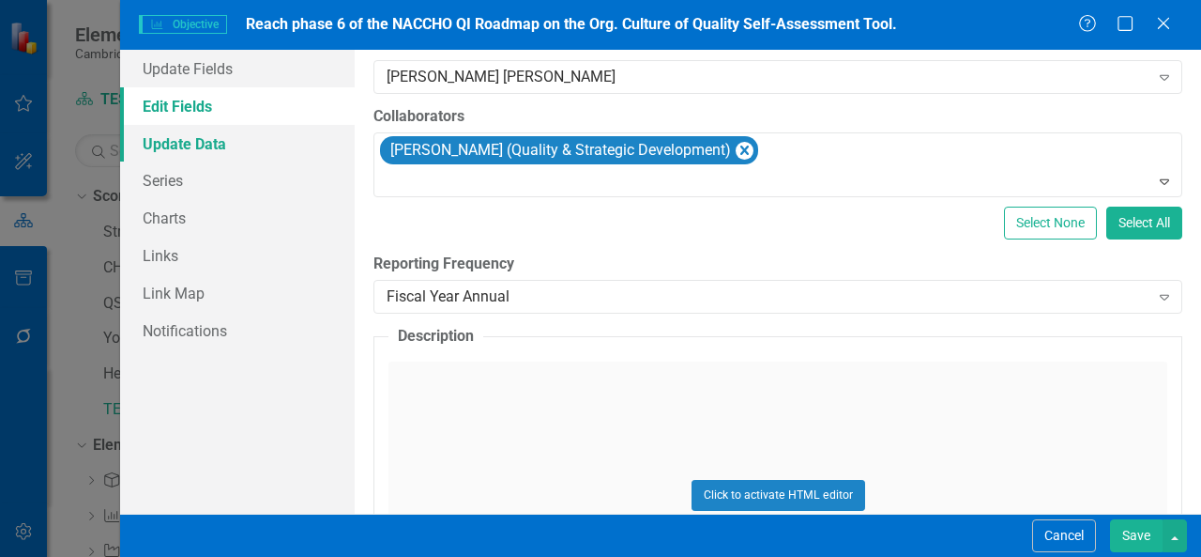
click at [241, 155] on link "Update Data" at bounding box center [237, 144] width 235 height 38
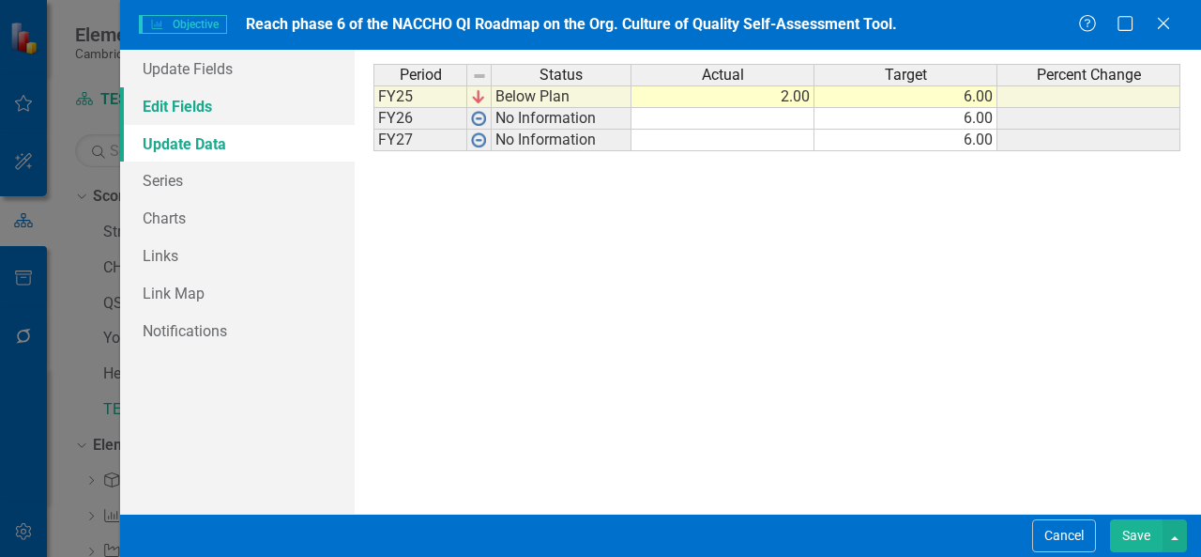
click at [193, 114] on link "Edit Fields" at bounding box center [237, 106] width 235 height 38
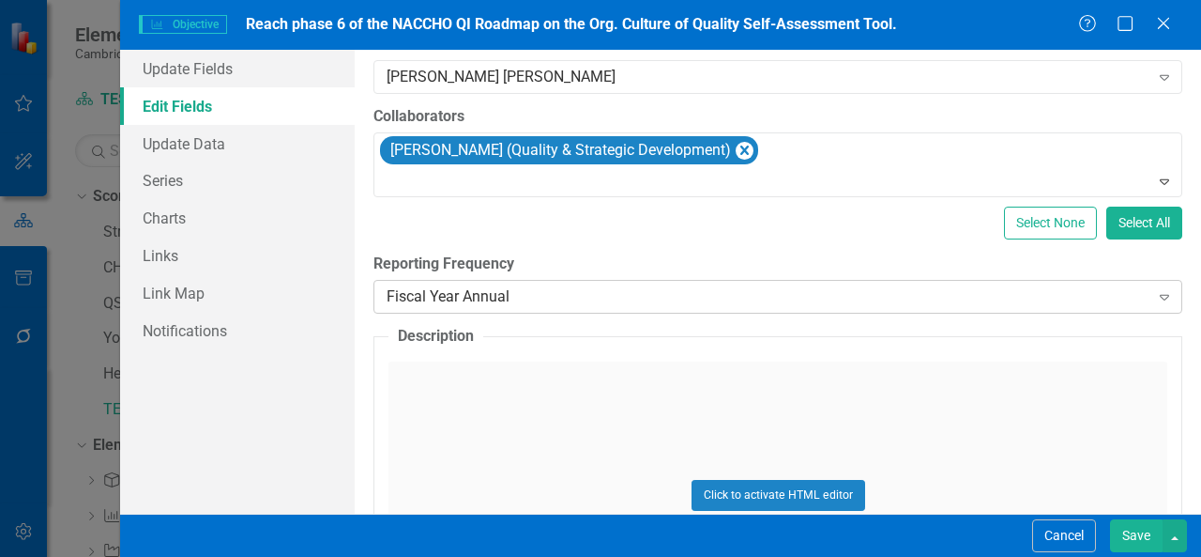
click at [602, 295] on div "Fiscal Year Annual" at bounding box center [768, 297] width 763 height 22
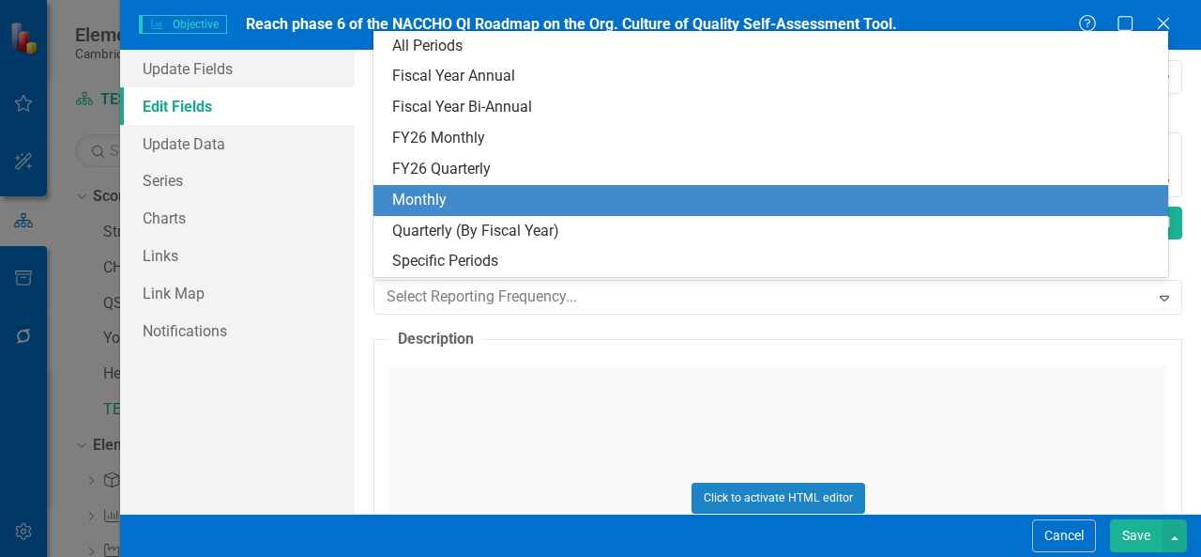
click at [565, 191] on div "Monthly" at bounding box center [774, 201] width 765 height 22
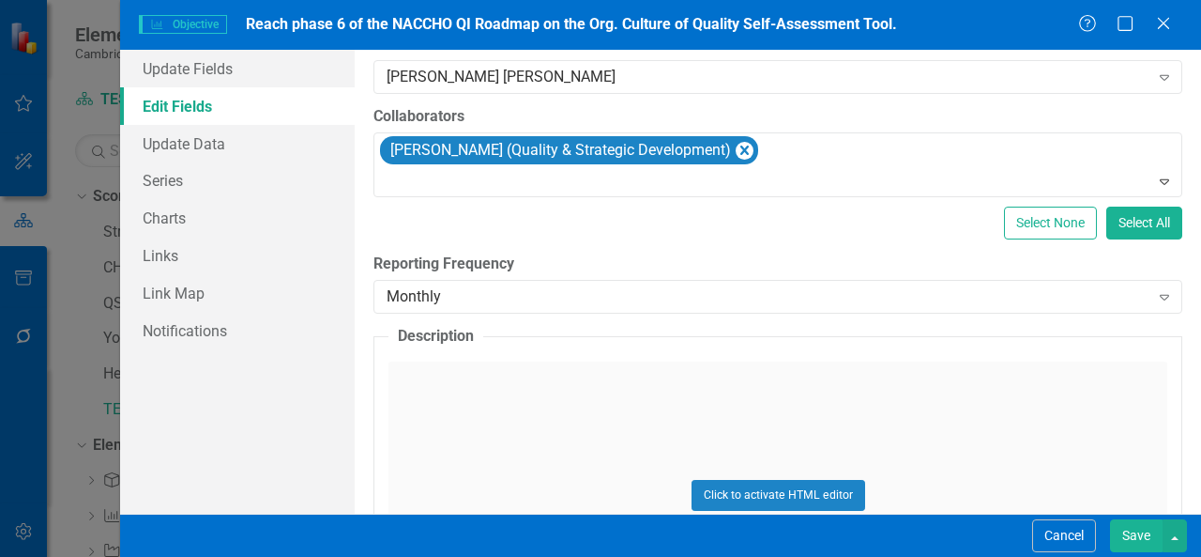
click at [1131, 536] on button "Save" at bounding box center [1136, 535] width 53 height 33
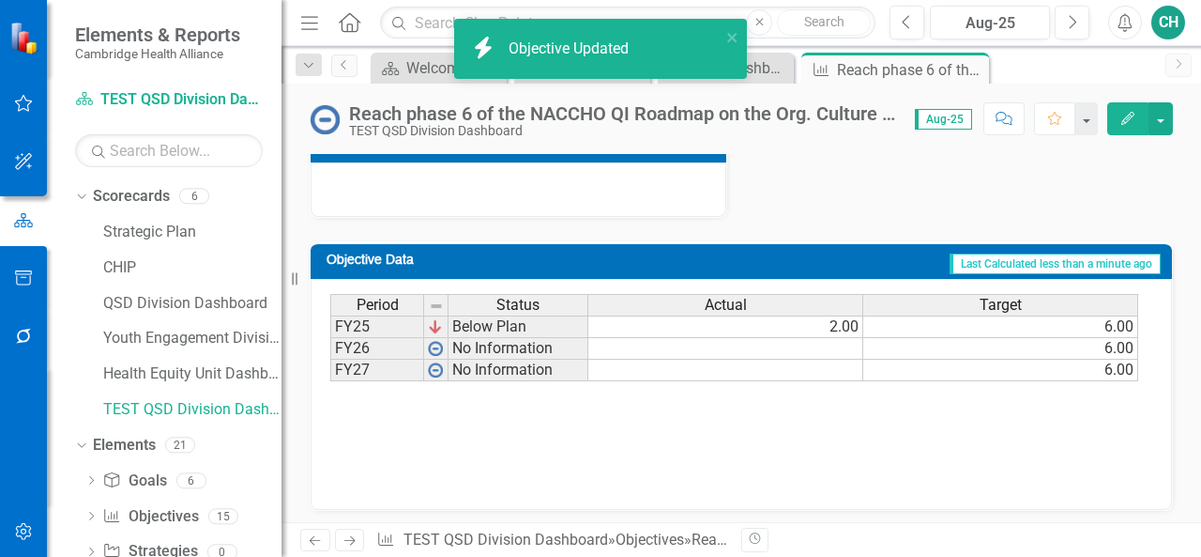
scroll to position [442, 0]
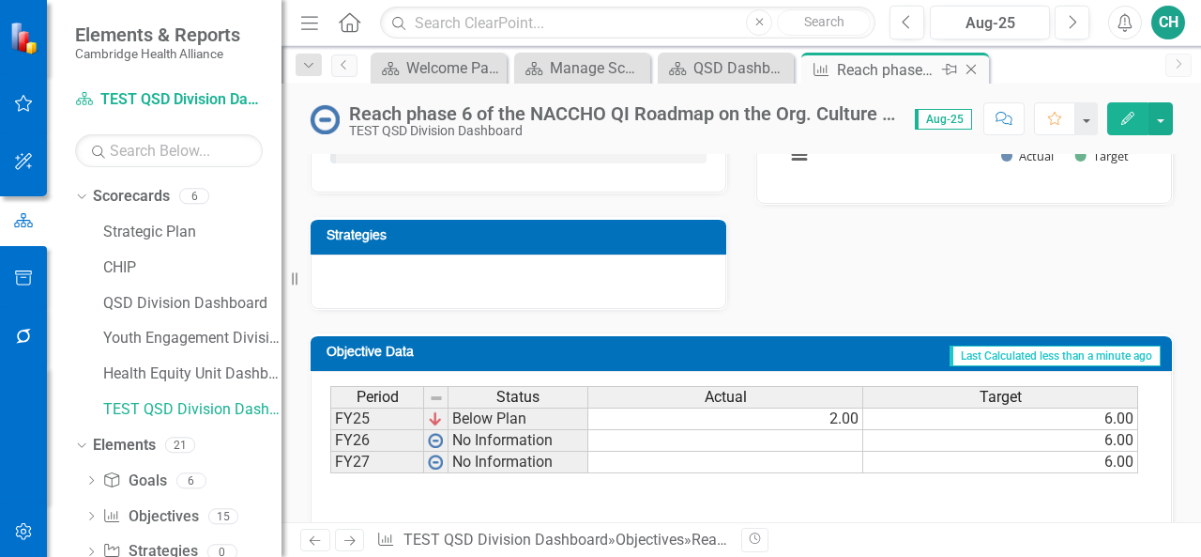
click at [972, 70] on icon at bounding box center [972, 70] width 10 height 10
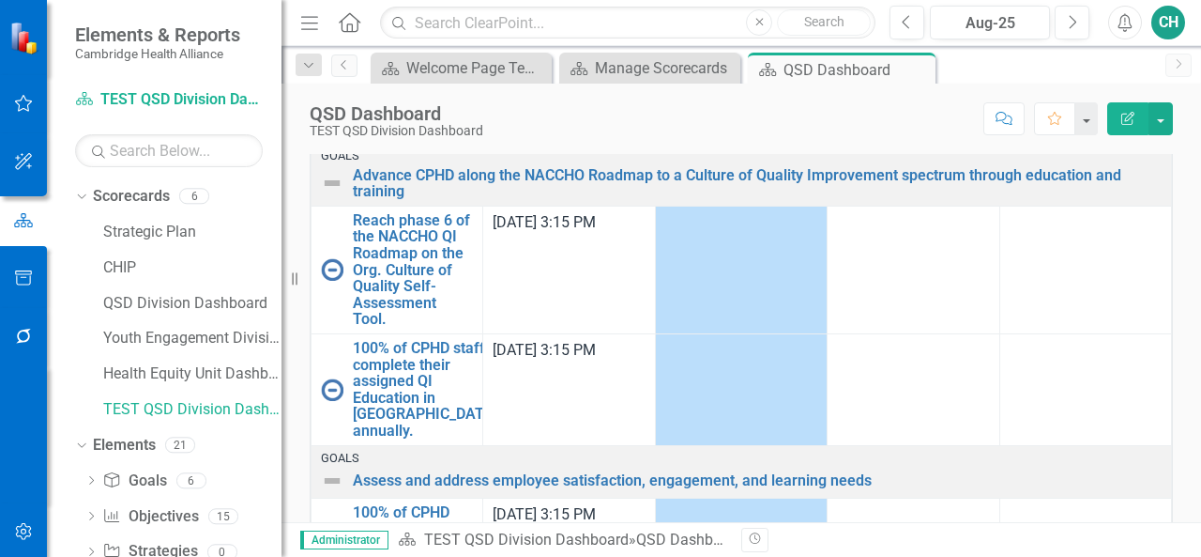
scroll to position [710, 0]
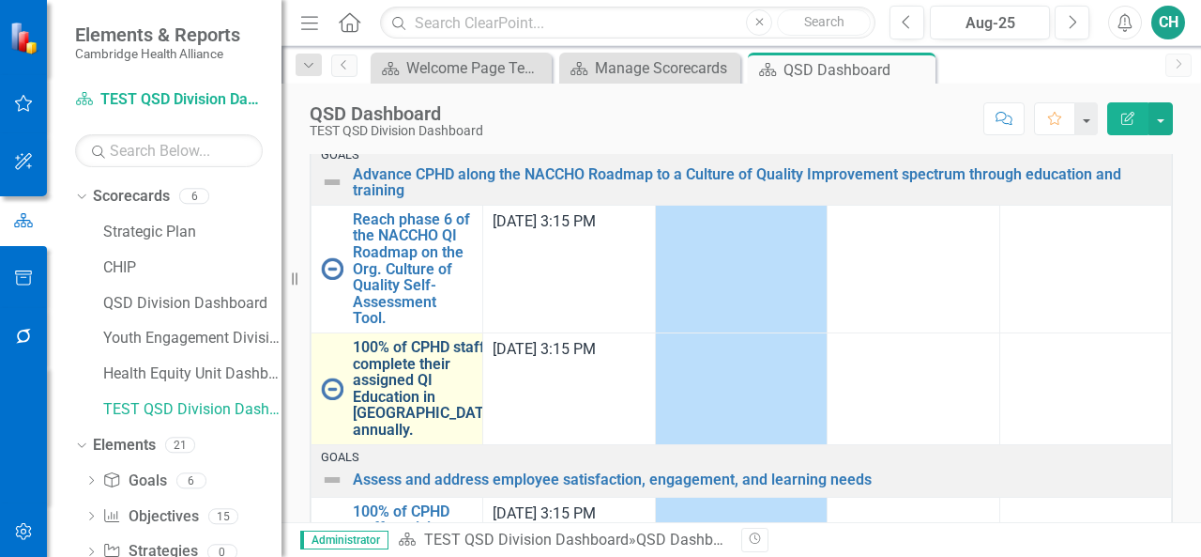
click at [419, 368] on link "100% of CPHD staff complete their assigned QI Education in [GEOGRAPHIC_DATA], a…" at bounding box center [427, 388] width 148 height 99
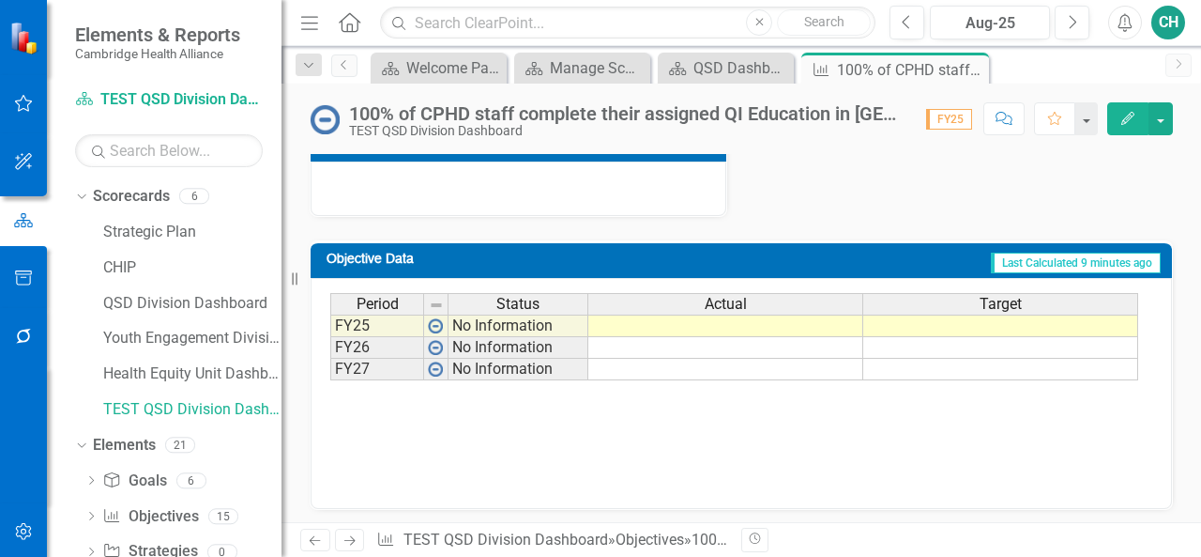
scroll to position [495, 0]
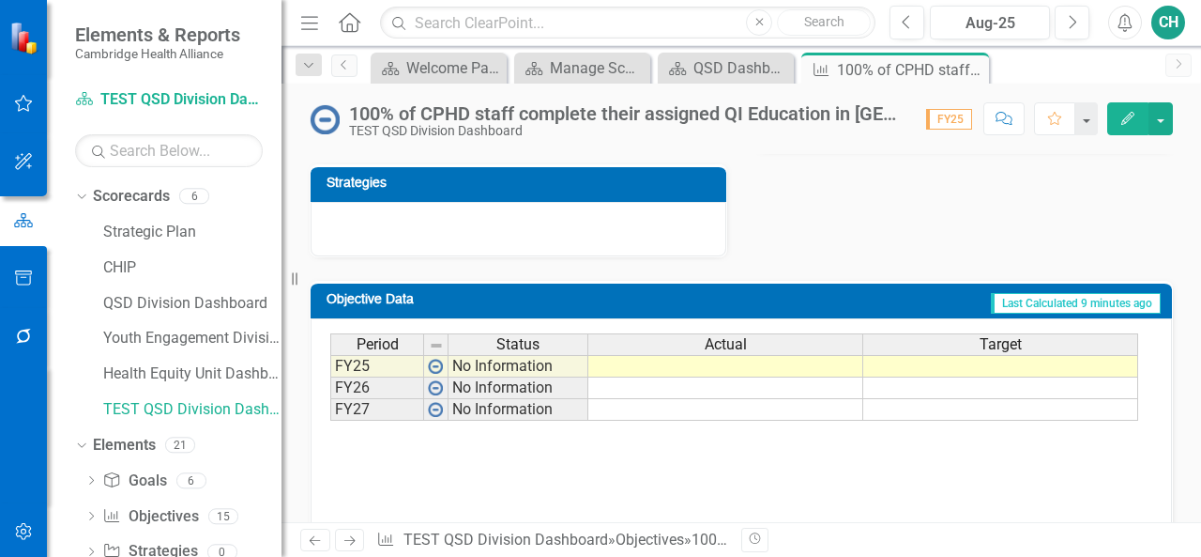
click at [1140, 116] on button "Edit" at bounding box center [1128, 118] width 41 height 33
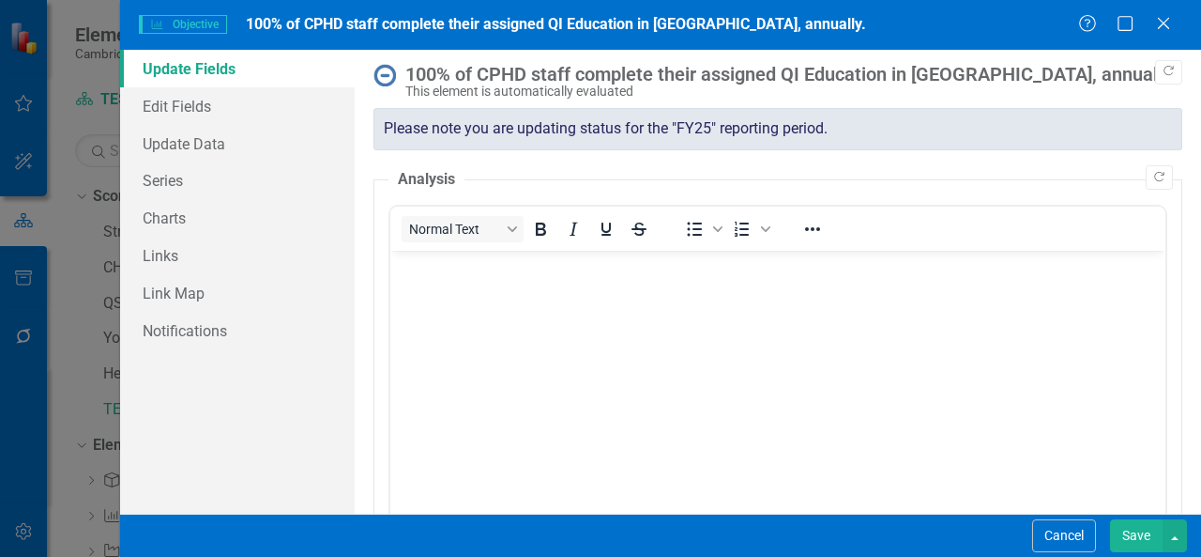
scroll to position [0, 0]
click at [244, 112] on link "Edit Fields" at bounding box center [237, 106] width 235 height 38
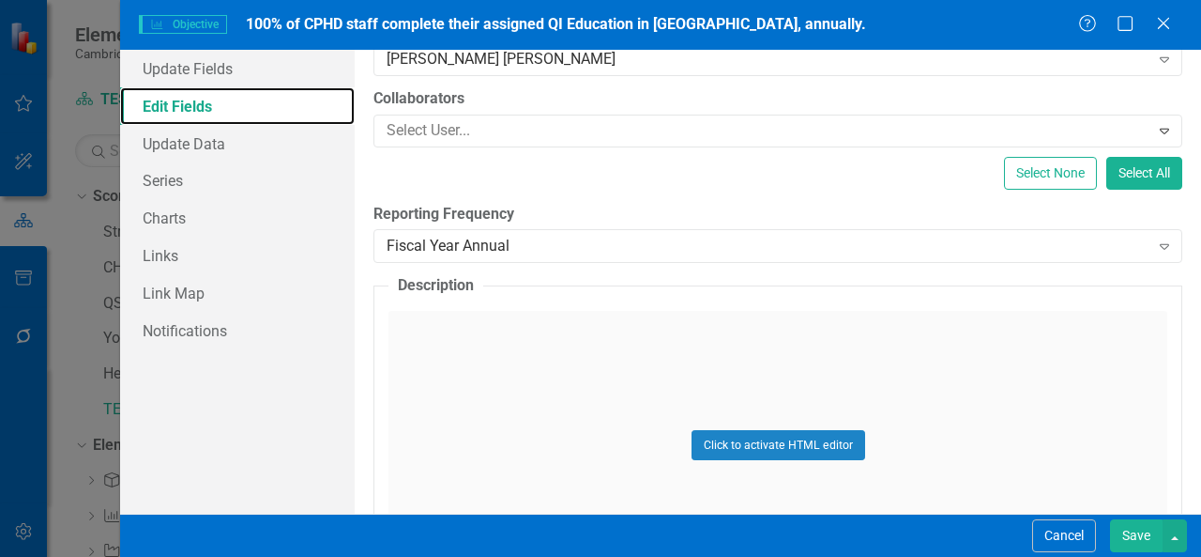
scroll to position [301, 0]
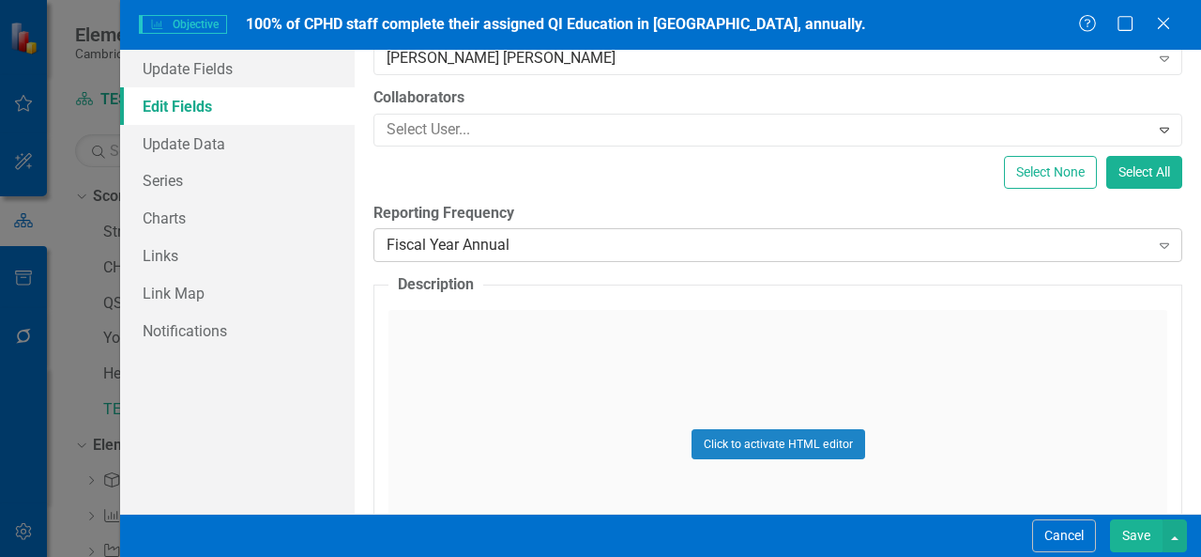
click at [600, 237] on div "Fiscal Year Annual" at bounding box center [768, 246] width 763 height 22
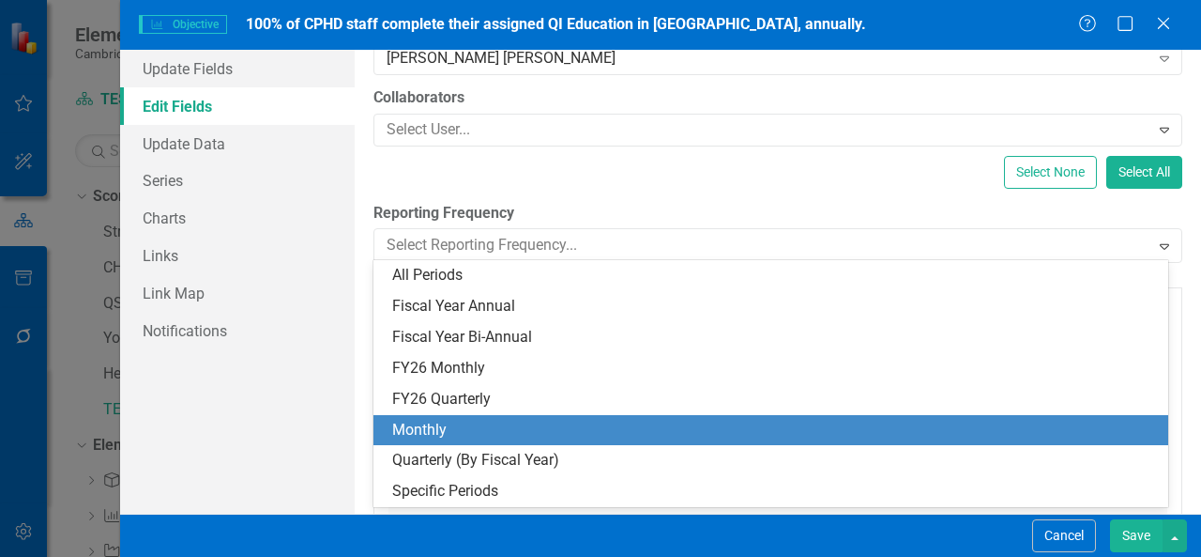
click at [529, 429] on div "Monthly" at bounding box center [774, 431] width 765 height 22
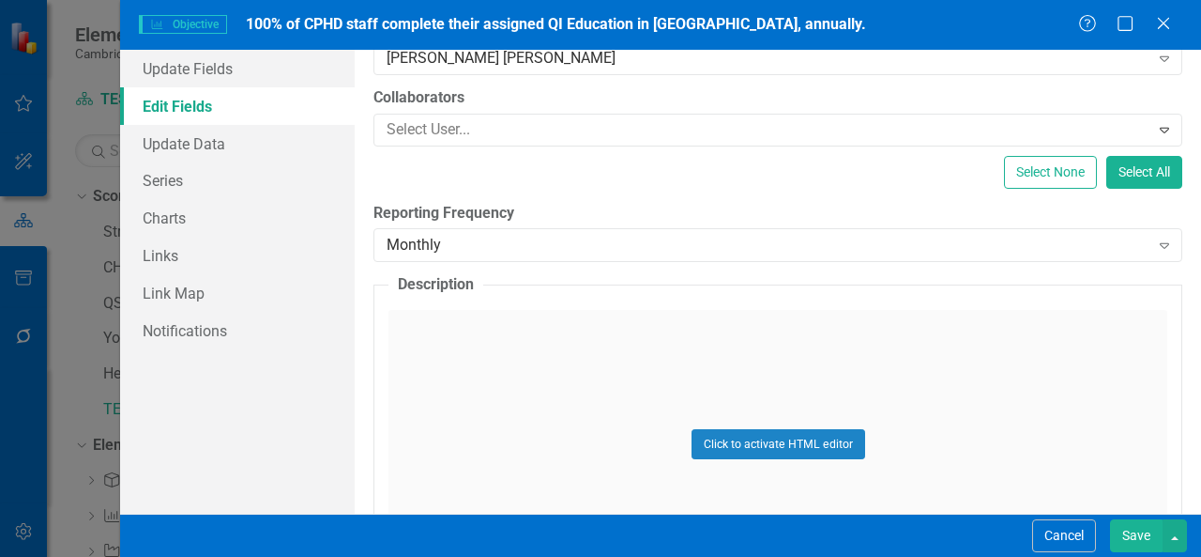
click at [1128, 532] on button "Save" at bounding box center [1136, 535] width 53 height 33
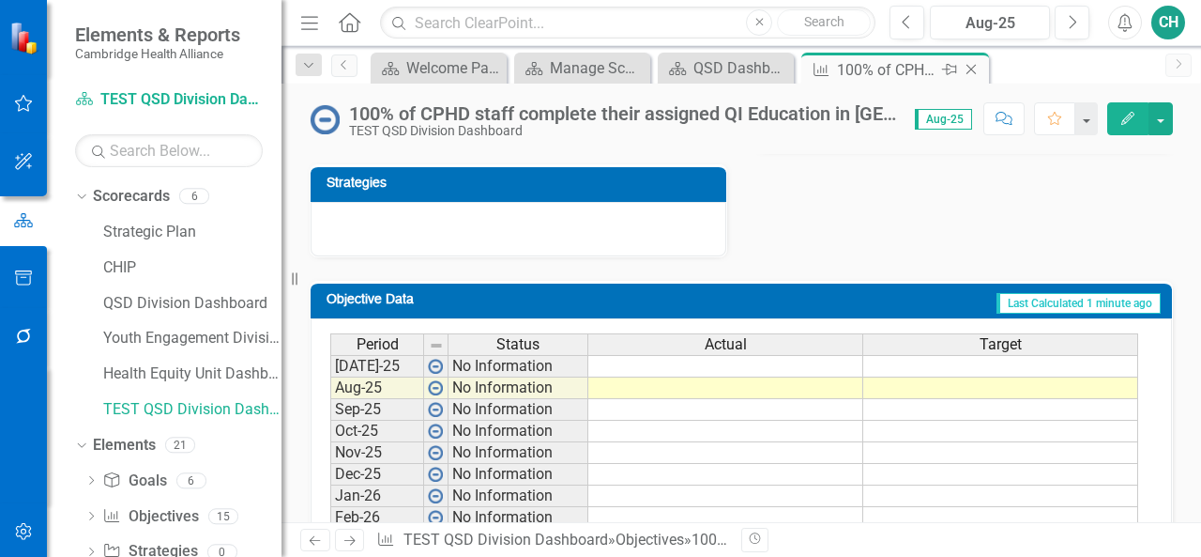
click at [976, 70] on icon "Close" at bounding box center [971, 69] width 19 height 15
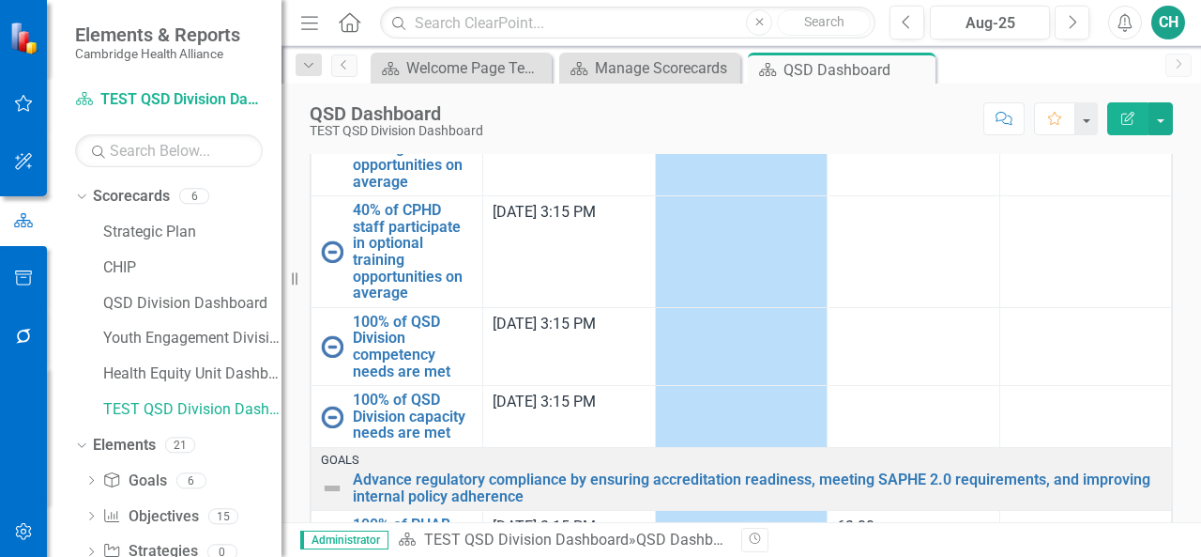
scroll to position [276, 0]
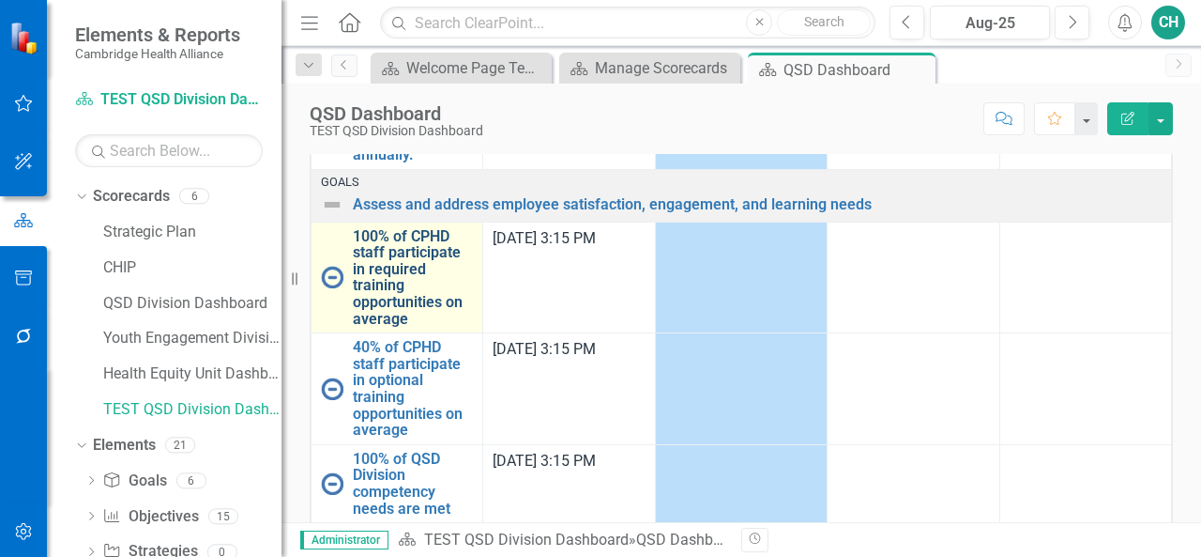
click at [415, 286] on link "100% of CPHD staff participate in required training opportunities on average" at bounding box center [413, 277] width 120 height 99
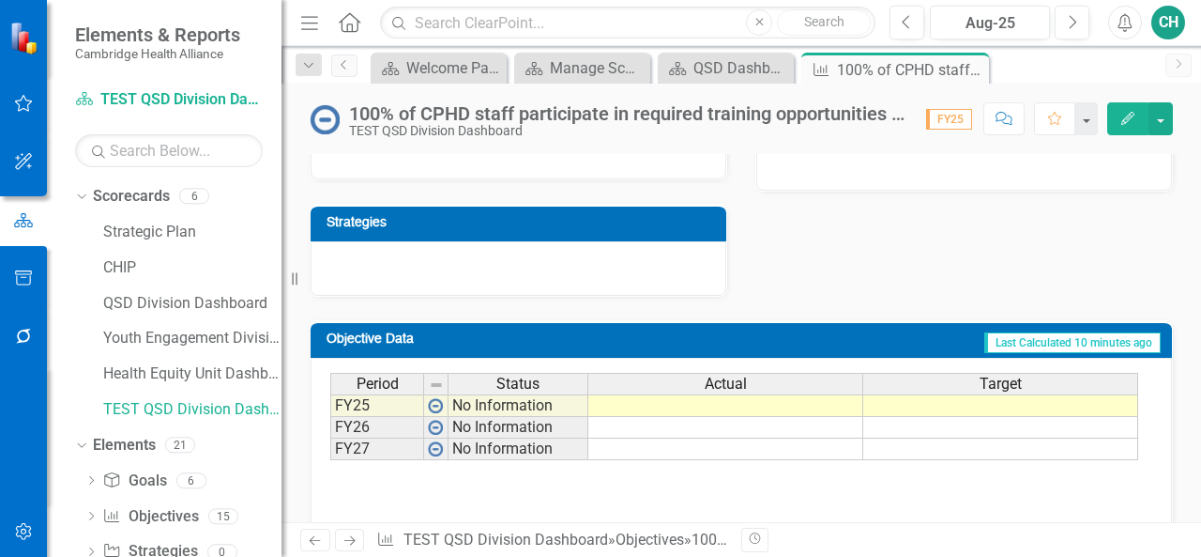
scroll to position [456, 0]
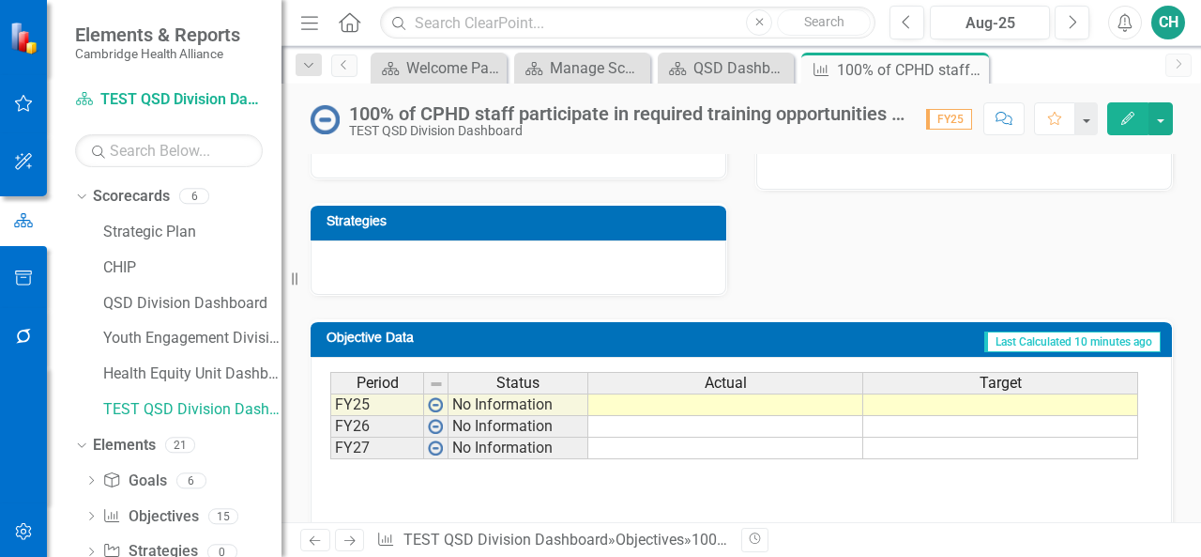
click at [1125, 118] on icon "button" at bounding box center [1128, 118] width 13 height 13
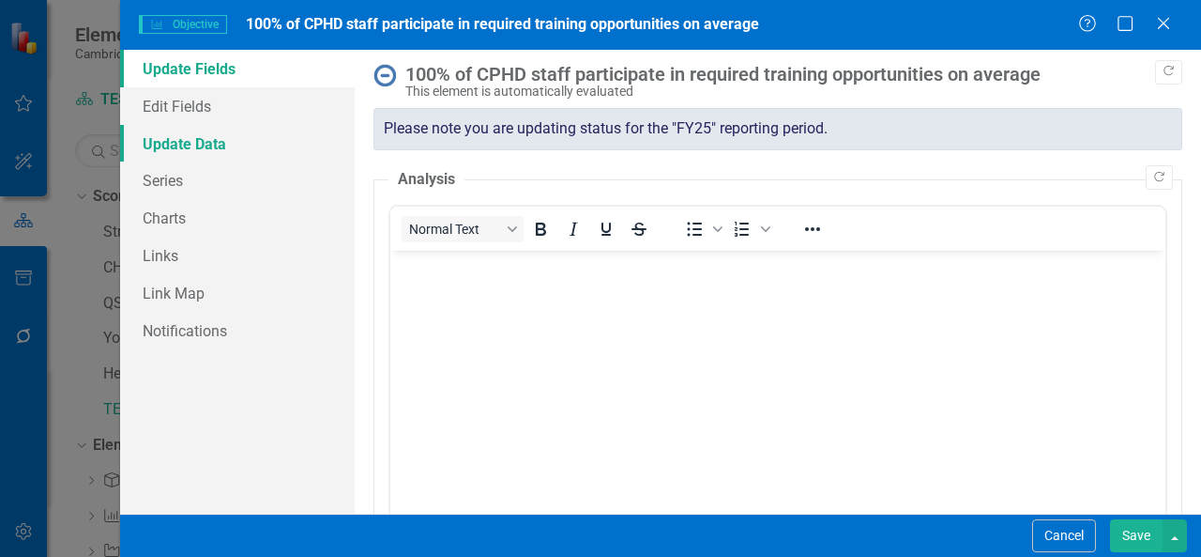
scroll to position [0, 0]
click at [195, 107] on link "Edit Fields" at bounding box center [237, 106] width 235 height 38
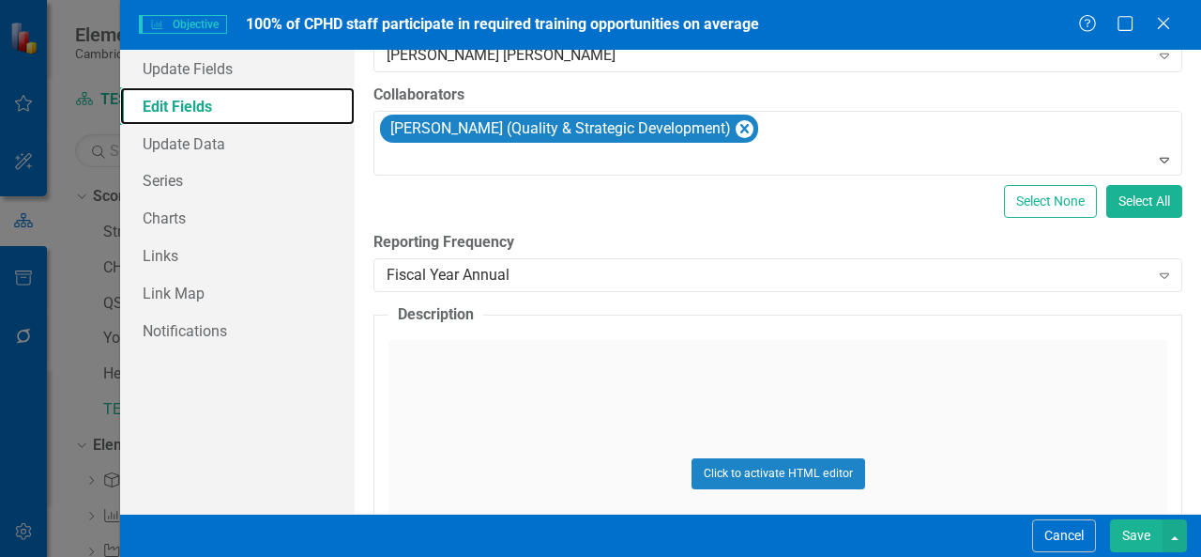
scroll to position [313, 0]
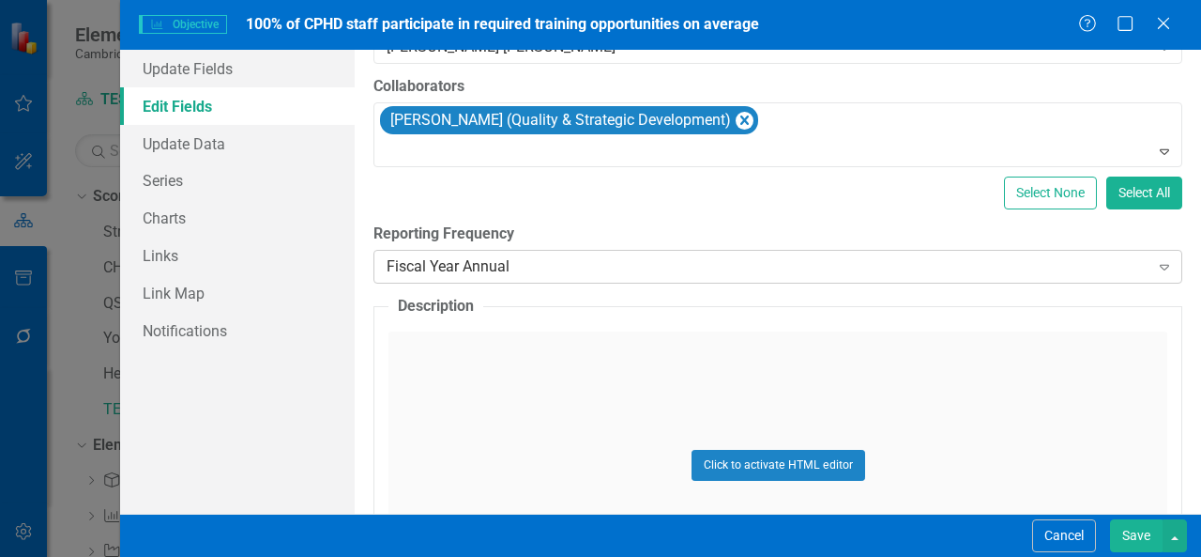
click at [561, 266] on div "Fiscal Year Annual" at bounding box center [768, 267] width 763 height 22
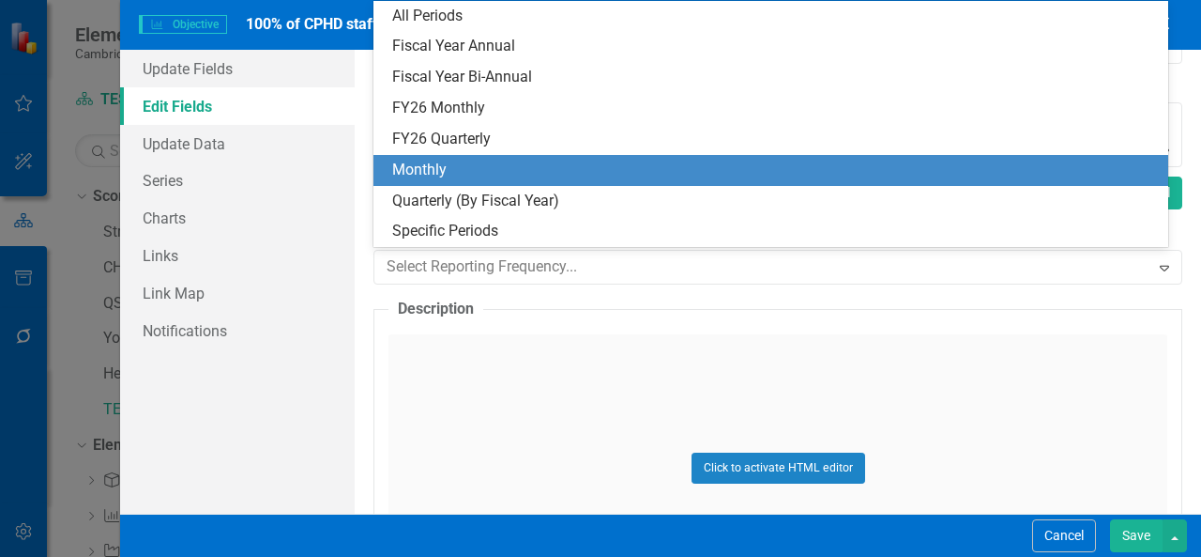
click at [543, 166] on div "Monthly" at bounding box center [774, 171] width 765 height 22
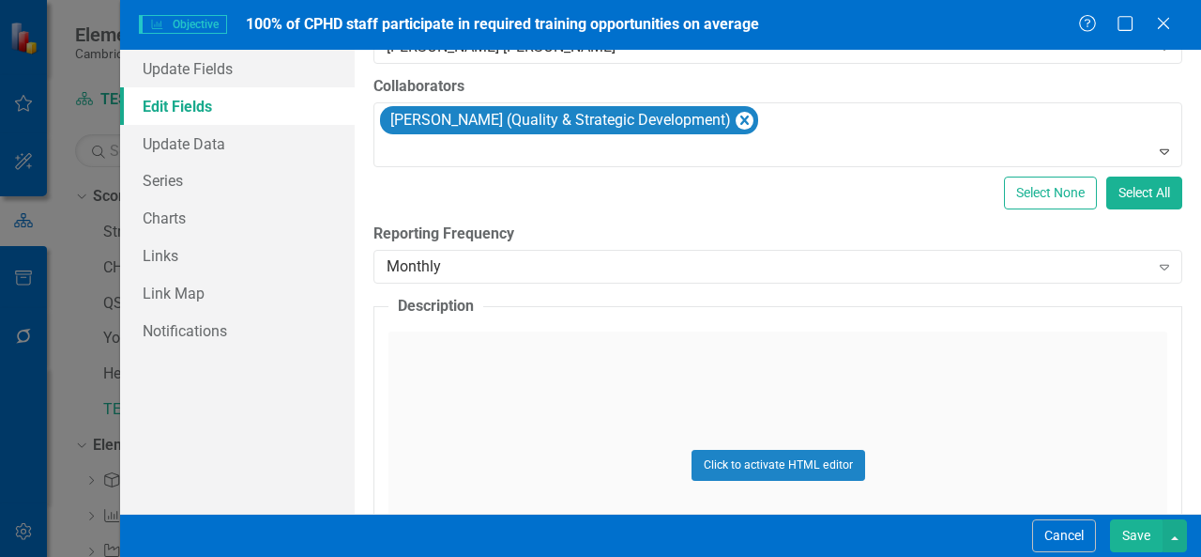
click at [1137, 525] on button "Save" at bounding box center [1136, 535] width 53 height 33
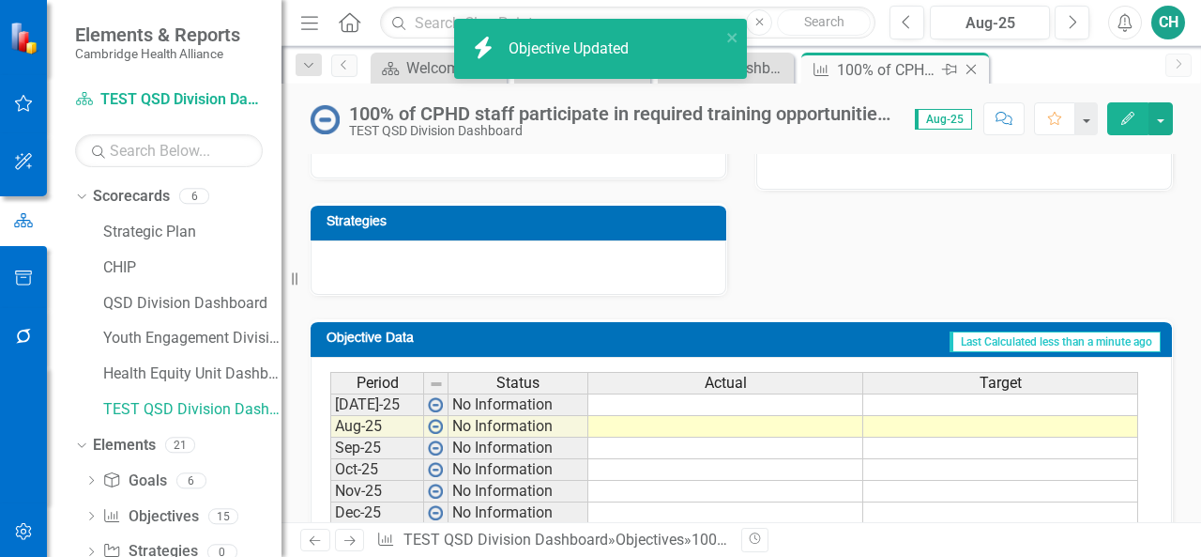
click at [974, 71] on icon "Close" at bounding box center [971, 69] width 19 height 15
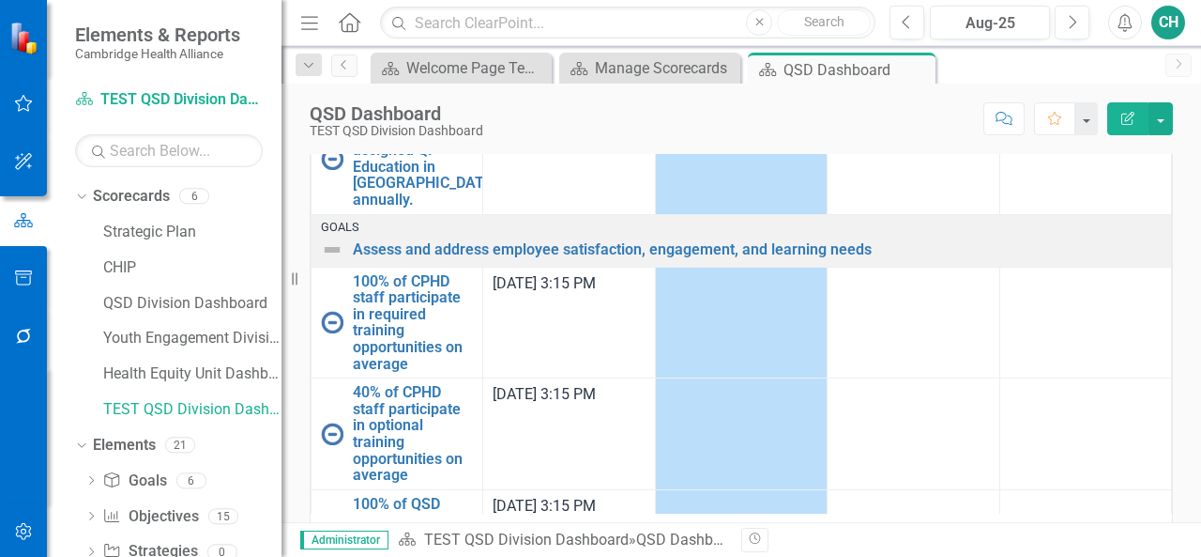
scroll to position [425, 0]
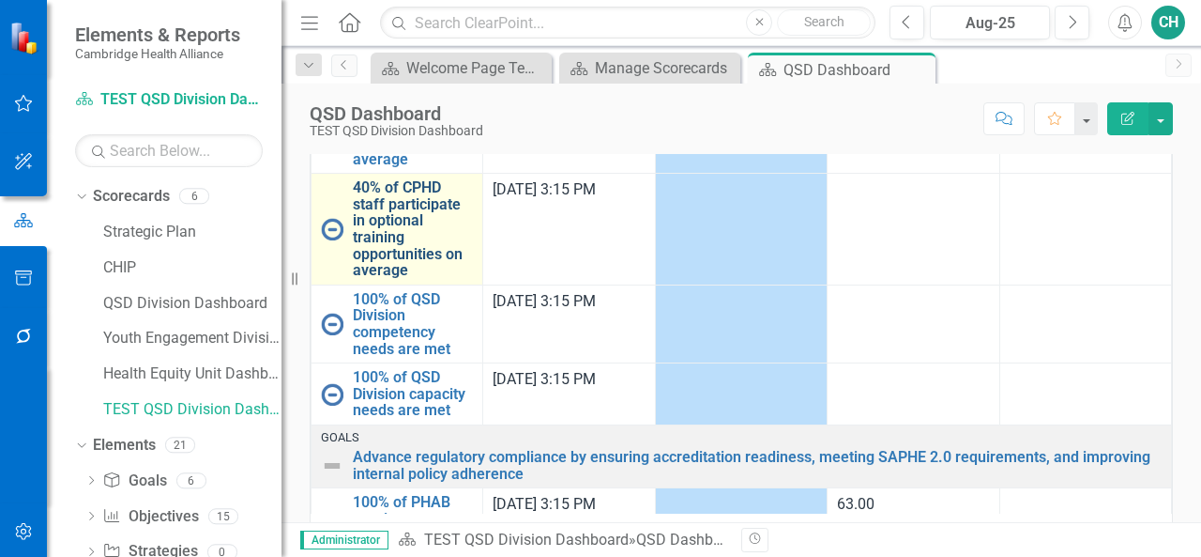
click at [382, 232] on link "40% of CPHD staff participate in optional training opportunities on average" at bounding box center [413, 228] width 120 height 99
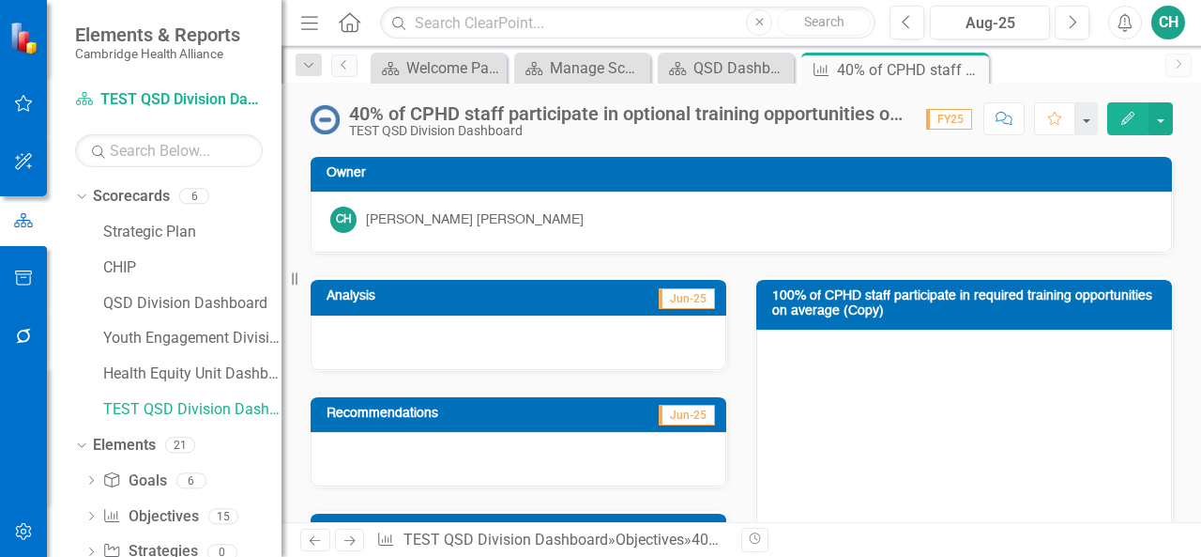
click at [1116, 111] on button "Edit" at bounding box center [1128, 118] width 41 height 33
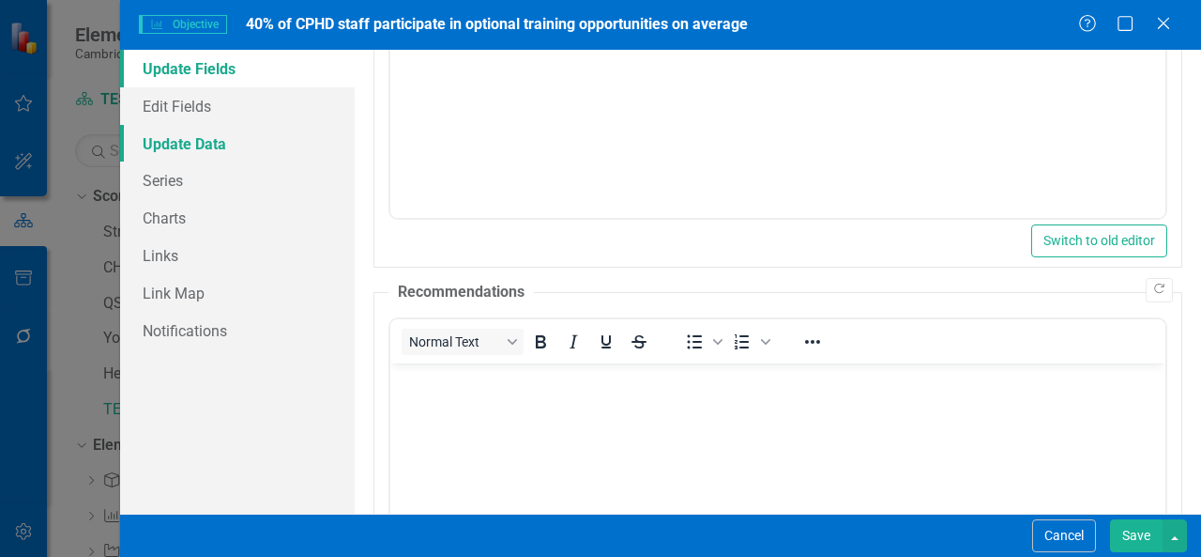
scroll to position [342, 0]
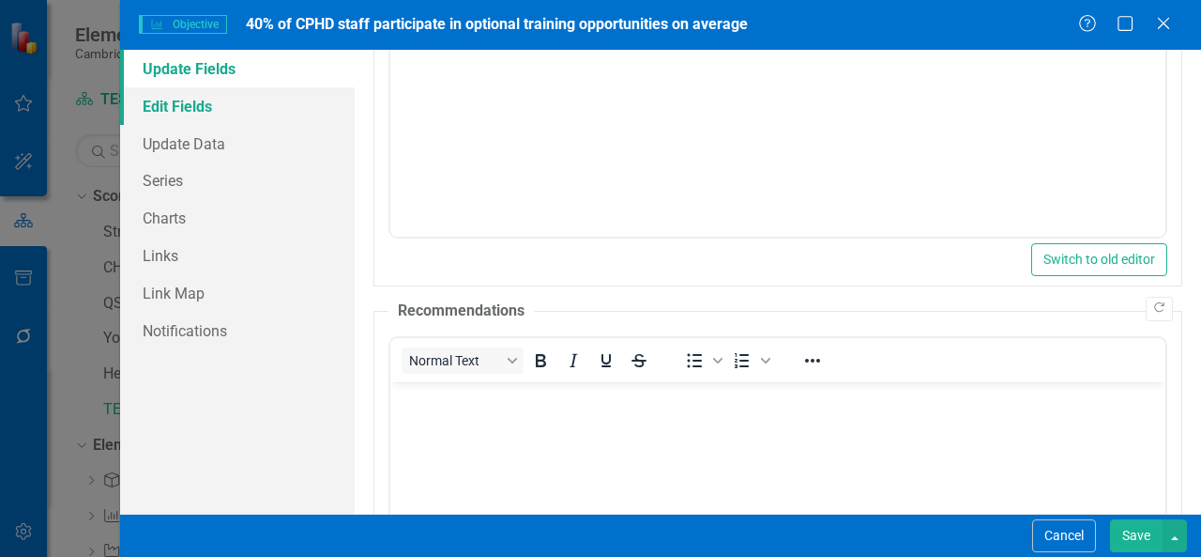
click at [223, 106] on link "Edit Fields" at bounding box center [237, 106] width 235 height 38
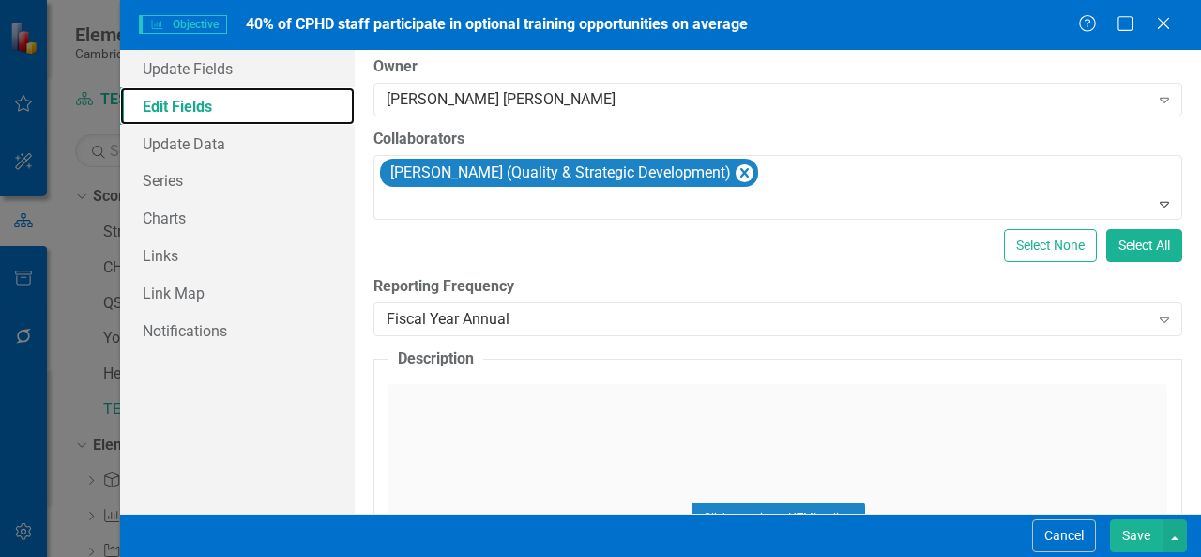
scroll to position [264, 0]
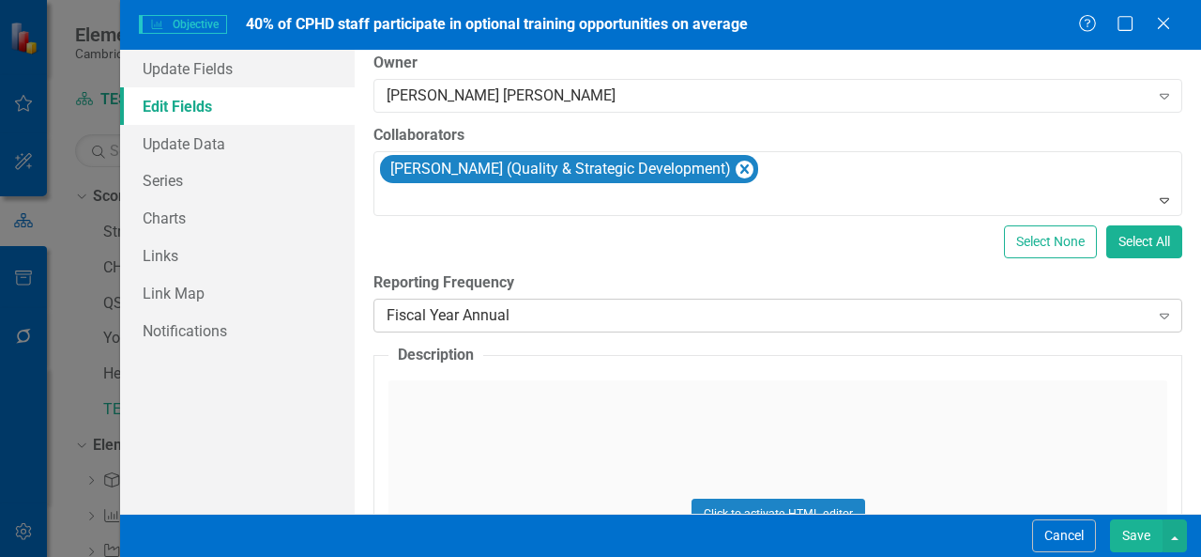
click at [575, 317] on div "Fiscal Year Annual" at bounding box center [768, 316] width 763 height 22
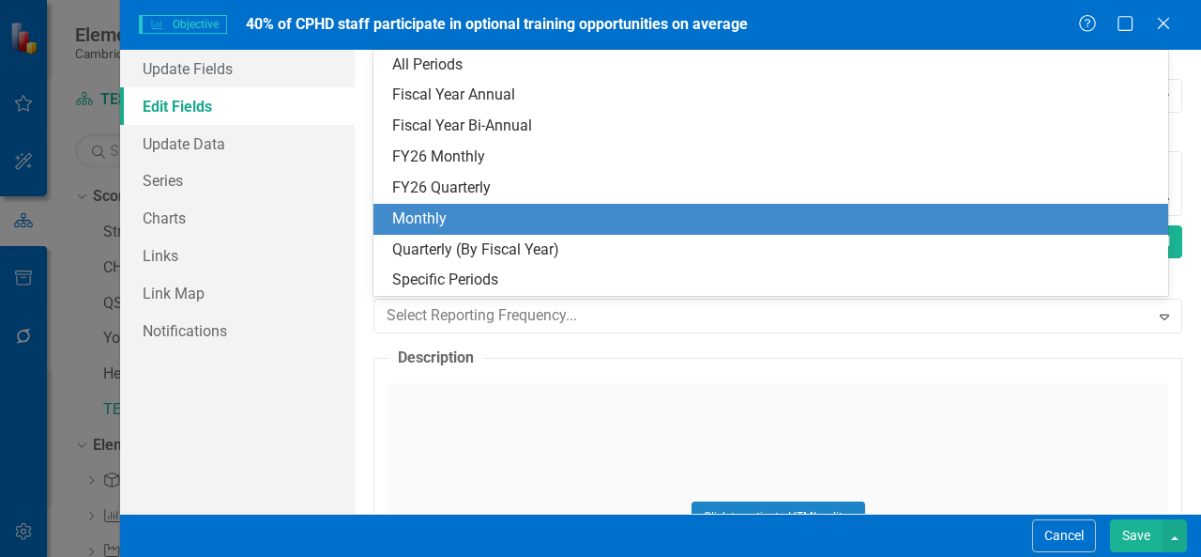
click at [540, 211] on div "Monthly" at bounding box center [774, 219] width 765 height 22
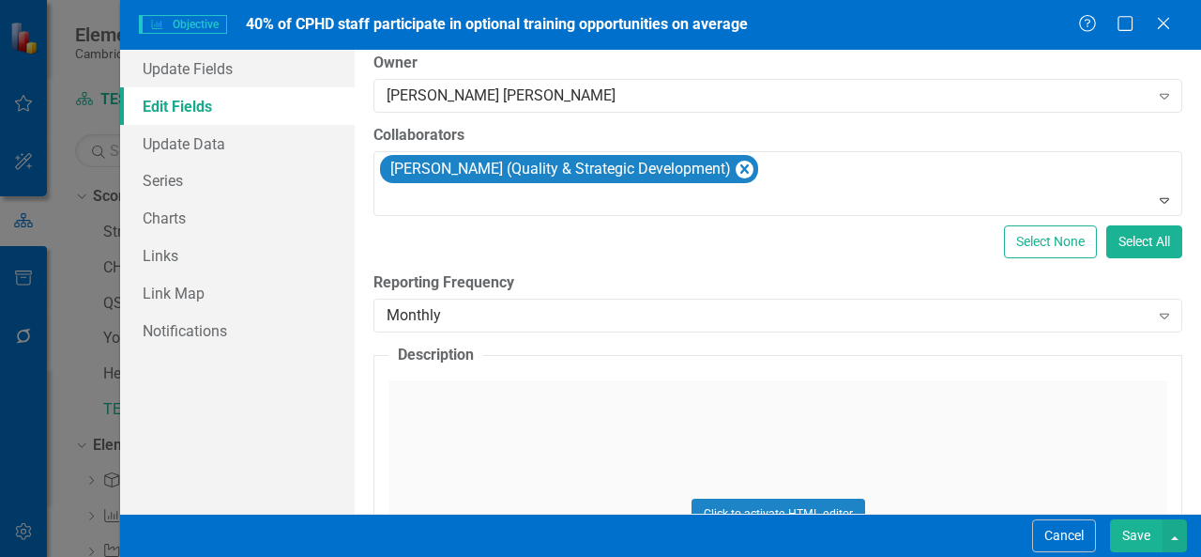
click at [1147, 551] on button "Save" at bounding box center [1136, 535] width 53 height 33
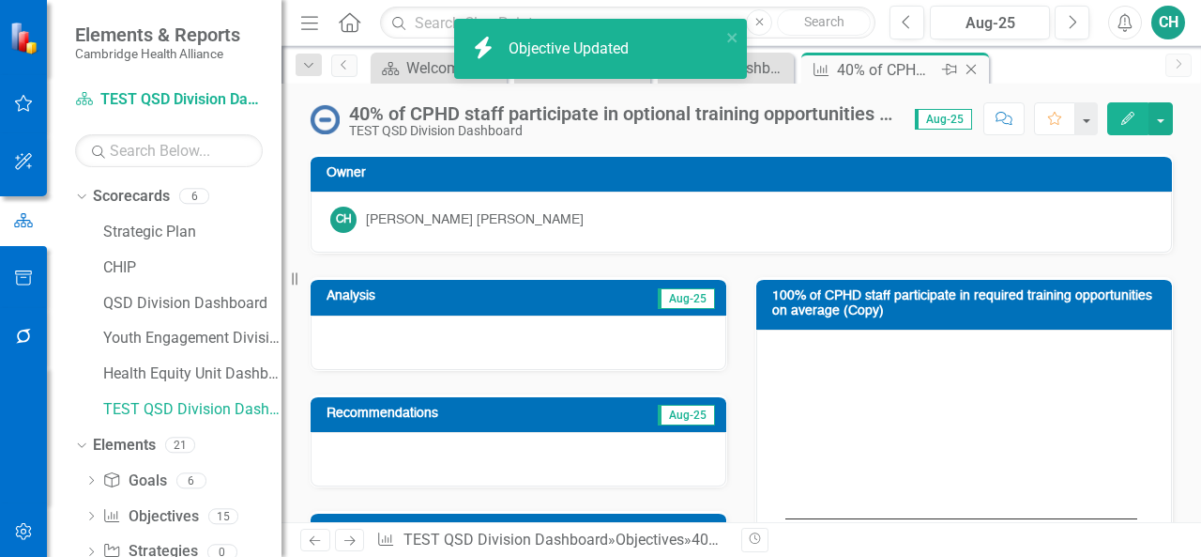
click at [978, 69] on icon "Close" at bounding box center [971, 69] width 19 height 15
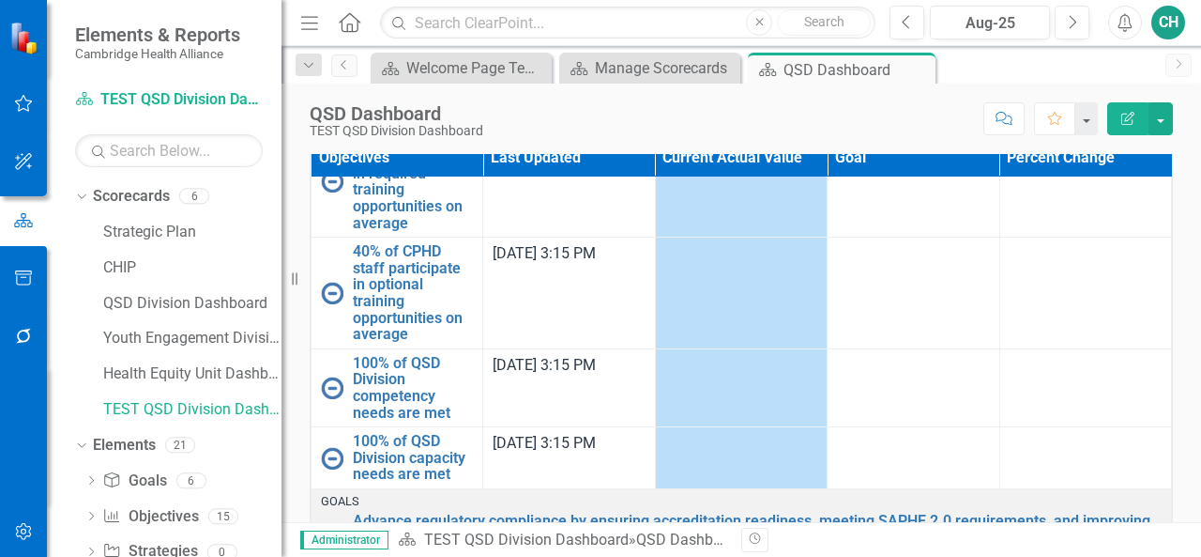
scroll to position [385, 0]
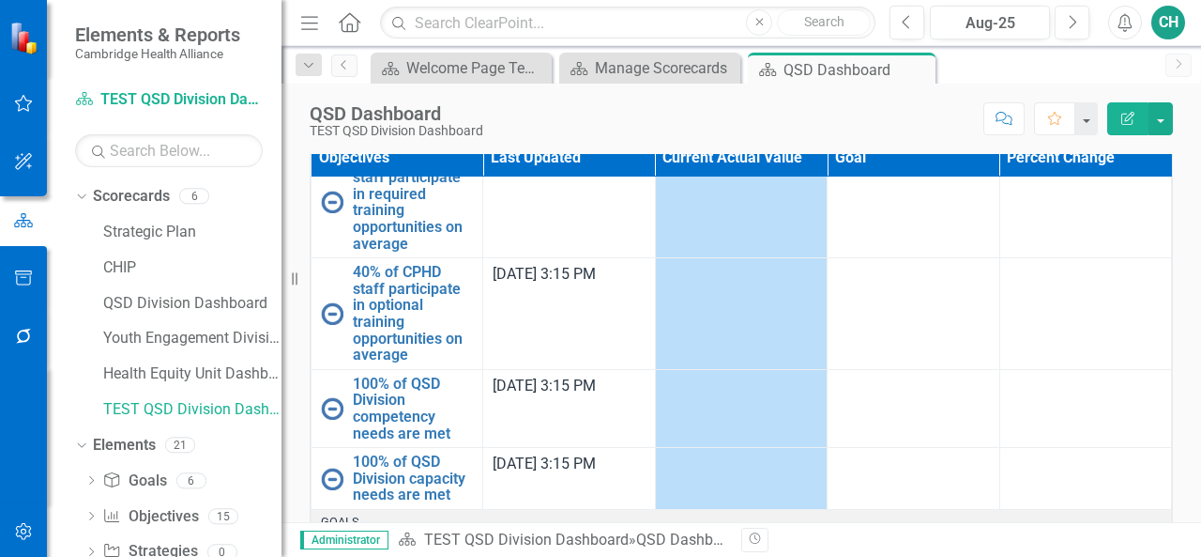
click at [1114, 120] on button "Edit Report" at bounding box center [1128, 118] width 41 height 33
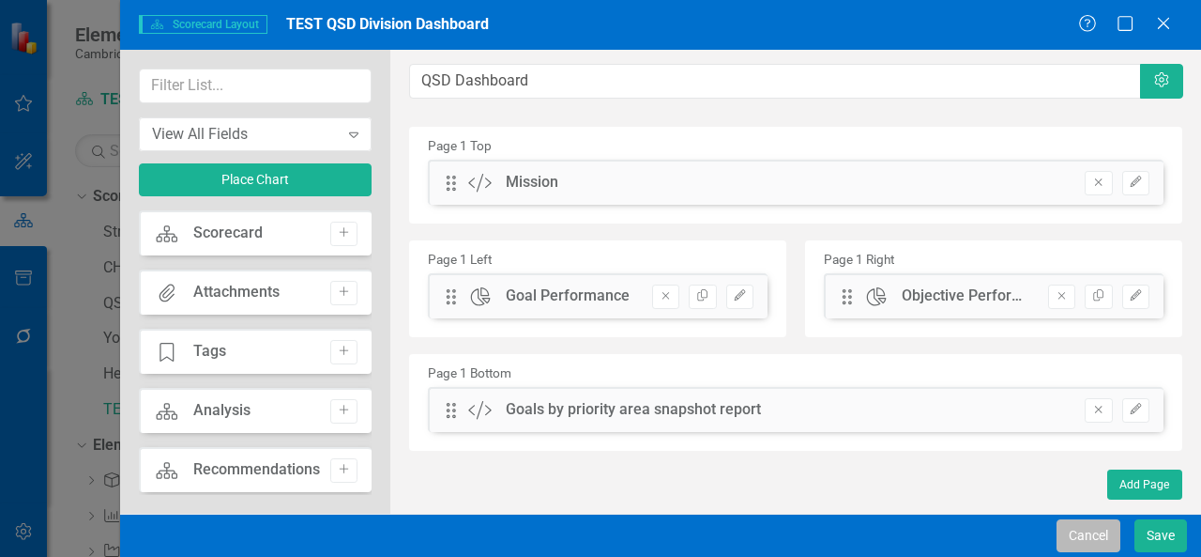
click at [1090, 536] on button "Cancel" at bounding box center [1089, 535] width 64 height 33
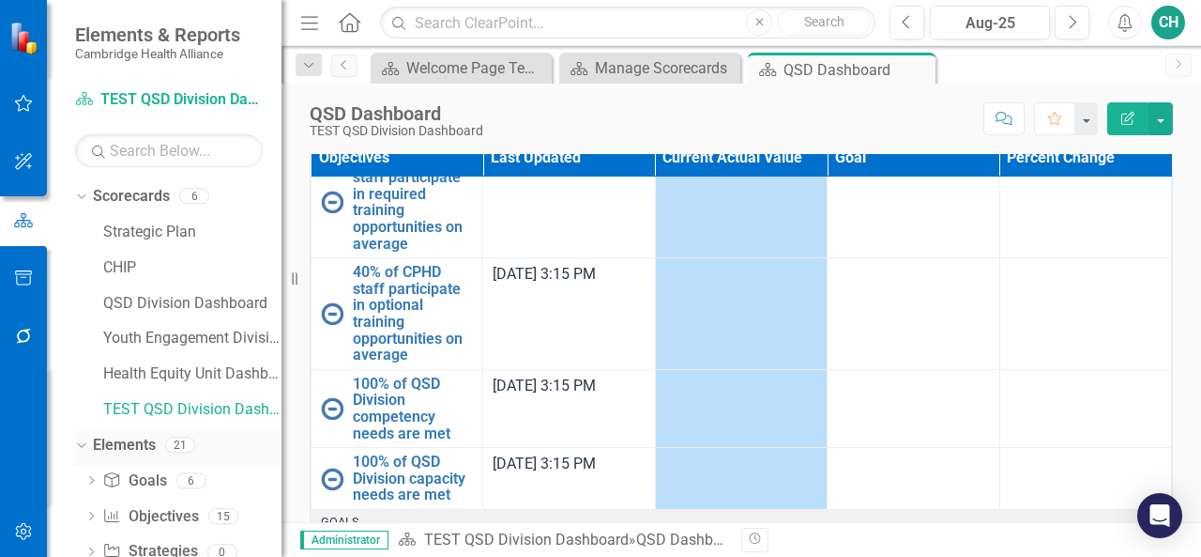
click at [153, 446] on link "Elements" at bounding box center [124, 446] width 63 height 22
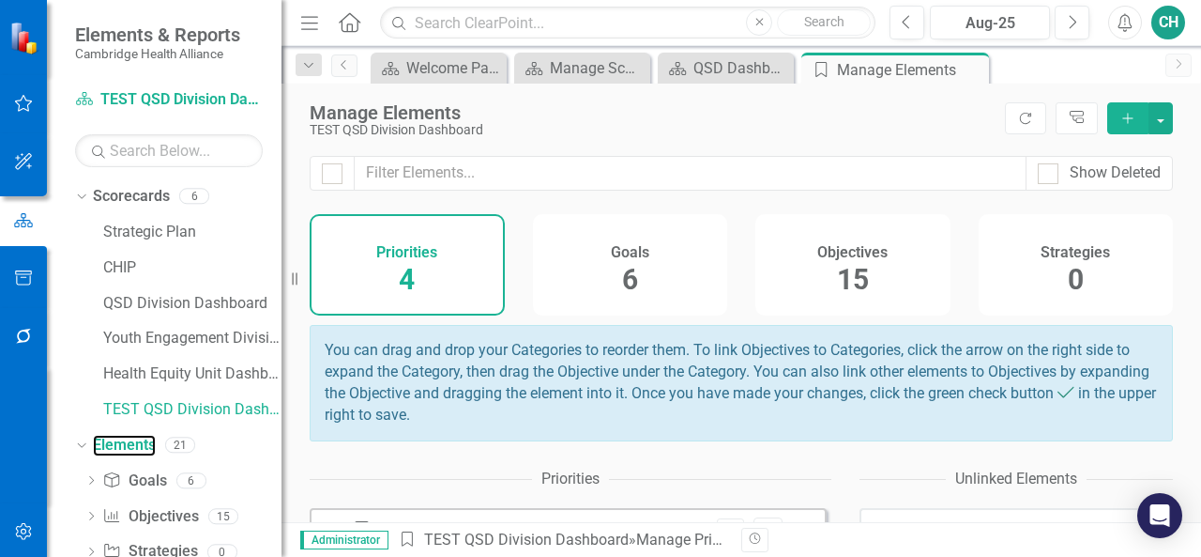
scroll to position [43, 0]
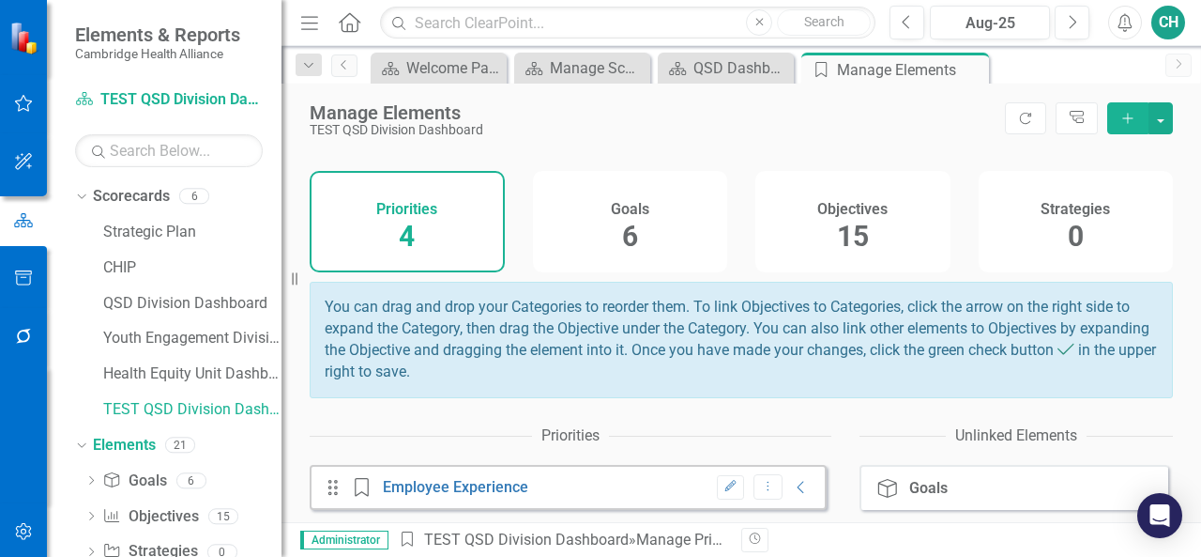
click at [837, 256] on div "15" at bounding box center [853, 237] width 32 height 40
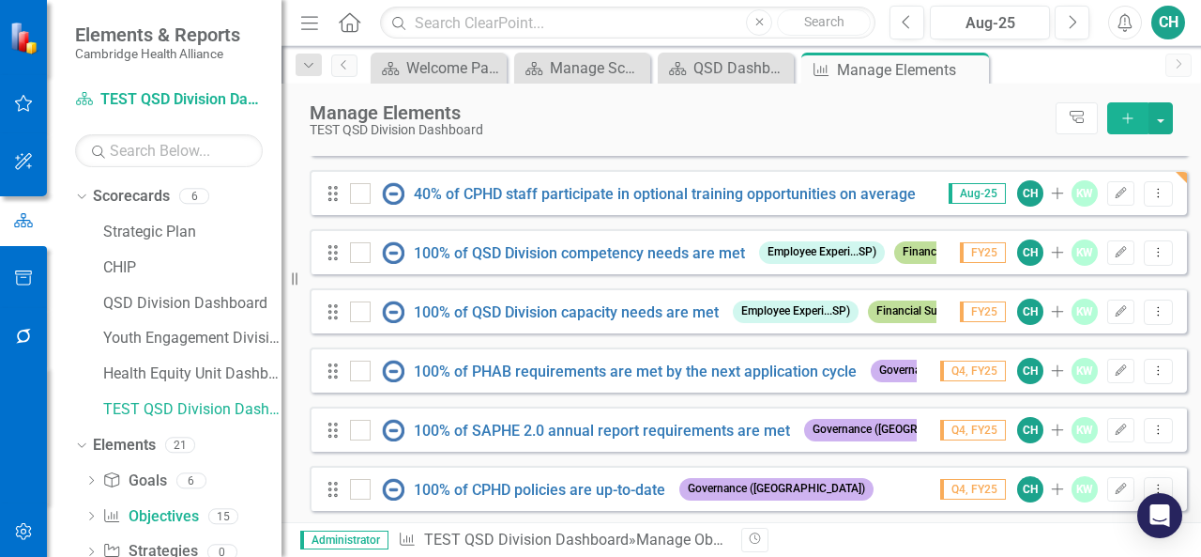
scroll to position [451, 0]
click at [1151, 257] on icon "Dropdown Menu" at bounding box center [1159, 251] width 16 height 12
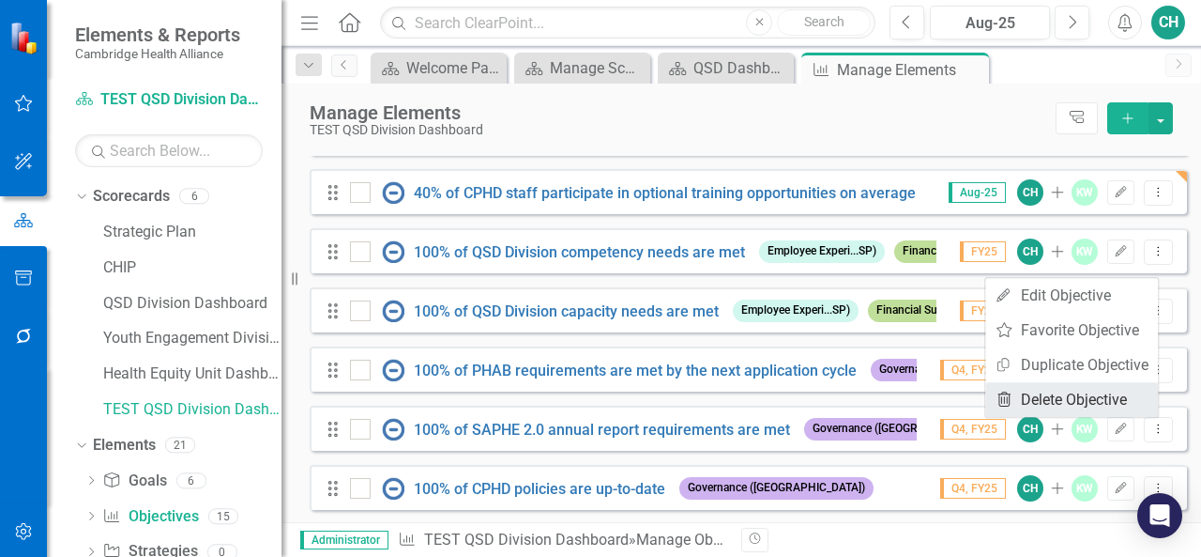
click at [1046, 399] on link "Trash Delete Objective" at bounding box center [1072, 399] width 173 height 35
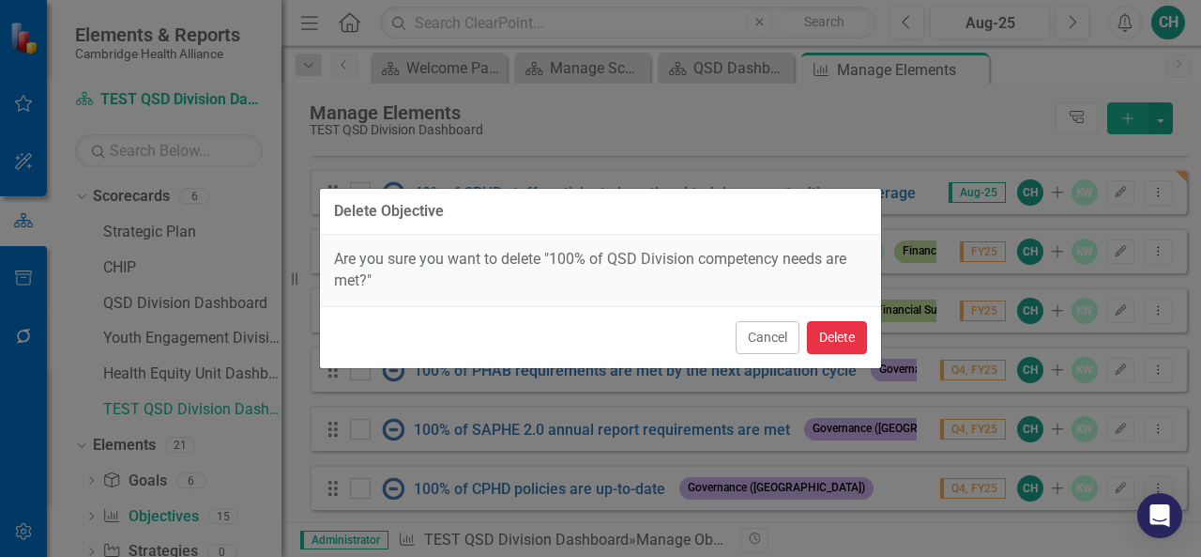
click at [834, 341] on button "Delete" at bounding box center [837, 337] width 60 height 33
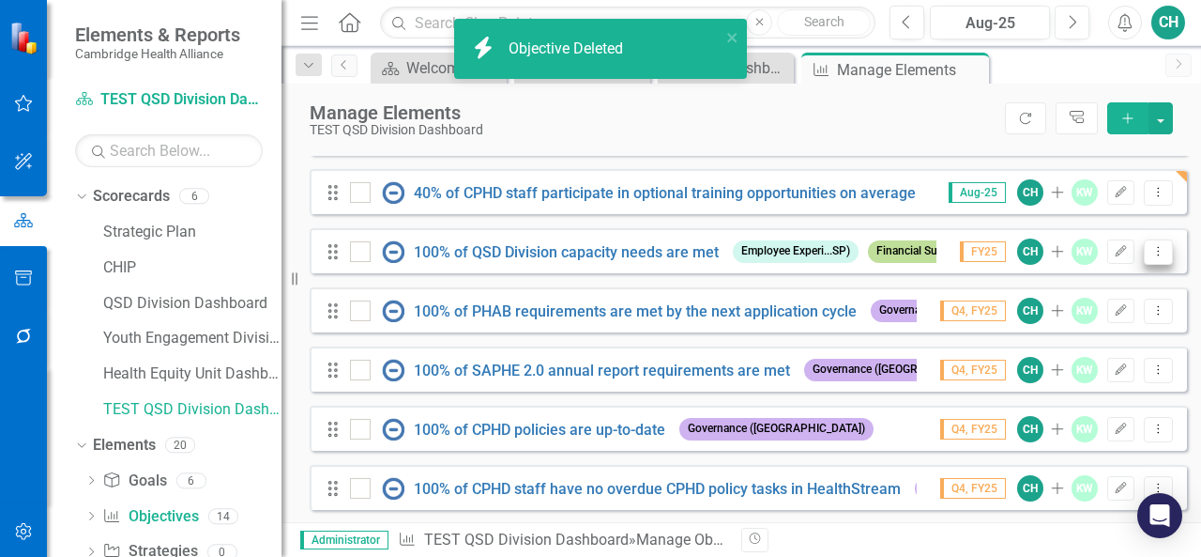
click at [1144, 265] on button "Dropdown Menu" at bounding box center [1158, 251] width 29 height 25
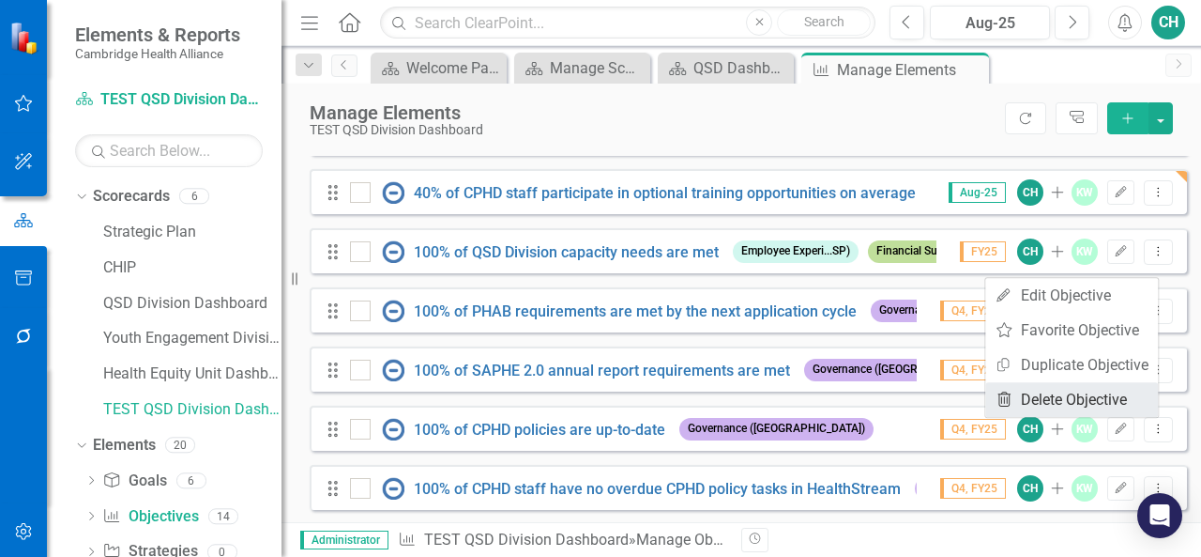
click at [1064, 388] on link "Trash Delete Objective" at bounding box center [1072, 399] width 173 height 35
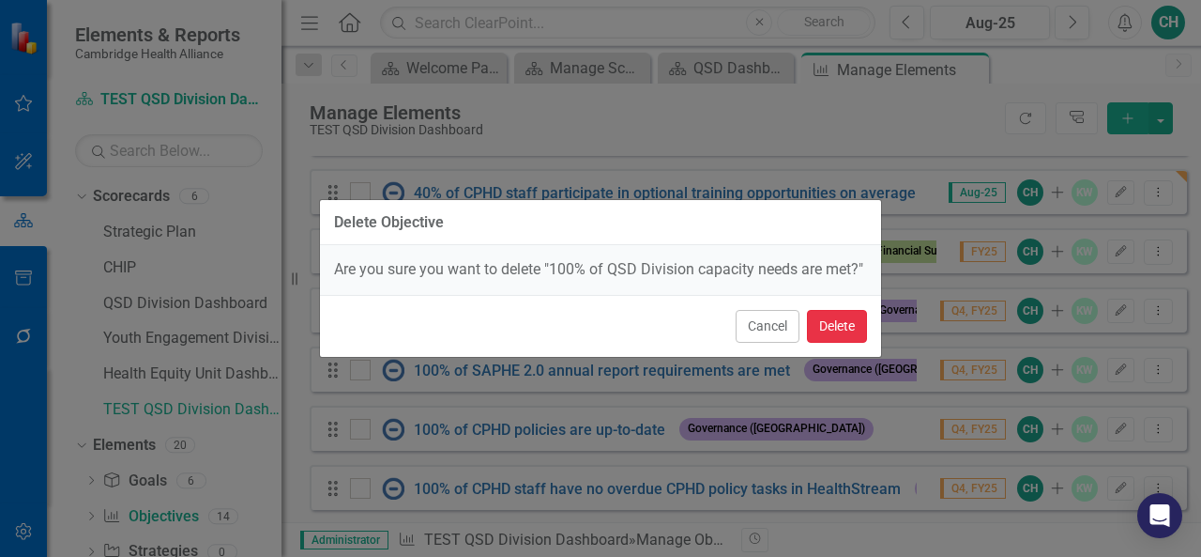
click at [850, 324] on button "Delete" at bounding box center [837, 326] width 60 height 33
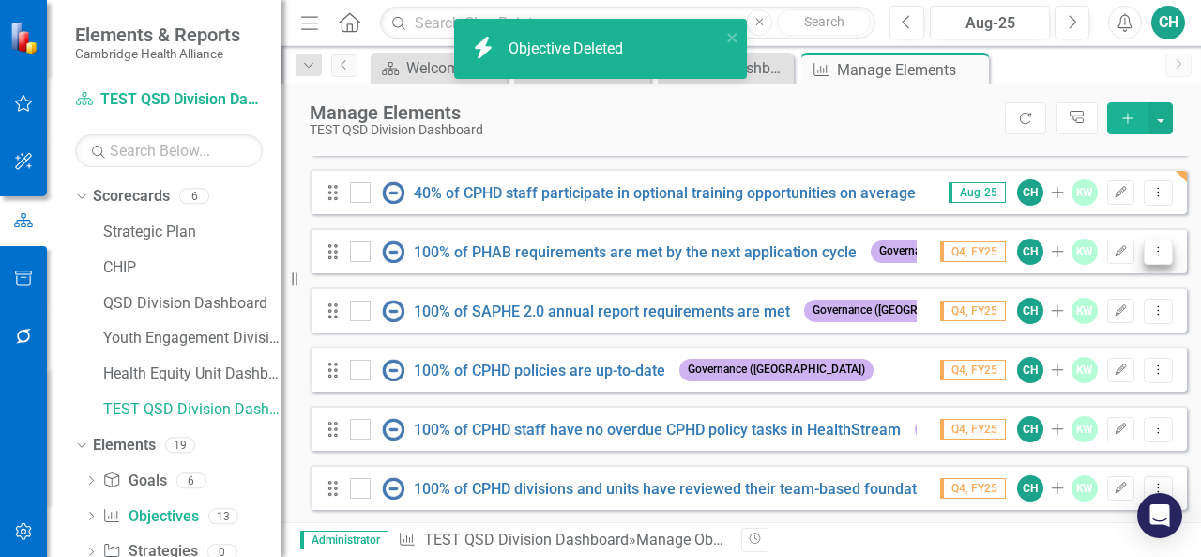
click at [1151, 257] on icon "Dropdown Menu" at bounding box center [1159, 251] width 16 height 12
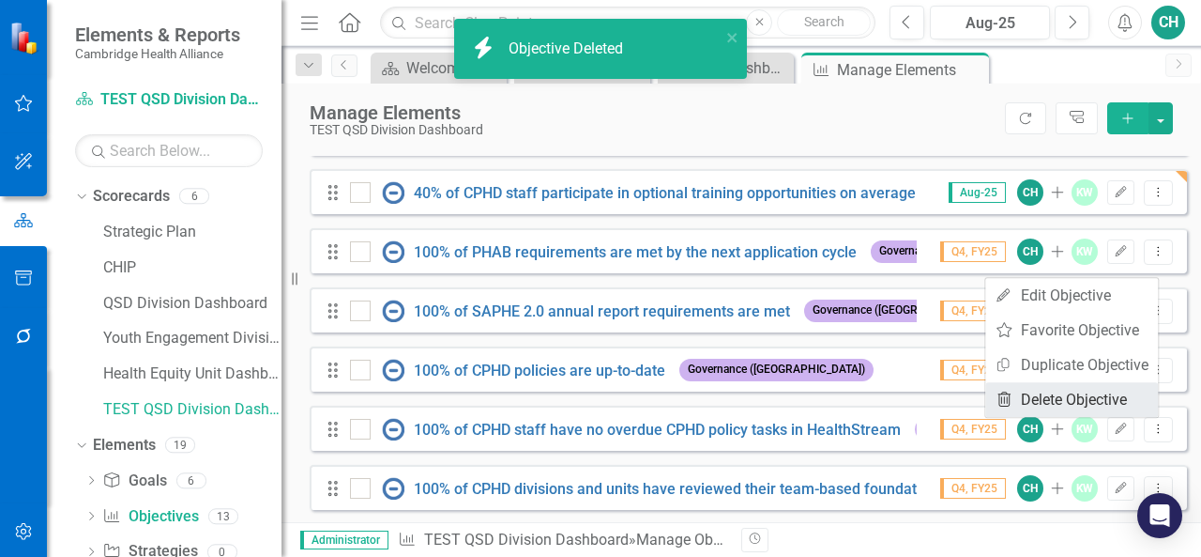
click at [1049, 402] on link "Trash Delete Objective" at bounding box center [1072, 399] width 173 height 35
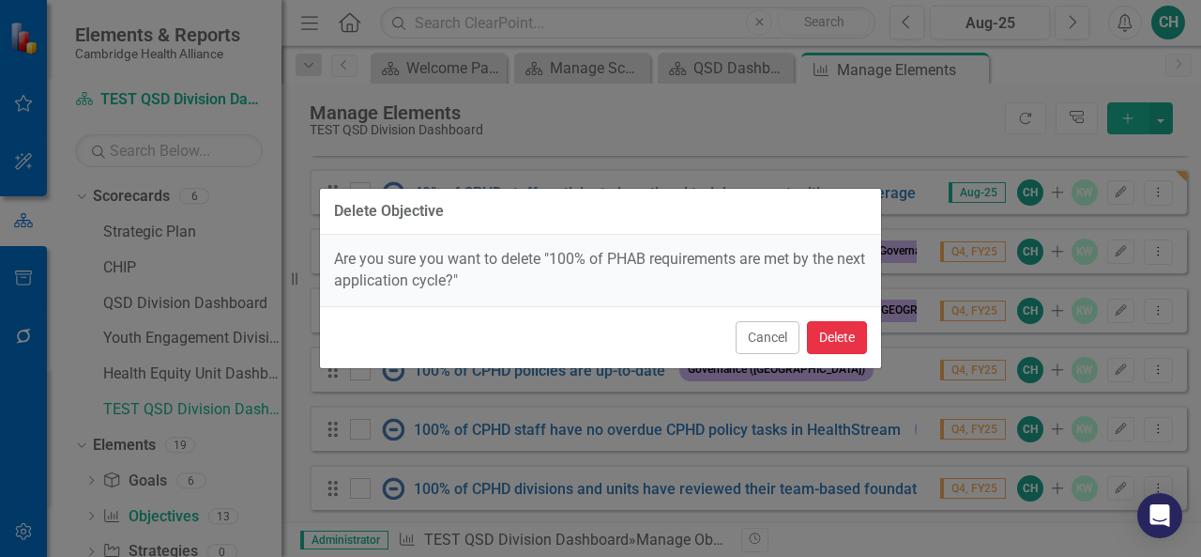
click at [847, 335] on button "Delete" at bounding box center [837, 337] width 60 height 33
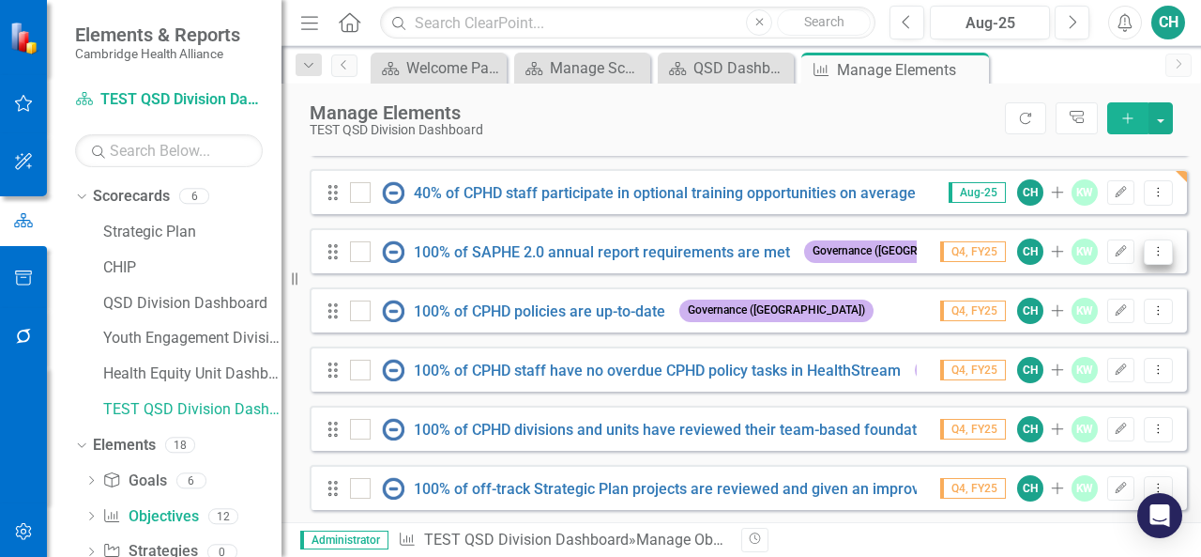
click at [1151, 257] on icon "Dropdown Menu" at bounding box center [1159, 251] width 16 height 12
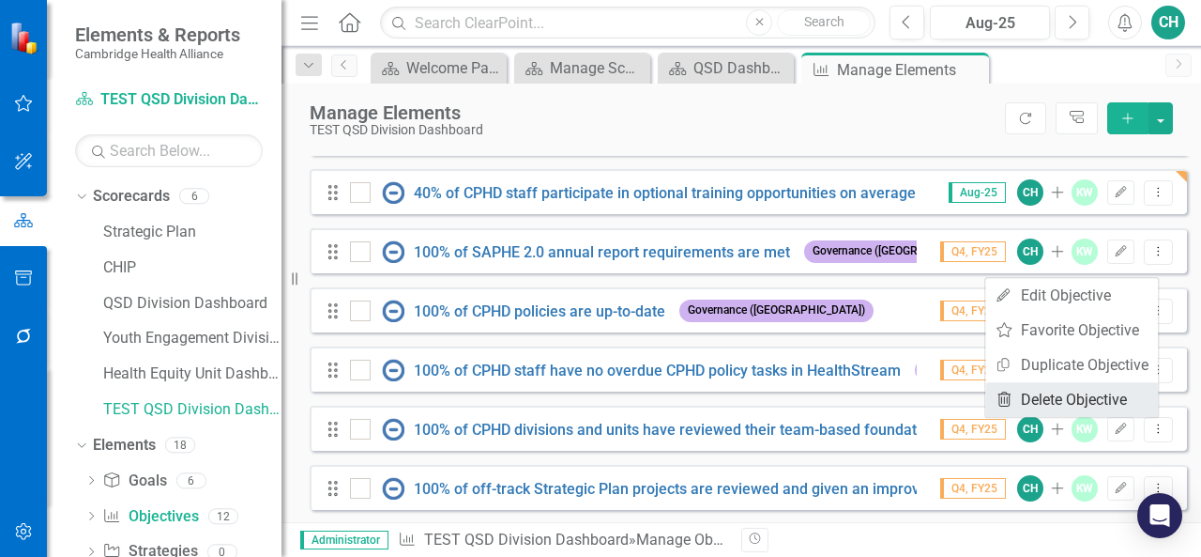
click at [1066, 396] on link "Trash Delete Objective" at bounding box center [1072, 399] width 173 height 35
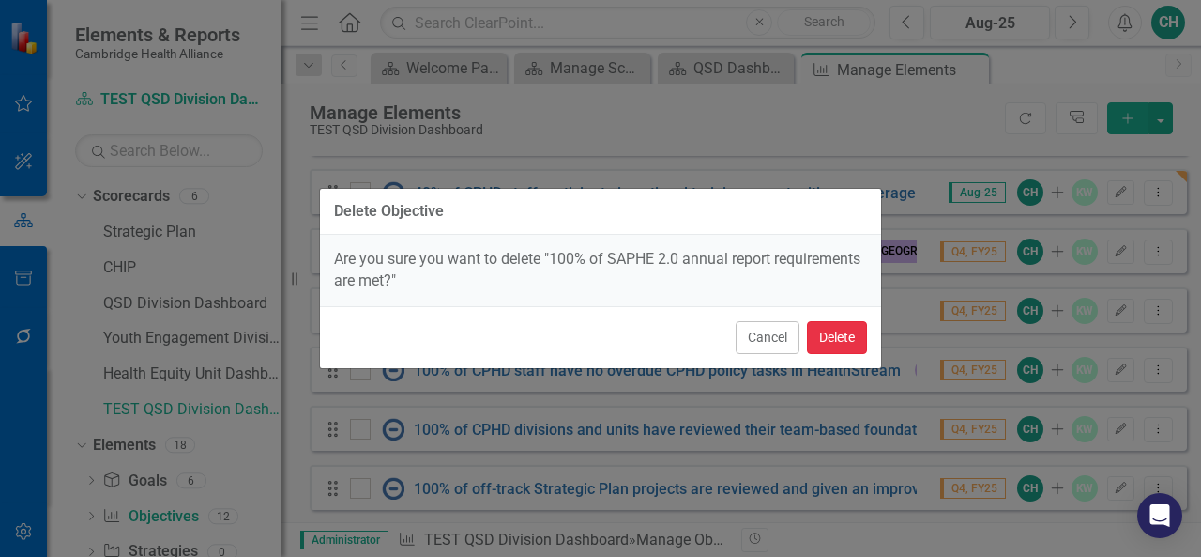
click at [822, 332] on button "Delete" at bounding box center [837, 337] width 60 height 33
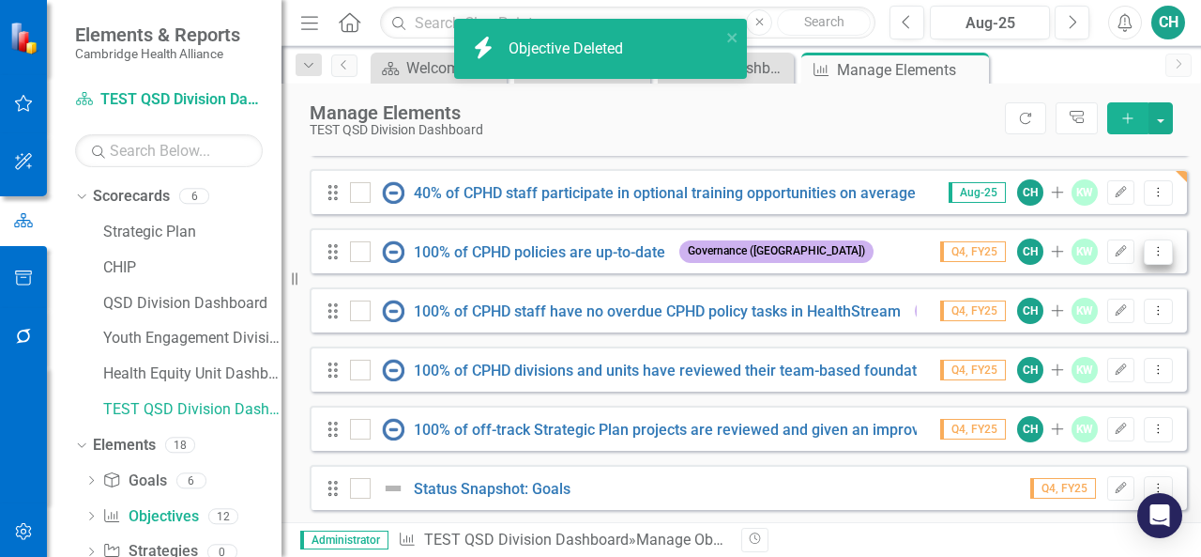
click at [1147, 265] on button "Dropdown Menu" at bounding box center [1158, 251] width 29 height 25
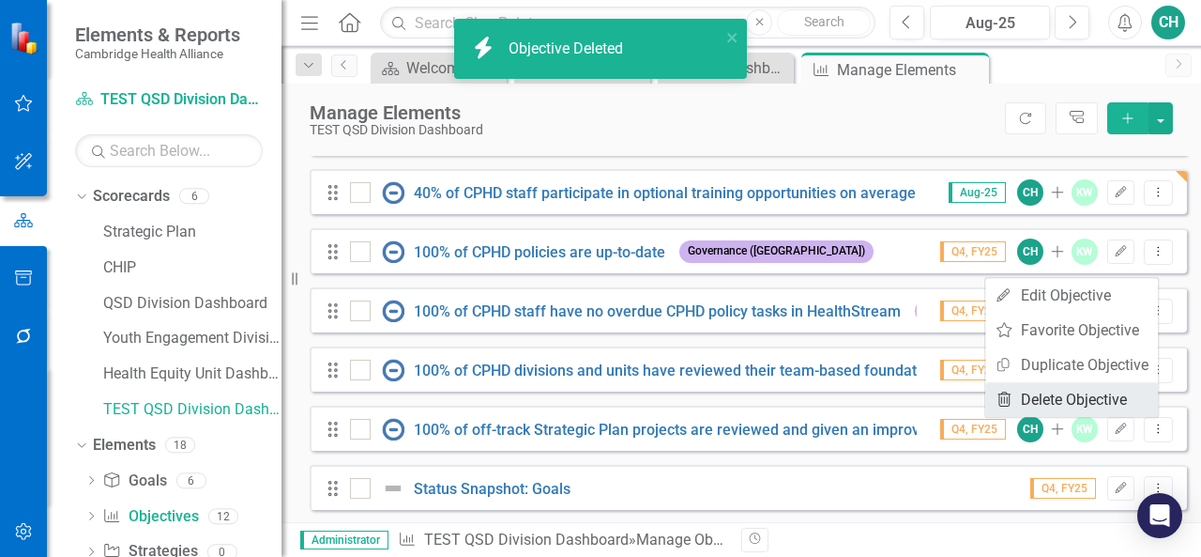
click at [1067, 403] on link "Trash Delete Objective" at bounding box center [1072, 399] width 173 height 35
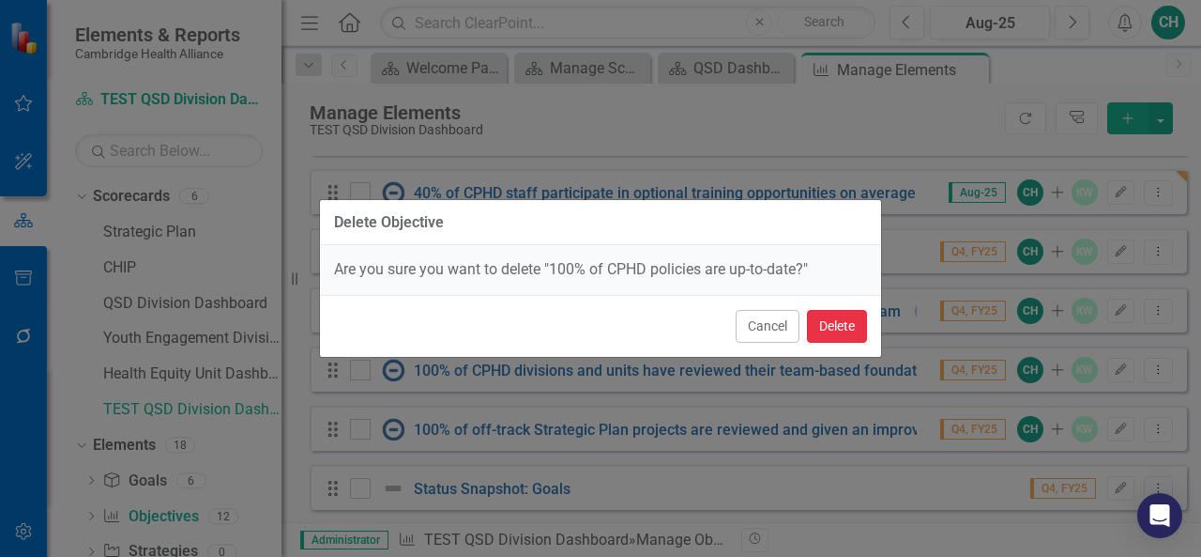
click at [834, 320] on button "Delete" at bounding box center [837, 326] width 60 height 33
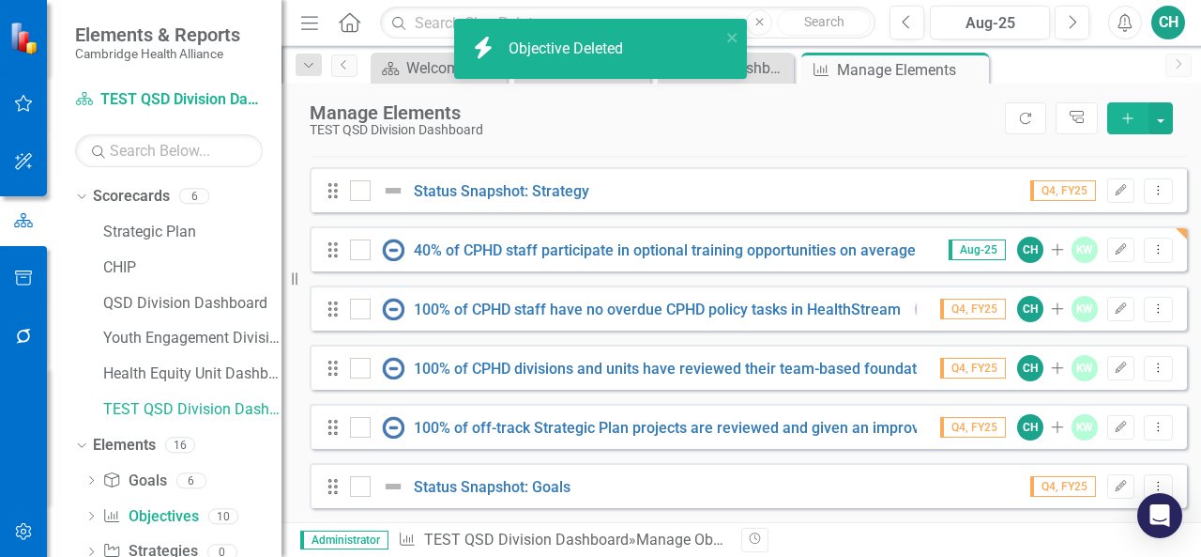
scroll to position [406, 0]
click at [1151, 309] on icon "Dropdown Menu" at bounding box center [1159, 308] width 16 height 12
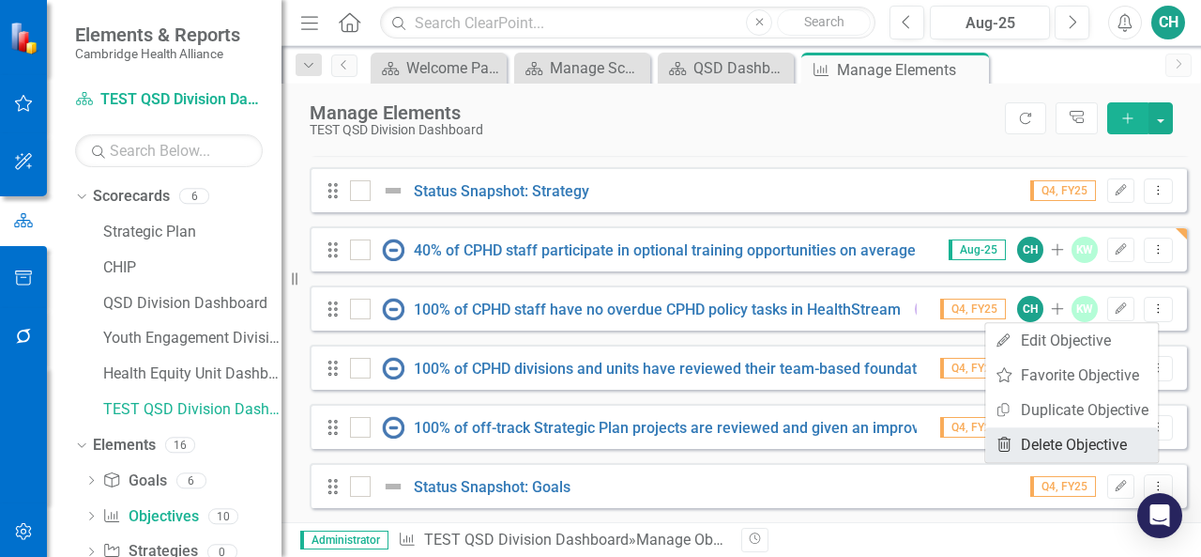
click at [1068, 449] on link "Trash Delete Objective" at bounding box center [1072, 444] width 173 height 35
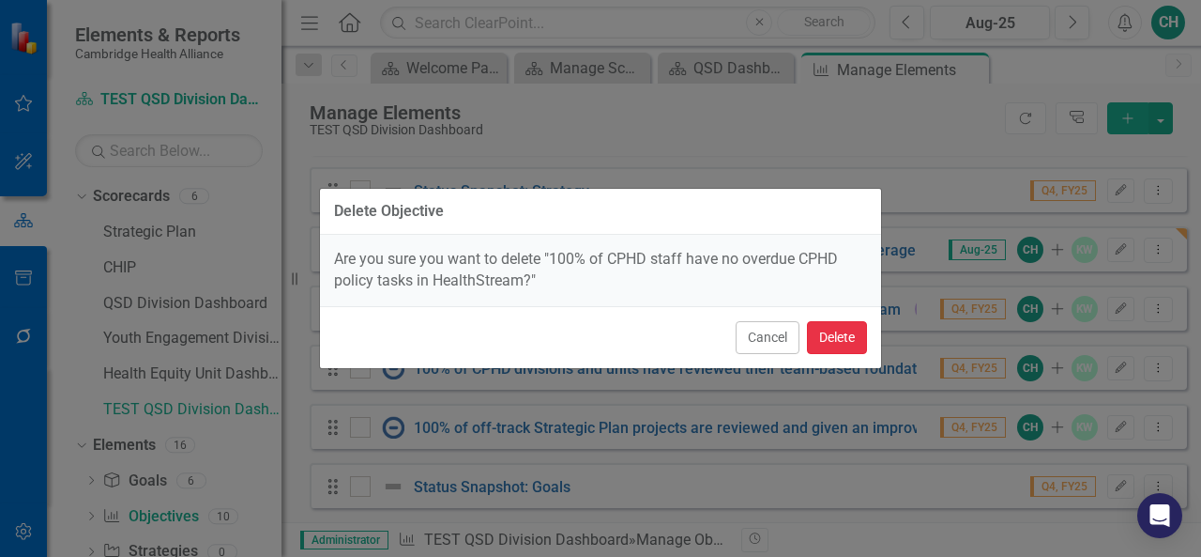
click at [837, 351] on button "Delete" at bounding box center [837, 337] width 60 height 33
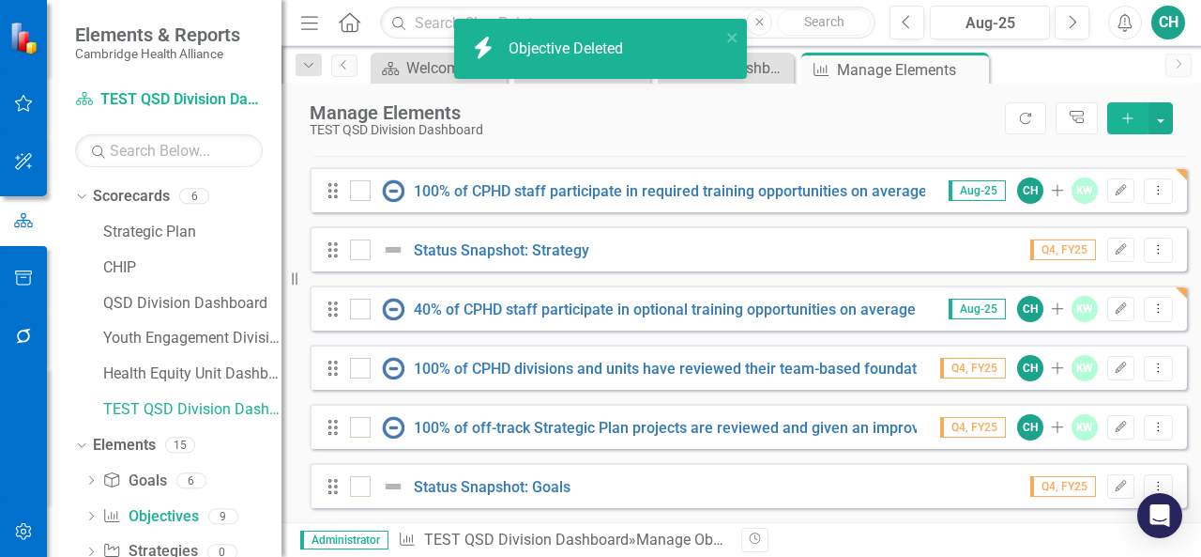
scroll to position [347, 0]
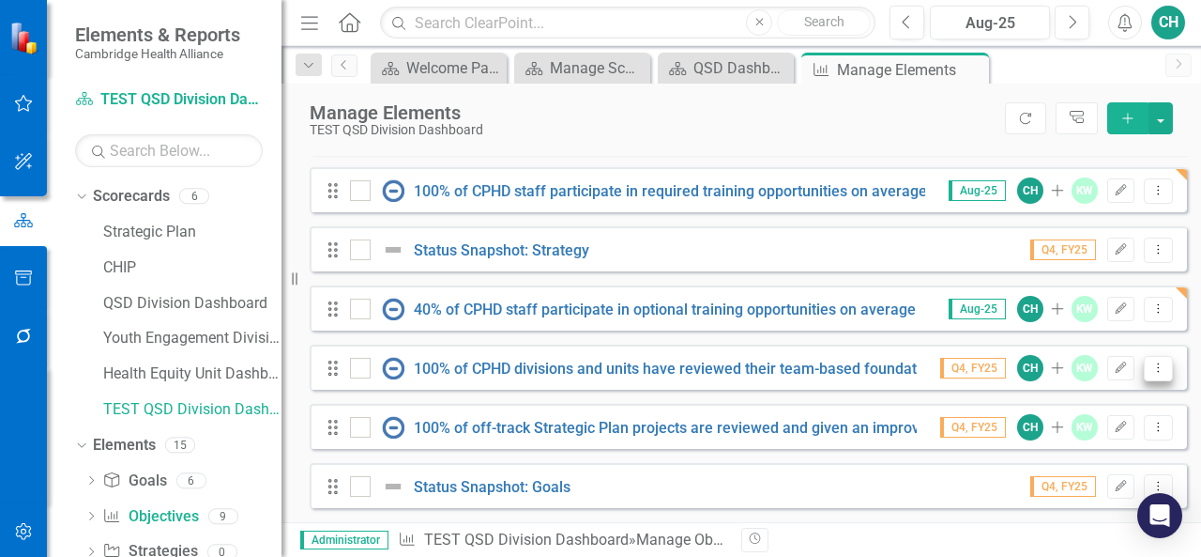
click at [1151, 366] on icon "Dropdown Menu" at bounding box center [1159, 367] width 16 height 12
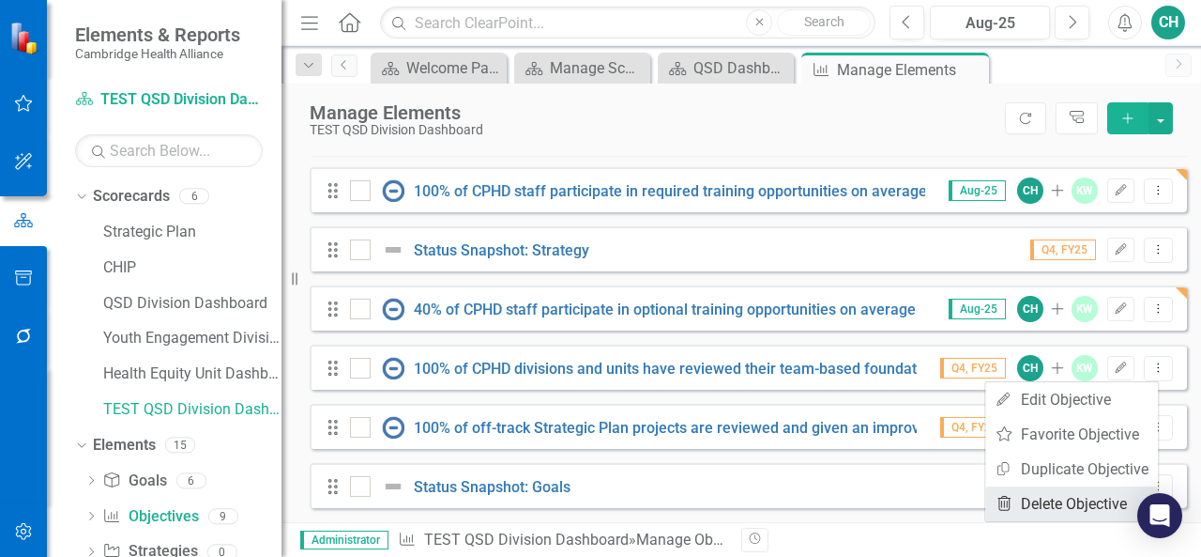
click at [1078, 499] on link "Trash Delete Objective" at bounding box center [1072, 503] width 173 height 35
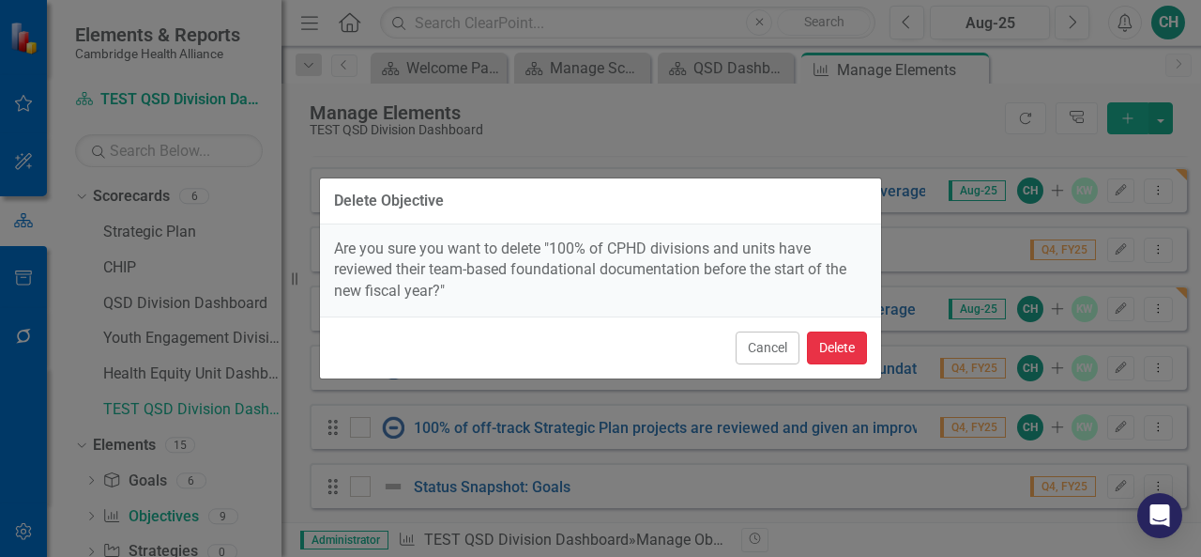
click at [841, 360] on button "Delete" at bounding box center [837, 347] width 60 height 33
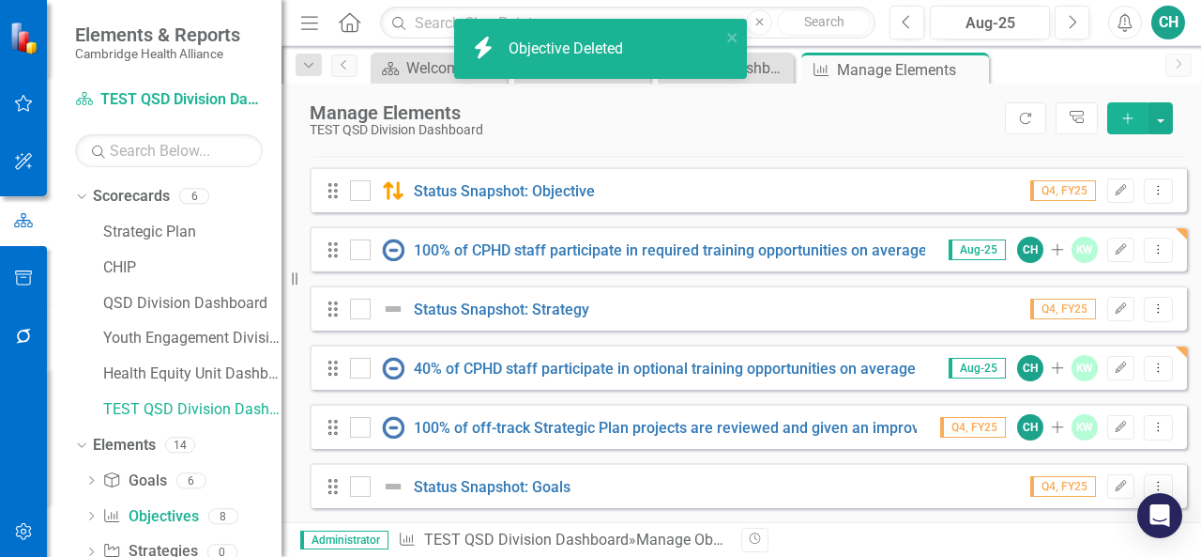
scroll to position [288, 0]
click at [1151, 429] on icon "Dropdown Menu" at bounding box center [1159, 427] width 16 height 12
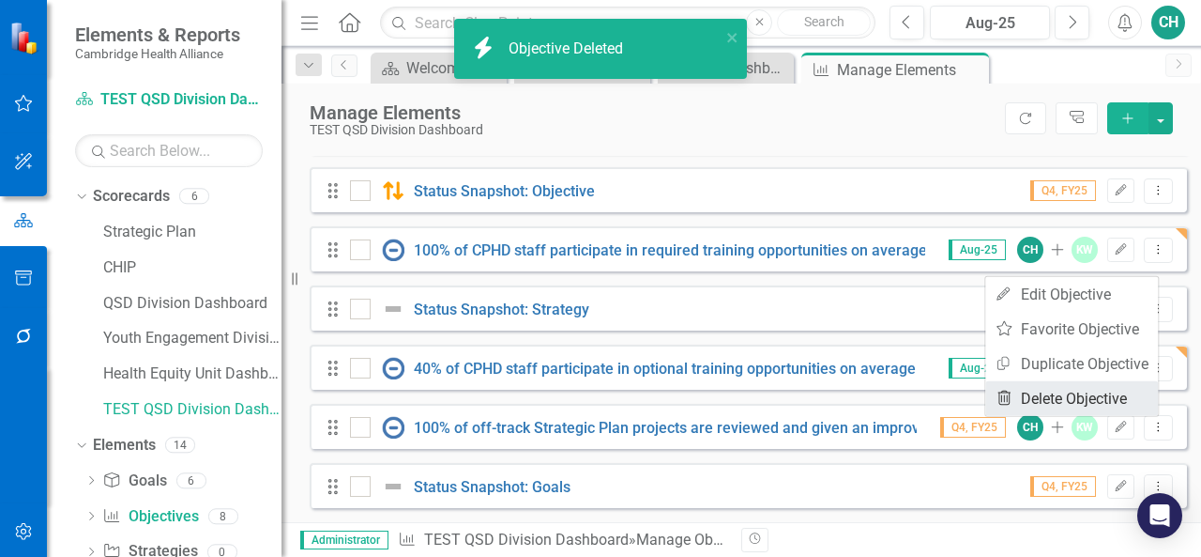
click at [1076, 399] on link "Trash Delete Objective" at bounding box center [1072, 398] width 173 height 35
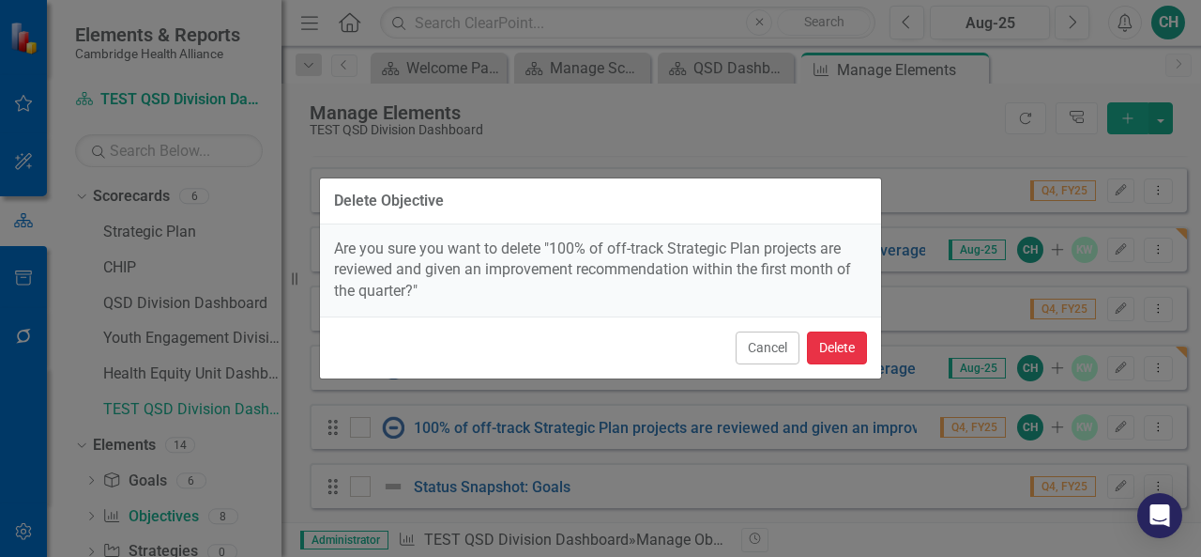
click at [845, 346] on button "Delete" at bounding box center [837, 347] width 60 height 33
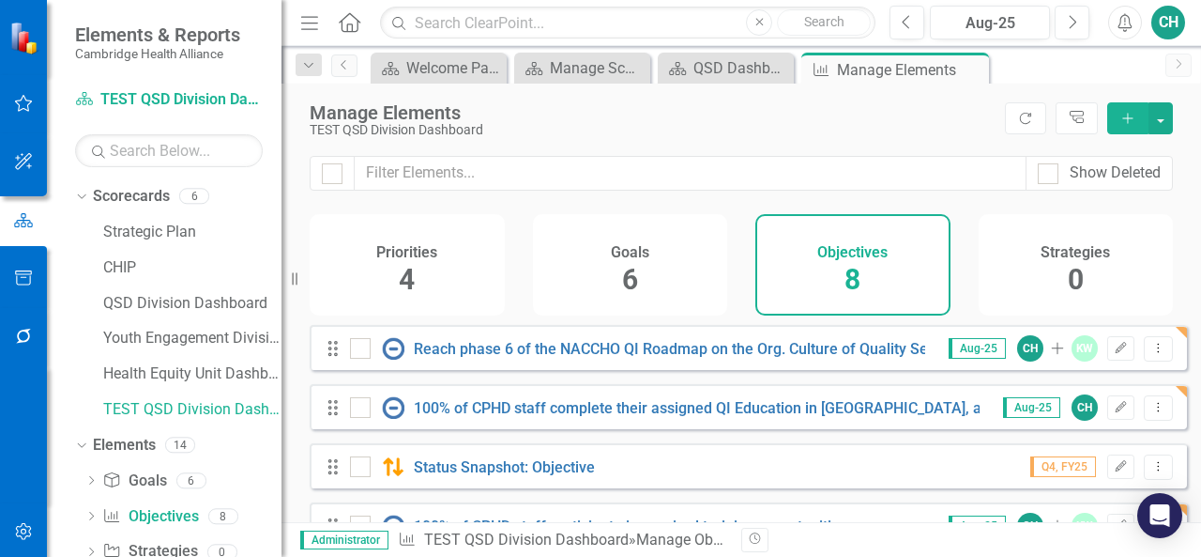
scroll to position [0, 0]
click at [743, 71] on div "QSD Dashboard" at bounding box center [730, 67] width 72 height 23
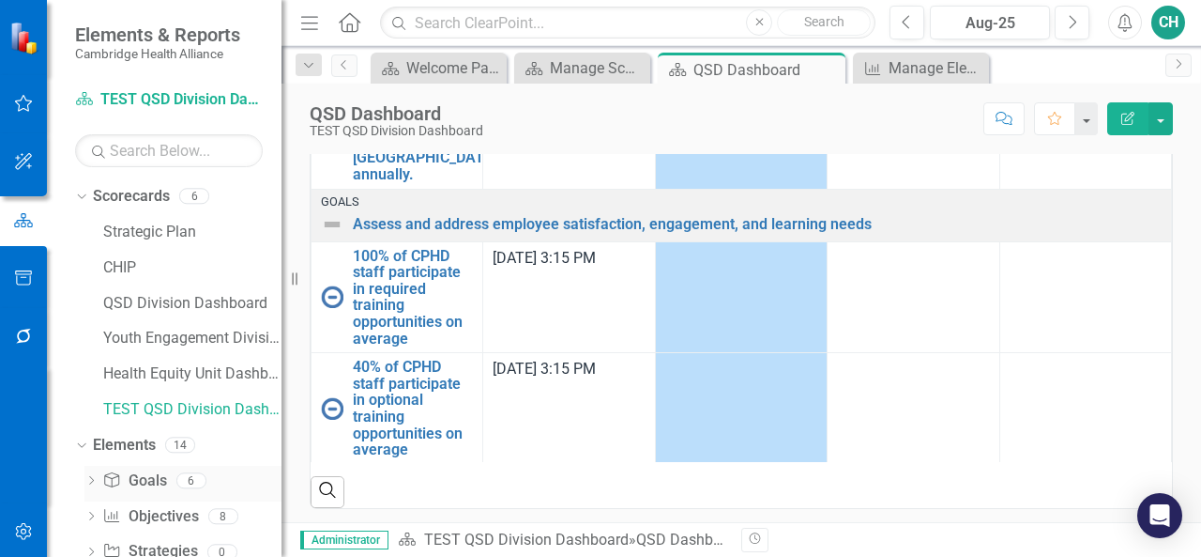
scroll to position [50, 0]
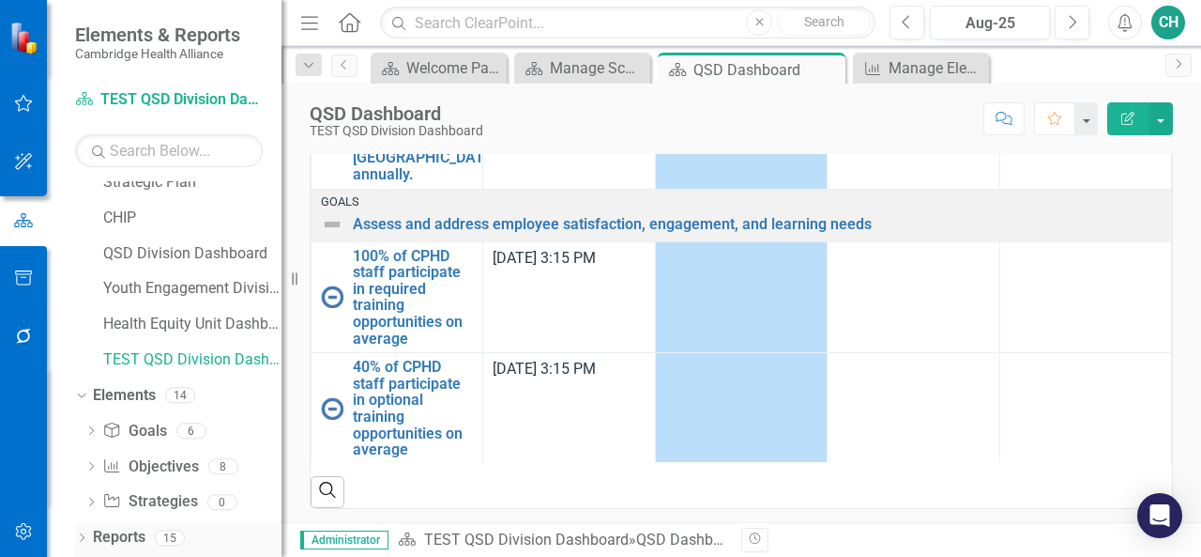
click at [110, 536] on link "Reports" at bounding box center [119, 538] width 53 height 22
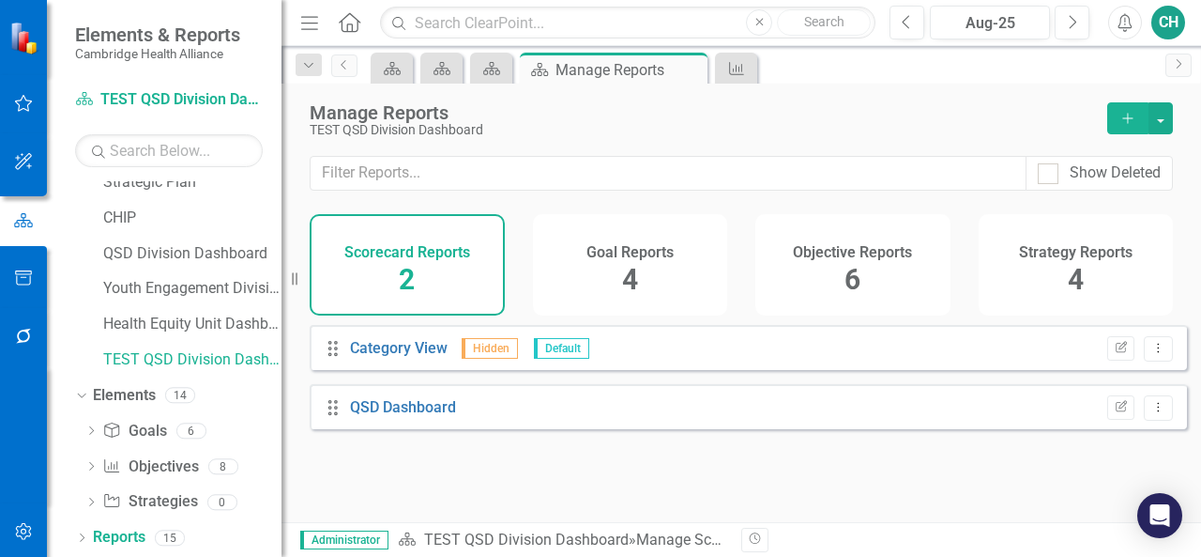
click at [868, 290] on div "Objective Reports 6" at bounding box center [853, 264] width 195 height 101
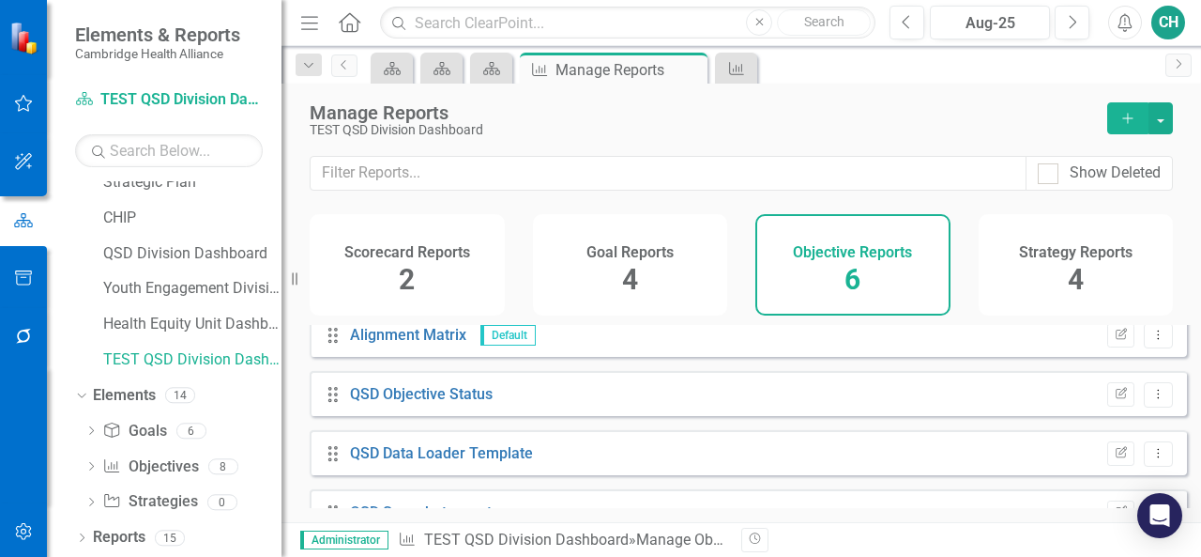
scroll to position [171, 0]
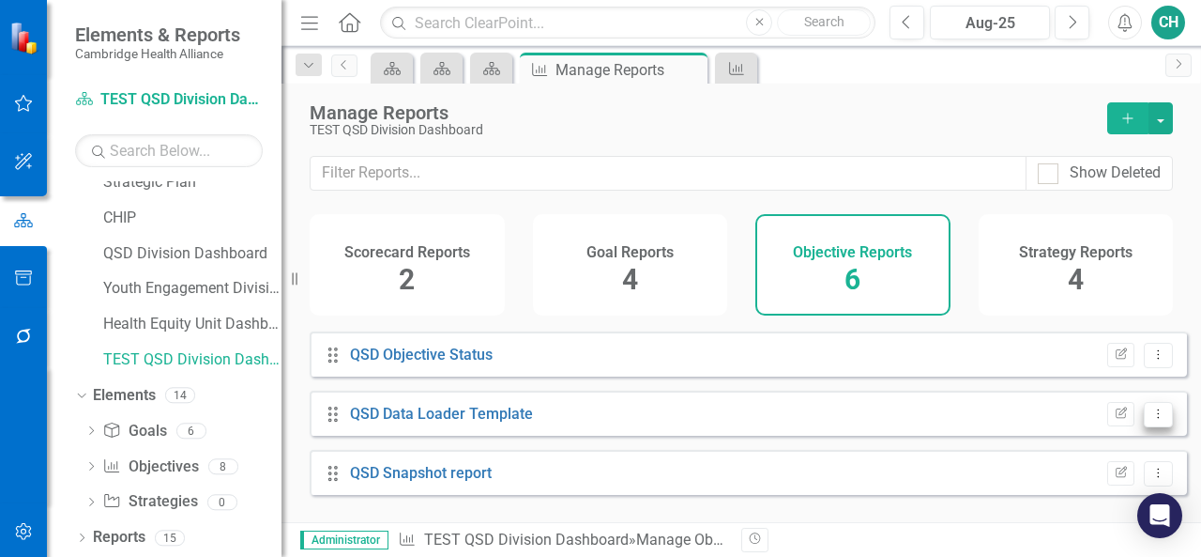
click at [1151, 420] on icon "Dropdown Menu" at bounding box center [1159, 413] width 16 height 12
click at [967, 430] on div "Drag QSD Data Loader Template Edit Report Dropdown Menu" at bounding box center [749, 412] width 878 height 45
click at [522, 422] on link "QSD Data Loader Template" at bounding box center [441, 414] width 183 height 18
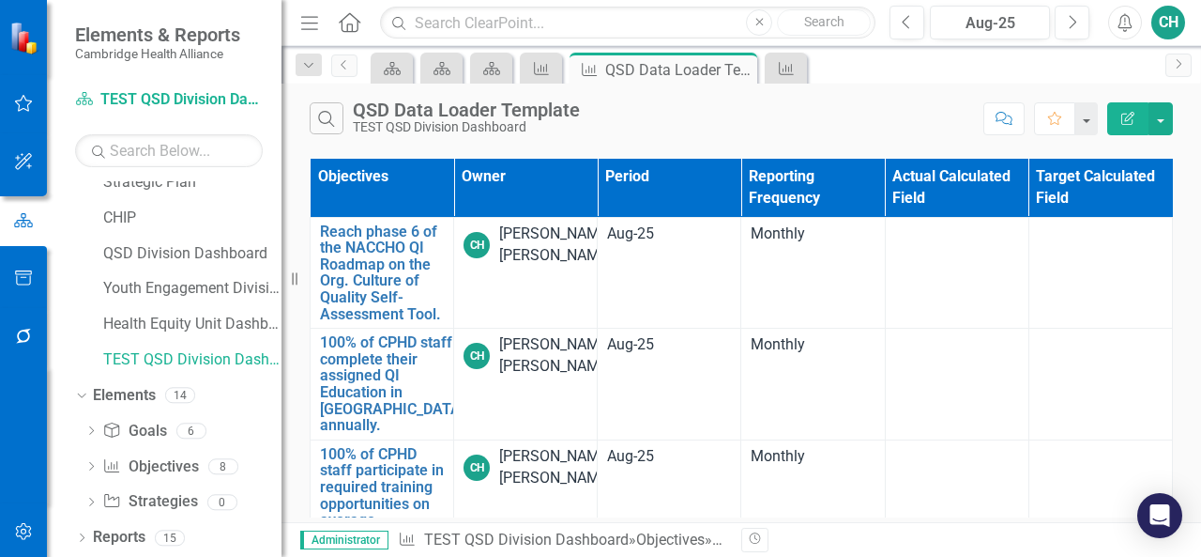
click at [1126, 115] on icon "Edit Report" at bounding box center [1128, 118] width 17 height 13
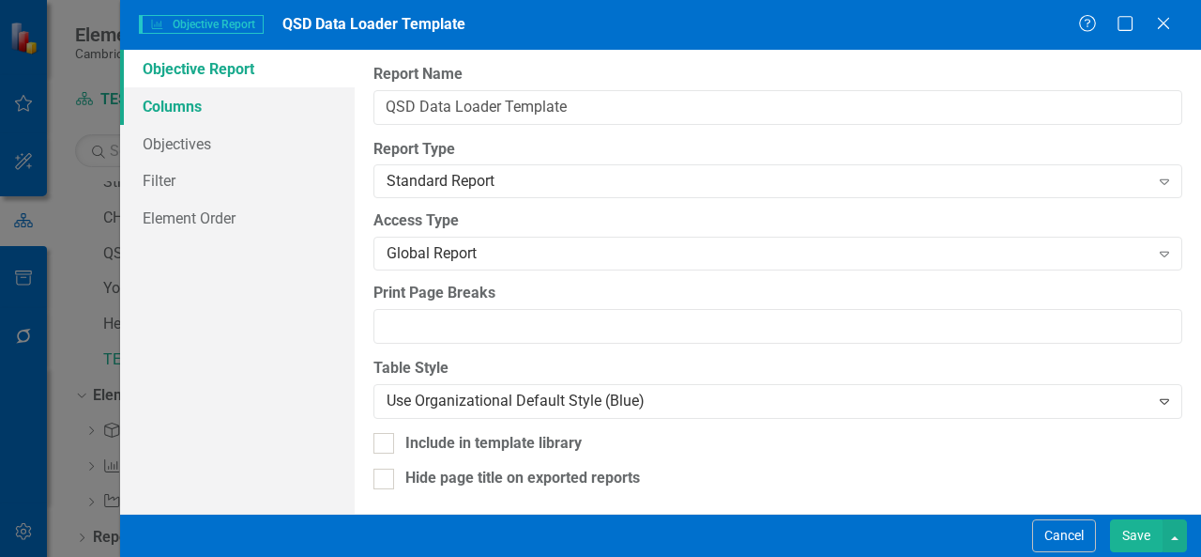
click at [221, 105] on link "Columns" at bounding box center [237, 106] width 235 height 38
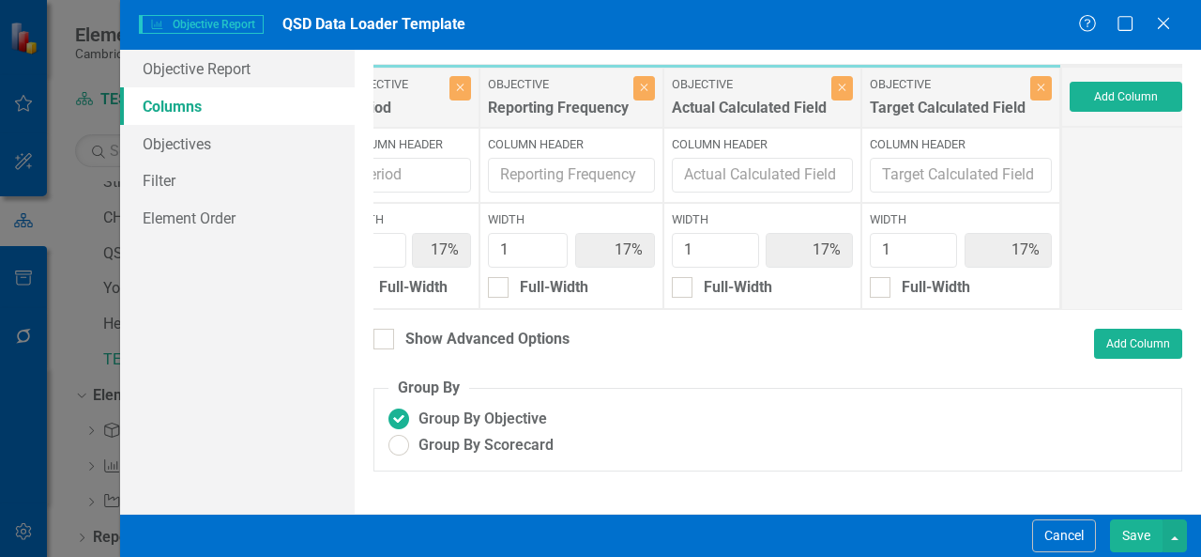
scroll to position [0, 320]
click at [1115, 97] on button "Add Column" at bounding box center [1123, 97] width 113 height 30
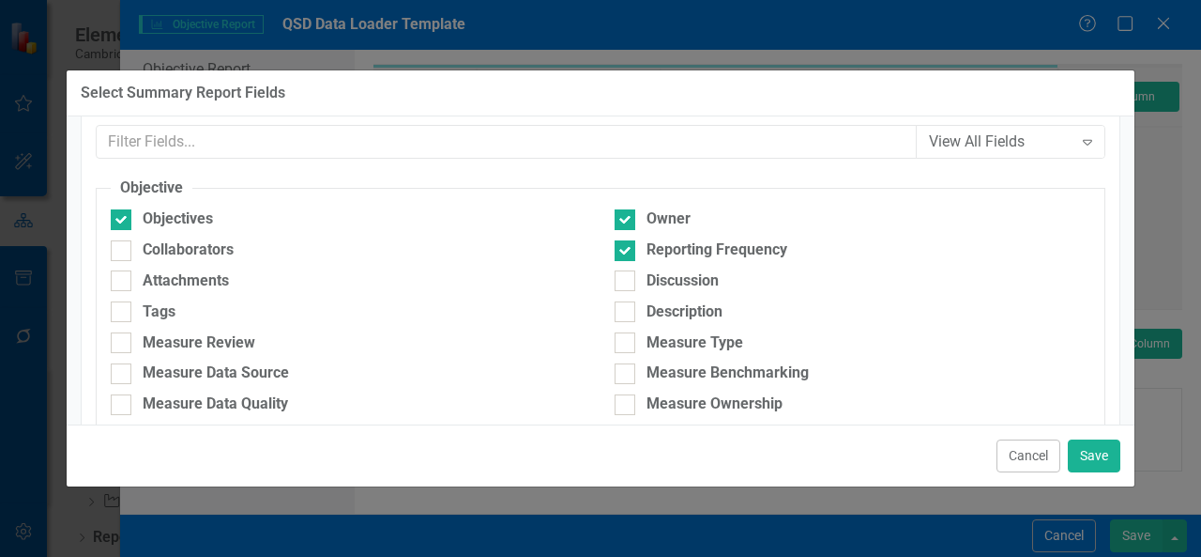
scroll to position [52, 0]
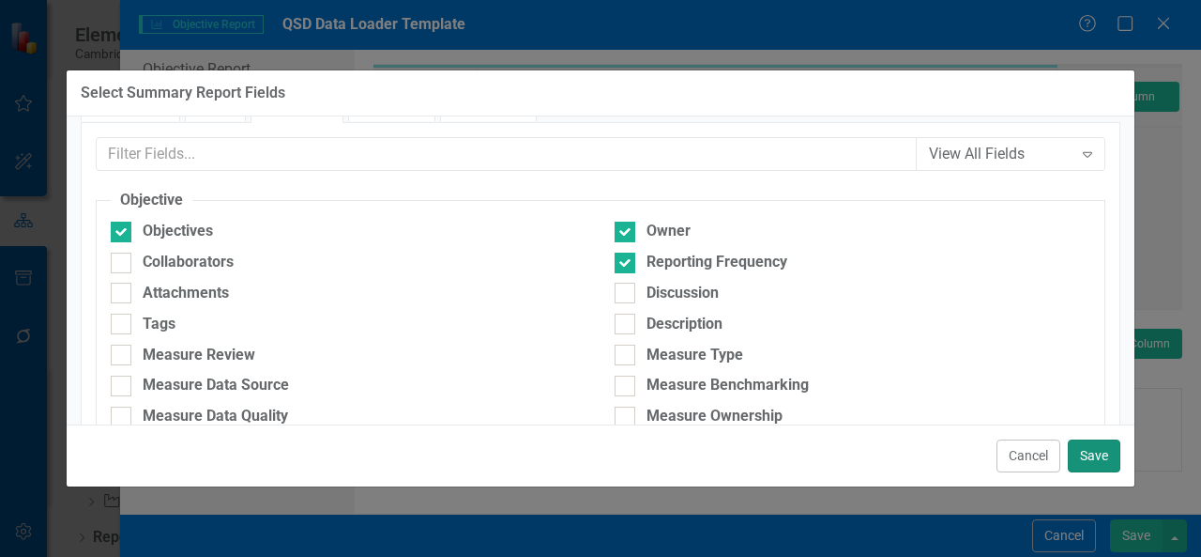
click at [1115, 458] on button "Save" at bounding box center [1094, 455] width 53 height 33
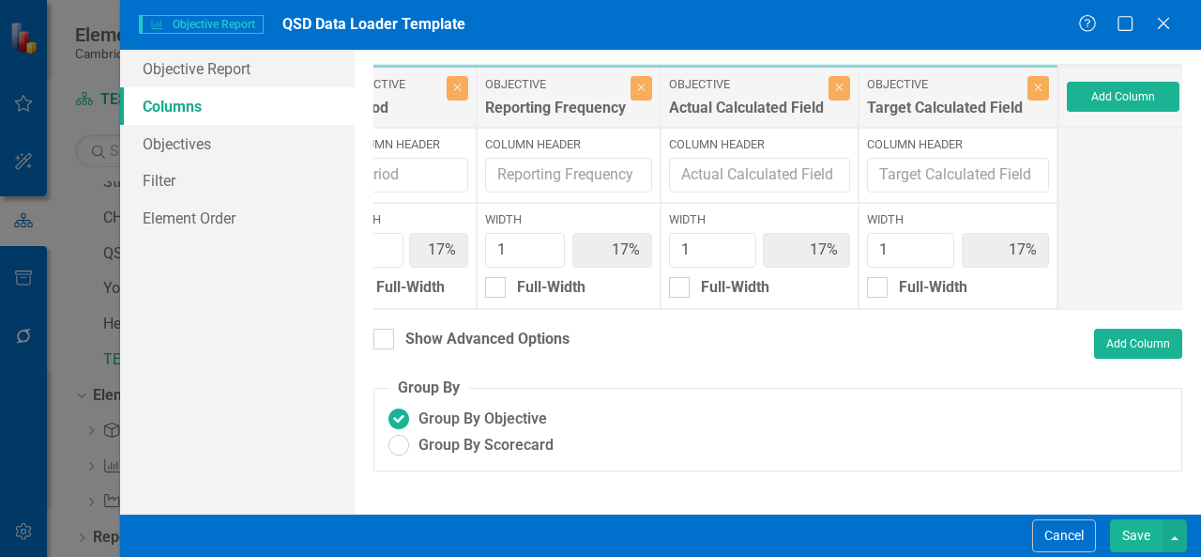
click at [1121, 528] on button "Save" at bounding box center [1136, 535] width 53 height 33
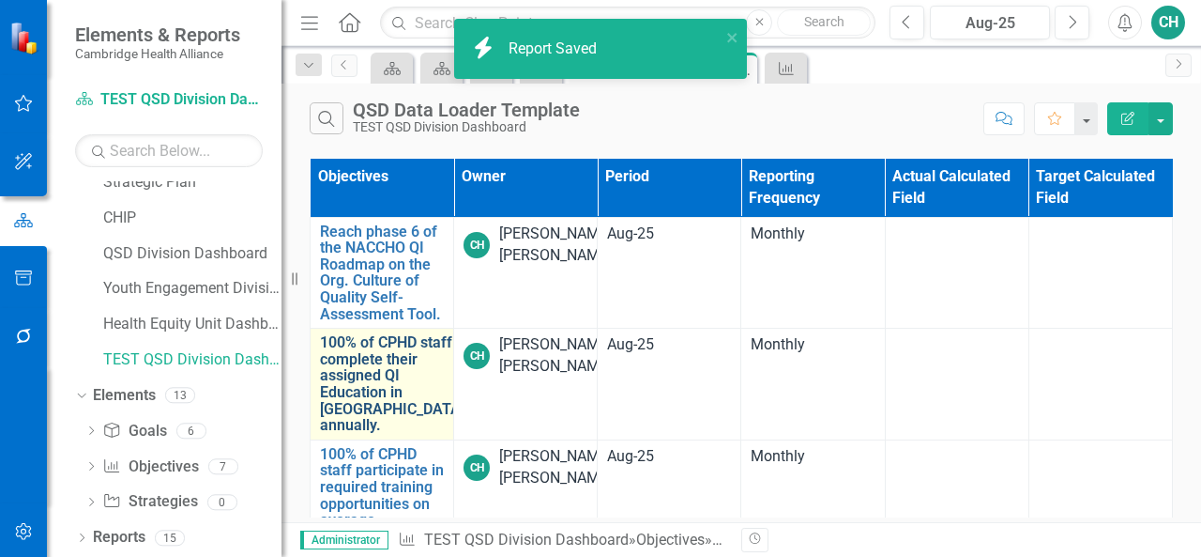
click at [379, 365] on link "100% of CPHD staff complete their assigned QI Education in [GEOGRAPHIC_DATA], a…" at bounding box center [394, 383] width 148 height 99
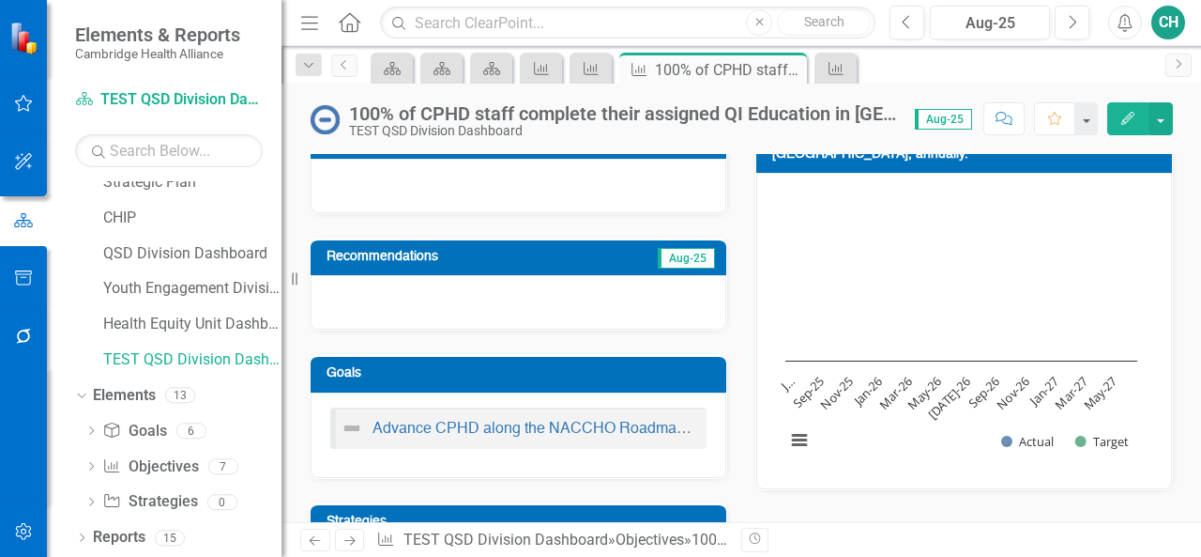
scroll to position [7, 0]
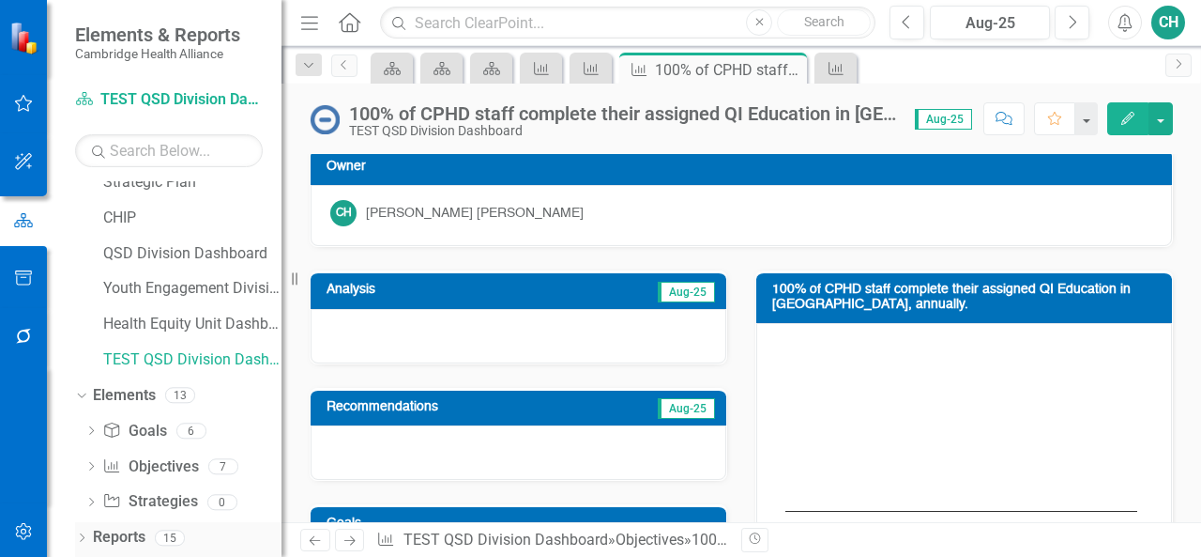
click at [112, 532] on link "Reports" at bounding box center [119, 538] width 53 height 22
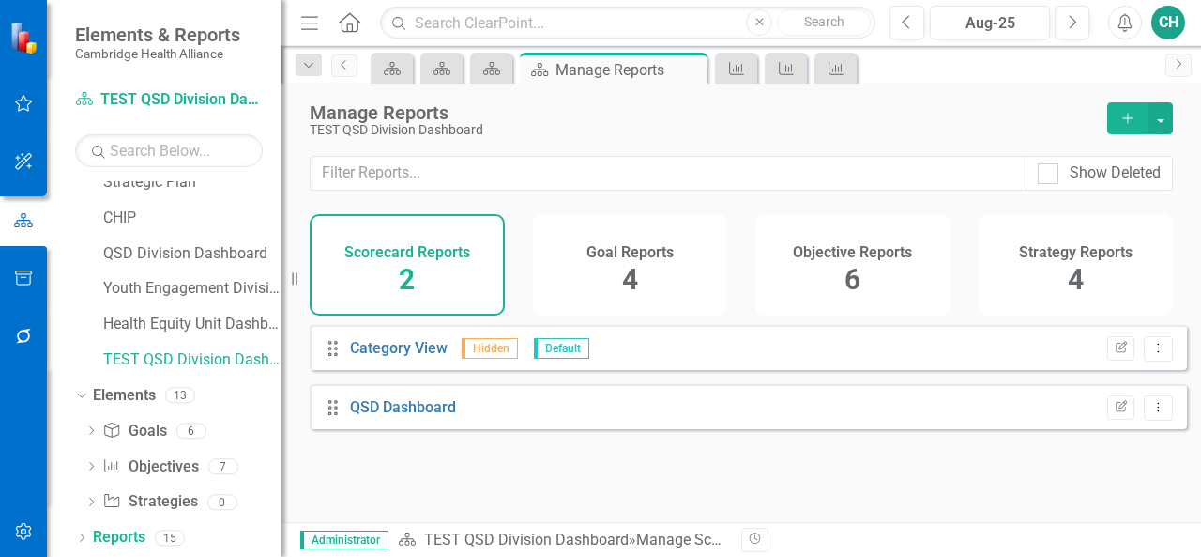
click at [815, 269] on div "Objective Reports 6" at bounding box center [853, 264] width 195 height 101
